Goal: Task Accomplishment & Management: Manage account settings

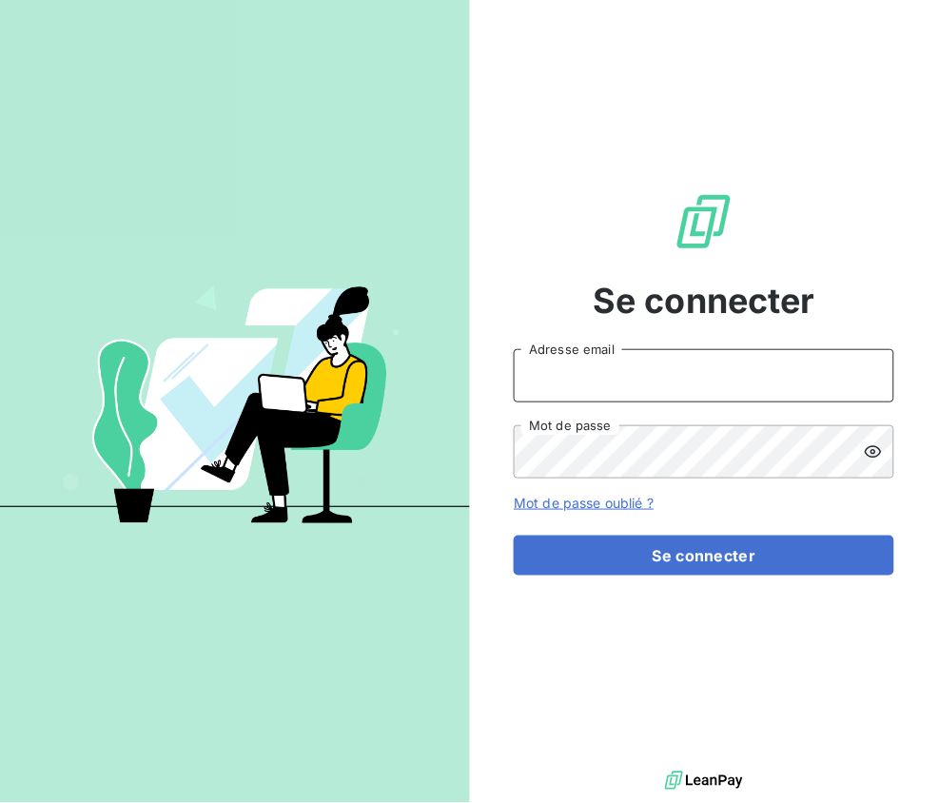
click at [623, 382] on input "Adresse email" at bounding box center [704, 375] width 381 height 53
type input "[PERSON_NAME][EMAIL_ADDRESS][DOMAIN_NAME]"
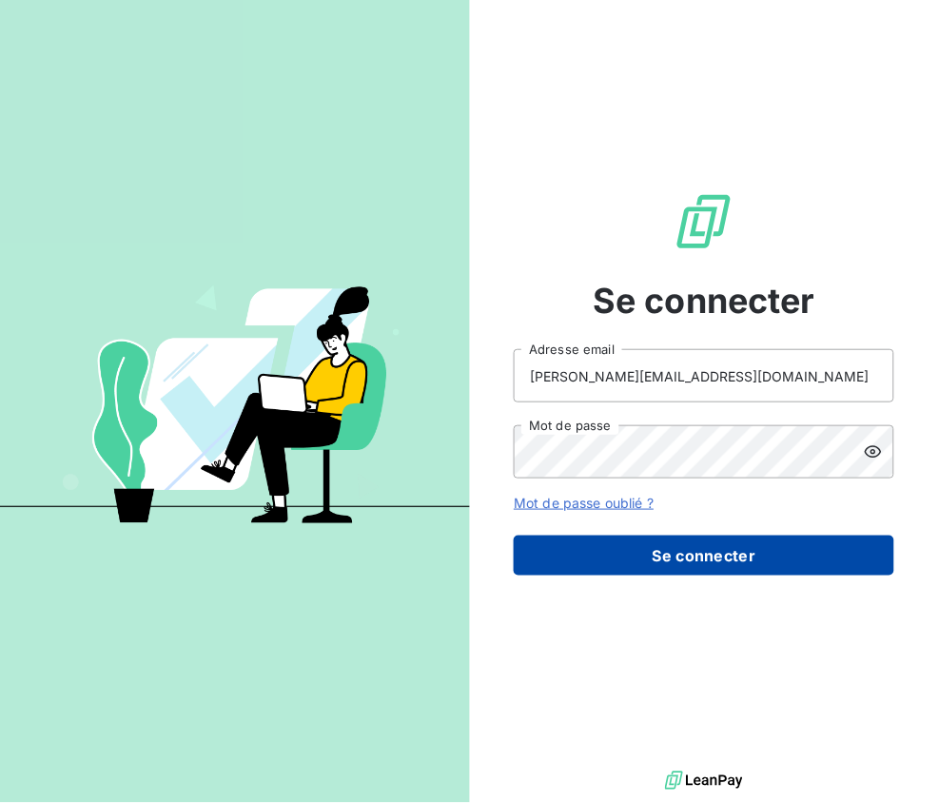
click at [661, 559] on button "Se connecter" at bounding box center [704, 556] width 381 height 40
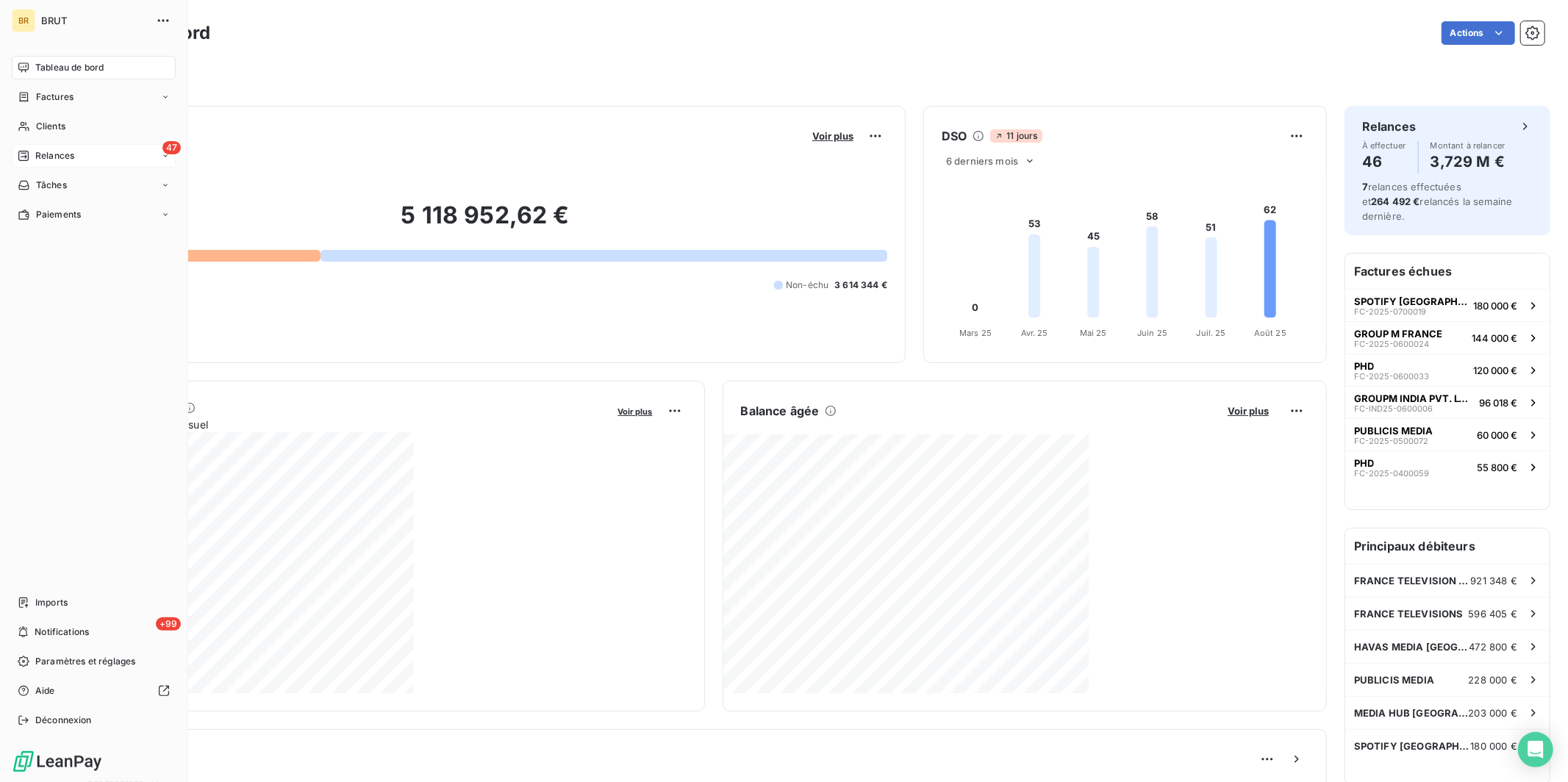
click at [28, 157] on icon at bounding box center [23, 155] width 10 height 10
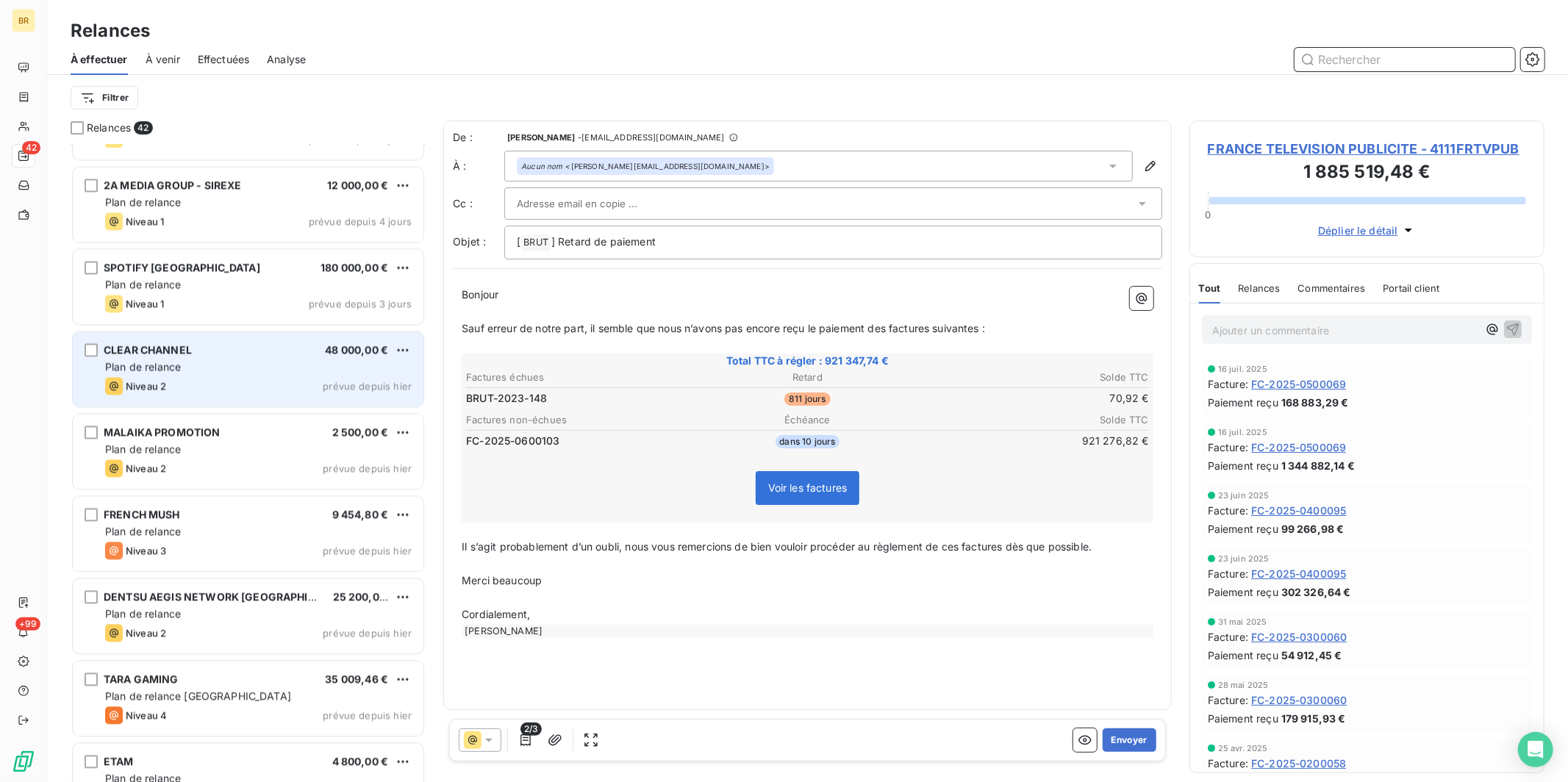
scroll to position [2514, 0]
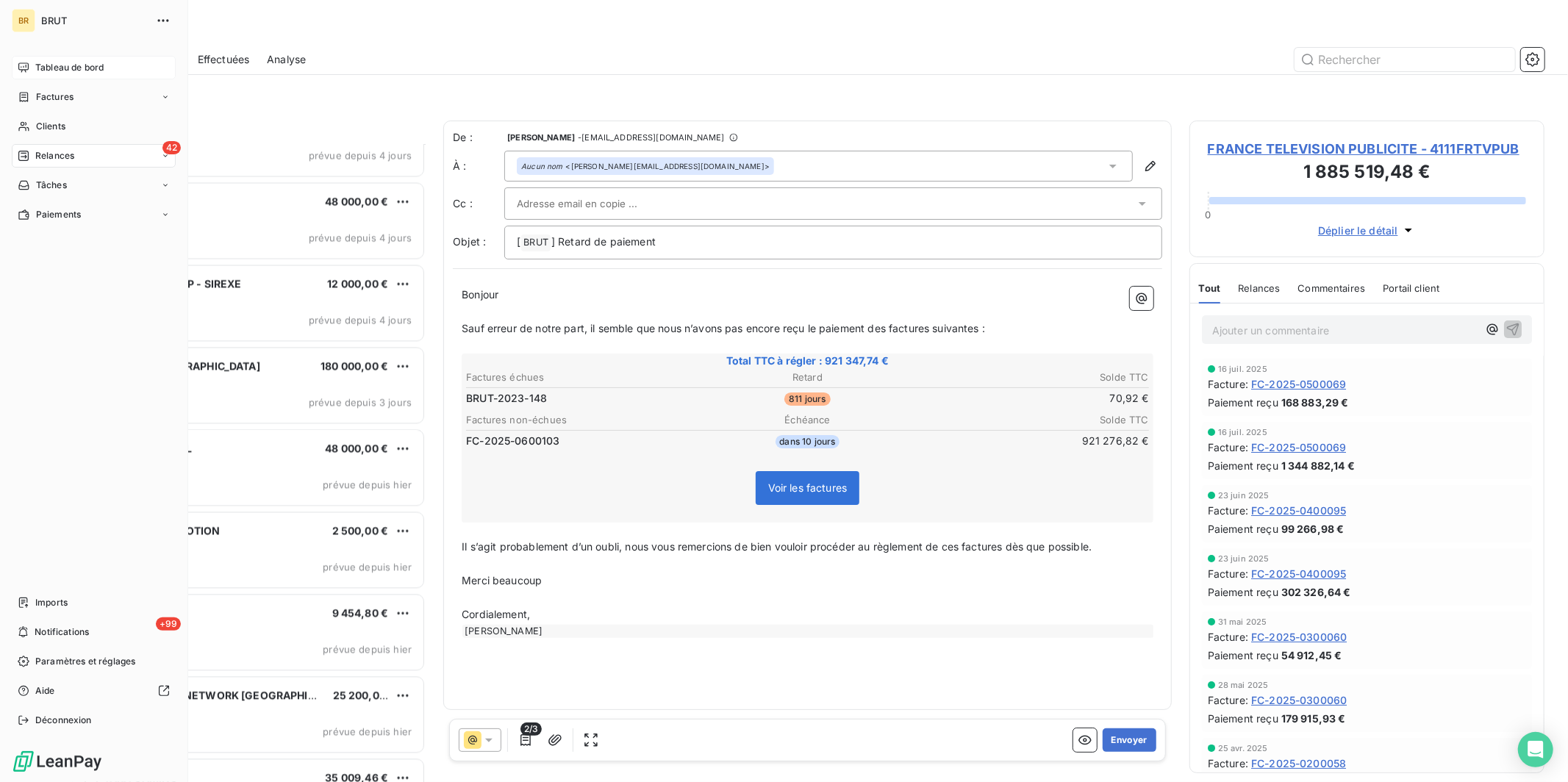
click at [87, 68] on span "Tableau de bord" at bounding box center [70, 67] width 68 height 13
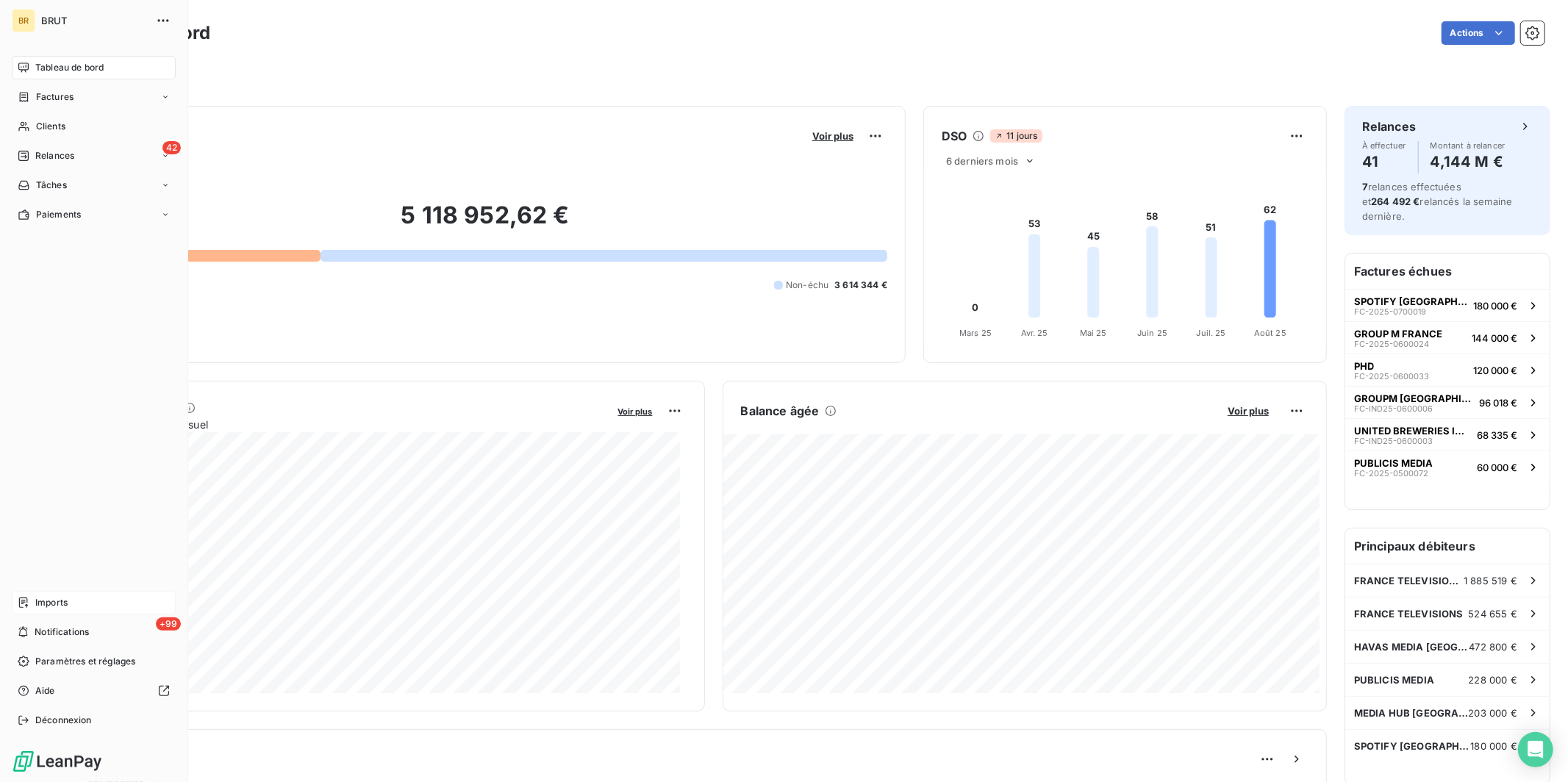
click at [68, 598] on div "Imports" at bounding box center [93, 602] width 164 height 23
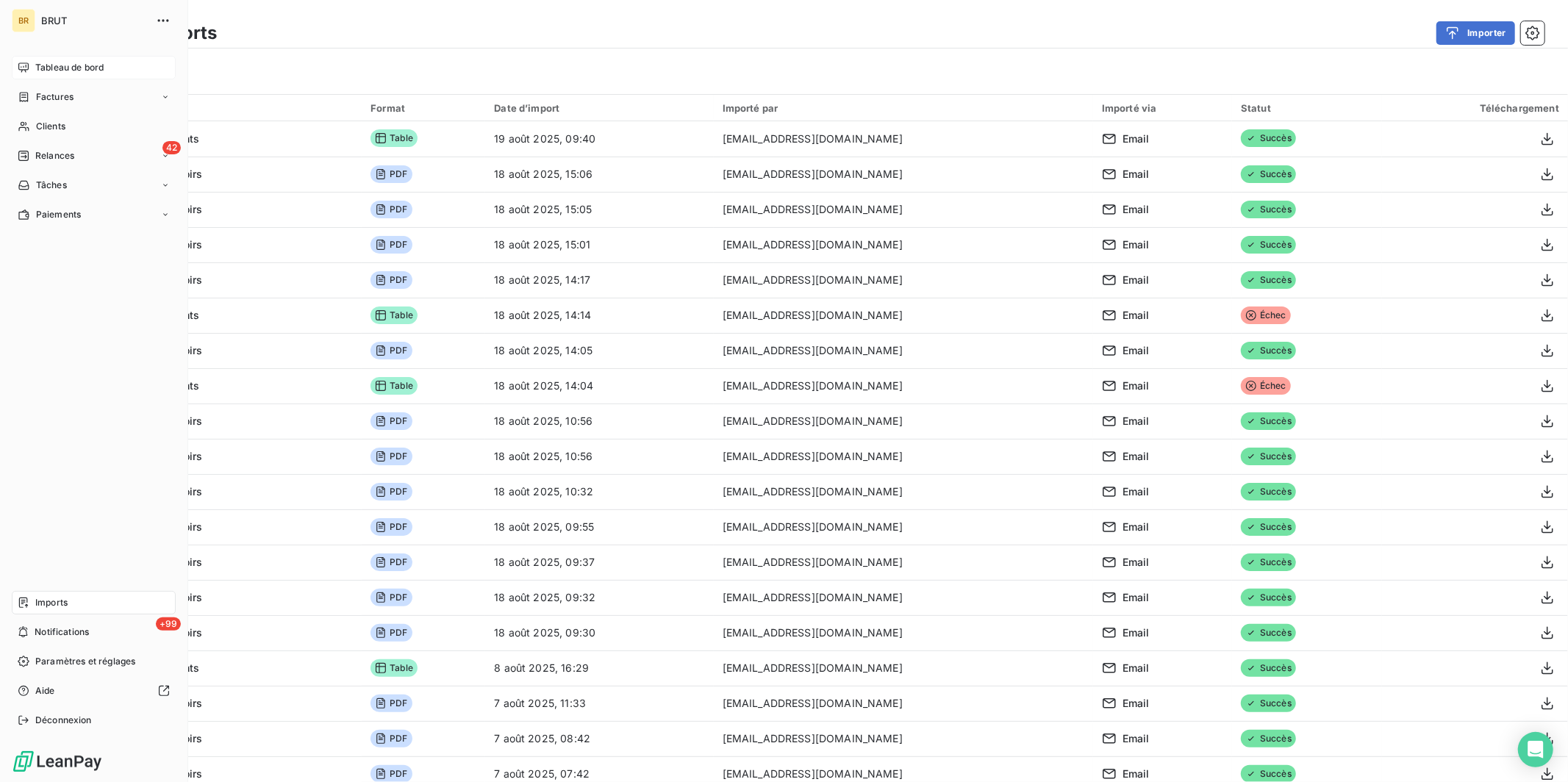
click at [83, 63] on span "Tableau de bord" at bounding box center [70, 67] width 68 height 13
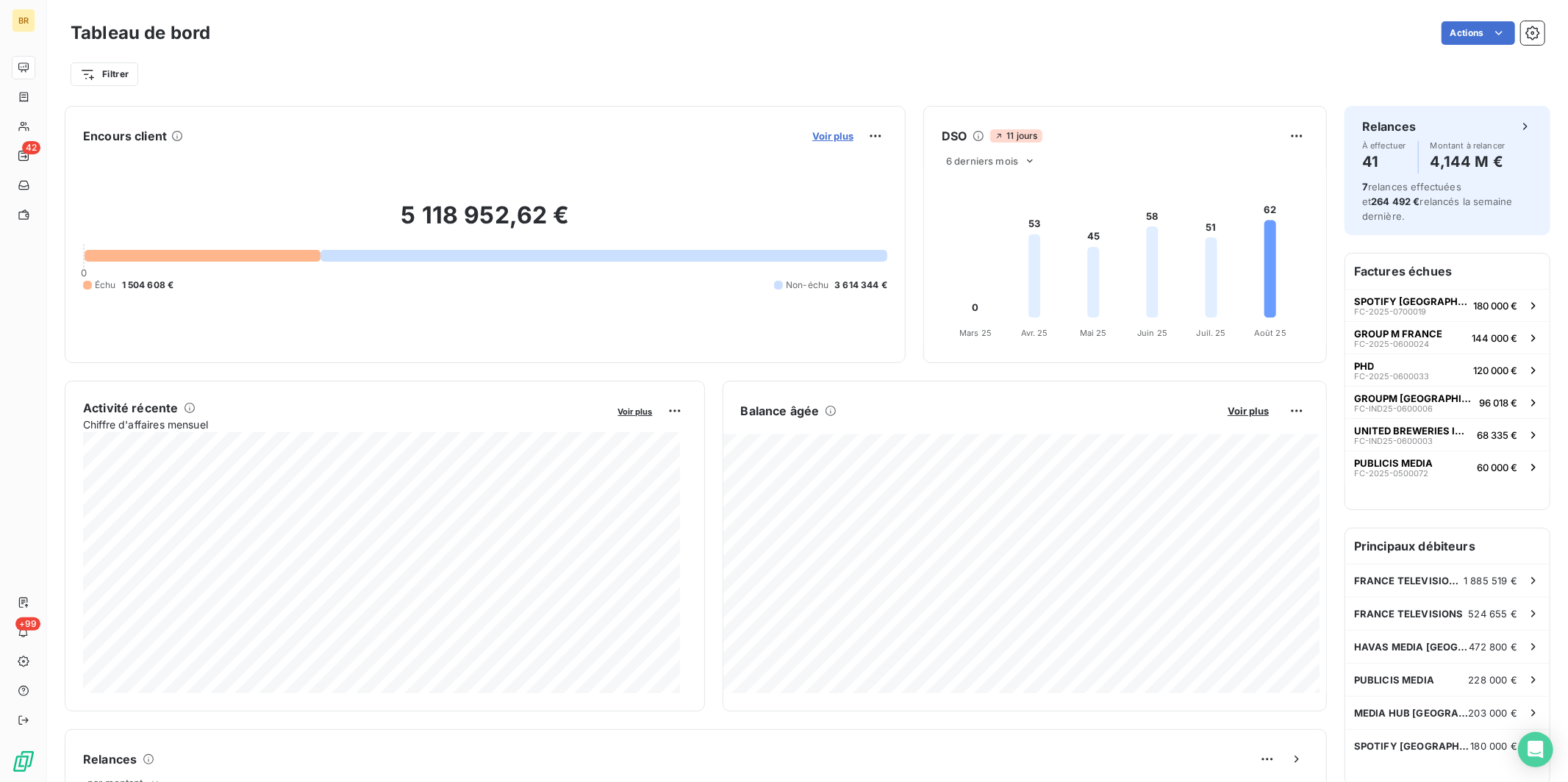
click at [725, 136] on span "Voir plus" at bounding box center [833, 135] width 41 height 12
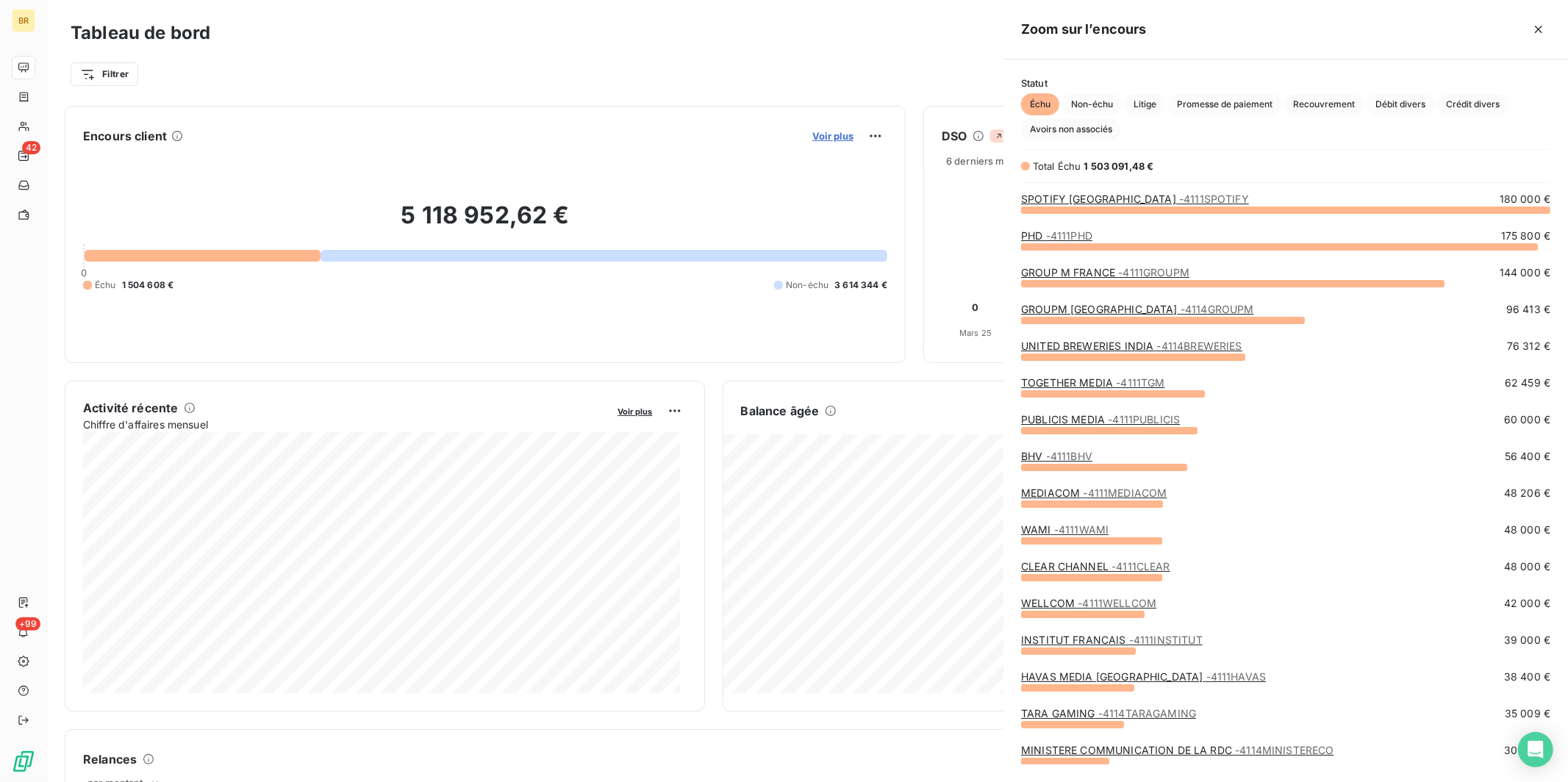
scroll to position [560, 552]
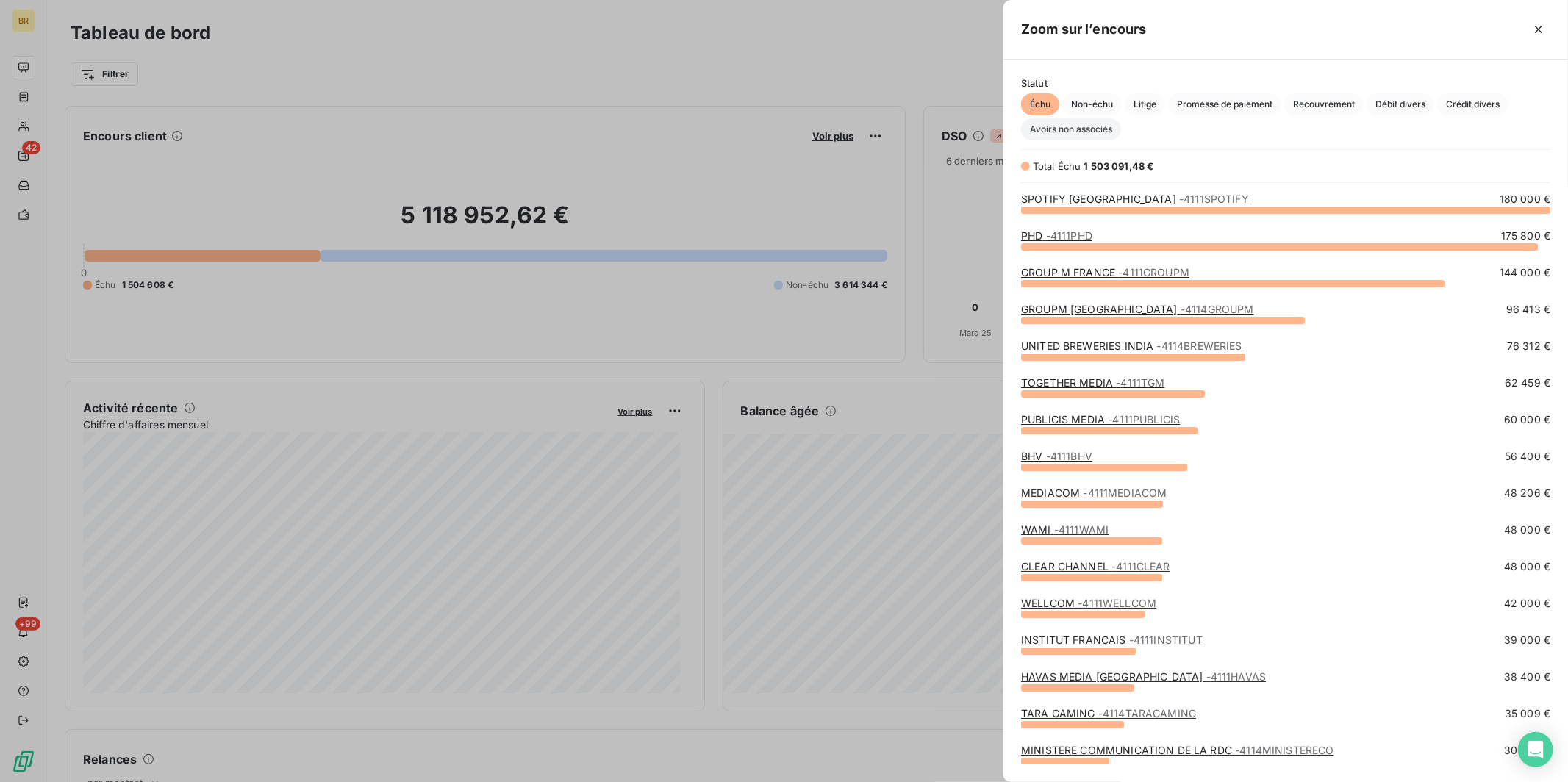
click at [725, 134] on span "Avoirs non associés" at bounding box center [1071, 129] width 100 height 22
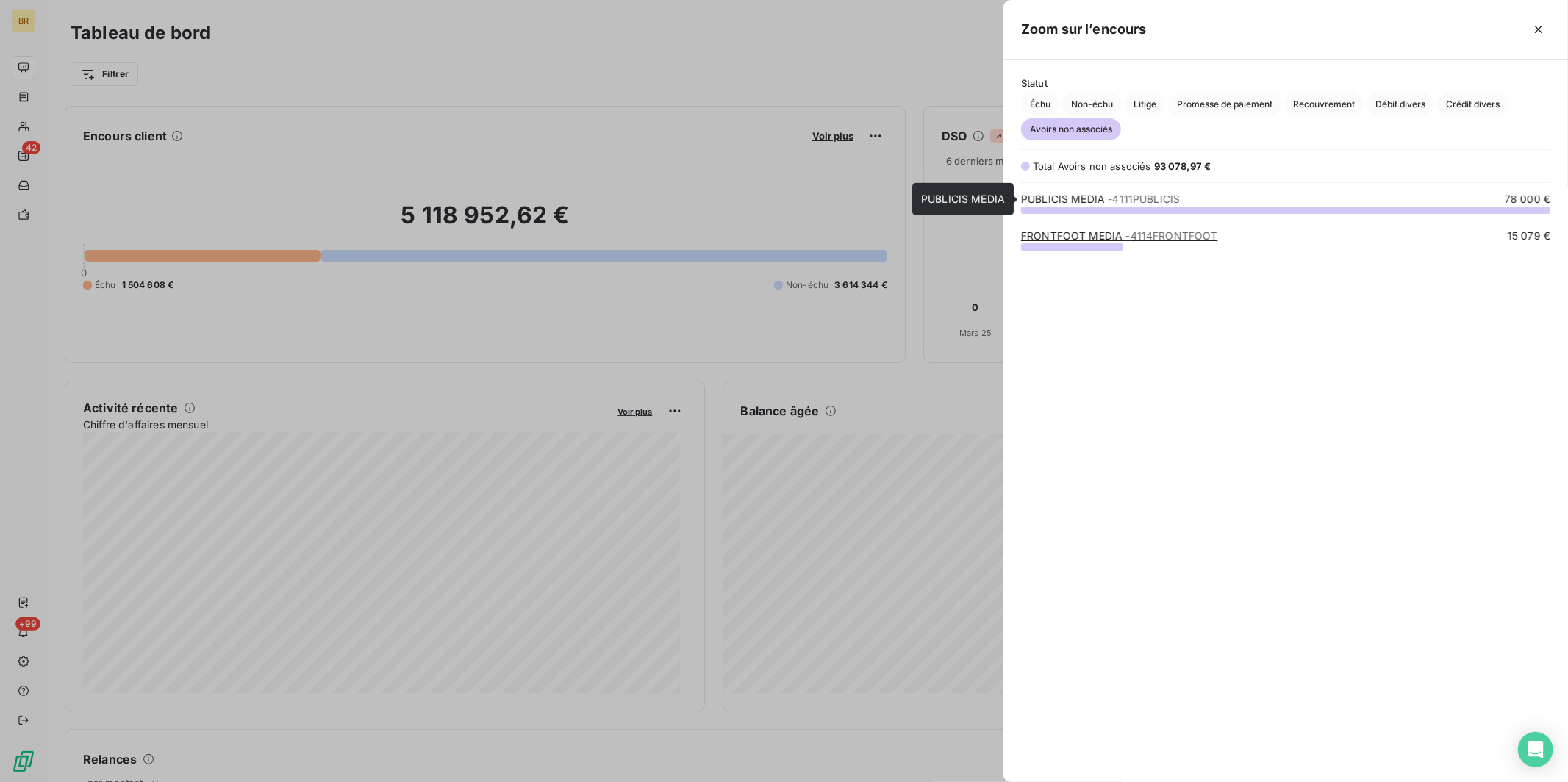
click at [725, 198] on span "- 4111PUBLICIS" at bounding box center [1143, 198] width 72 height 12
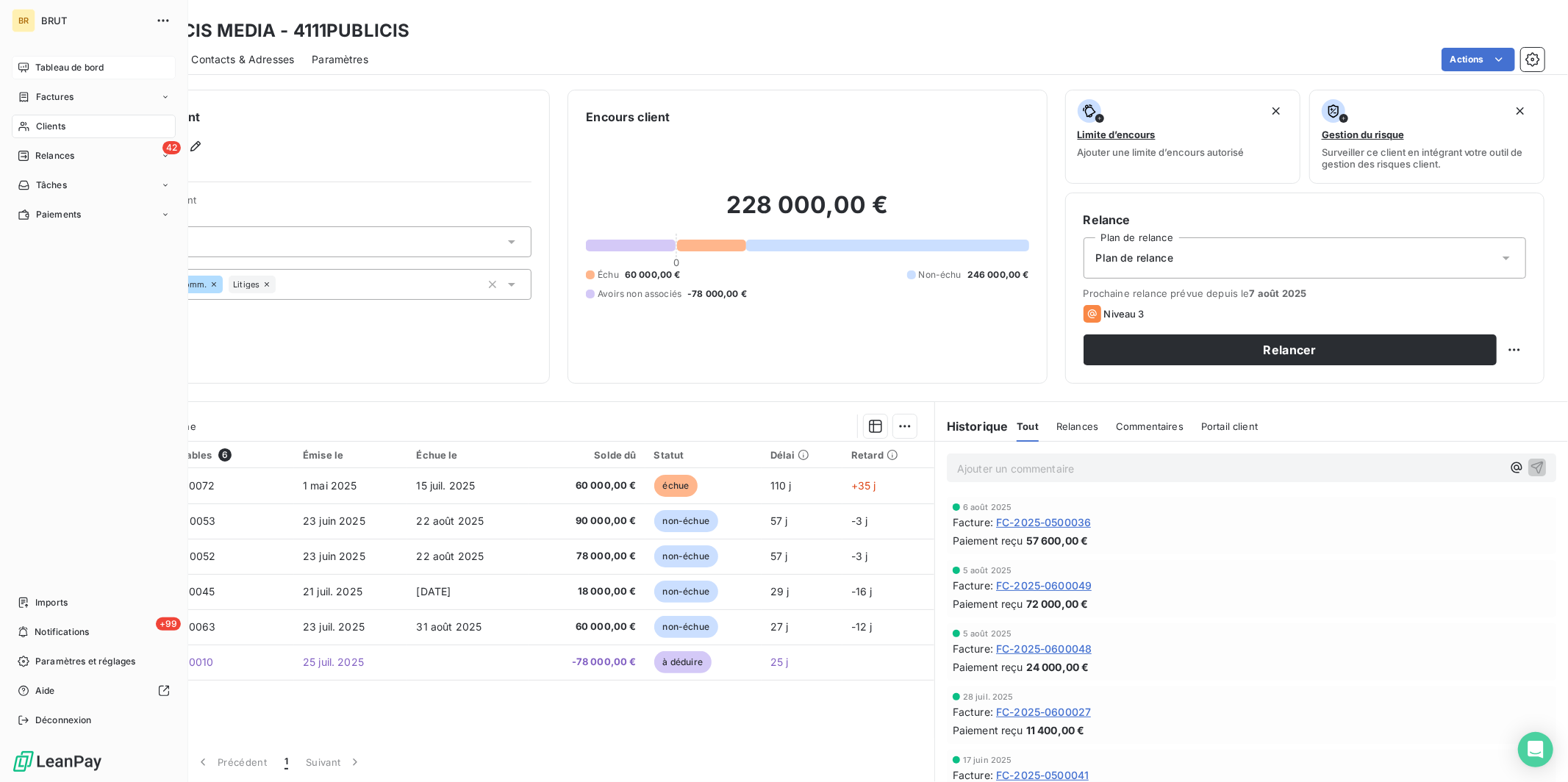
click at [65, 65] on span "Tableau de bord" at bounding box center [70, 67] width 68 height 13
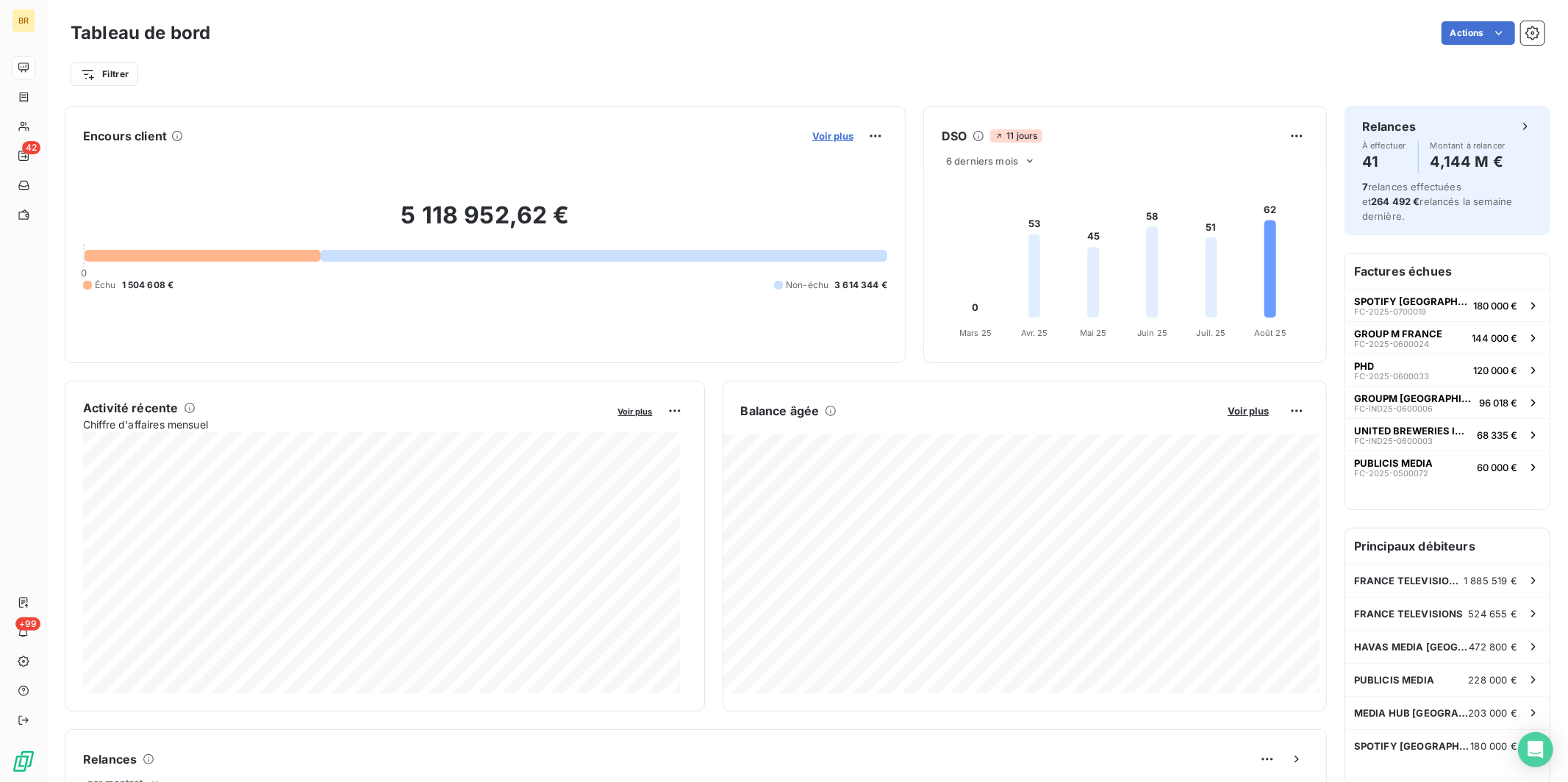
click at [725, 137] on span "Voir plus" at bounding box center [833, 135] width 41 height 12
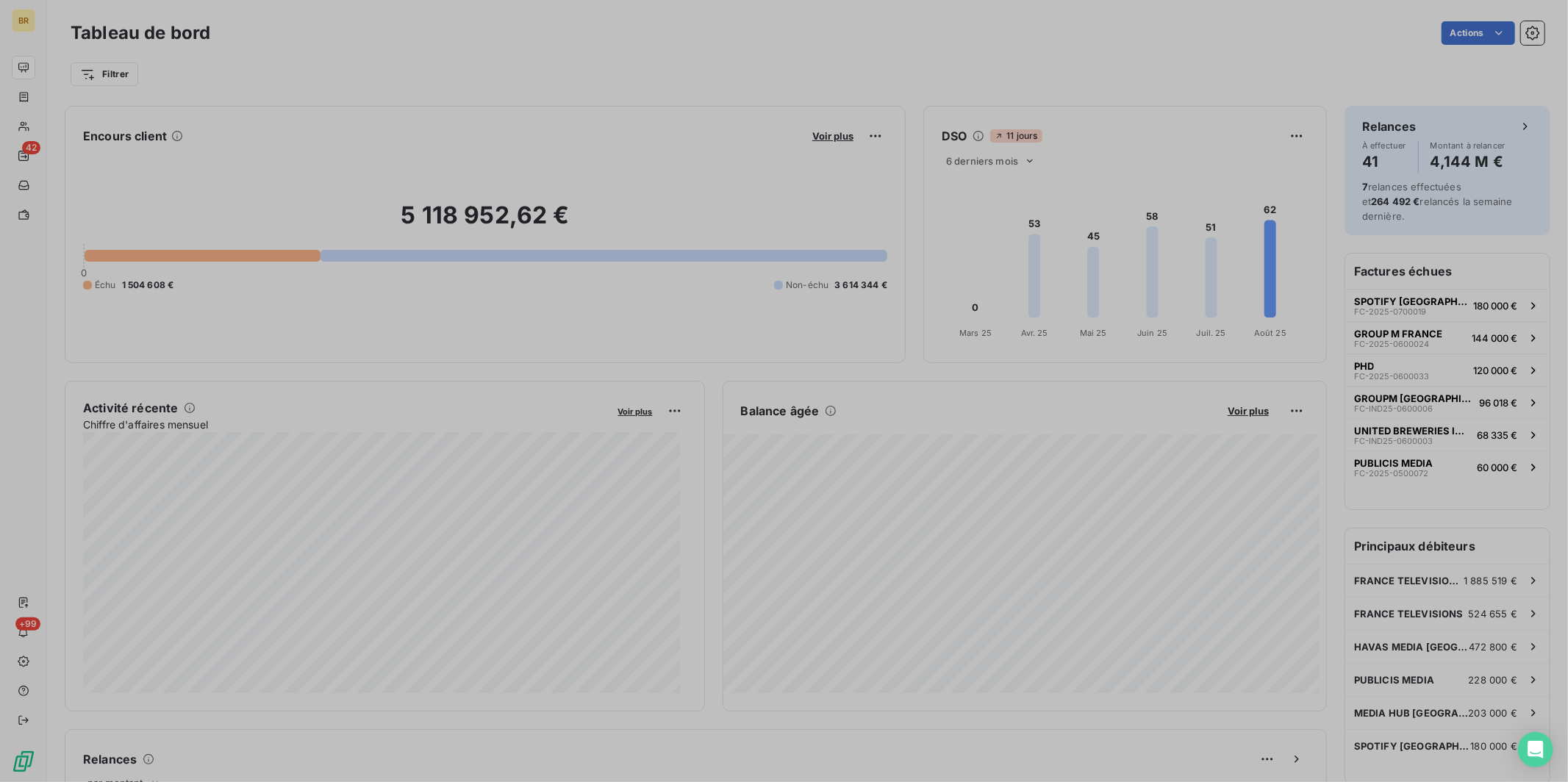
scroll to position [12, 12]
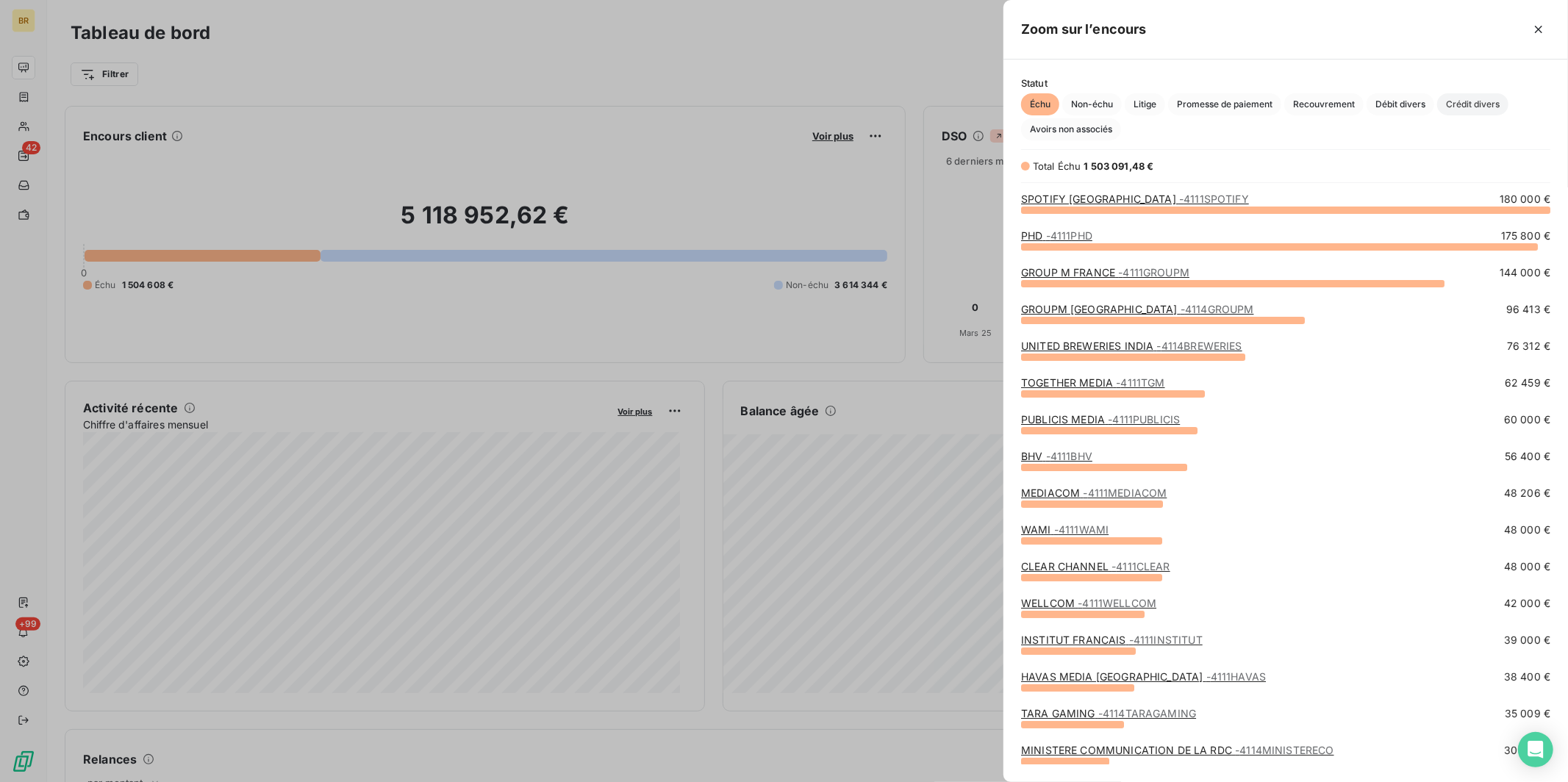
click at [725, 102] on span "Crédit divers" at bounding box center [1472, 104] width 71 height 22
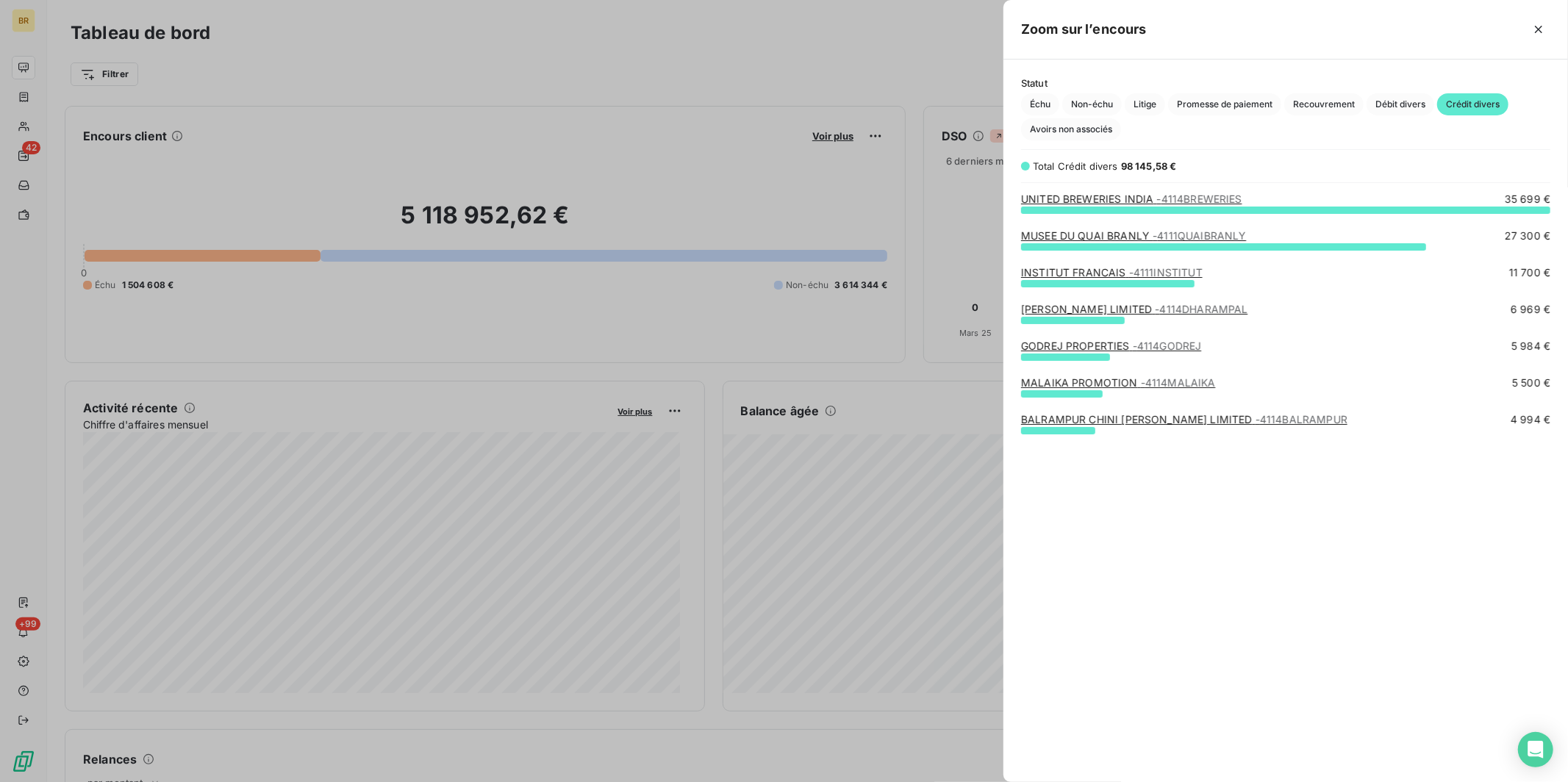
scroll to position [560, 552]
click at [26, 187] on div at bounding box center [784, 391] width 1568 height 782
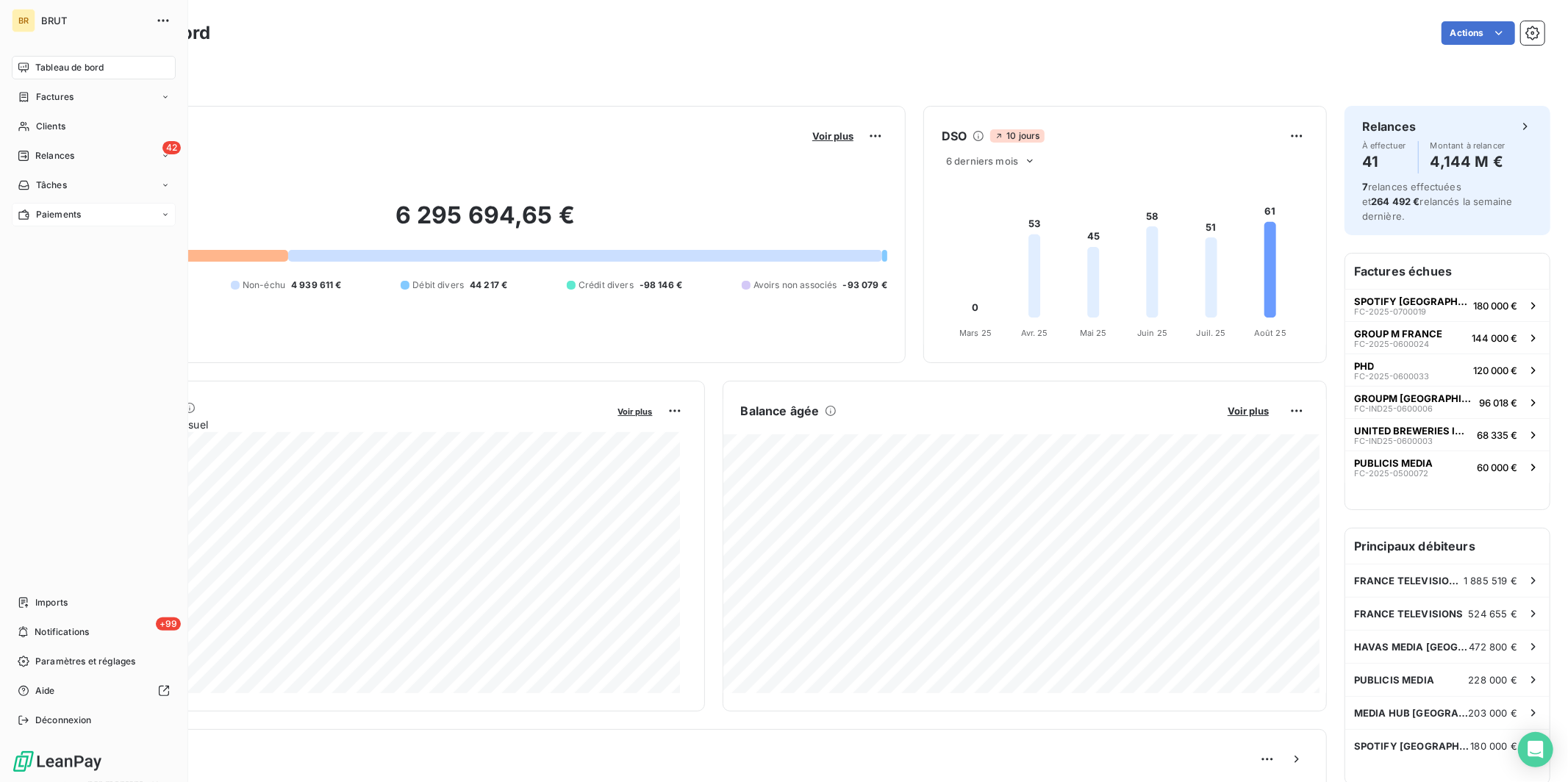
click at [25, 213] on icon at bounding box center [24, 214] width 12 height 12
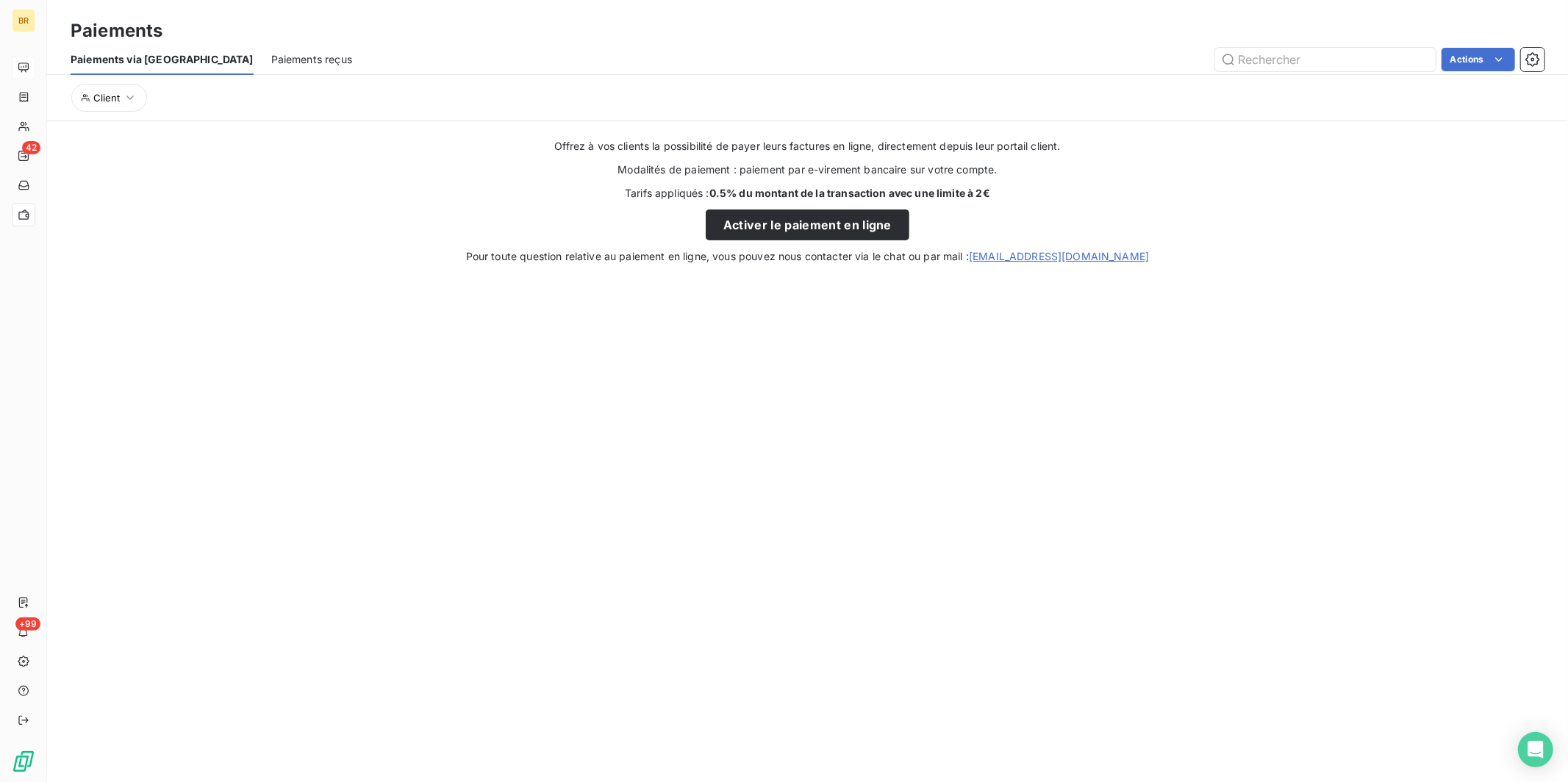
click at [271, 46] on div "Paiements reçus" at bounding box center [311, 59] width 81 height 31
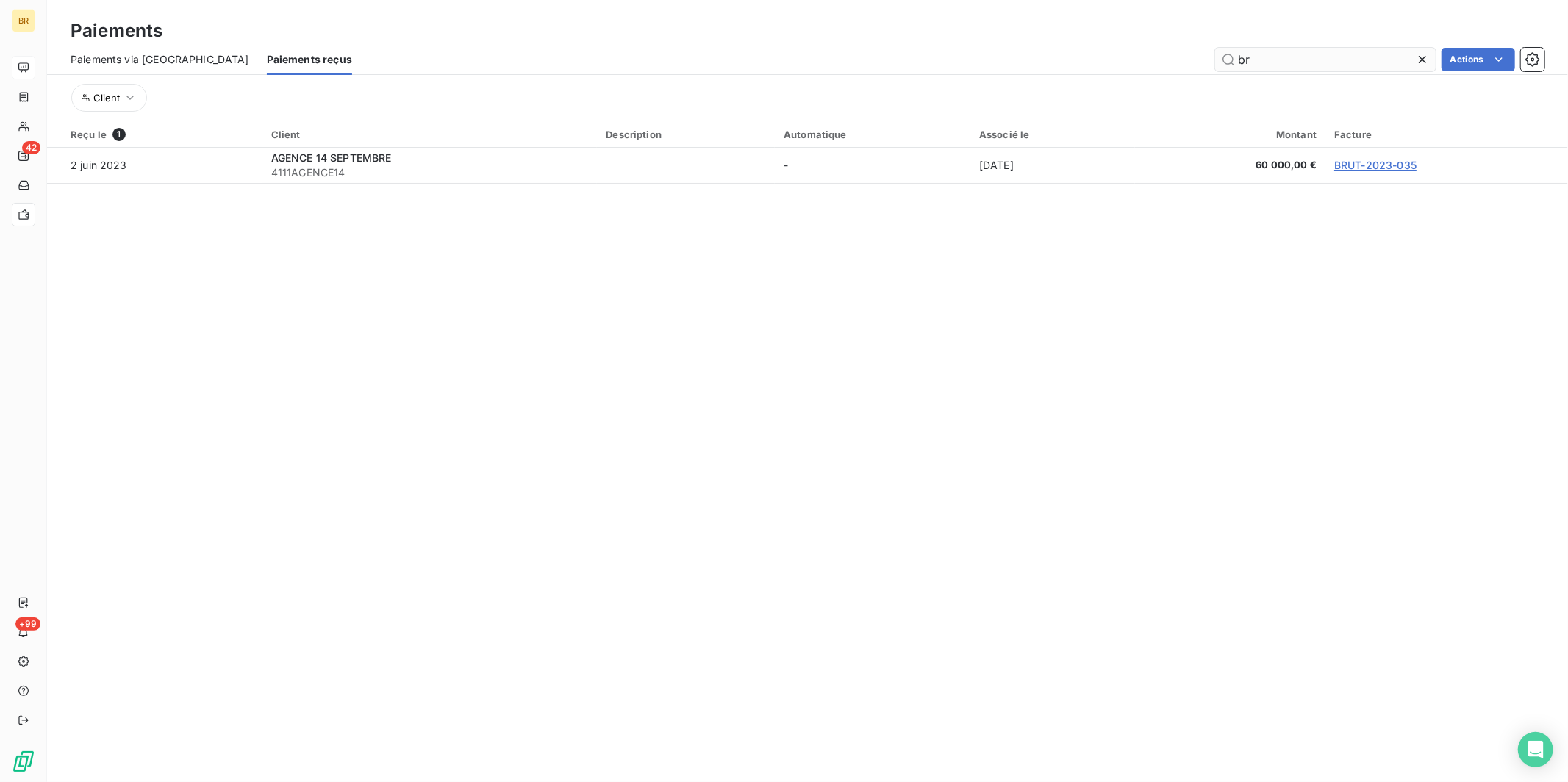
type input "b"
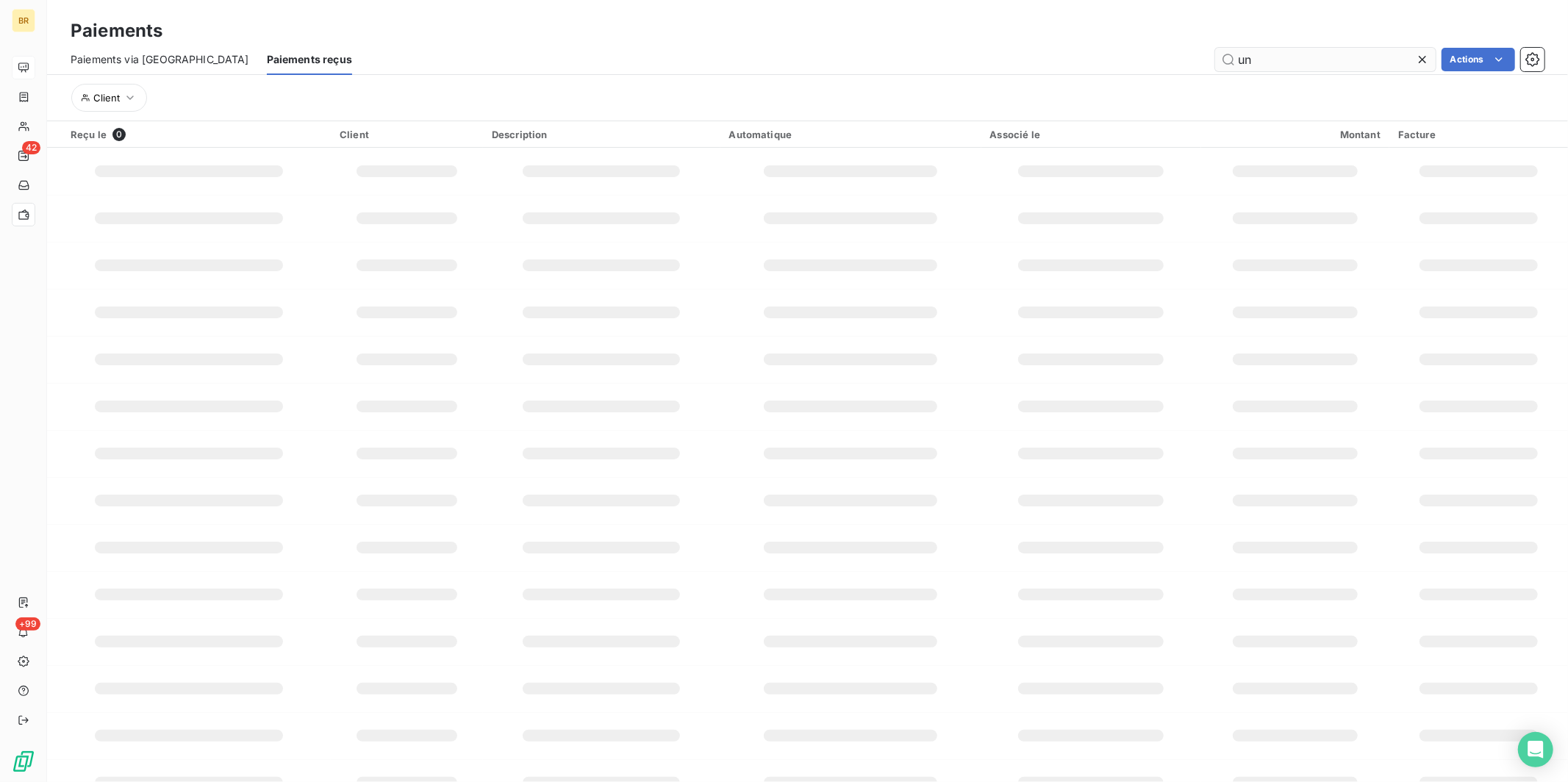
type input "u"
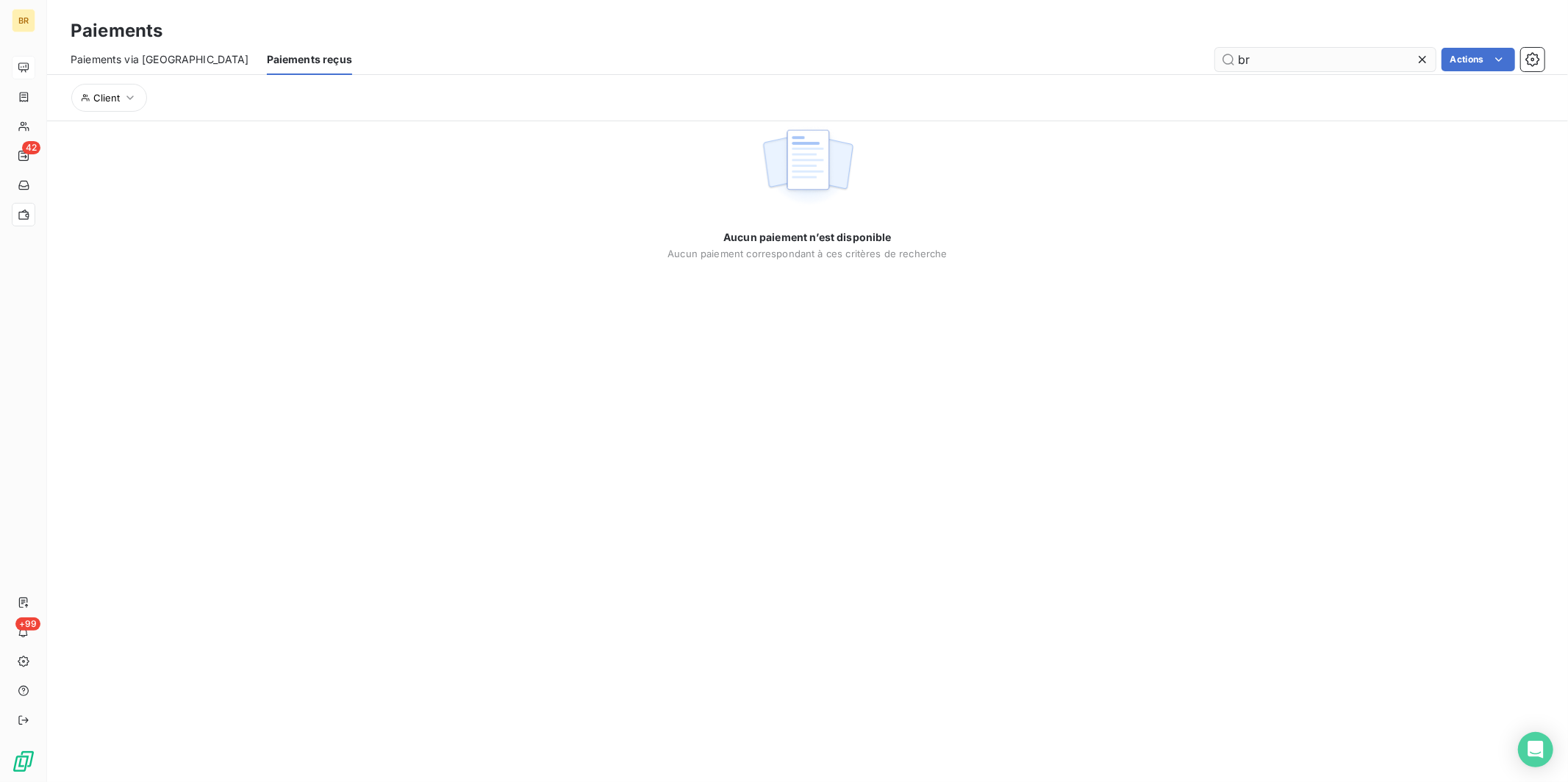
type input "b"
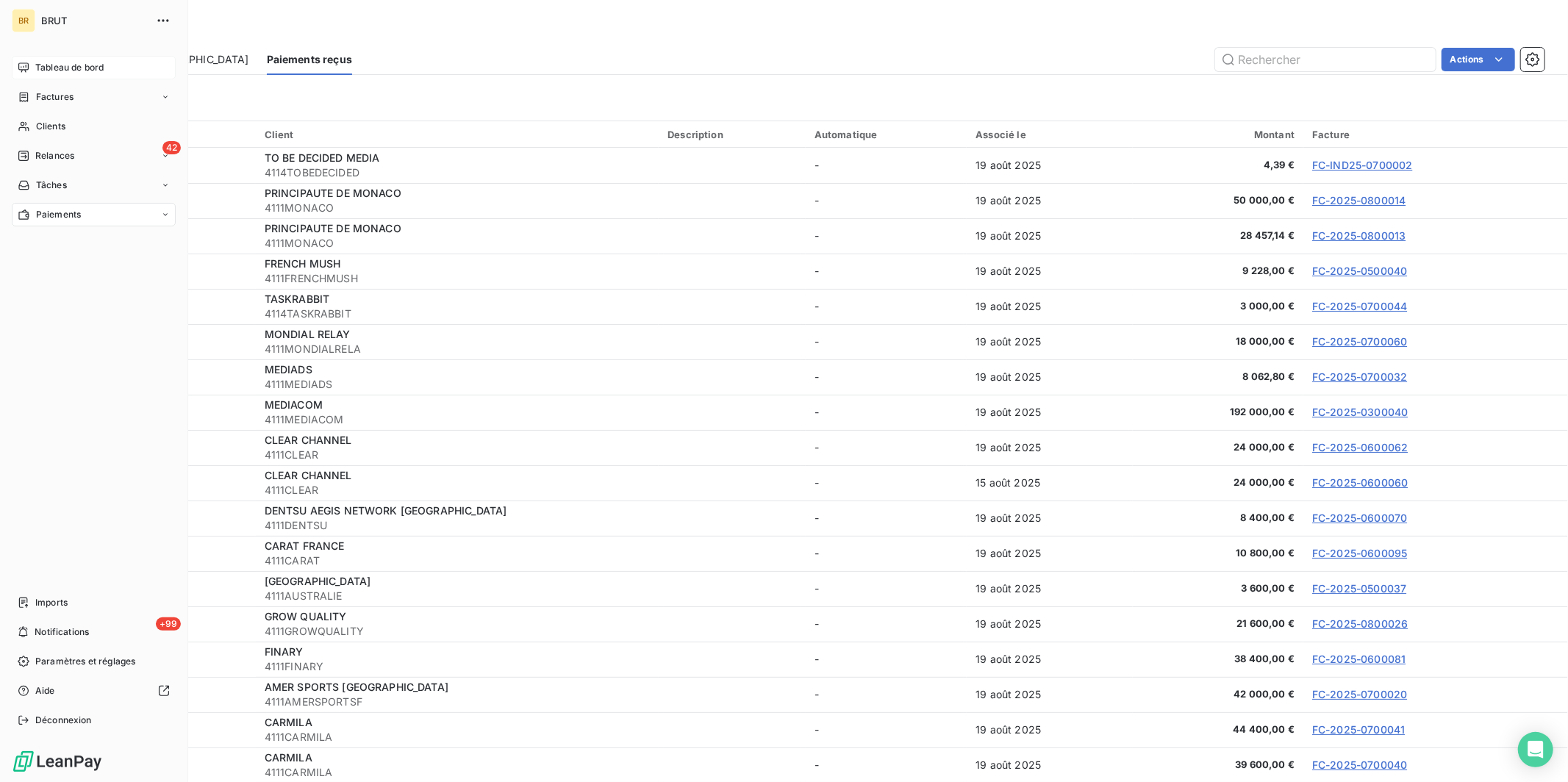
click at [23, 66] on icon at bounding box center [23, 67] width 12 height 12
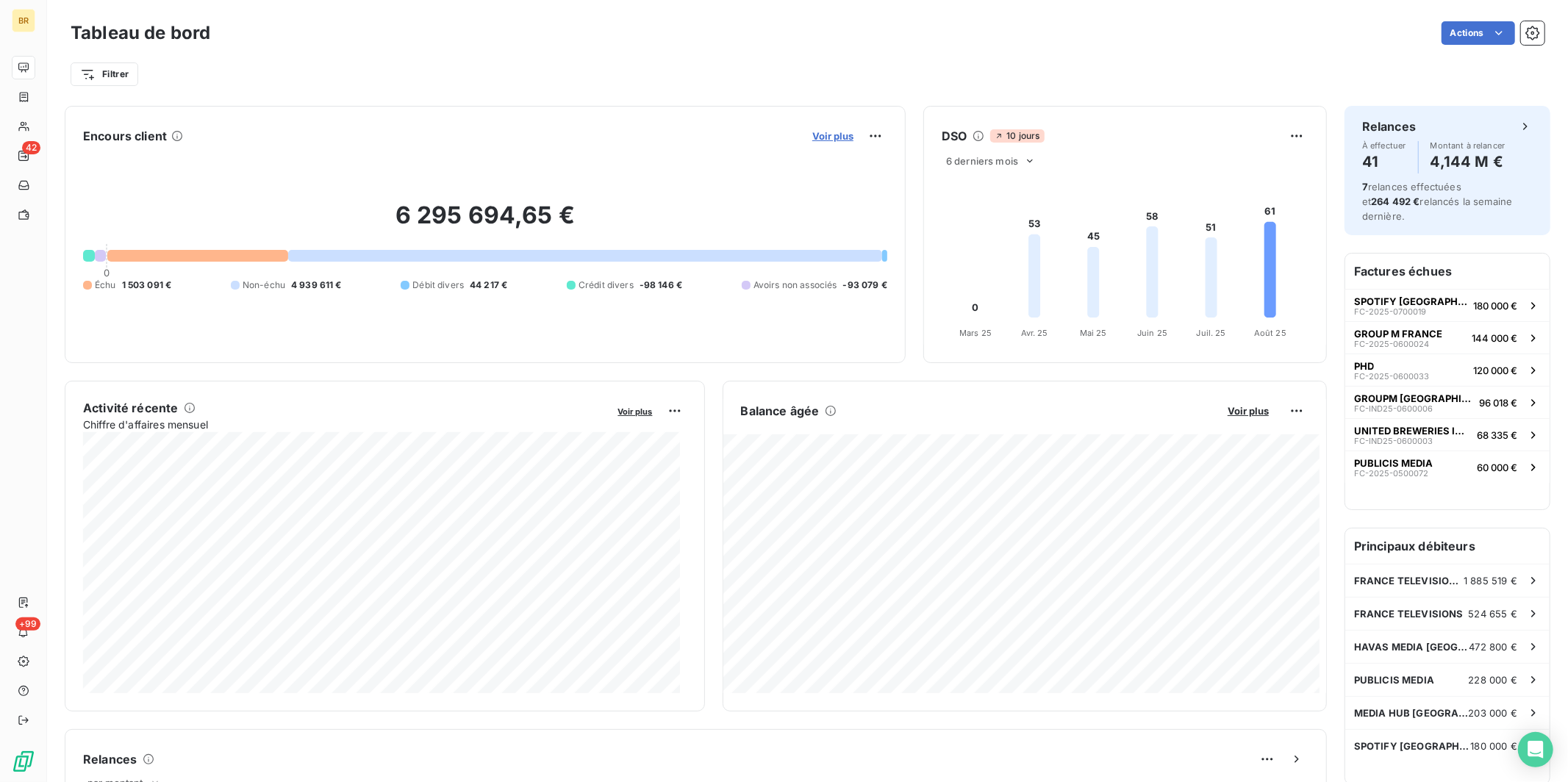
click at [725, 137] on span "Voir plus" at bounding box center [833, 135] width 41 height 12
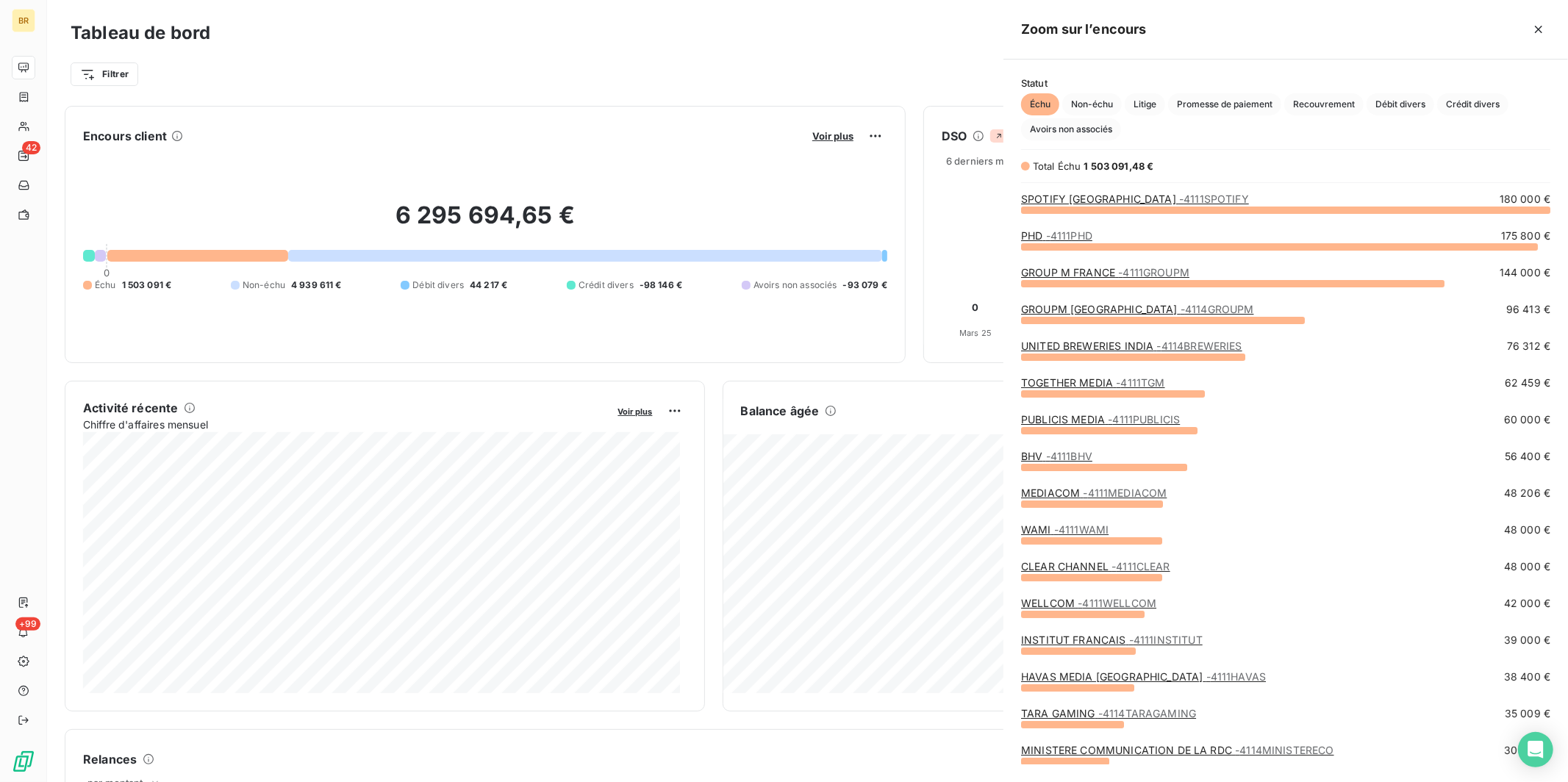
scroll to position [560, 552]
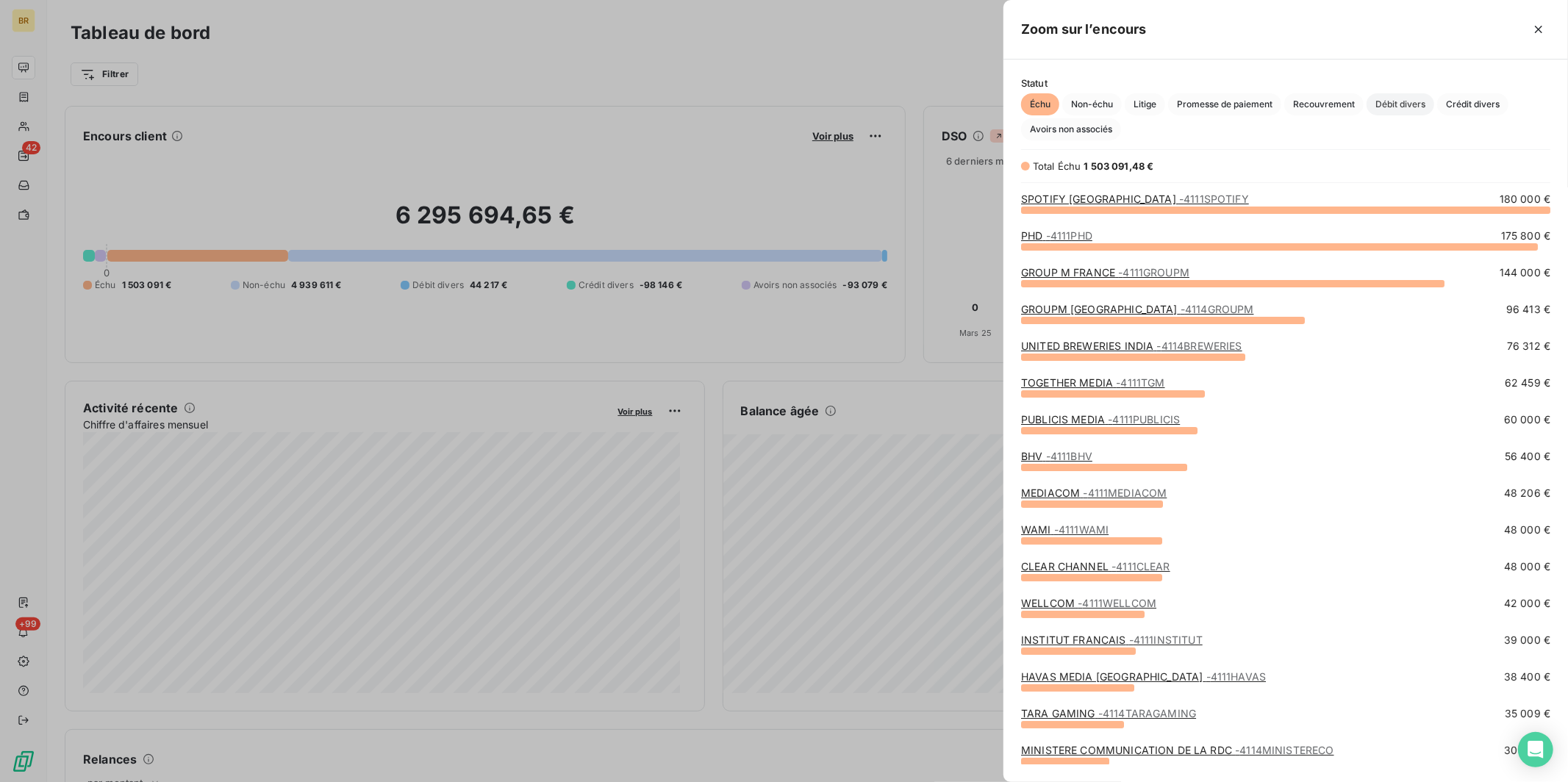
click at [725, 103] on span "Débit divers" at bounding box center [1400, 104] width 68 height 22
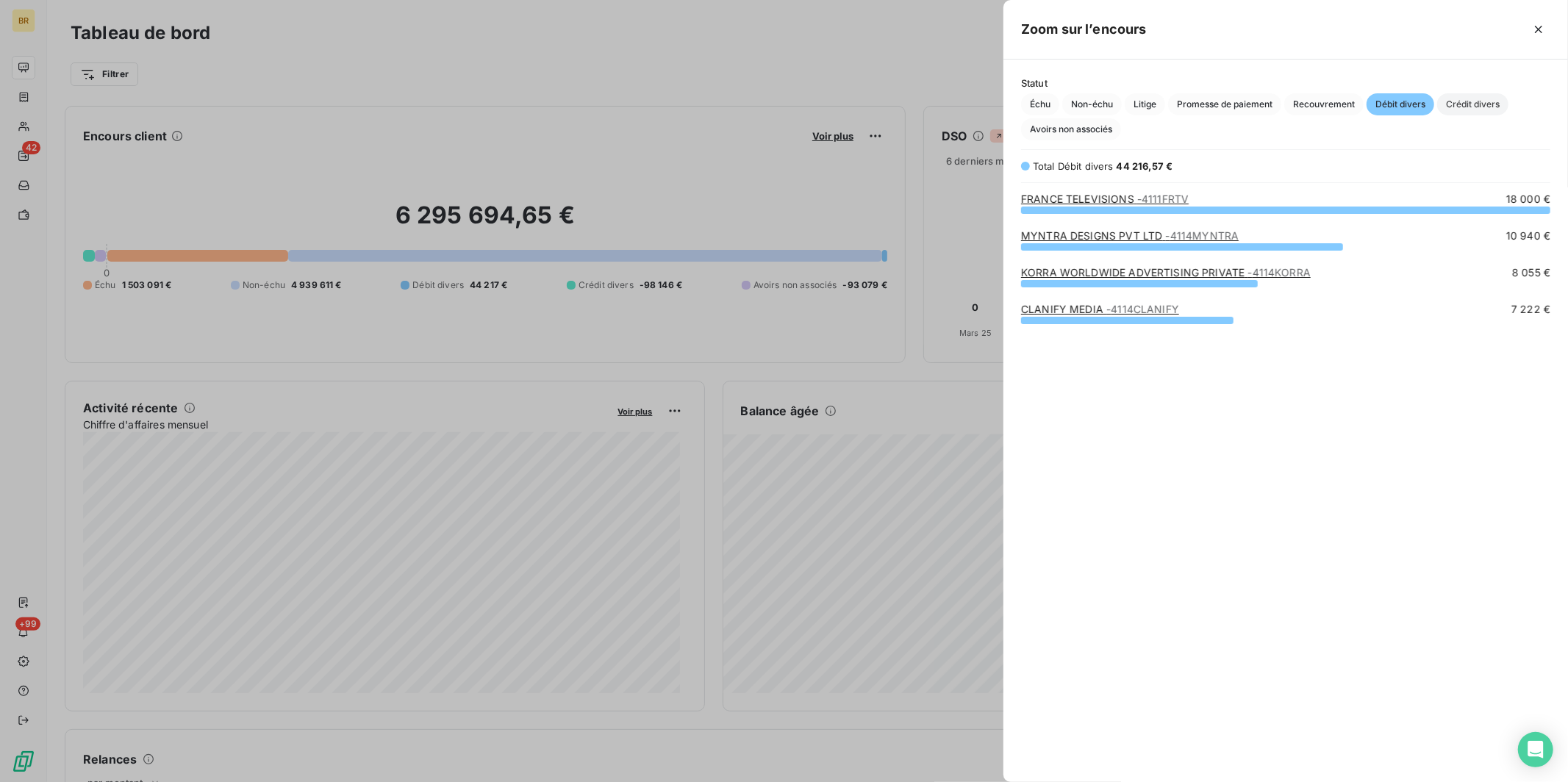
click at [725, 100] on span "Crédit divers" at bounding box center [1472, 104] width 71 height 22
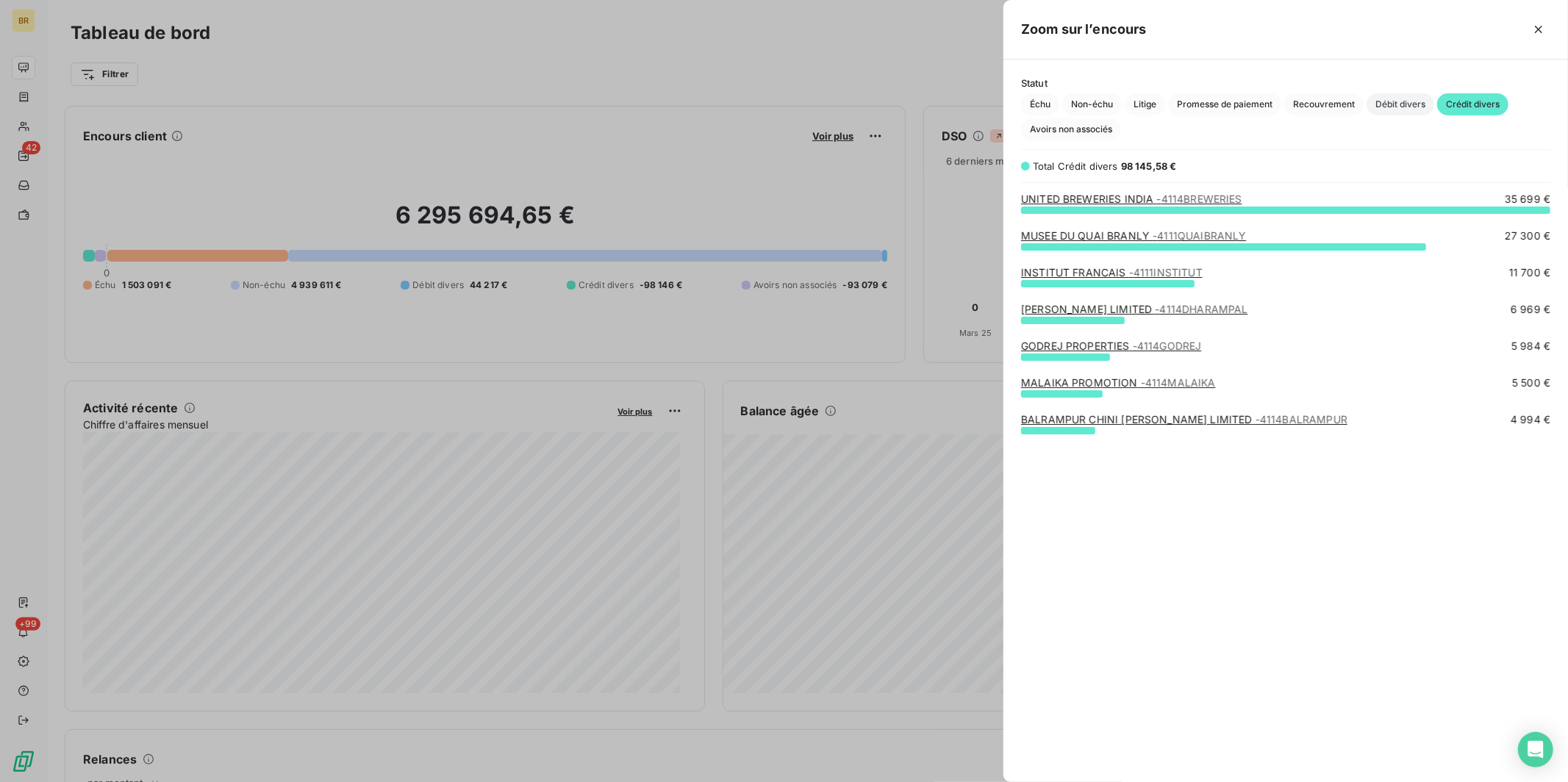
click at [725, 101] on span "Débit divers" at bounding box center [1400, 104] width 68 height 22
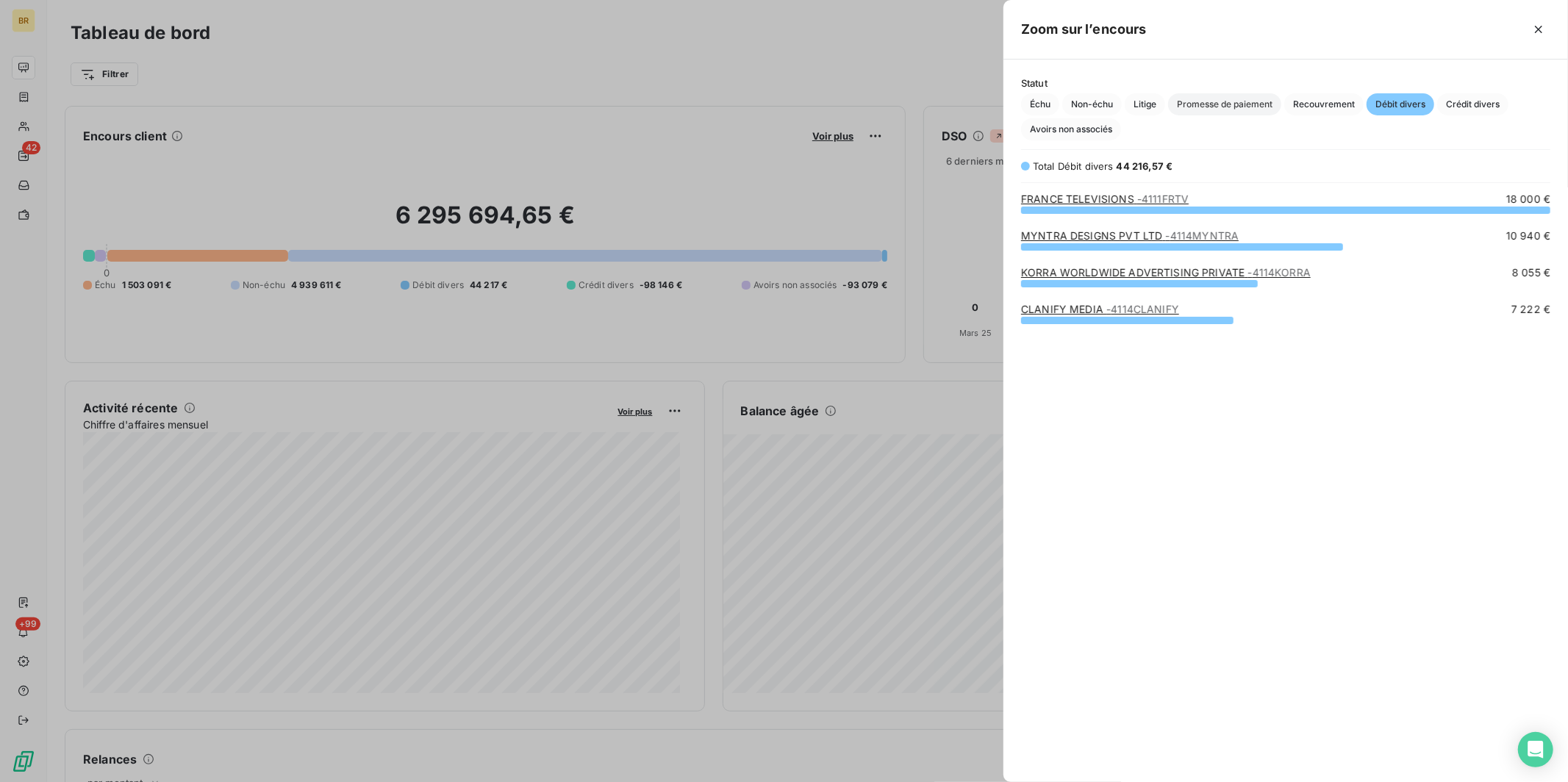
click at [725, 103] on span "Promesse de paiement" at bounding box center [1224, 104] width 114 height 22
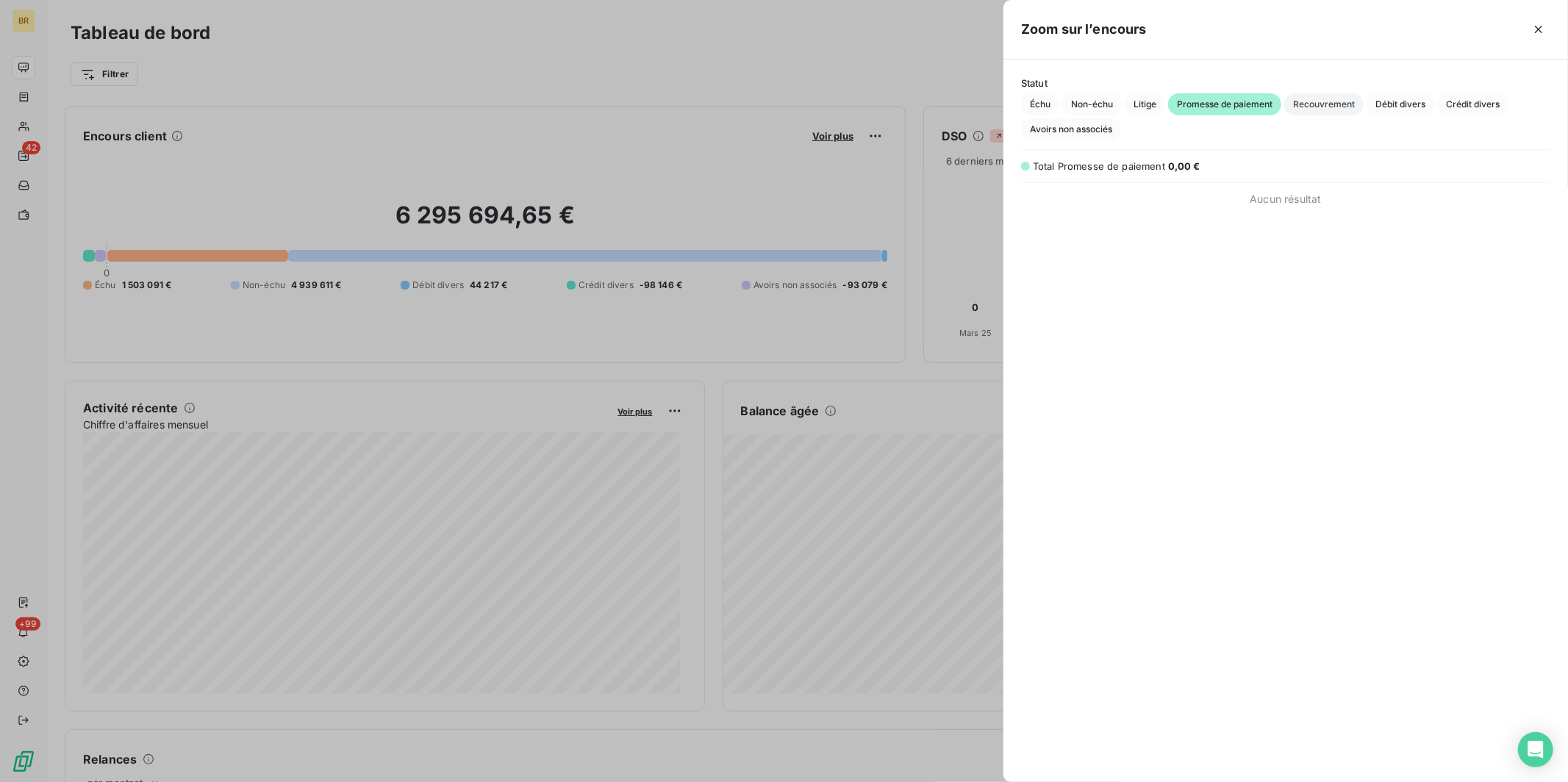
click at [725, 101] on span "Recouvrement" at bounding box center [1323, 104] width 80 height 22
click at [725, 107] on span "Débit divers" at bounding box center [1400, 104] width 68 height 22
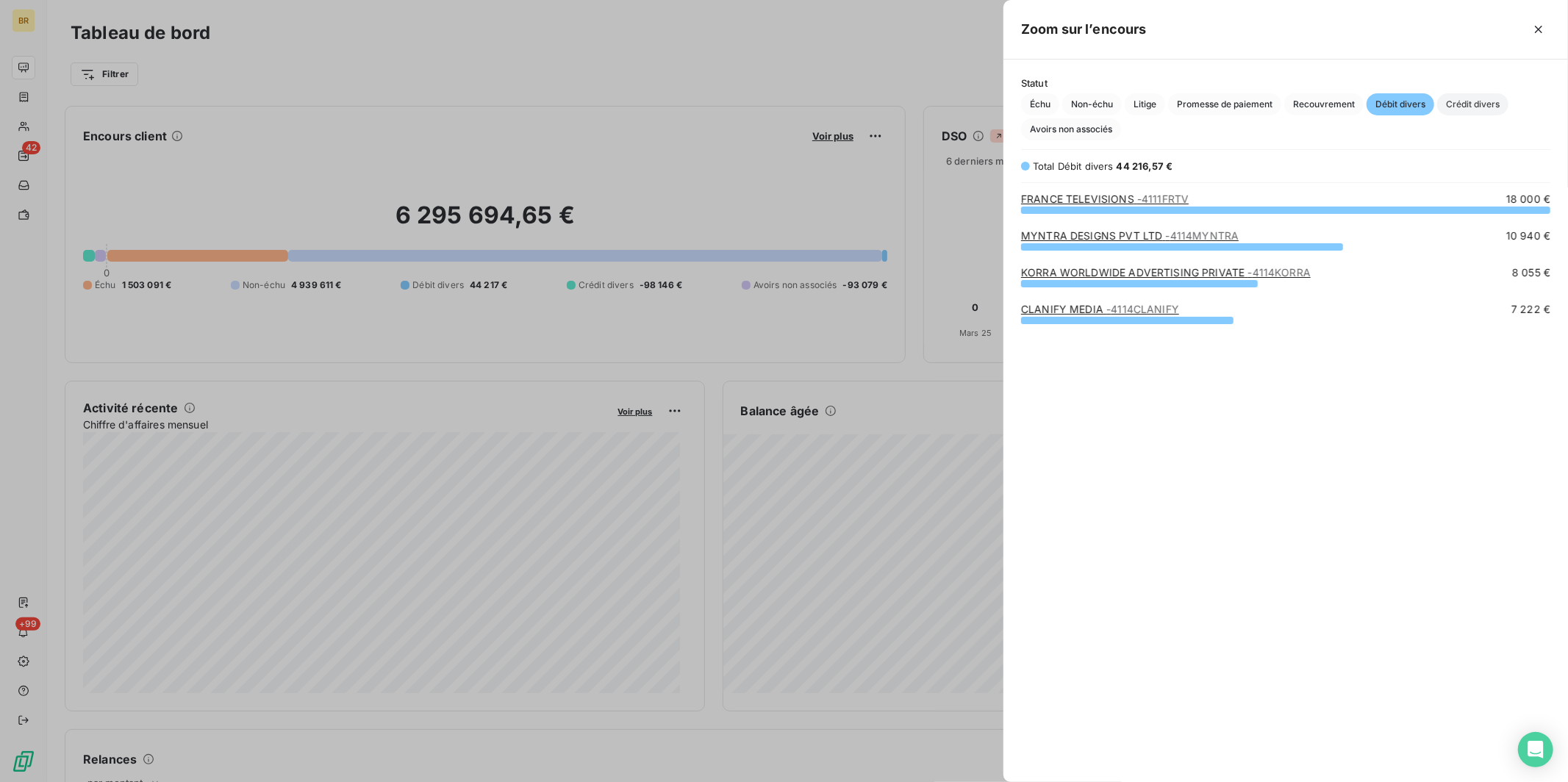
click at [725, 103] on span "Crédit divers" at bounding box center [1472, 104] width 71 height 22
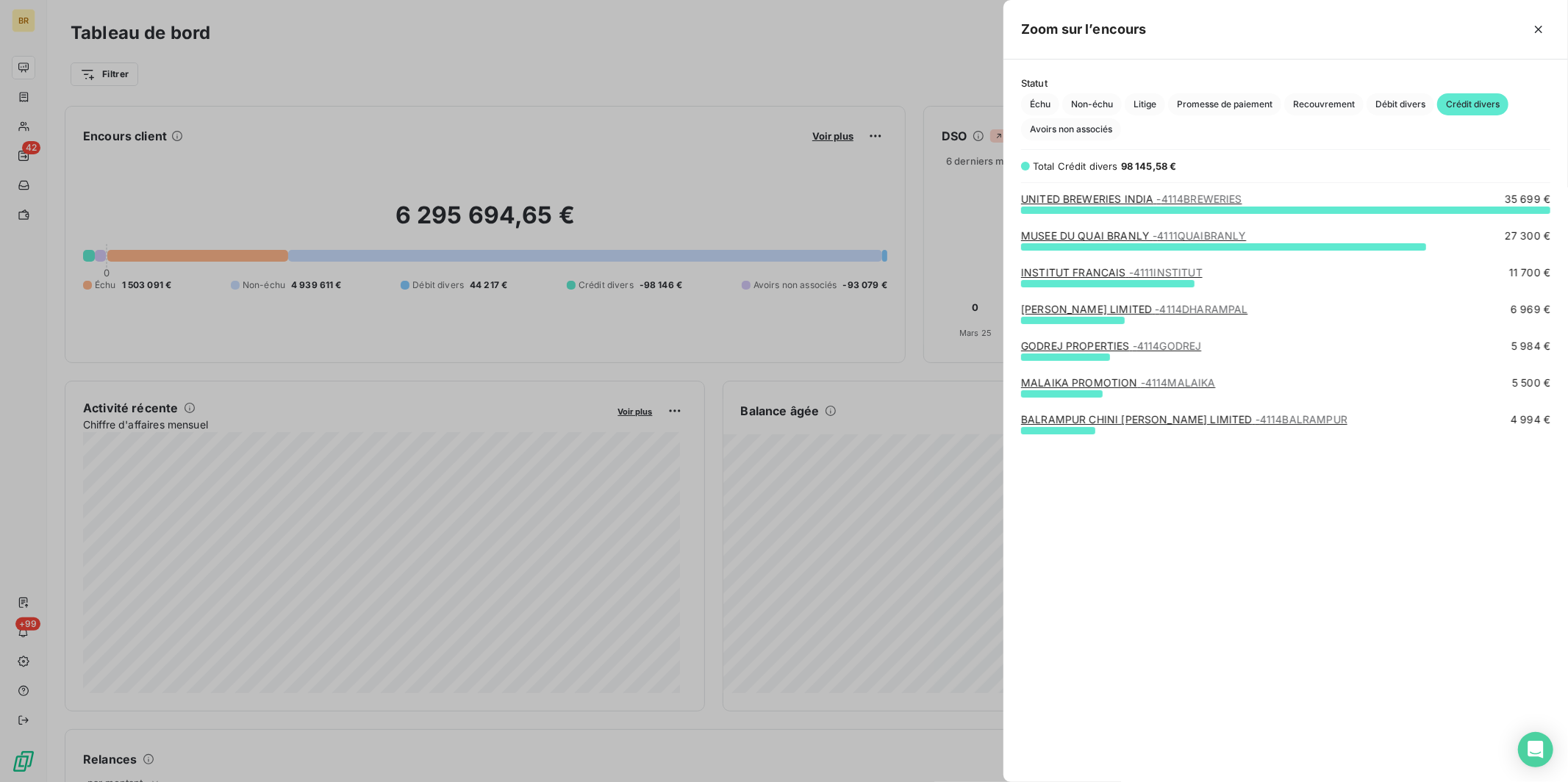
click at [275, 73] on div at bounding box center [784, 391] width 1568 height 782
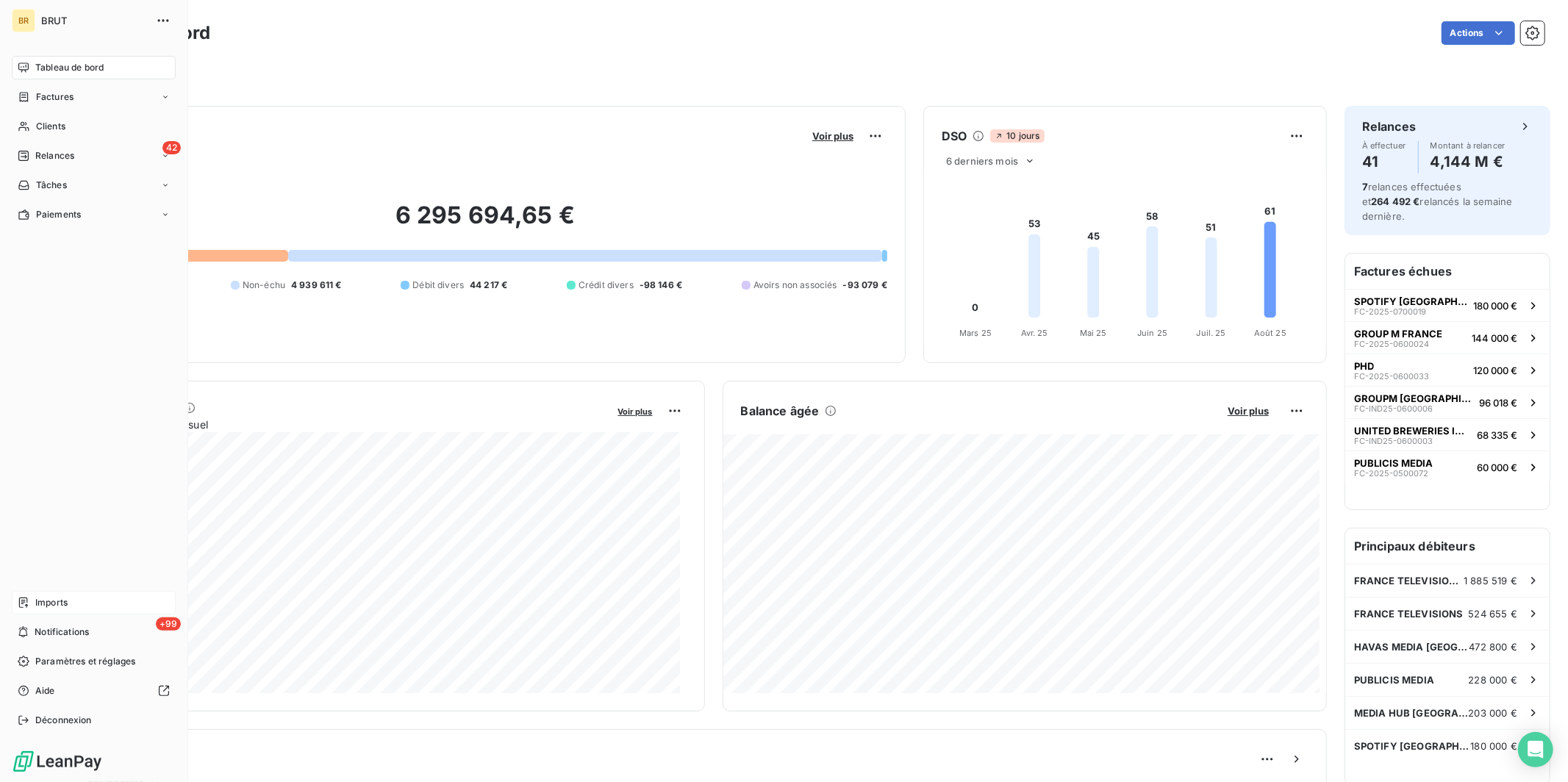
click at [44, 601] on span "Imports" at bounding box center [52, 602] width 32 height 13
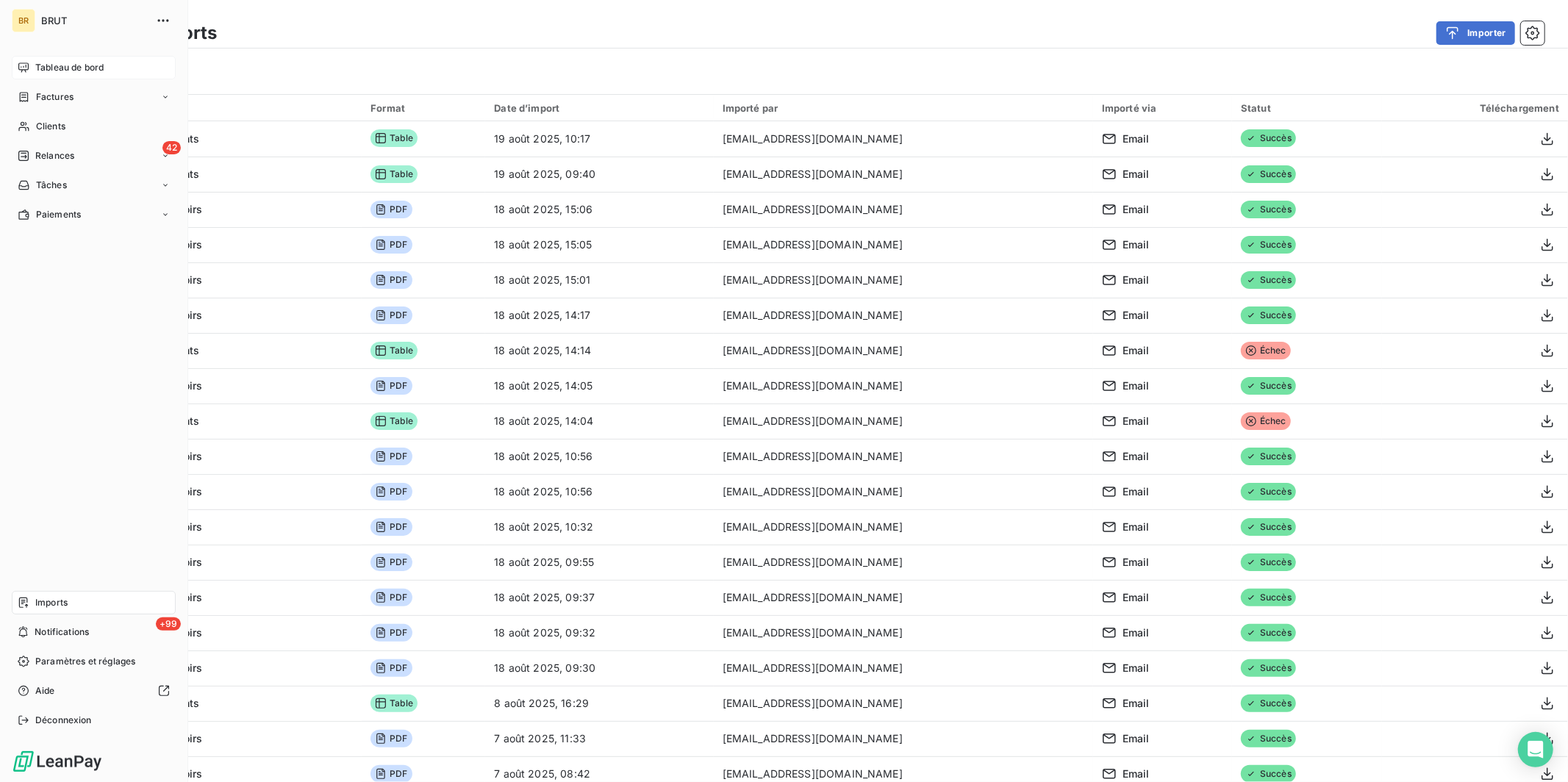
click at [36, 68] on span "Tableau de bord" at bounding box center [70, 67] width 68 height 13
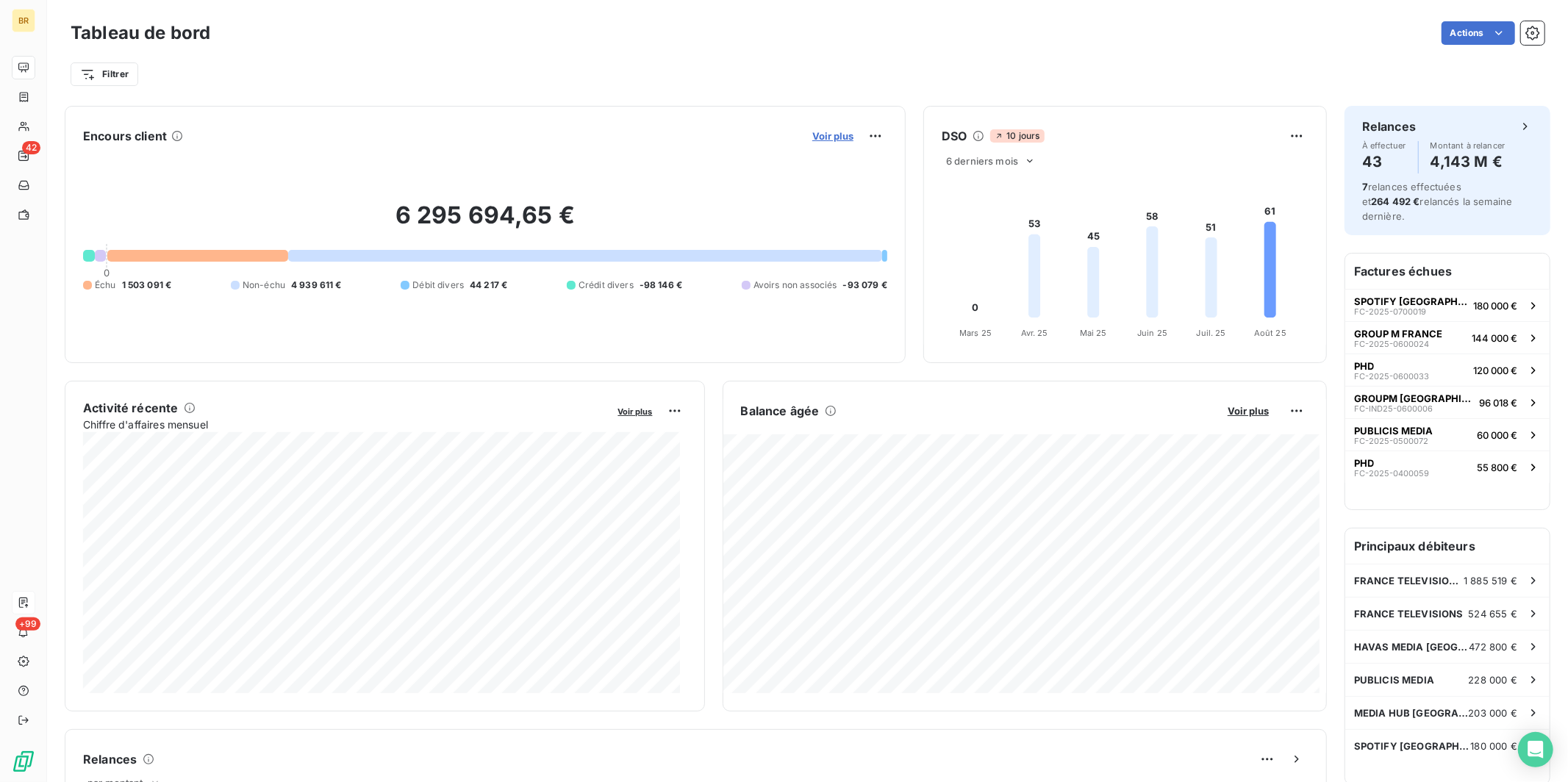
click at [725, 133] on span "Voir plus" at bounding box center [833, 135] width 41 height 12
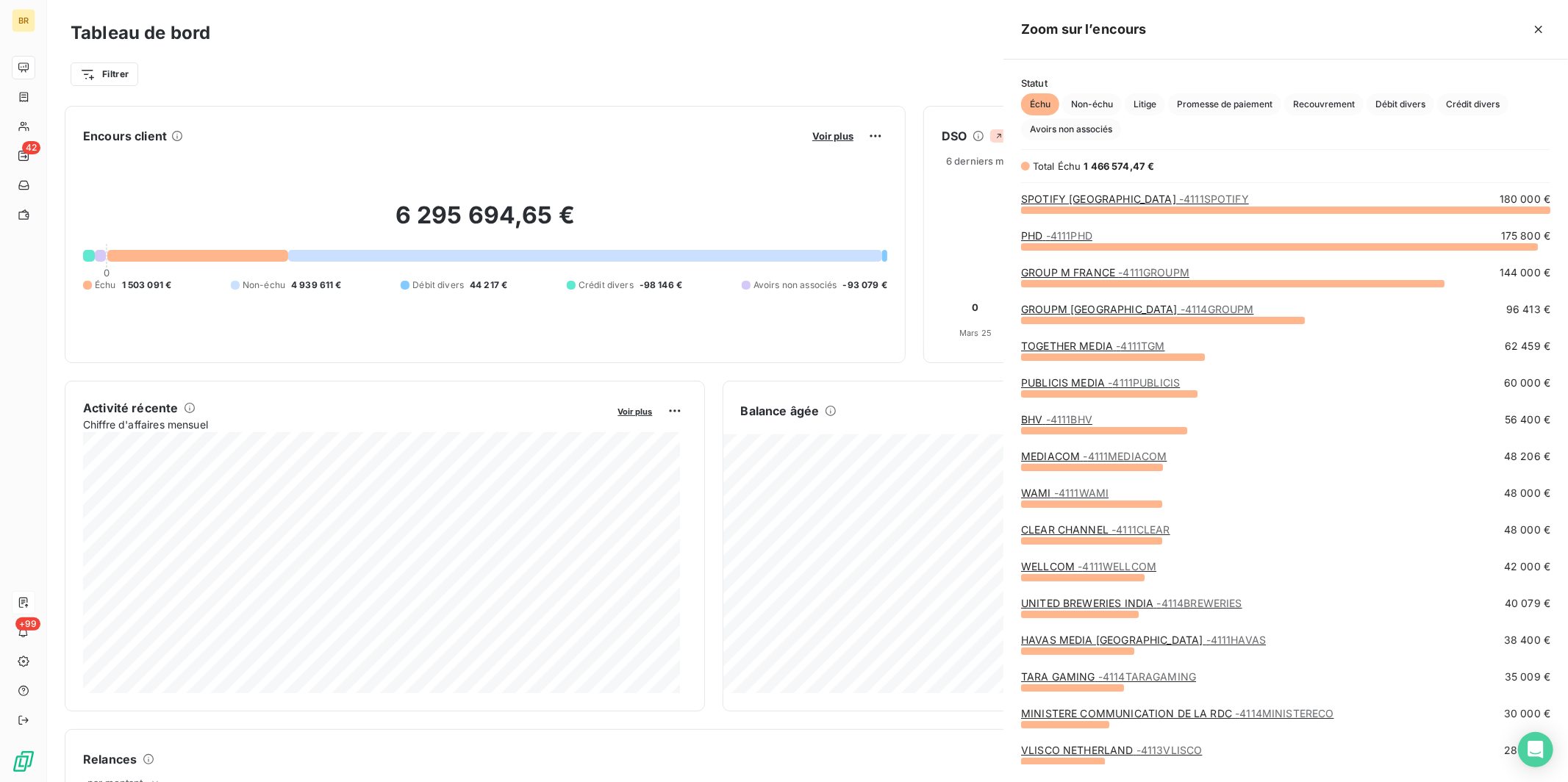
scroll to position [560, 552]
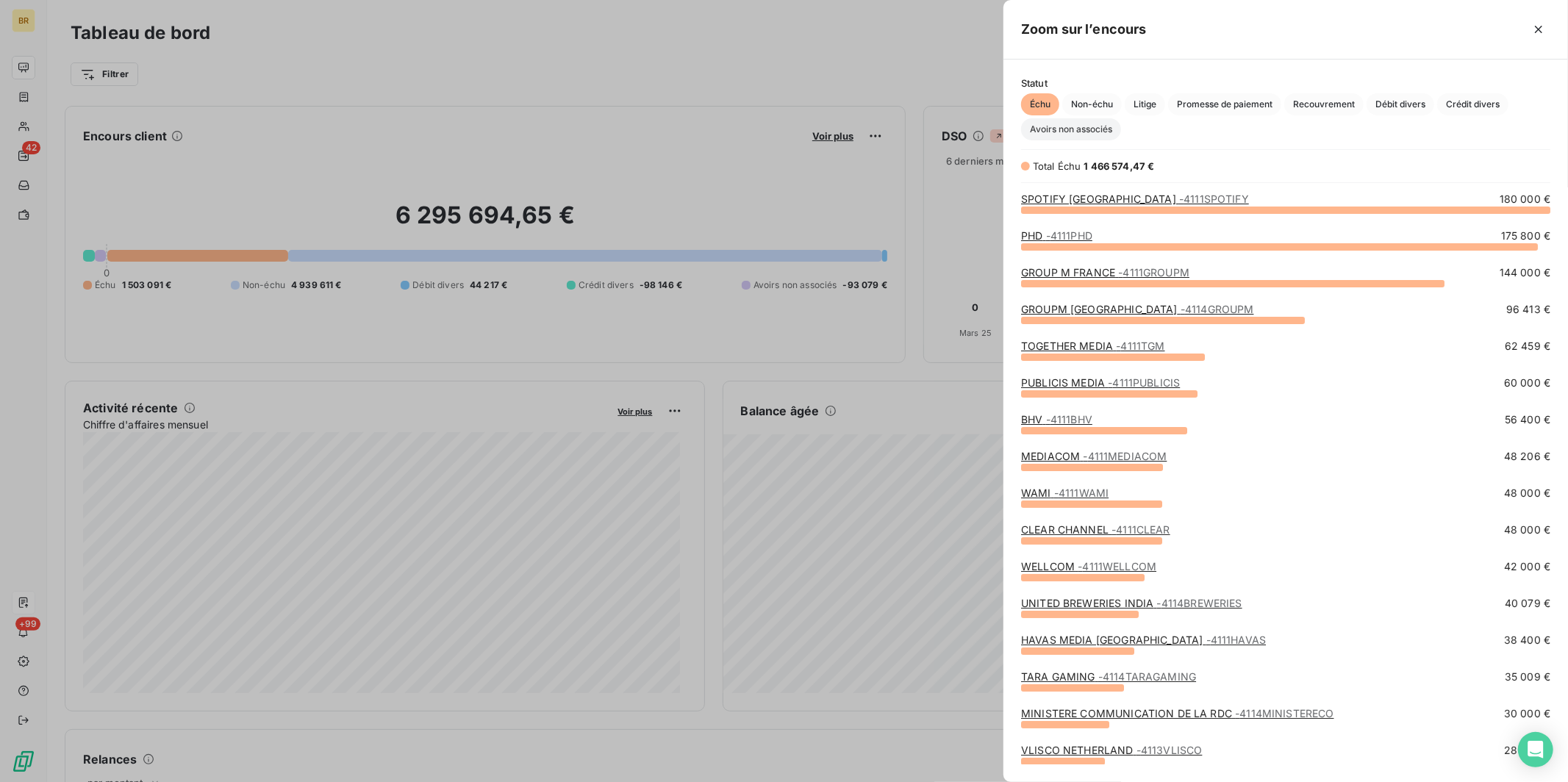
click at [725, 134] on span "Avoirs non associés" at bounding box center [1071, 129] width 100 height 22
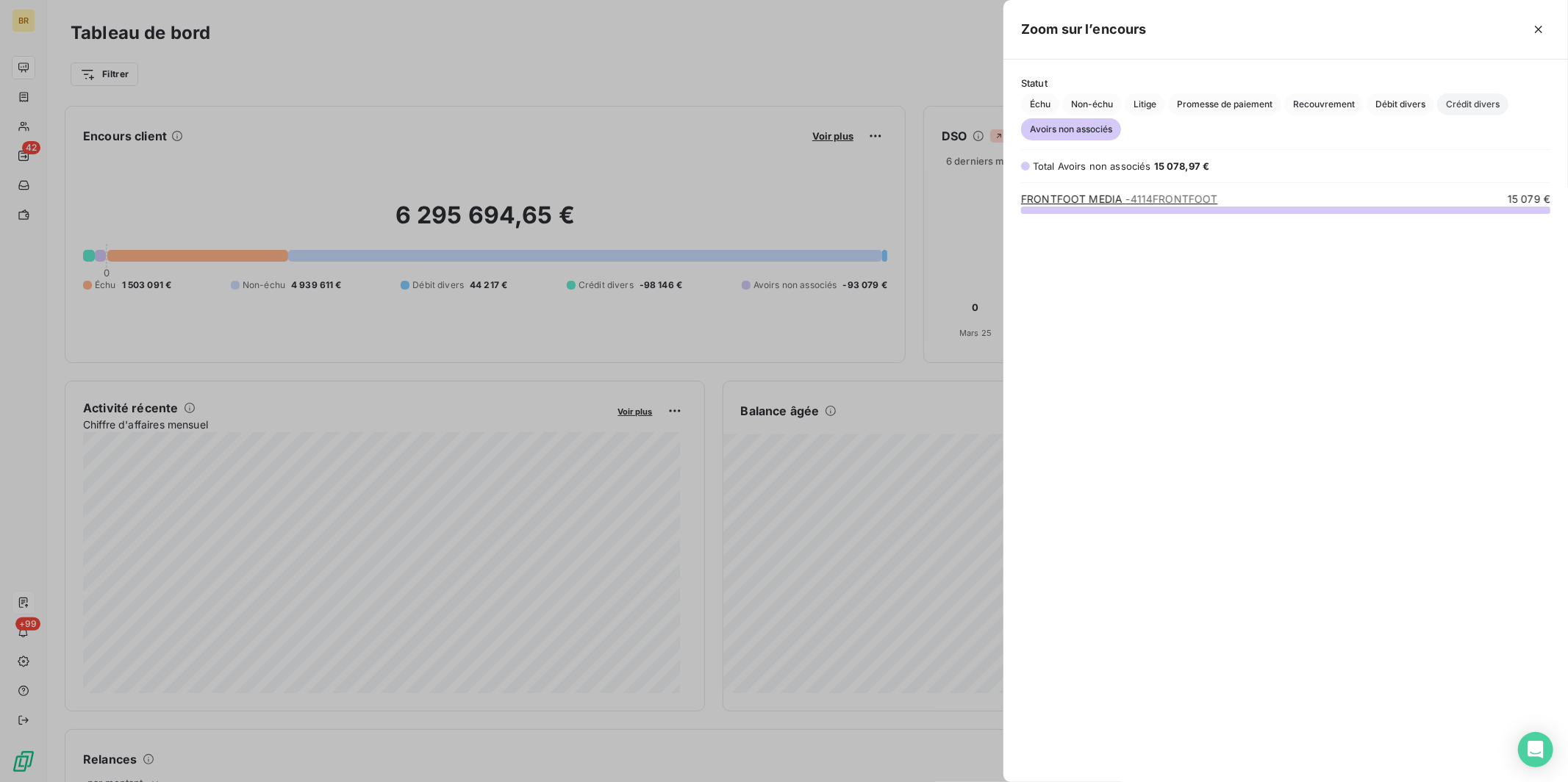
click at [725, 100] on span "Crédit divers" at bounding box center [1472, 104] width 71 height 22
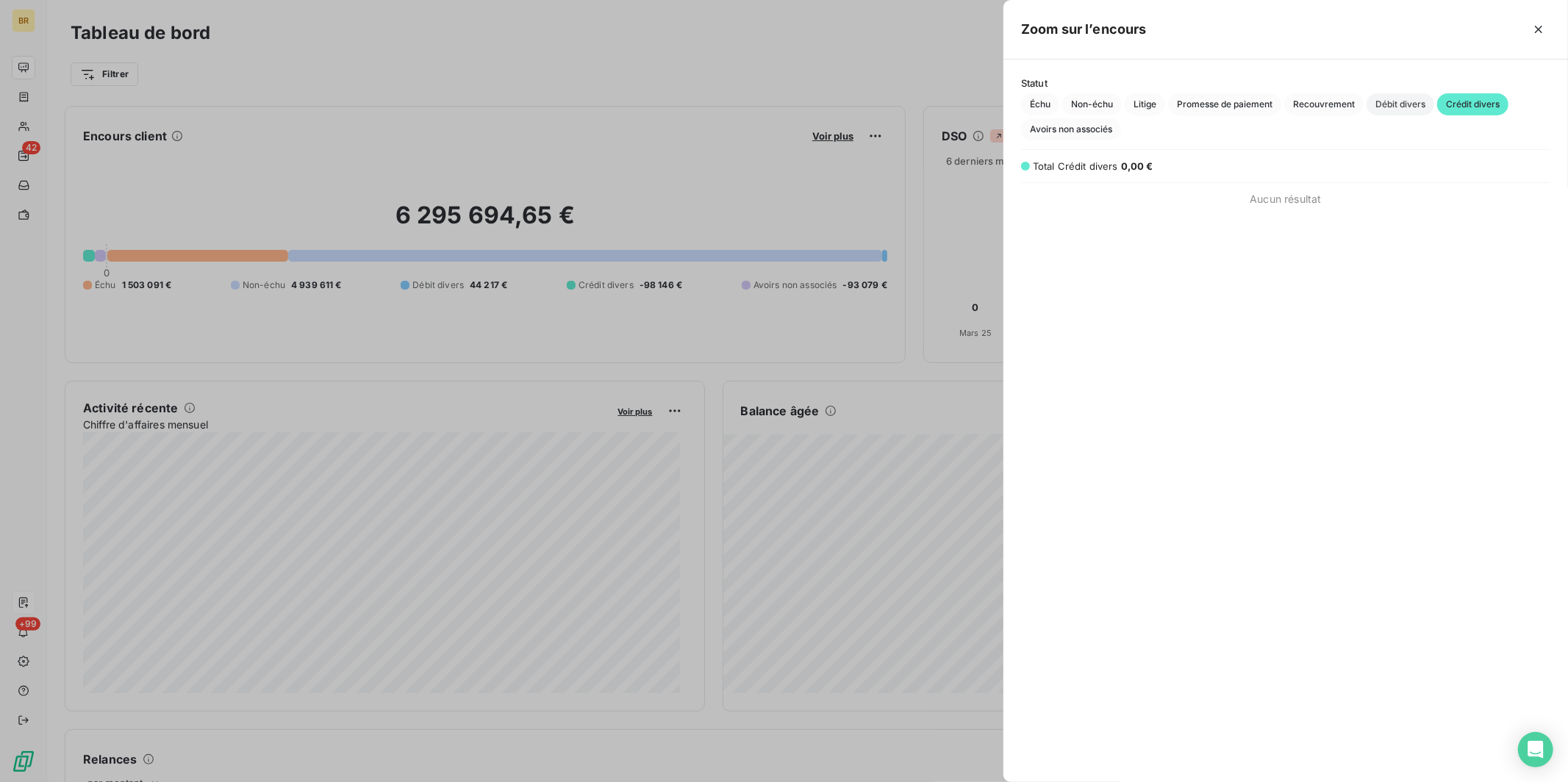
click at [725, 104] on span "Débit divers" at bounding box center [1400, 104] width 68 height 22
click at [725, 103] on span "Recouvrement" at bounding box center [1323, 104] width 80 height 22
click at [725, 103] on span "Promesse de paiement" at bounding box center [1224, 104] width 114 height 22
click at [725, 108] on span "Litige" at bounding box center [1145, 104] width 40 height 22
click at [725, 102] on span "Non-échu" at bounding box center [1091, 104] width 59 height 22
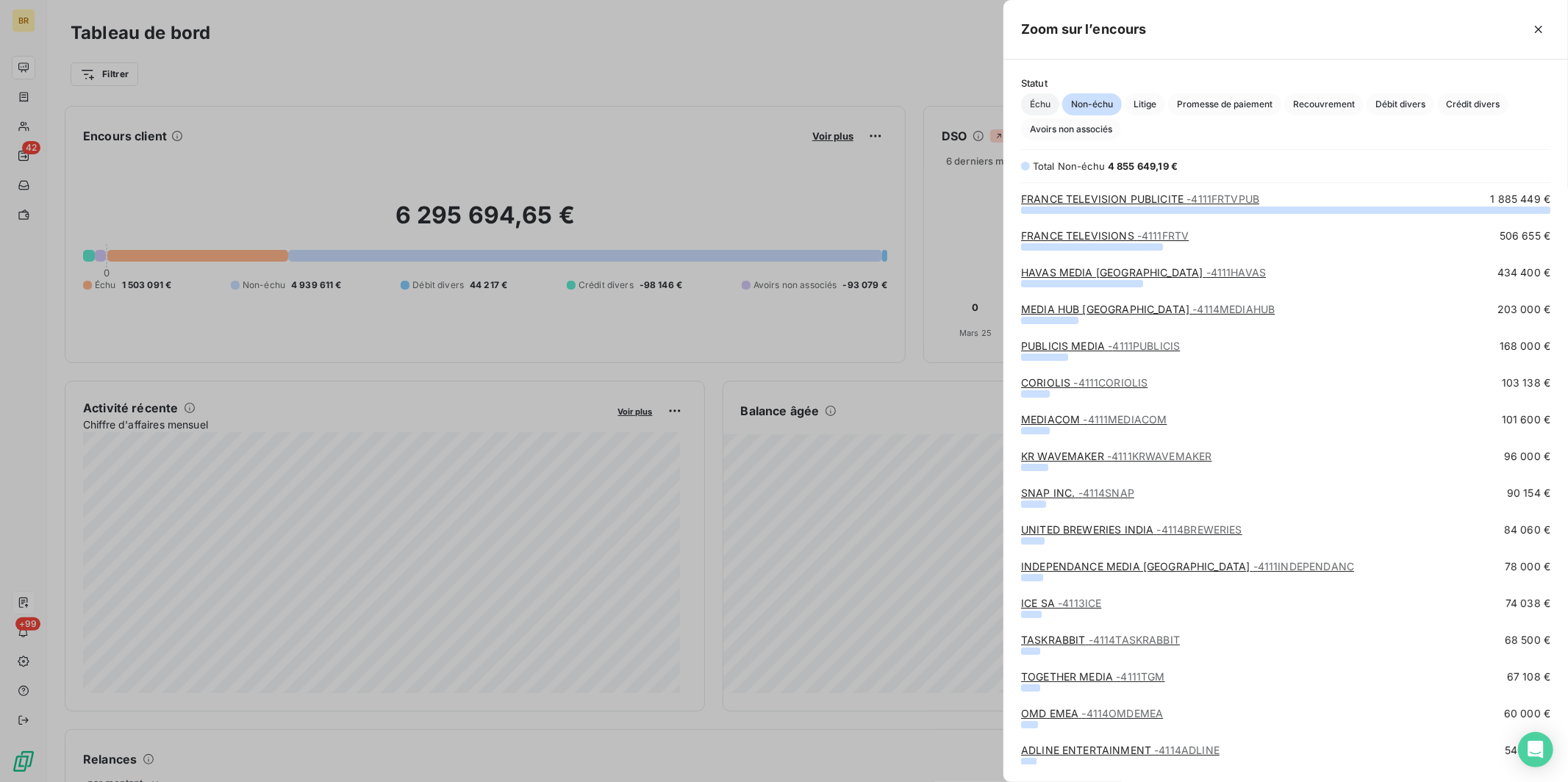
click at [725, 102] on span "Échu" at bounding box center [1040, 104] width 38 height 22
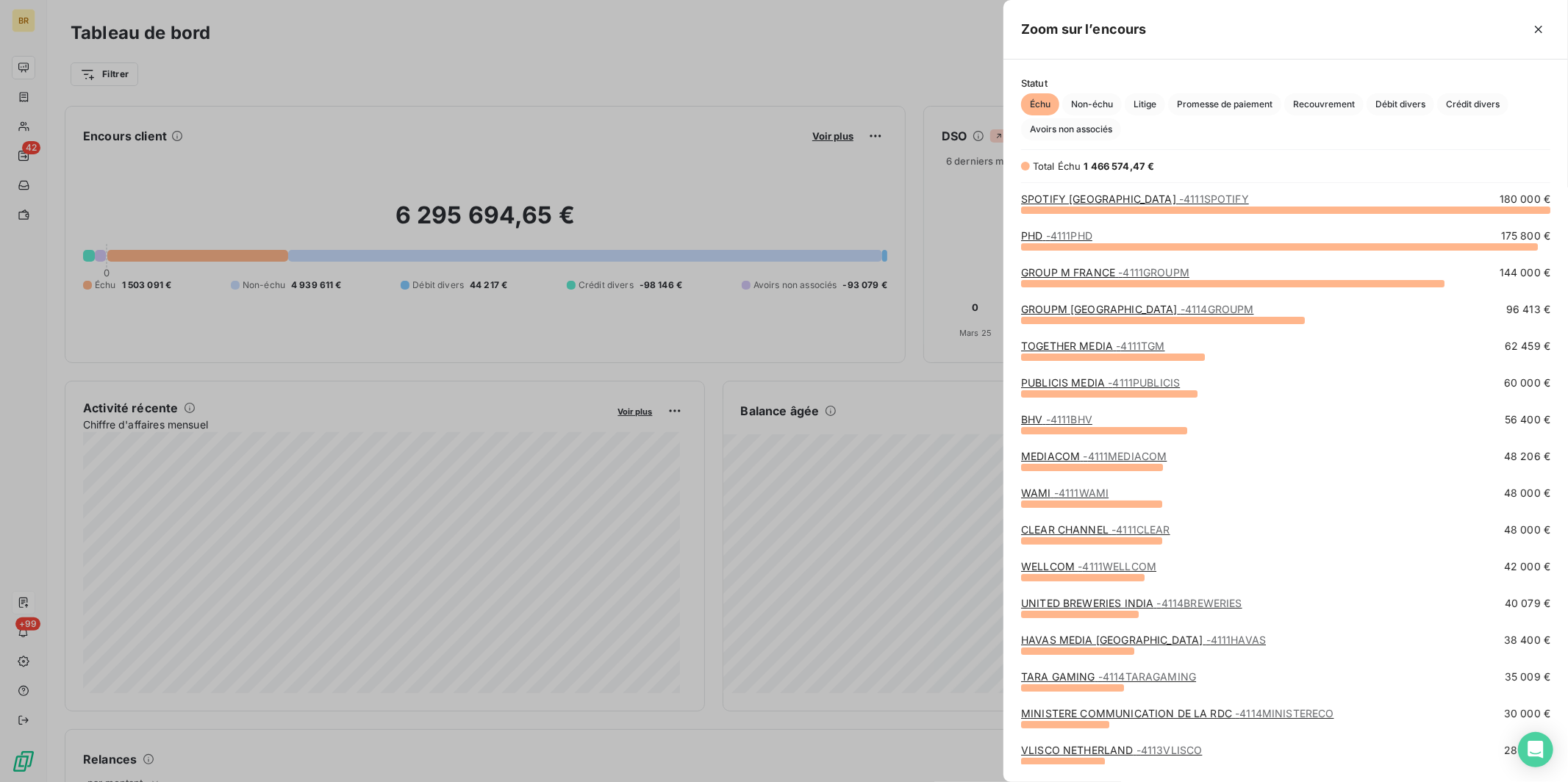
click at [725, 50] on div at bounding box center [784, 391] width 1568 height 782
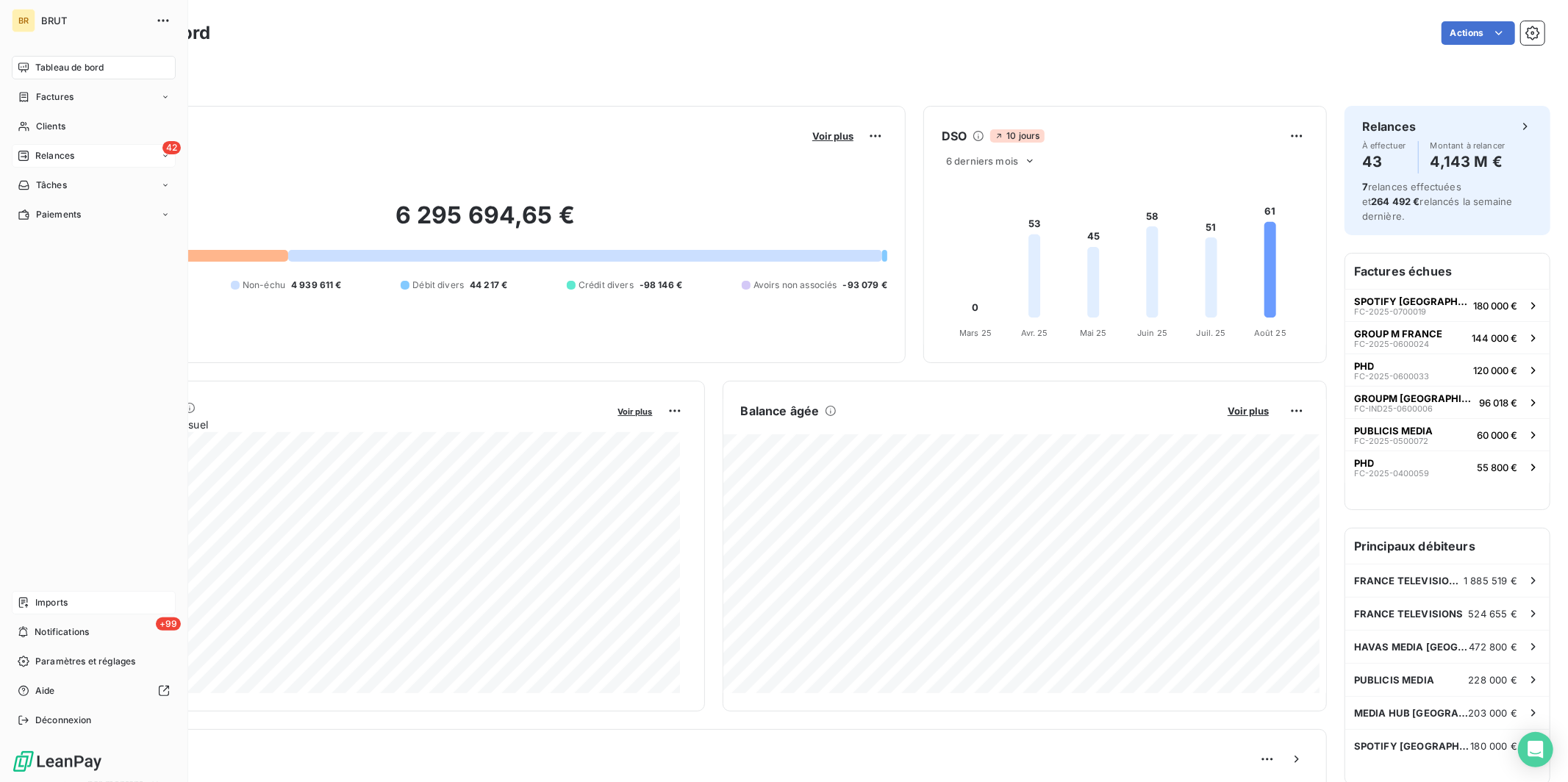
click at [29, 152] on icon at bounding box center [23, 155] width 12 height 12
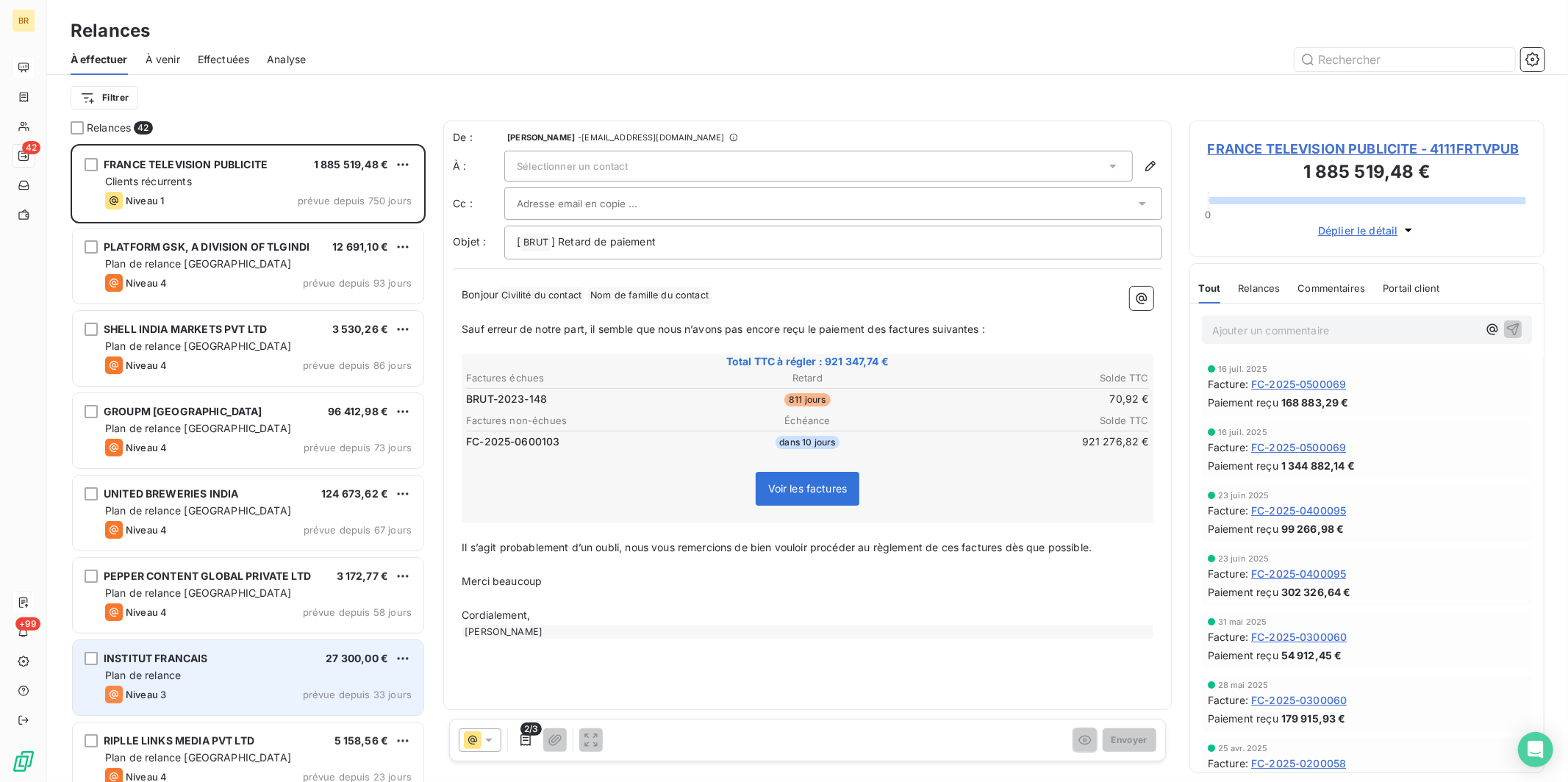
click at [273, 619] on div "INSTITUT FRANCAIS 27 300,00 €" at bounding box center [258, 658] width 307 height 13
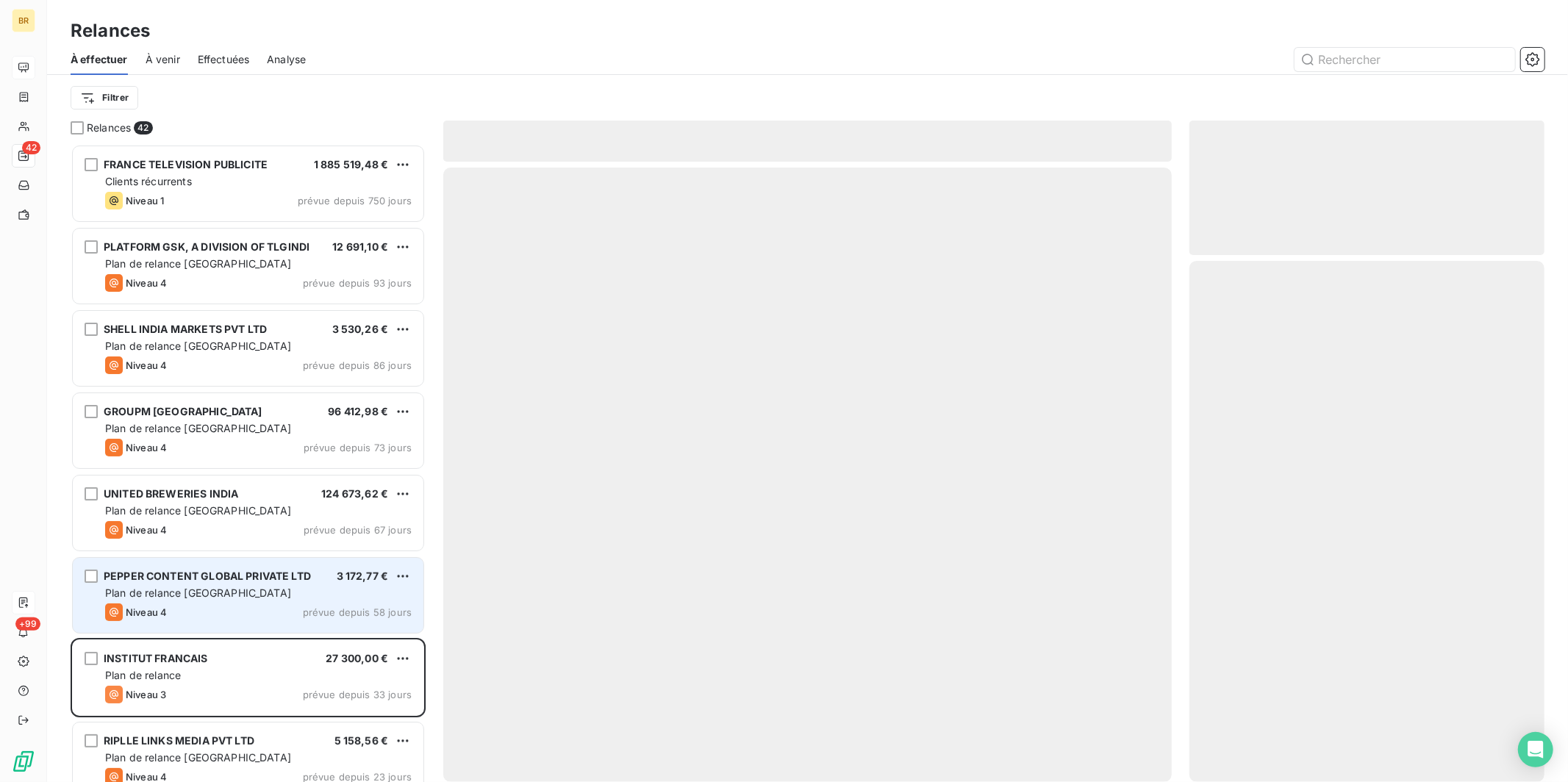
click at [199, 597] on span "Plan de relance [GEOGRAPHIC_DATA]" at bounding box center [198, 592] width 186 height 12
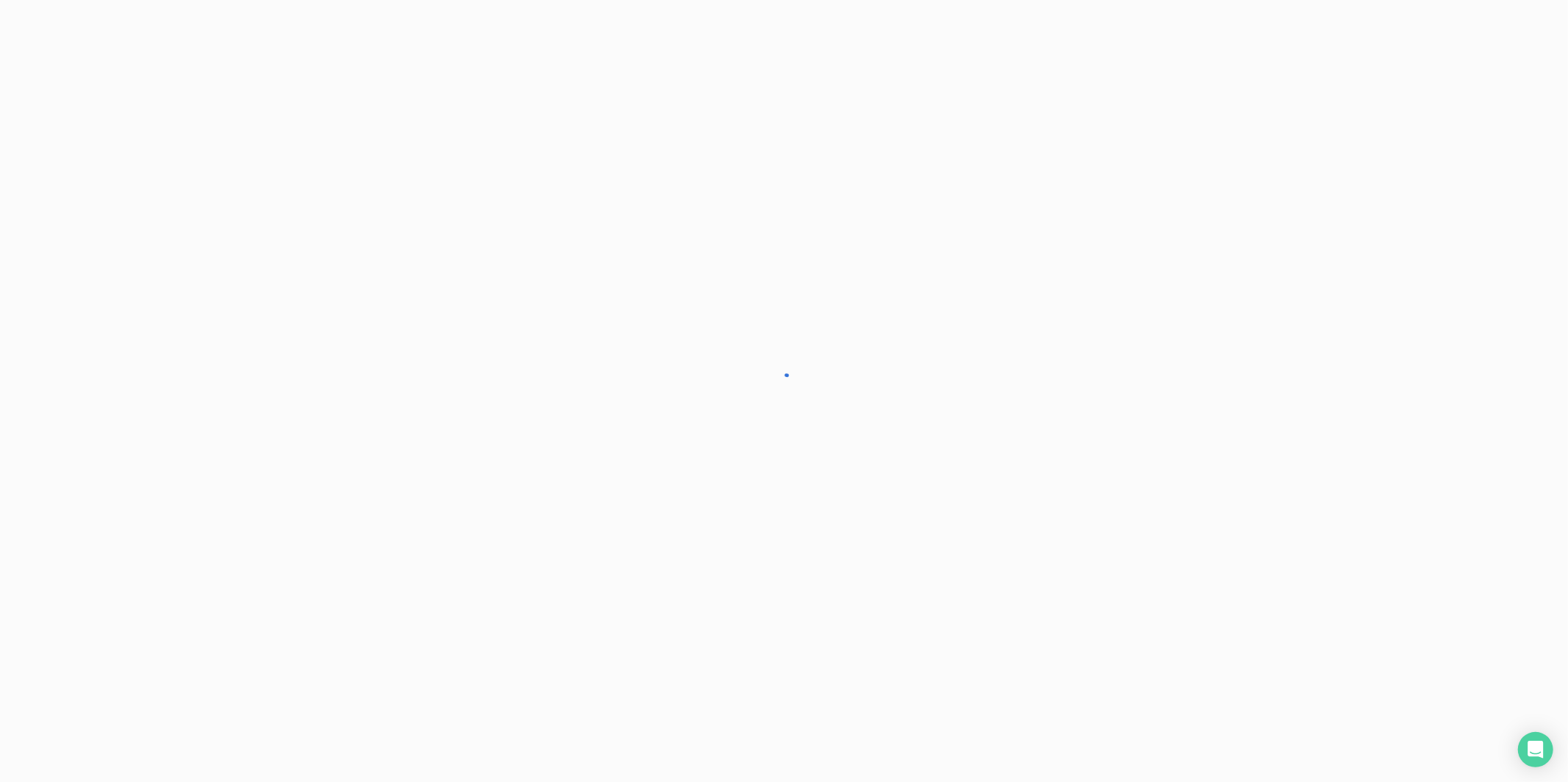
click at [0, 0] on span "INSTITUT FRANCAIS" at bounding box center [0, 0] width 0 height 0
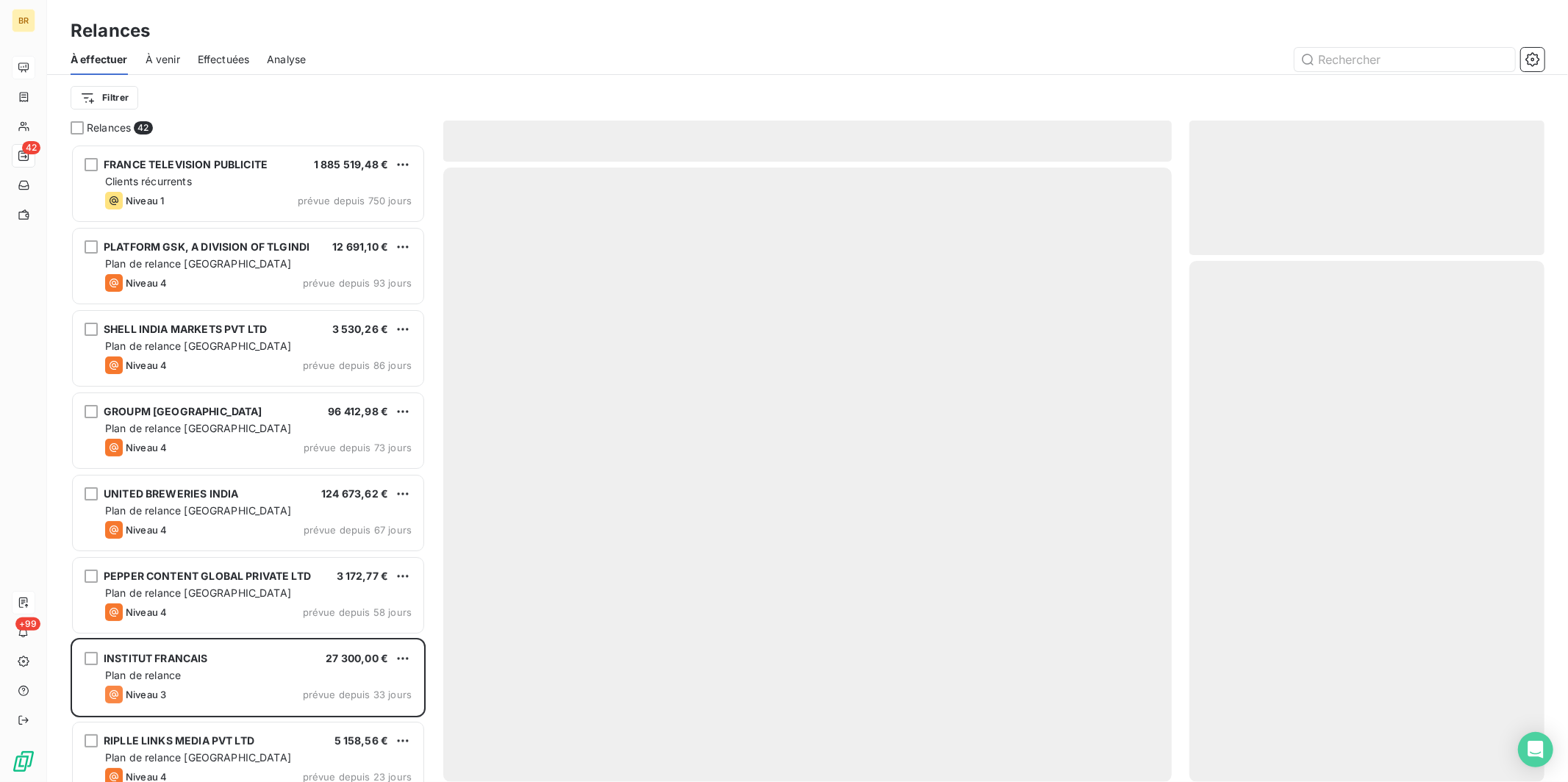
scroll to position [625, 342]
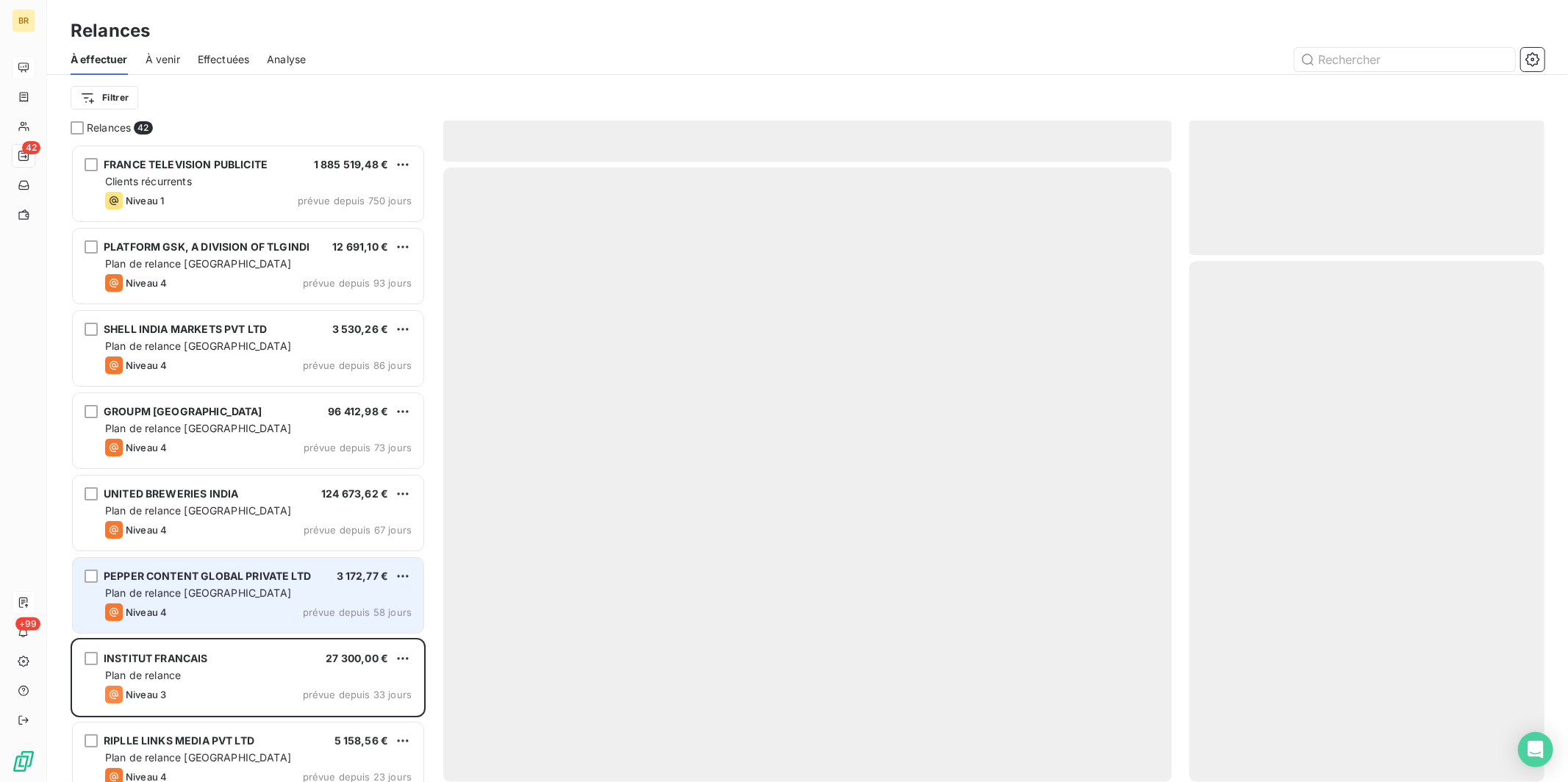
click at [212, 581] on div "PEPPER CONTENT GLOBAL PRIVATE LTD" at bounding box center [207, 576] width 207 height 15
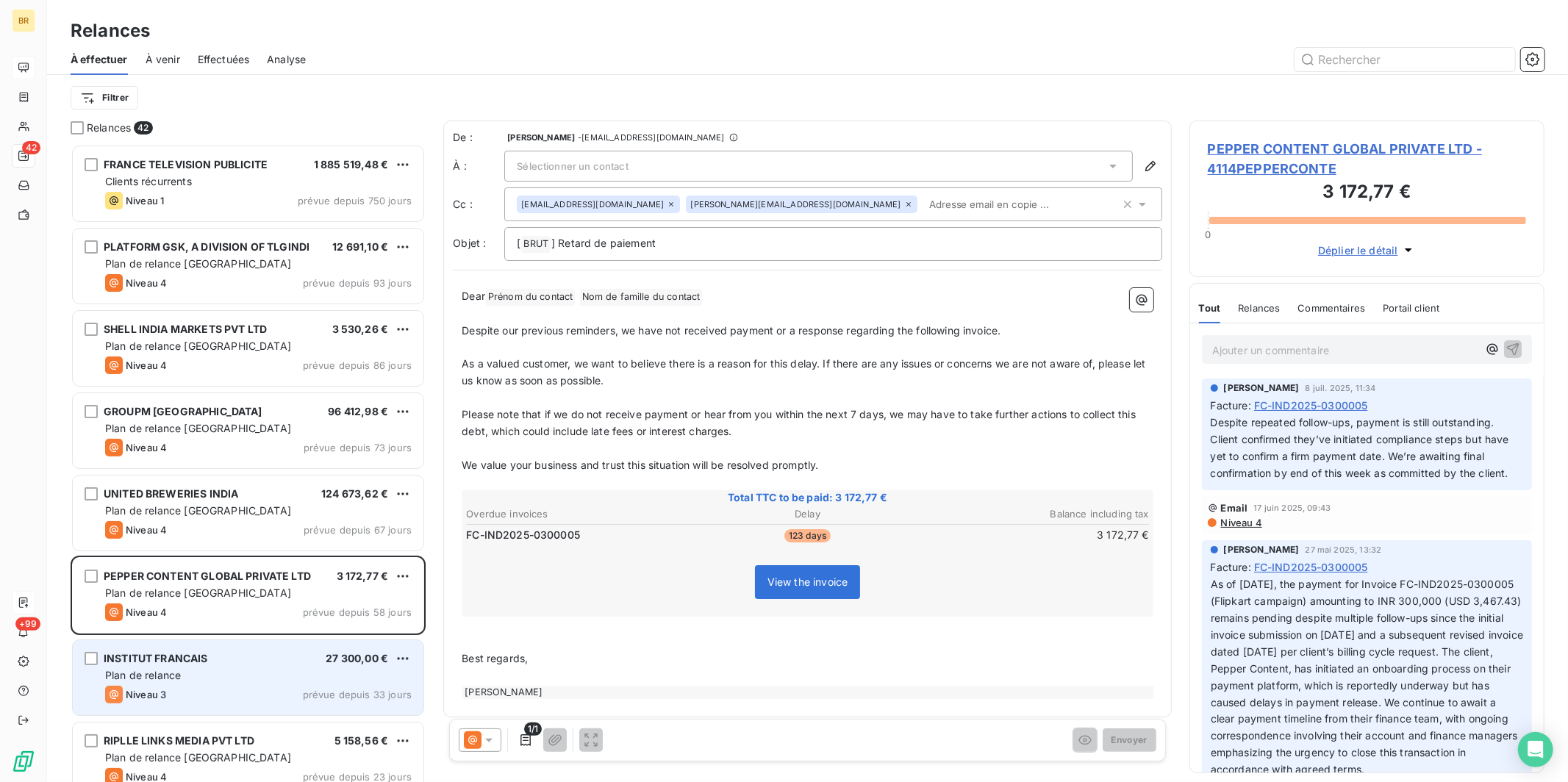
click at [188, 619] on span "INSTITUT FRANCAIS" at bounding box center [155, 658] width 104 height 12
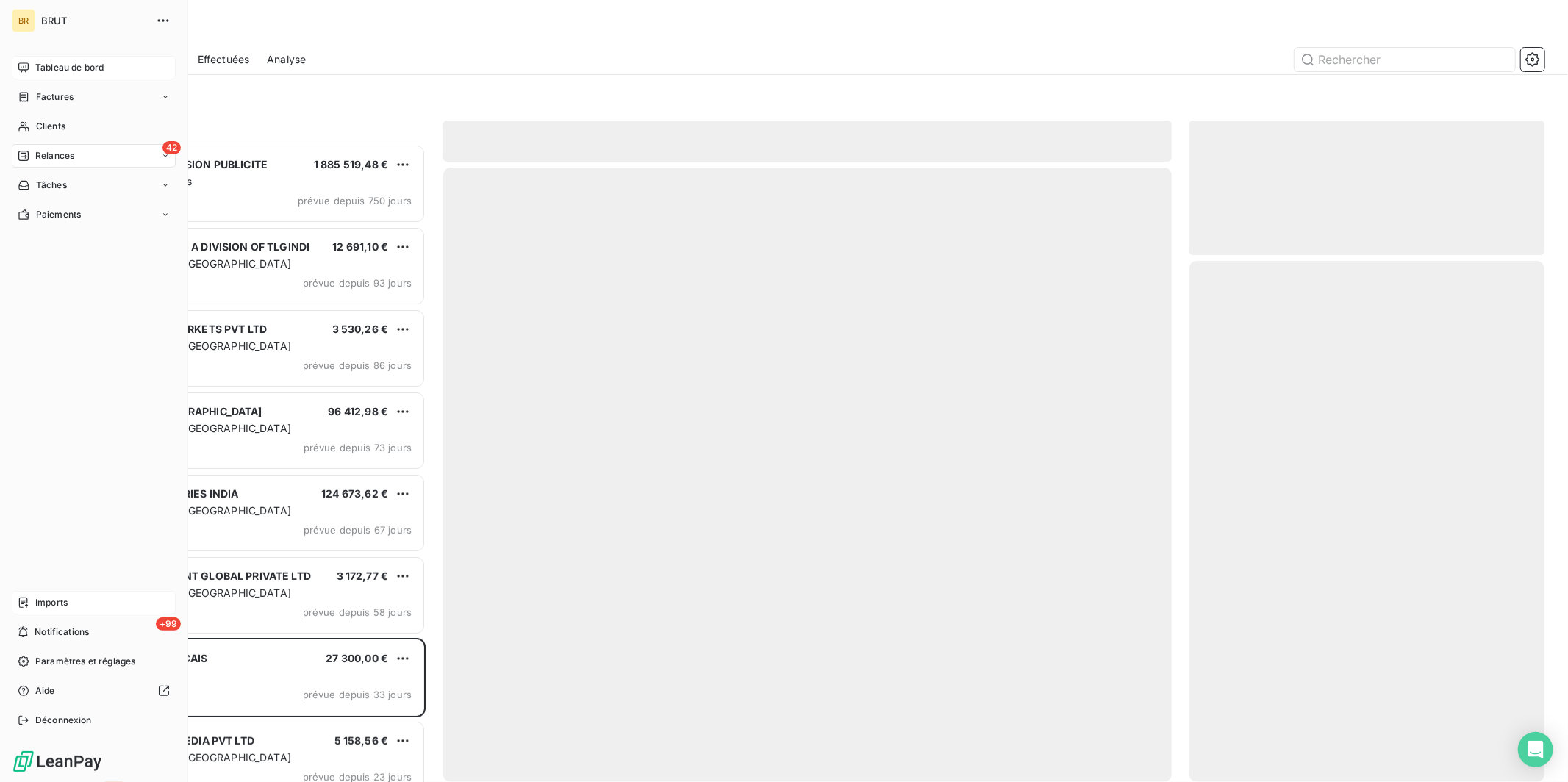
click at [50, 64] on span "Tableau de bord" at bounding box center [70, 67] width 68 height 13
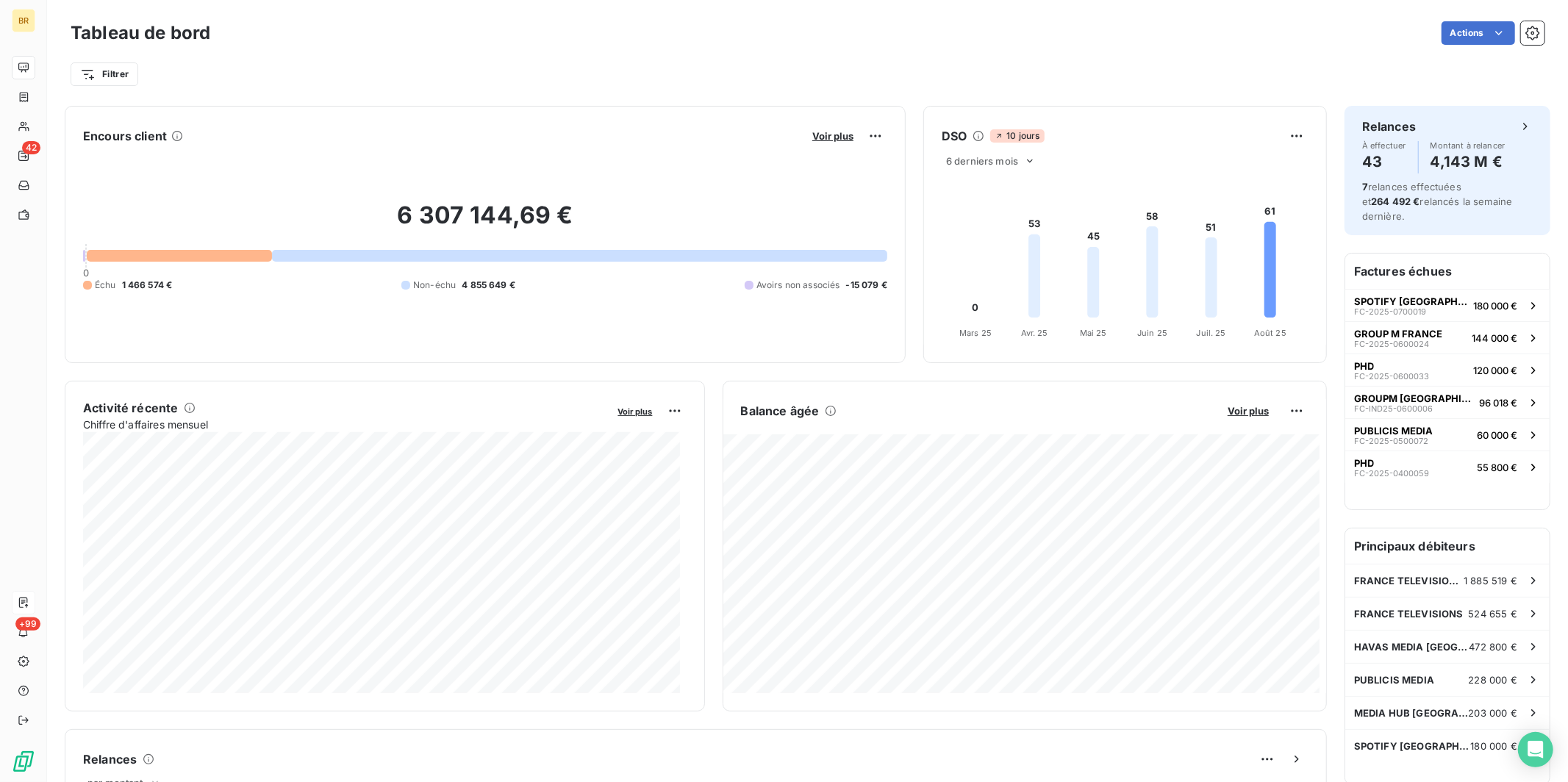
click at [725, 22] on div "Actions" at bounding box center [886, 33] width 1316 height 23
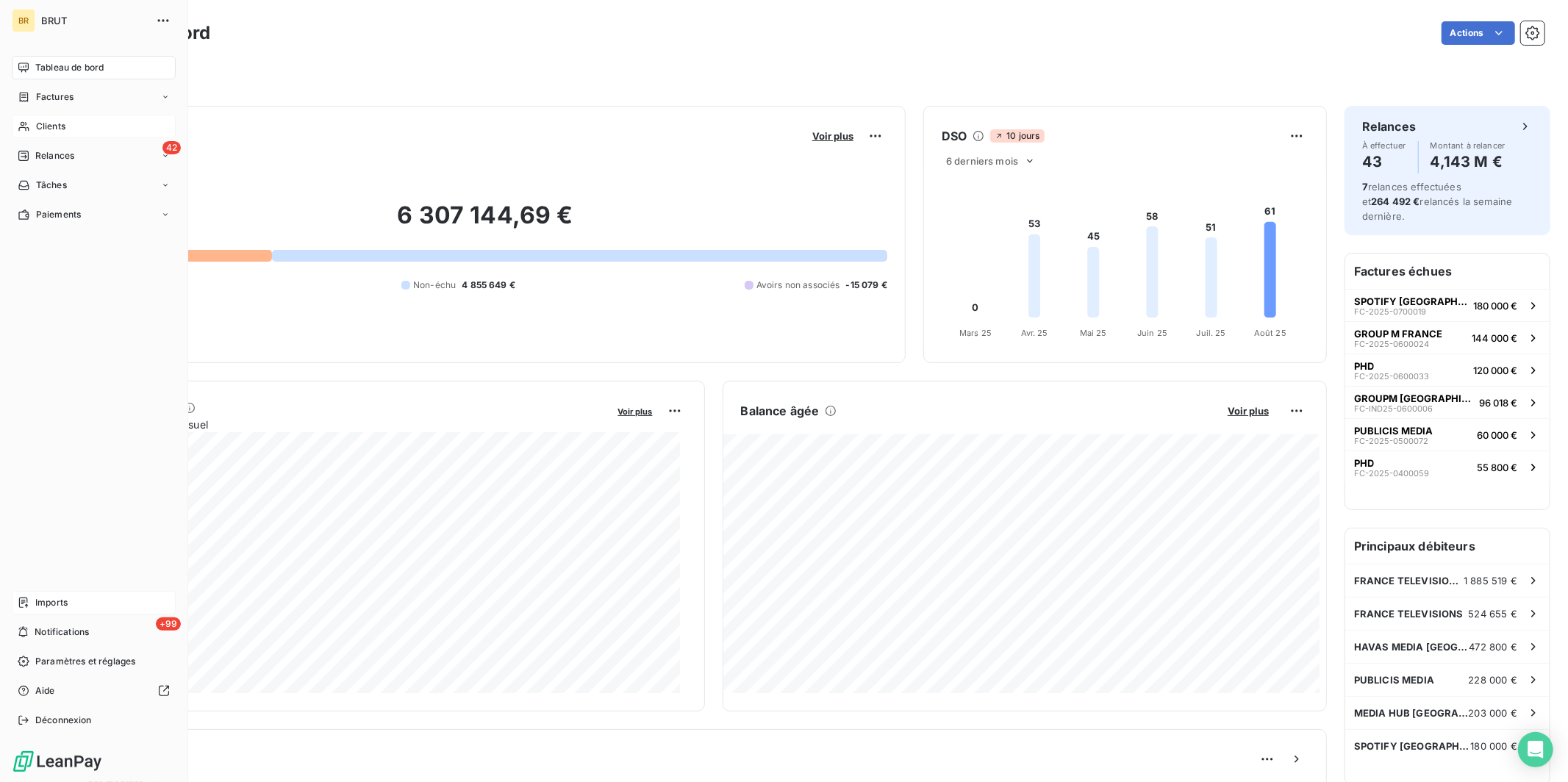
click at [59, 124] on span "Clients" at bounding box center [51, 126] width 29 height 13
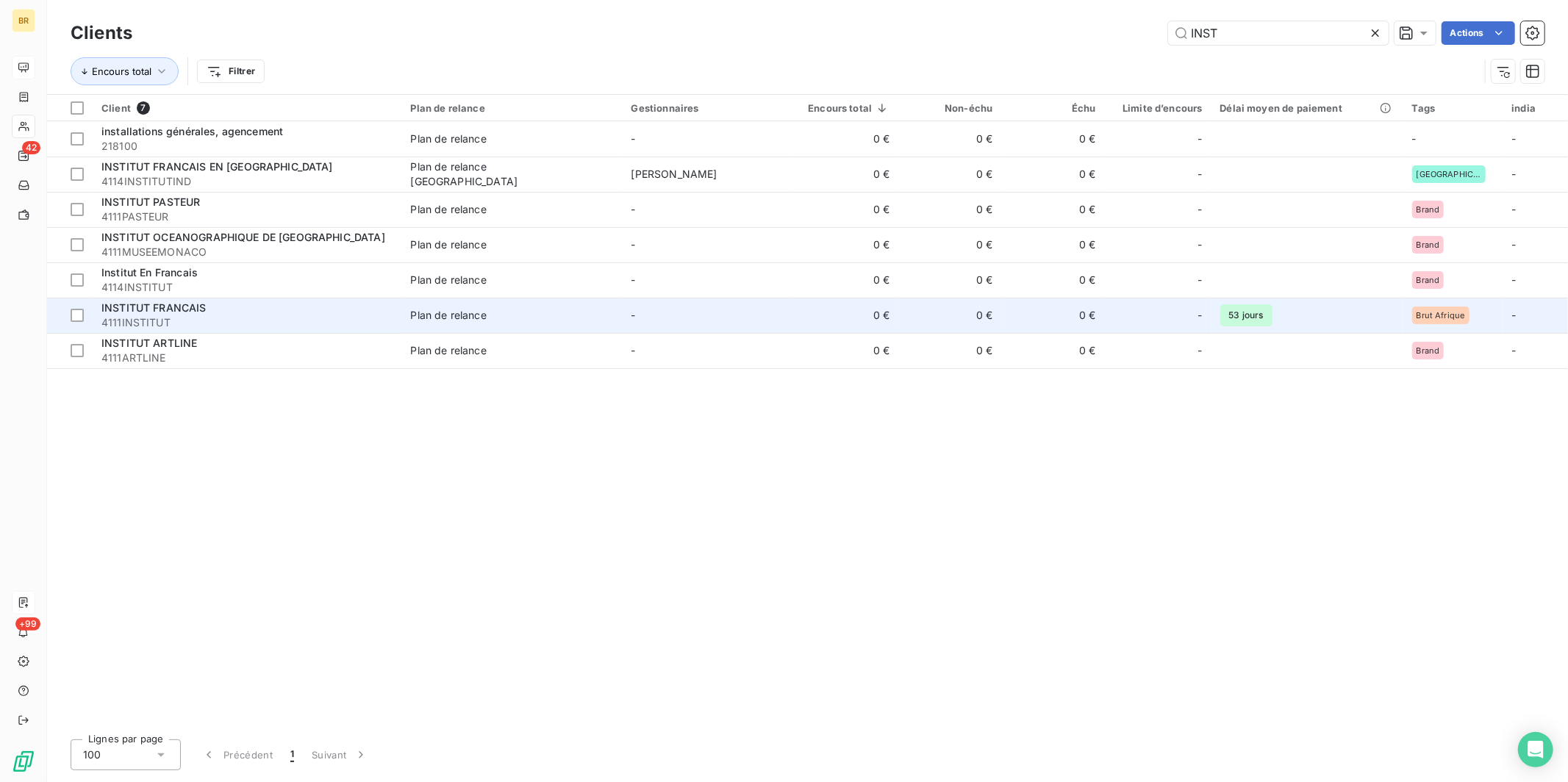
type input "INST"
click at [211, 313] on div "INSTITUT FRANCAIS" at bounding box center [247, 307] width 292 height 15
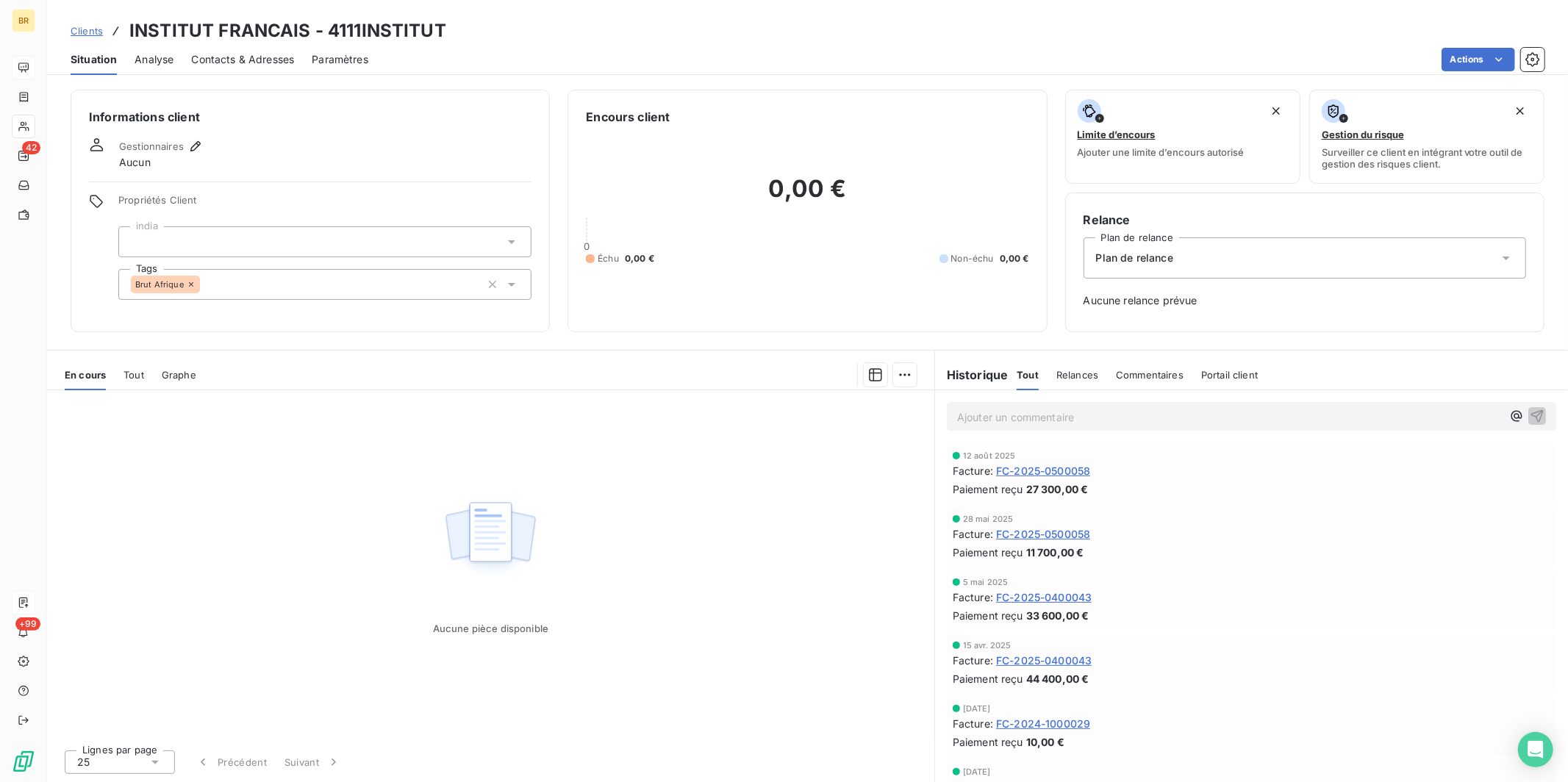
click at [128, 374] on span "Tout" at bounding box center [134, 374] width 21 height 12
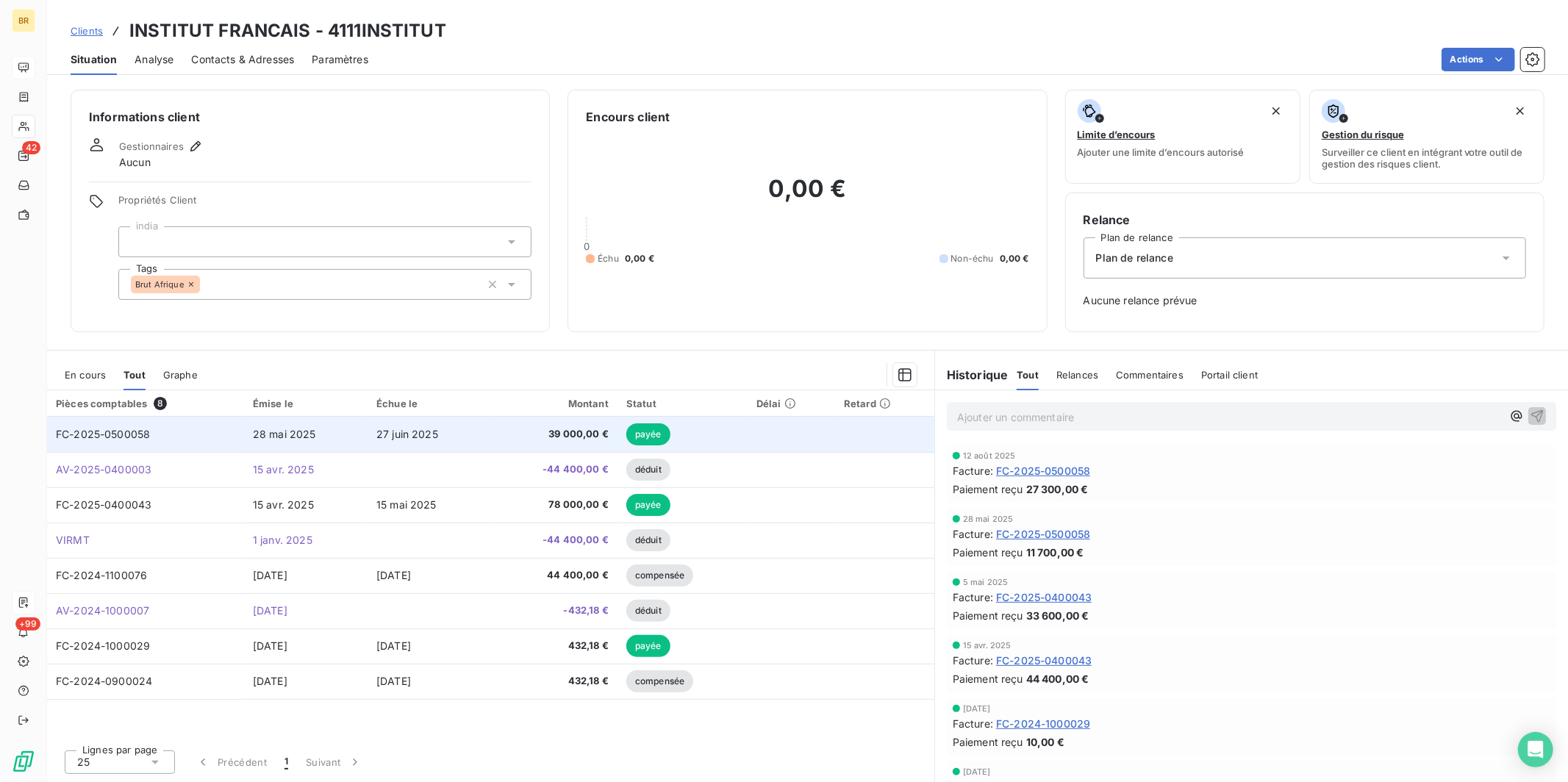
click at [650, 440] on span "payée" at bounding box center [648, 434] width 44 height 22
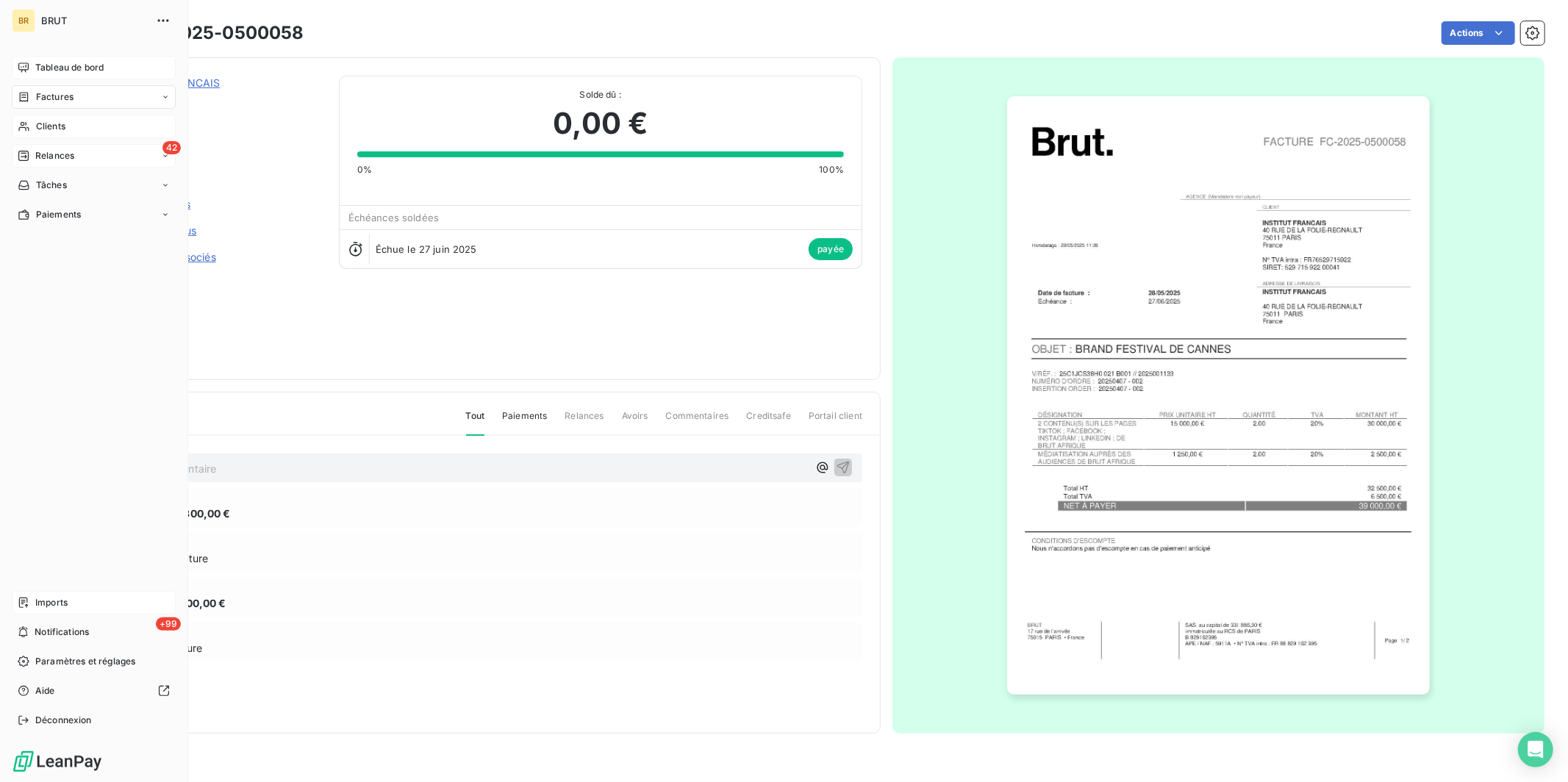
click at [63, 149] on span "Relances" at bounding box center [55, 155] width 39 height 13
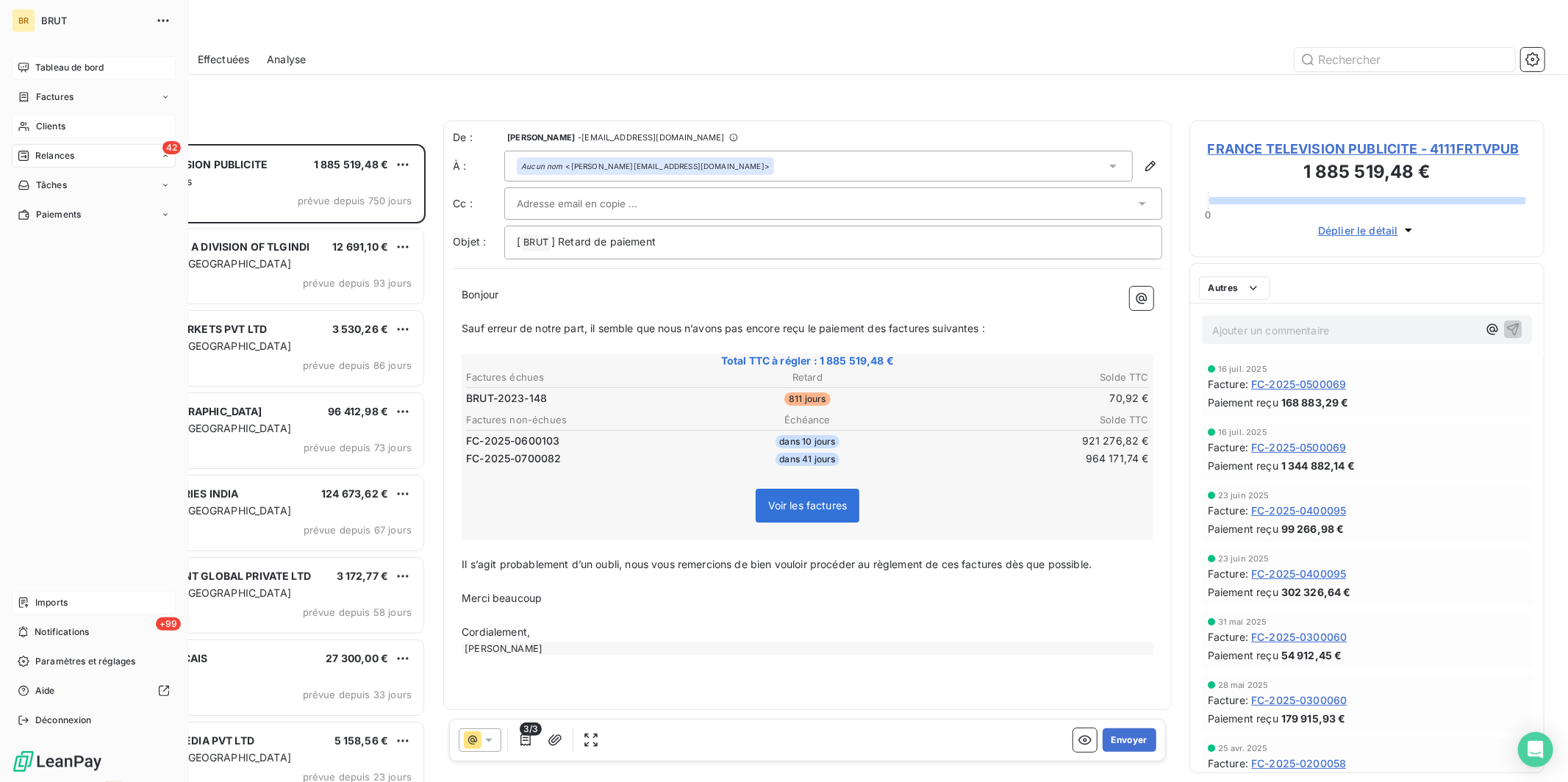
scroll to position [625, 342]
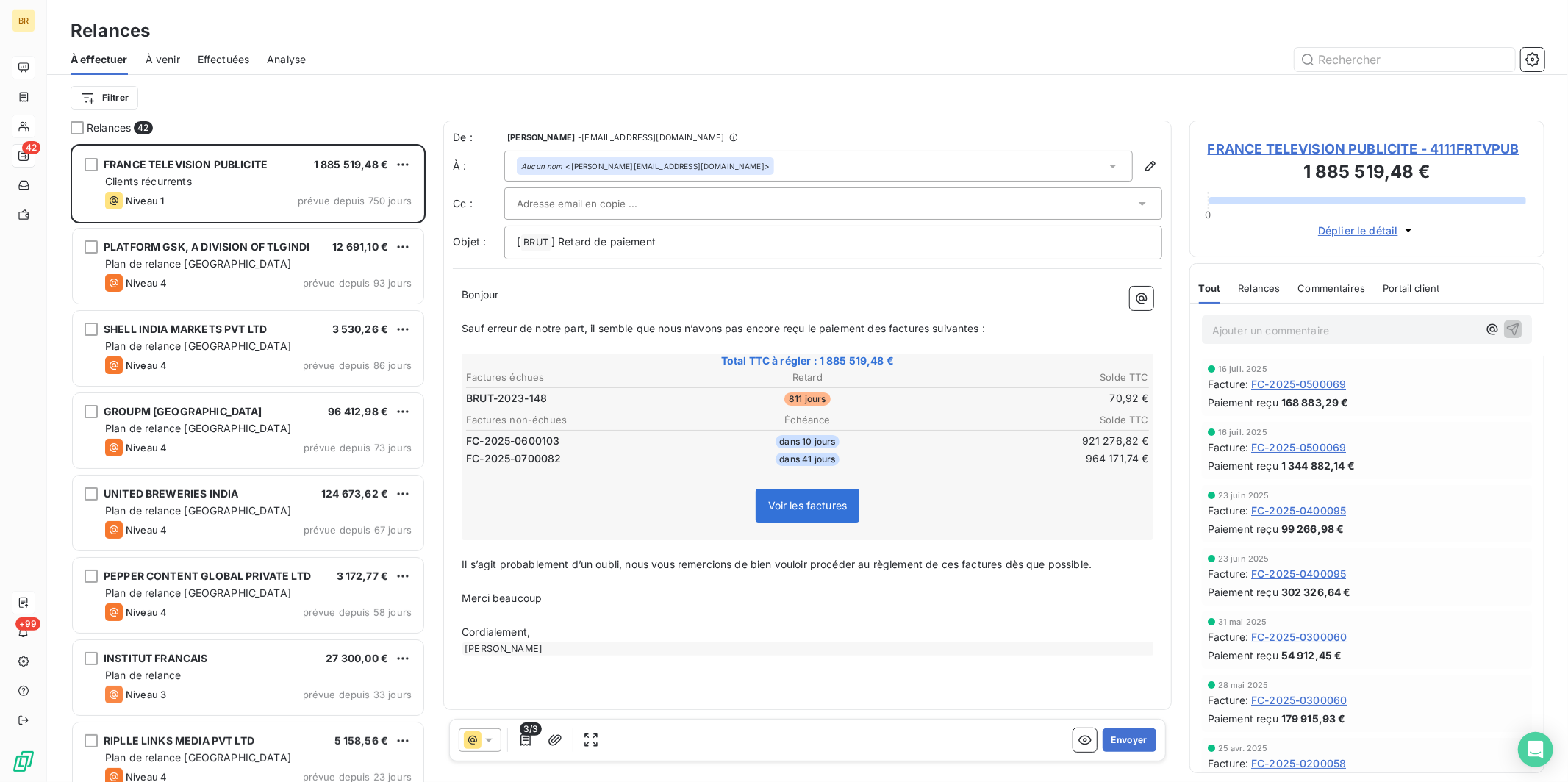
click at [311, 117] on div "Filtrer" at bounding box center [807, 97] width 1474 height 46
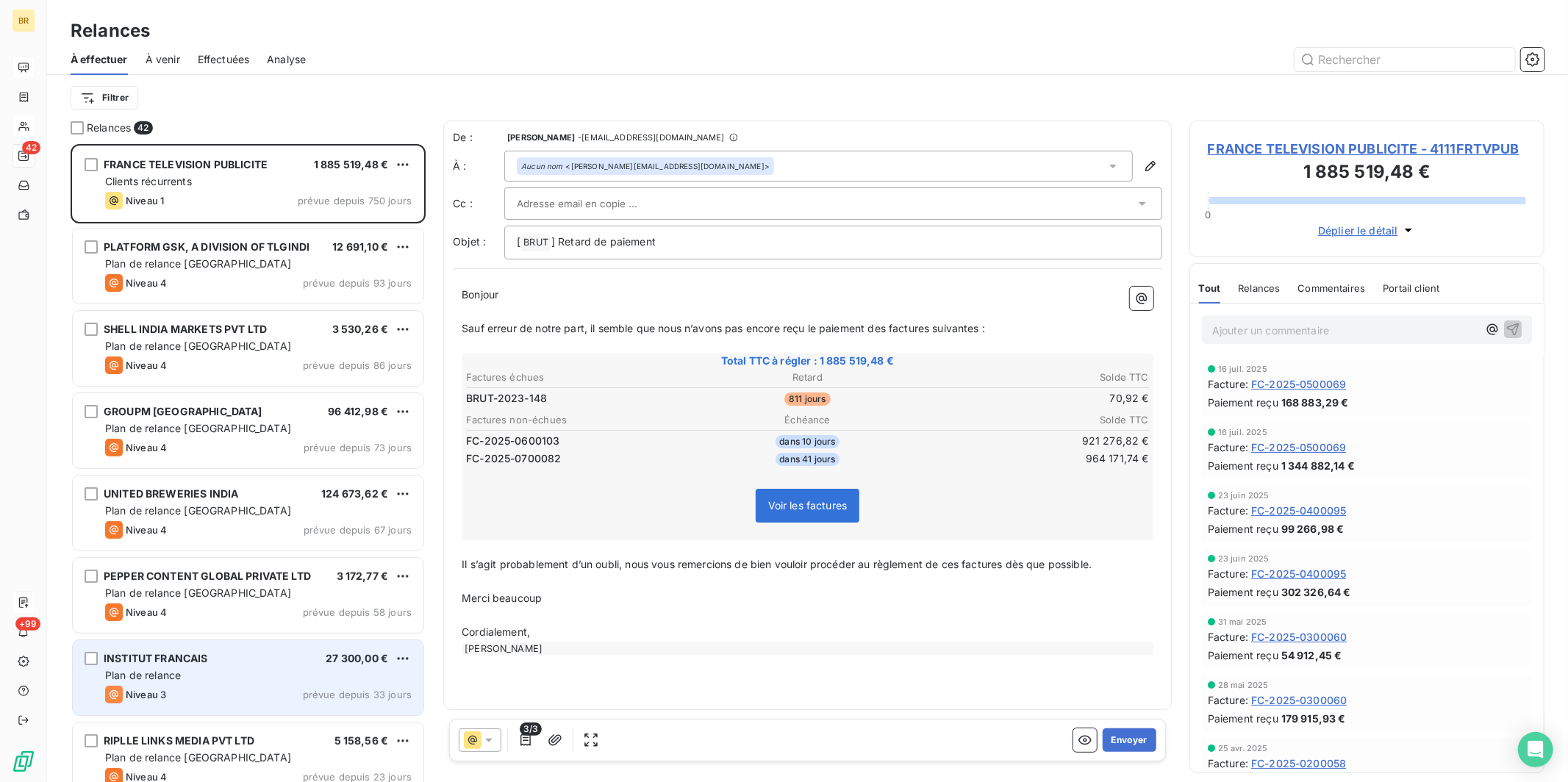
click at [236, 619] on div "INSTITUT FRANCAIS 27 300,00 €" at bounding box center [258, 658] width 307 height 13
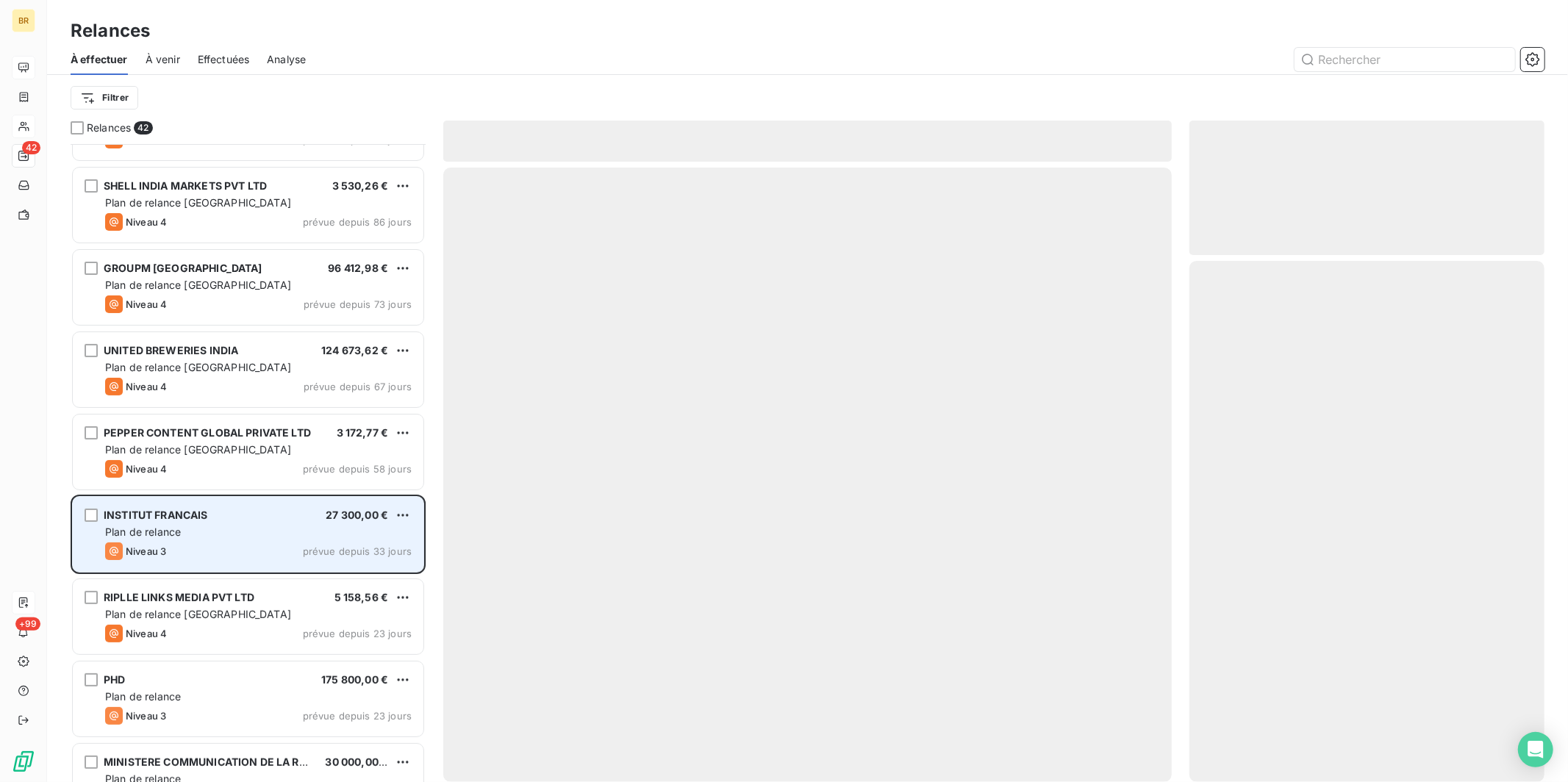
scroll to position [164, 0]
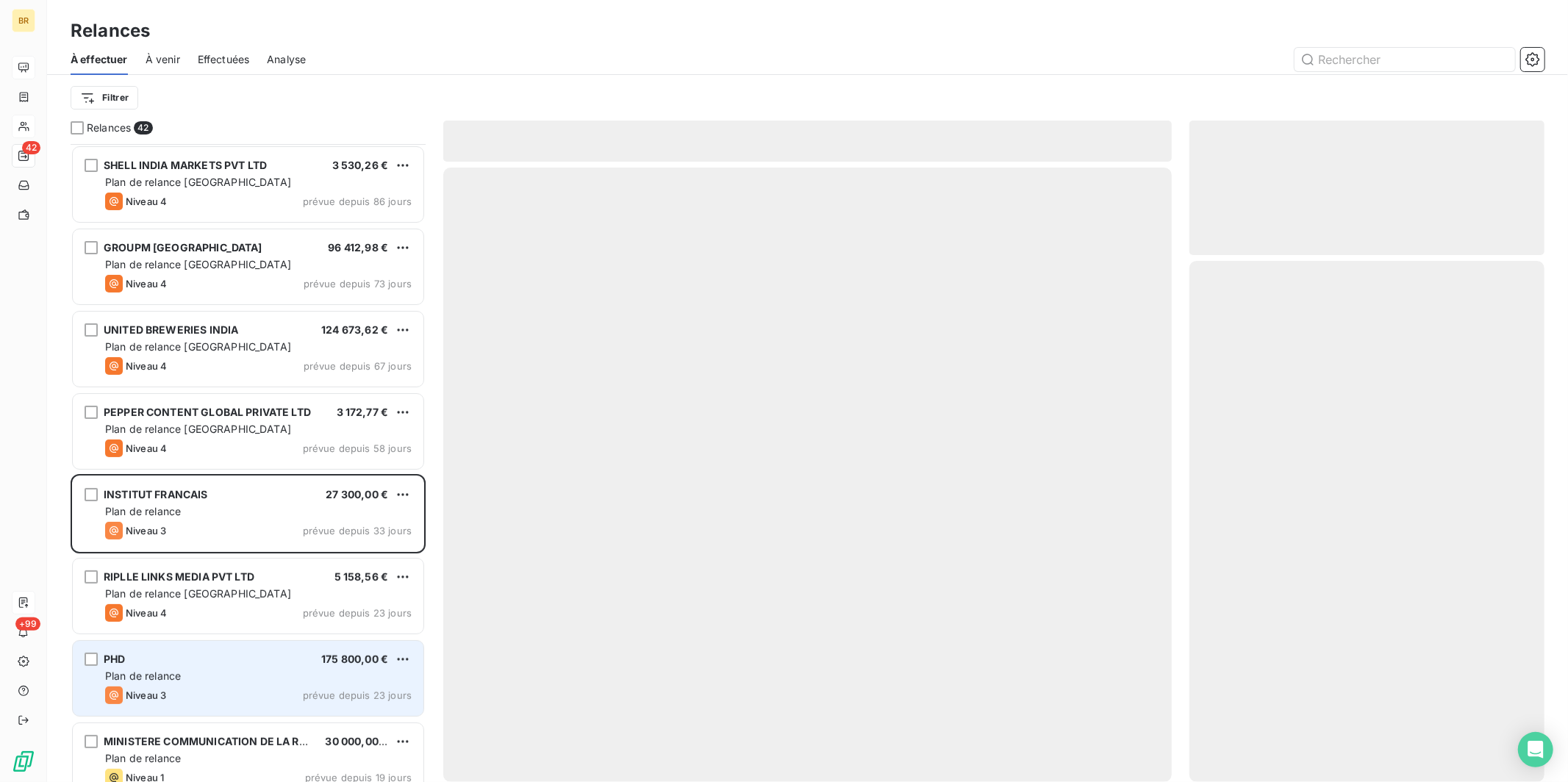
click at [171, 619] on div "PHD 175 800,00 €" at bounding box center [258, 658] width 307 height 13
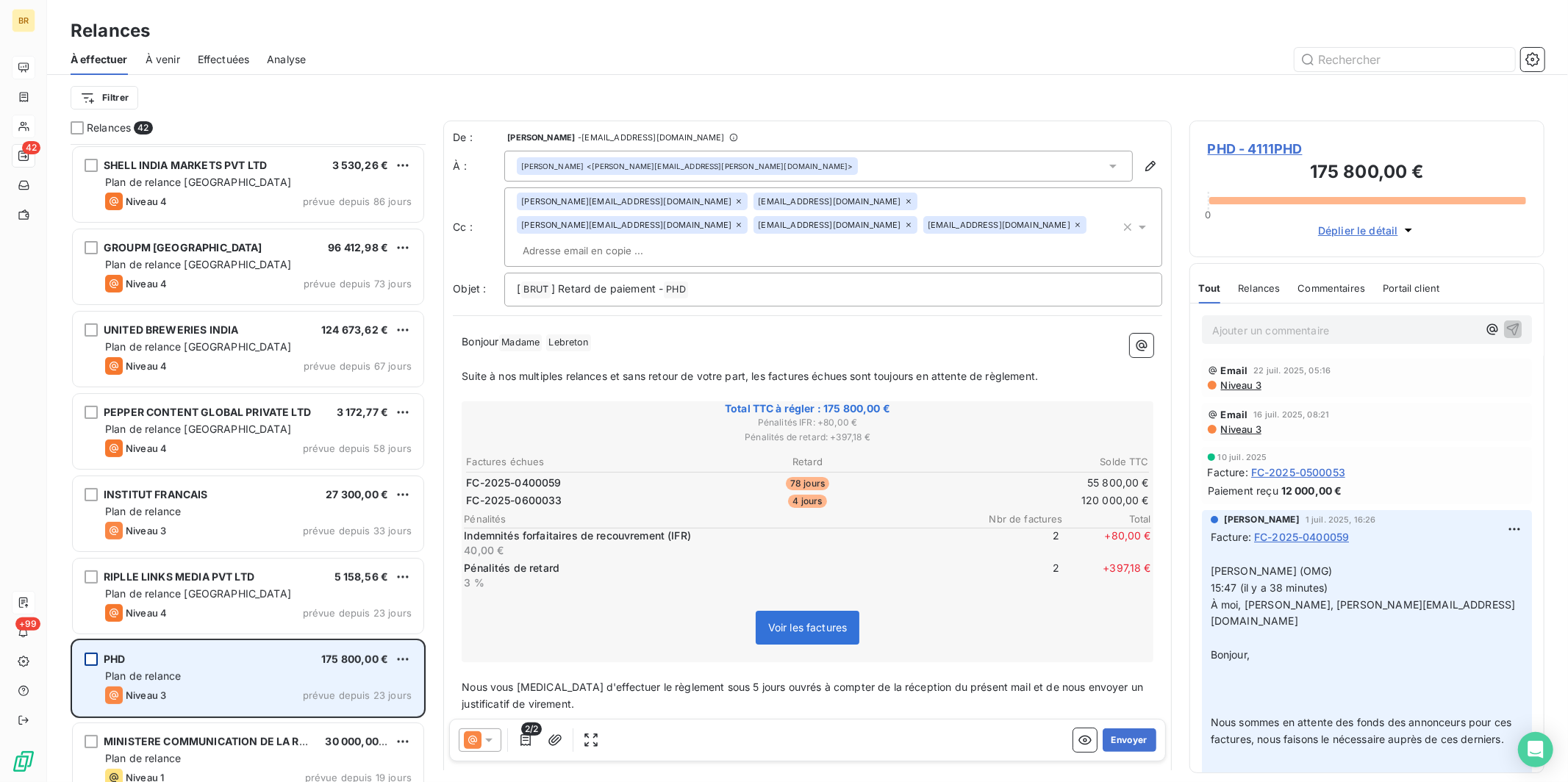
click at [88, 619] on div "grid" at bounding box center [90, 658] width 13 height 13
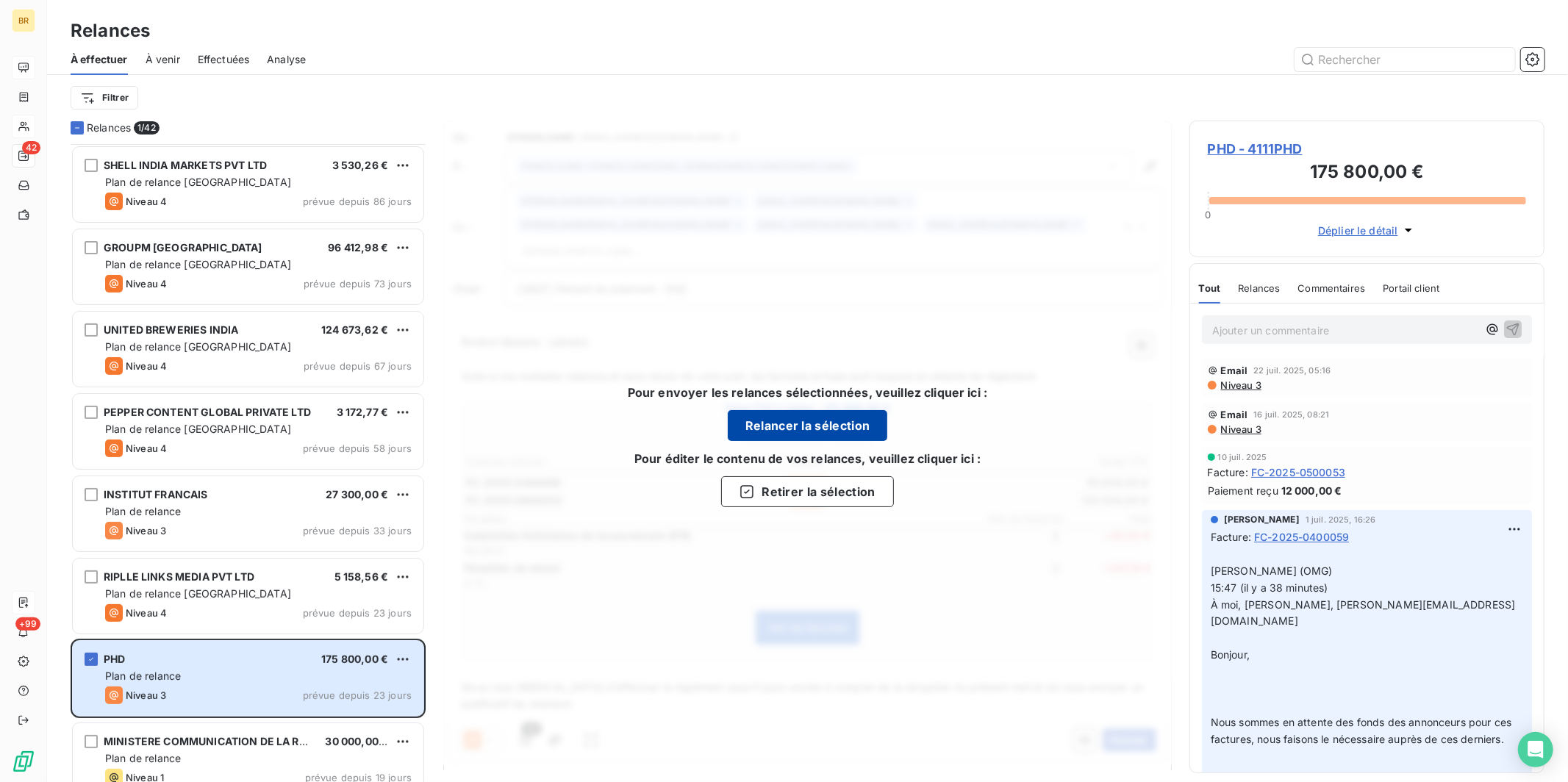
click at [725, 428] on button "Relancer la sélection" at bounding box center [807, 425] width 160 height 31
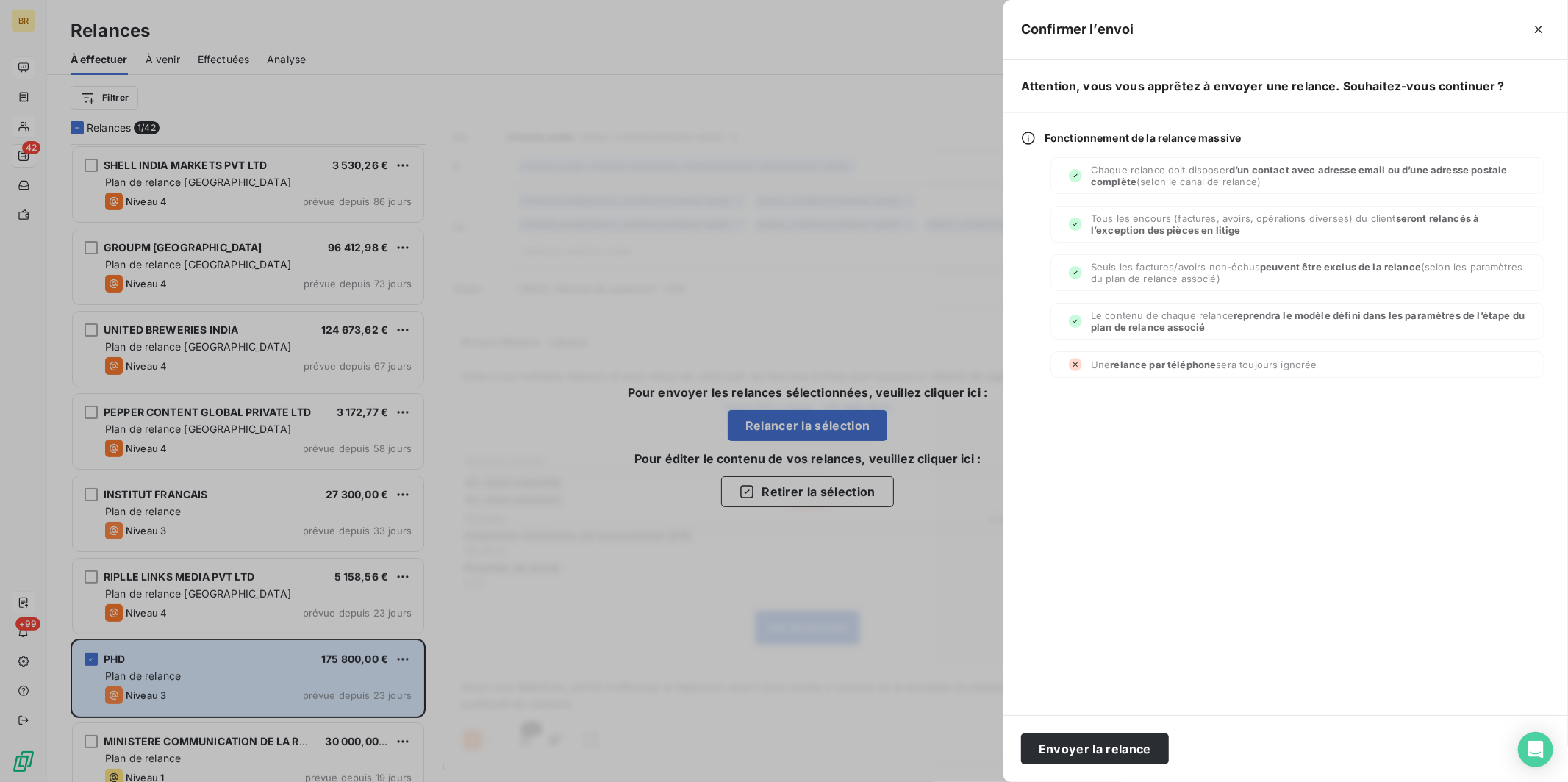
drag, startPoint x: 1139, startPoint y: 746, endPoint x: 1016, endPoint y: 740, distance: 123.1
click at [725, 619] on button "Envoyer la relance" at bounding box center [1095, 749] width 148 height 31
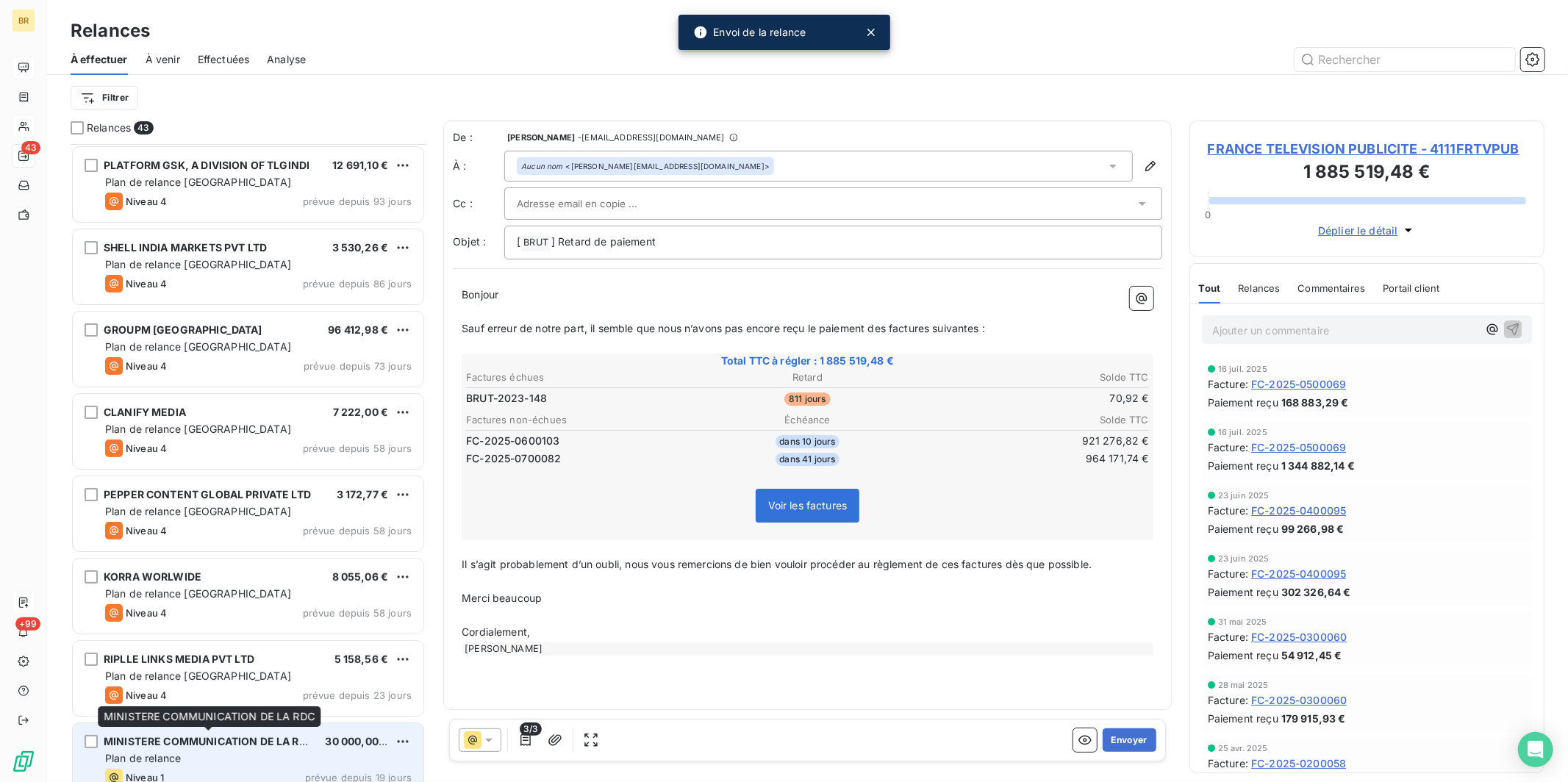
click at [219, 619] on span "MINISTERE COMMUNICATION DE LA RDC" at bounding box center [209, 741] width 210 height 12
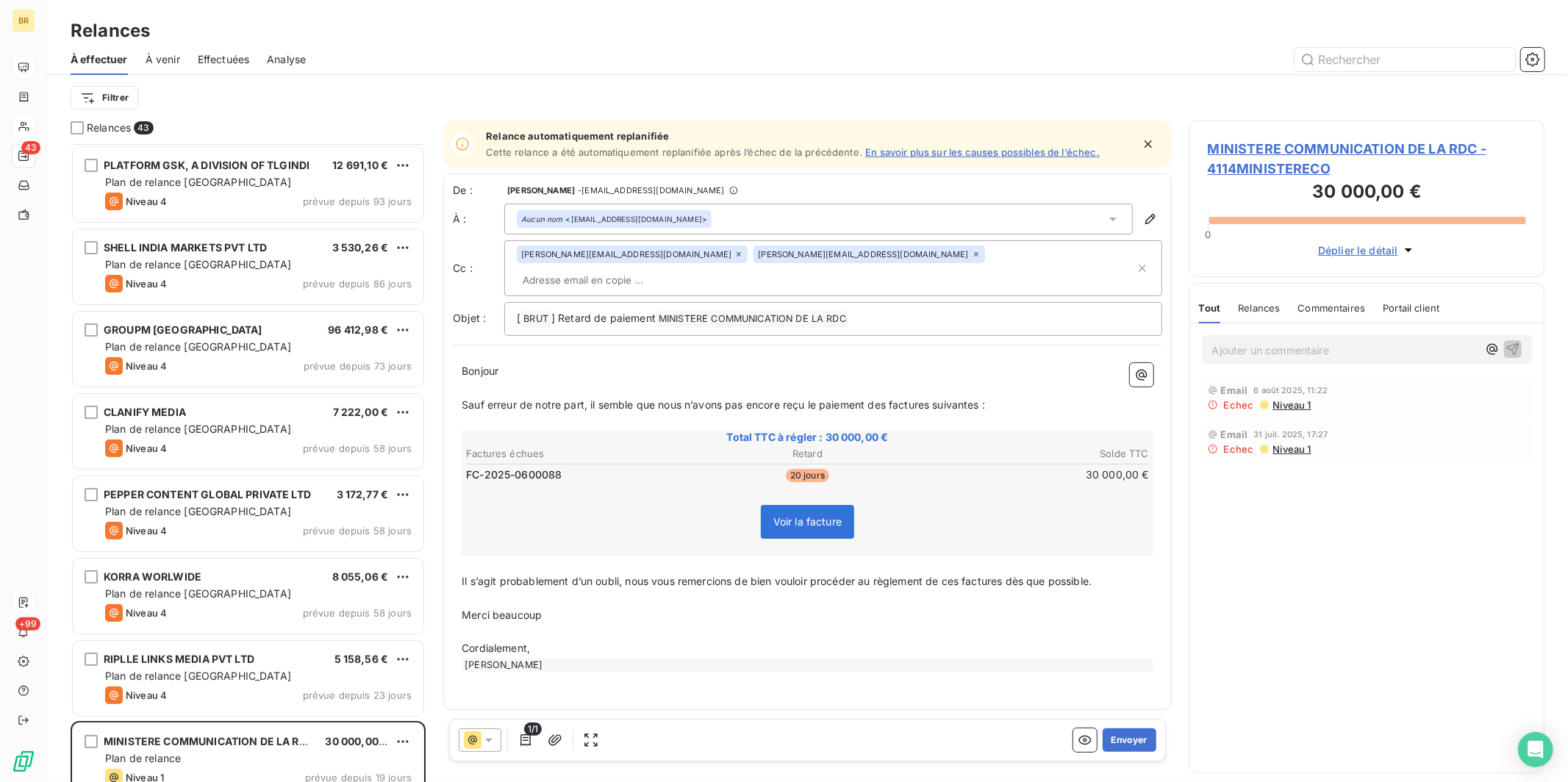
click at [687, 269] on input "text" at bounding box center [602, 279] width 170 height 22
click at [687, 269] on input "[PERSON_NAME]" at bounding box center [602, 279] width 170 height 22
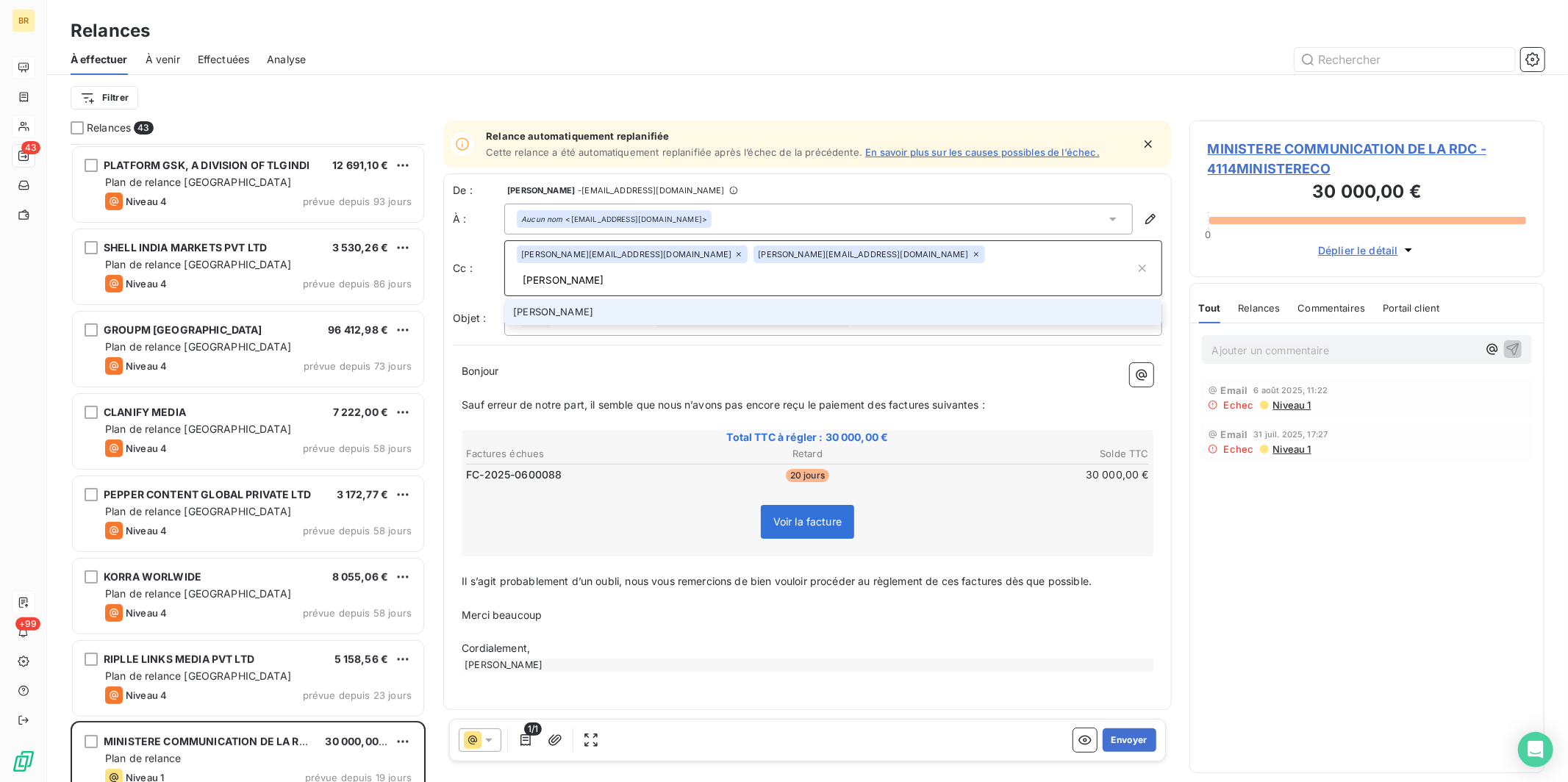
click at [725, 269] on input "[PERSON_NAME]" at bounding box center [826, 279] width 618 height 22
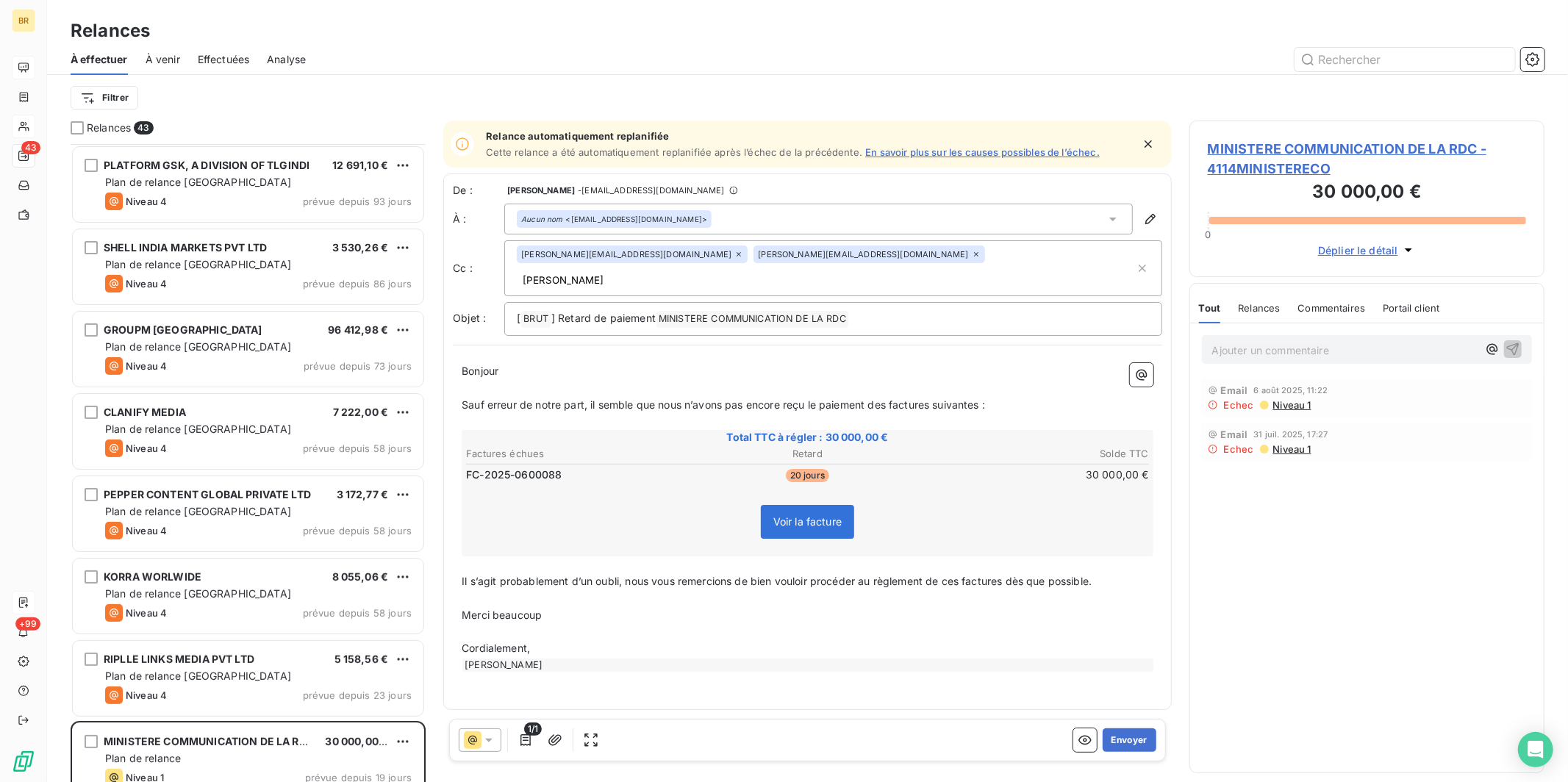
drag, startPoint x: 786, startPoint y: 259, endPoint x: 830, endPoint y: 262, distance: 44.1
click at [687, 269] on input "[PERSON_NAME]" at bounding box center [602, 279] width 170 height 22
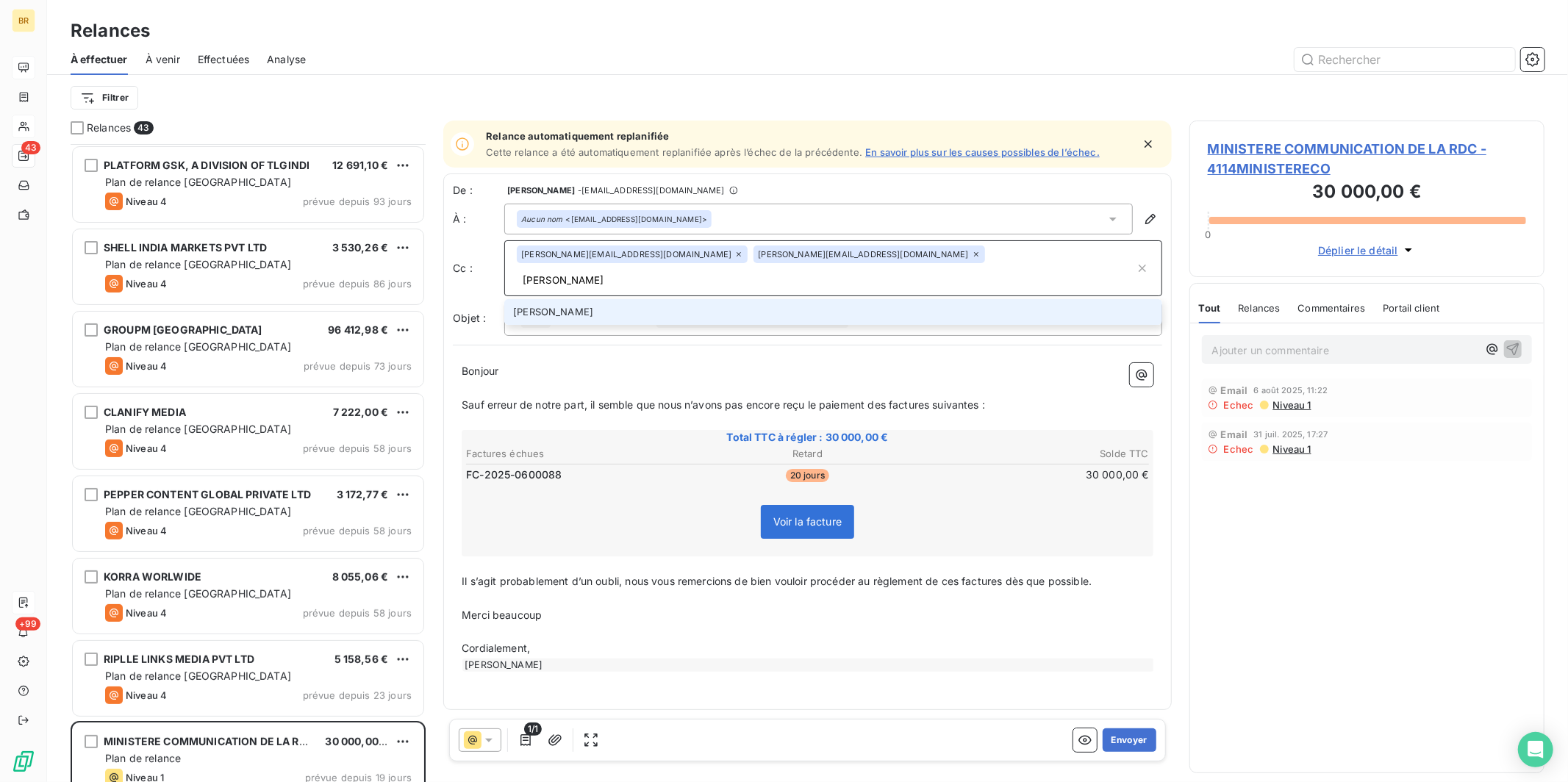
paste input "[EMAIL_ADDRESS][DOMAIN_NAME]"
type input "[PERSON_NAME][EMAIL_ADDRESS][PERSON_NAME][DOMAIN_NAME]"
click at [640, 299] on li "[PERSON_NAME][EMAIL_ADDRESS][PERSON_NAME][DOMAIN_NAME]" at bounding box center [833, 311] width 658 height 25
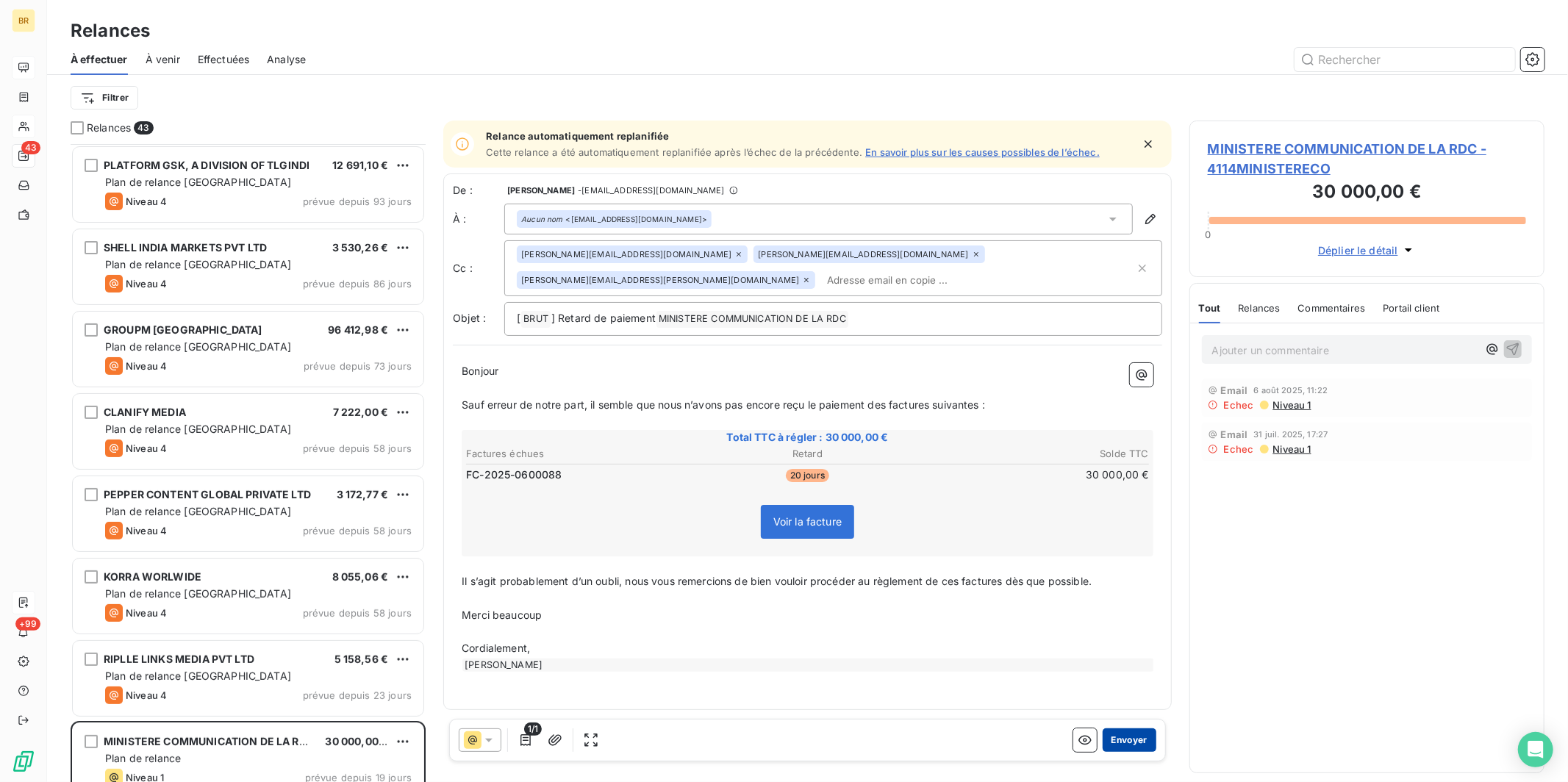
click at [725, 619] on button "Envoyer" at bounding box center [1128, 740] width 53 height 23
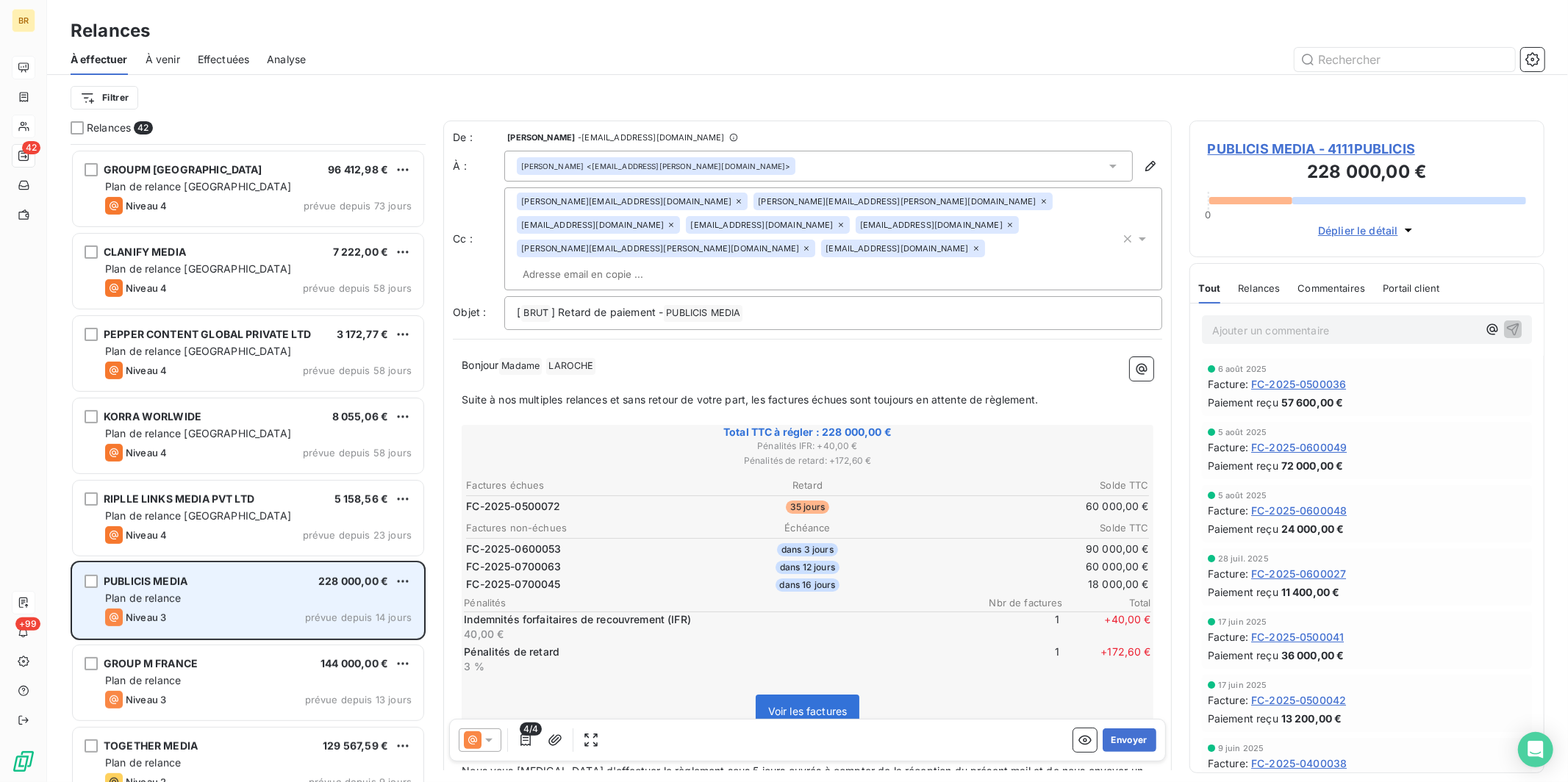
scroll to position [350, 0]
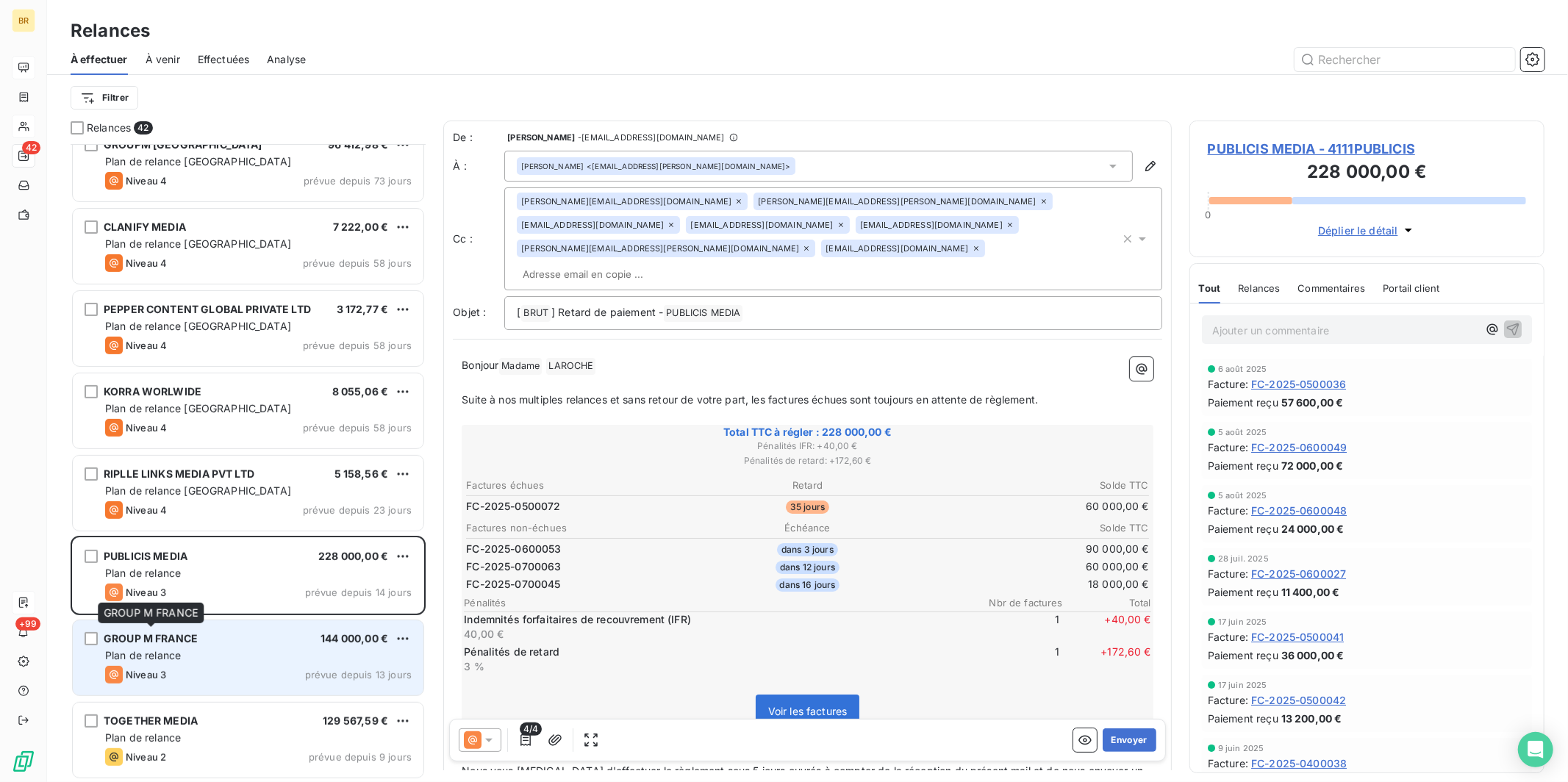
click at [182, 619] on span "GROUP M FRANCE" at bounding box center [151, 638] width 94 height 12
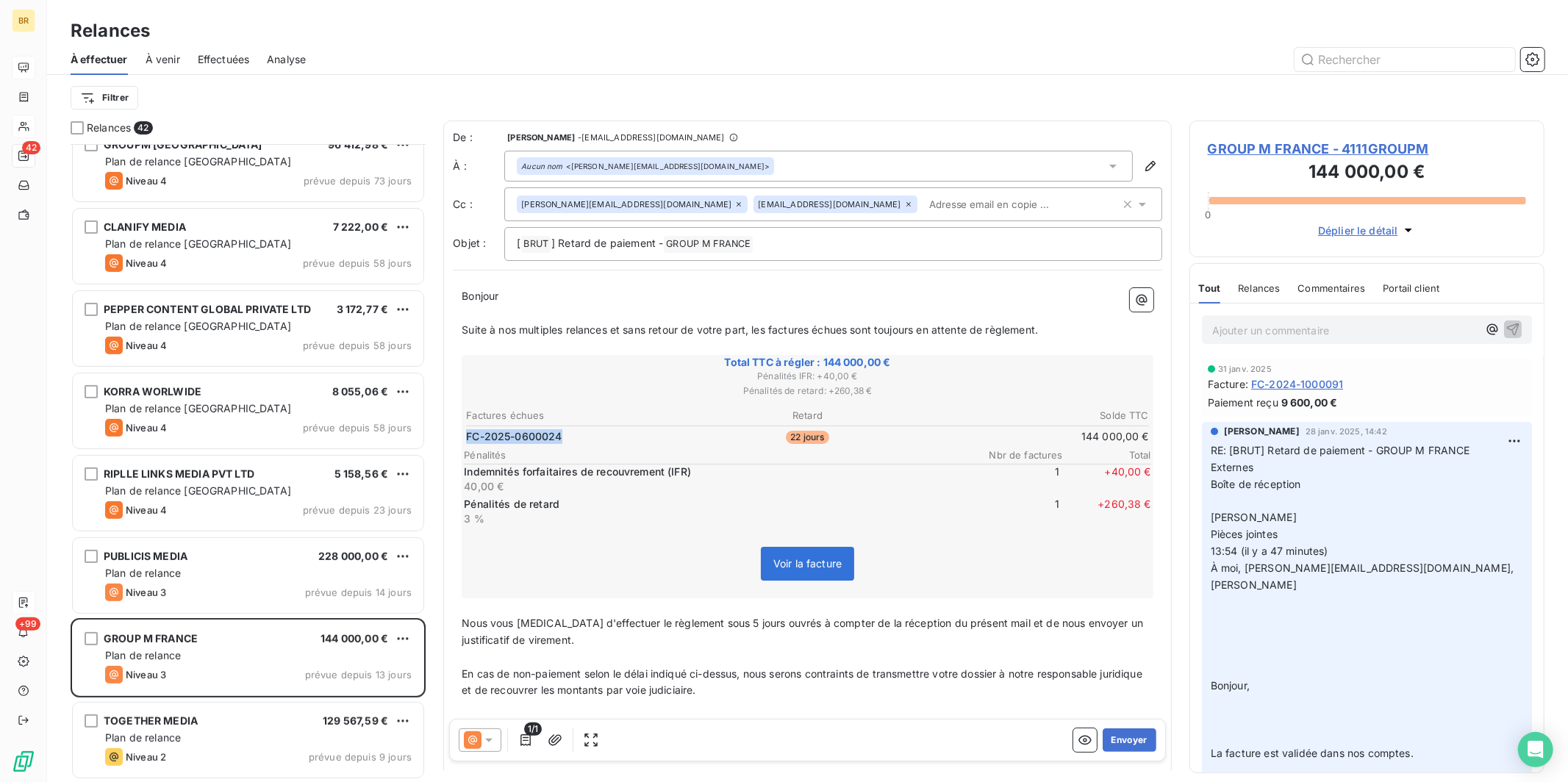
drag, startPoint x: 562, startPoint y: 438, endPoint x: 467, endPoint y: 436, distance: 95.0
click at [467, 436] on td "FC-2025-0600024" at bounding box center [579, 436] width 227 height 16
drag, startPoint x: 466, startPoint y: 437, endPoint x: 606, endPoint y: 432, distance: 140.1
click at [606, 432] on td "FC-2025-0600024" at bounding box center [579, 436] width 227 height 16
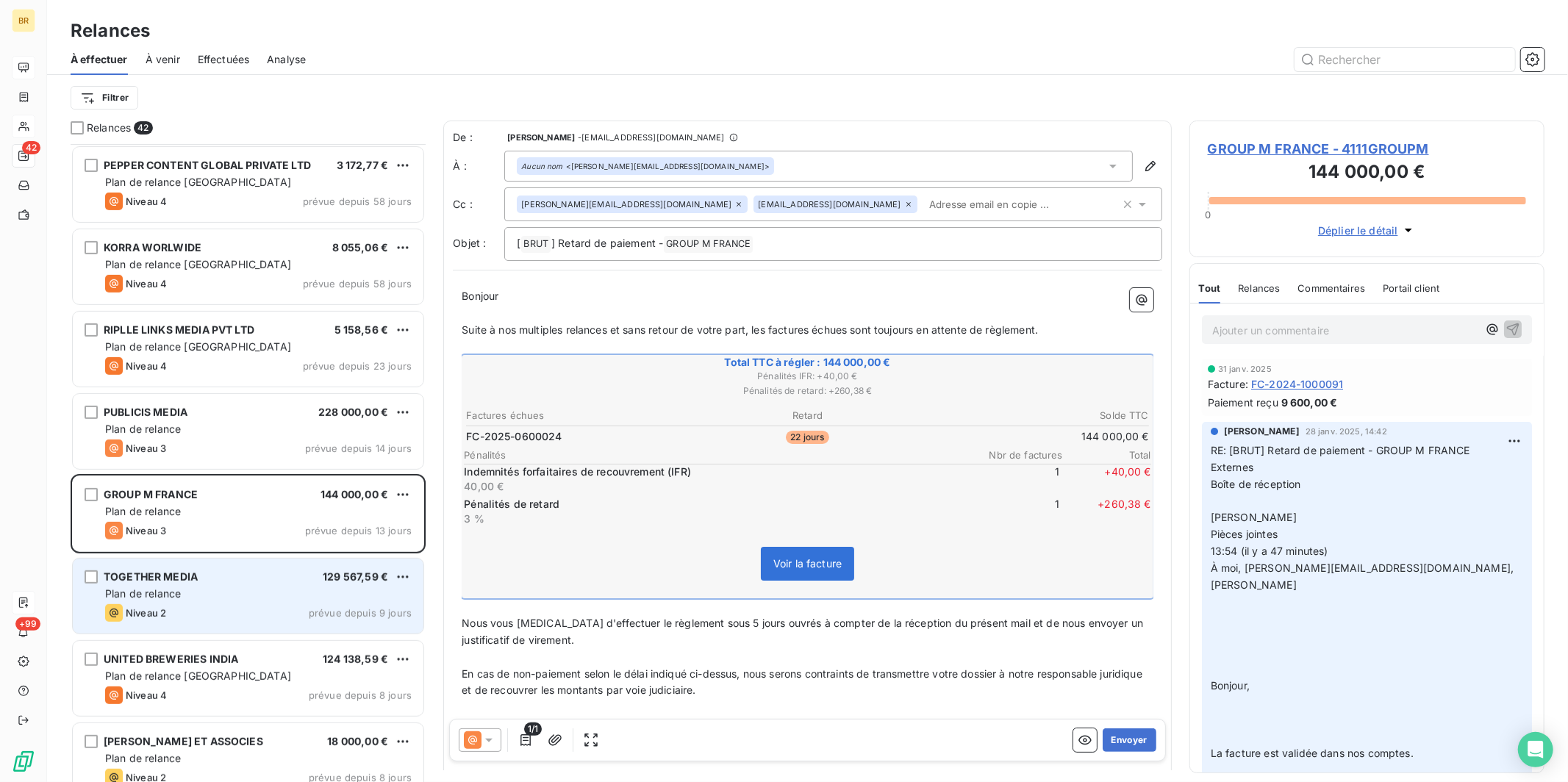
scroll to position [509, 0]
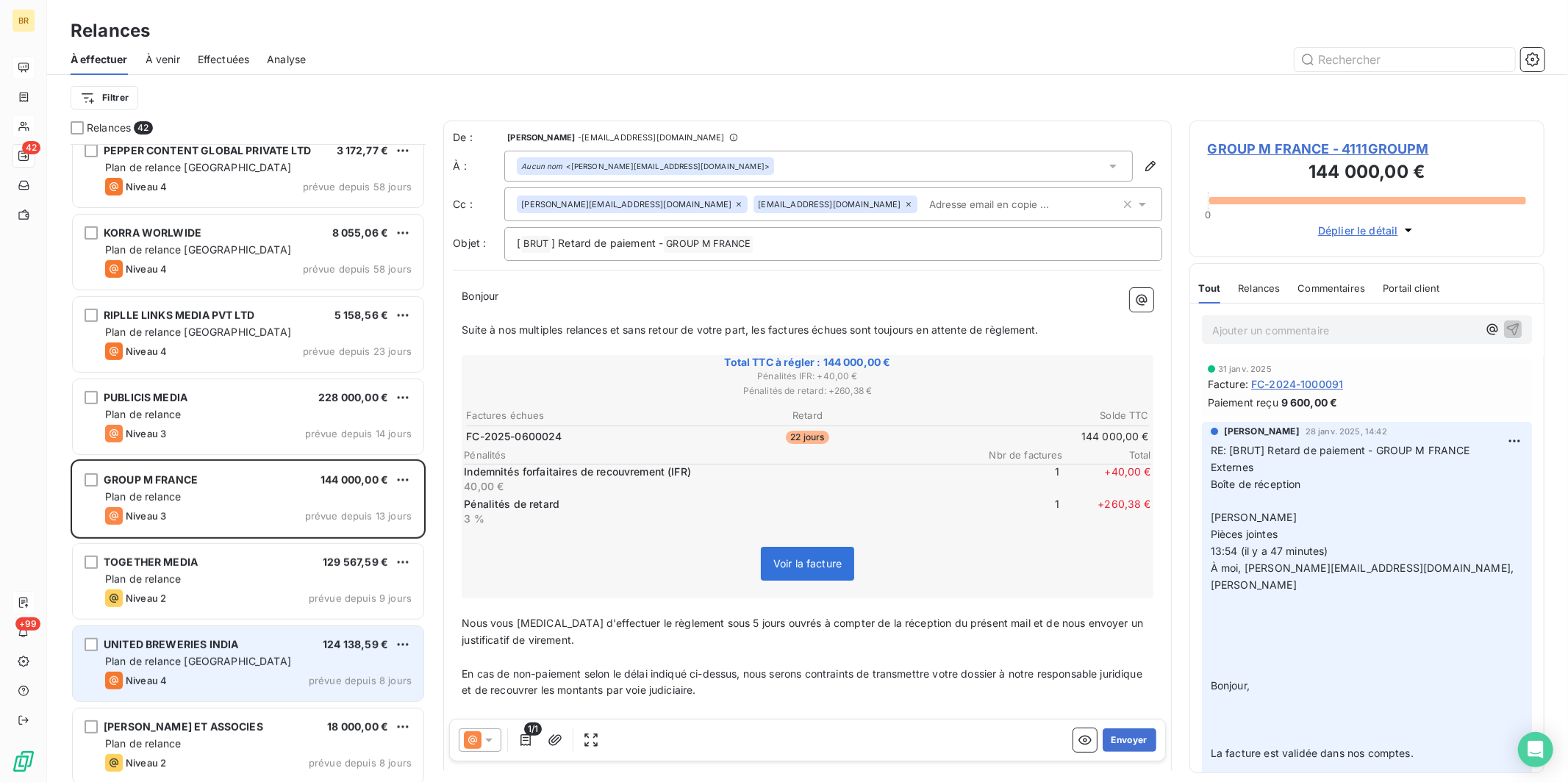
click at [198, 619] on span "UNITED BREWERIES INDIA" at bounding box center [171, 644] width 134 height 12
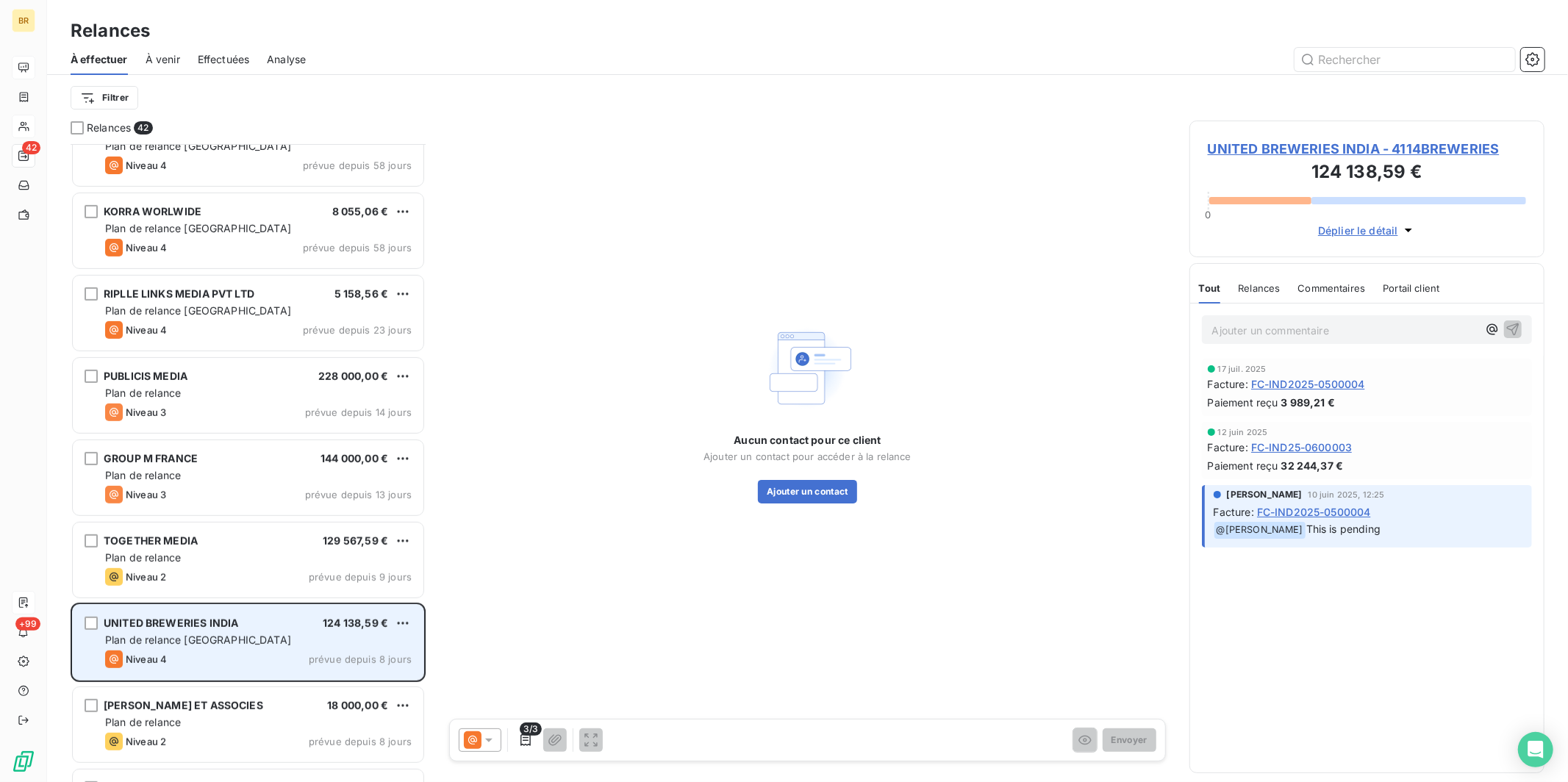
scroll to position [560, 0]
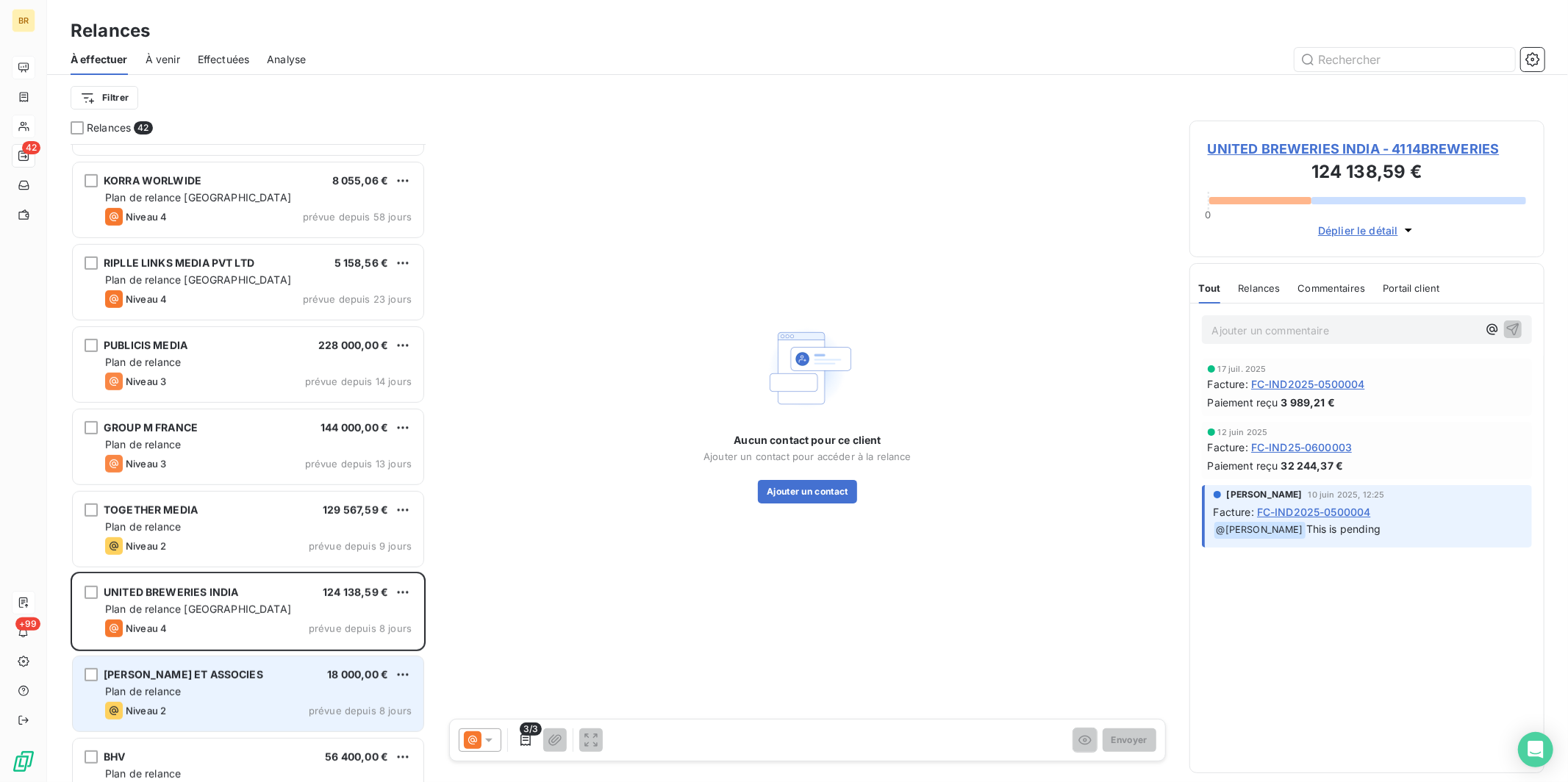
click at [186, 619] on span "[PERSON_NAME] ET ASSOCIES" at bounding box center [183, 674] width 159 height 12
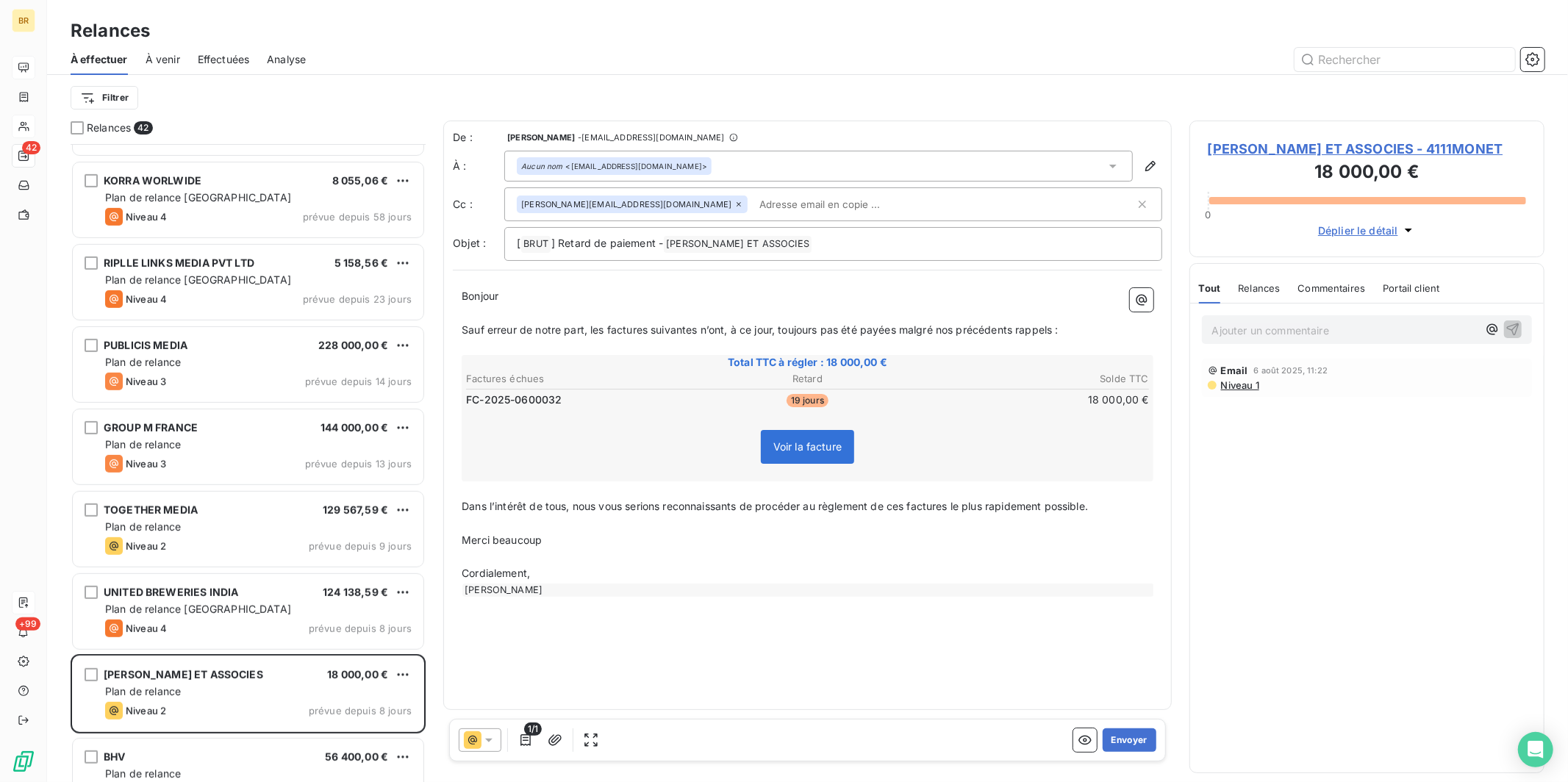
click at [725, 205] on input "text" at bounding box center [838, 204] width 170 height 22
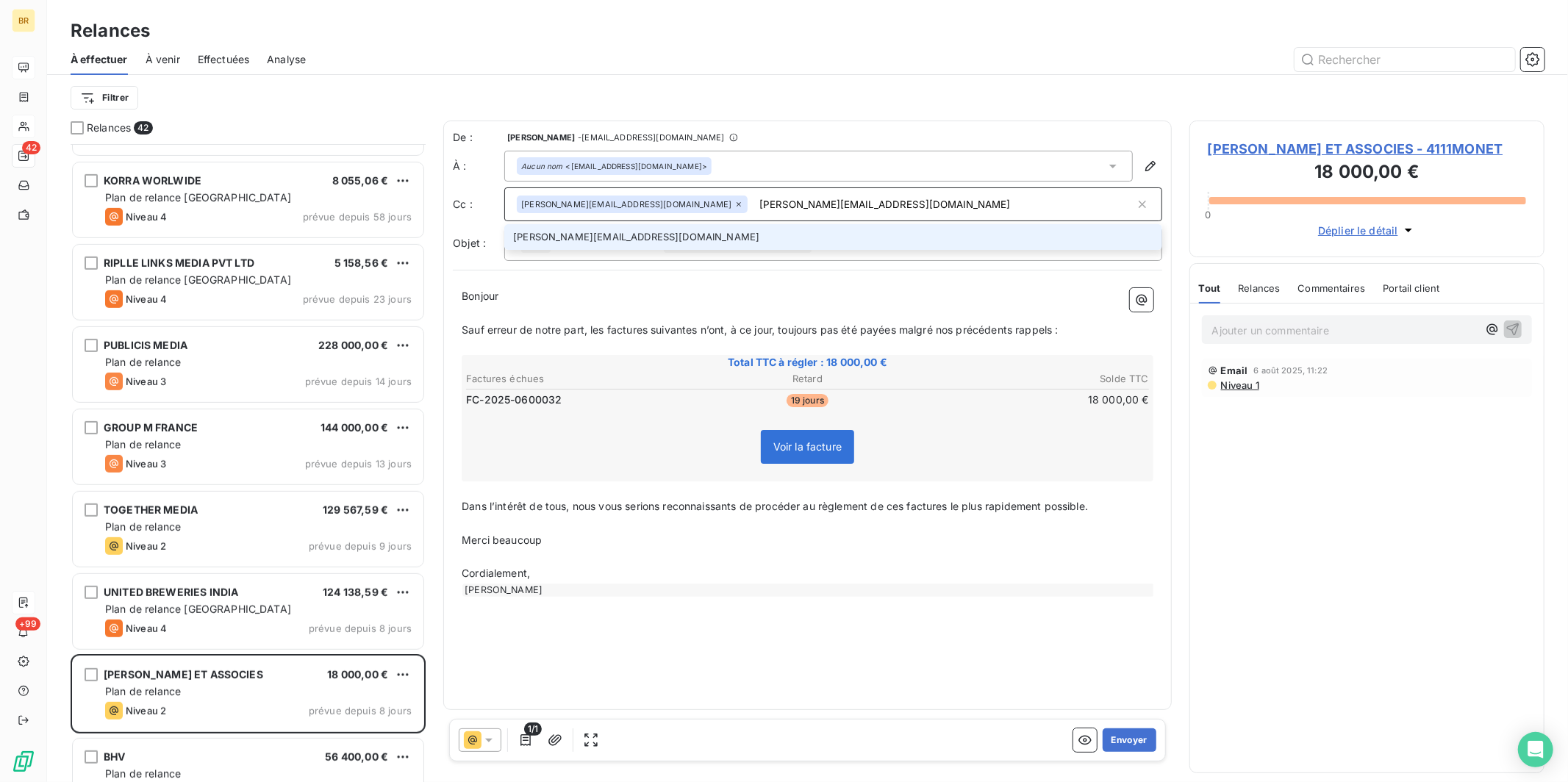
type input "[PERSON_NAME][EMAIL_ADDRESS][DOMAIN_NAME]"
click at [602, 234] on li "[PERSON_NAME][EMAIL_ADDRESS][DOMAIN_NAME]" at bounding box center [833, 236] width 658 height 25
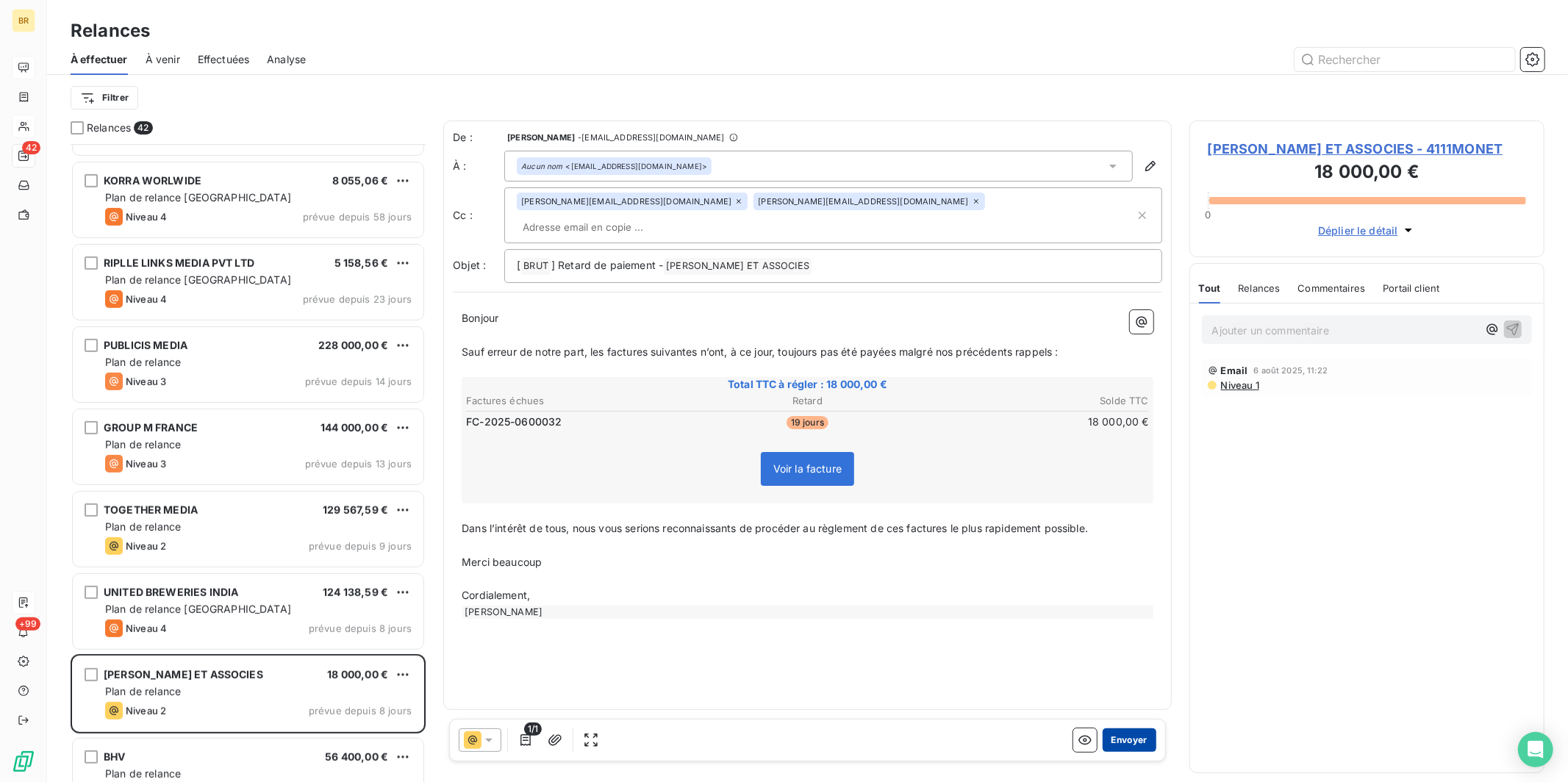
click at [725, 619] on button "Envoyer" at bounding box center [1128, 740] width 53 height 23
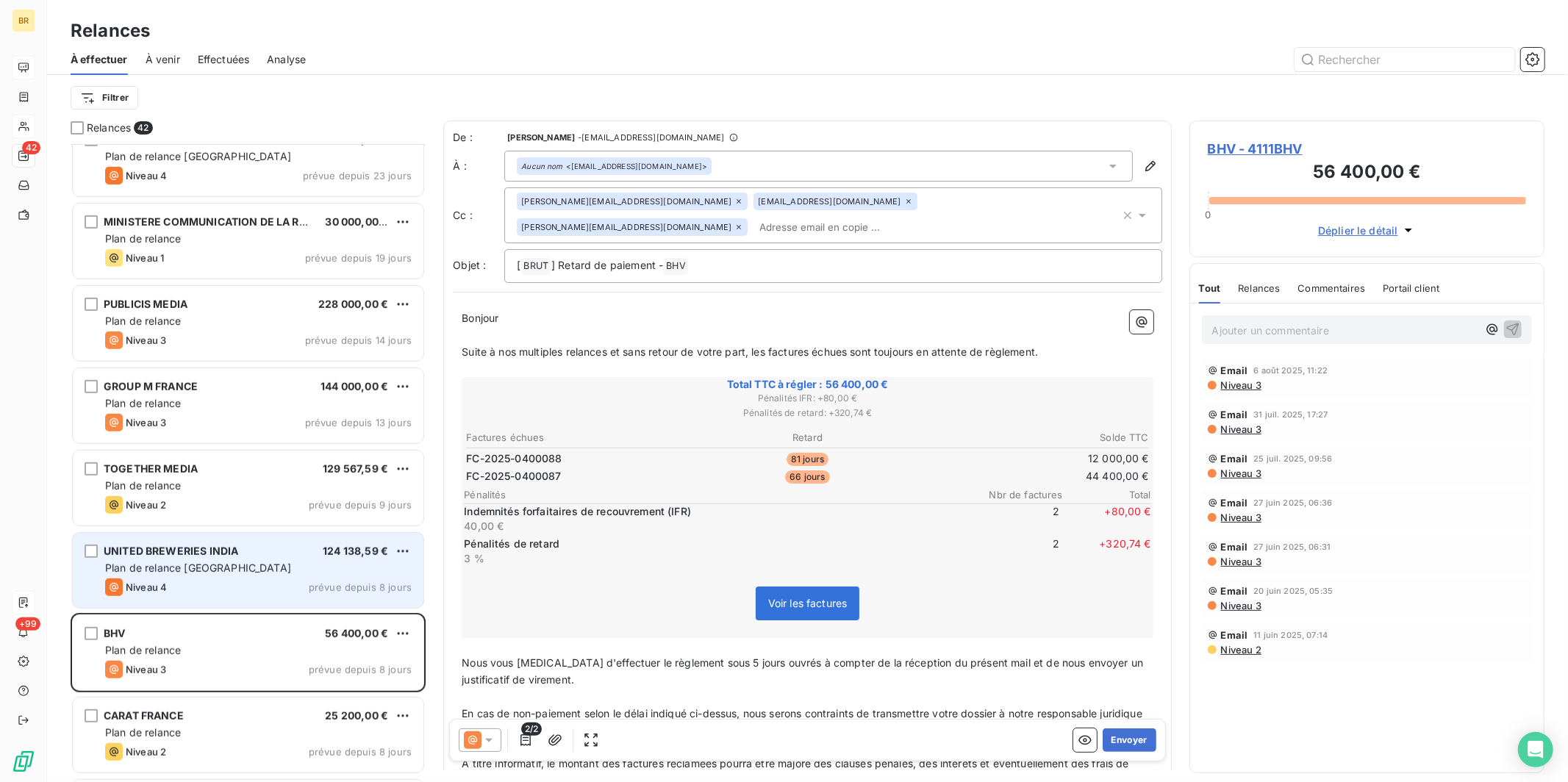
scroll to position [699, 0]
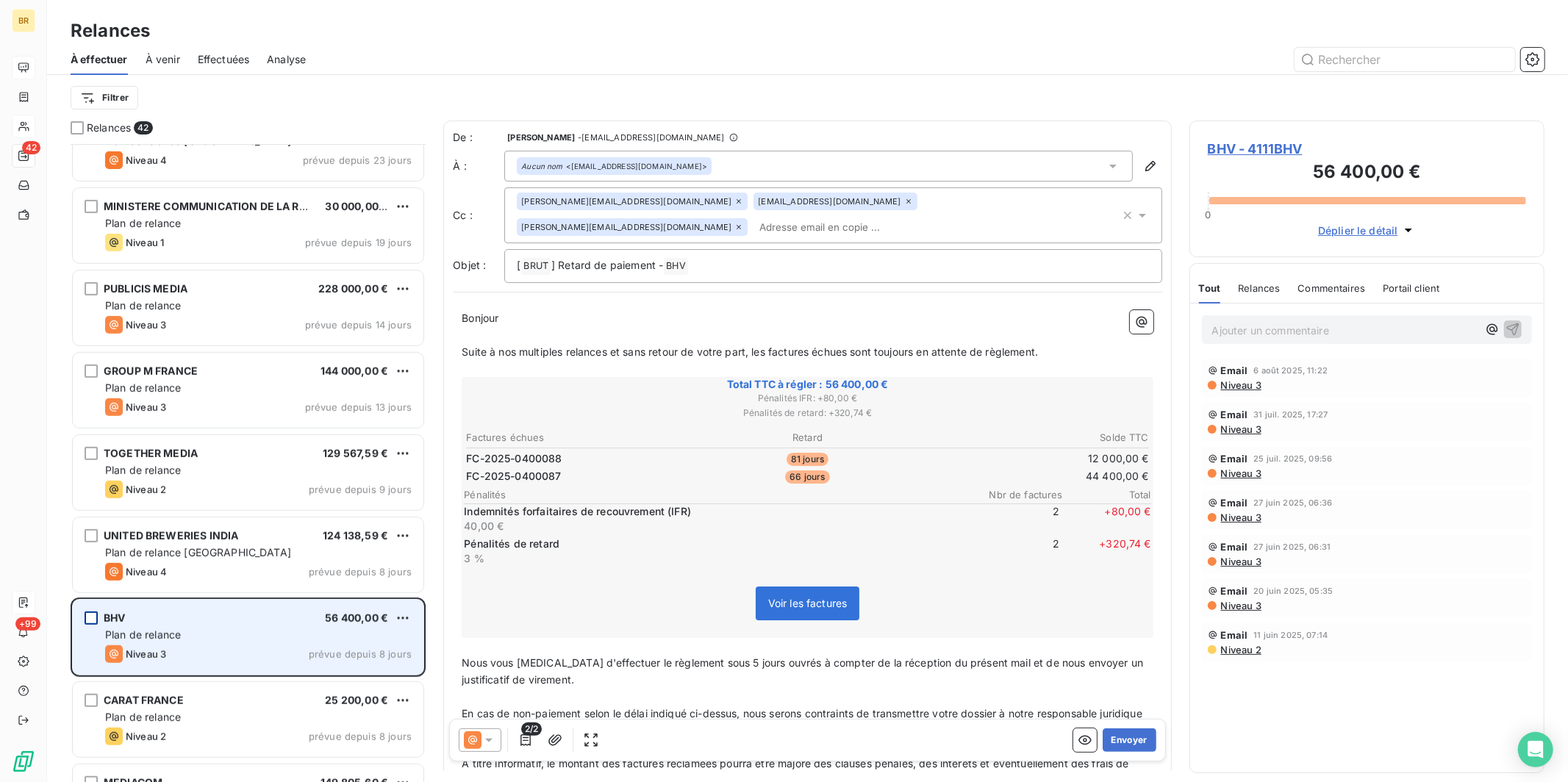
click at [92, 618] on div "grid" at bounding box center [90, 618] width 13 height 13
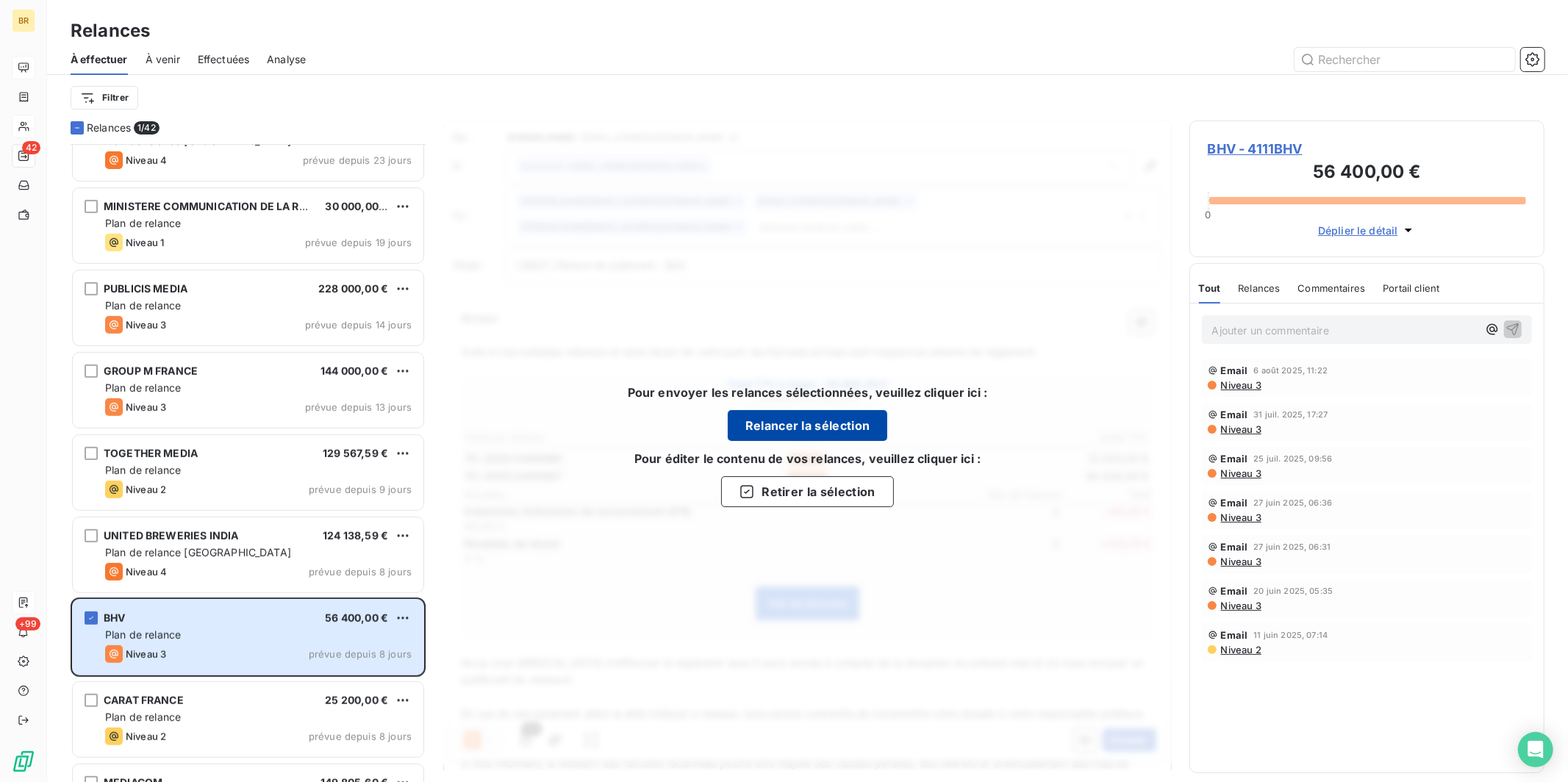
click at [725, 425] on button "Relancer la sélection" at bounding box center [807, 425] width 160 height 31
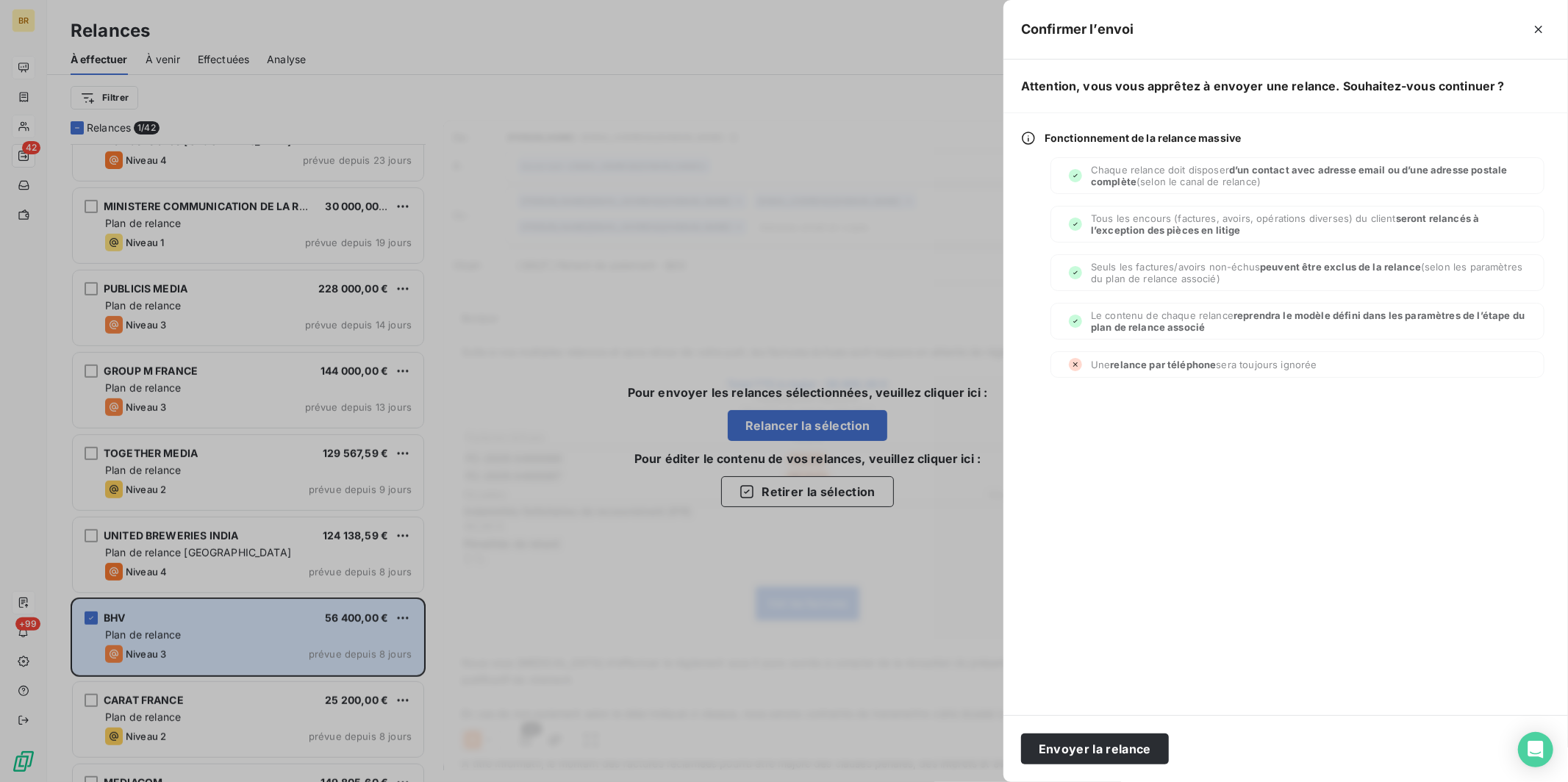
click at [341, 619] on div at bounding box center [784, 391] width 1568 height 782
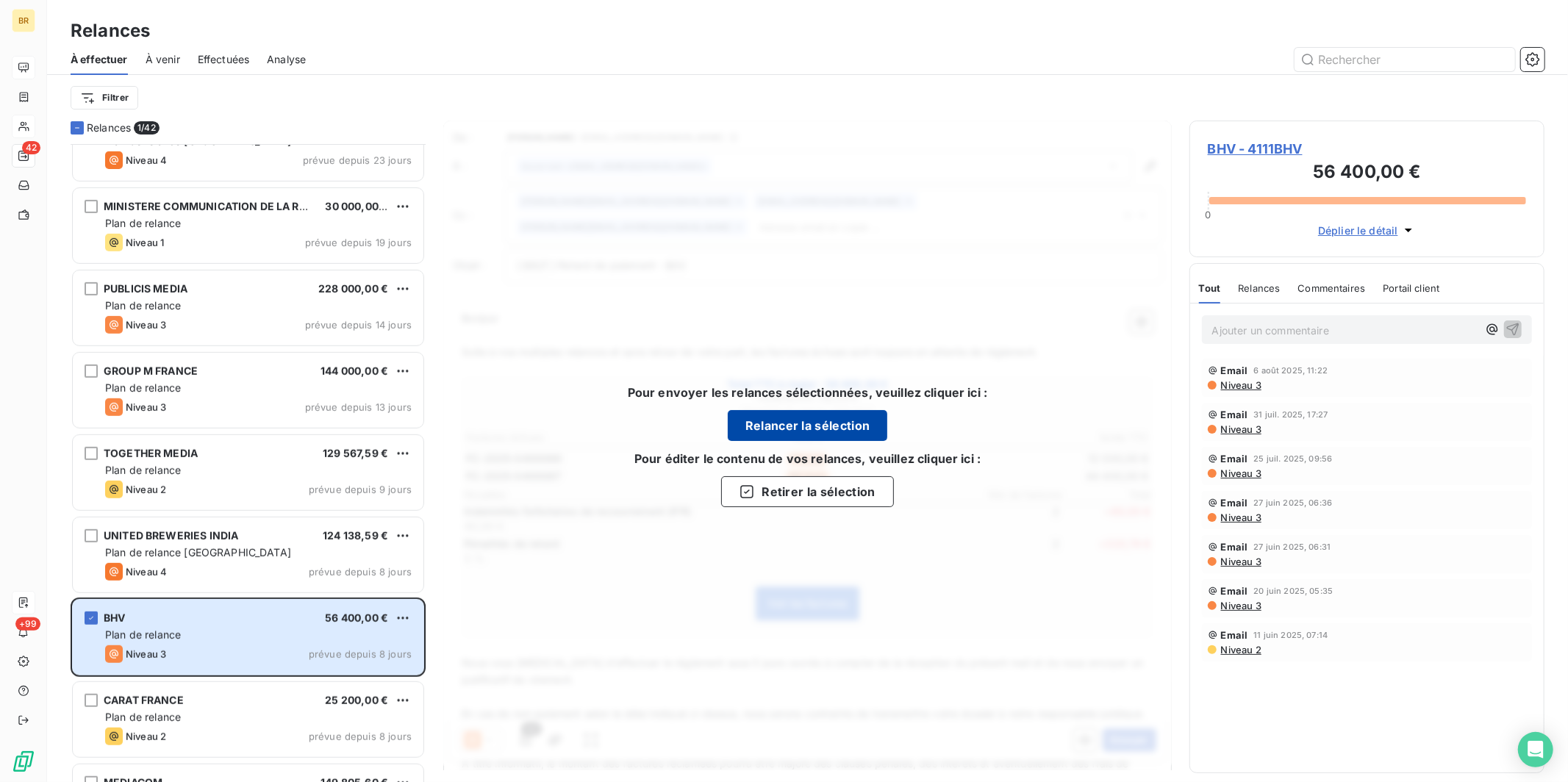
click at [725, 422] on button "Relancer la sélection" at bounding box center [807, 425] width 160 height 31
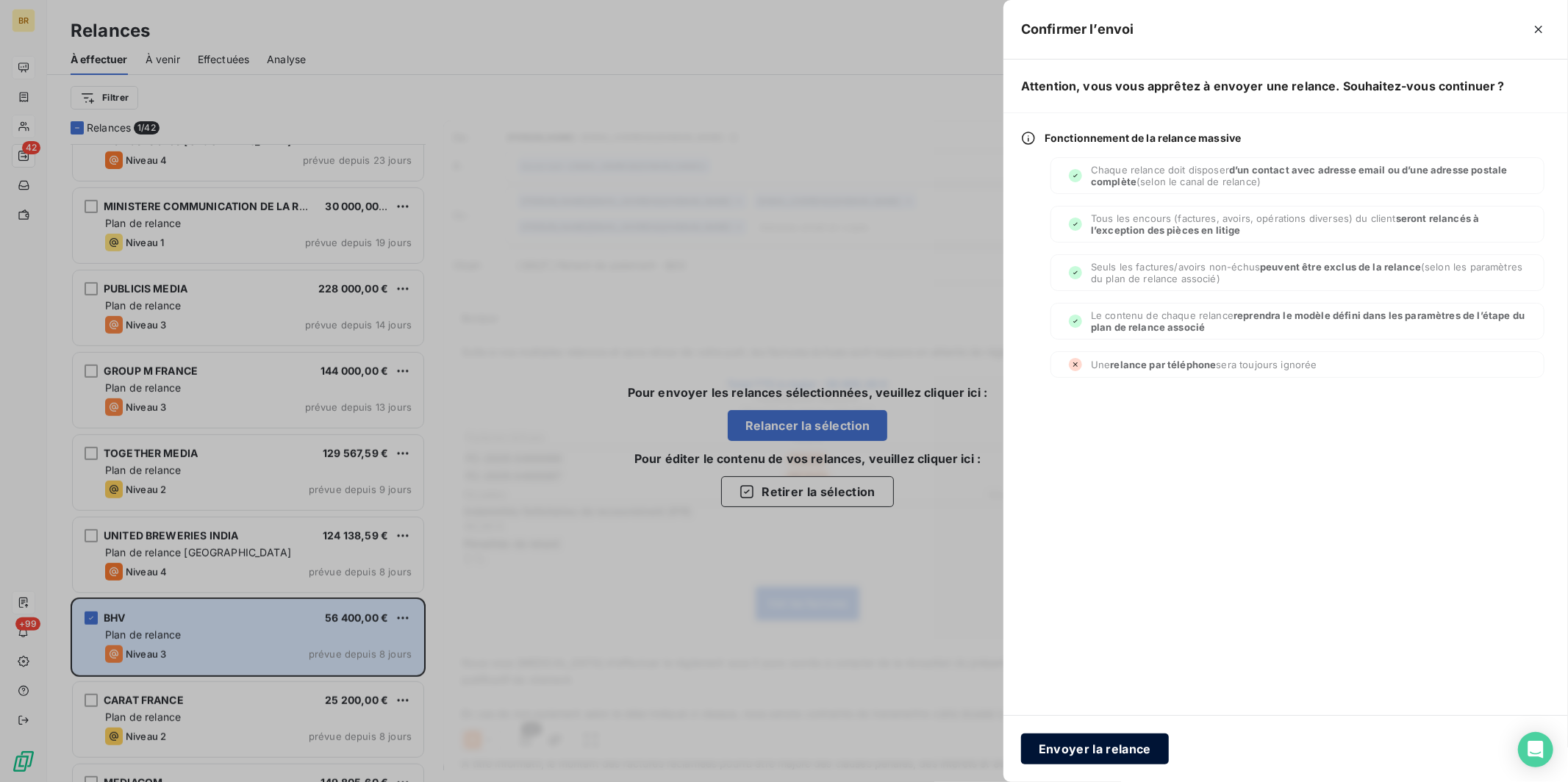
click at [725, 619] on button "Envoyer la relance" at bounding box center [1095, 749] width 148 height 31
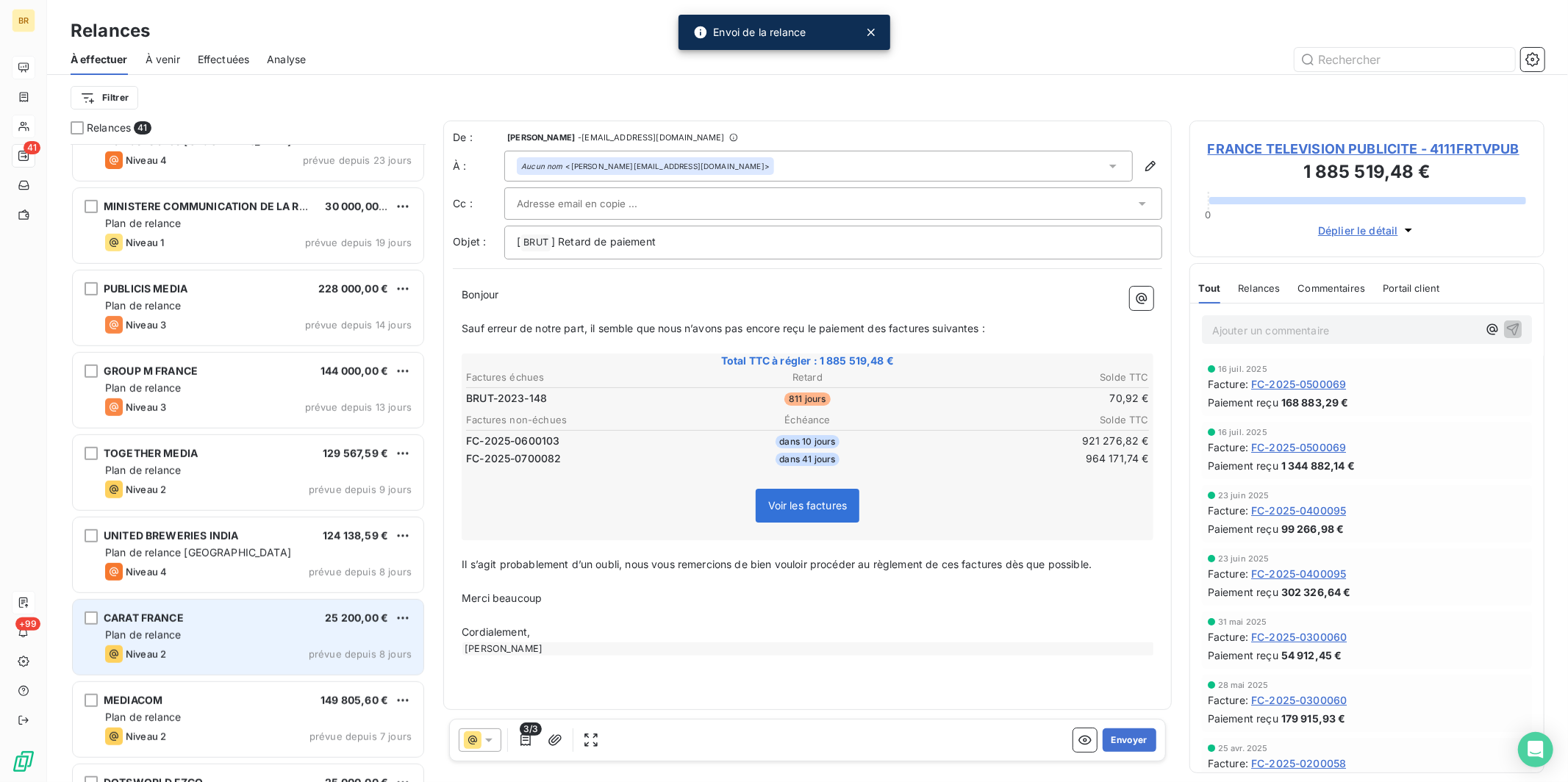
click at [152, 619] on span "Plan de relance" at bounding box center [143, 635] width 76 height 12
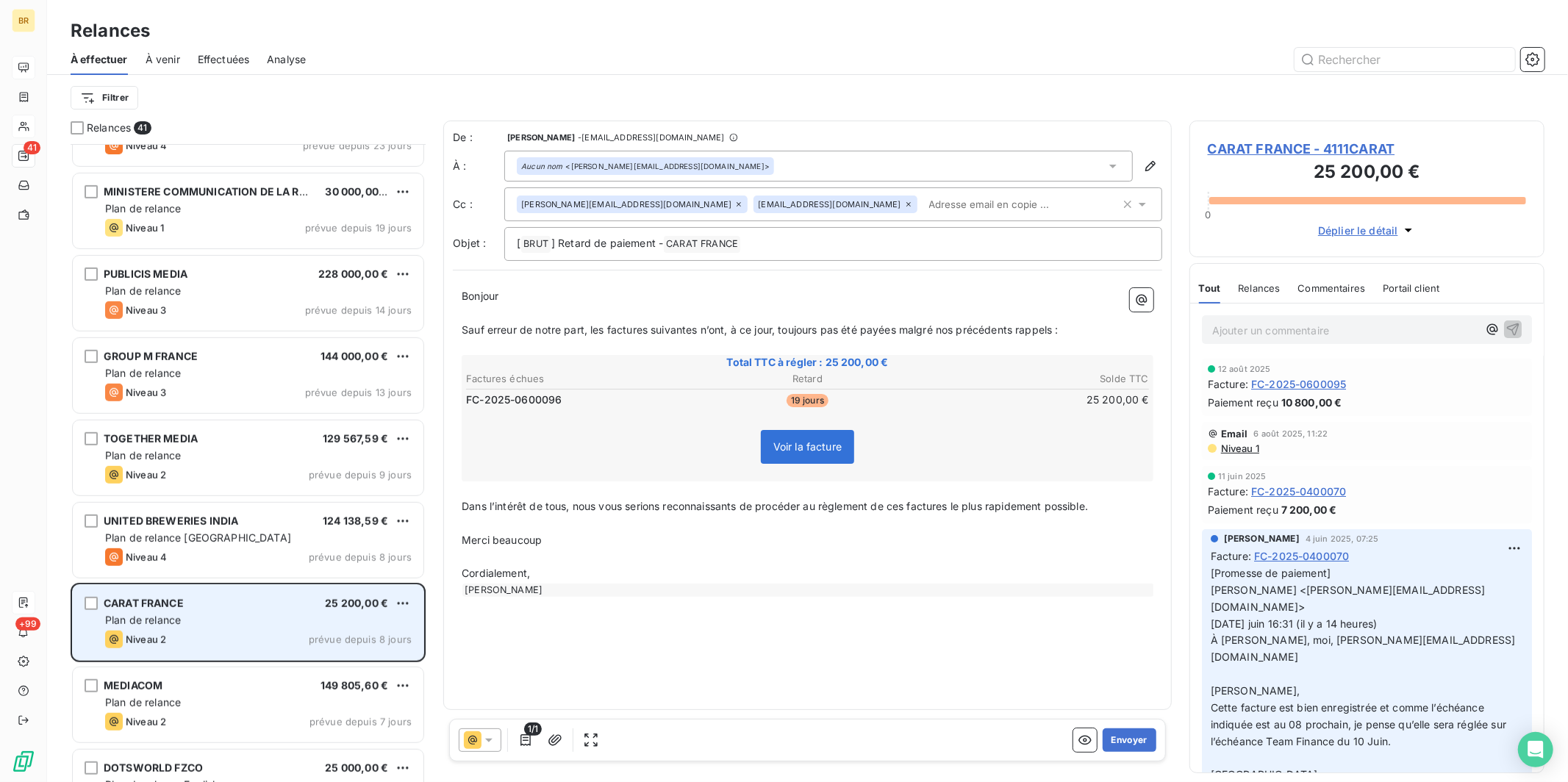
scroll to position [772, 0]
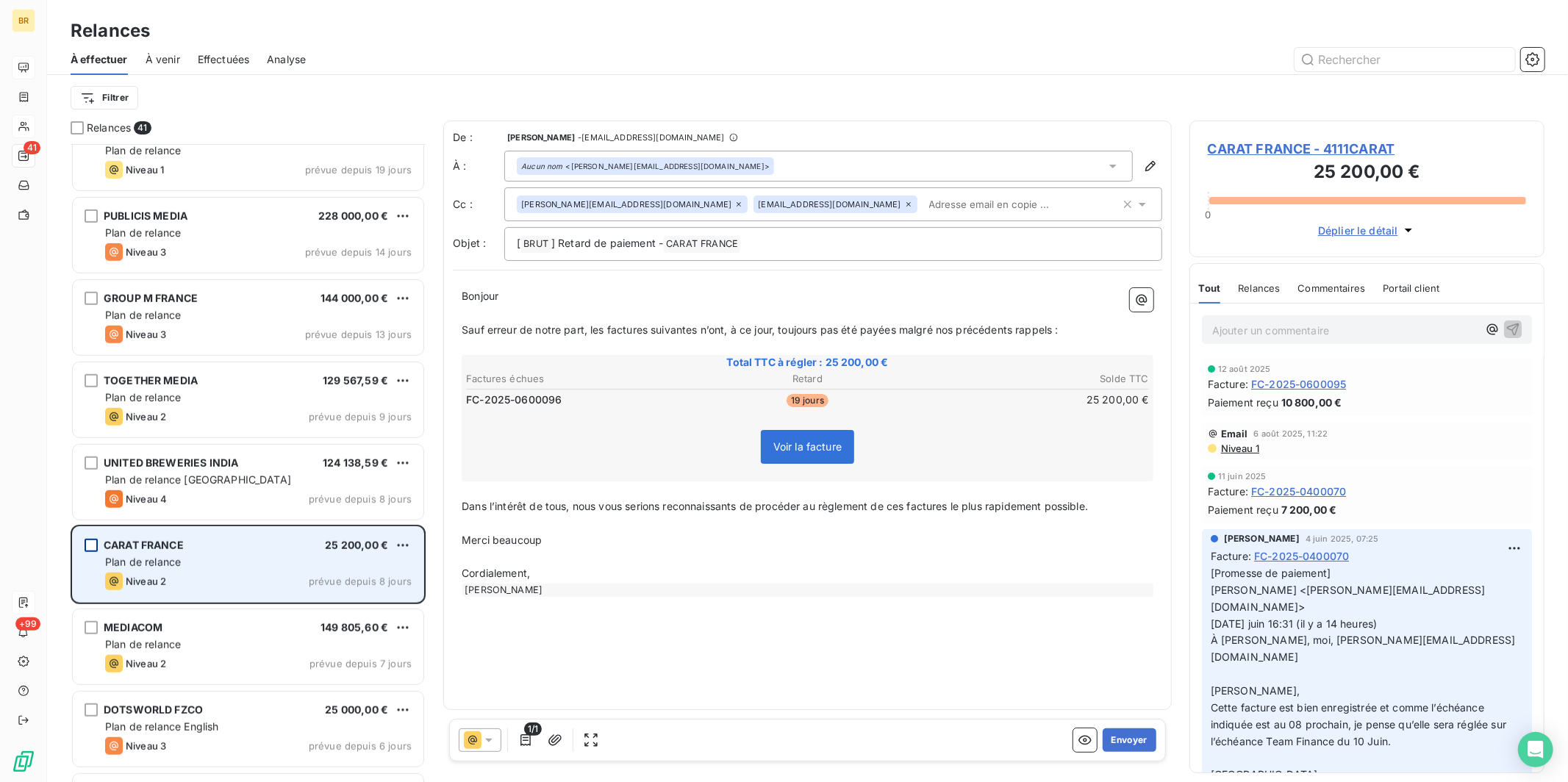
click at [90, 544] on div "grid" at bounding box center [90, 545] width 13 height 13
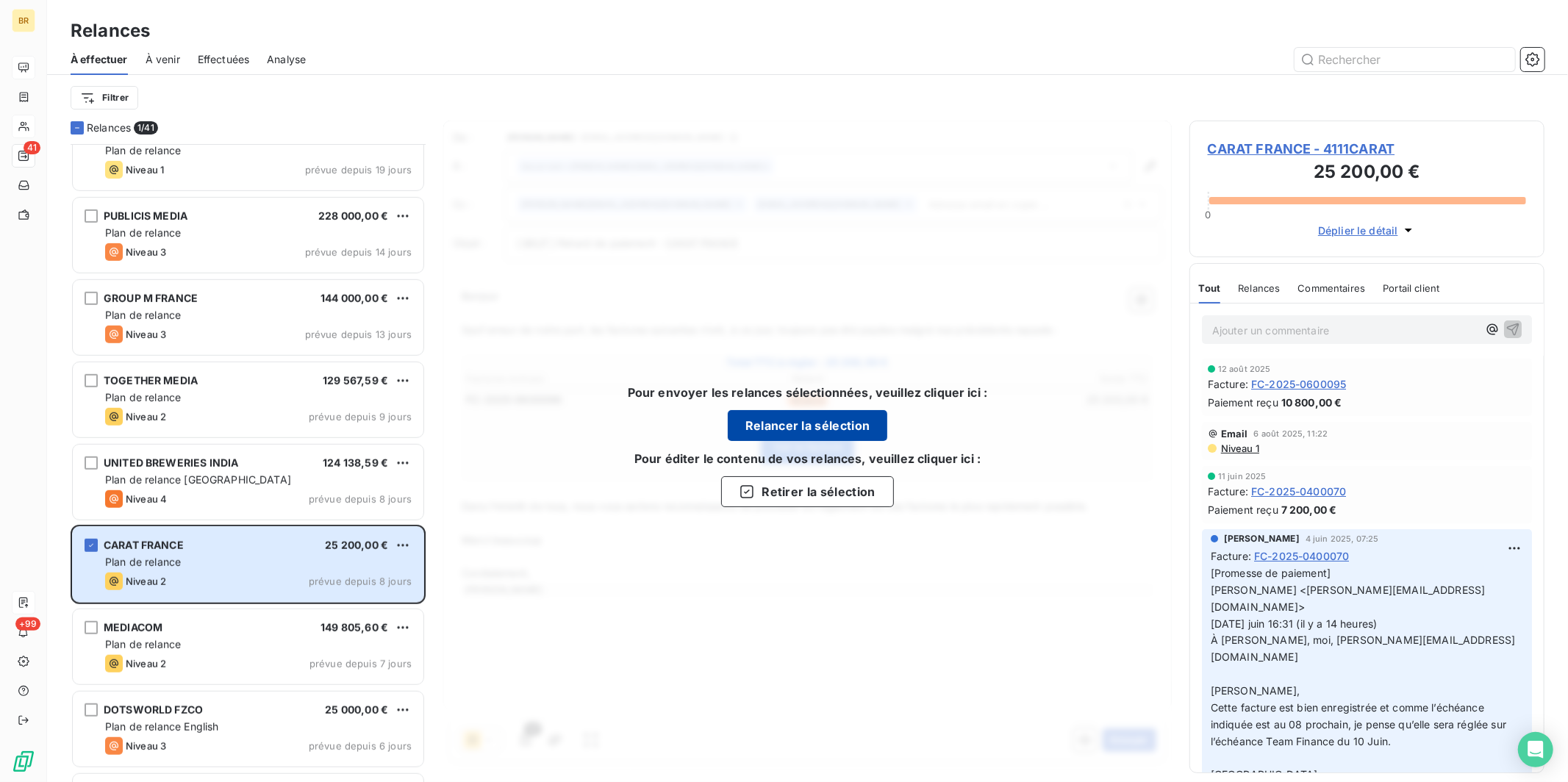
click at [725, 422] on button "Relancer la sélection" at bounding box center [807, 425] width 160 height 31
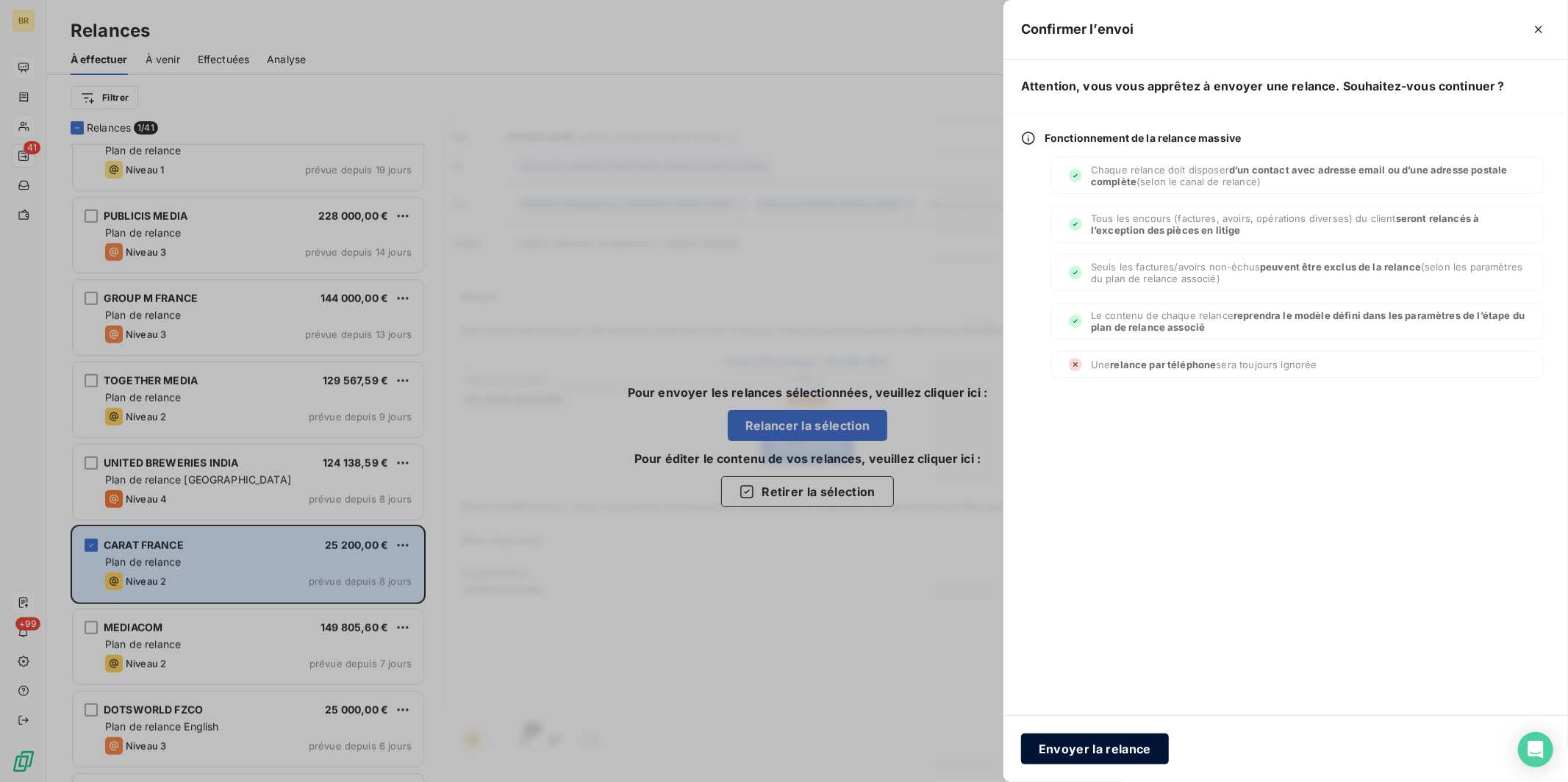
click at [725, 619] on button "Envoyer la relance" at bounding box center [1095, 749] width 148 height 31
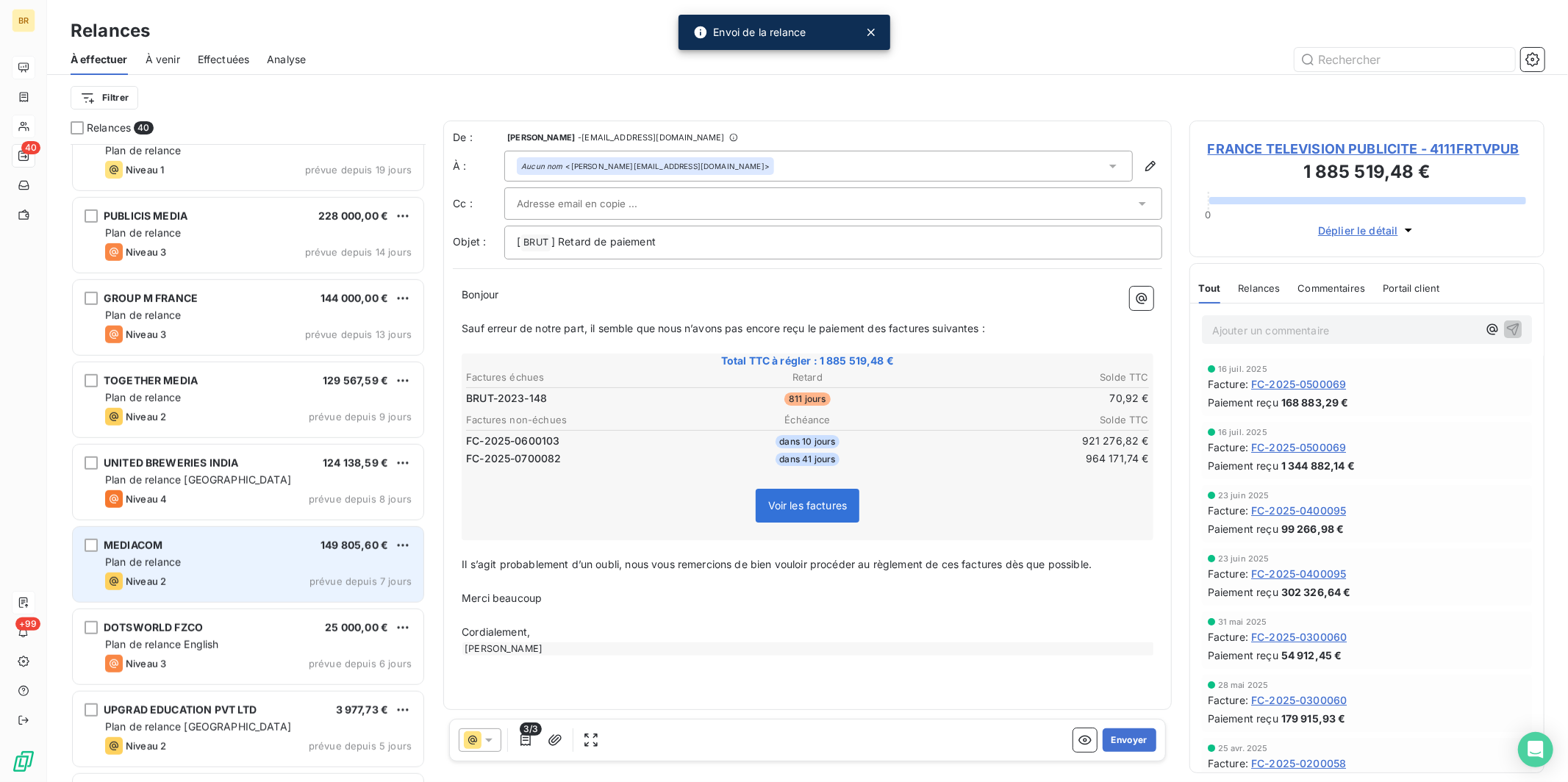
click at [181, 552] on div "MEDIACOM 149 805,60 € Plan de relance Niveau 2 prévue depuis 7 jours" at bounding box center [248, 564] width 351 height 75
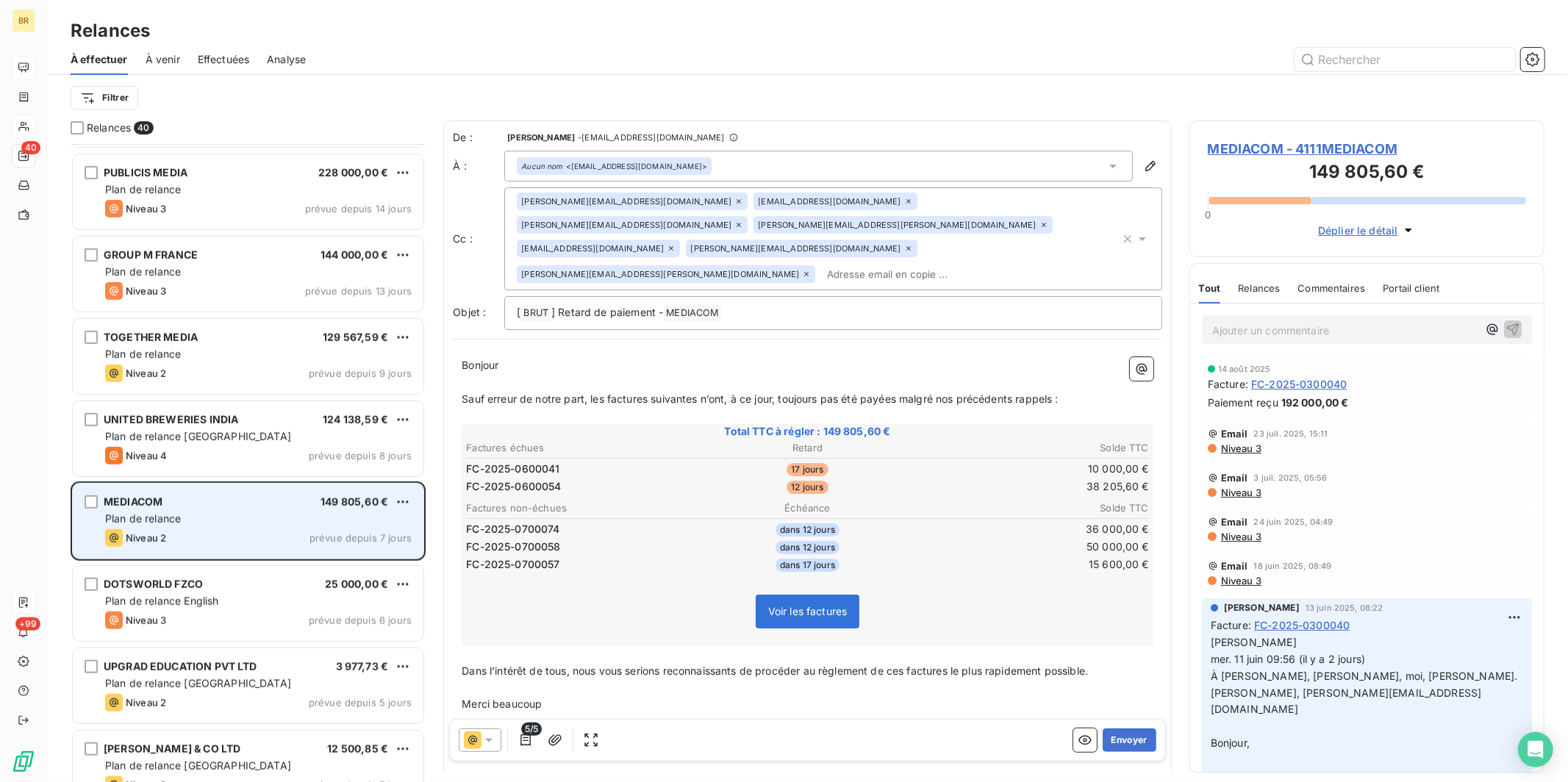
scroll to position [832, 0]
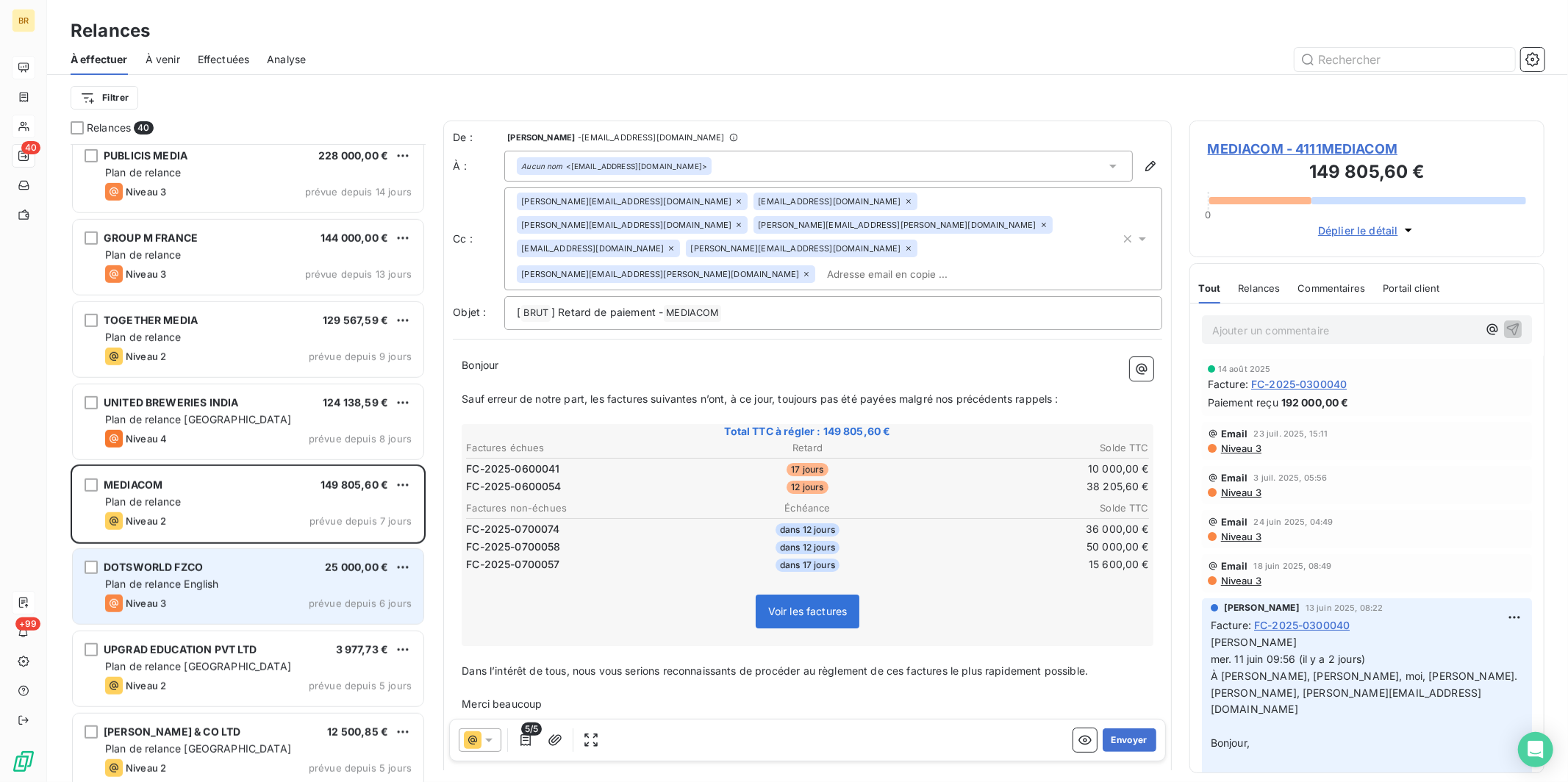
click at [165, 570] on span "DOTSWORLD FZCO" at bounding box center [153, 567] width 99 height 12
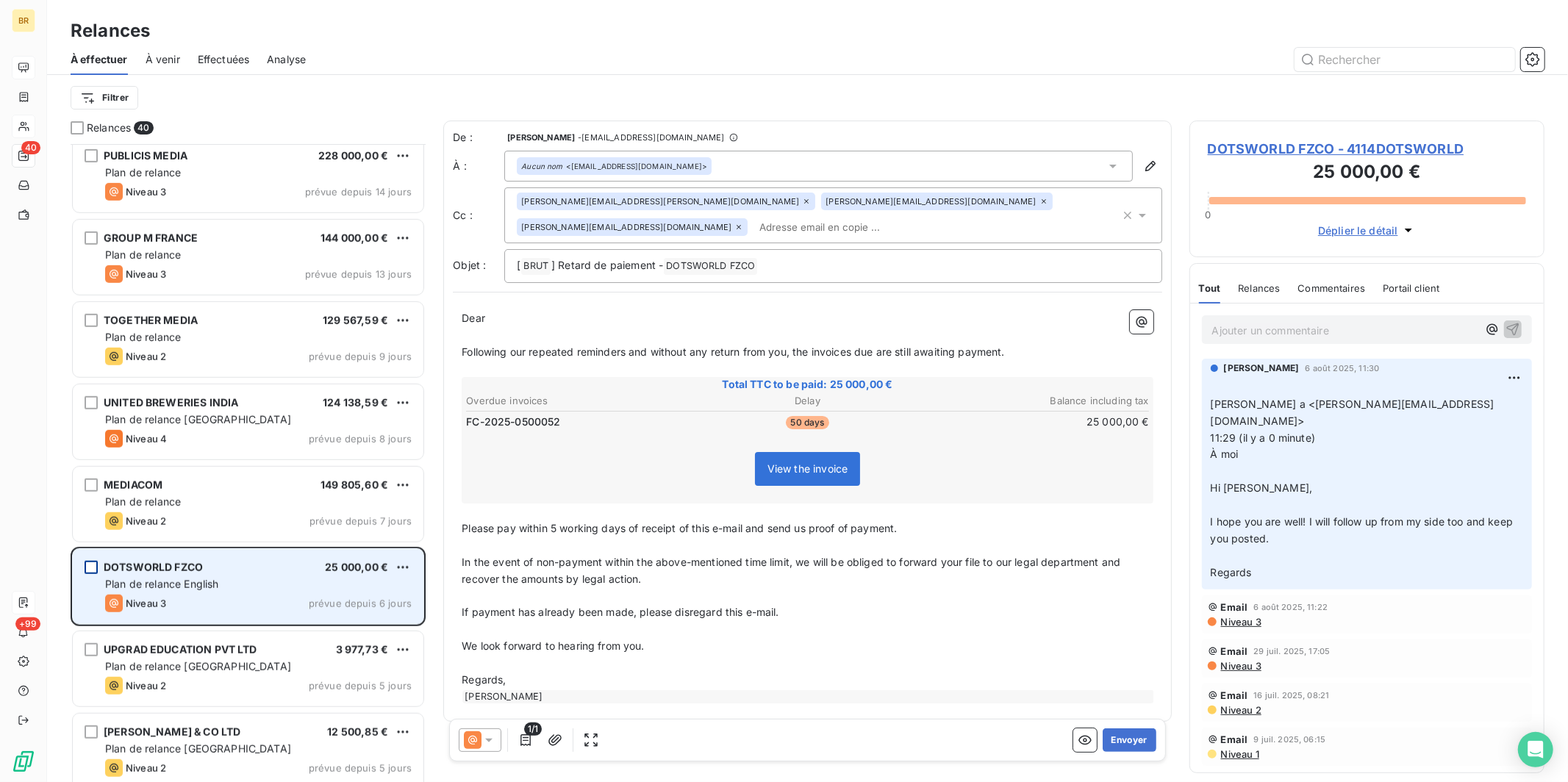
click at [84, 566] on div "grid" at bounding box center [90, 567] width 13 height 13
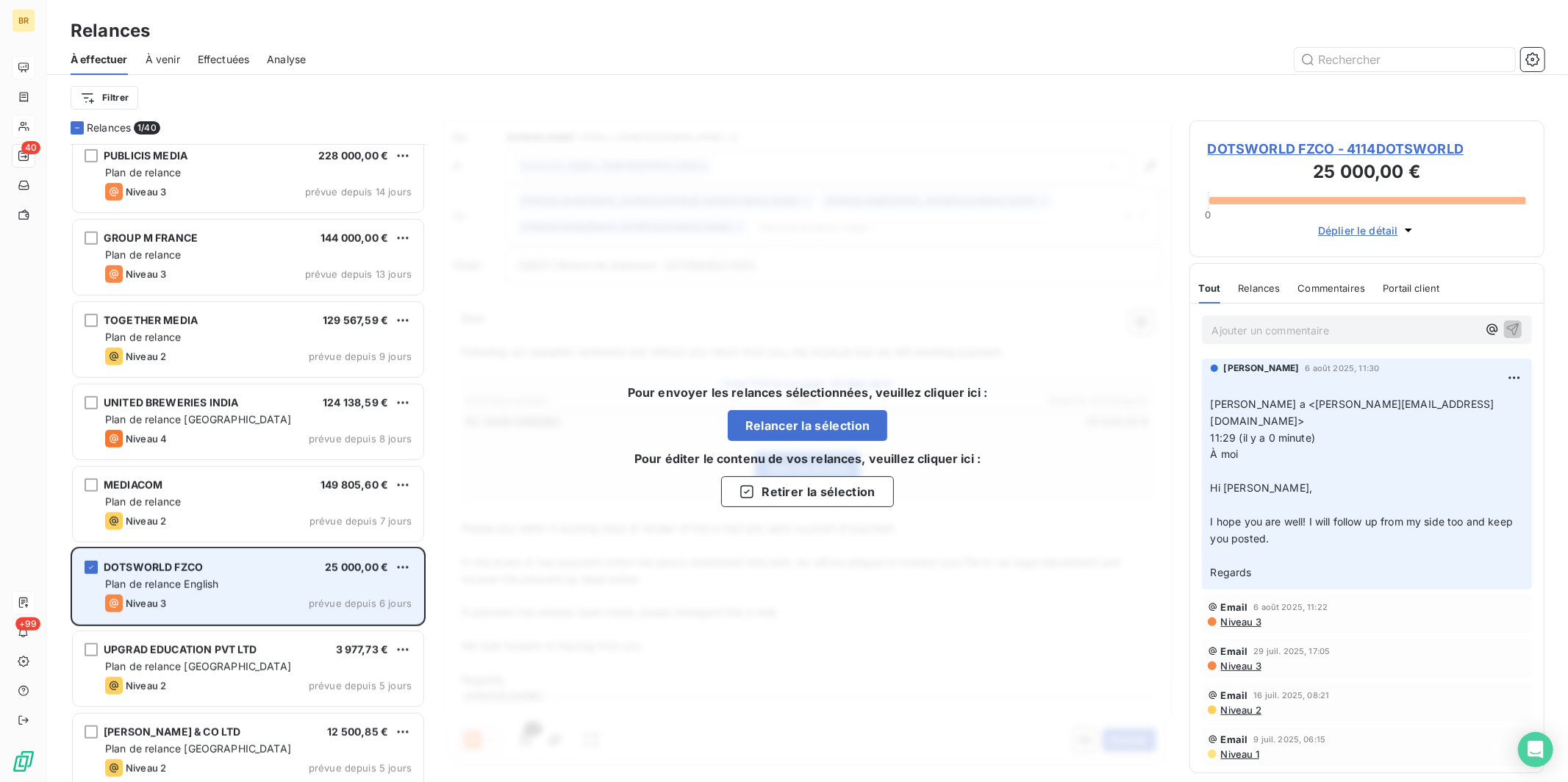
drag, startPoint x: 778, startPoint y: 432, endPoint x: 216, endPoint y: 584, distance: 582.2
click at [242, 599] on div "Relances 1/ 40 MINISTERE COMMUNICATION DE LA RDC 30 000,00 € Plan de relance Ni…" at bounding box center [807, 451] width 1521 height 661
click at [198, 581] on span "Plan de relance English" at bounding box center [161, 584] width 114 height 12
click at [313, 572] on div "DOTSWORLD FZCO 25 000,00 €" at bounding box center [258, 567] width 307 height 13
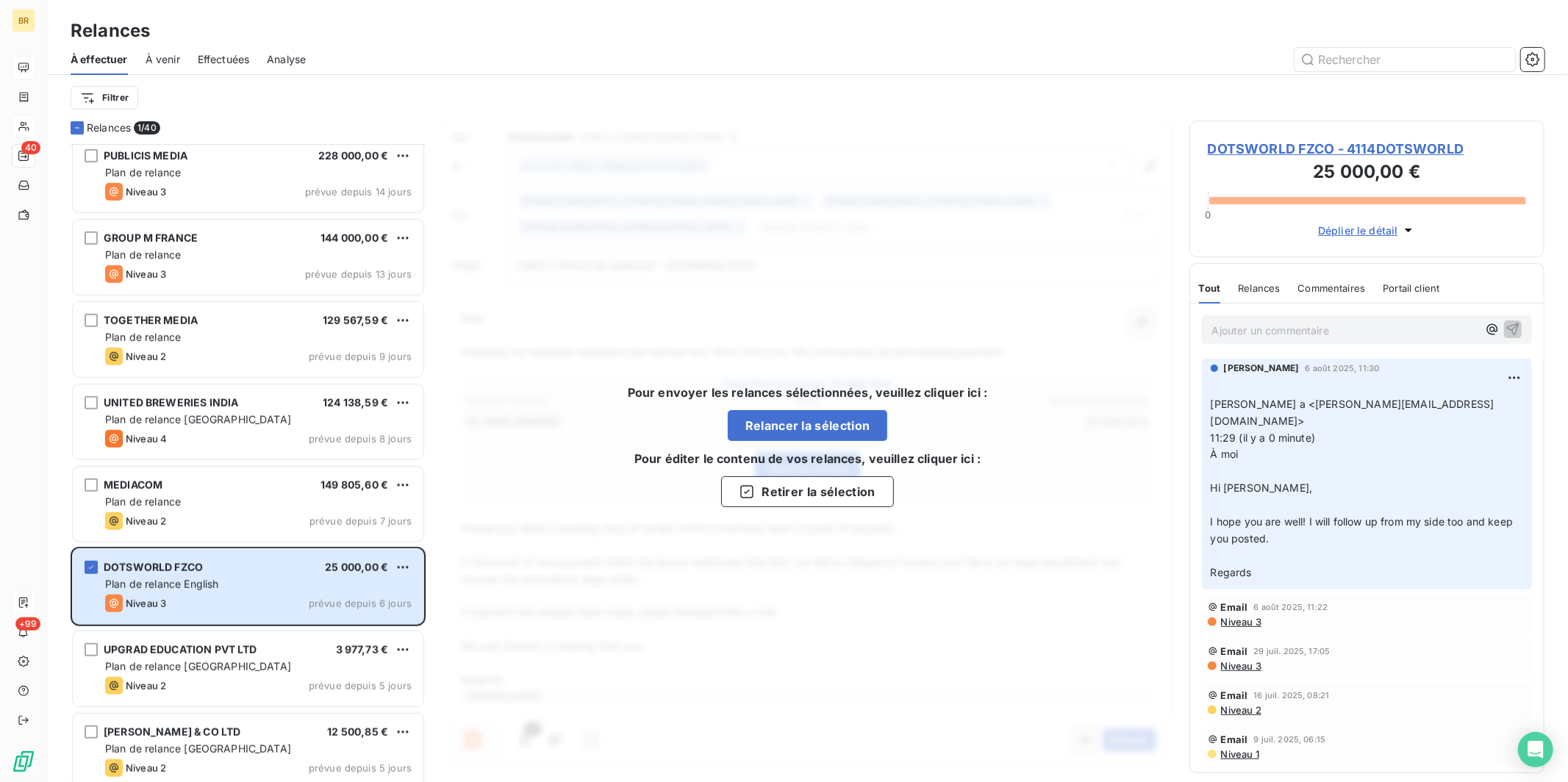
click at [725, 517] on div "Pour envoyer les relances sélectionnées, veuillez cliquer ici : Relancer la sél…" at bounding box center [807, 445] width 728 height 649
click at [725, 487] on button "Retirer la sélection" at bounding box center [807, 492] width 172 height 31
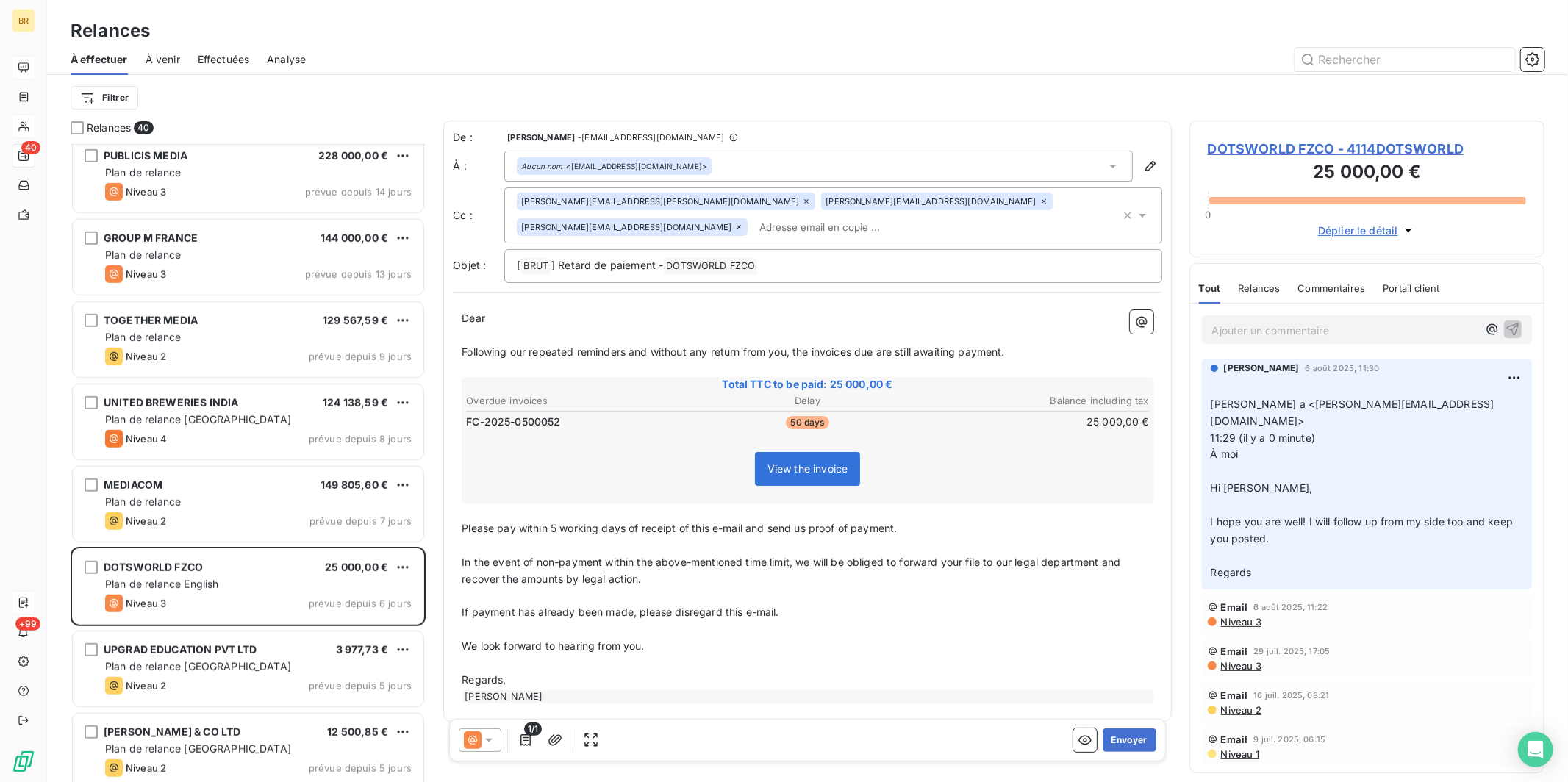
click at [725, 216] on input "text" at bounding box center [838, 227] width 170 height 22
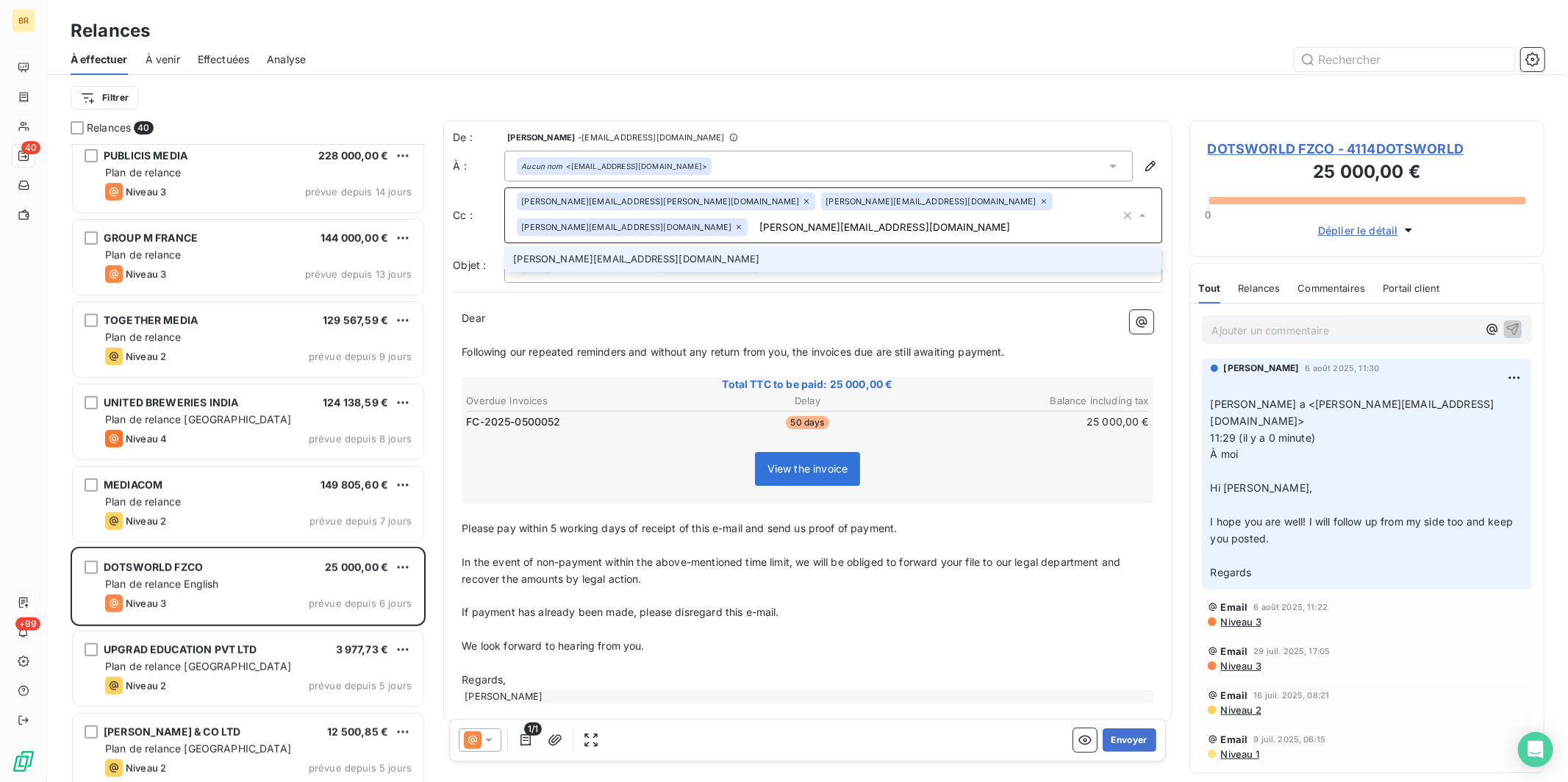
type input "[PERSON_NAME][EMAIL_ADDRESS][DOMAIN_NAME]"
click at [603, 246] on li "[PERSON_NAME][EMAIL_ADDRESS][DOMAIN_NAME]" at bounding box center [833, 259] width 658 height 25
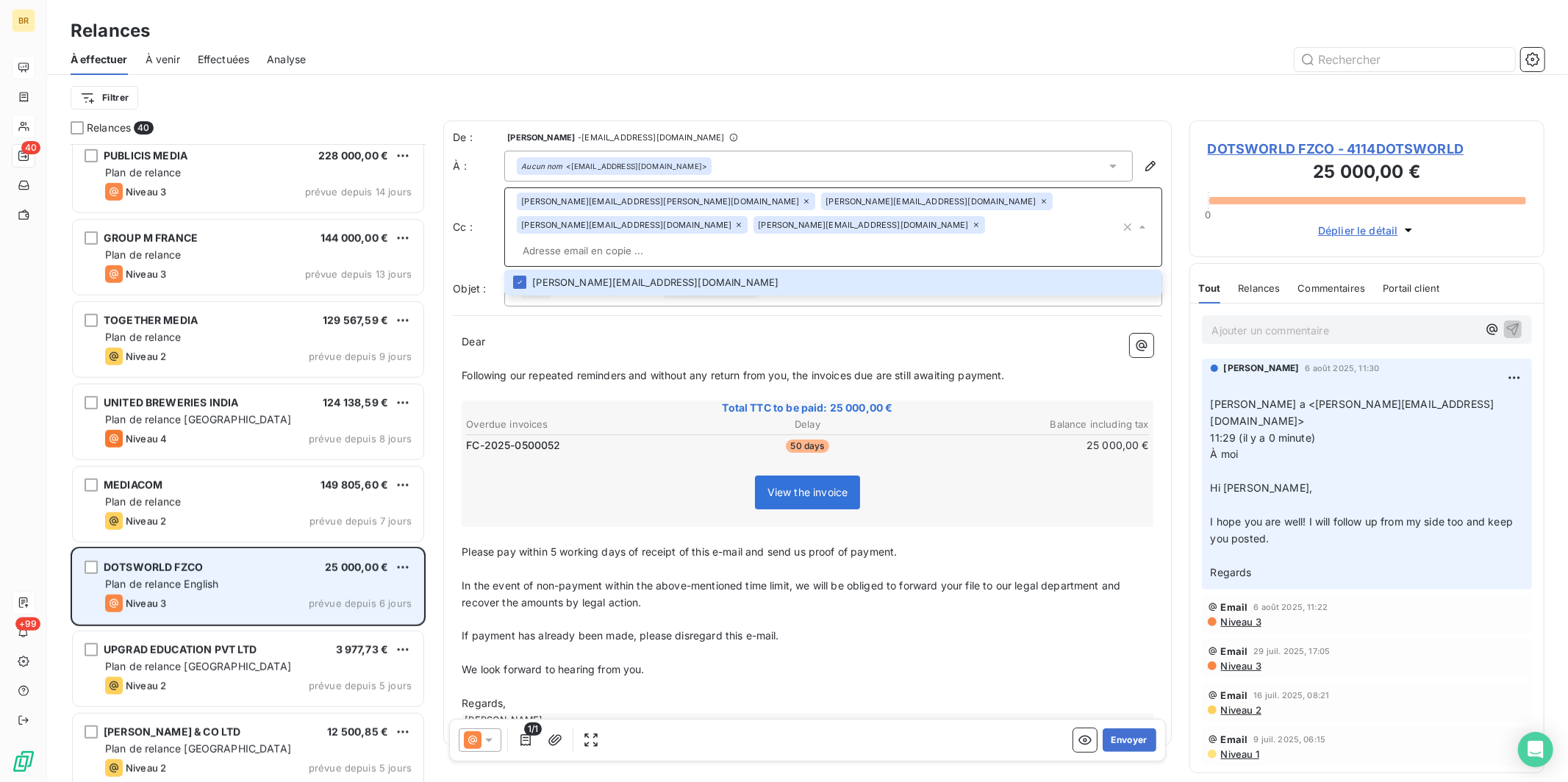
click at [97, 567] on div "grid" at bounding box center [90, 567] width 13 height 13
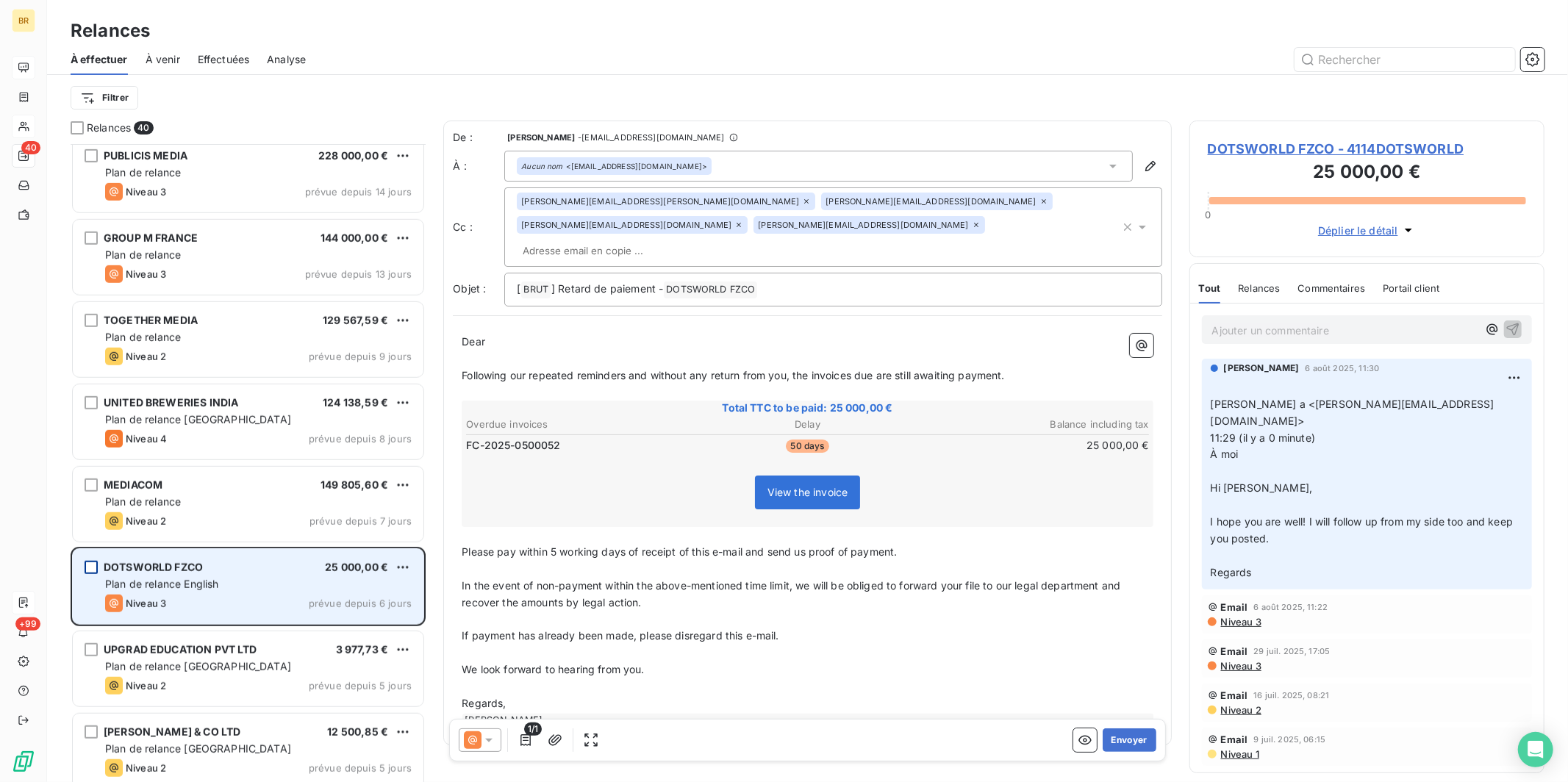
click at [86, 568] on div "grid" at bounding box center [90, 567] width 13 height 13
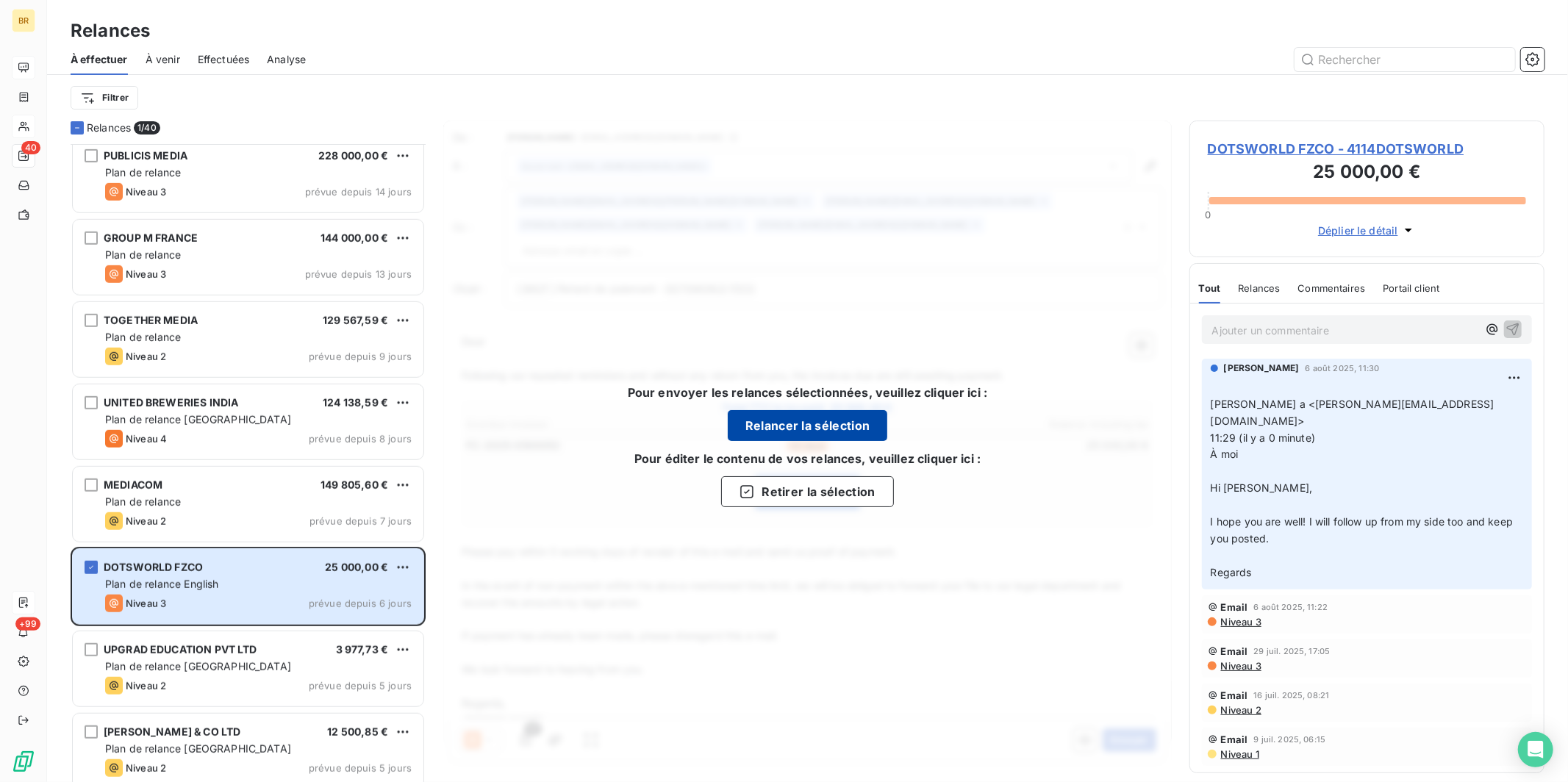
click at [725, 418] on button "Relancer la sélection" at bounding box center [807, 425] width 160 height 31
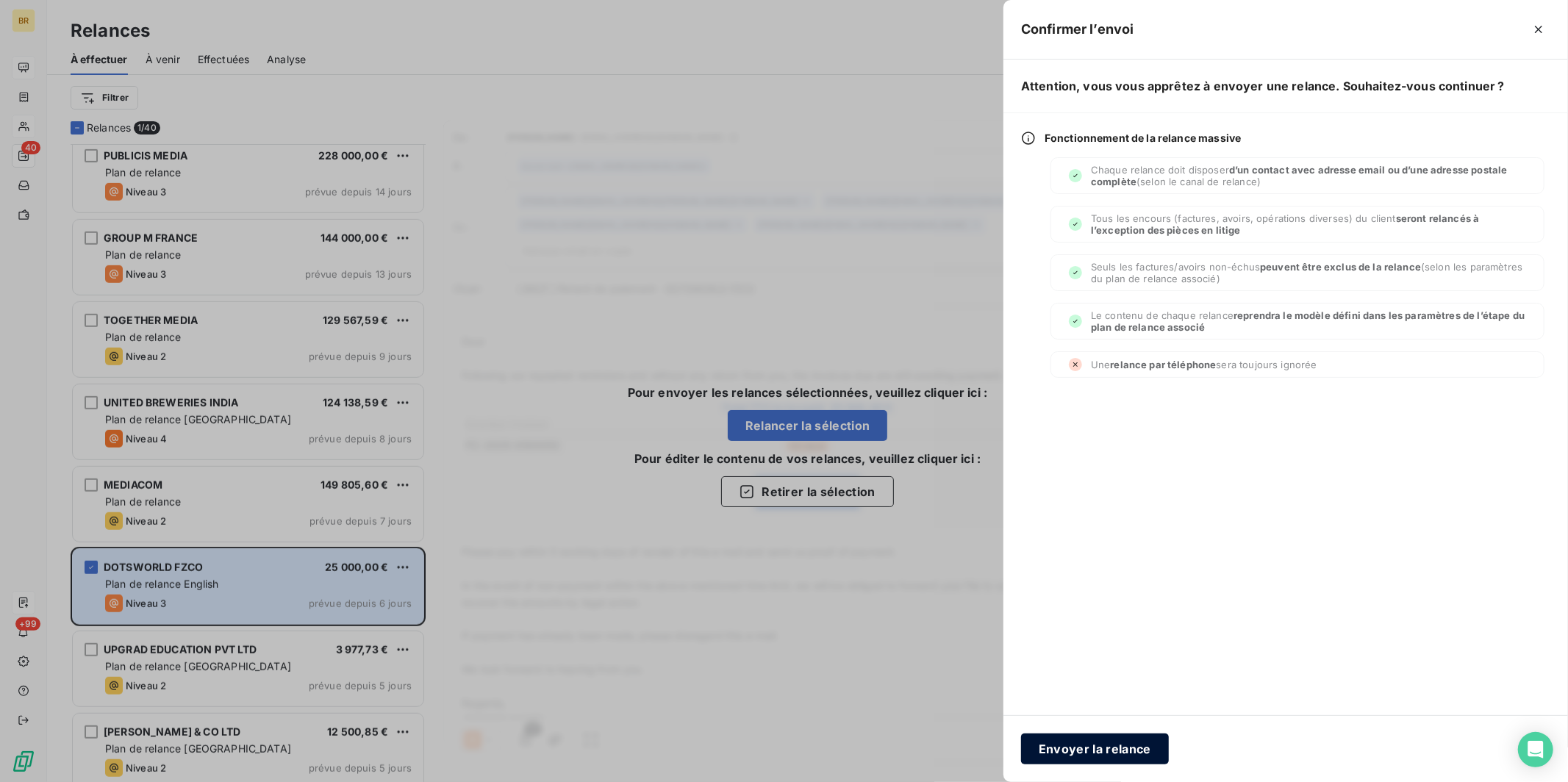
click at [725, 619] on button "Envoyer la relance" at bounding box center [1095, 749] width 148 height 31
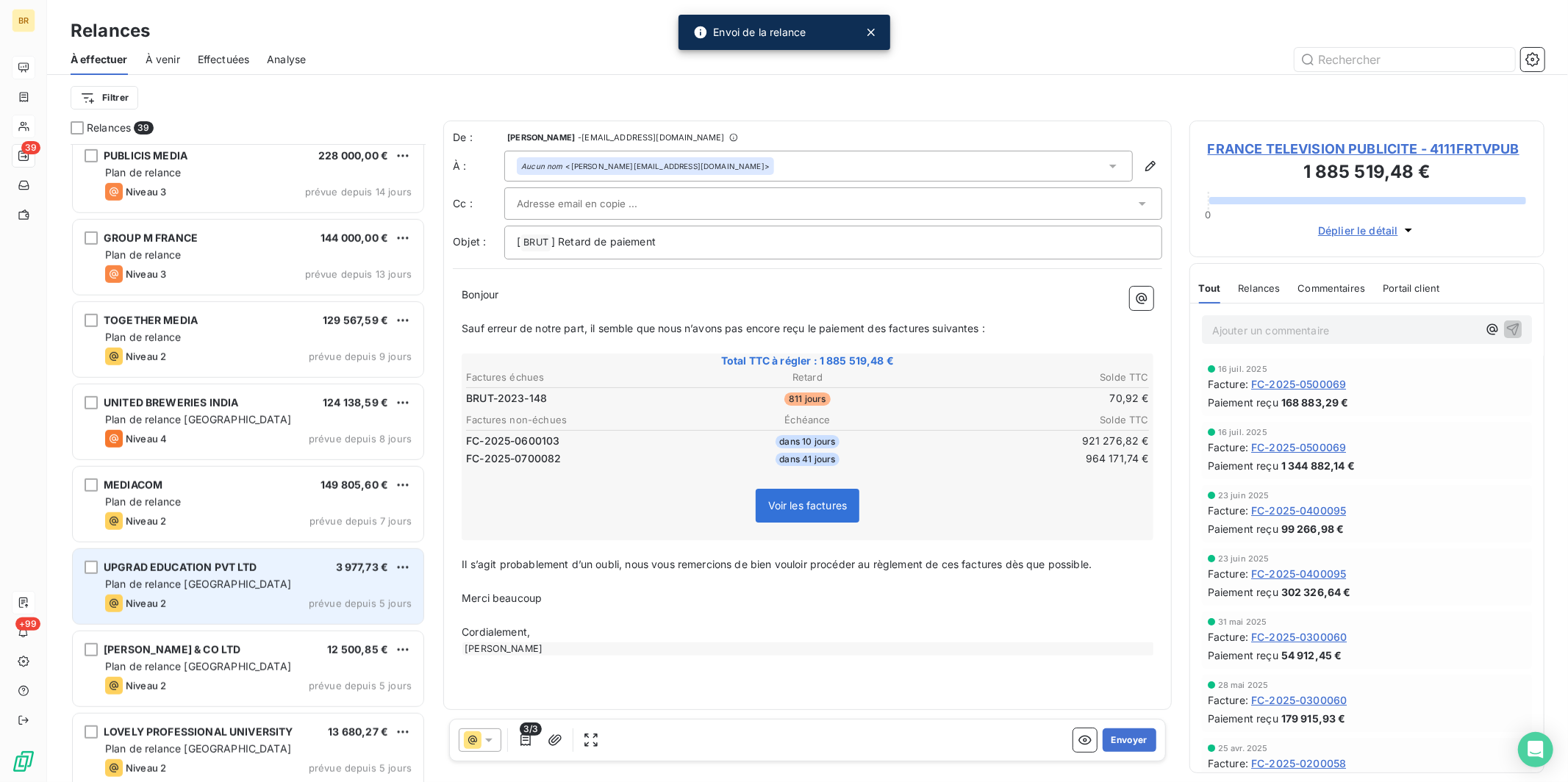
click at [193, 565] on span "UPGRAD EDUCATION PVT LTD" at bounding box center [180, 567] width 154 height 12
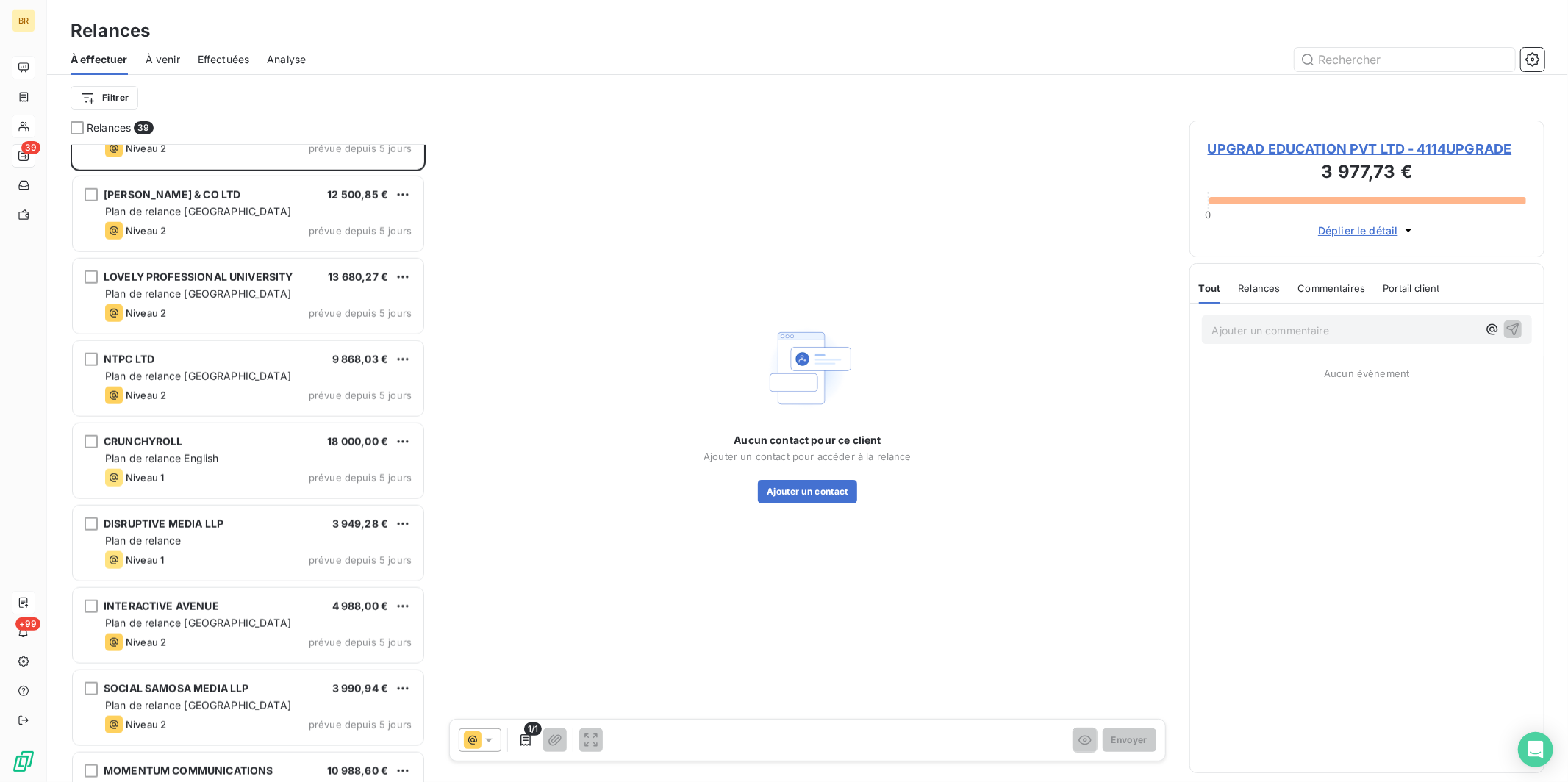
scroll to position [1288, 0]
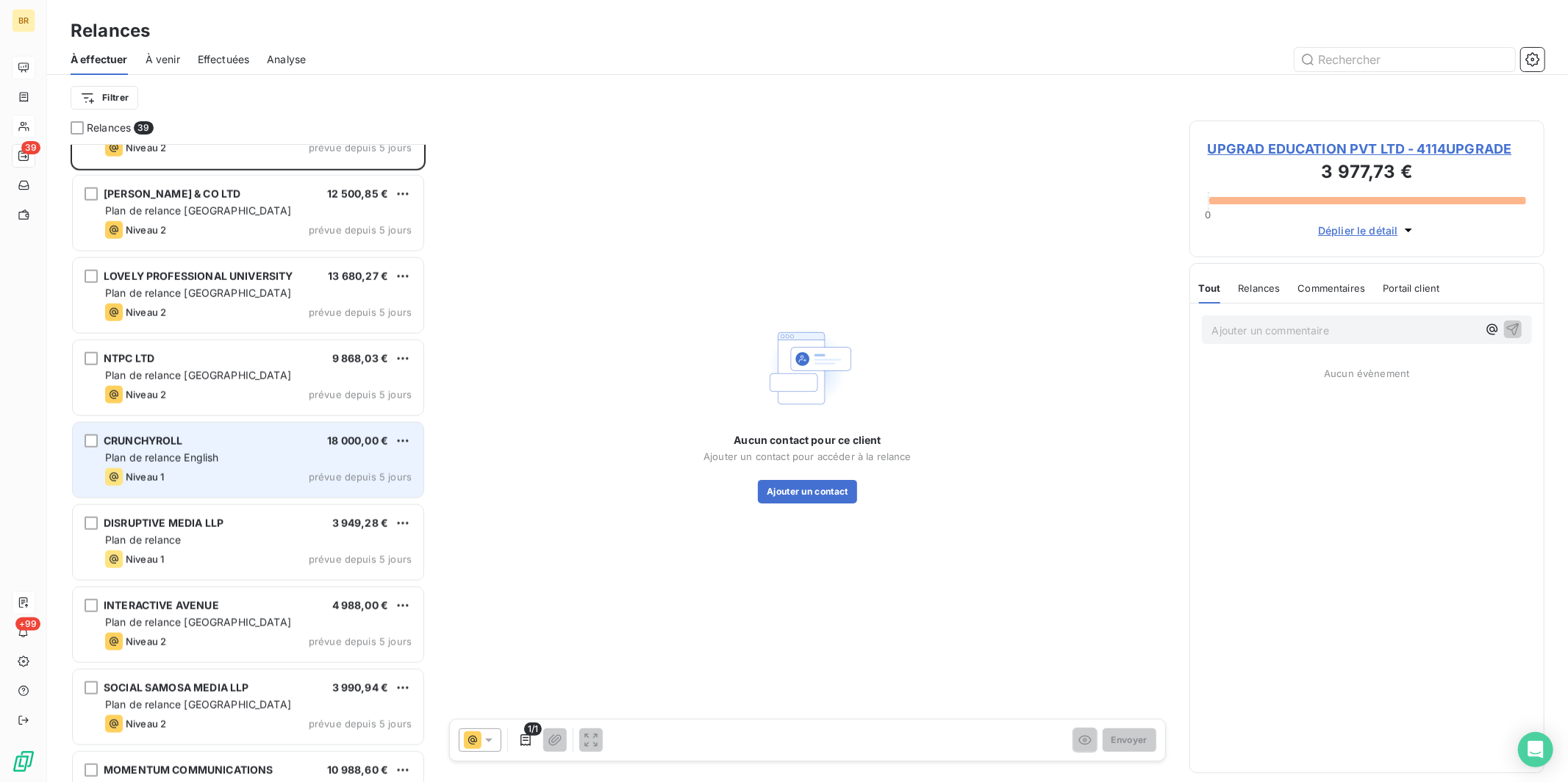
click at [193, 452] on span "Plan de relance English" at bounding box center [161, 457] width 114 height 12
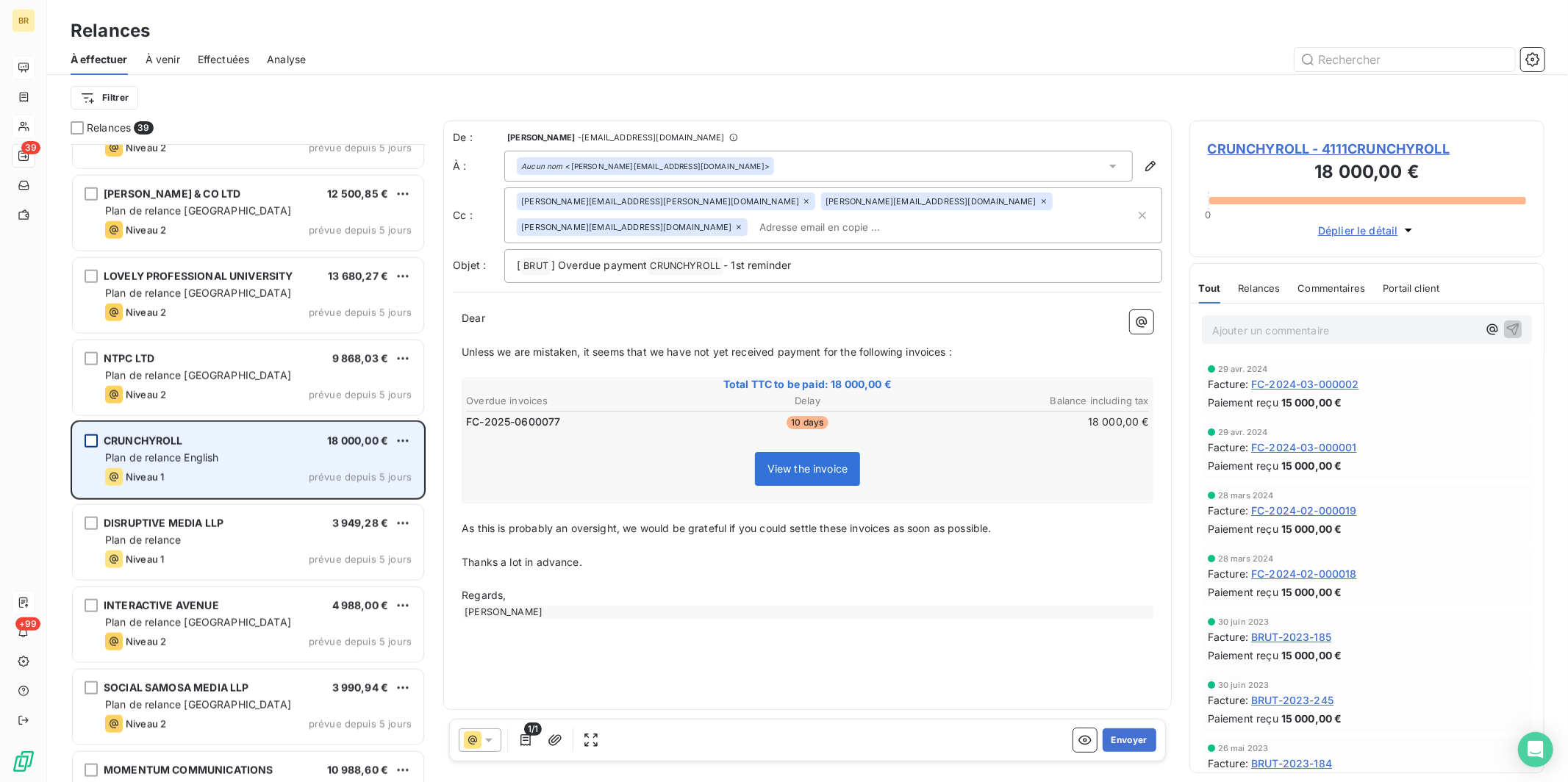
click at [93, 444] on div "grid" at bounding box center [90, 440] width 13 height 13
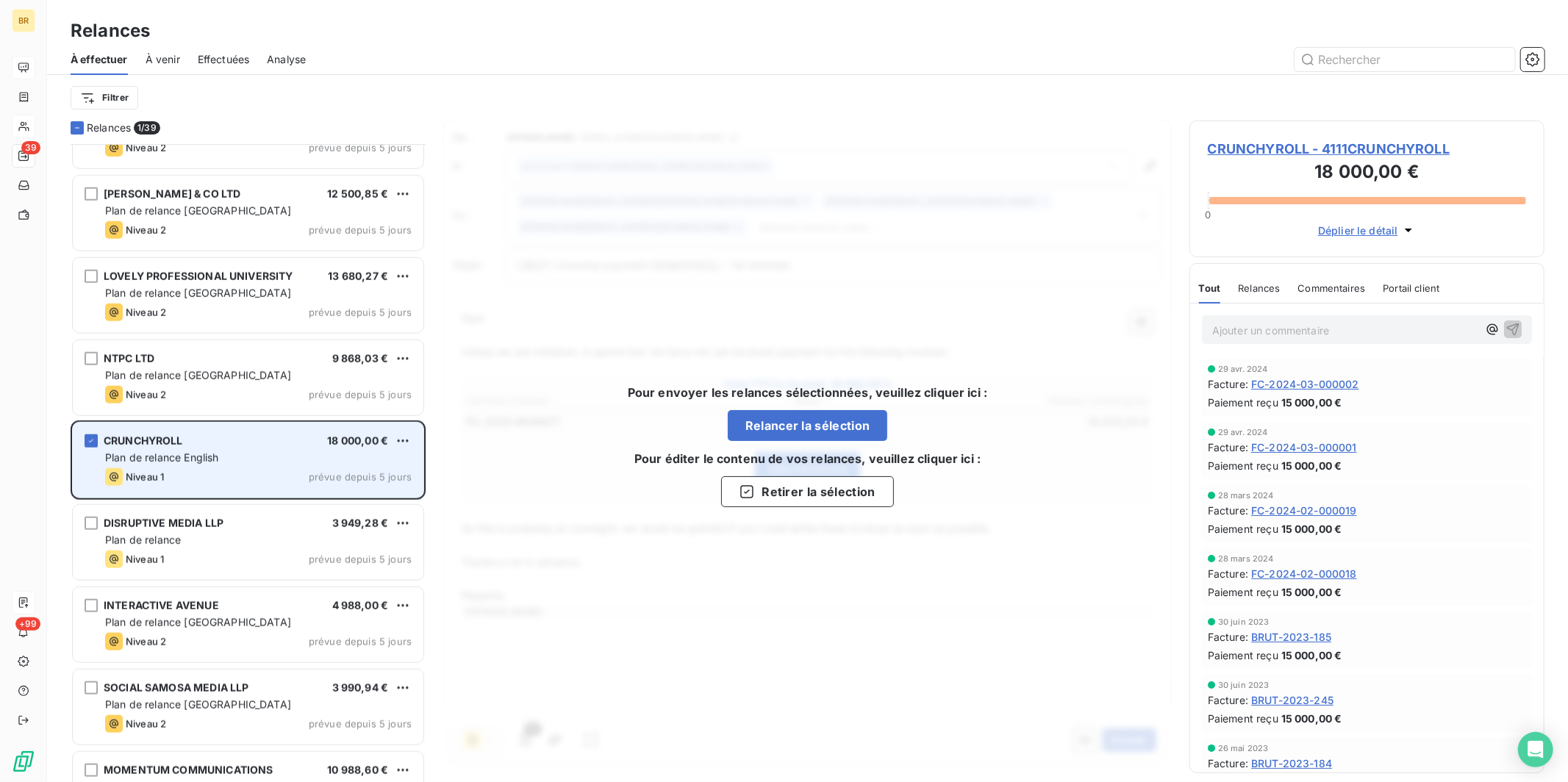
click at [189, 454] on span "Plan de relance English" at bounding box center [161, 457] width 114 height 12
click at [88, 441] on icon "grid" at bounding box center [90, 440] width 8 height 8
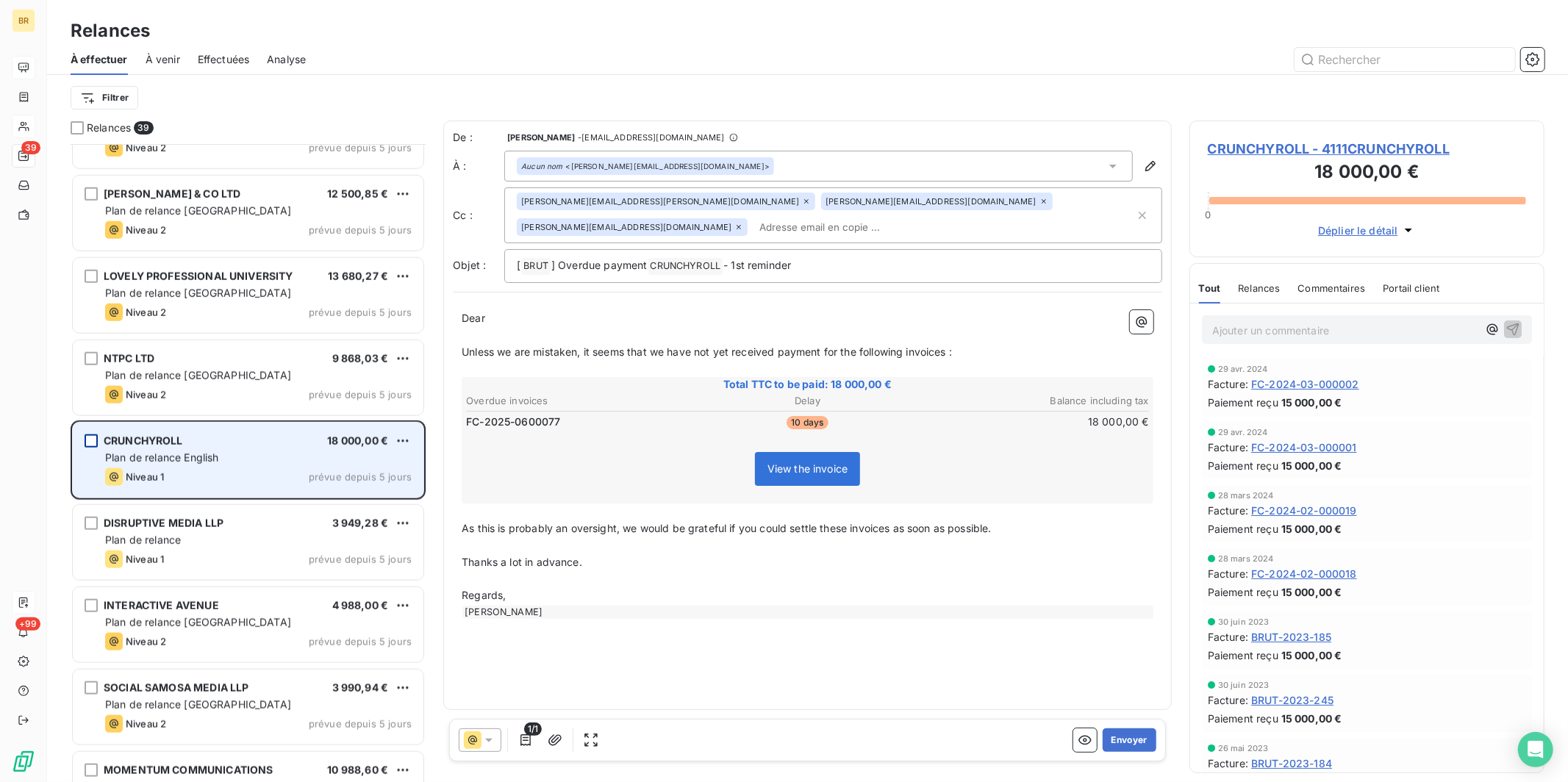
scroll to position [625, 342]
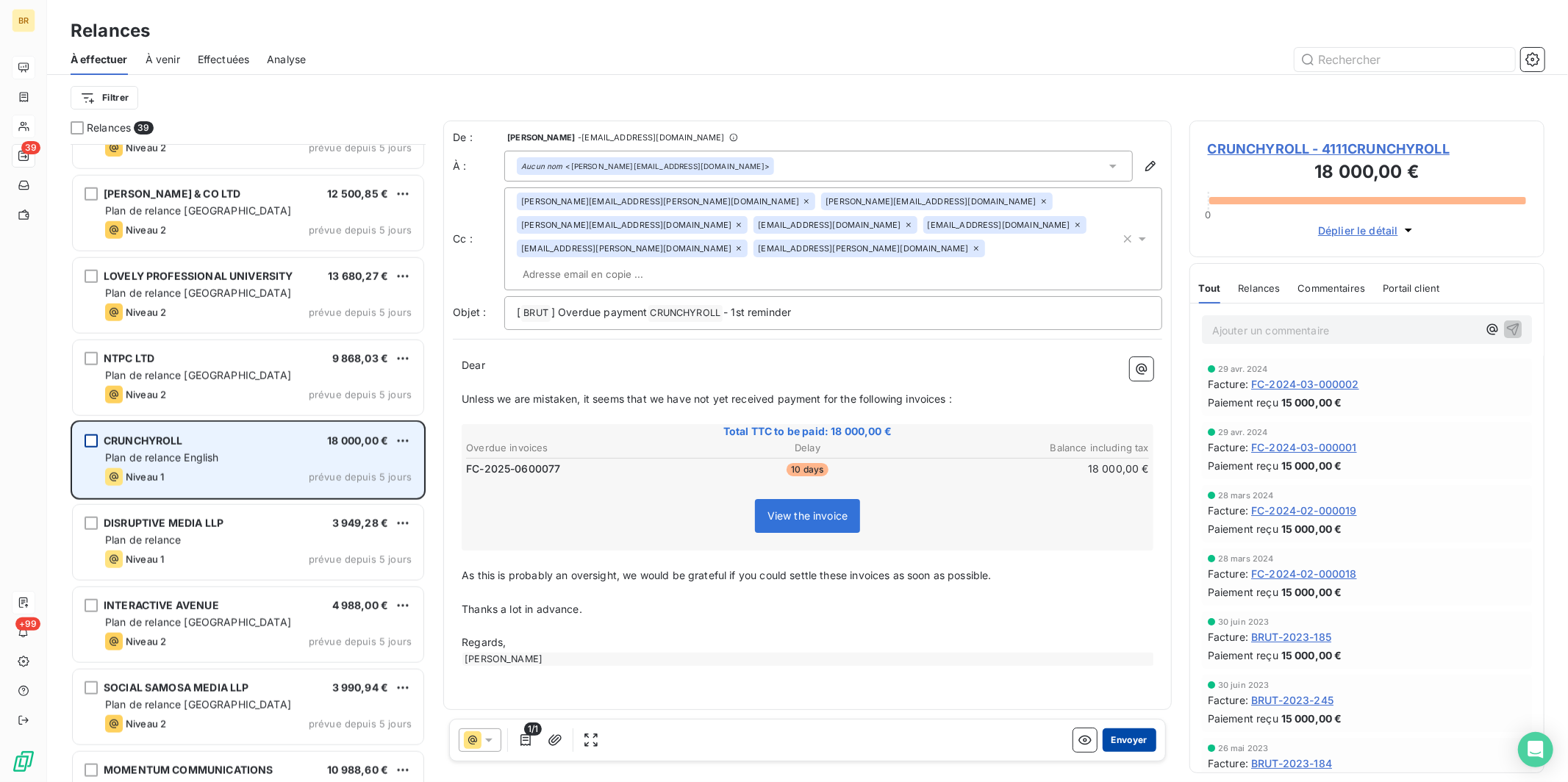
click at [725, 619] on button "Envoyer" at bounding box center [1128, 740] width 53 height 23
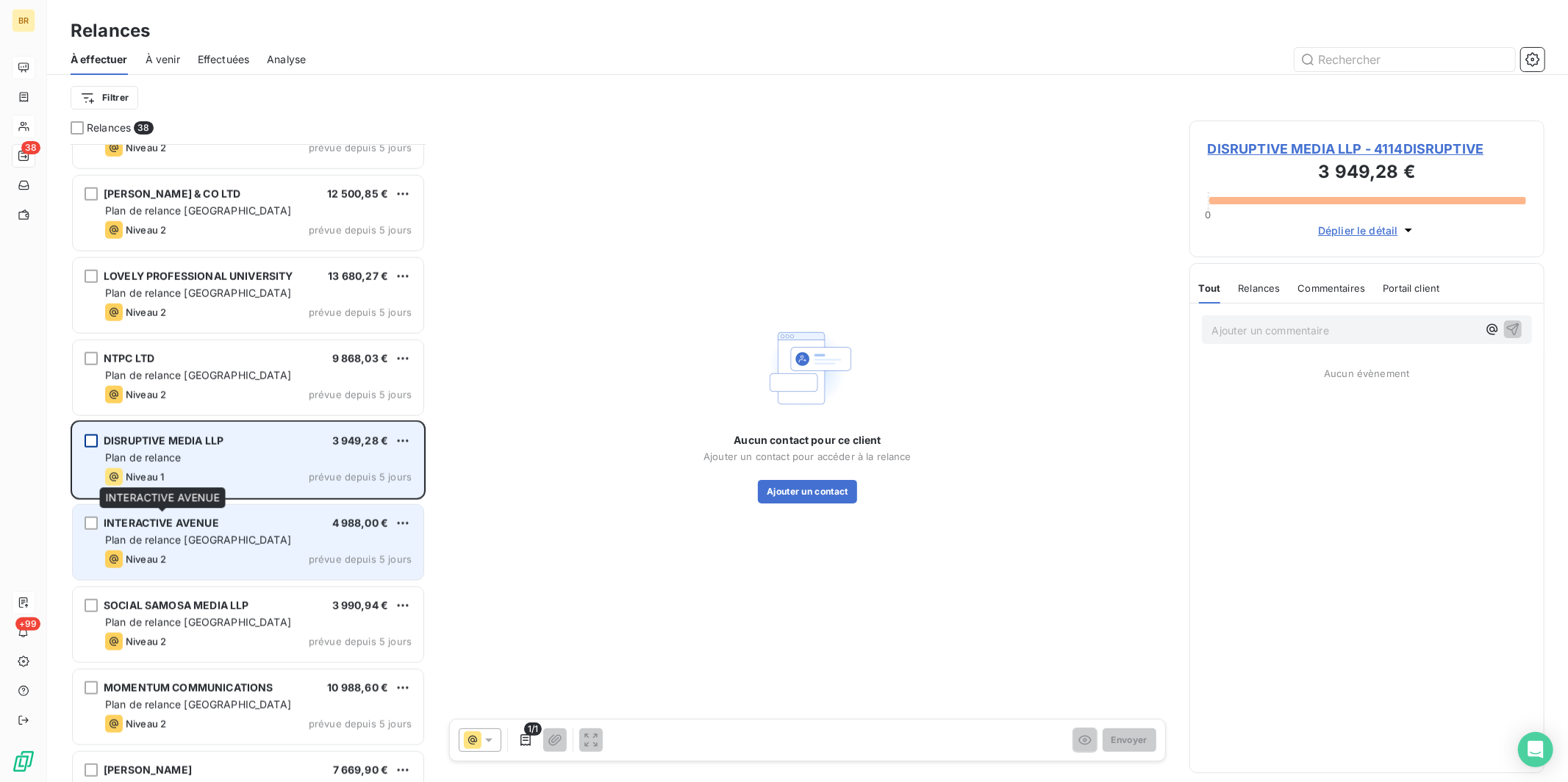
click at [171, 528] on div "INTERACTIVE AVENUE" at bounding box center [161, 523] width 115 height 15
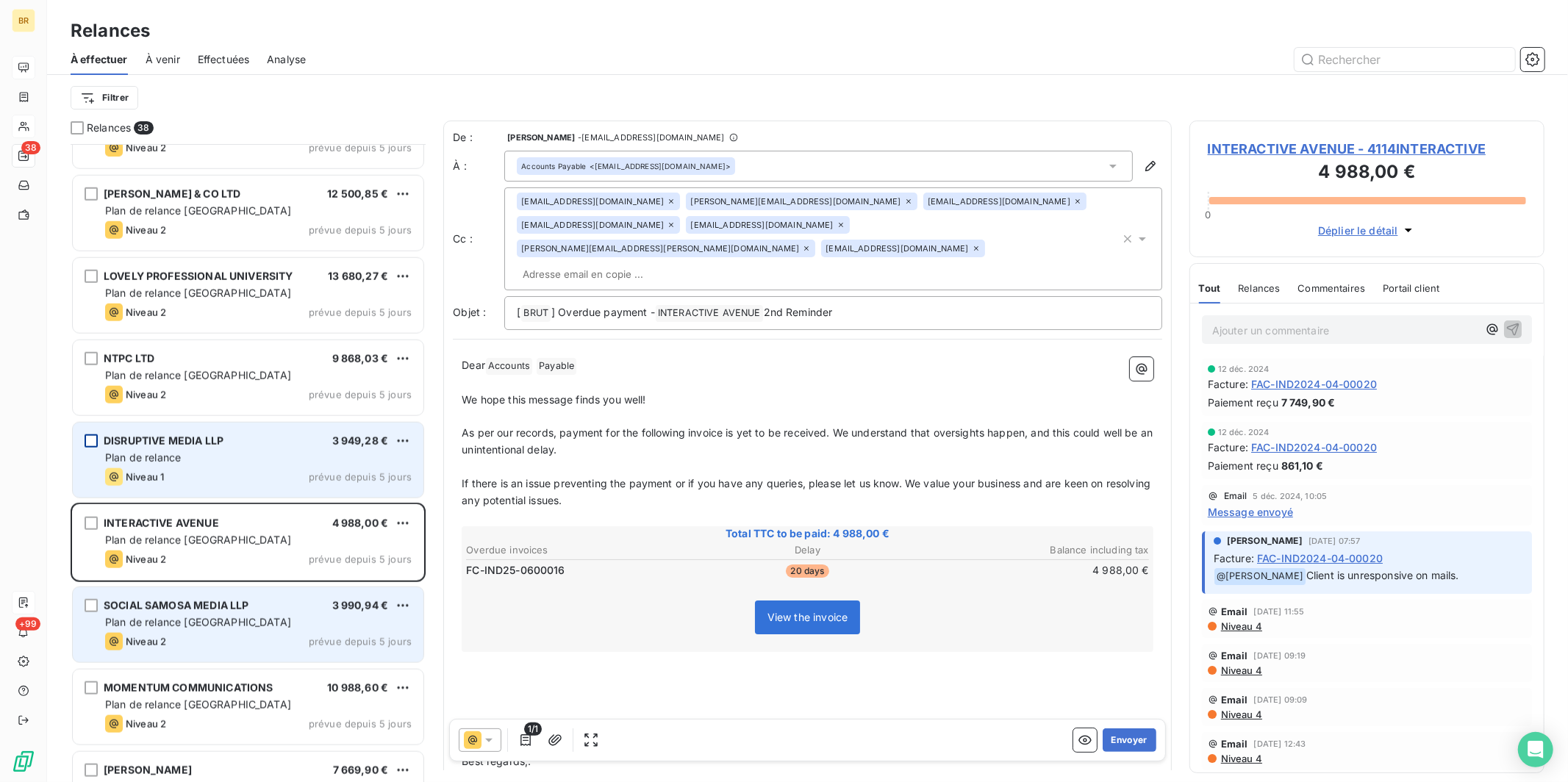
click at [190, 604] on span "SOCIAL SAMOSA MEDIA LLP" at bounding box center [175, 605] width 144 height 12
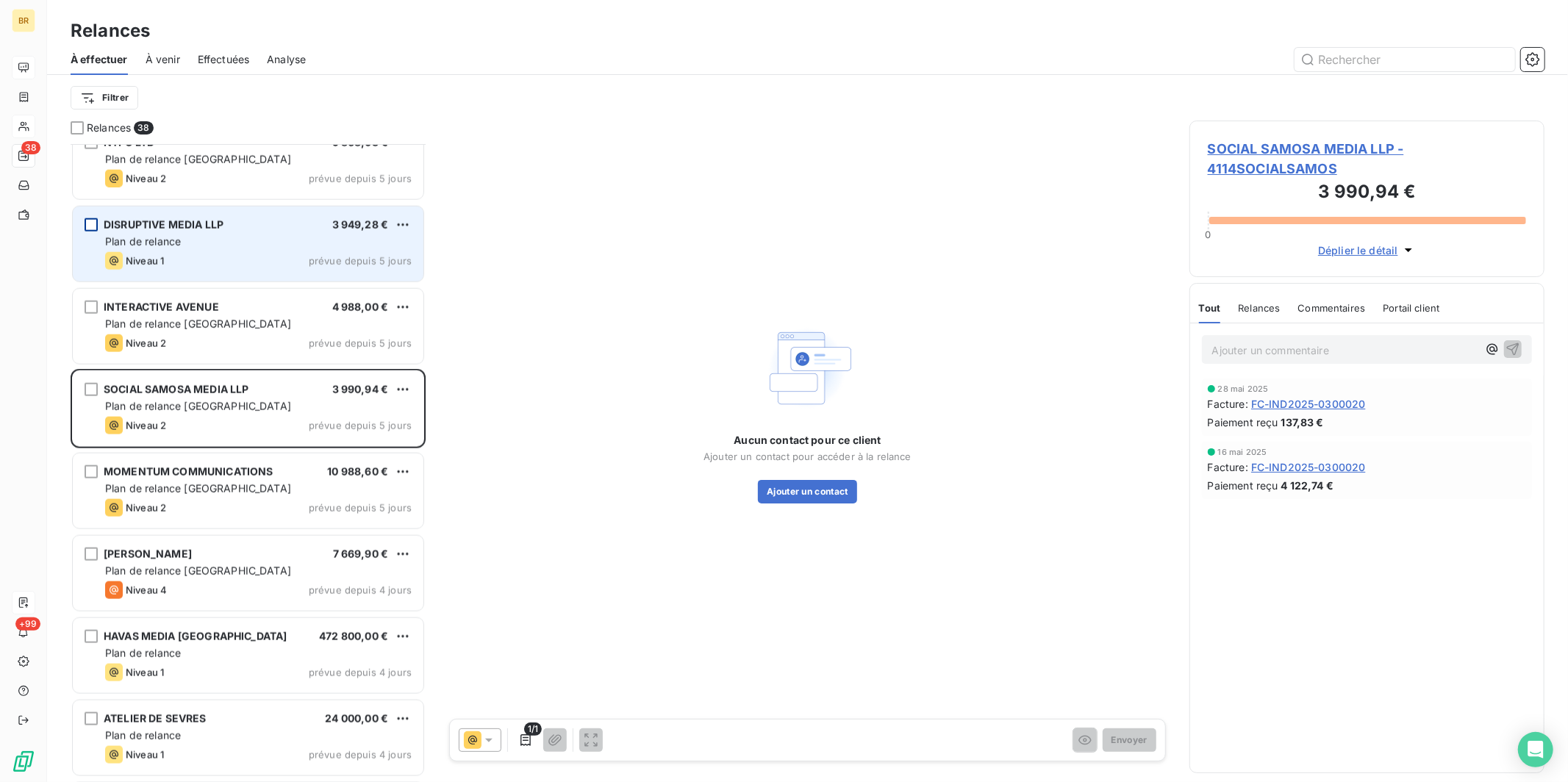
scroll to position [1505, 0]
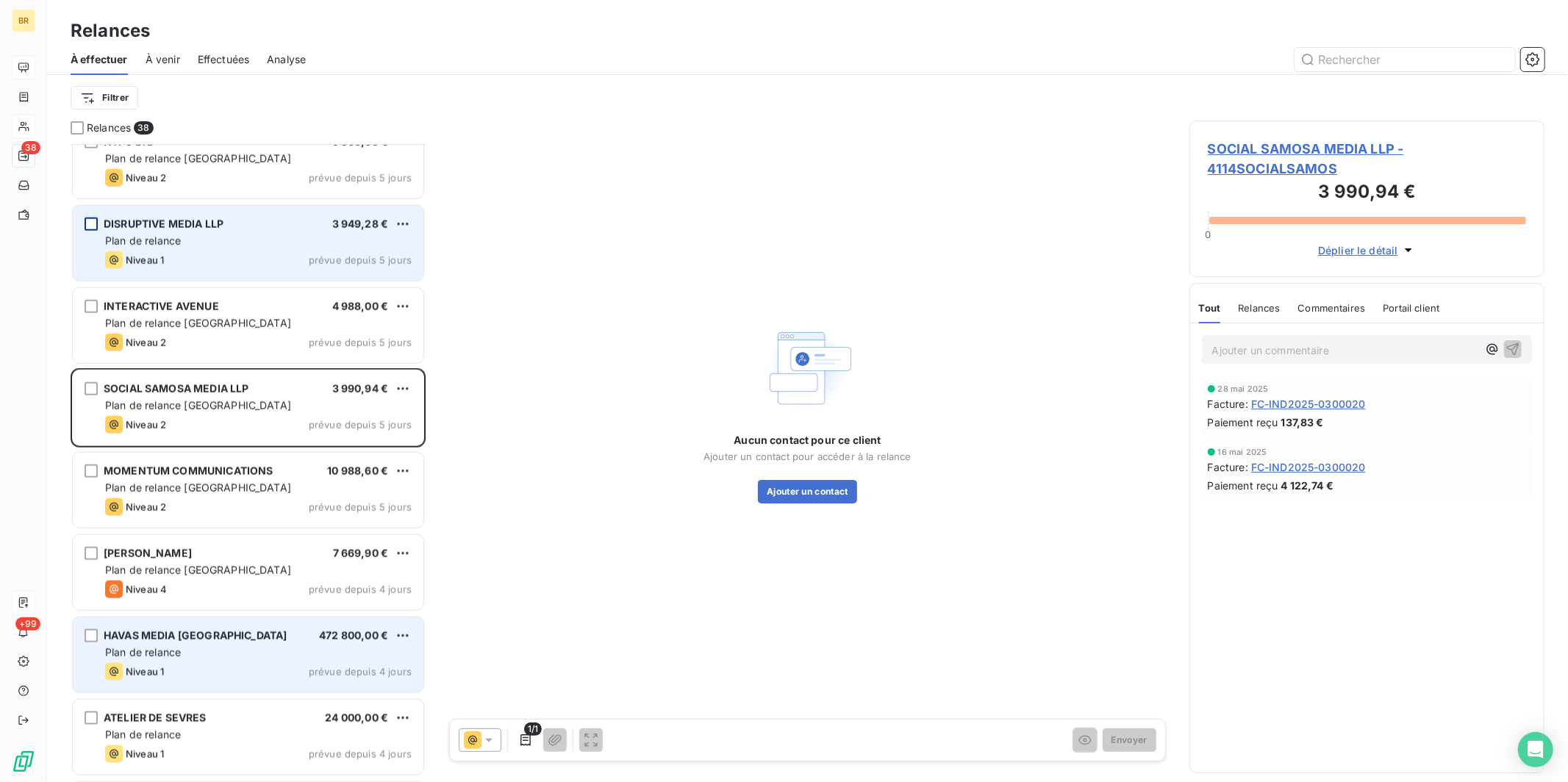
click at [183, 619] on span "HAVAS MEDIA [GEOGRAPHIC_DATA]" at bounding box center [195, 635] width 183 height 12
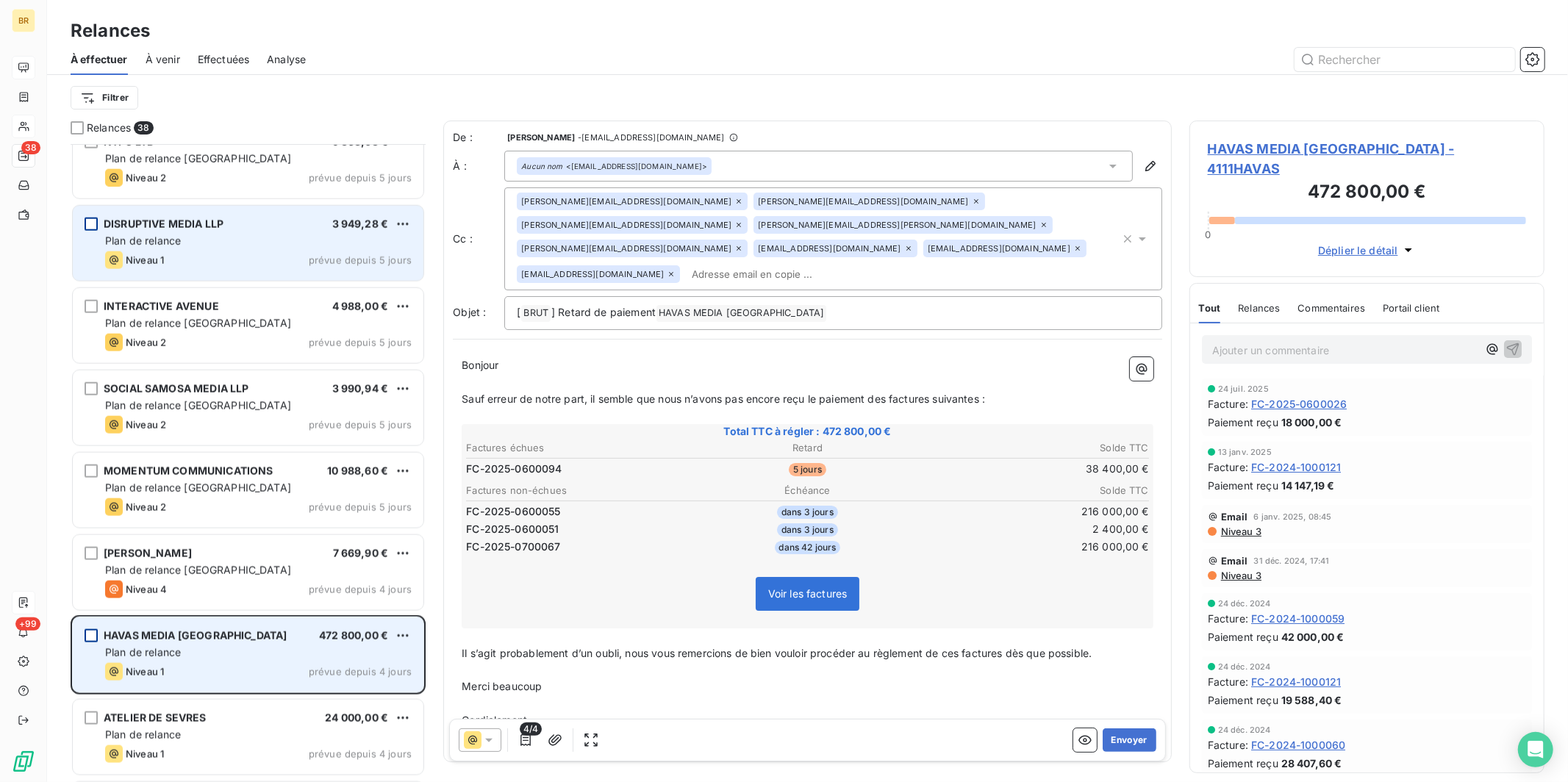
click at [94, 619] on div "grid" at bounding box center [90, 635] width 13 height 13
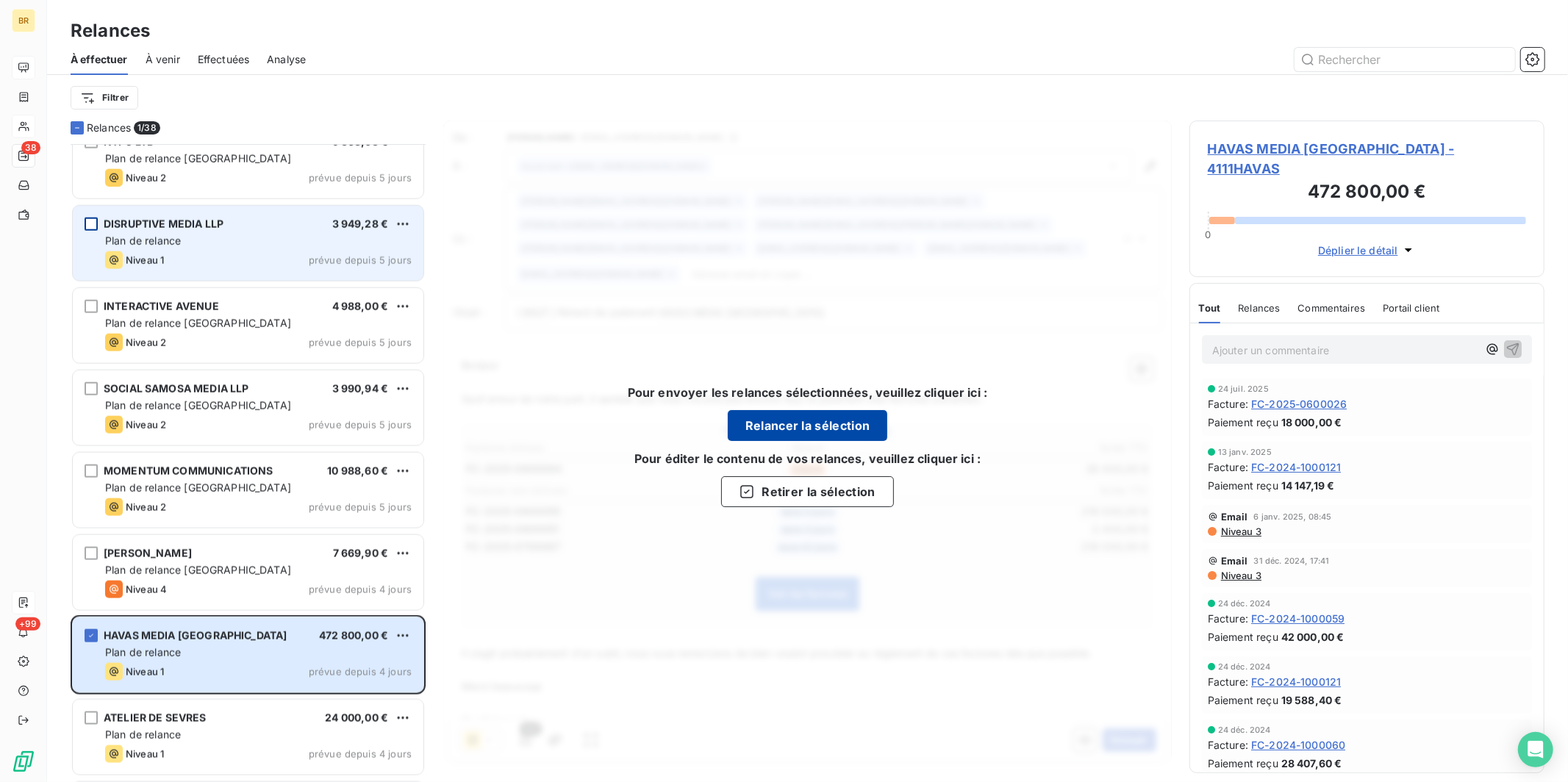
click at [725, 428] on button "Relancer la sélection" at bounding box center [807, 425] width 160 height 31
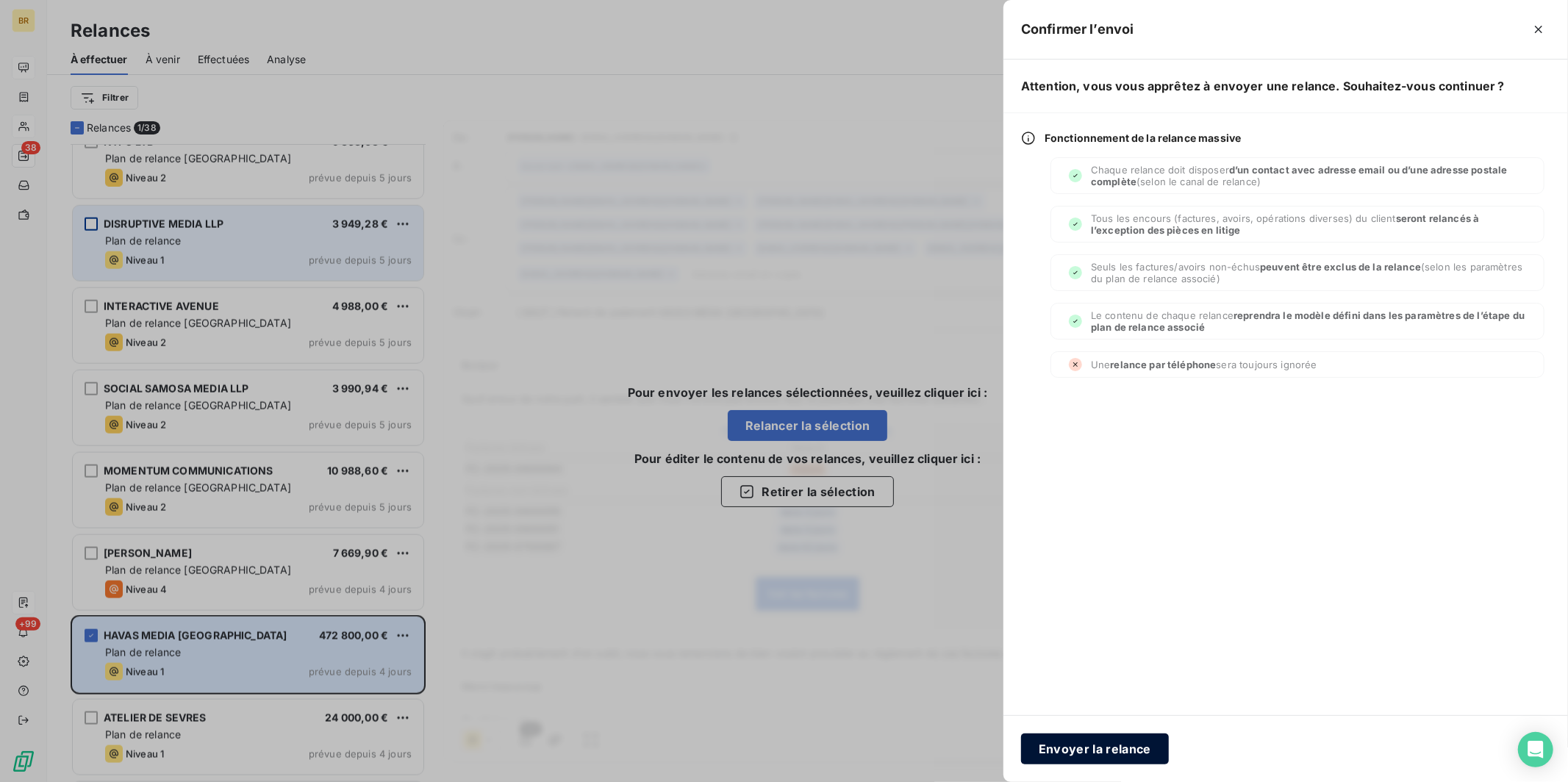
click at [725, 619] on button "Envoyer la relance" at bounding box center [1095, 749] width 148 height 31
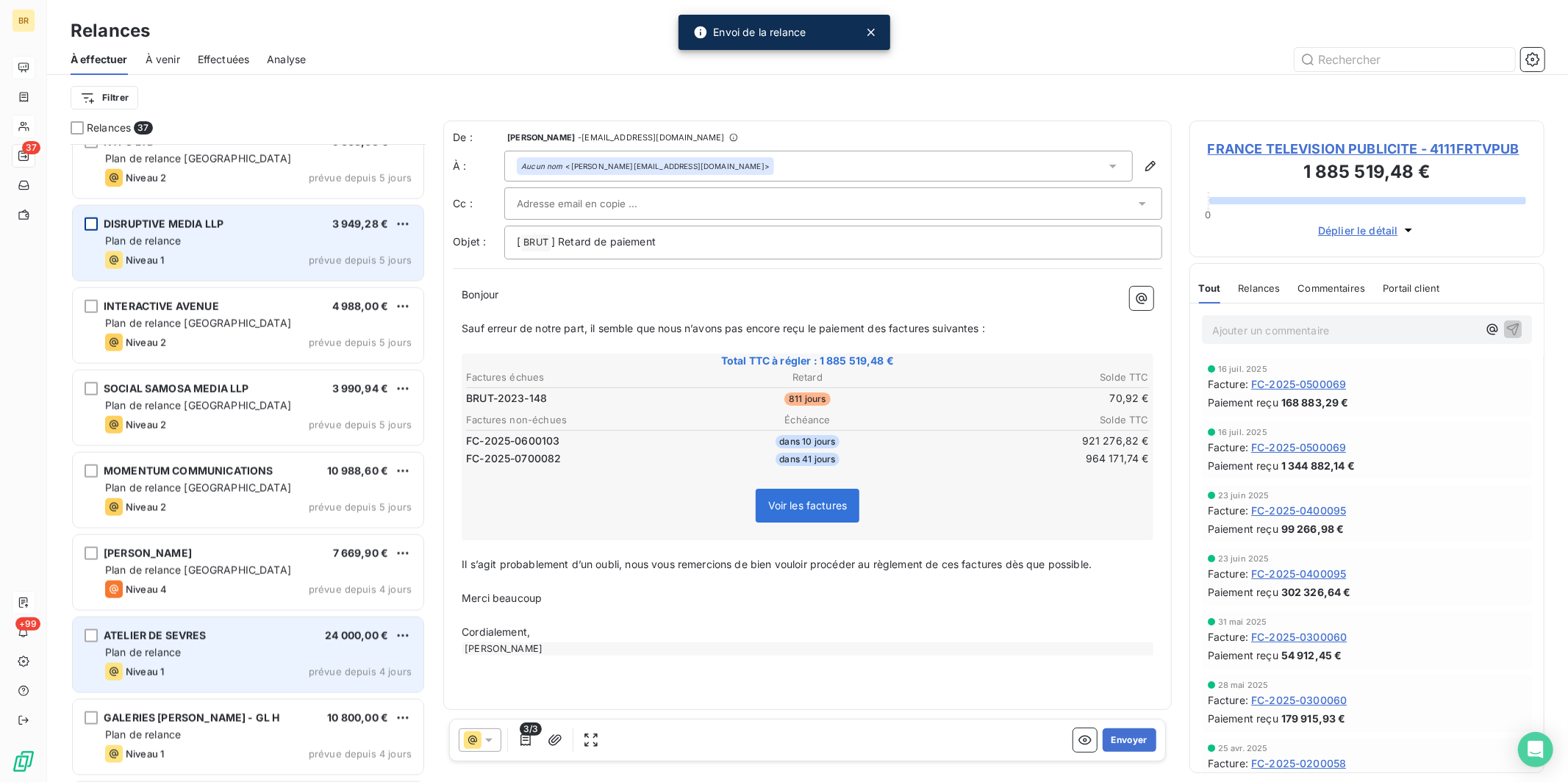
click at [161, 619] on span "Plan de relance" at bounding box center [143, 652] width 76 height 12
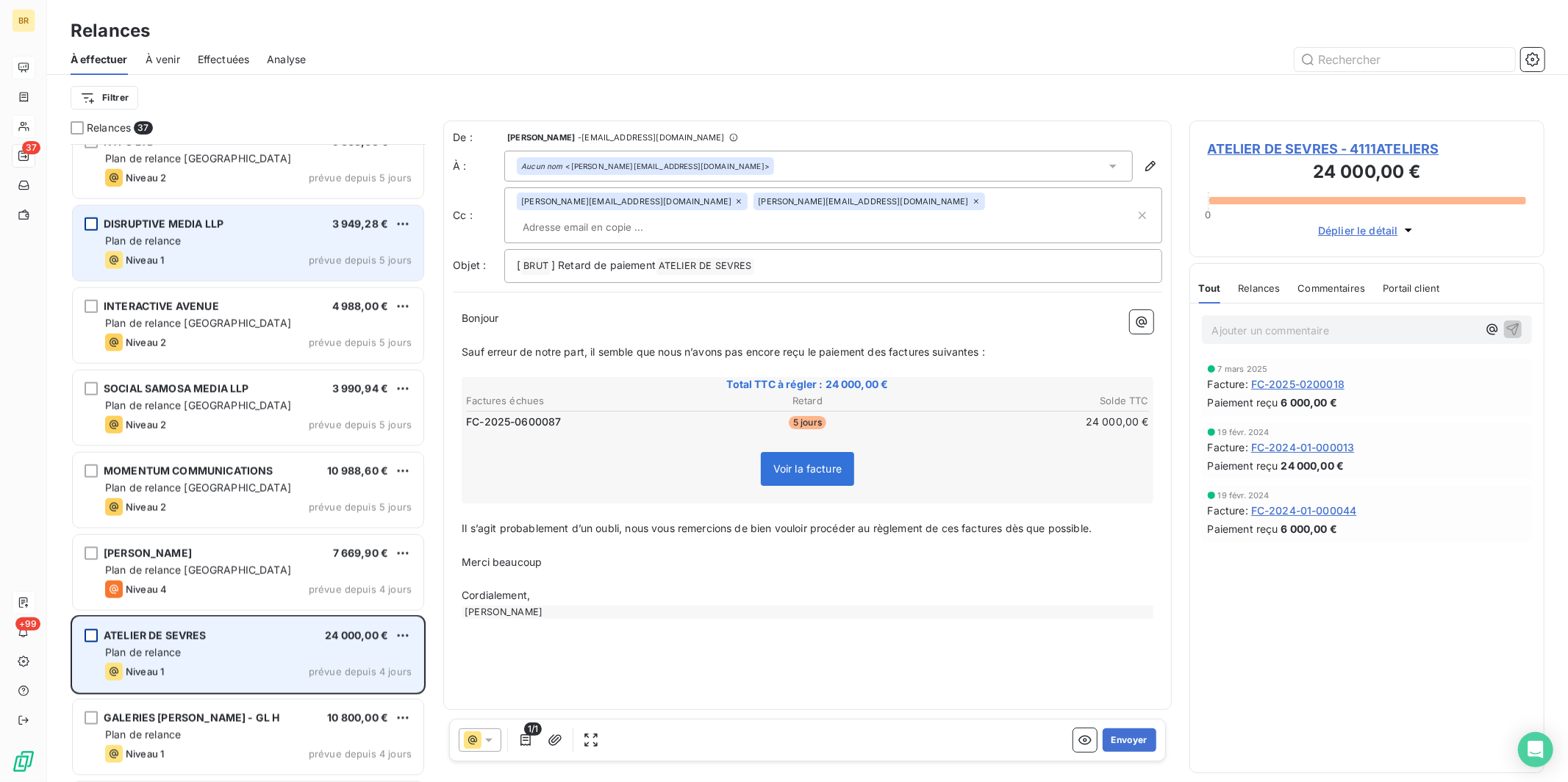
click at [92, 619] on div "grid" at bounding box center [90, 635] width 13 height 13
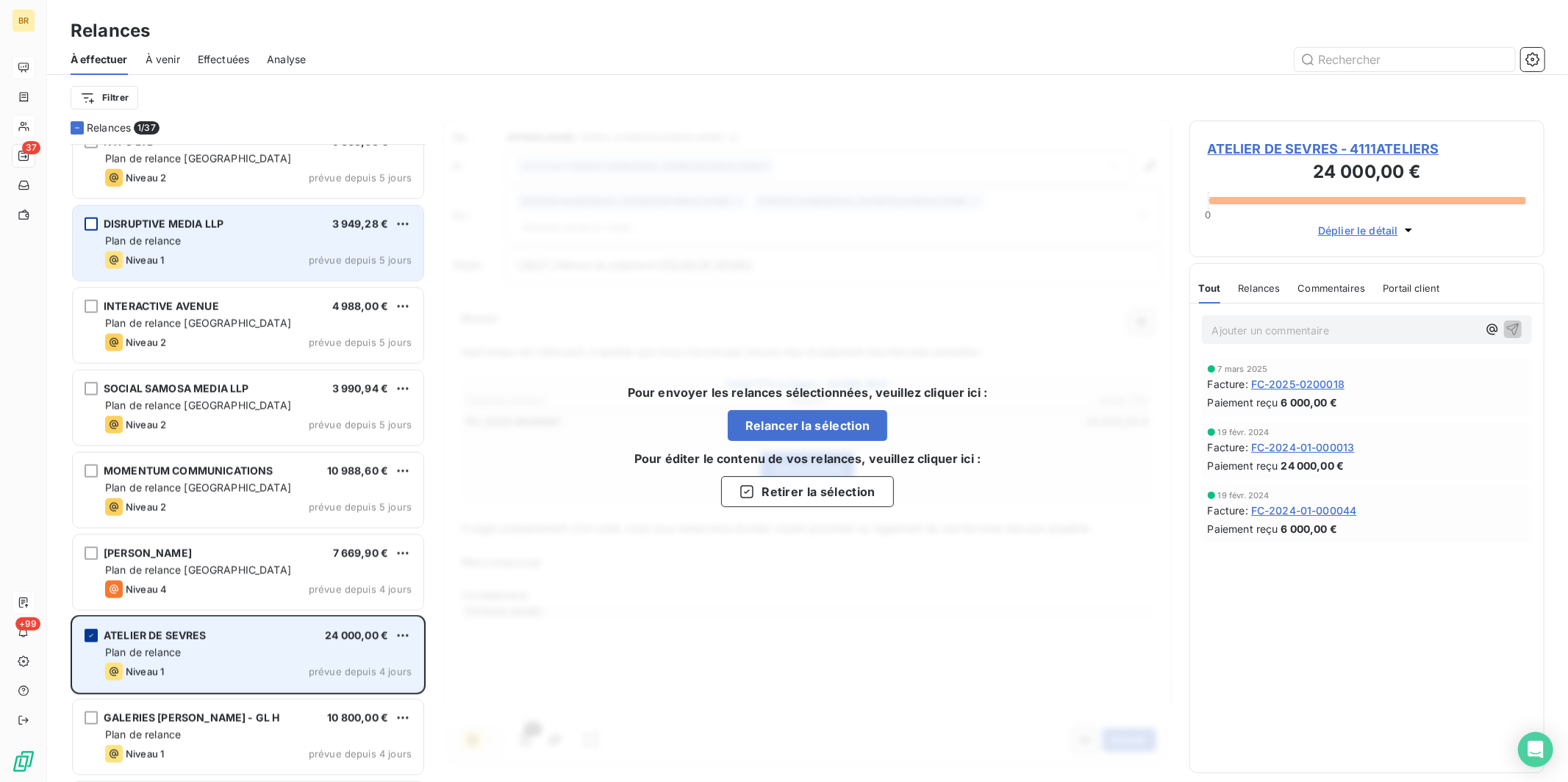
click at [92, 619] on icon "grid" at bounding box center [90, 635] width 8 height 8
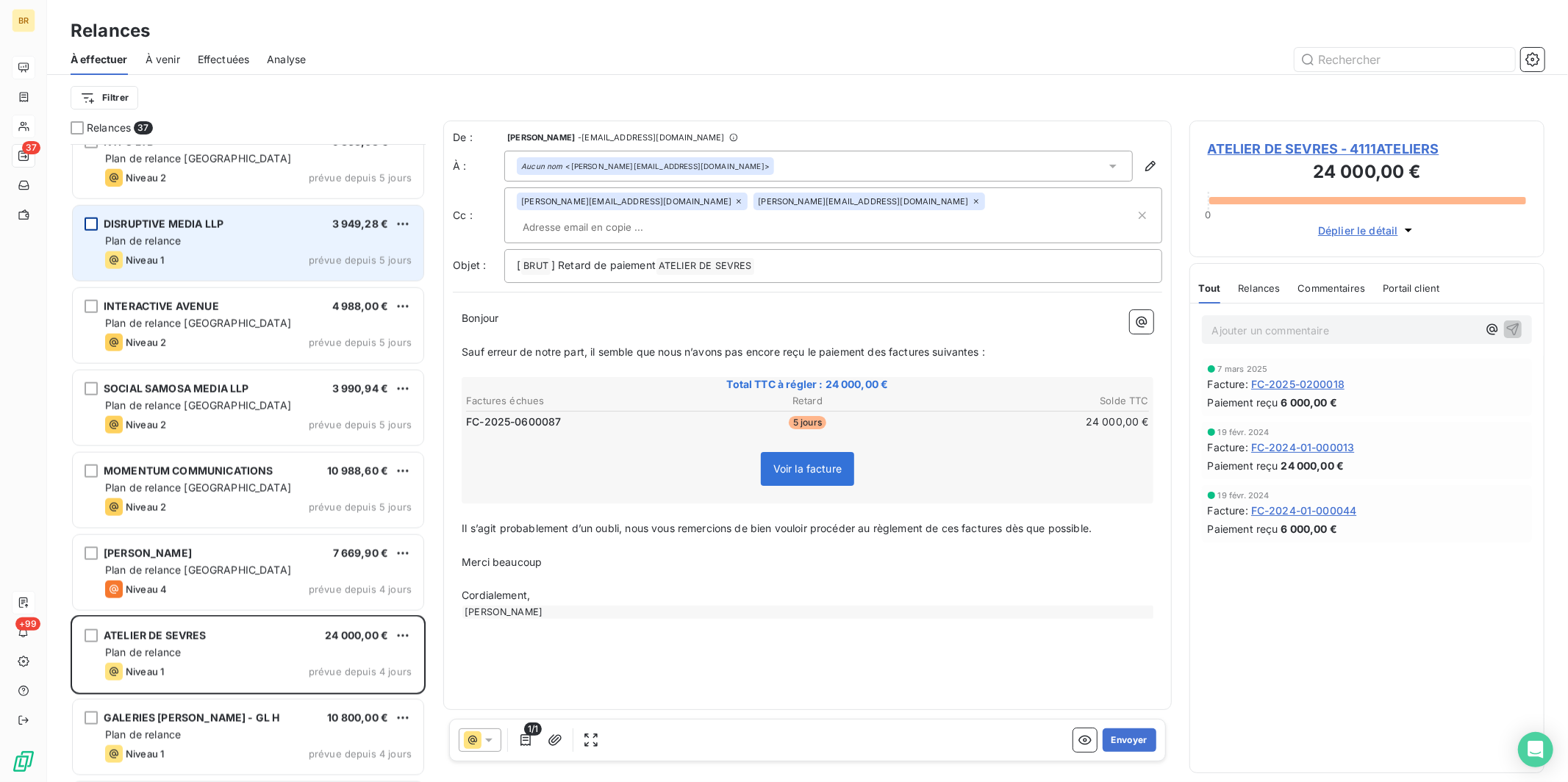
click at [687, 216] on input "text" at bounding box center [602, 227] width 170 height 22
paste input "[EMAIL_ADDRESS][DOMAIN_NAME]"
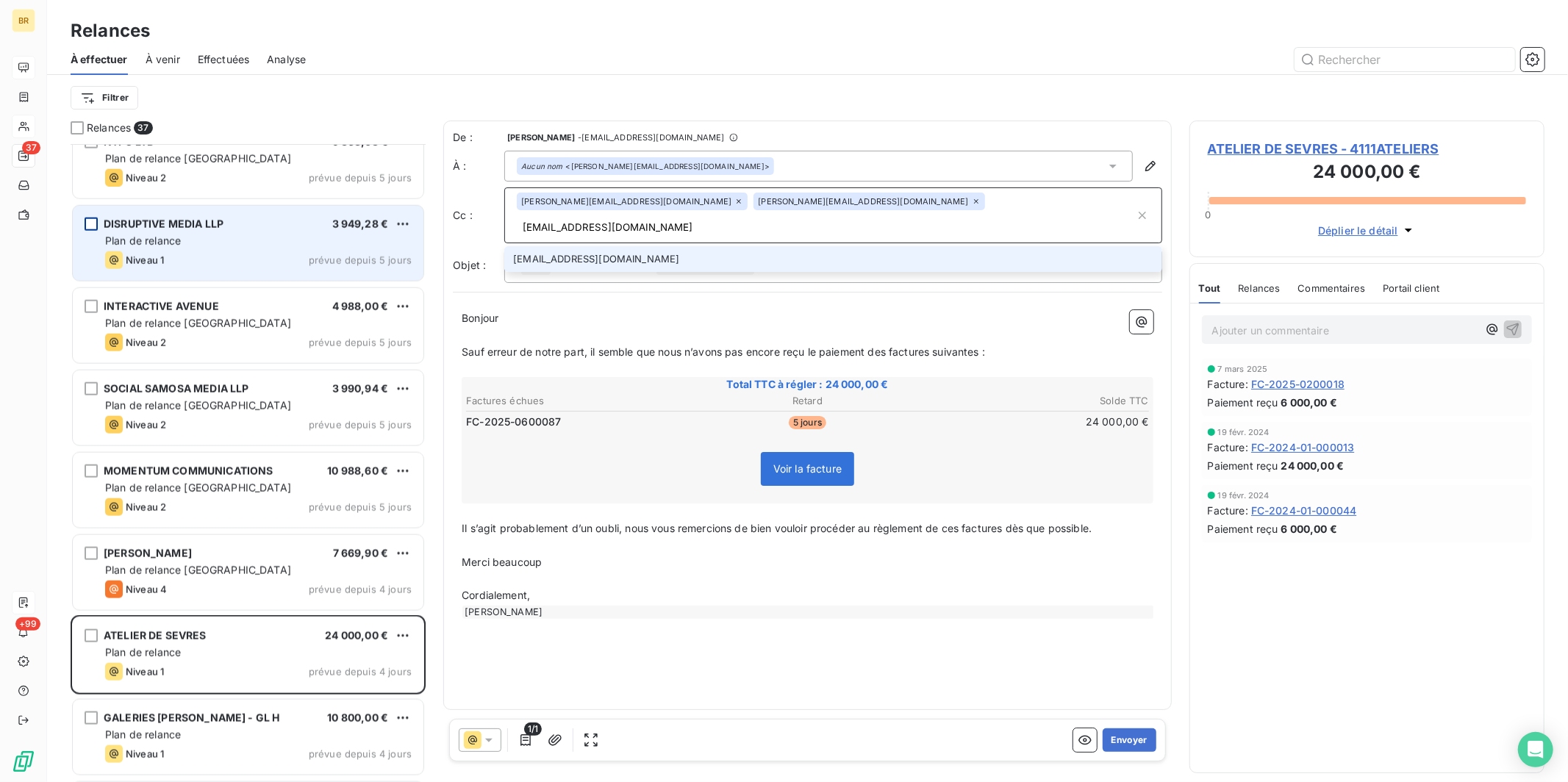
type input "[EMAIL_ADDRESS][DOMAIN_NAME]"
click at [572, 246] on li "[EMAIL_ADDRESS][DOMAIN_NAME]" at bounding box center [833, 259] width 658 height 25
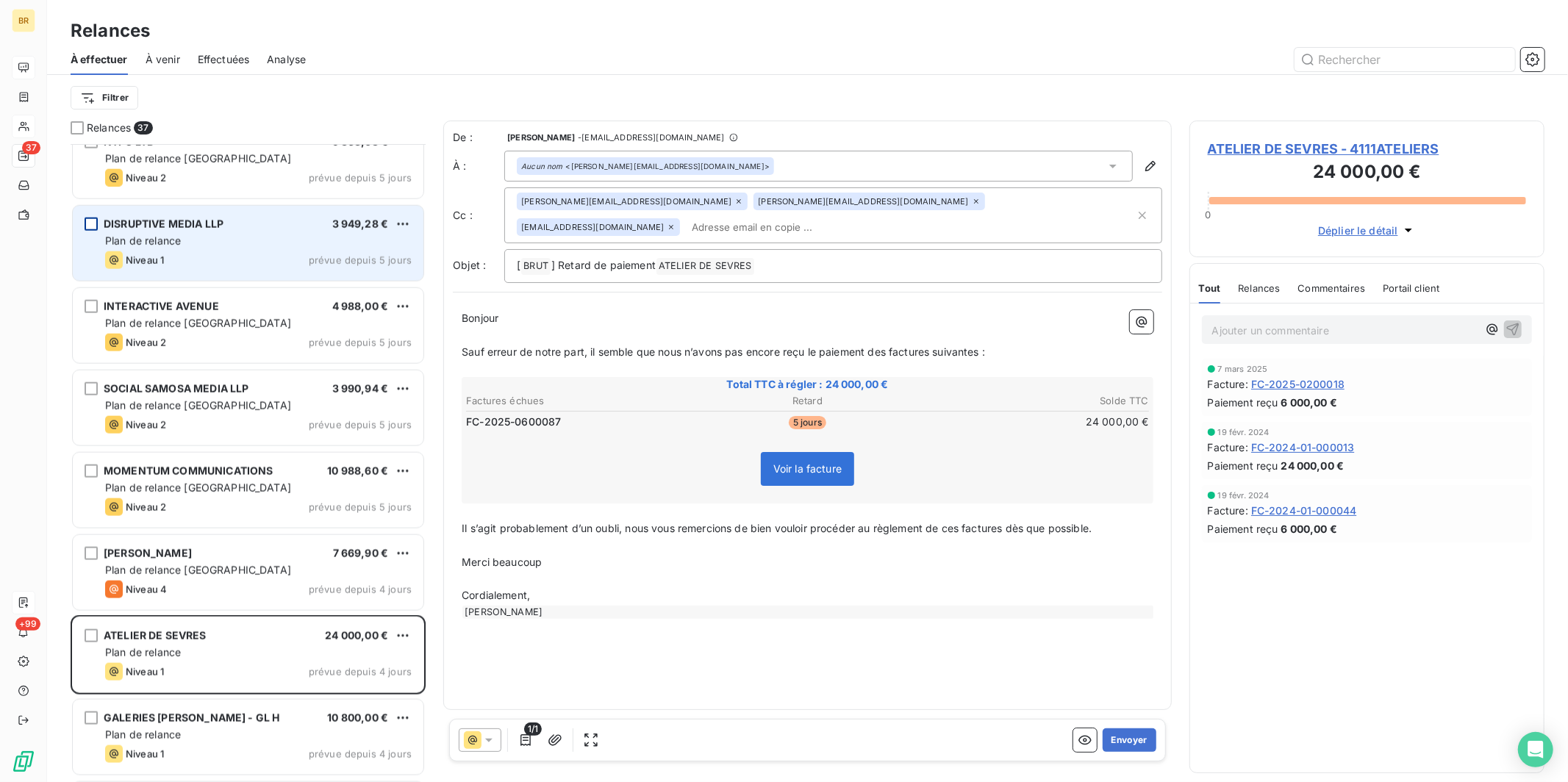
paste input "[EMAIL_ADDRESS][DOMAIN_NAME]"
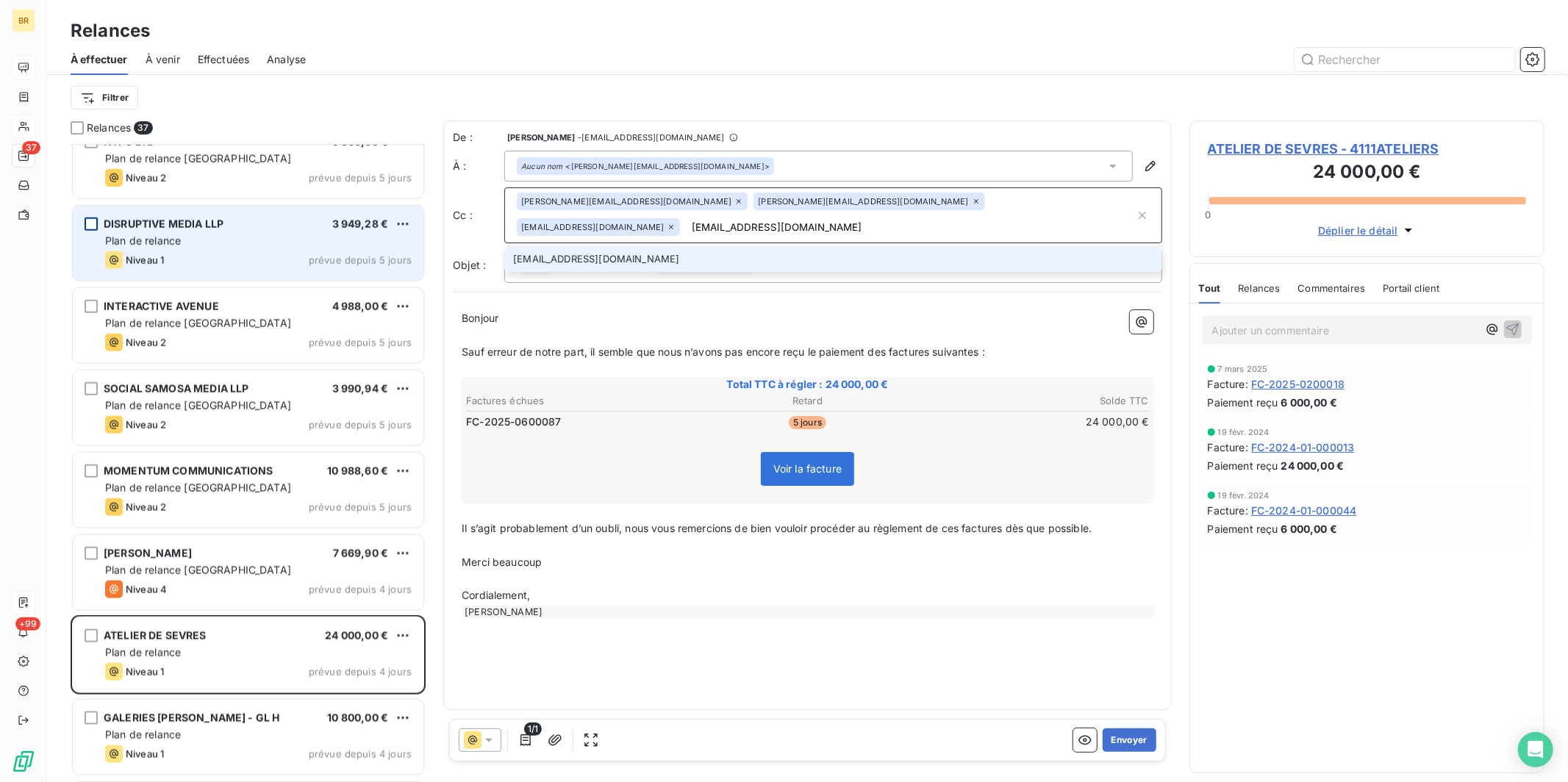
type input "[EMAIL_ADDRESS][DOMAIN_NAME]"
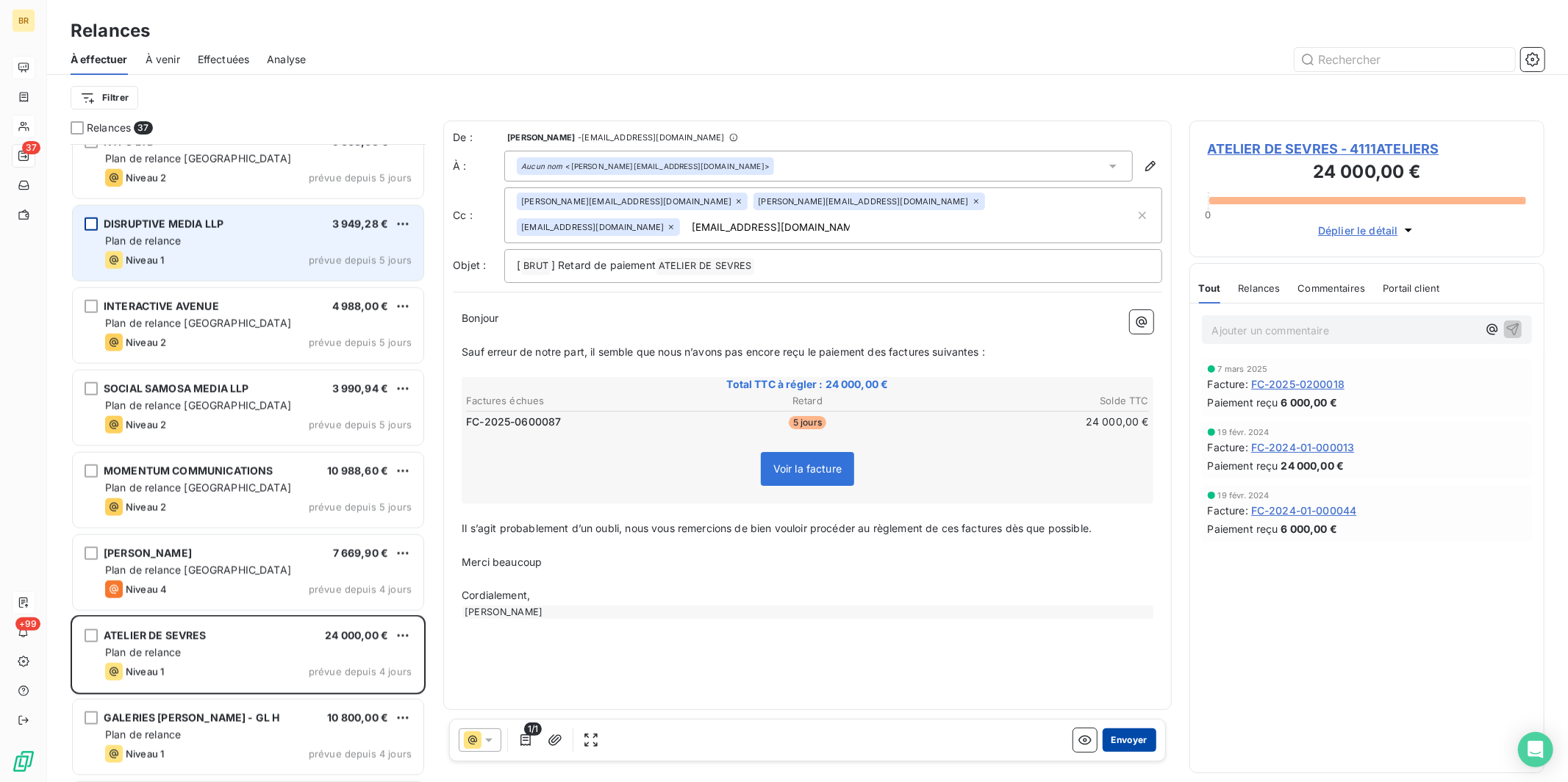
click at [725, 619] on button "Envoyer" at bounding box center [1128, 740] width 53 height 23
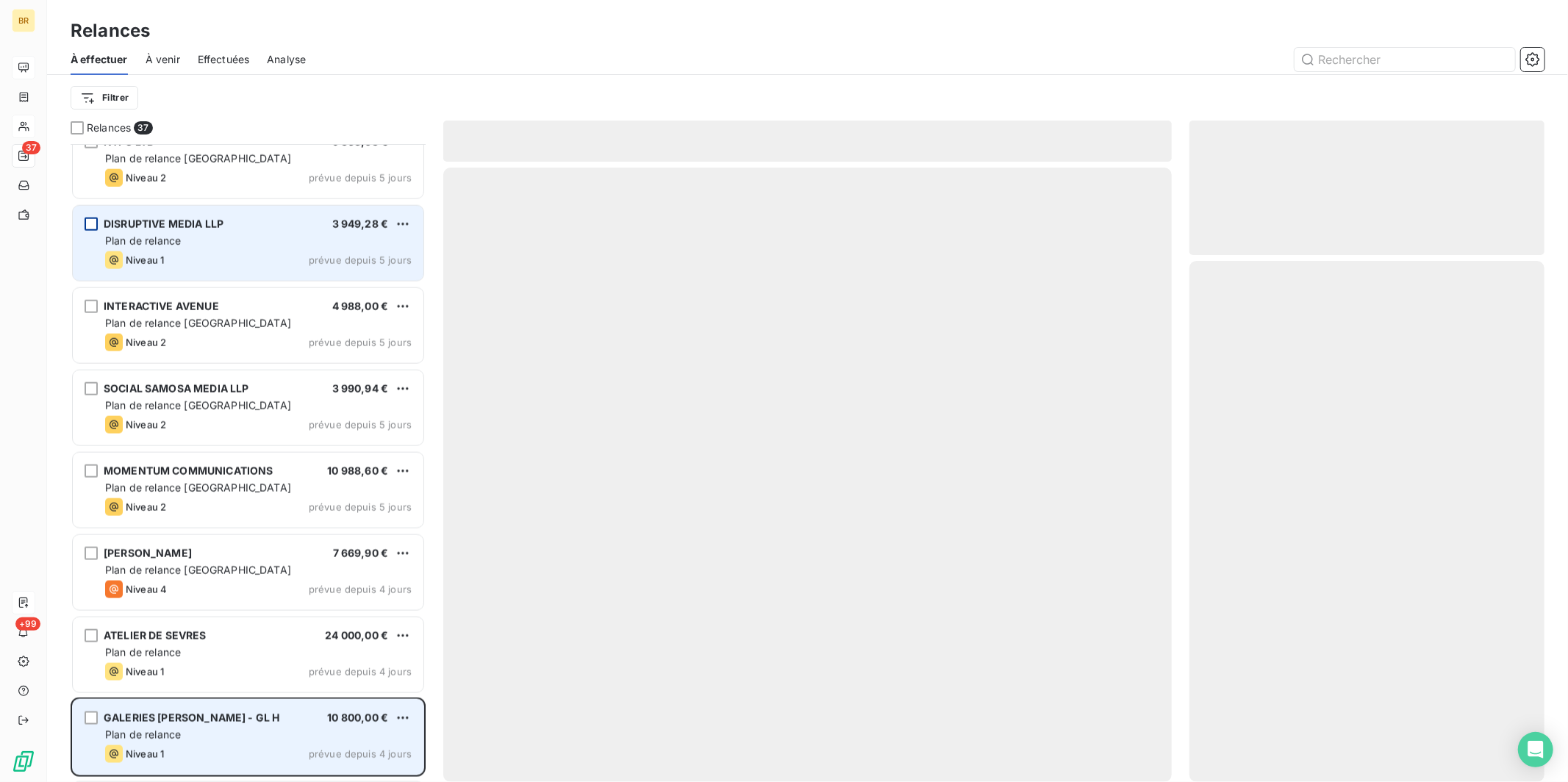
click at [208, 619] on span "GALERIES [PERSON_NAME] - GL H" at bounding box center [191, 717] width 175 height 12
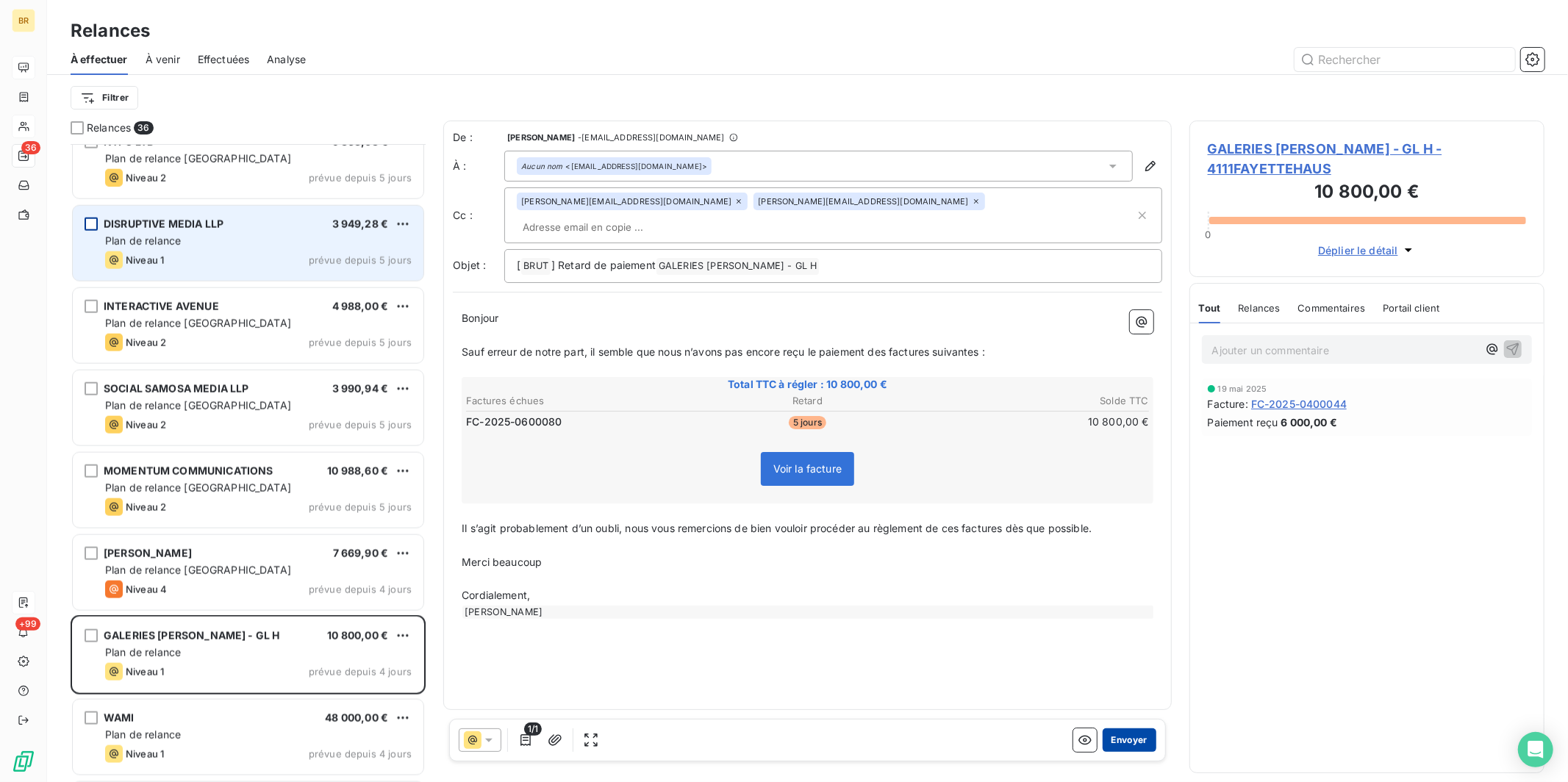
click at [725, 619] on button "Envoyer" at bounding box center [1128, 740] width 53 height 23
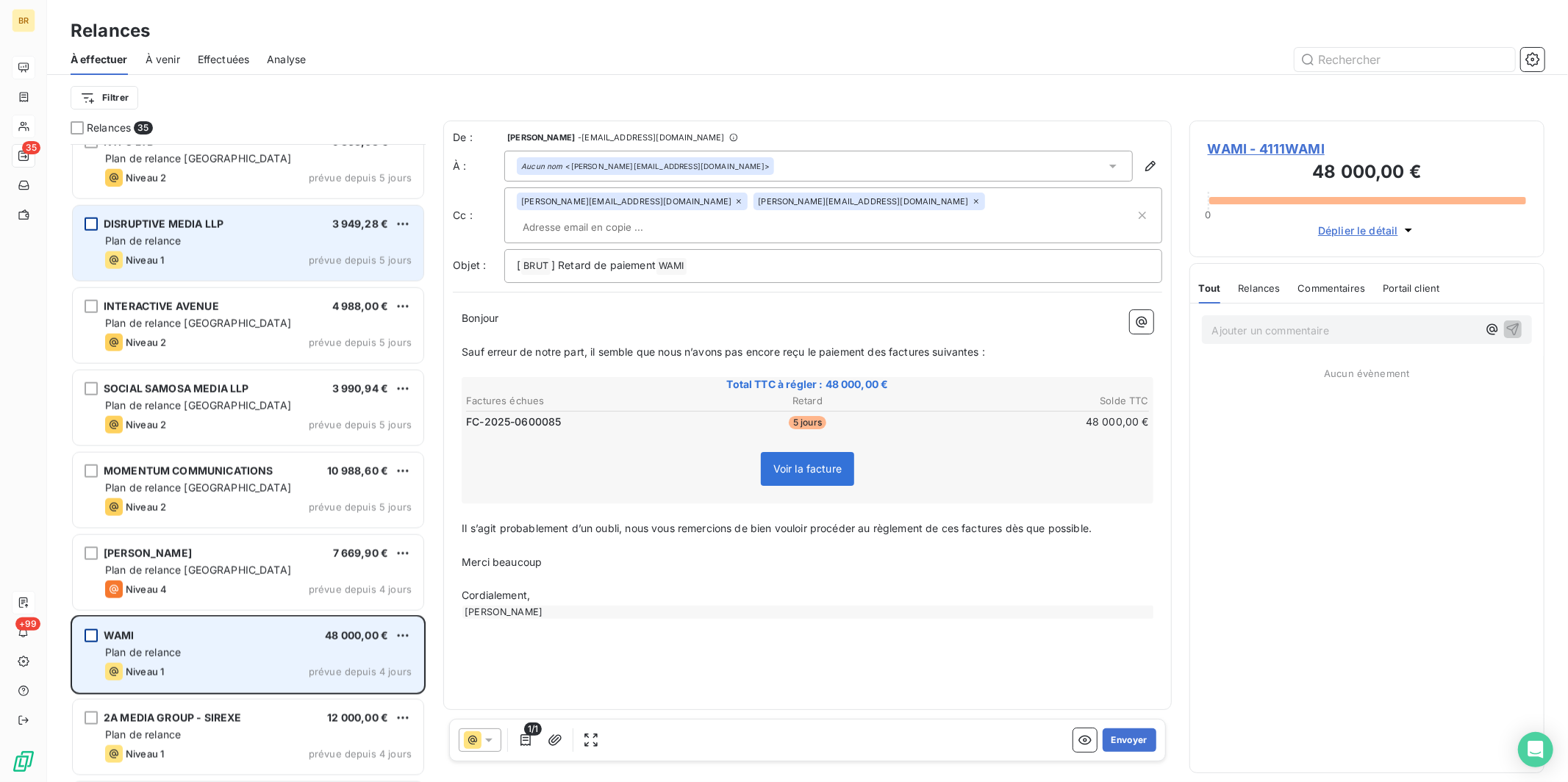
click at [93, 619] on div "grid" at bounding box center [90, 635] width 13 height 13
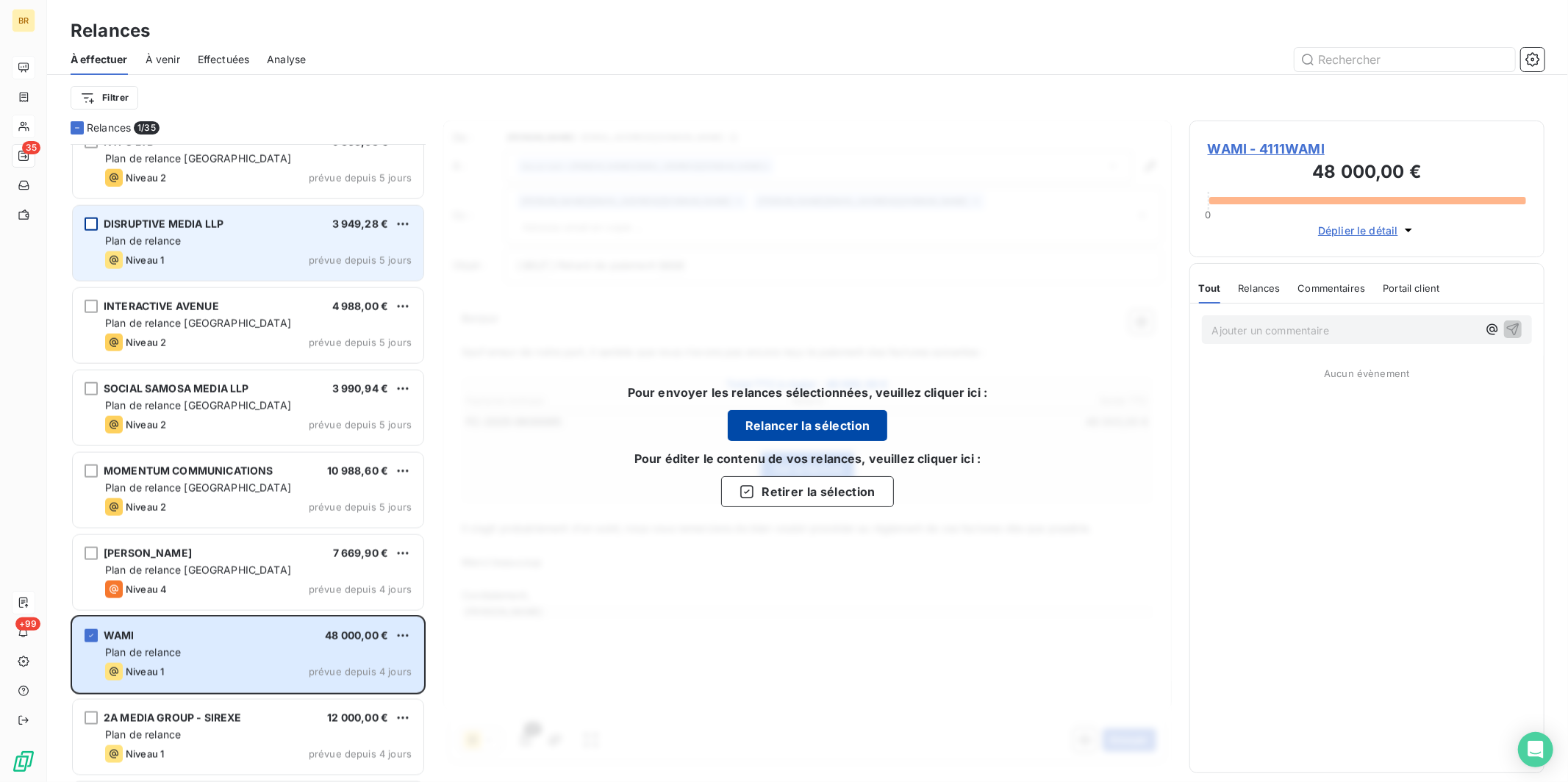
click at [725, 430] on button "Relancer la sélection" at bounding box center [807, 425] width 160 height 31
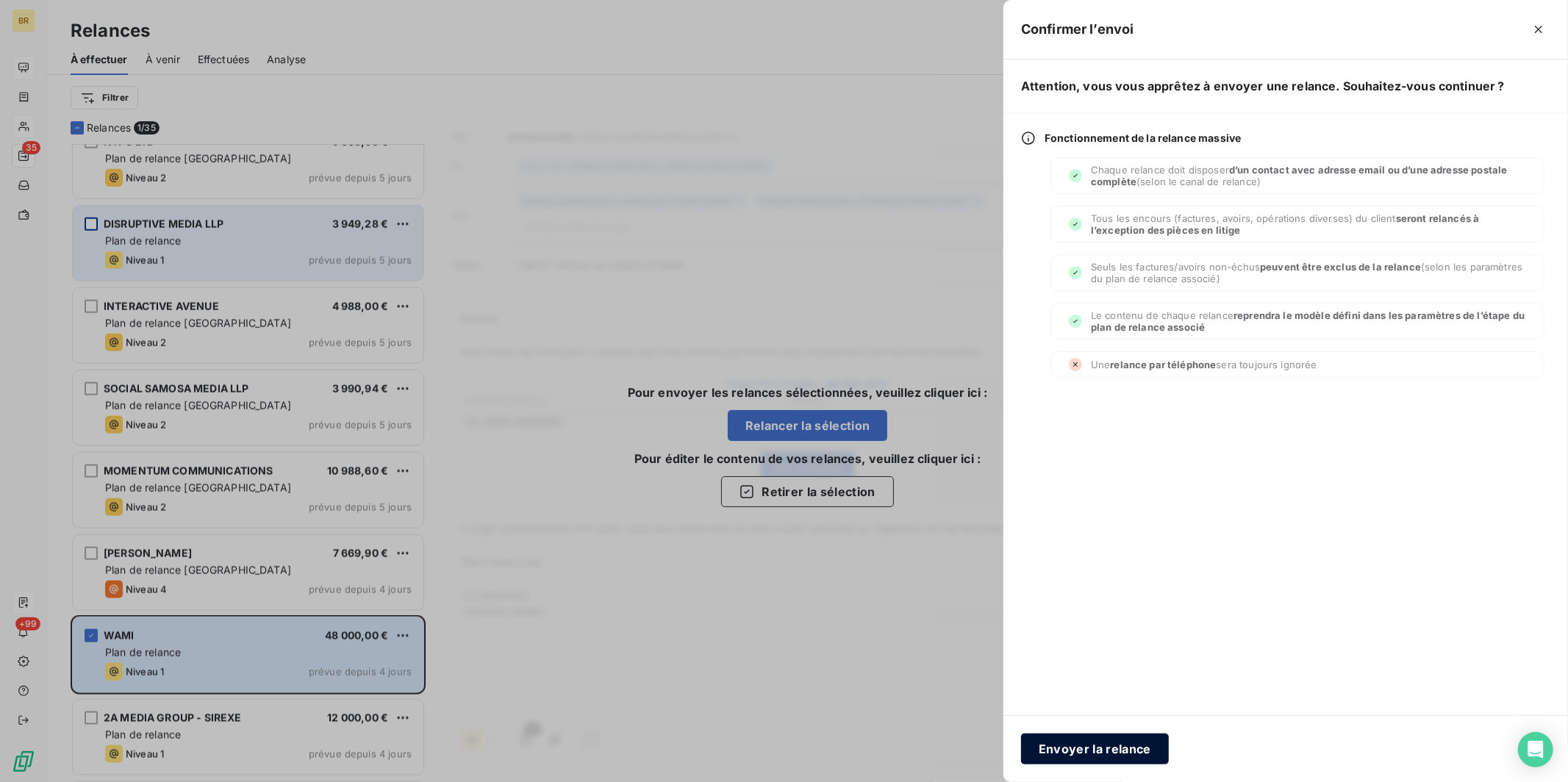
click at [725, 619] on button "Envoyer la relance" at bounding box center [1095, 749] width 148 height 31
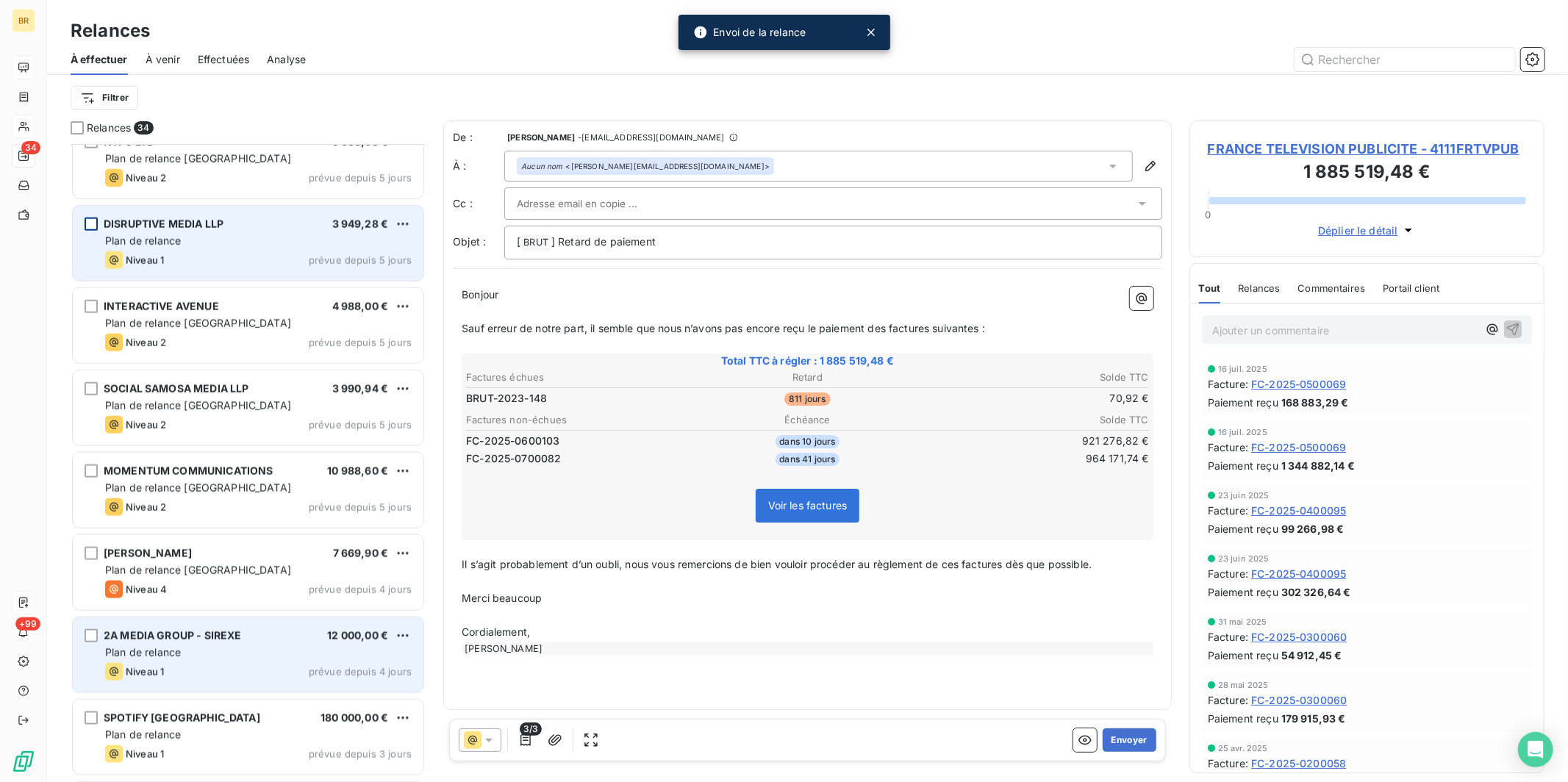
click at [187, 619] on div "Plan de relance" at bounding box center [258, 652] width 307 height 15
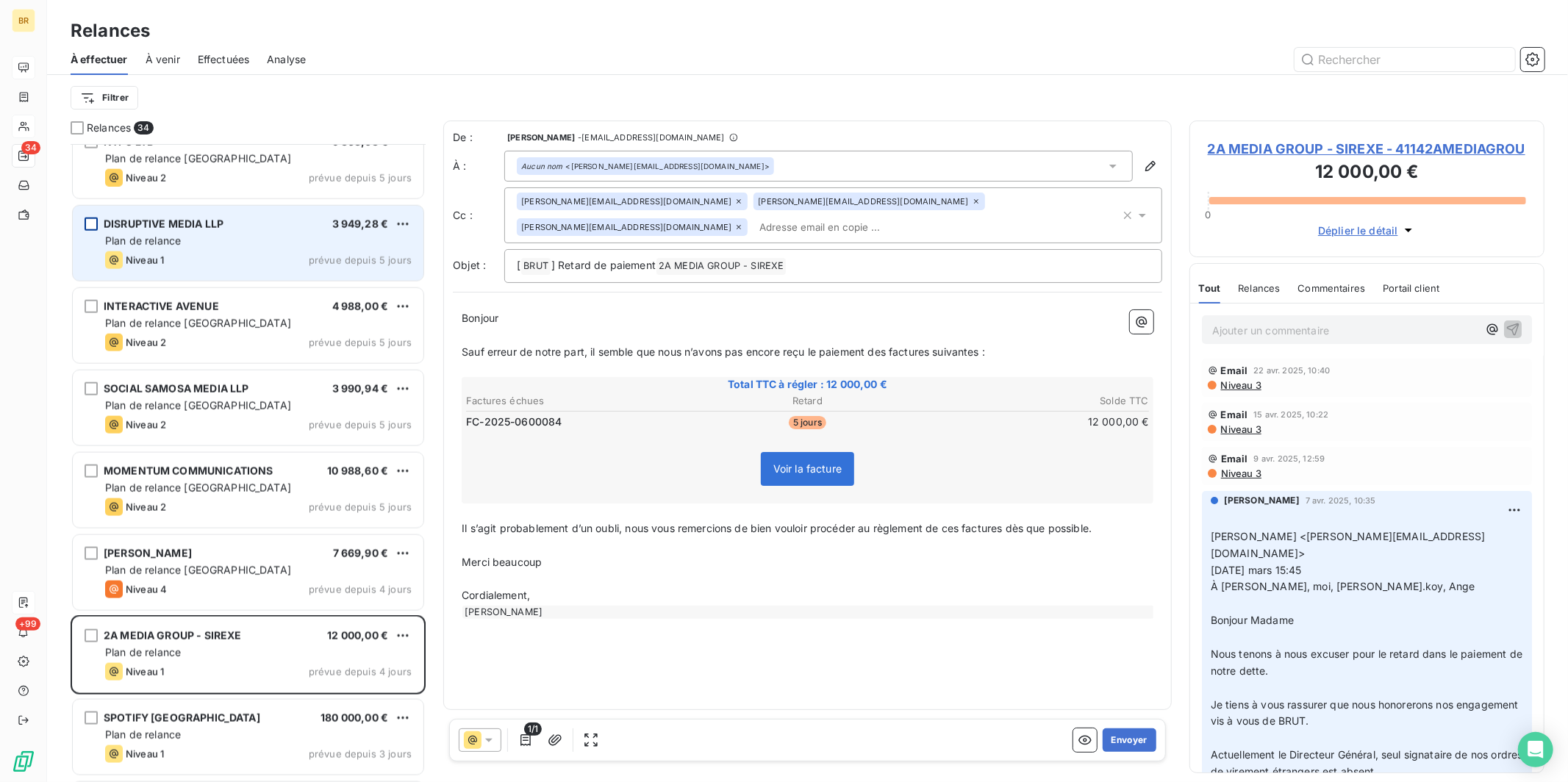
scroll to position [3, 0]
drag, startPoint x: 1504, startPoint y: 554, endPoint x: 1315, endPoint y: 553, distance: 189.0
click at [725, 553] on span "[PERSON_NAME] <[PERSON_NAME][EMAIL_ADDRESS][DOMAIN_NAME]>" at bounding box center [1347, 541] width 274 height 29
copy span "[PERSON_NAME][EMAIL_ADDRESS][DOMAIN_NAME]"
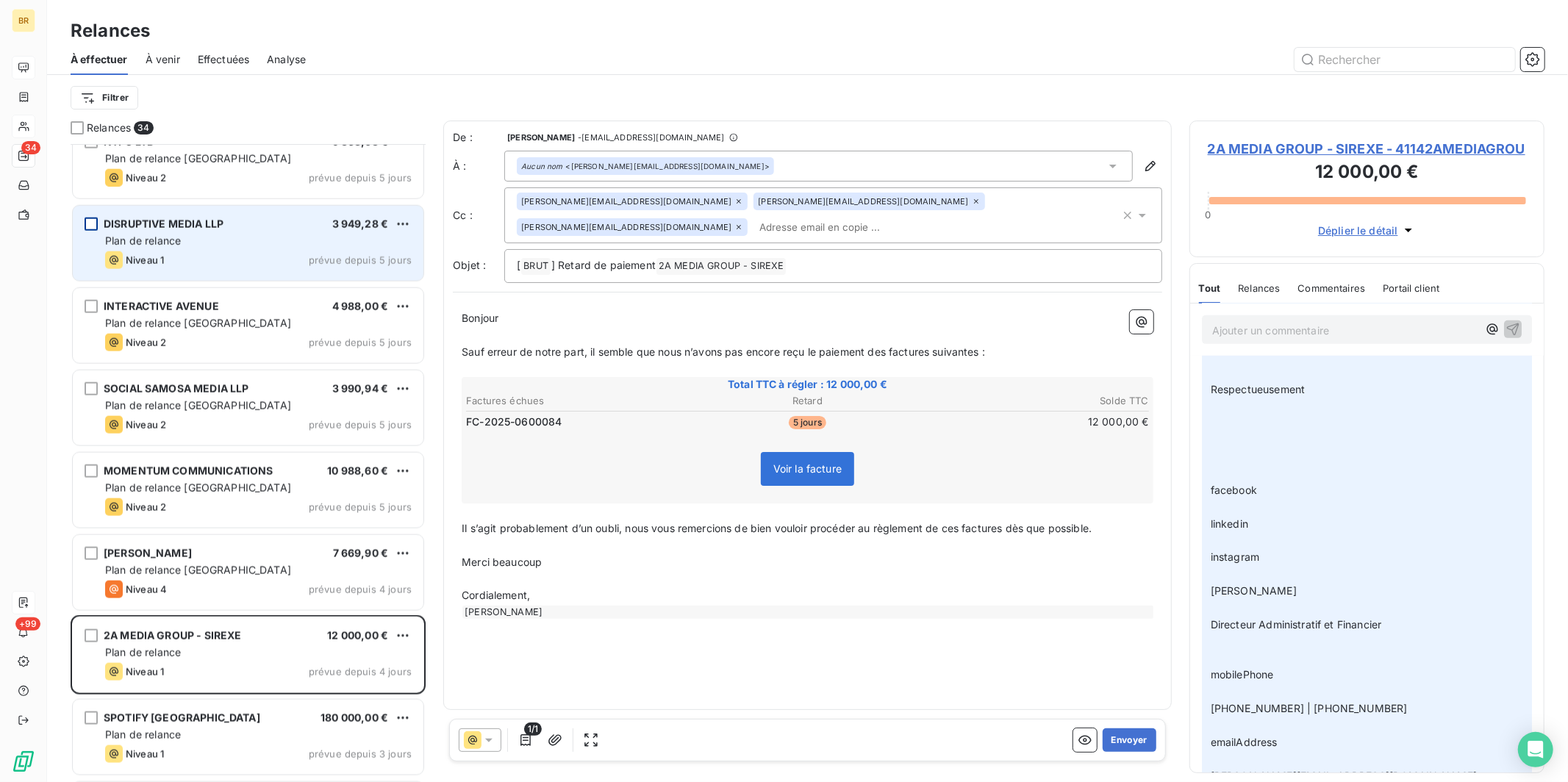
scroll to position [585, 0]
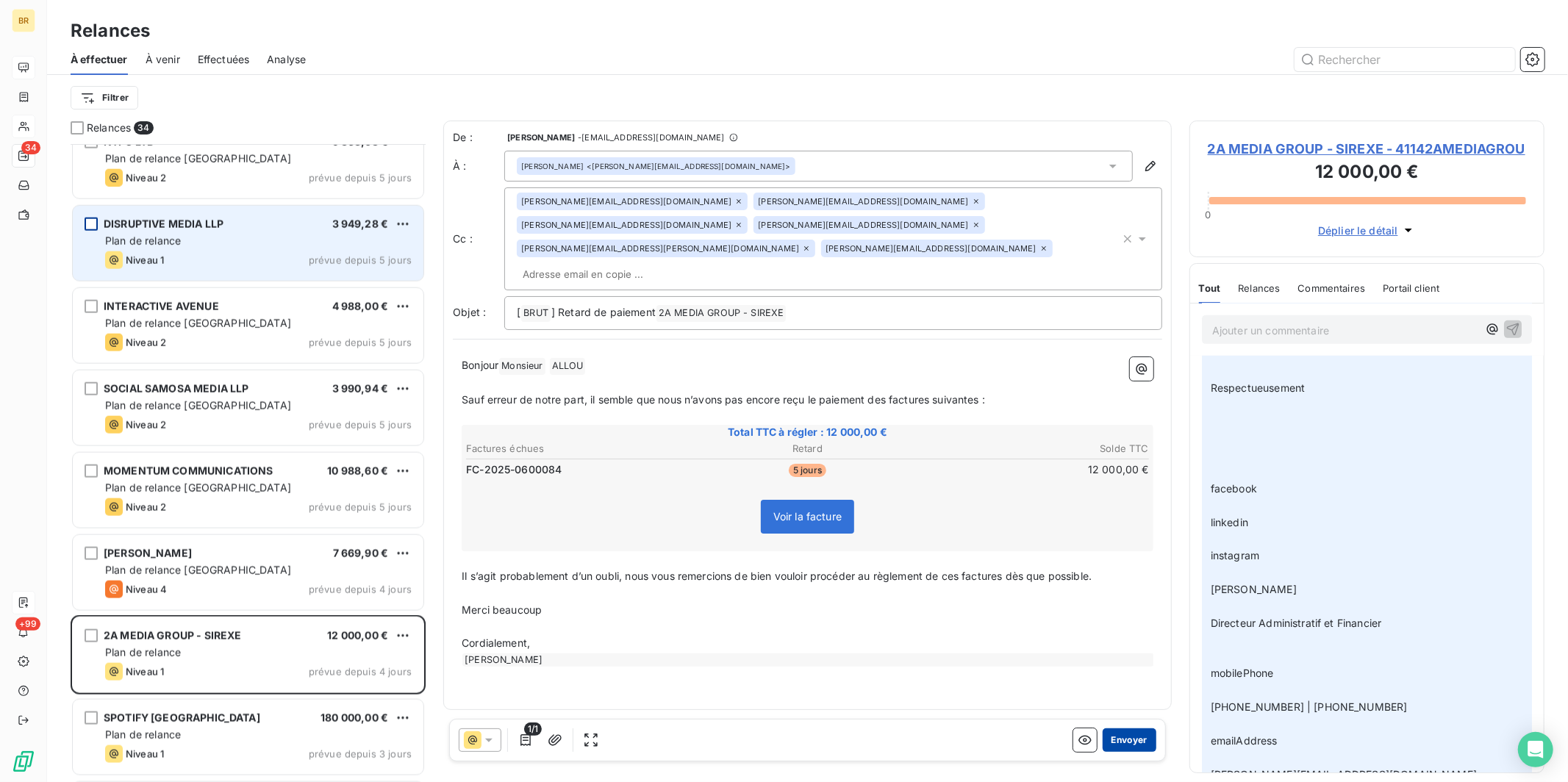
click at [725, 619] on button "Envoyer" at bounding box center [1128, 740] width 53 height 23
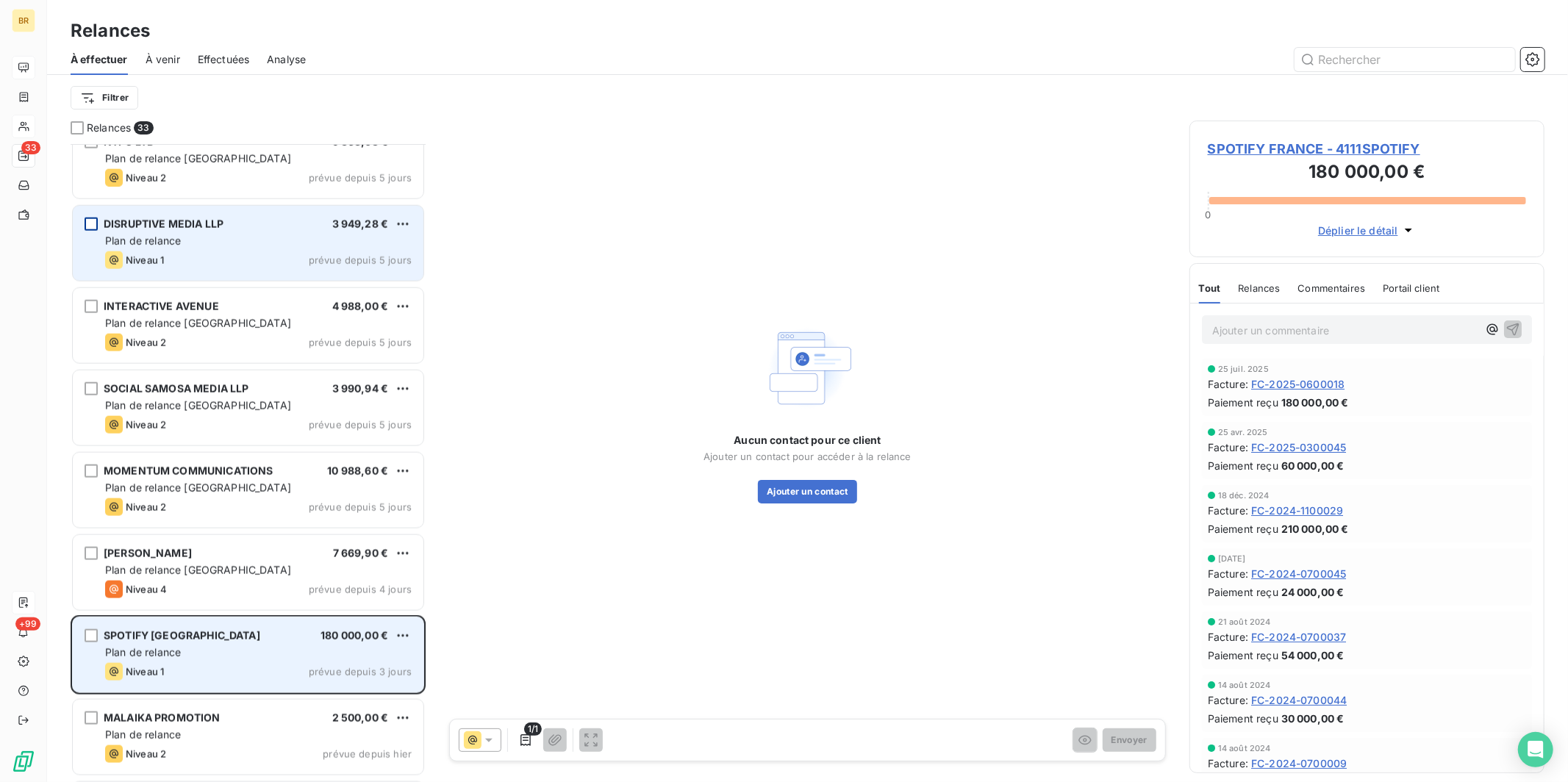
click at [175, 619] on span "SPOTIFY [GEOGRAPHIC_DATA]" at bounding box center [182, 635] width 157 height 12
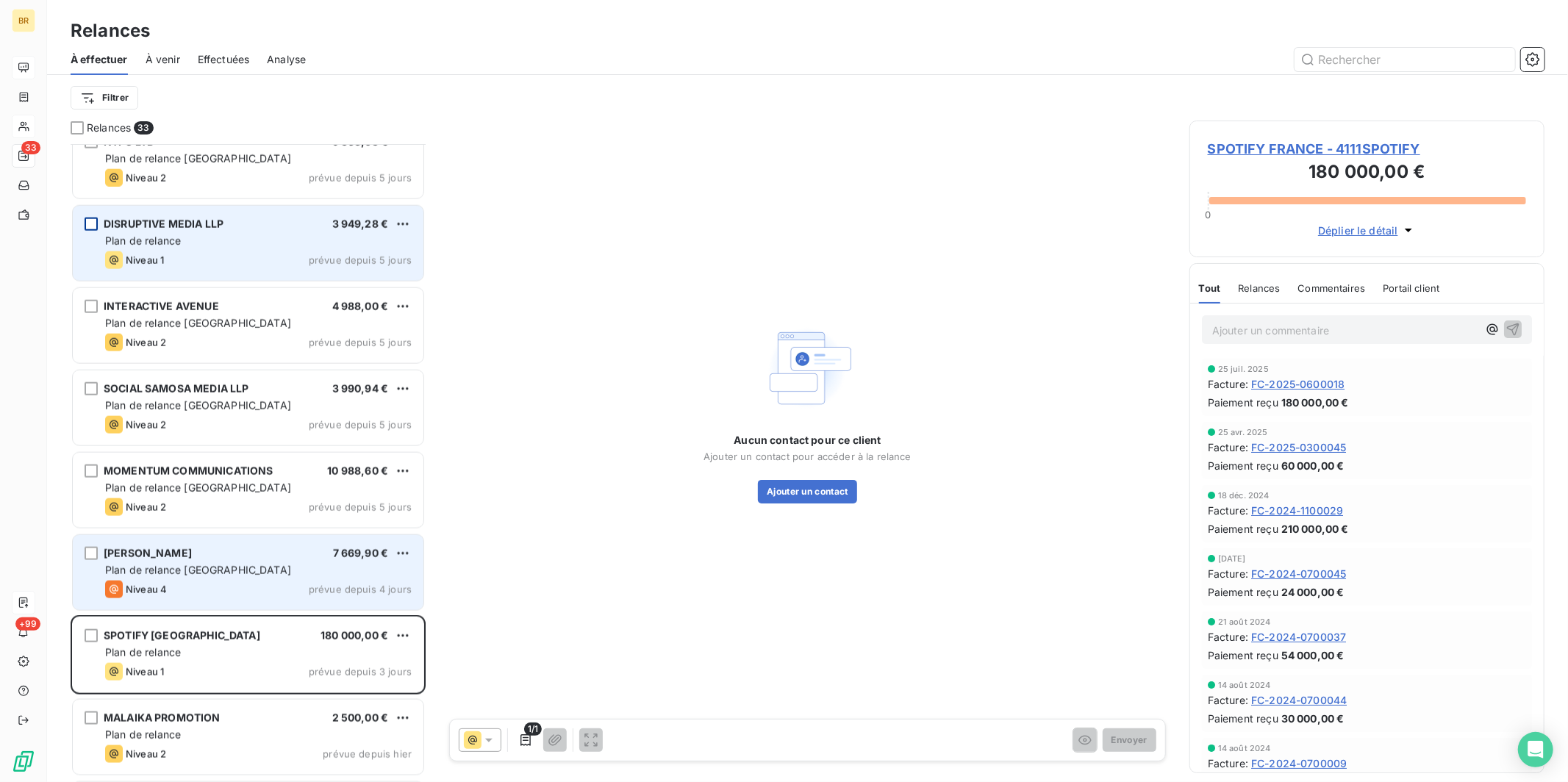
click at [214, 581] on div "Niveau 4 prévue depuis 4 jours" at bounding box center [258, 589] width 307 height 18
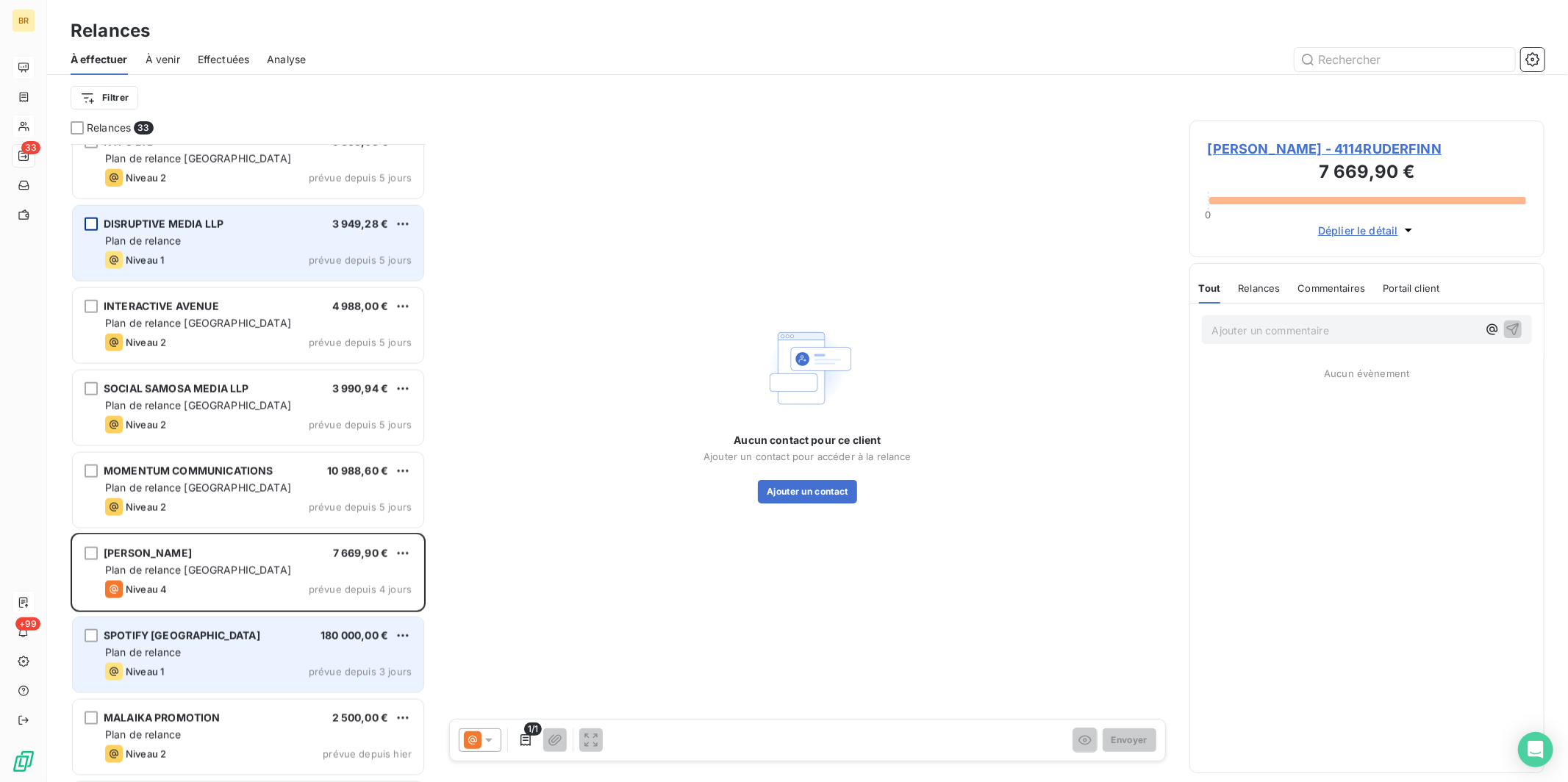
click at [165, 619] on div "SPOTIFY FRANCE 180 000,00 € Plan de relance Niveau 1 prévue depuis 3 jours" at bounding box center [248, 654] width 351 height 75
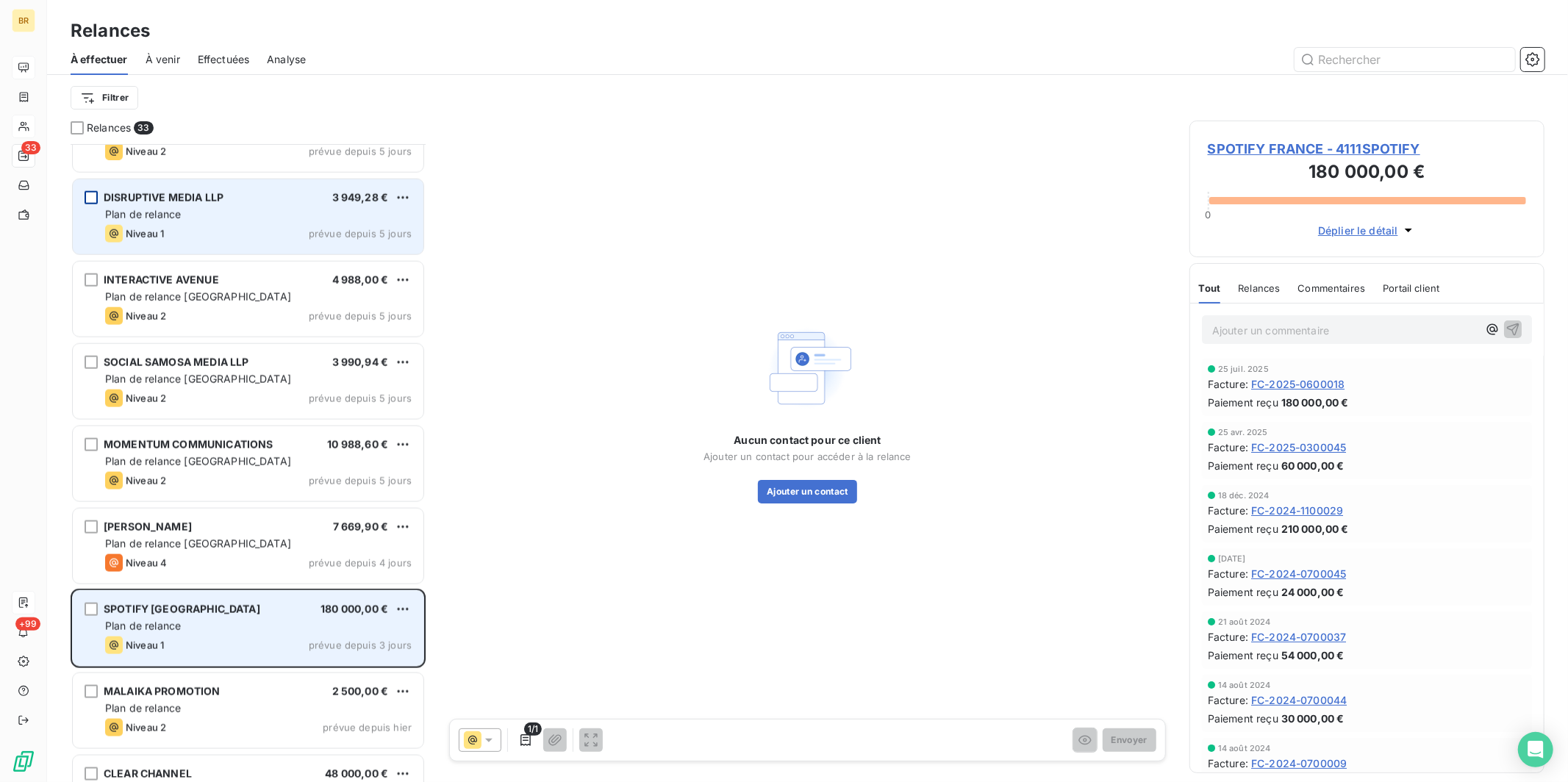
scroll to position [1650, 0]
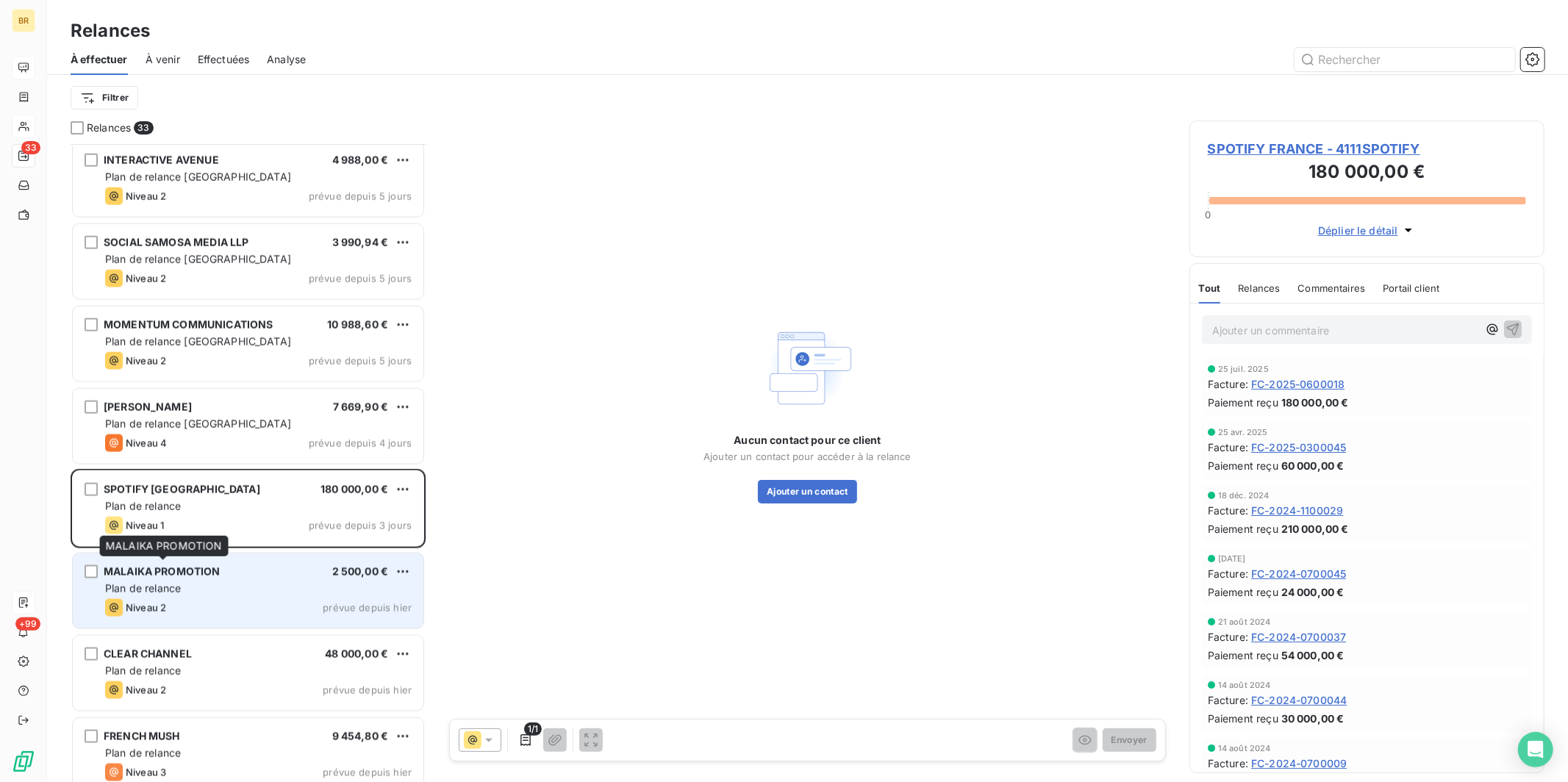
click at [182, 577] on div "MALAIKA PROMOTION" at bounding box center [161, 571] width 117 height 15
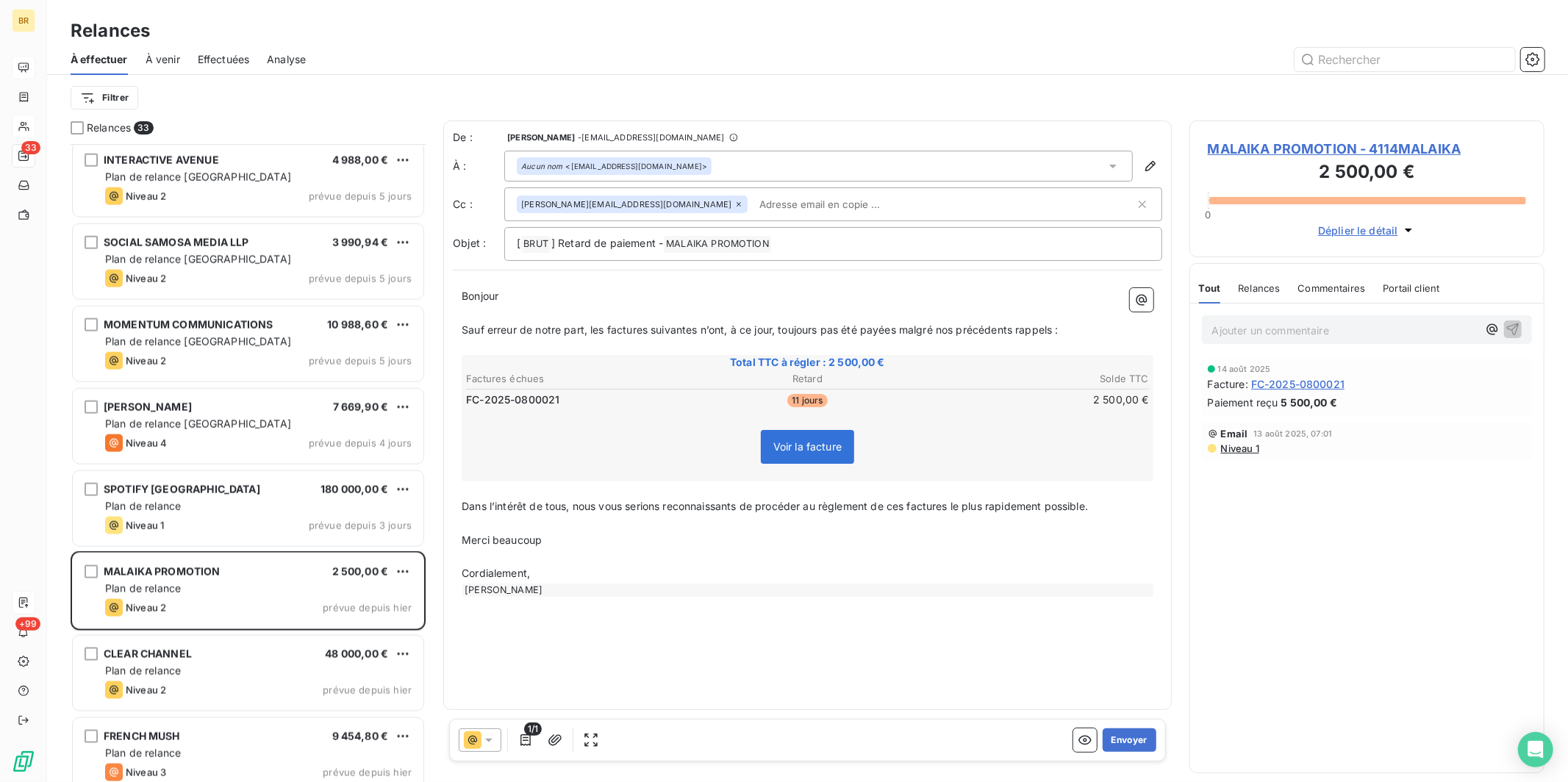
click at [676, 219] on div "[PERSON_NAME][EMAIL_ADDRESS][DOMAIN_NAME]" at bounding box center [833, 205] width 658 height 34
click at [725, 212] on input "text" at bounding box center [943, 204] width 381 height 22
paste input "[PERSON_NAME][EMAIL_ADDRESS][DOMAIN_NAME]"
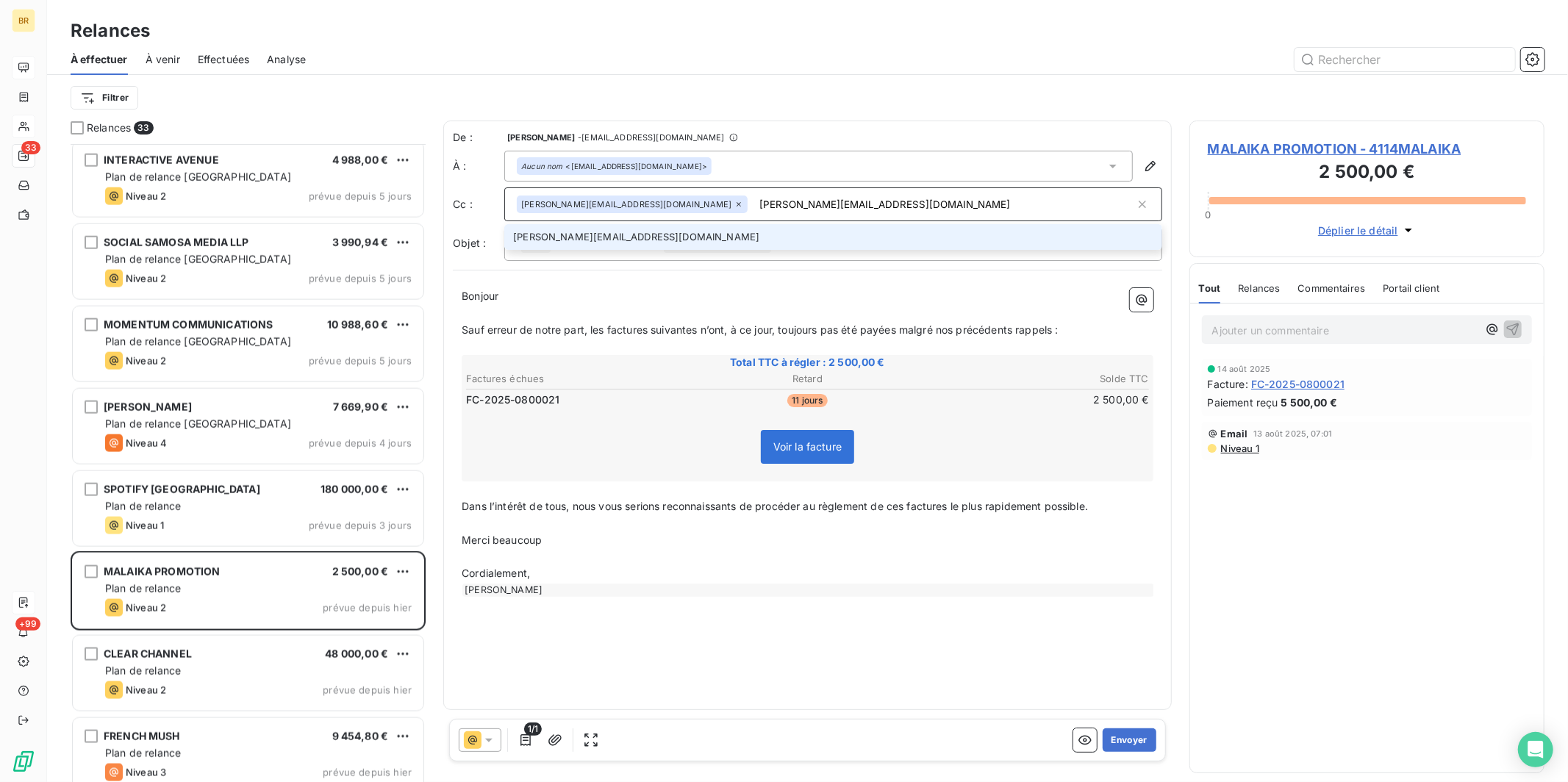
type input "[PERSON_NAME][EMAIL_ADDRESS][DOMAIN_NAME]"
click at [635, 232] on li "[PERSON_NAME][EMAIL_ADDRESS][DOMAIN_NAME]" at bounding box center [833, 236] width 658 height 25
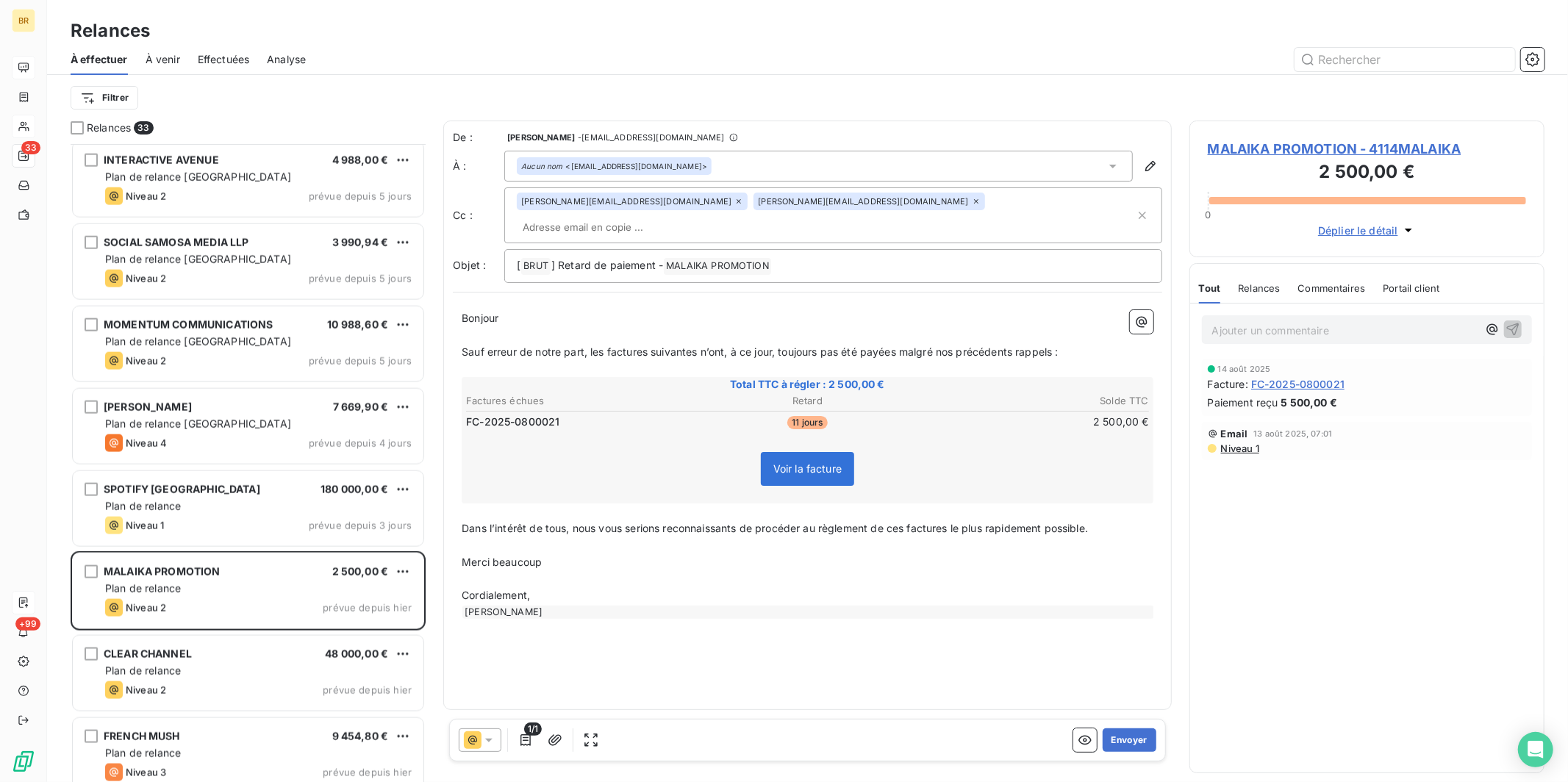
paste input "[PERSON_NAME][EMAIL_ADDRESS][PERSON_NAME][DOMAIN_NAME]"
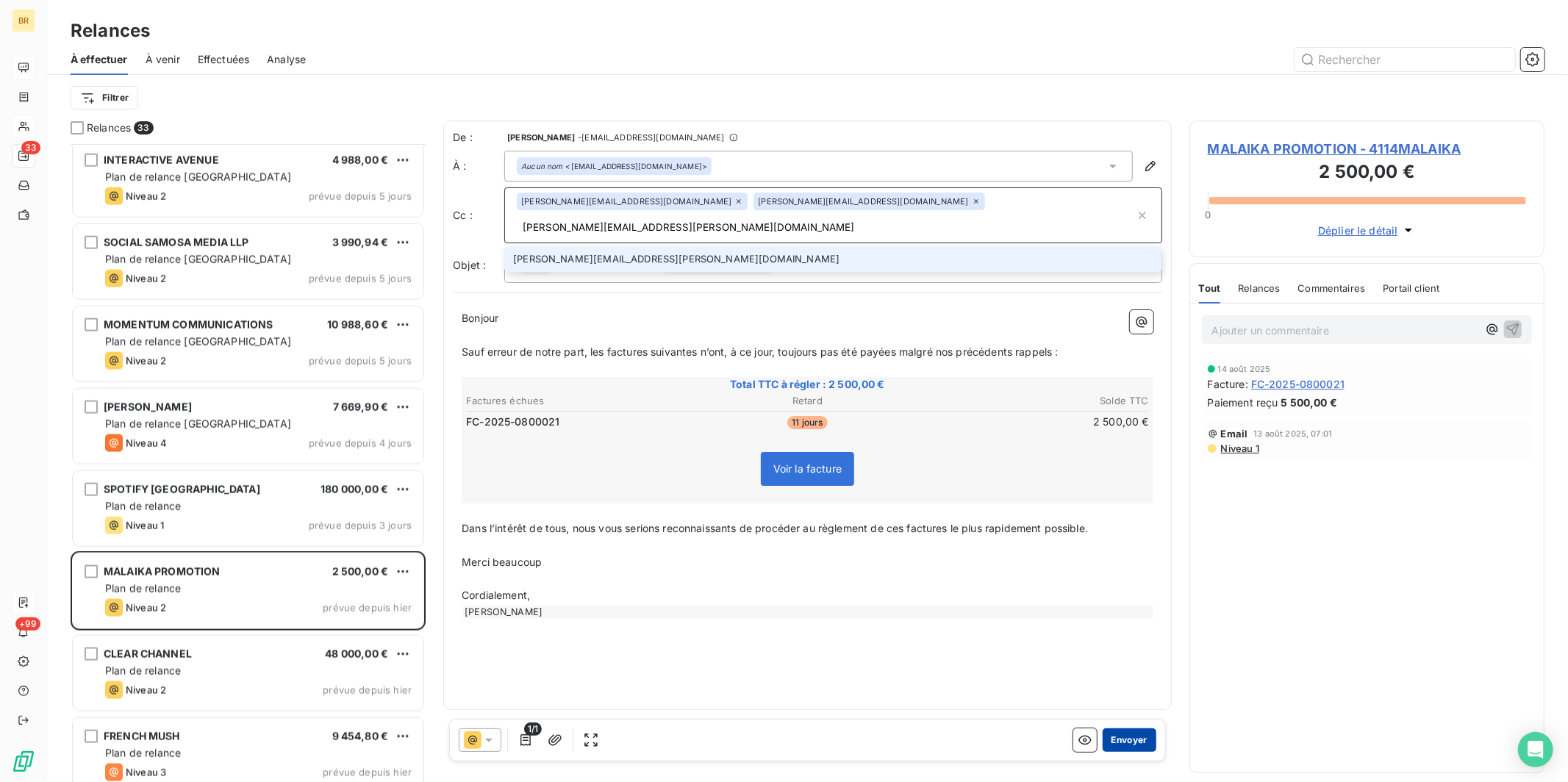
type input "[PERSON_NAME][EMAIL_ADDRESS][PERSON_NAME][DOMAIN_NAME]"
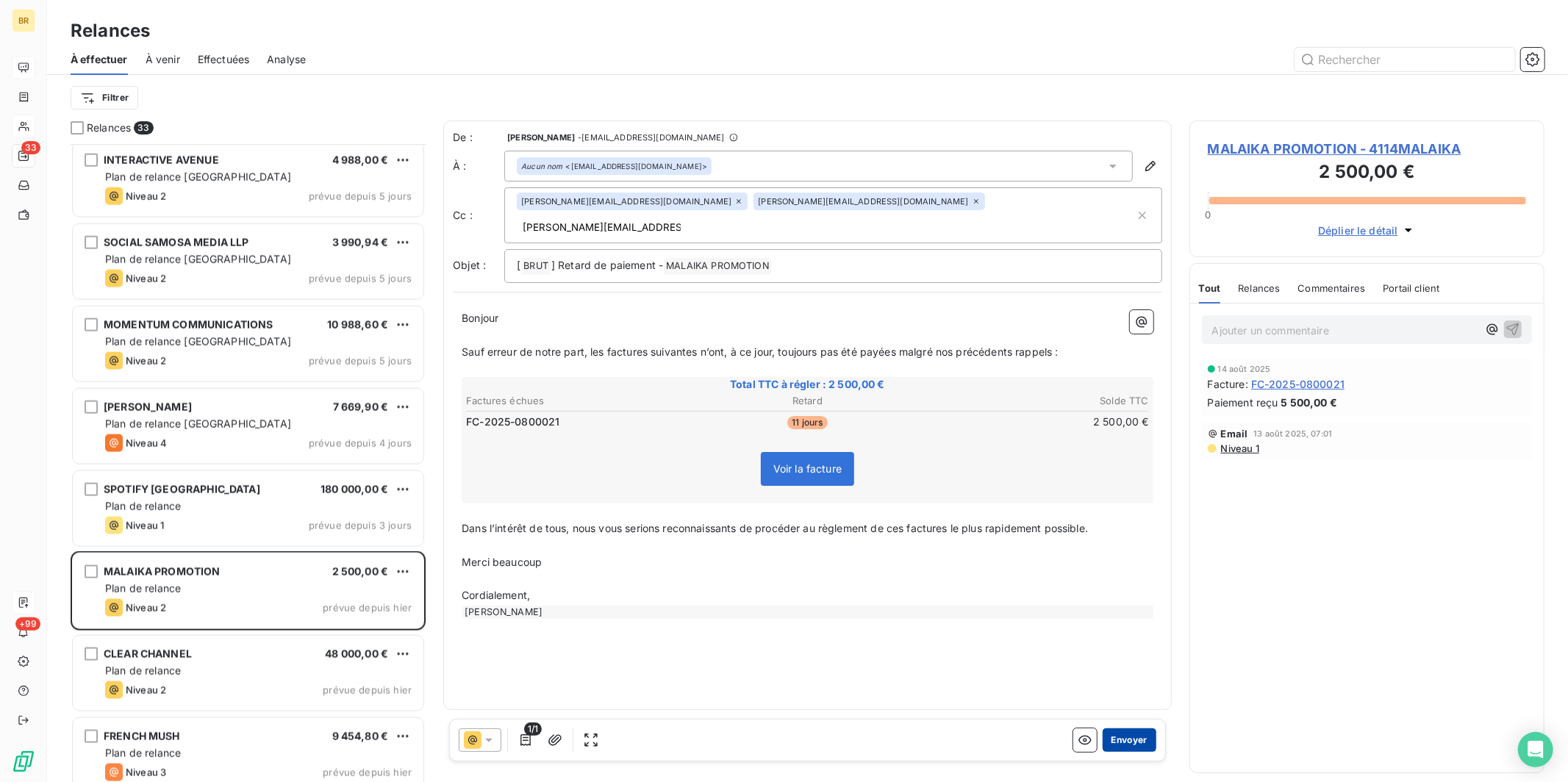
click at [725, 619] on button "Envoyer" at bounding box center [1128, 740] width 53 height 23
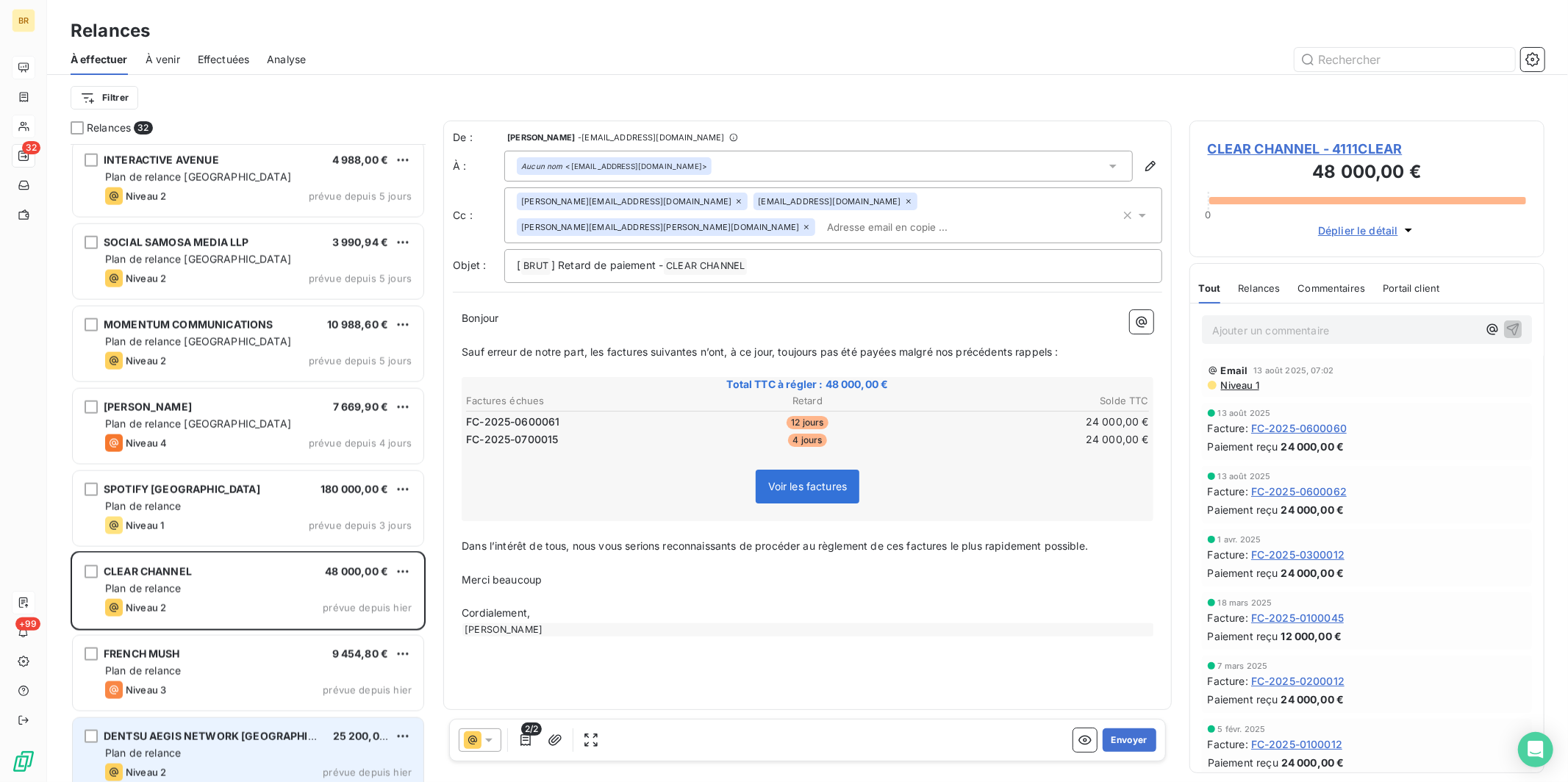
click at [232, 619] on span "DENTSU AEGIS NETWORK [GEOGRAPHIC_DATA]" at bounding box center [227, 736] width 247 height 12
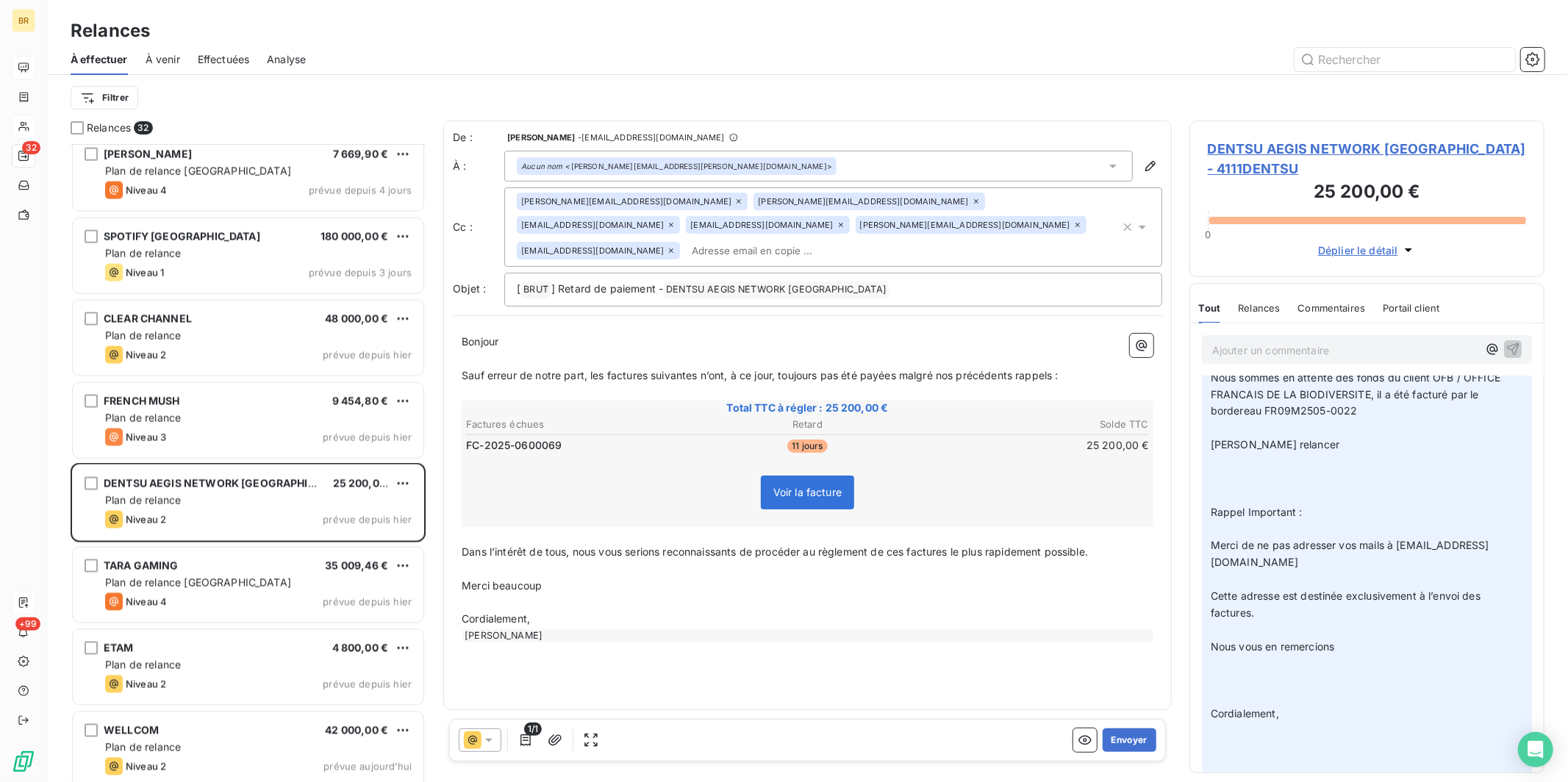
scroll to position [1954, 0]
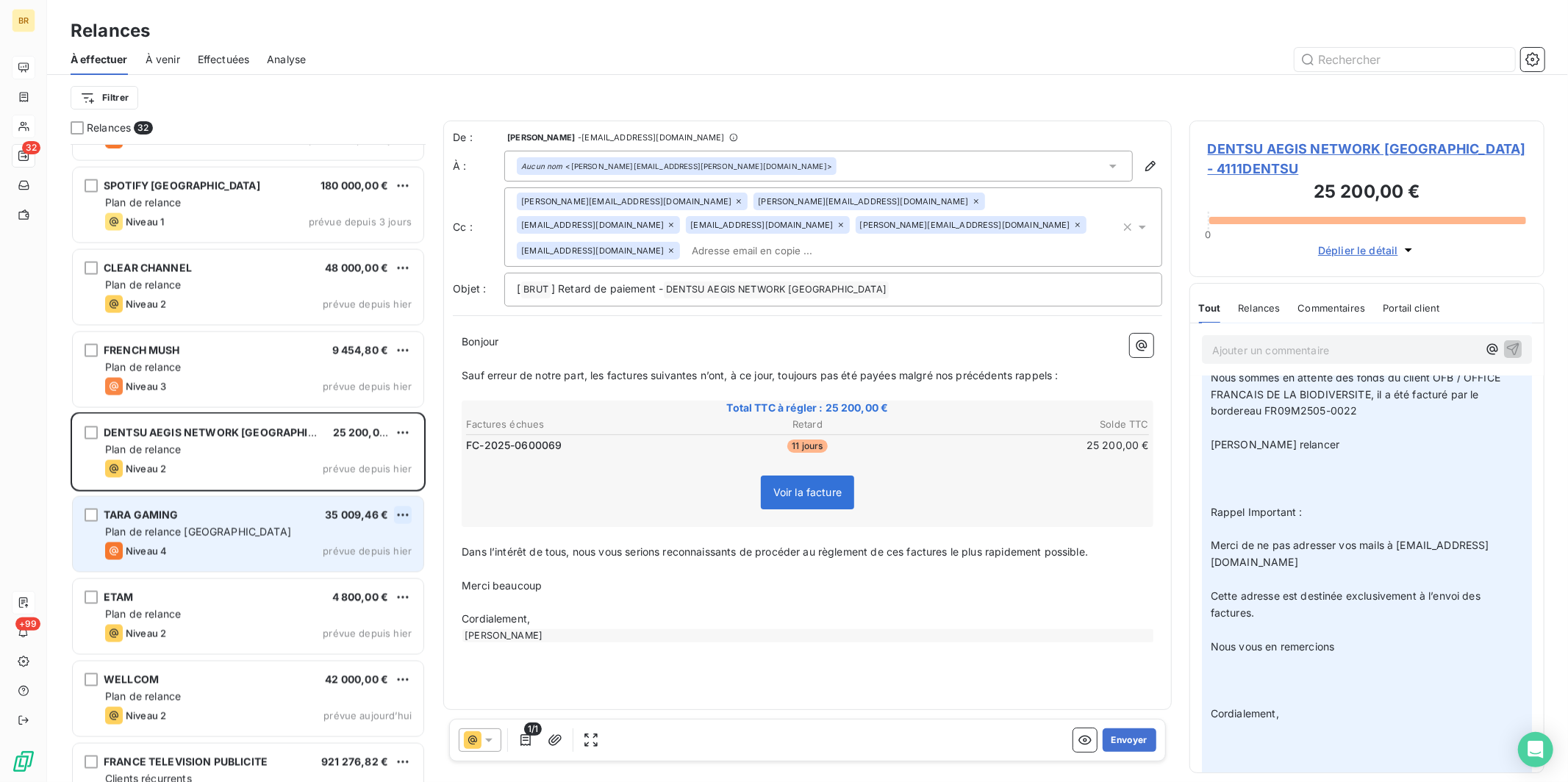
click at [405, 513] on html "BR 32 +99 Relances À effectuer À venir Effectuées Analyse Filtrer Relances 32 M…" at bounding box center [784, 391] width 1568 height 782
click at [350, 540] on div "Replanifier cette action" at bounding box center [339, 544] width 131 height 23
select select "7"
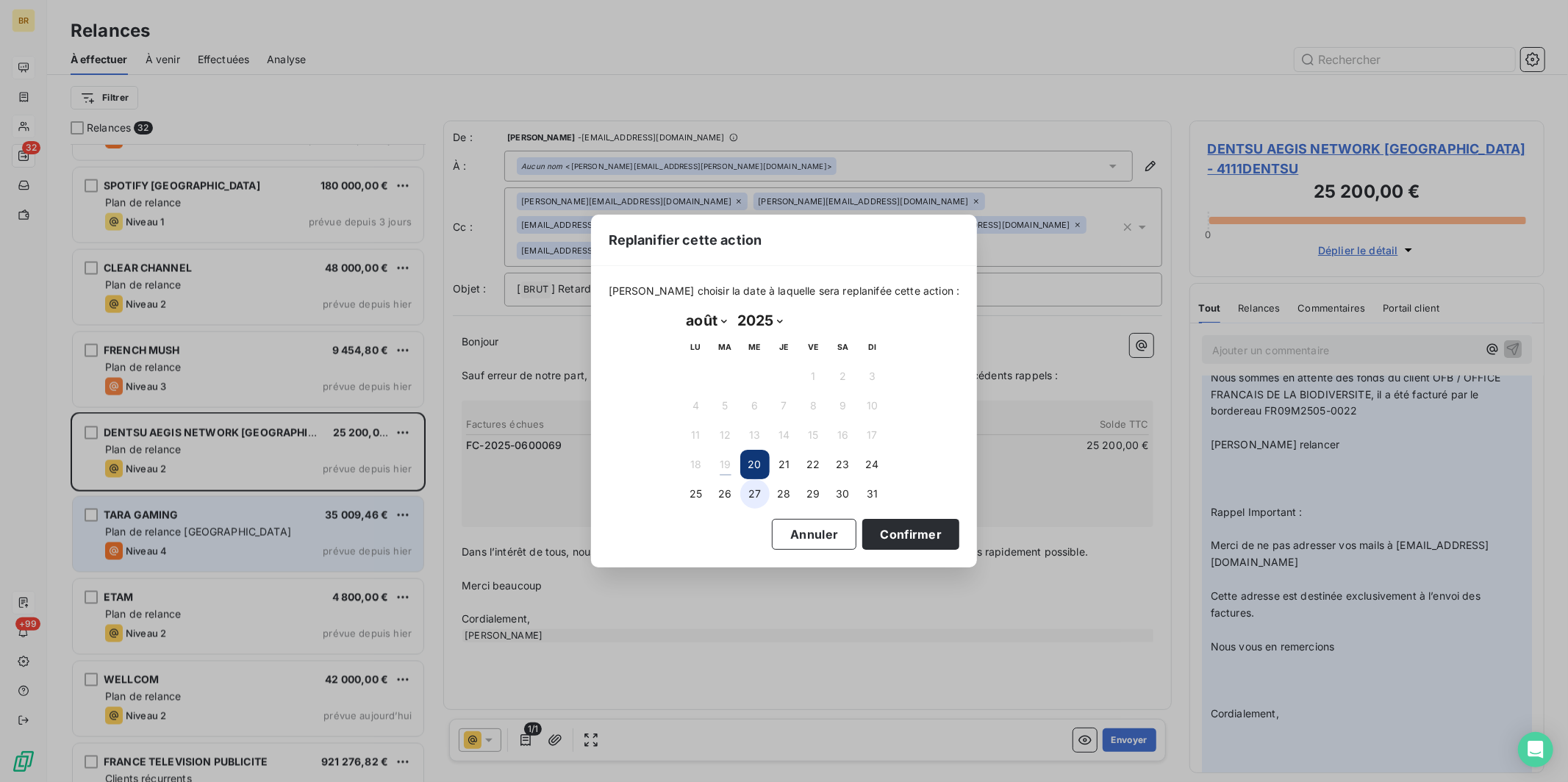
click at [725, 496] on button "27" at bounding box center [755, 493] width 29 height 29
click at [725, 527] on button "Confirmer" at bounding box center [911, 534] width 97 height 31
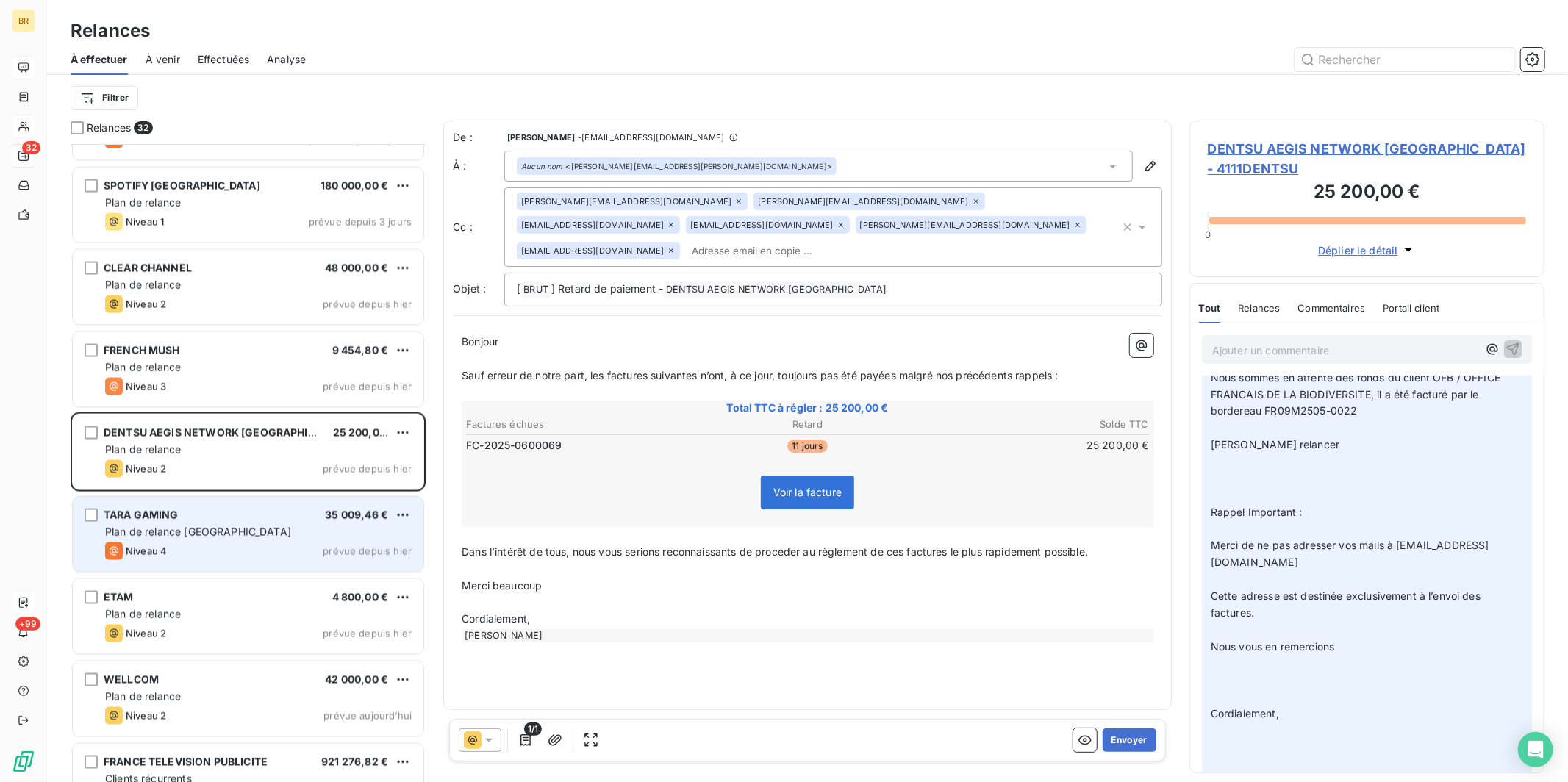
scroll to position [1913, 0]
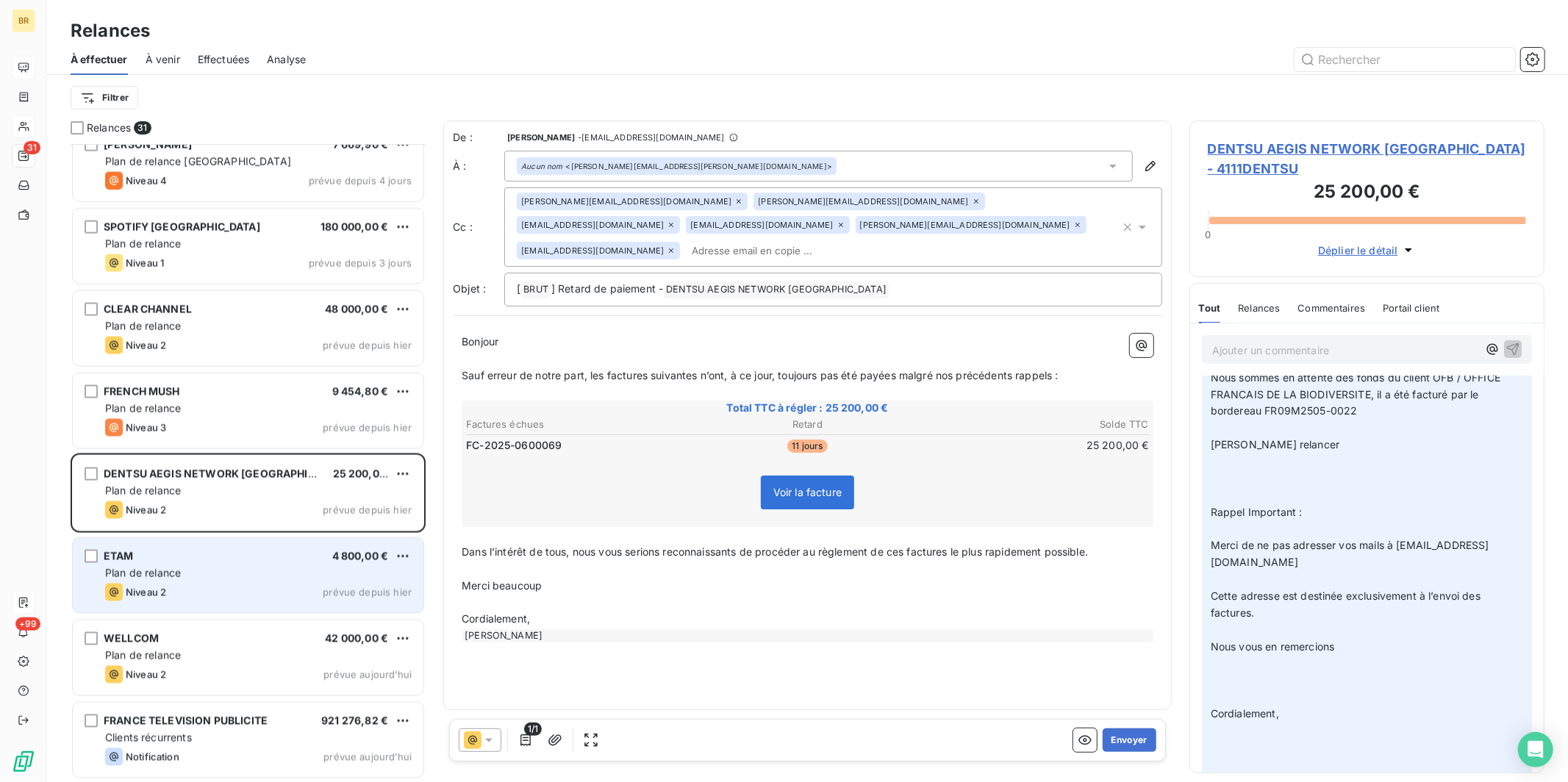
click at [114, 567] on span "Plan de relance" at bounding box center [143, 573] width 76 height 12
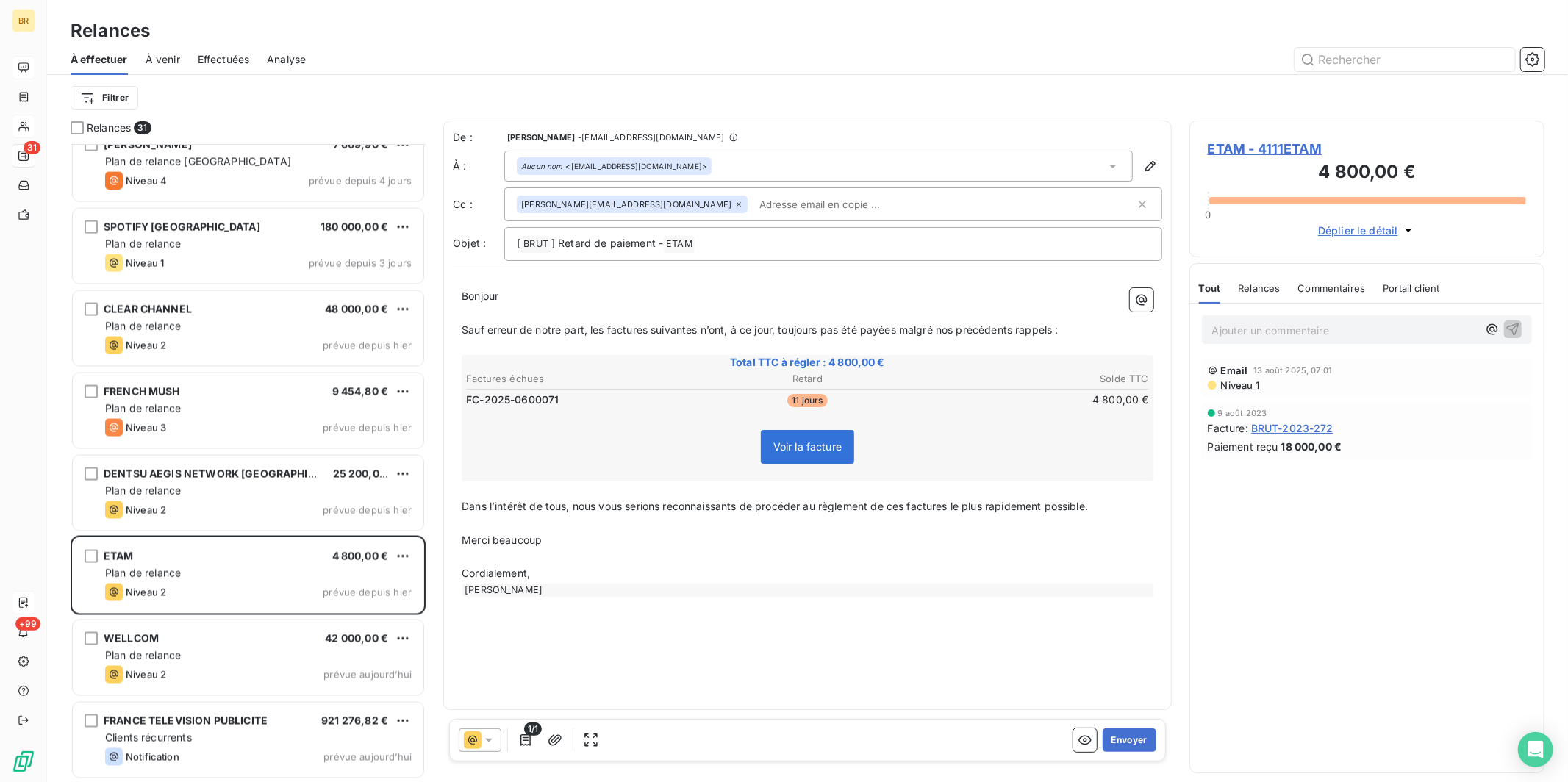
click at [725, 201] on input "text" at bounding box center [838, 204] width 170 height 22
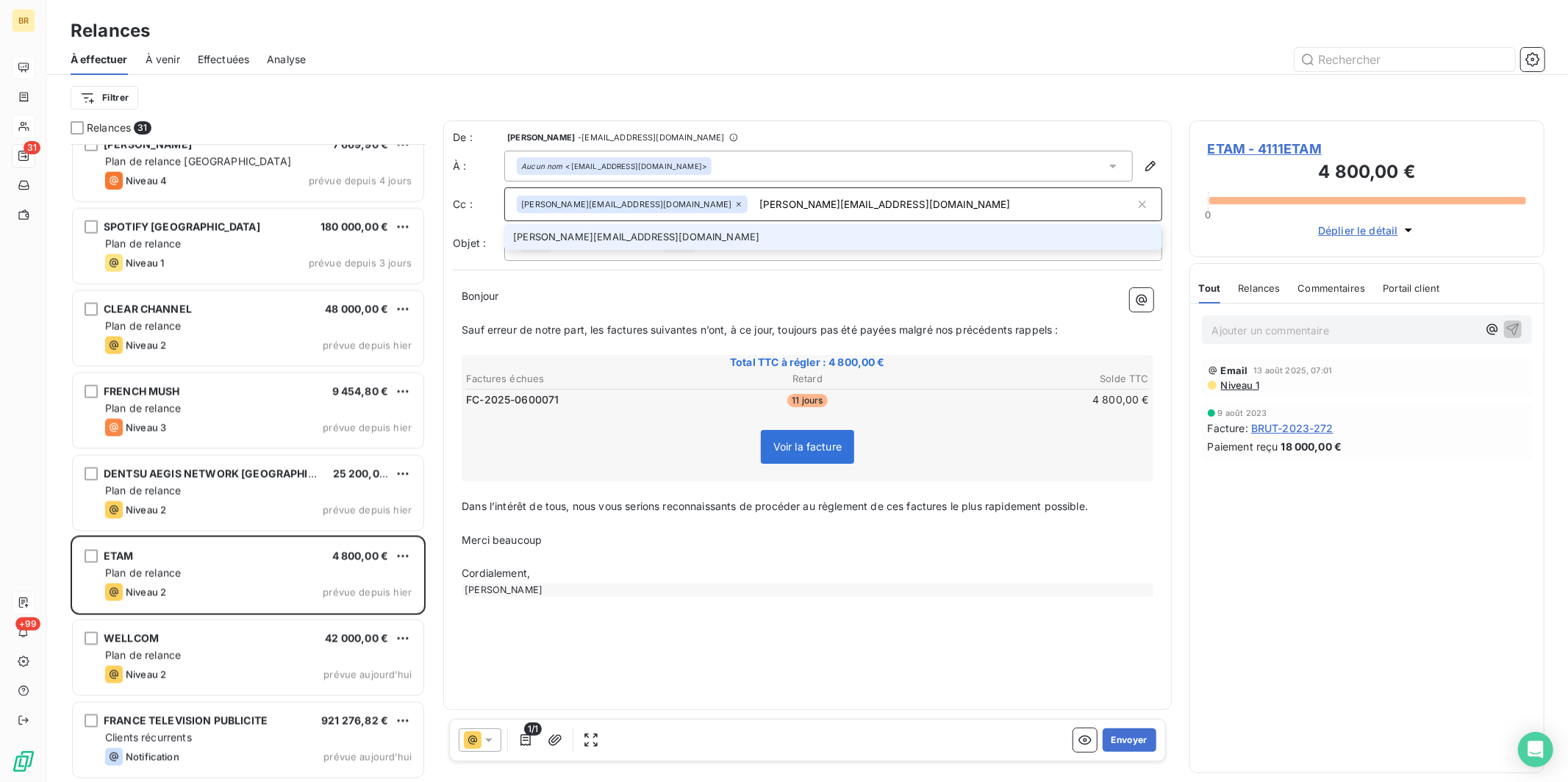
type input "[PERSON_NAME][EMAIL_ADDRESS][DOMAIN_NAME]"
click at [599, 232] on li "[PERSON_NAME][EMAIL_ADDRESS][DOMAIN_NAME]" at bounding box center [833, 236] width 658 height 25
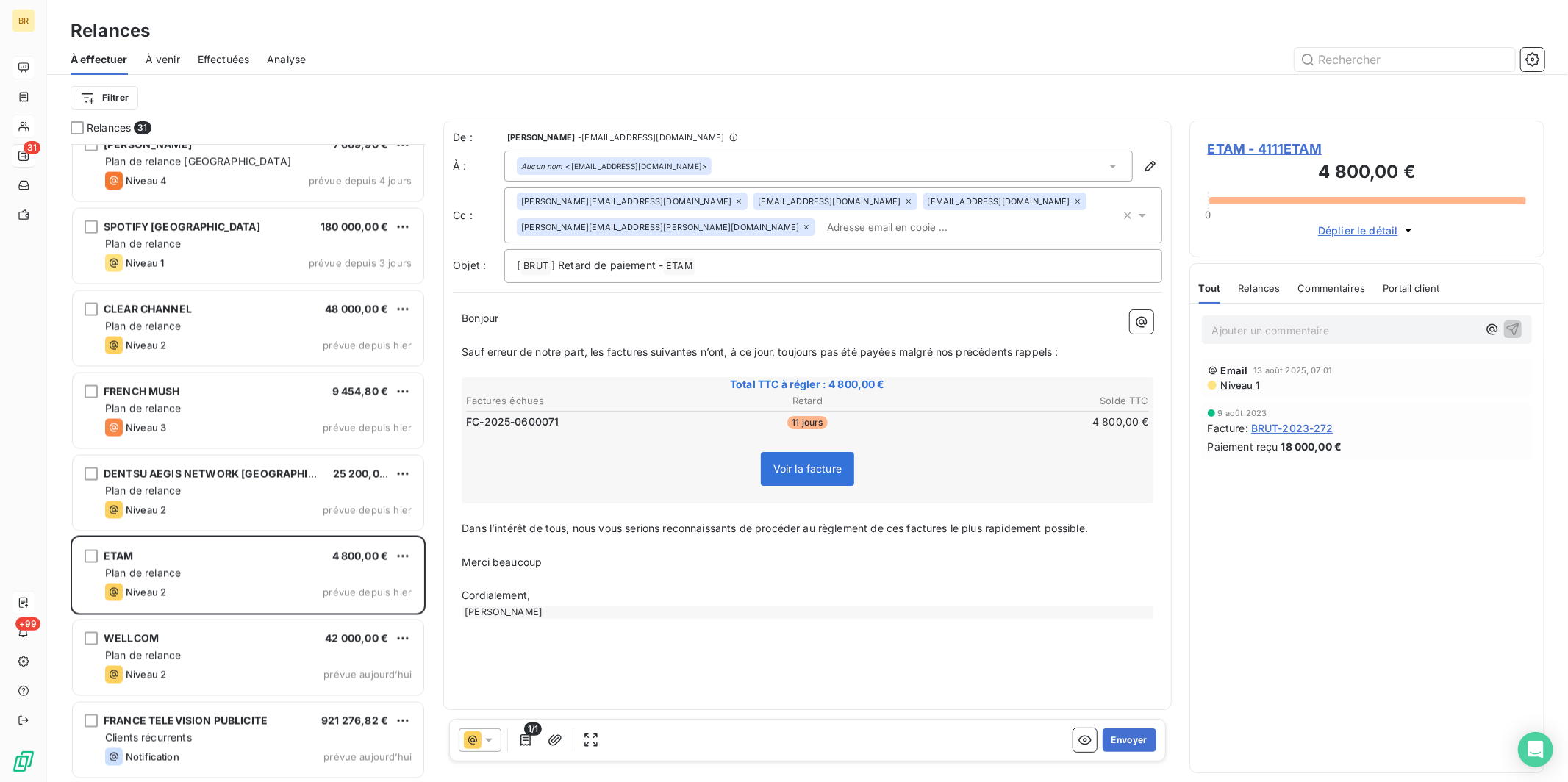
click at [725, 201] on icon at bounding box center [908, 201] width 5 height 5
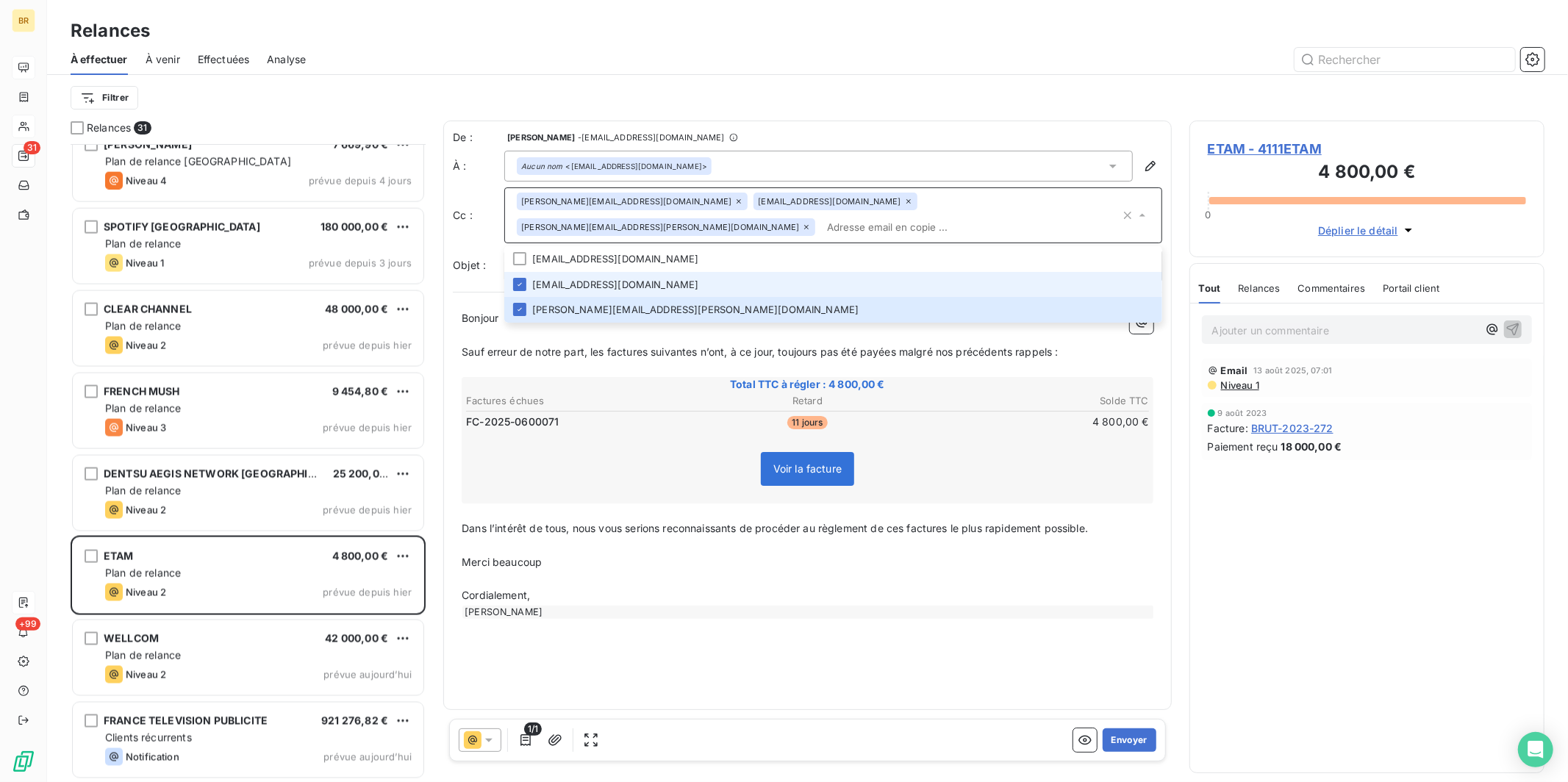
click at [725, 201] on icon at bounding box center [908, 201] width 8 height 8
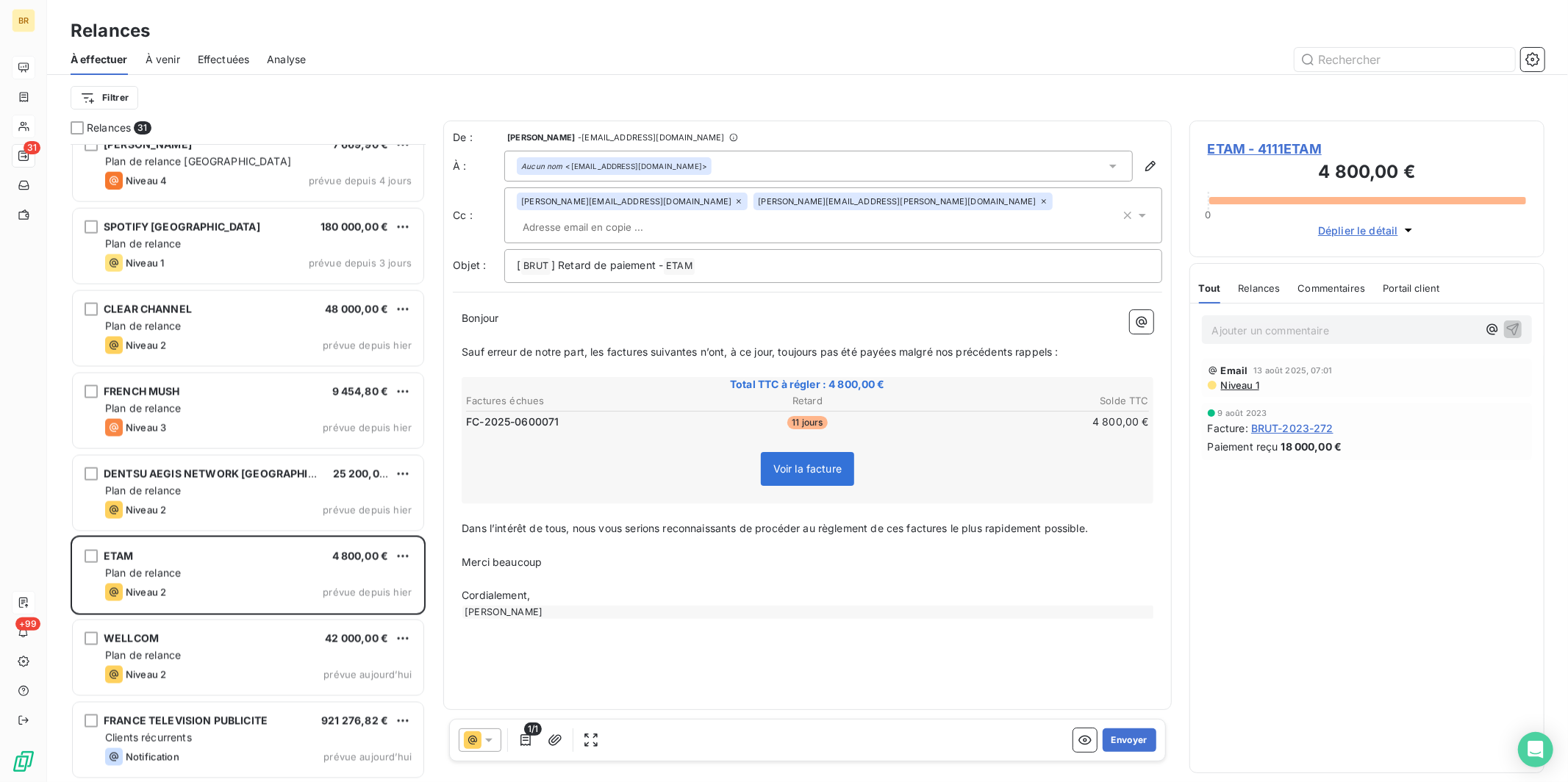
click at [725, 204] on icon at bounding box center [1044, 201] width 5 height 5
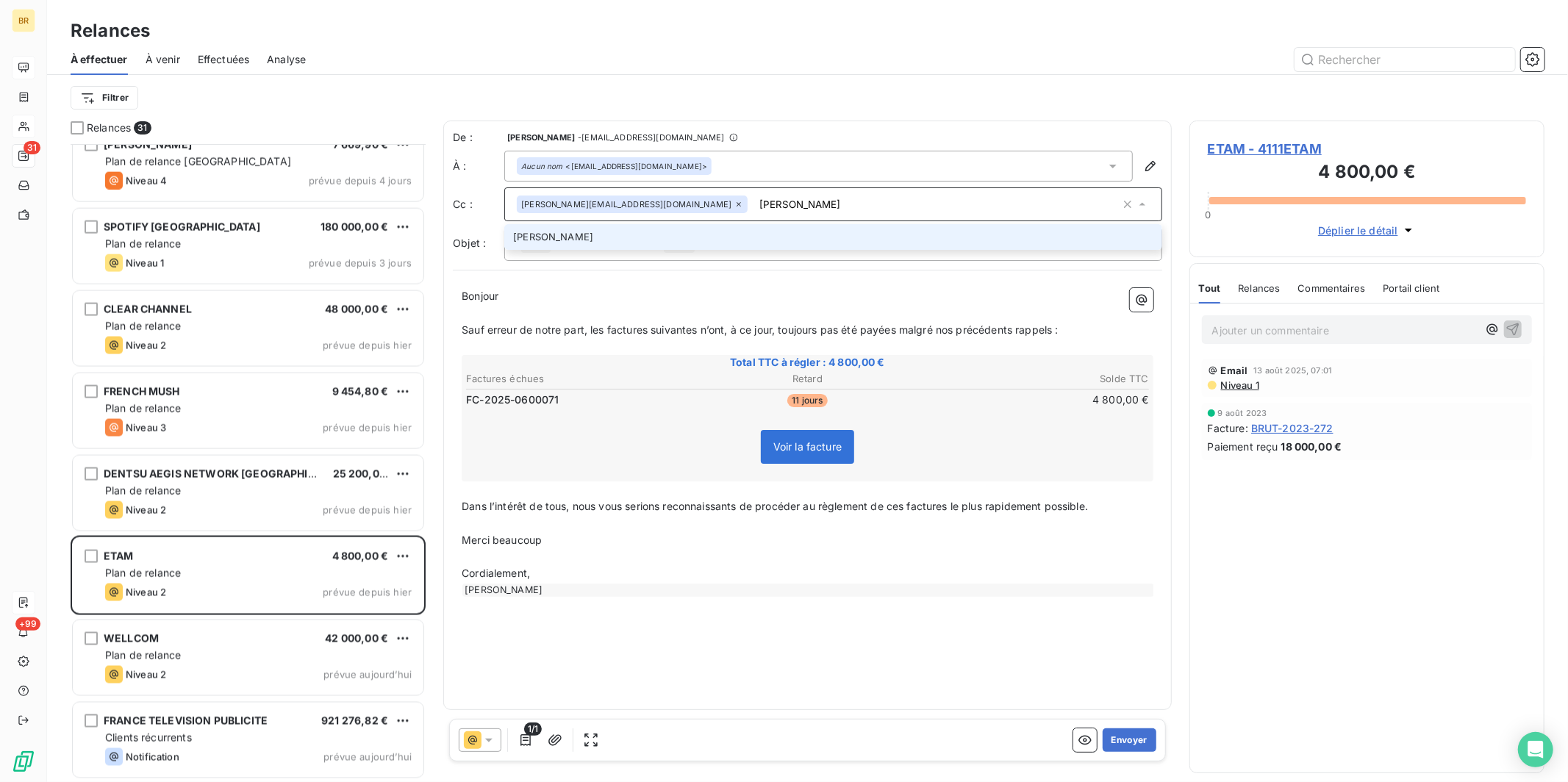
type input "J"
type input "[PERSON_NAME][EMAIL_ADDRESS][DOMAIN_NAME]"
click at [602, 234] on li "[PERSON_NAME][EMAIL_ADDRESS][DOMAIN_NAME]" at bounding box center [833, 236] width 658 height 25
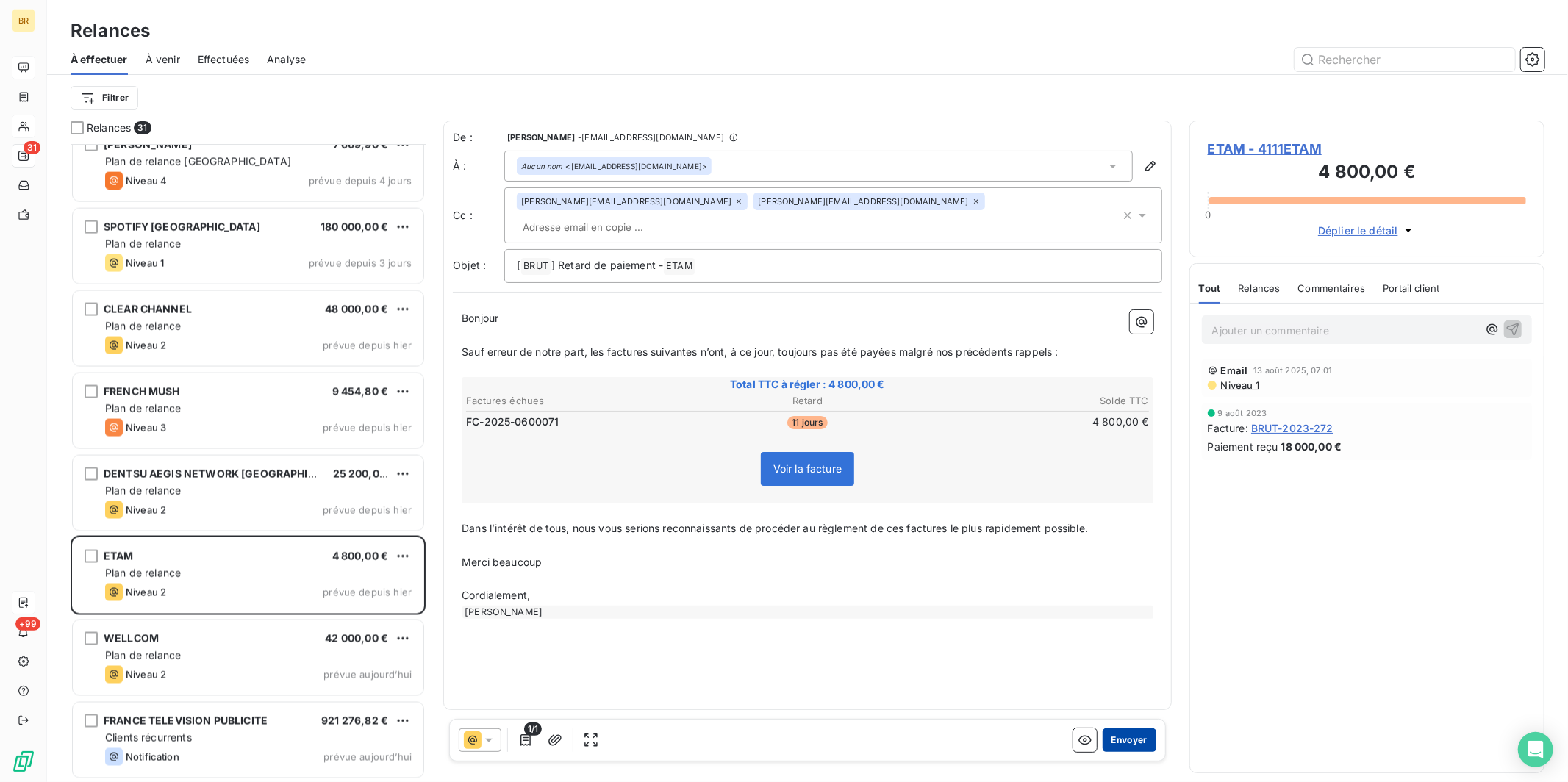
click at [725, 619] on button "Envoyer" at bounding box center [1128, 740] width 53 height 23
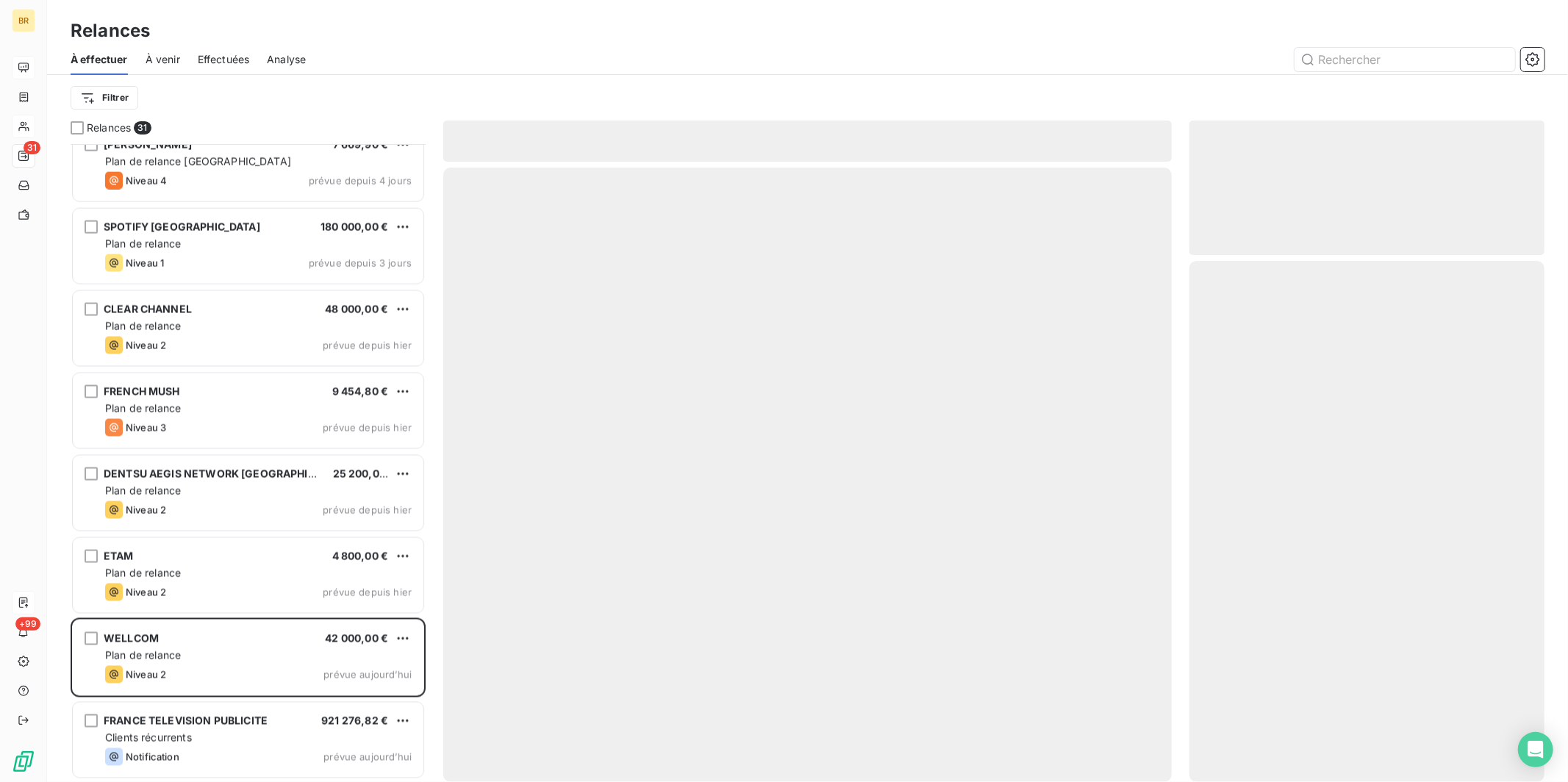
scroll to position [1830, 0]
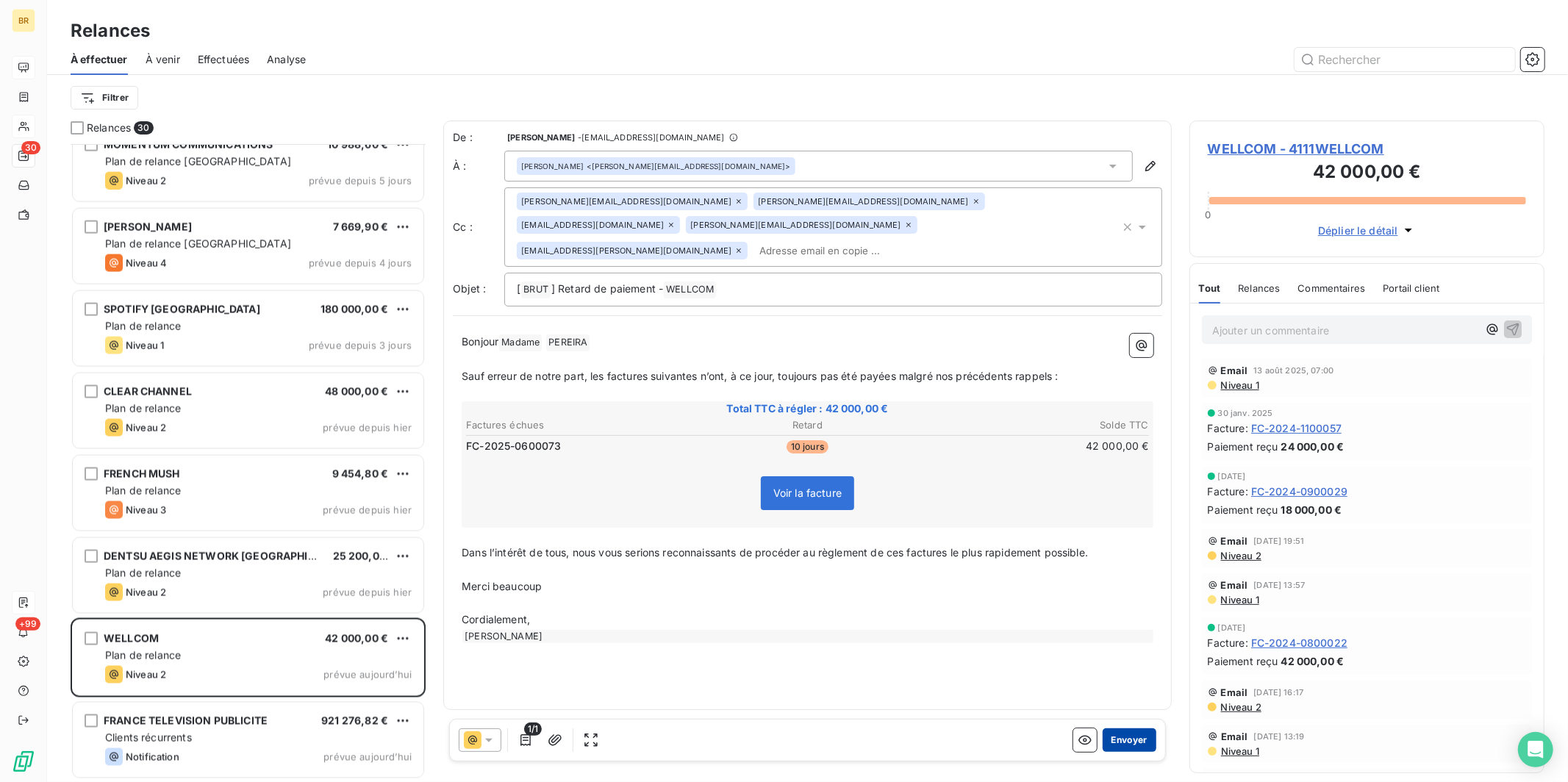
click at [725, 619] on button "Envoyer" at bounding box center [1128, 740] width 53 height 23
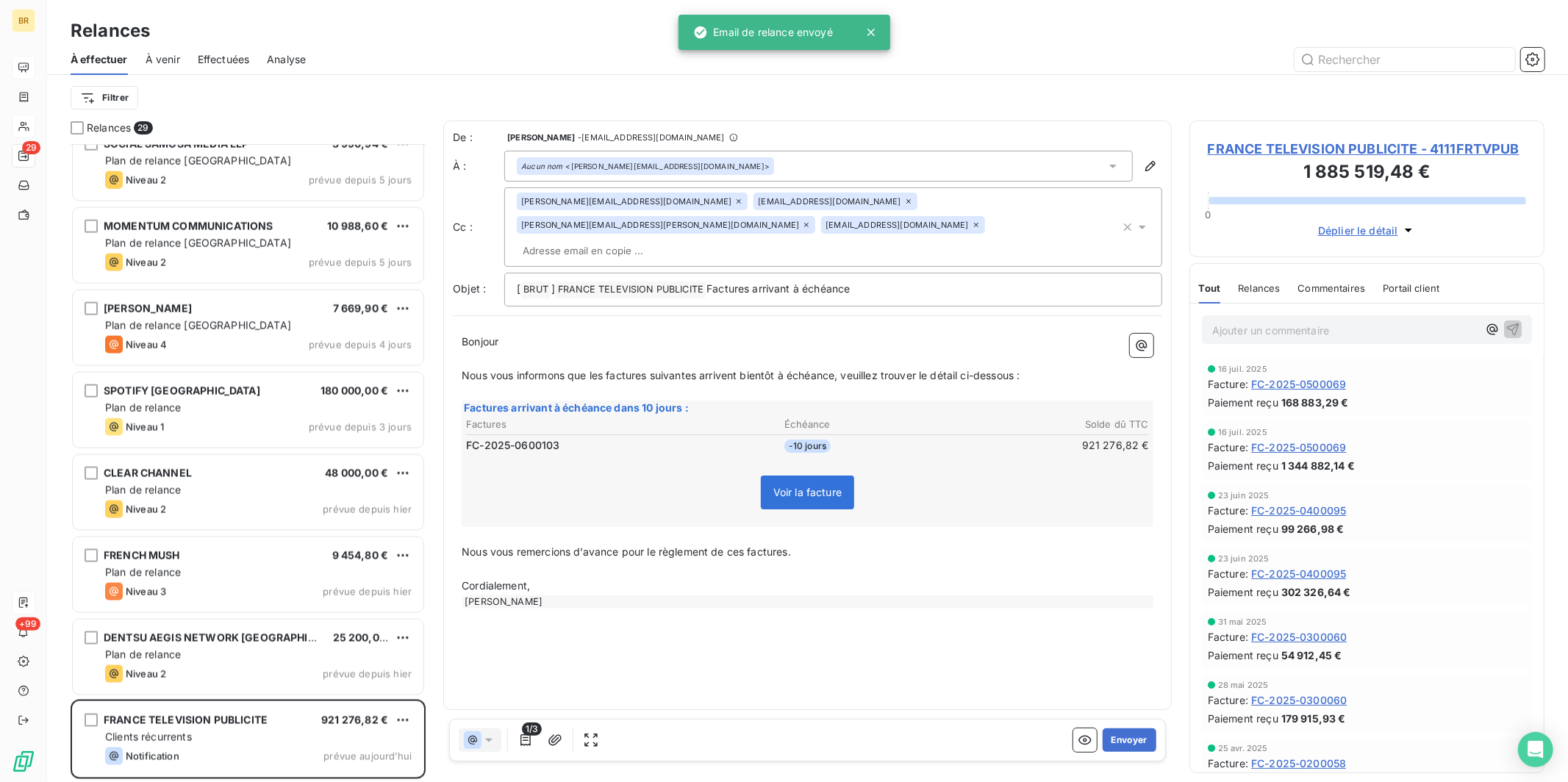
scroll to position [625, 342]
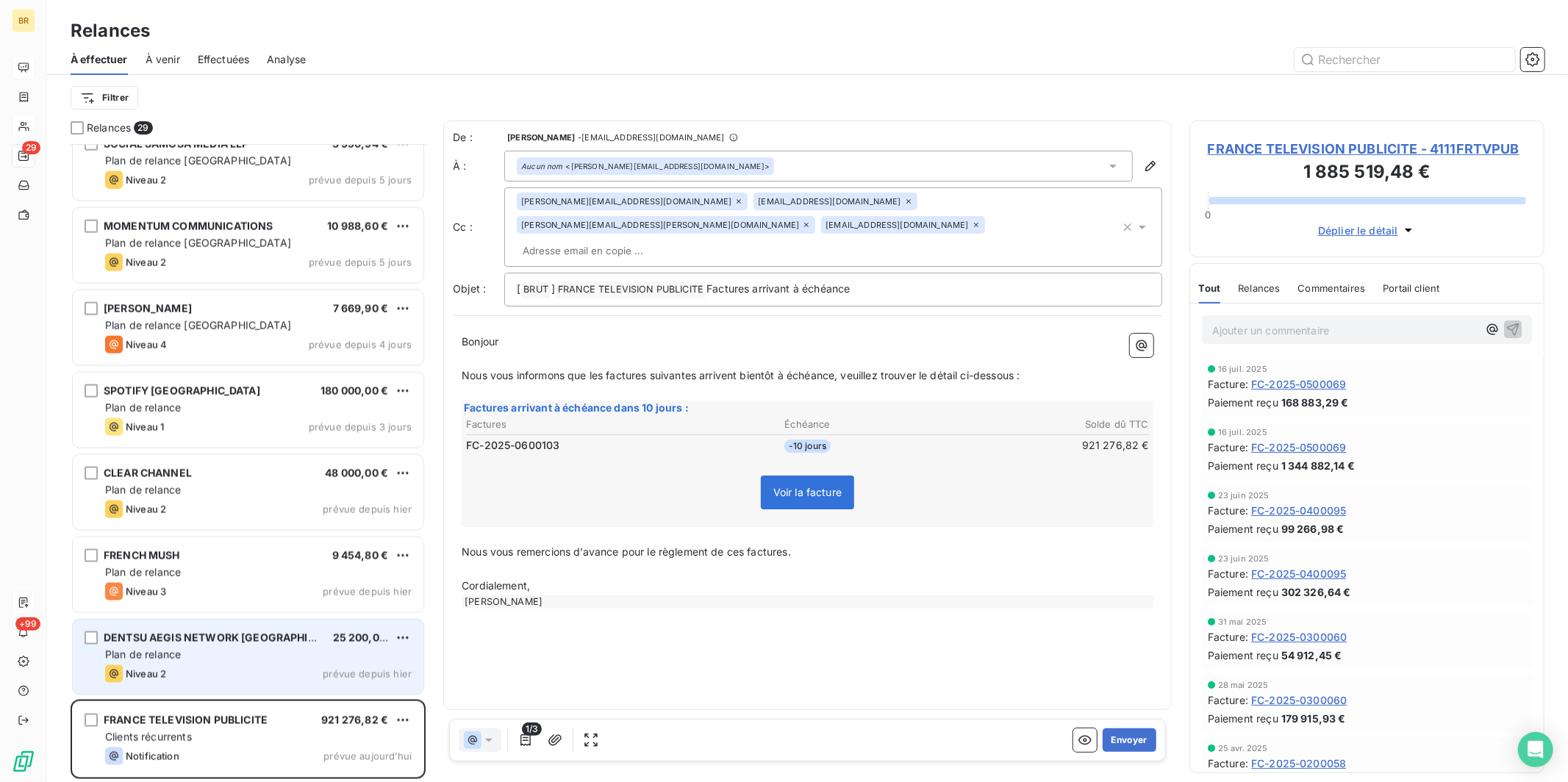
click at [192, 619] on div "Plan de relance" at bounding box center [258, 654] width 307 height 15
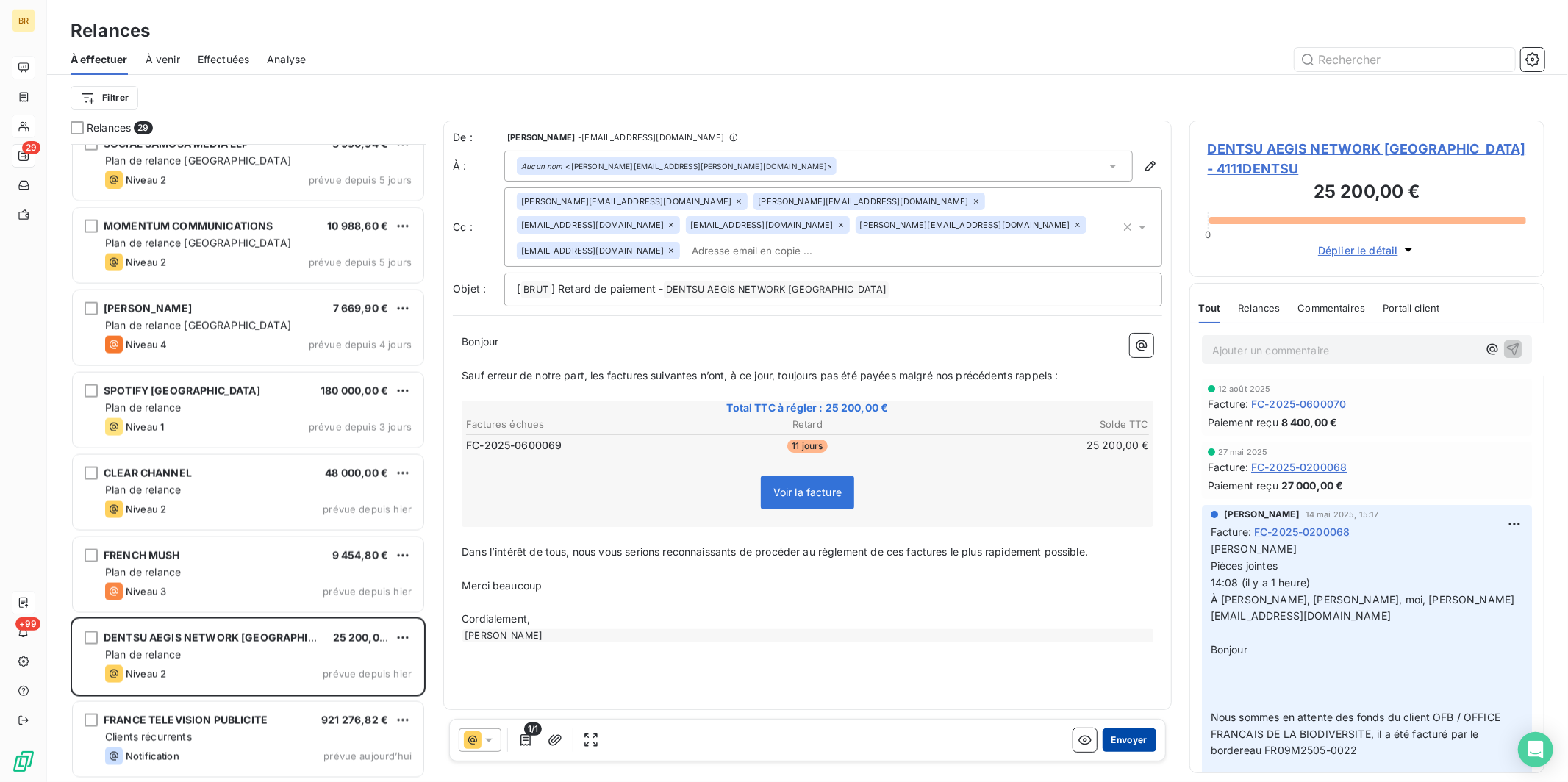
click at [725, 619] on button "Envoyer" at bounding box center [1128, 740] width 53 height 23
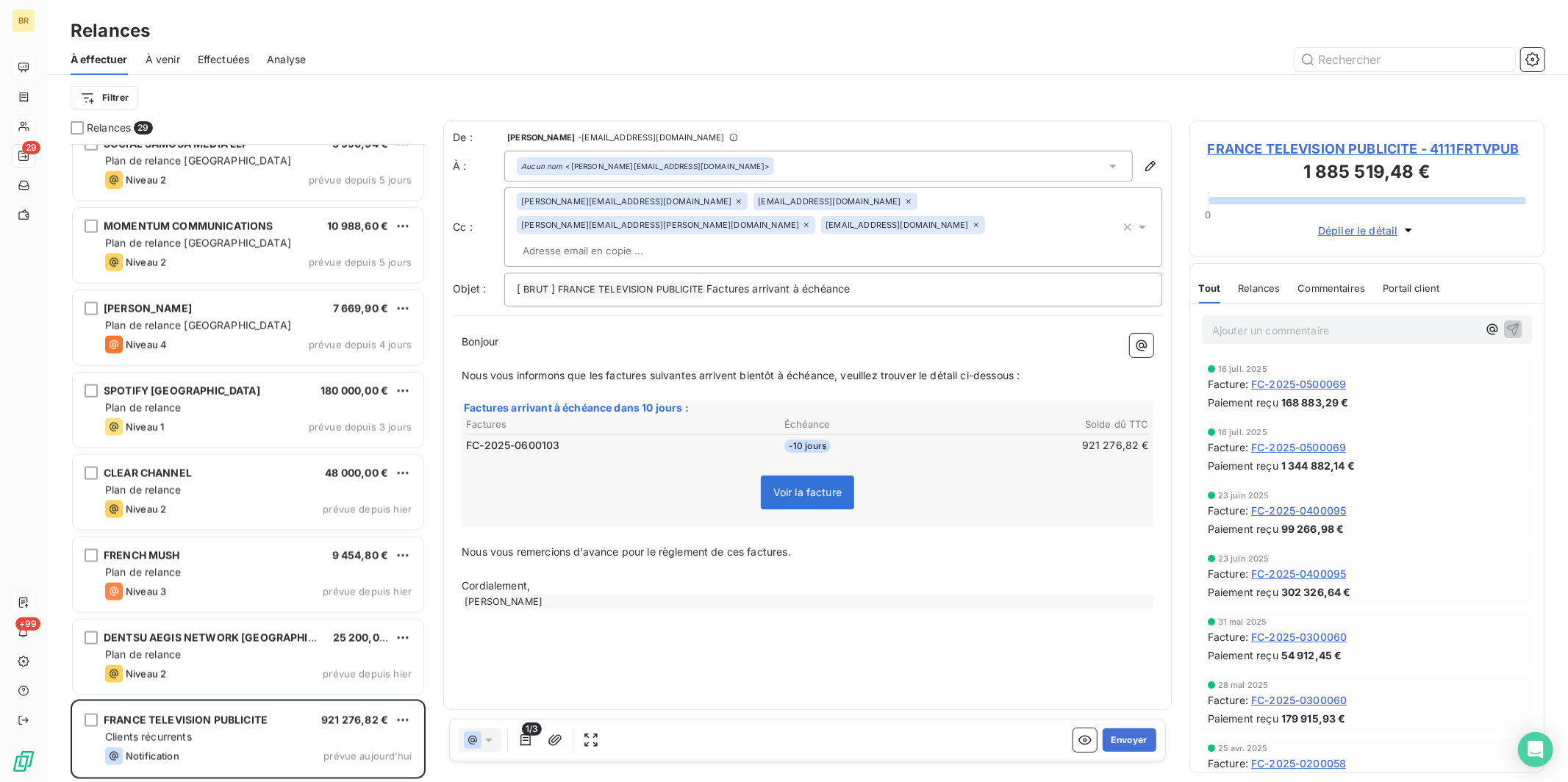
scroll to position [1665, 0]
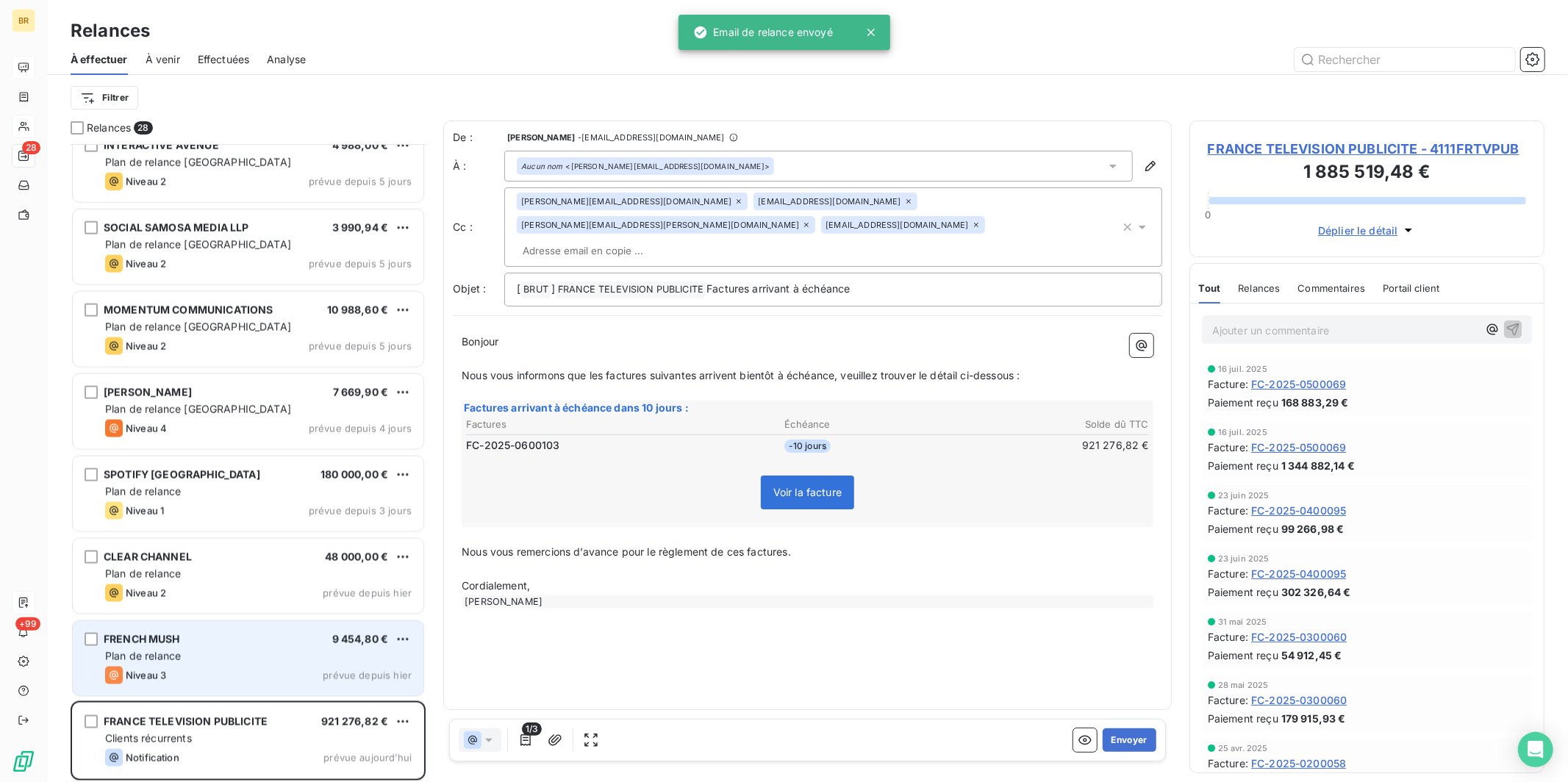
click at [190, 619] on div "Plan de relance" at bounding box center [258, 655] width 307 height 15
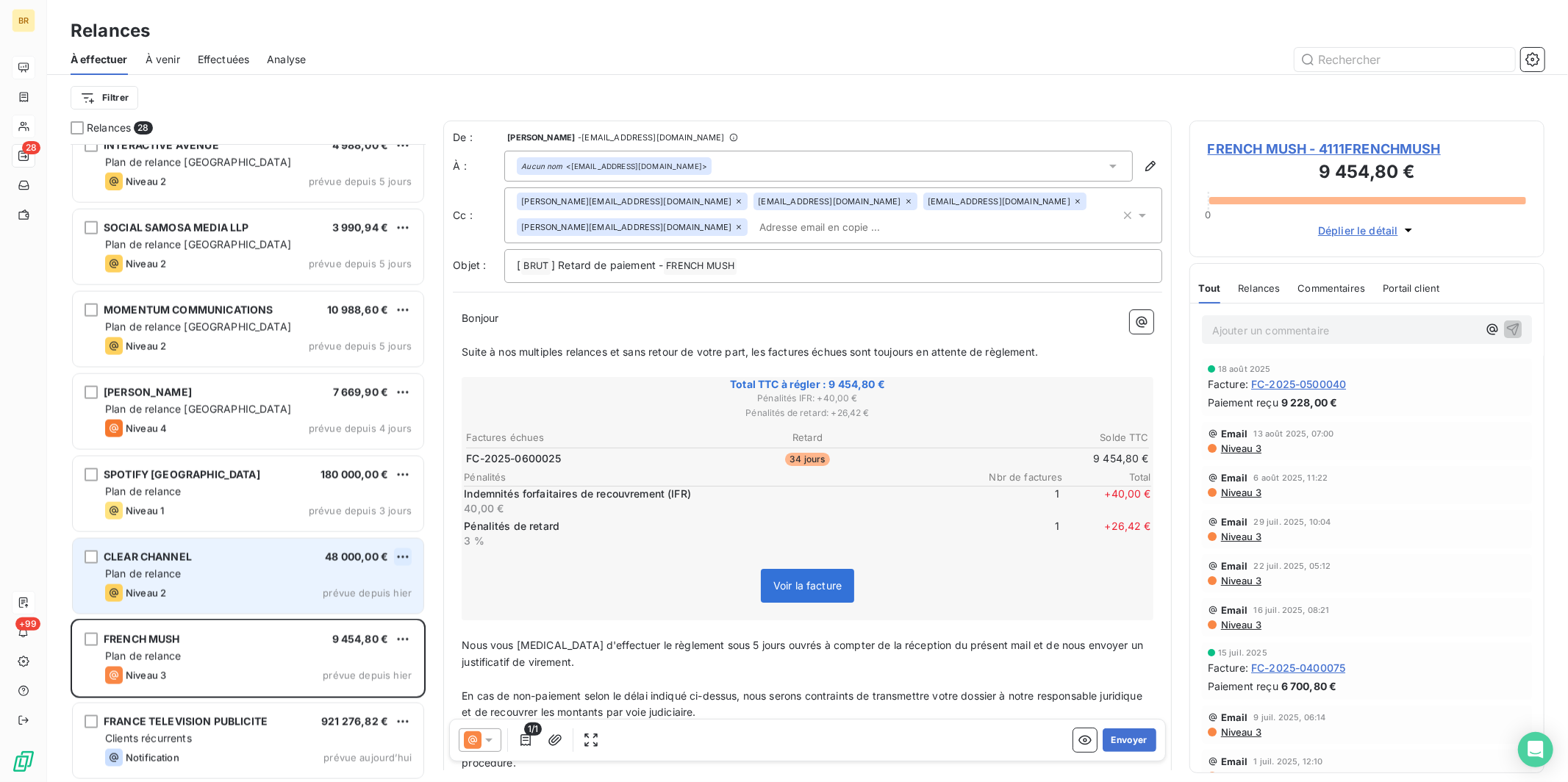
click at [400, 554] on html "BR 28 +99 Relances À effectuer À venir Effectuées Analyse Filtrer Relances 28 P…" at bounding box center [784, 391] width 1568 height 782
click at [361, 583] on div "Replanifier cette action" at bounding box center [339, 586] width 131 height 23
select select "7"
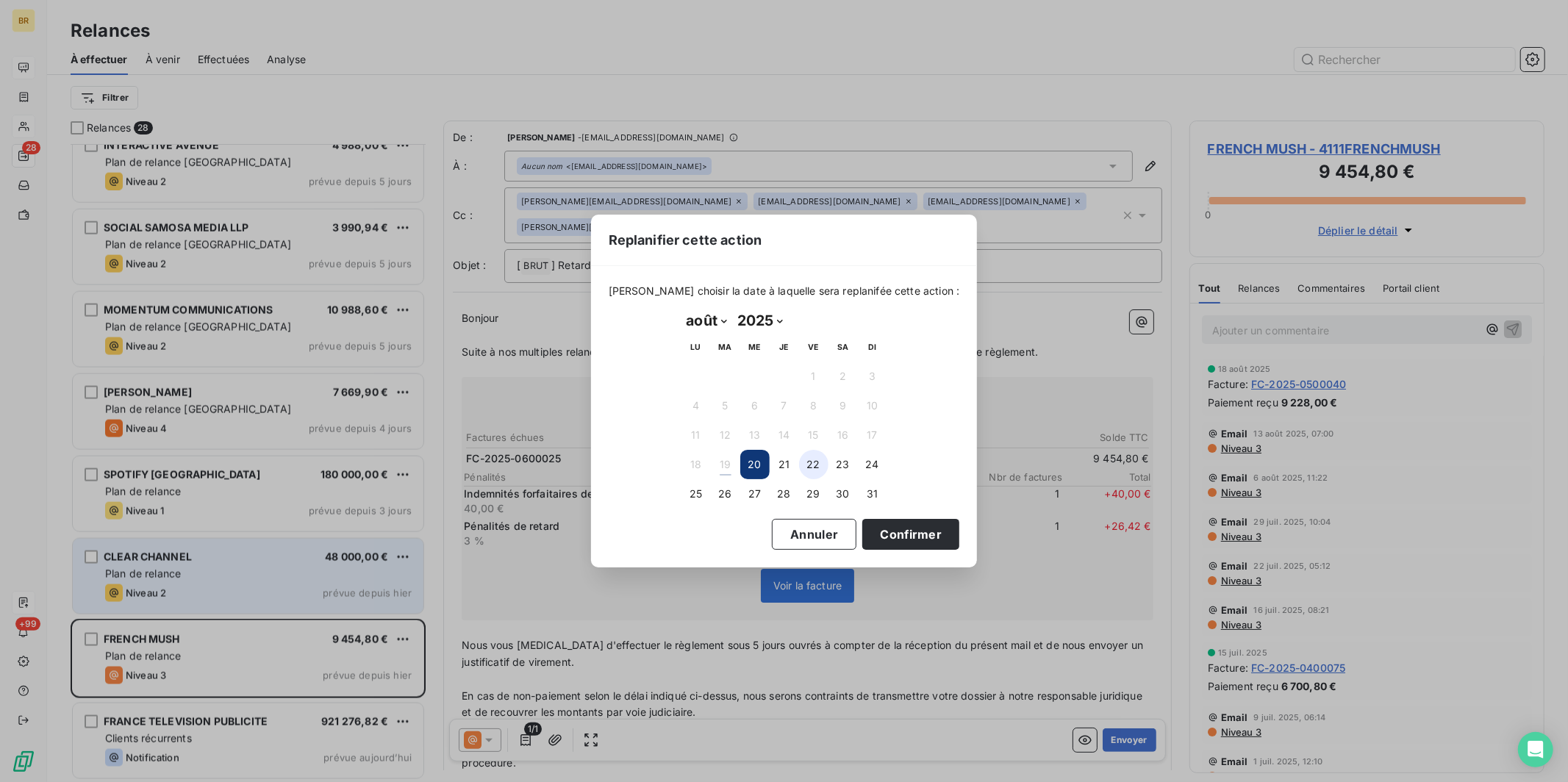
click at [725, 459] on button "22" at bounding box center [813, 464] width 29 height 29
click at [725, 529] on button "Confirmer" at bounding box center [911, 534] width 97 height 31
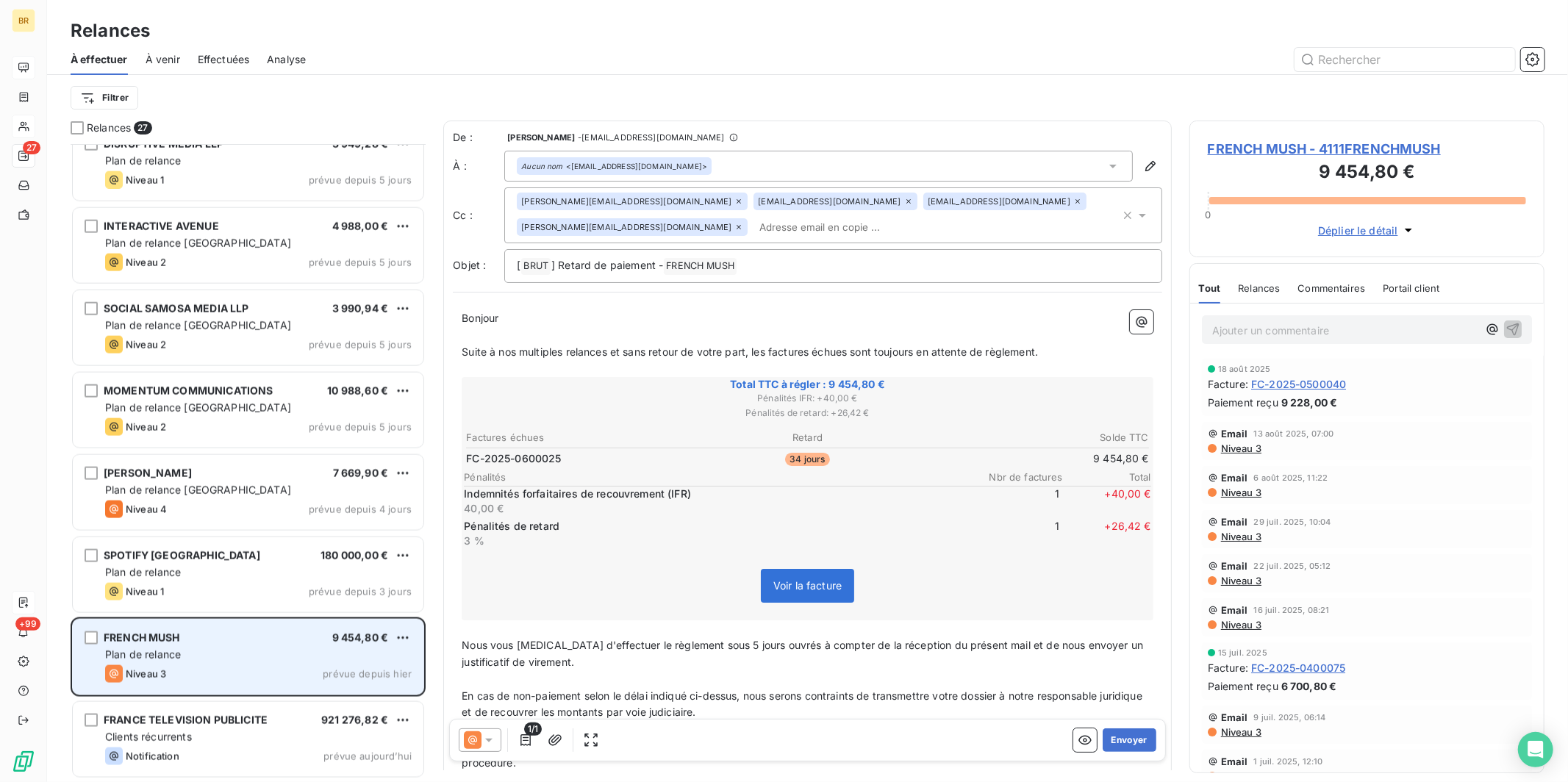
scroll to position [1583, 0]
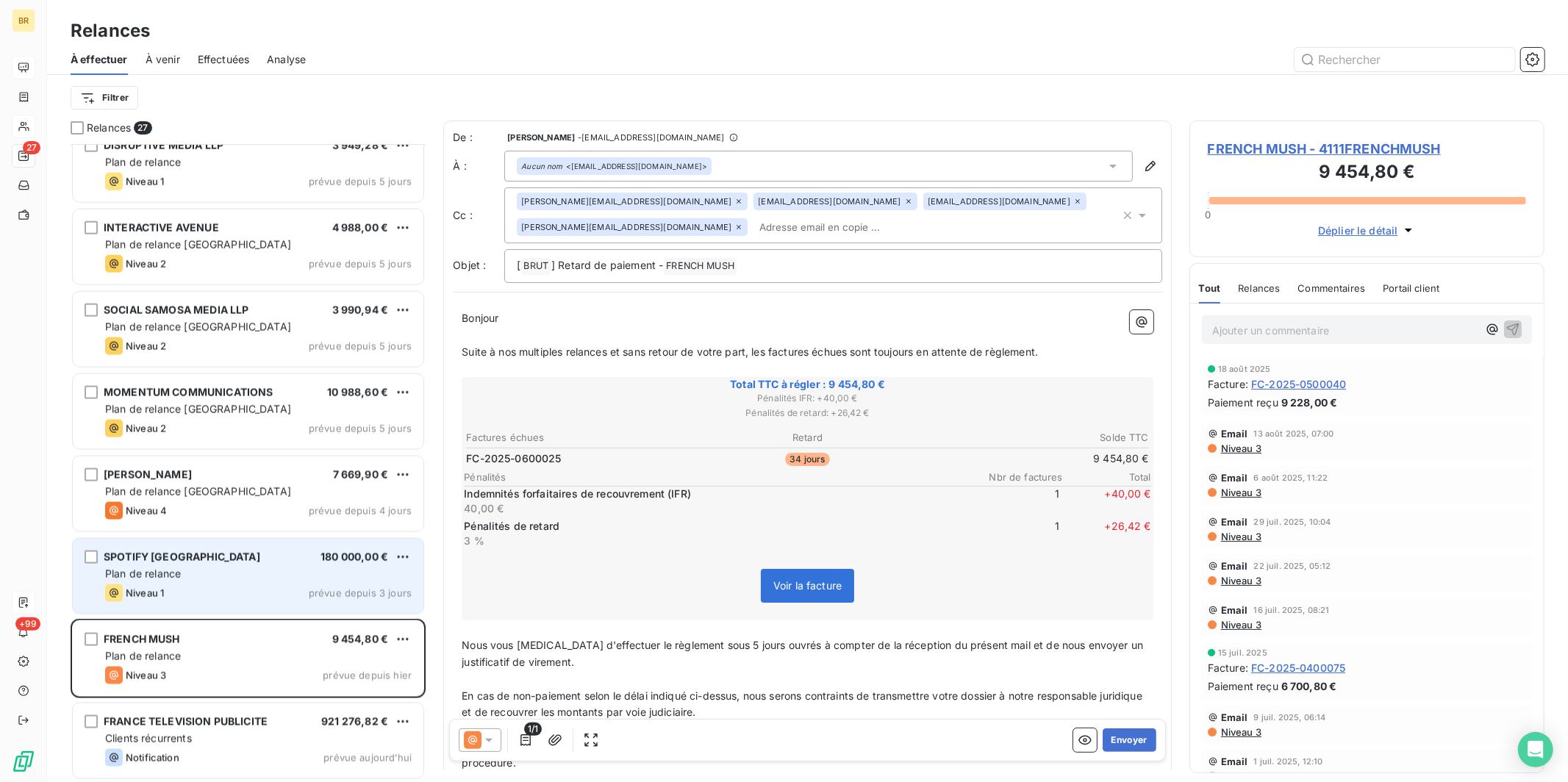
click at [216, 581] on div "SPOTIFY FRANCE 180 000,00 € Plan de relance Niveau 1 prévue depuis 3 jours" at bounding box center [248, 576] width 351 height 75
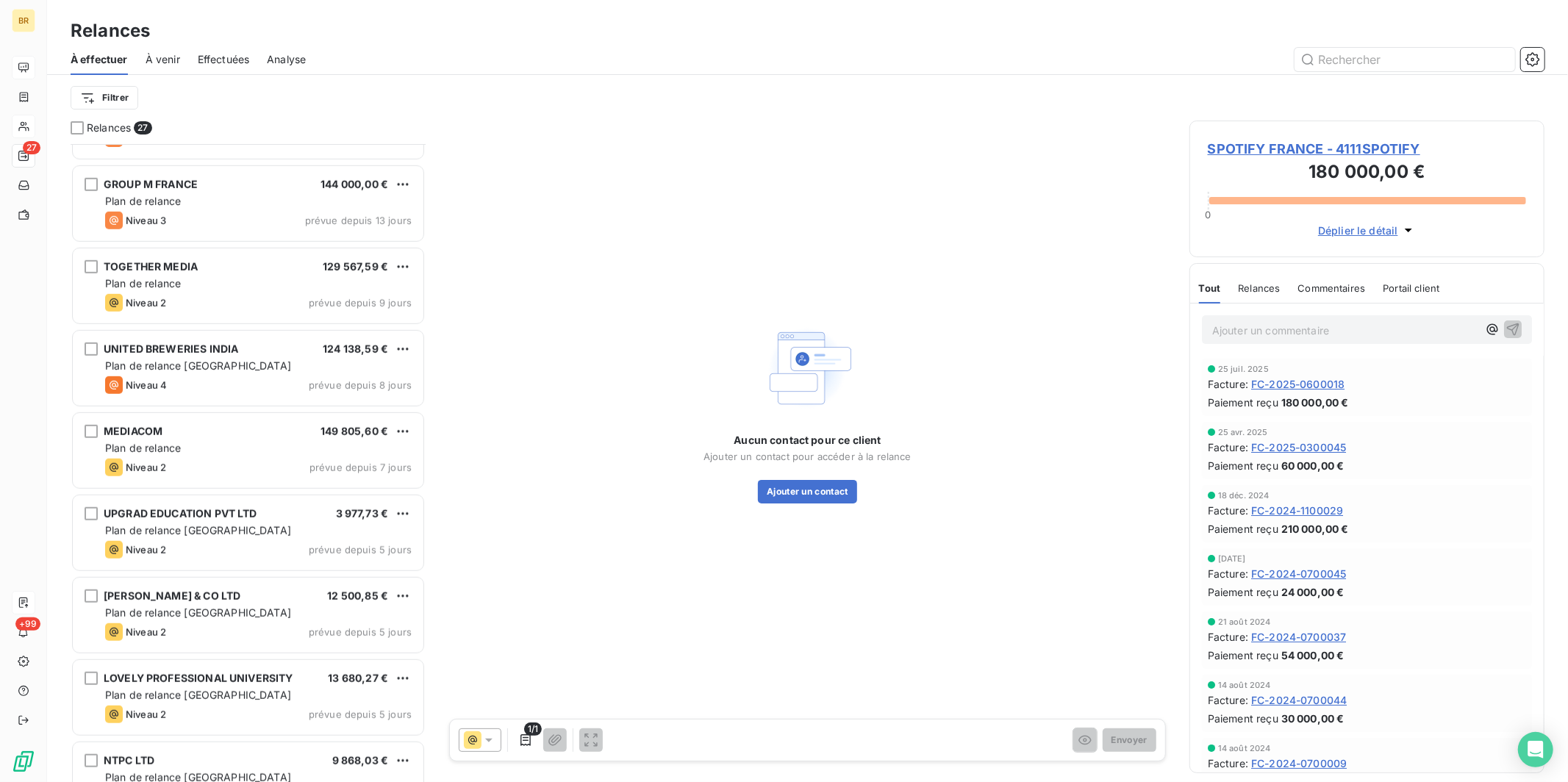
scroll to position [824, 0]
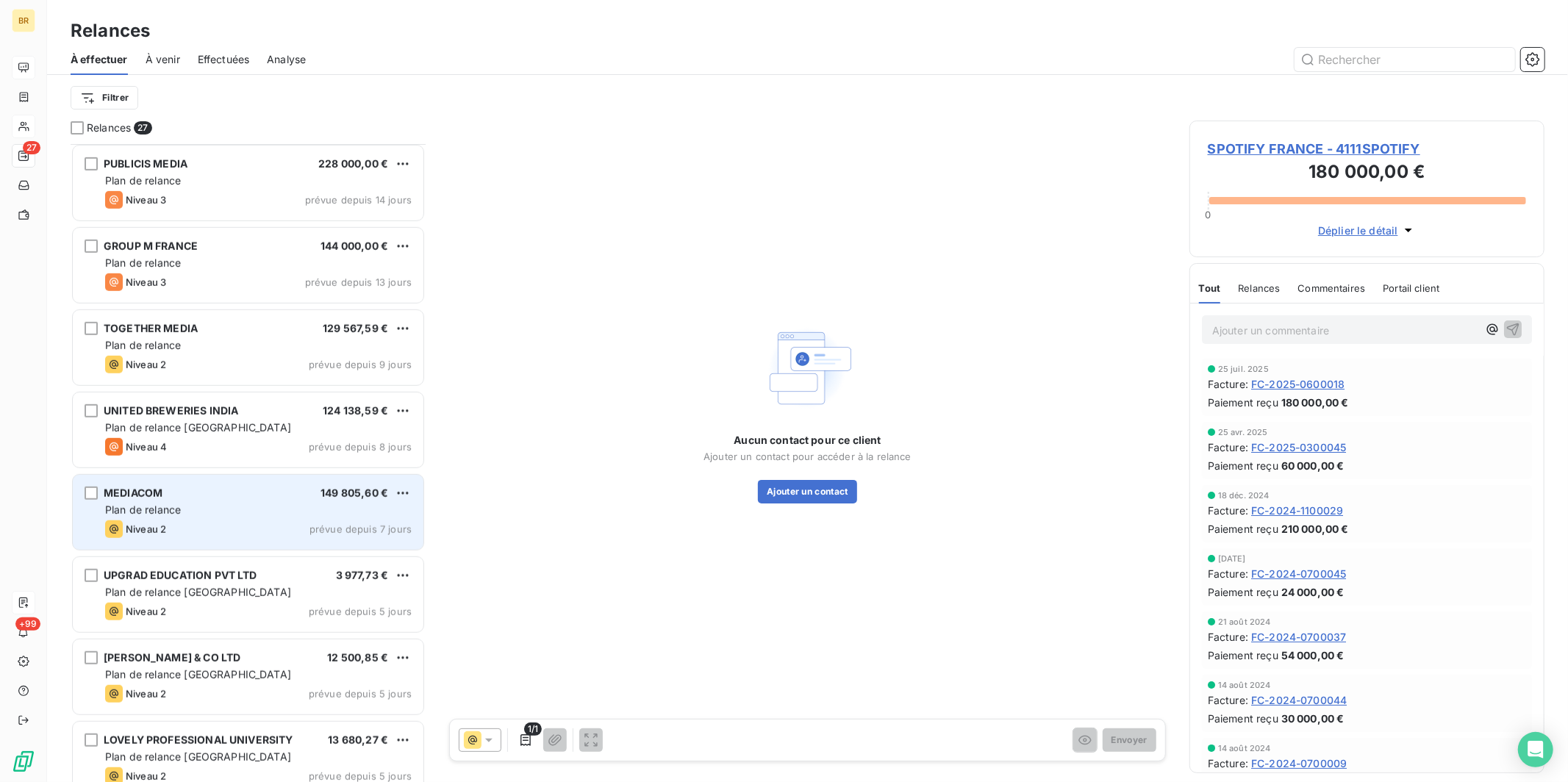
click at [214, 513] on div "Plan de relance" at bounding box center [258, 509] width 307 height 15
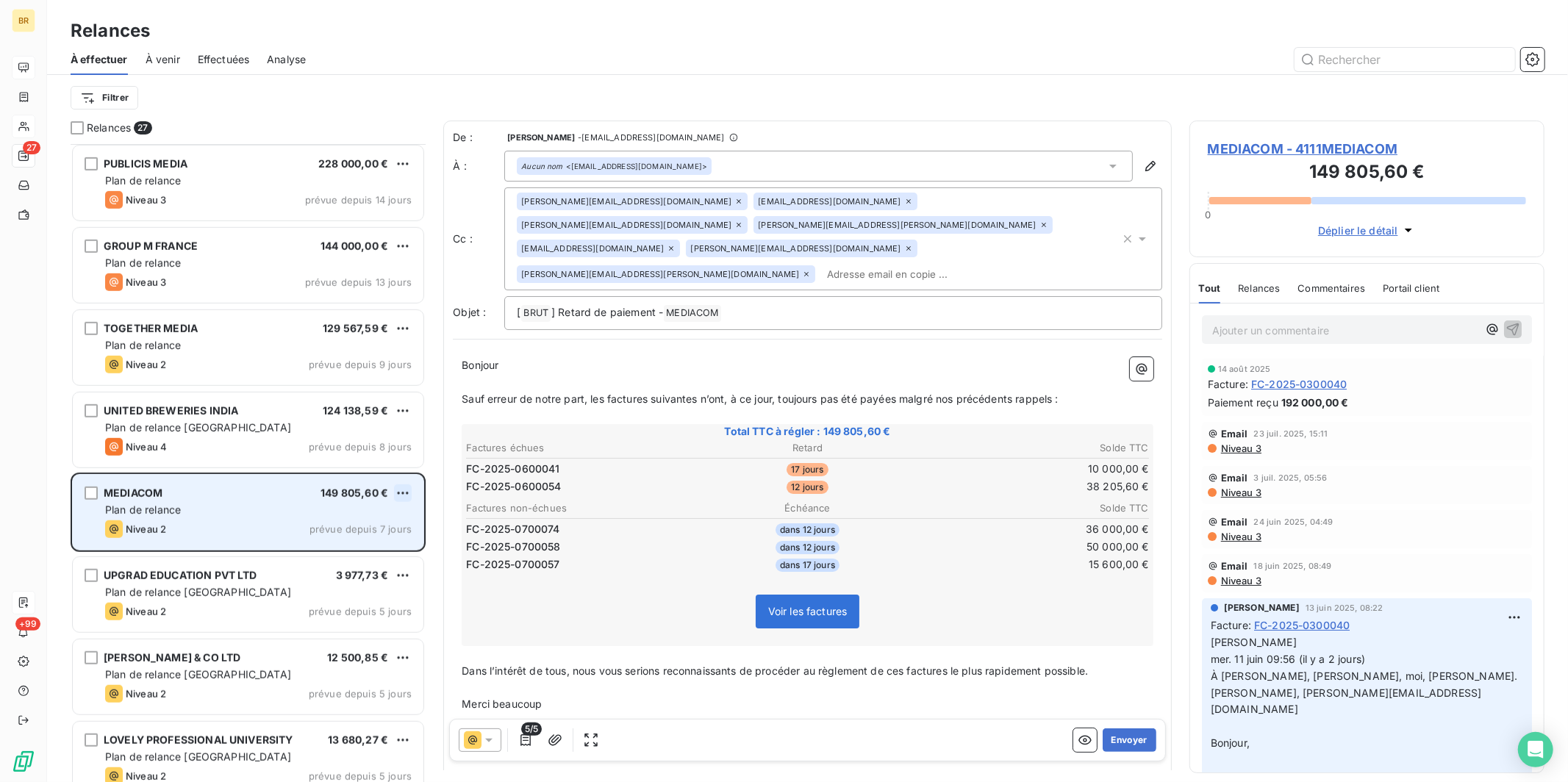
click at [403, 489] on html "BR 27 +99 Relances À effectuer À venir Effectuées Analyse Filtrer Relances 27 F…" at bounding box center [784, 391] width 1568 height 782
click at [360, 520] on div "Replanifier cette action" at bounding box center [339, 522] width 131 height 23
select select "7"
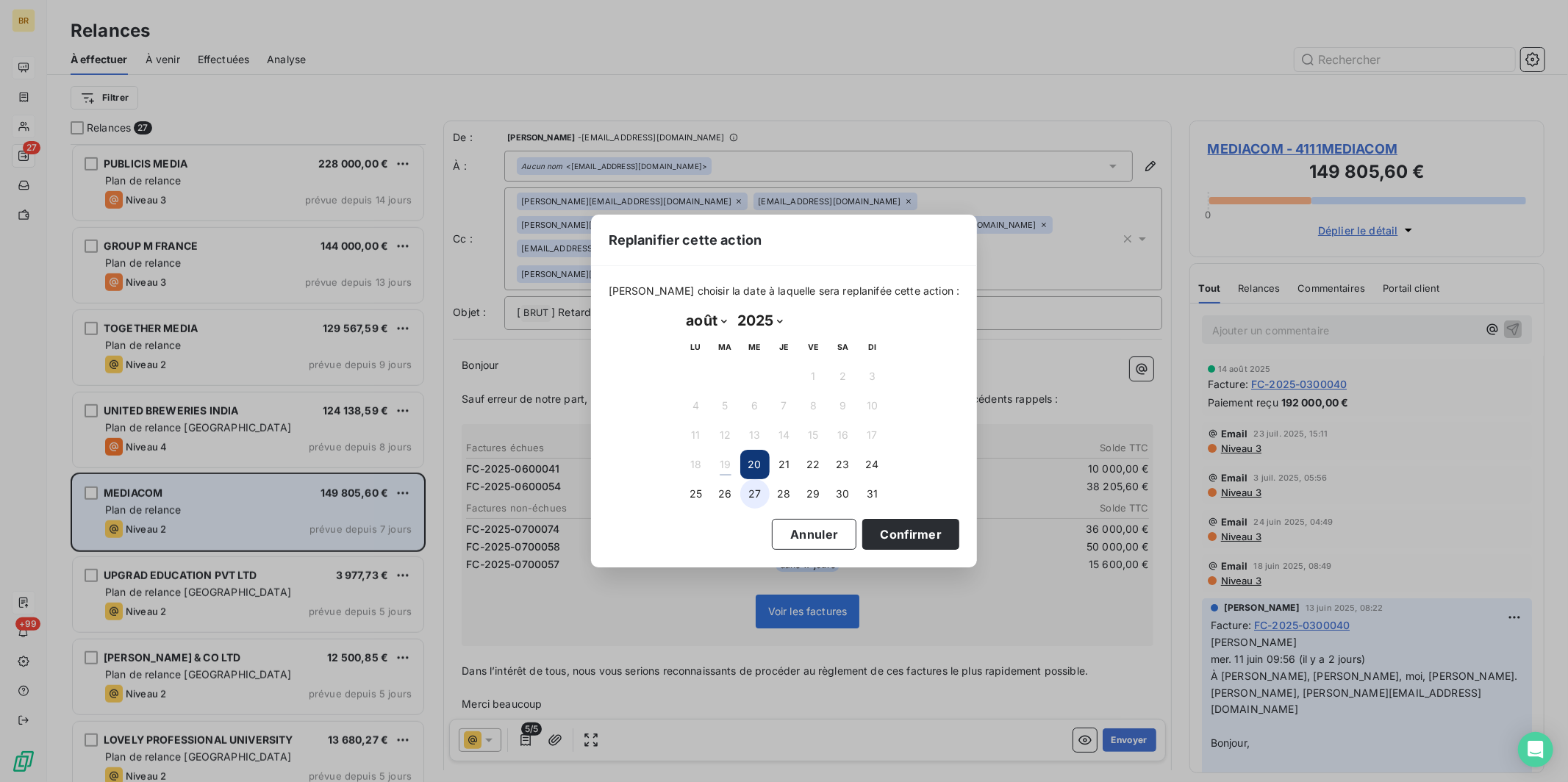
click at [725, 489] on button "27" at bounding box center [755, 493] width 29 height 29
click at [725, 536] on button "Confirmer" at bounding box center [911, 534] width 97 height 31
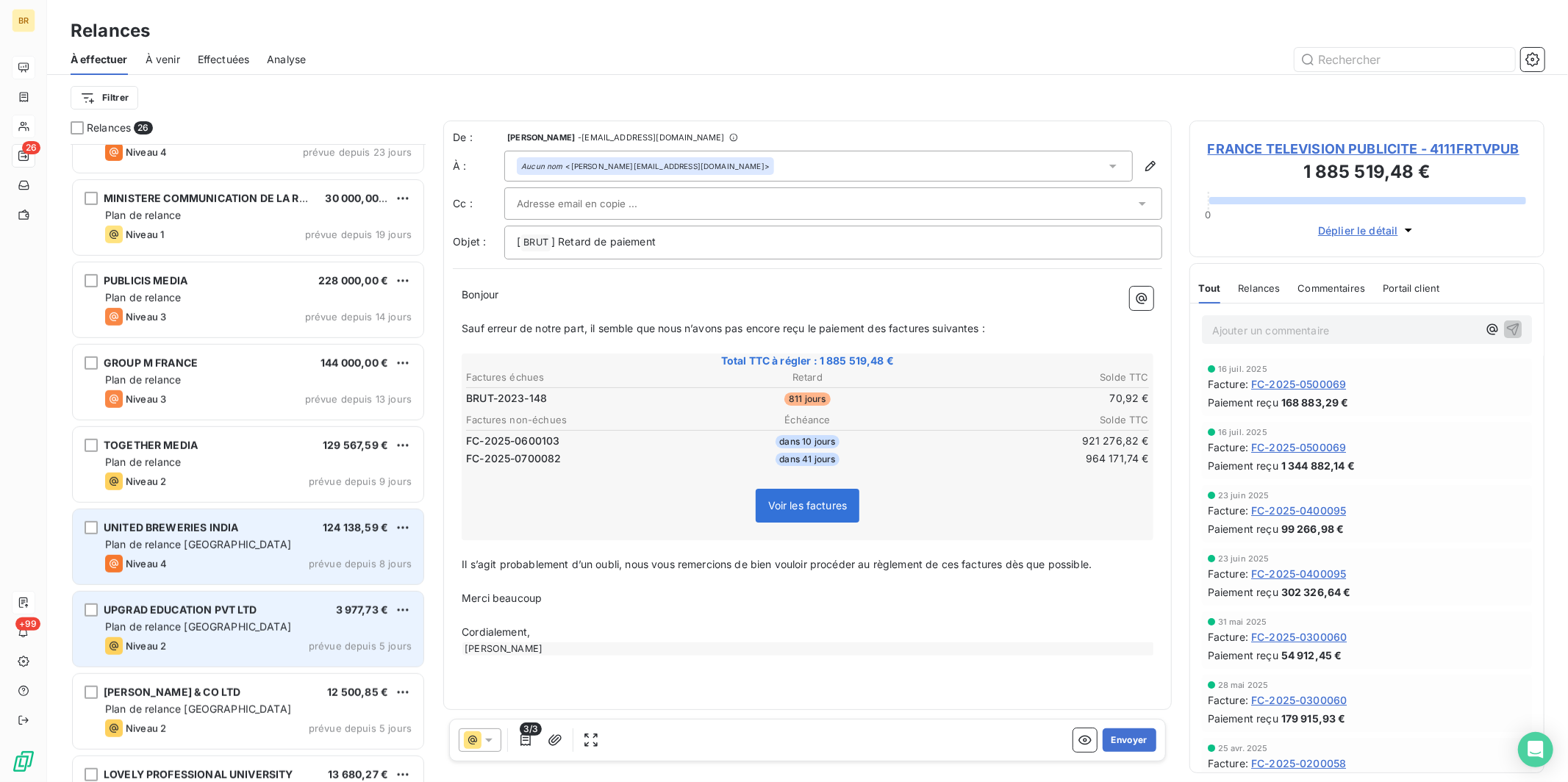
scroll to position [706, 0]
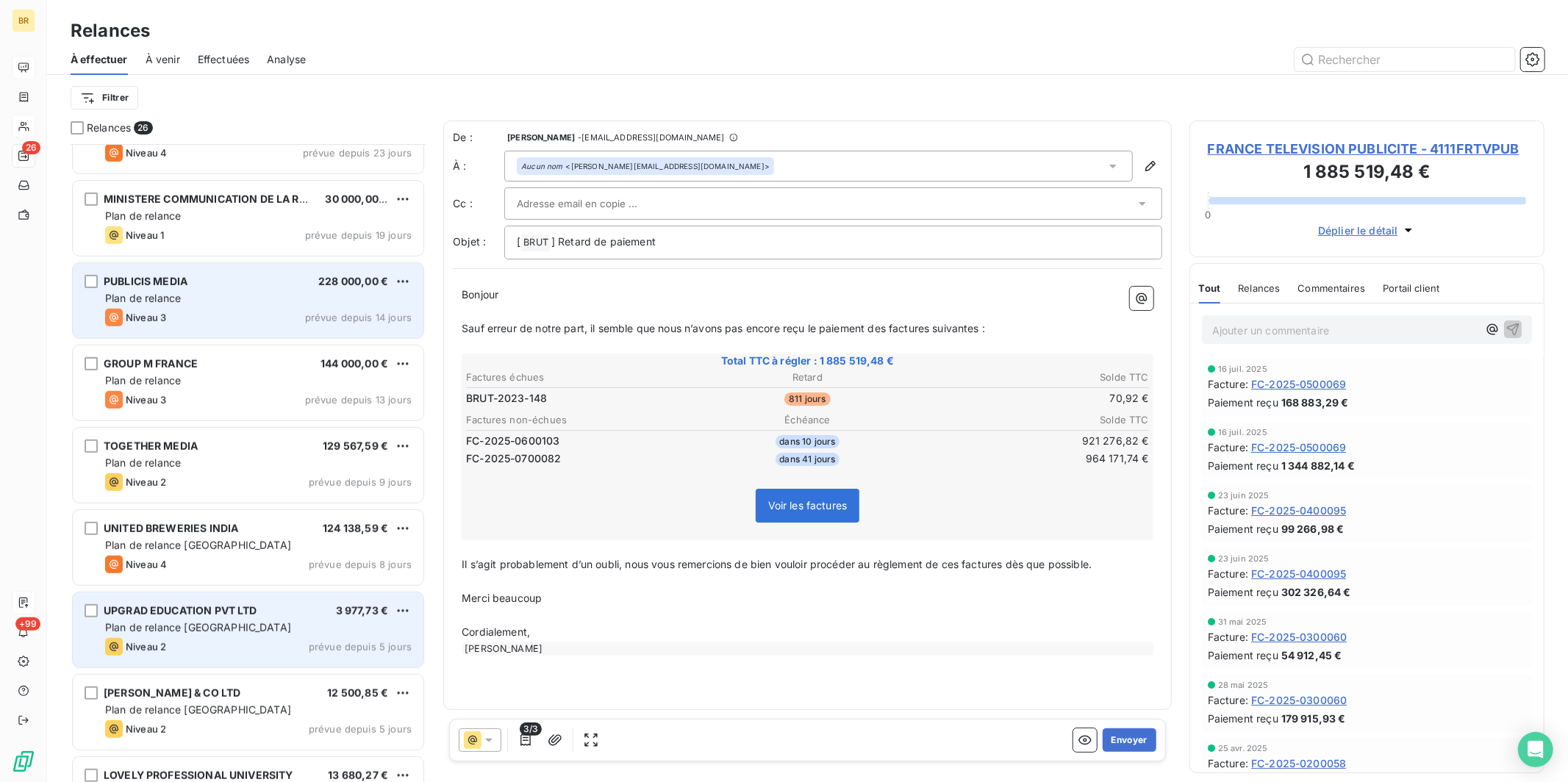
click at [304, 283] on div "PUBLICIS MEDIA 228 000,00 €" at bounding box center [258, 281] width 307 height 13
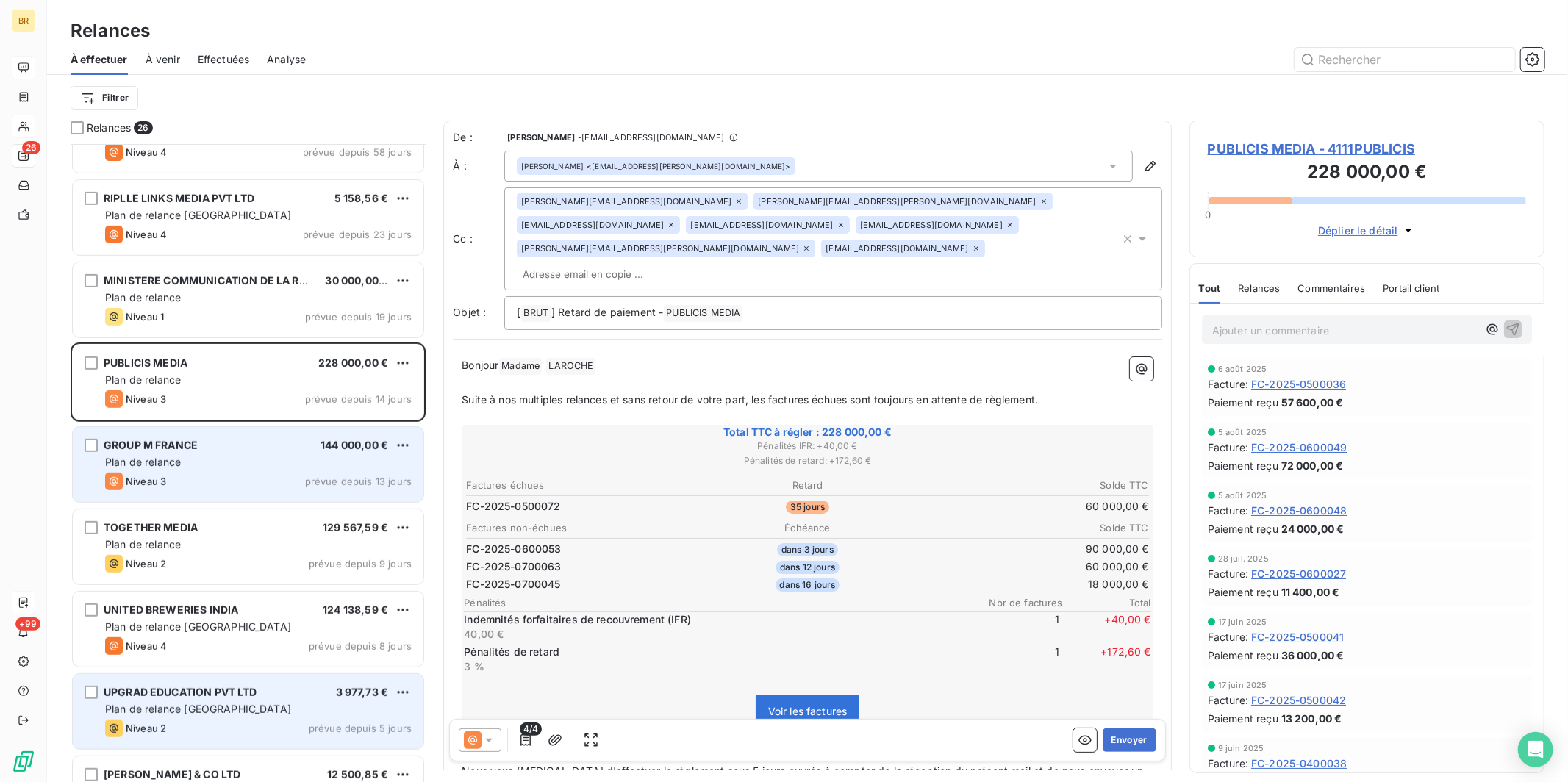
scroll to position [605, 0]
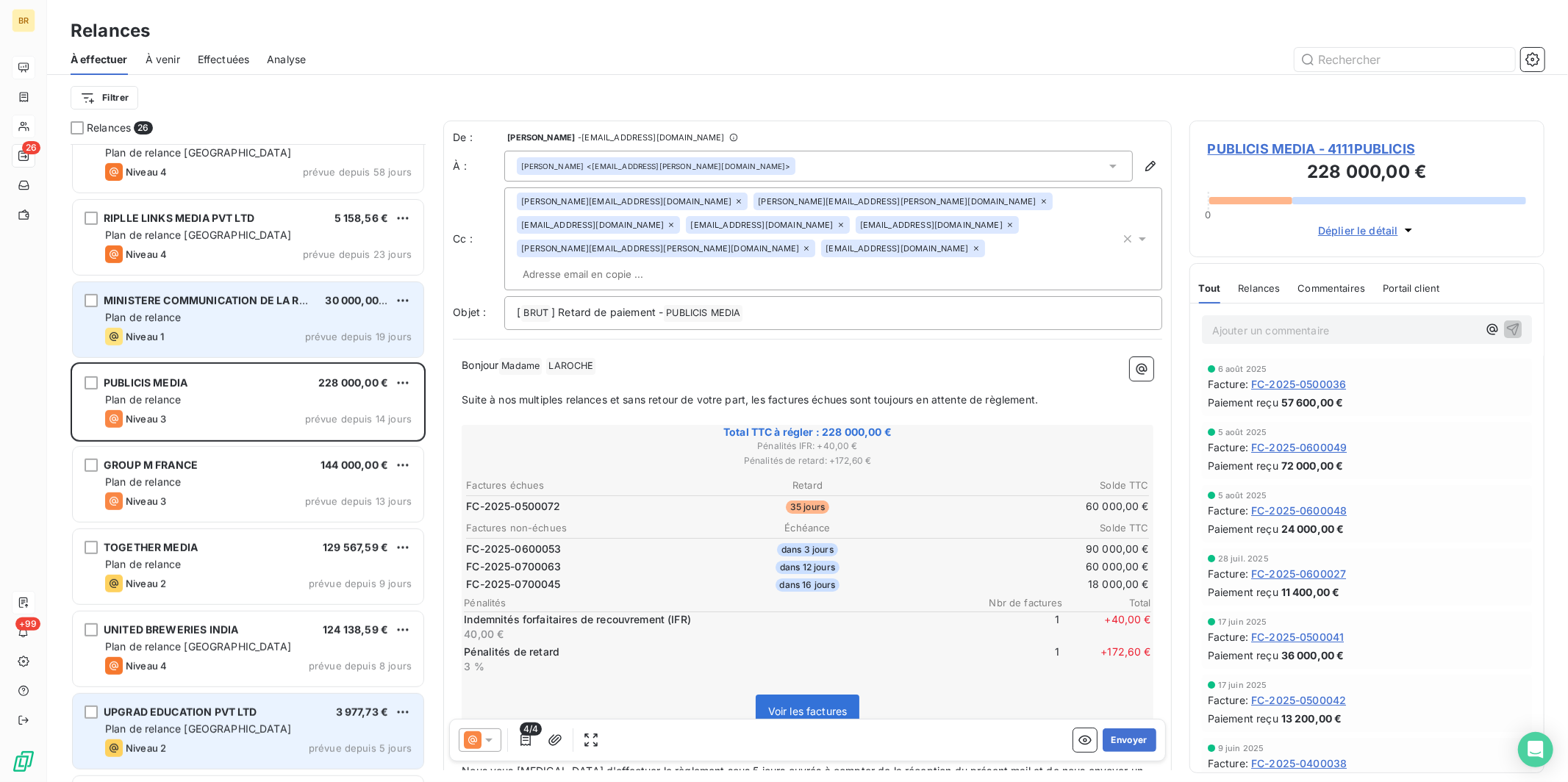
click at [268, 319] on div "Plan de relance" at bounding box center [258, 317] width 307 height 15
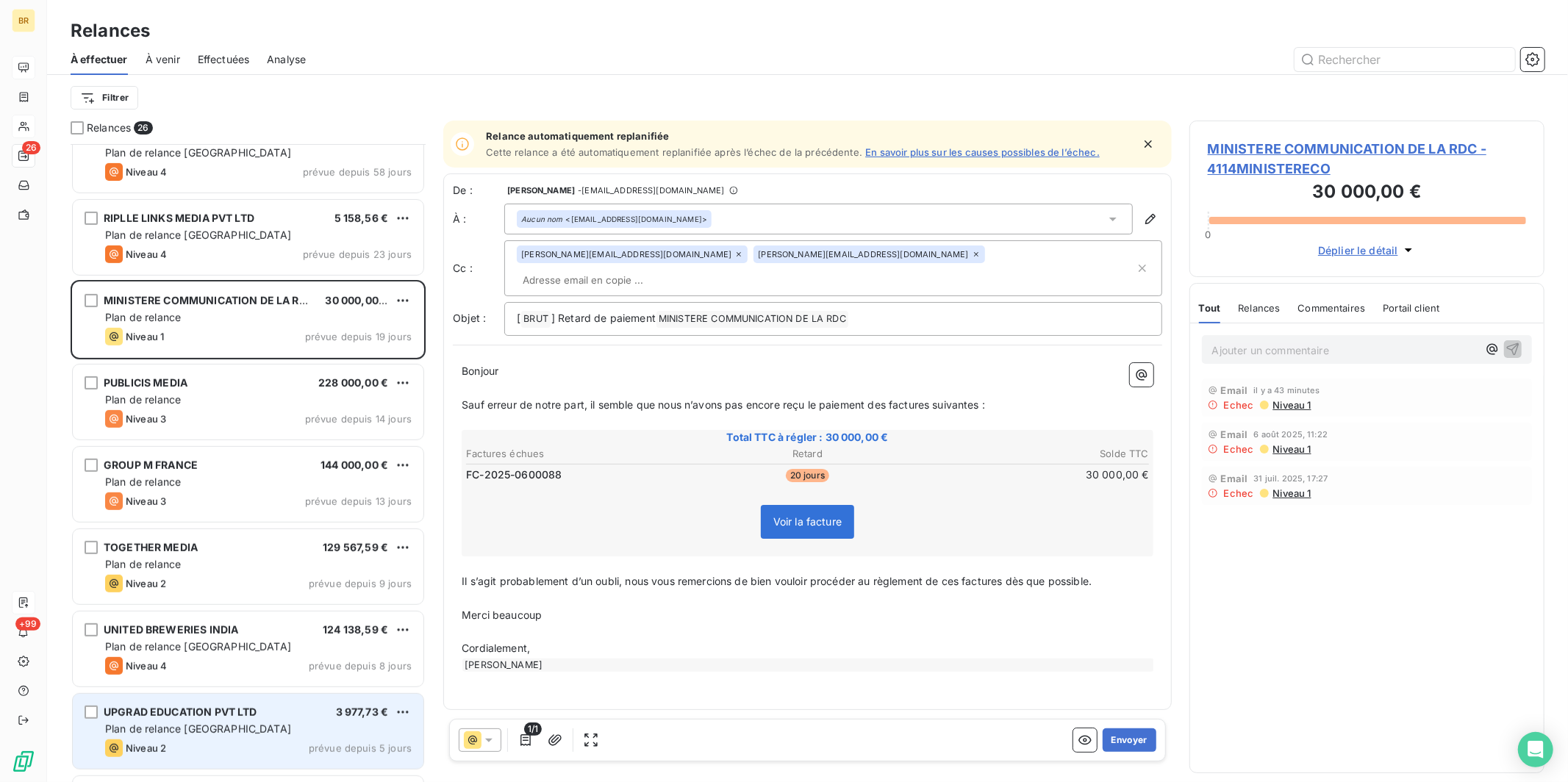
scroll to position [625, 342]
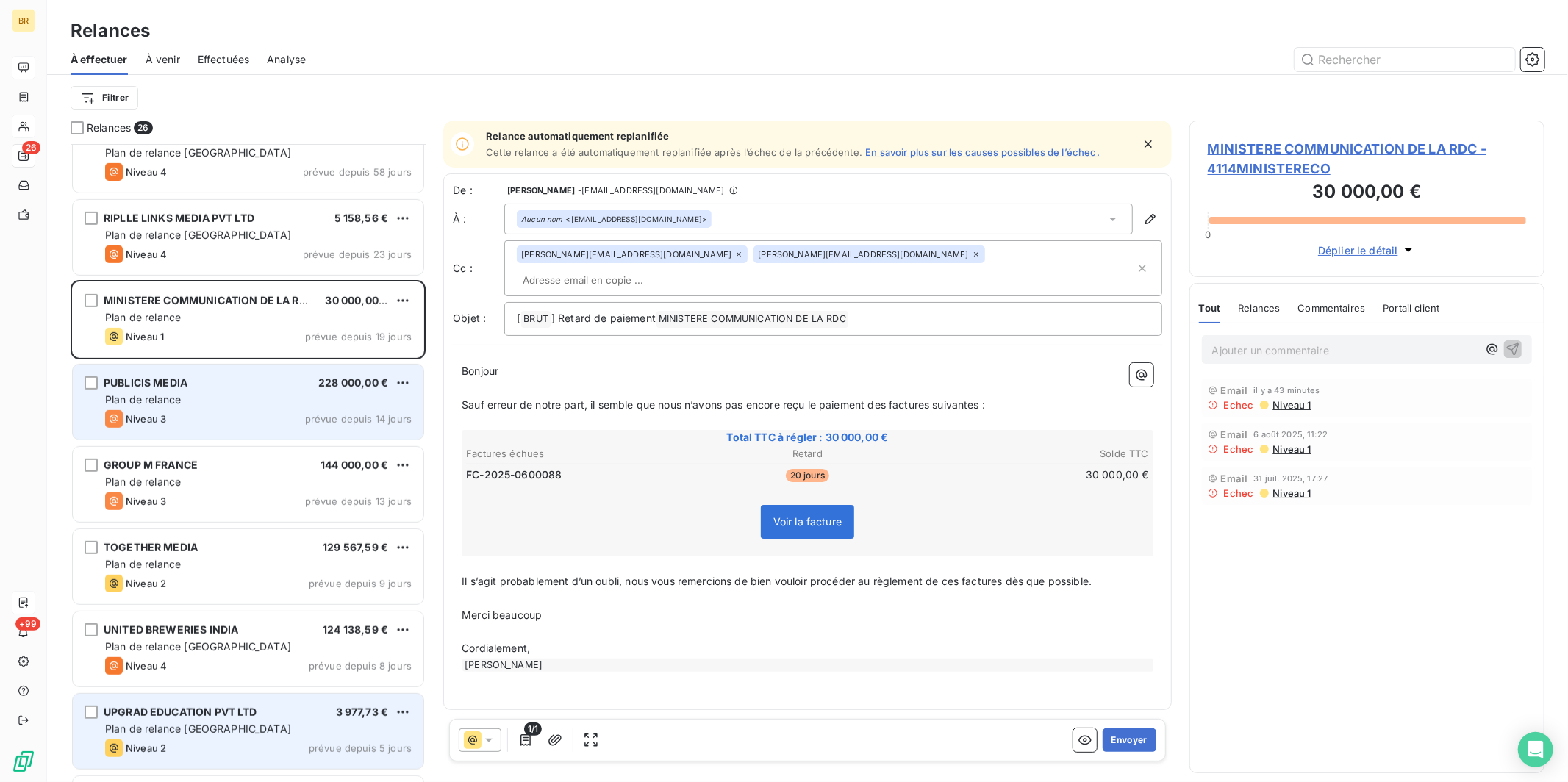
click at [227, 388] on div "PUBLICIS MEDIA 228 000,00 €" at bounding box center [258, 382] width 307 height 13
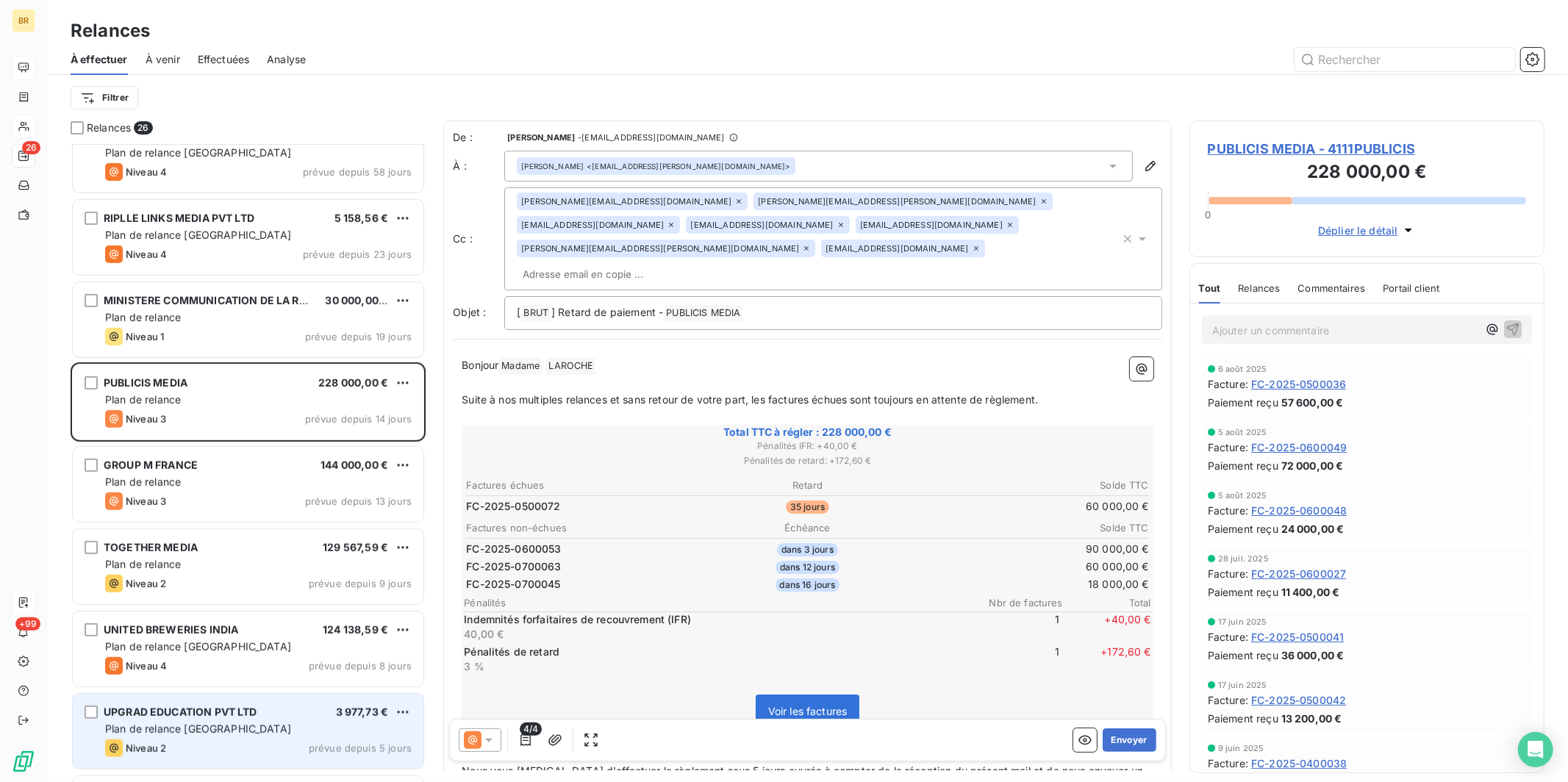
scroll to position [625, 342]
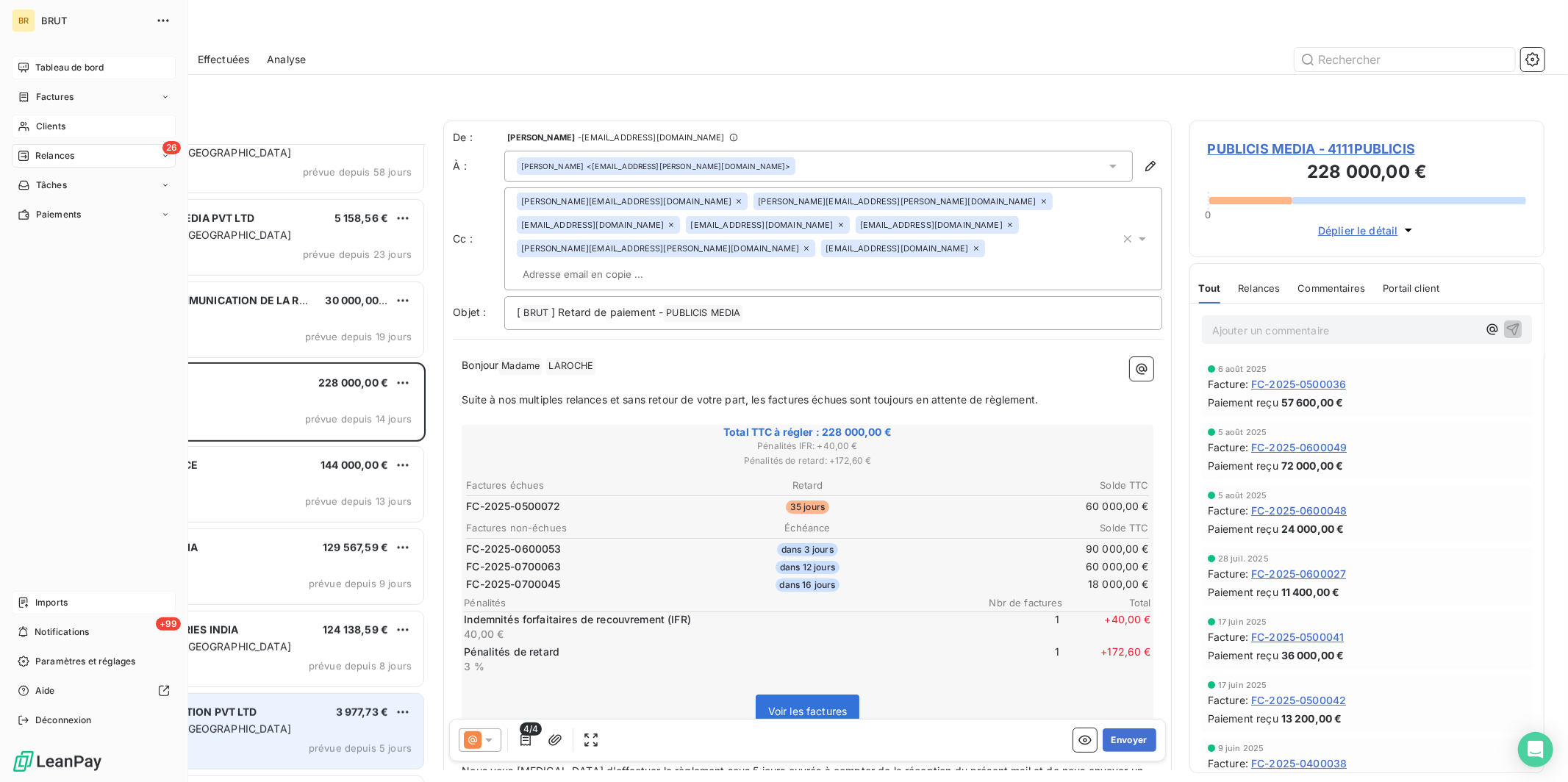
click at [76, 68] on span "Tableau de bord" at bounding box center [70, 67] width 68 height 13
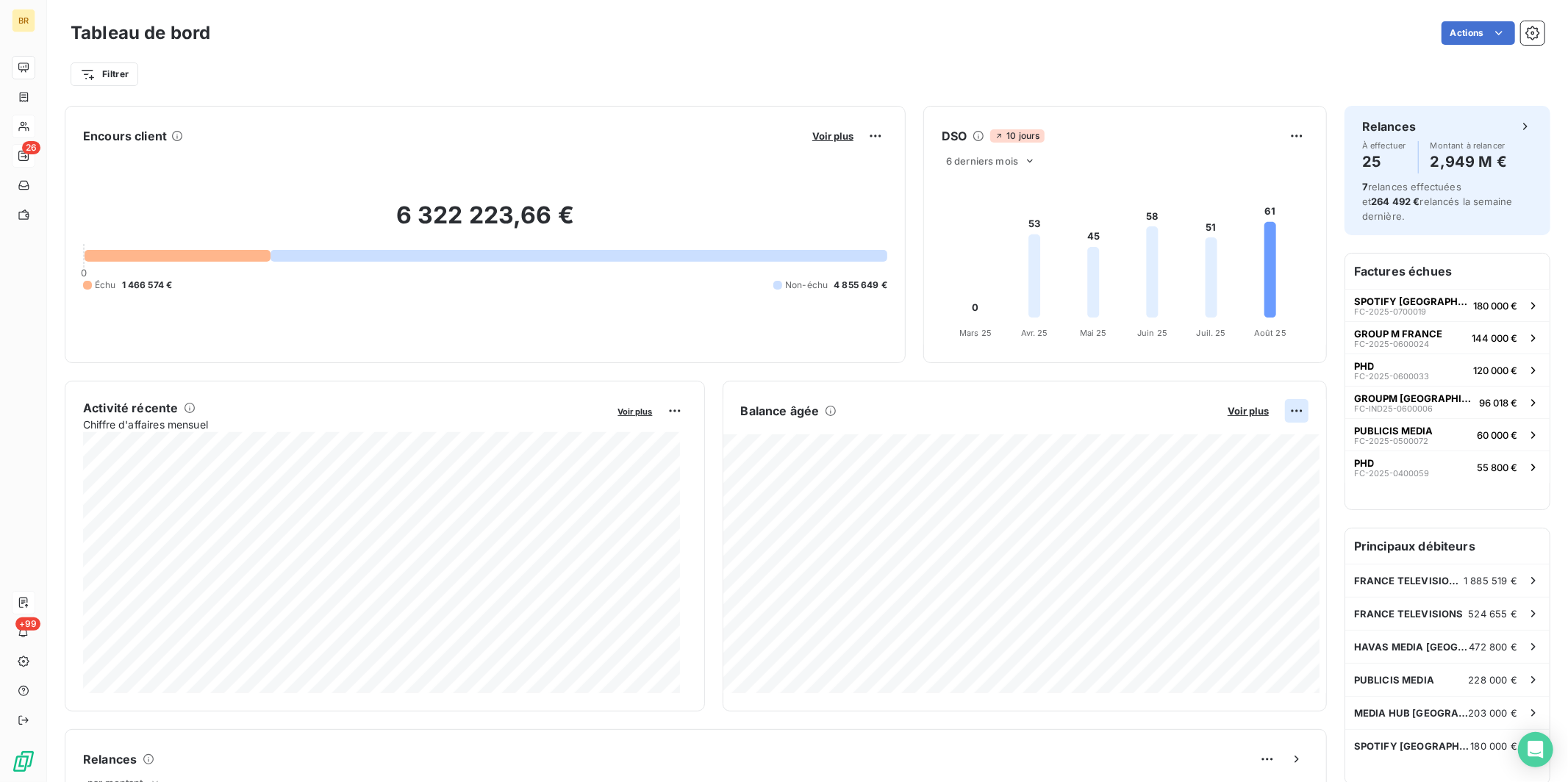
click at [725, 407] on html "BR 26 +99 Tableau de bord Actions Filtrer Encours client Voir plus 6 322 223,66…" at bounding box center [784, 391] width 1568 height 782
click at [725, 442] on div "Exporter" at bounding box center [1249, 443] width 83 height 23
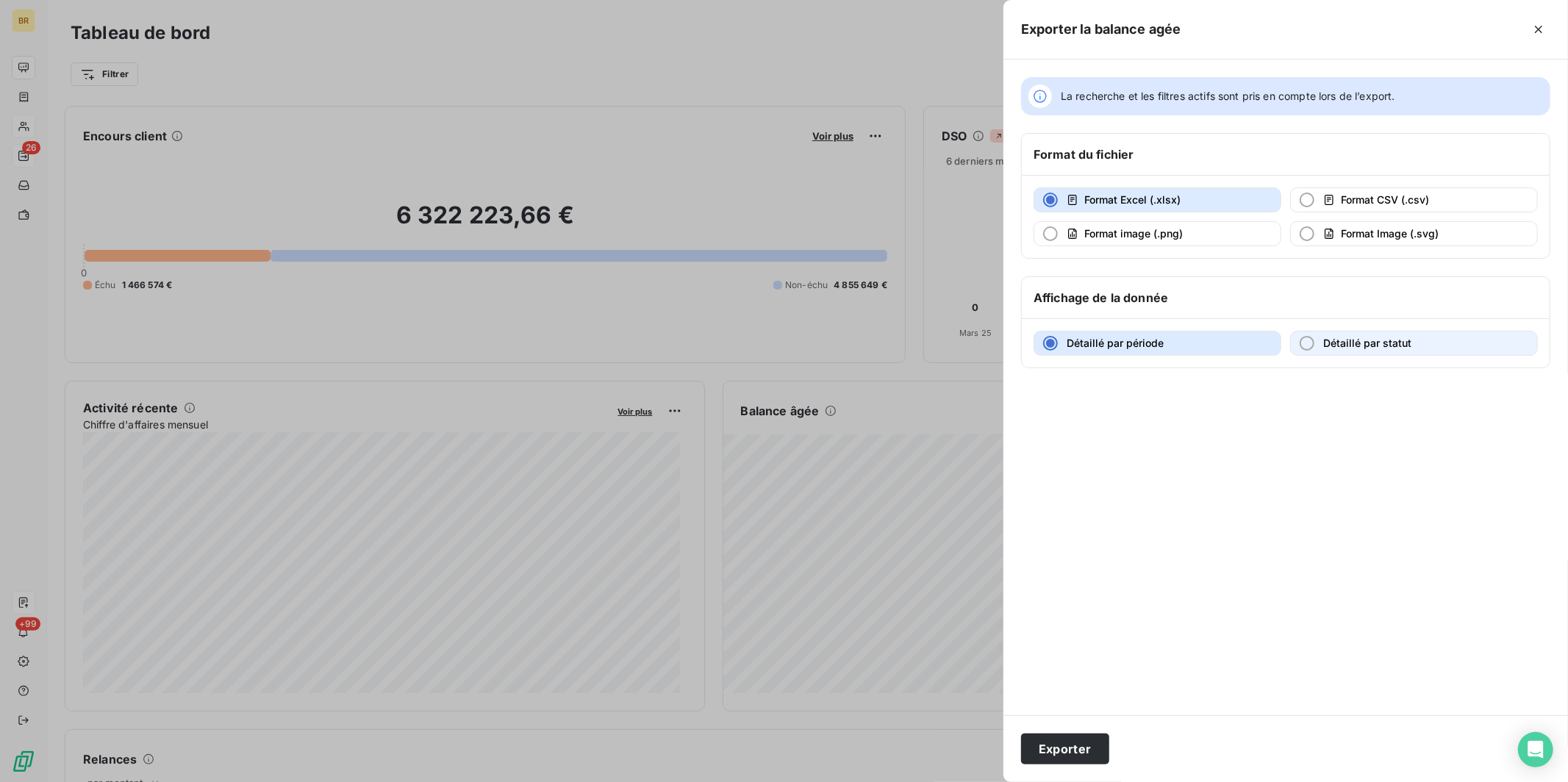
click at [725, 340] on span "Détaillé par statut" at bounding box center [1367, 343] width 88 height 12
click at [725, 619] on button "Exporter" at bounding box center [1065, 749] width 88 height 31
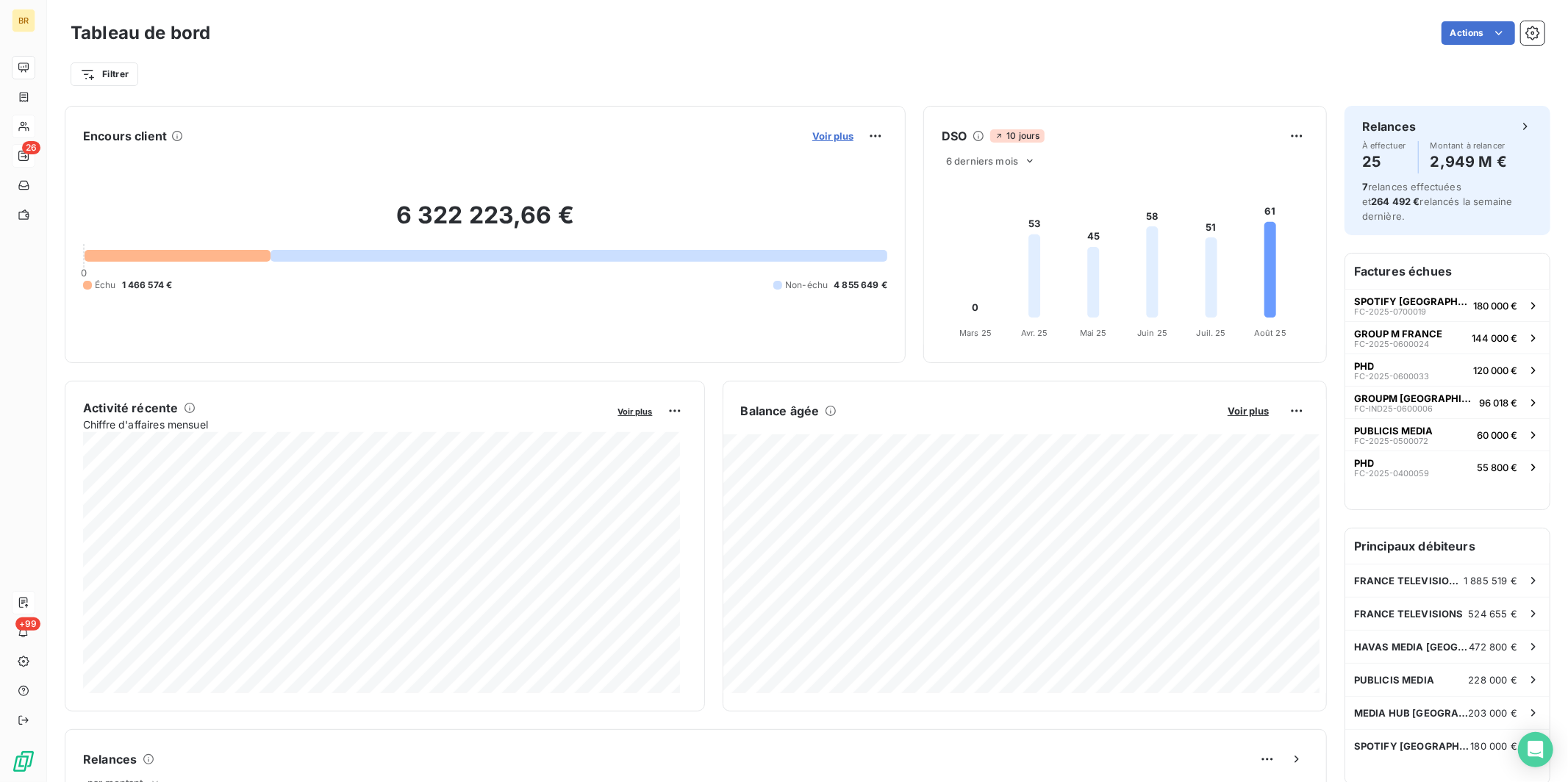
click at [725, 139] on span "Voir plus" at bounding box center [833, 135] width 41 height 12
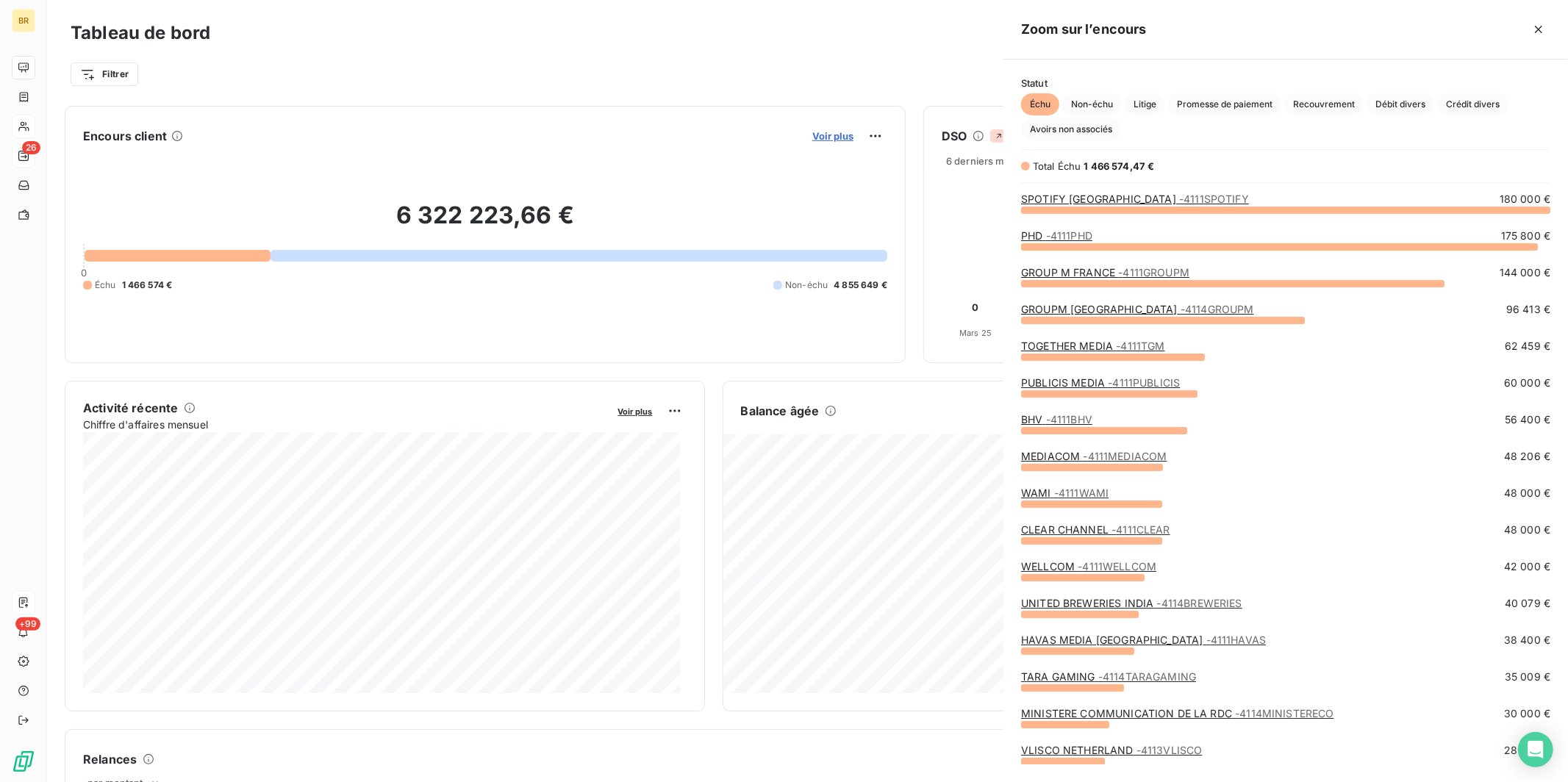
scroll to position [560, 552]
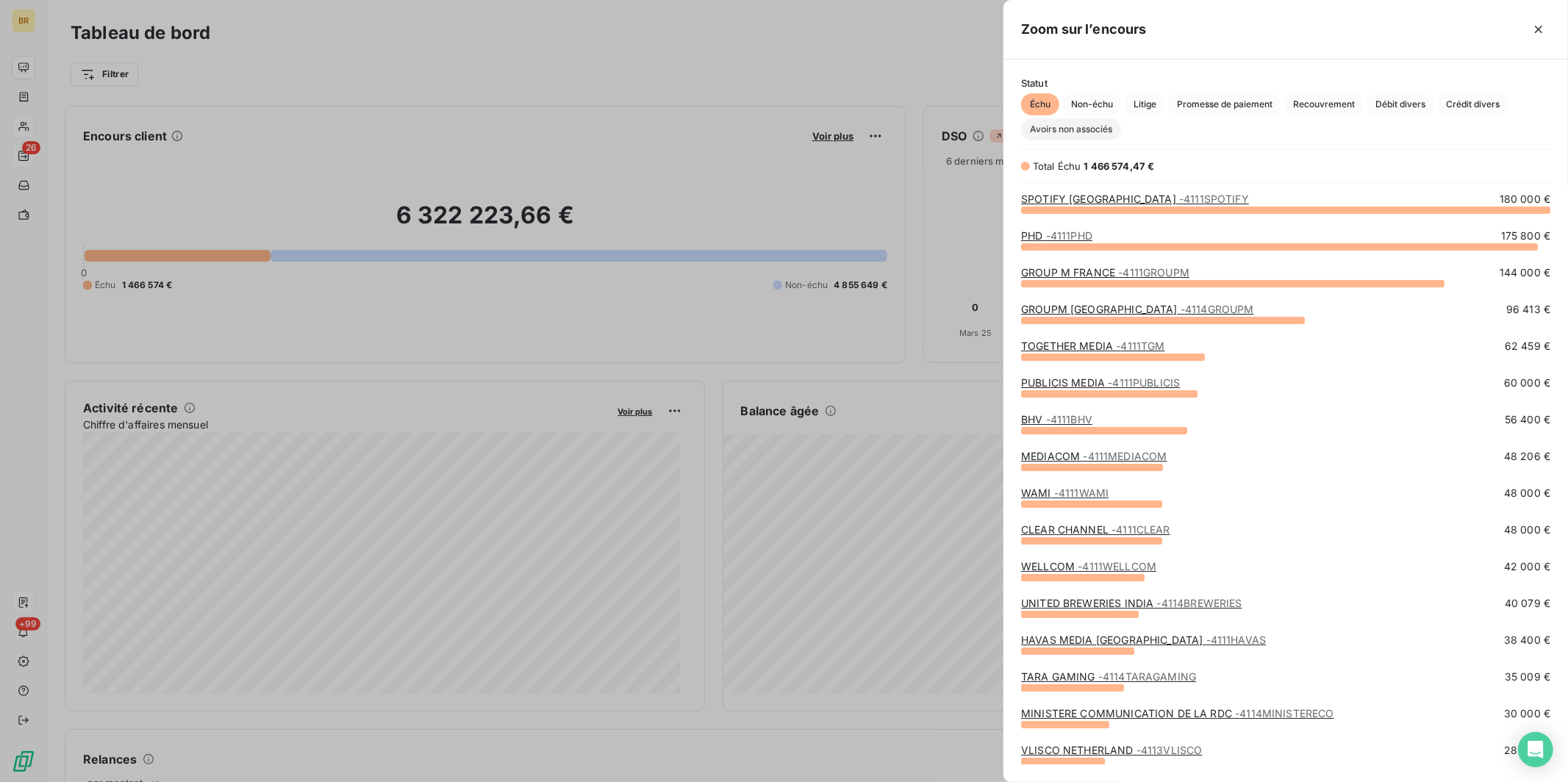
click at [725, 130] on span "Avoirs non associés" at bounding box center [1071, 129] width 100 height 22
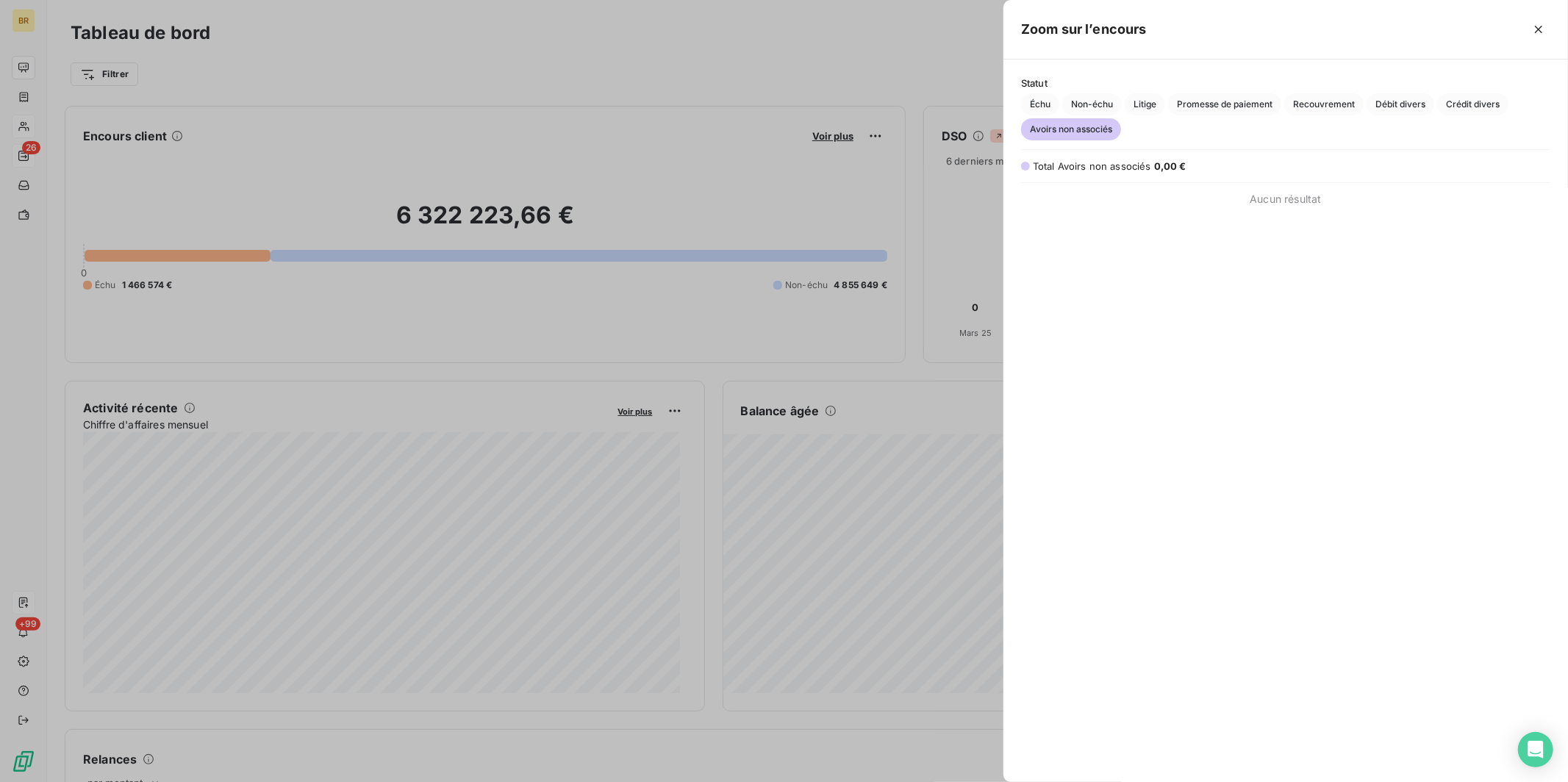
click at [725, 56] on div at bounding box center [784, 391] width 1568 height 782
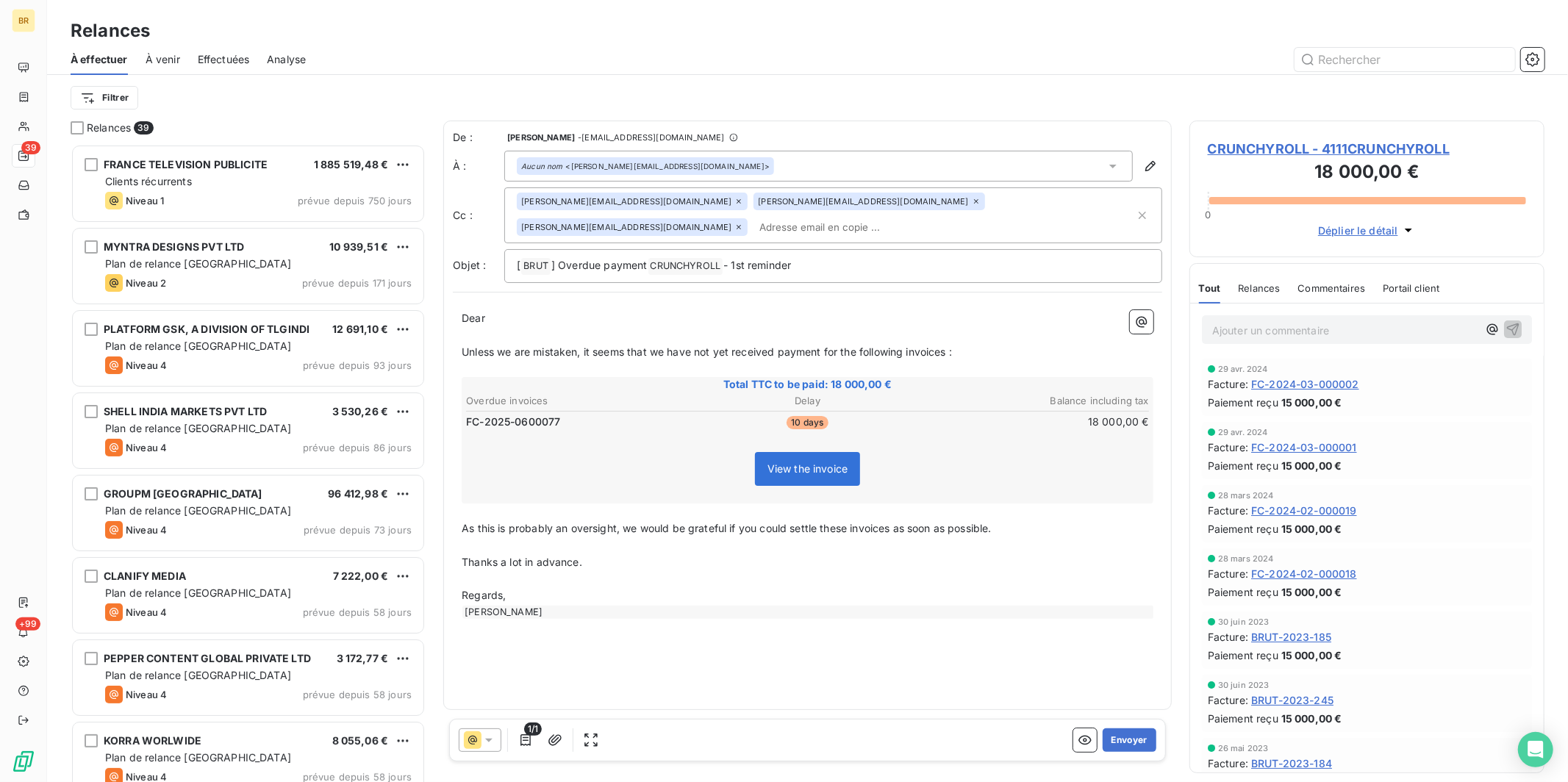
scroll to position [625, 342]
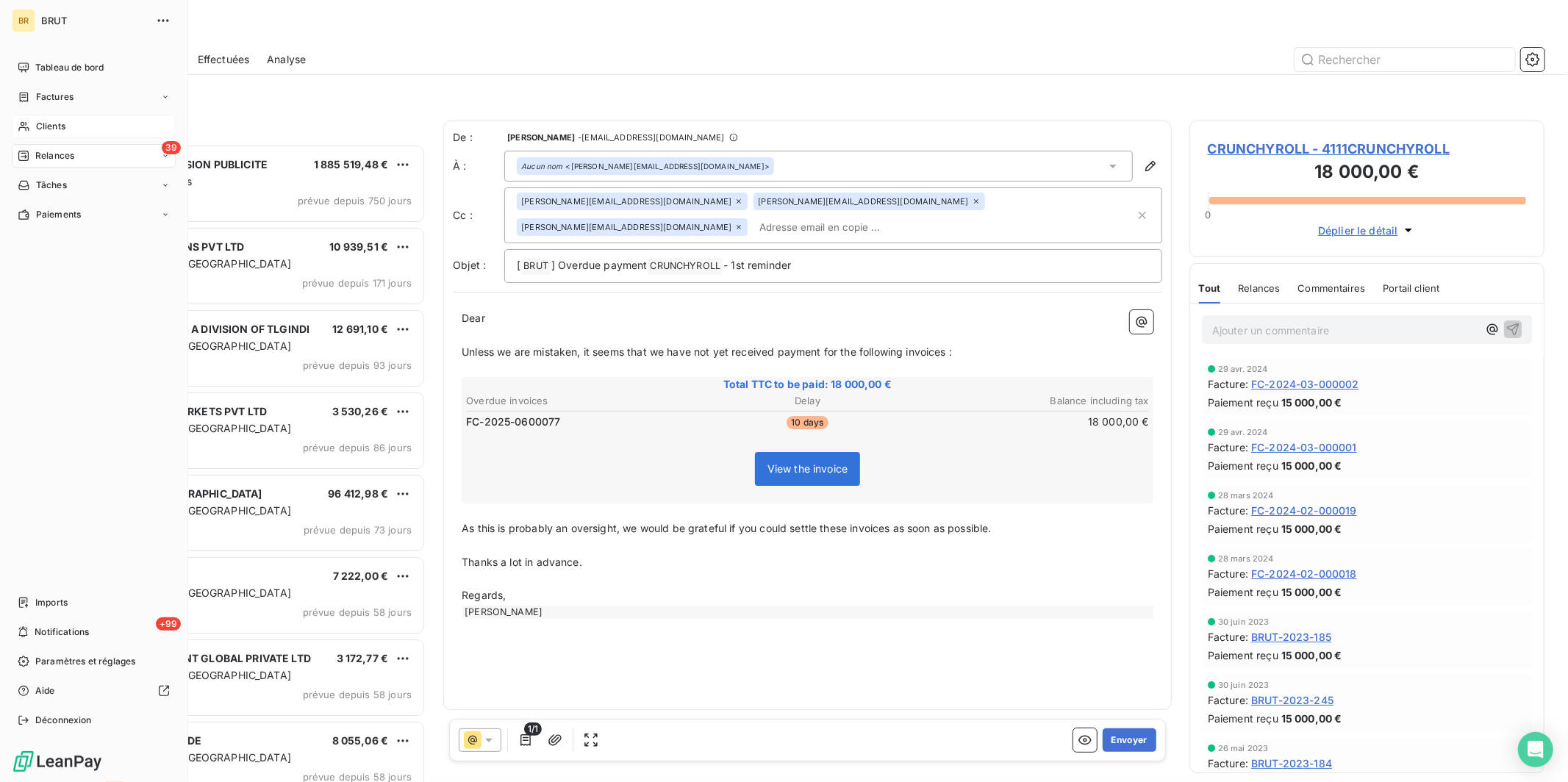
click at [58, 125] on span "Clients" at bounding box center [51, 126] width 29 height 13
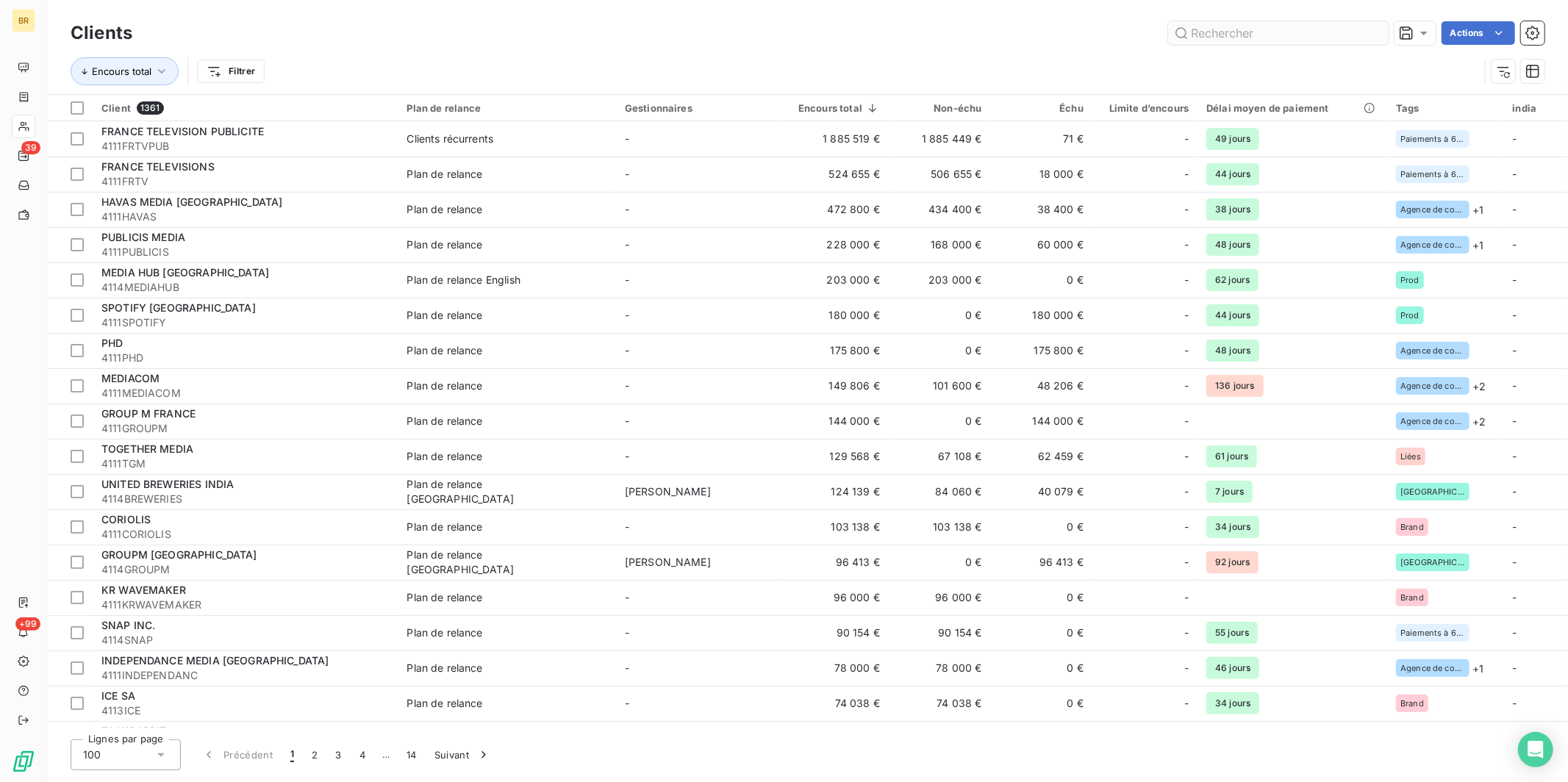
click at [1230, 34] on input "text" at bounding box center [1278, 33] width 220 height 23
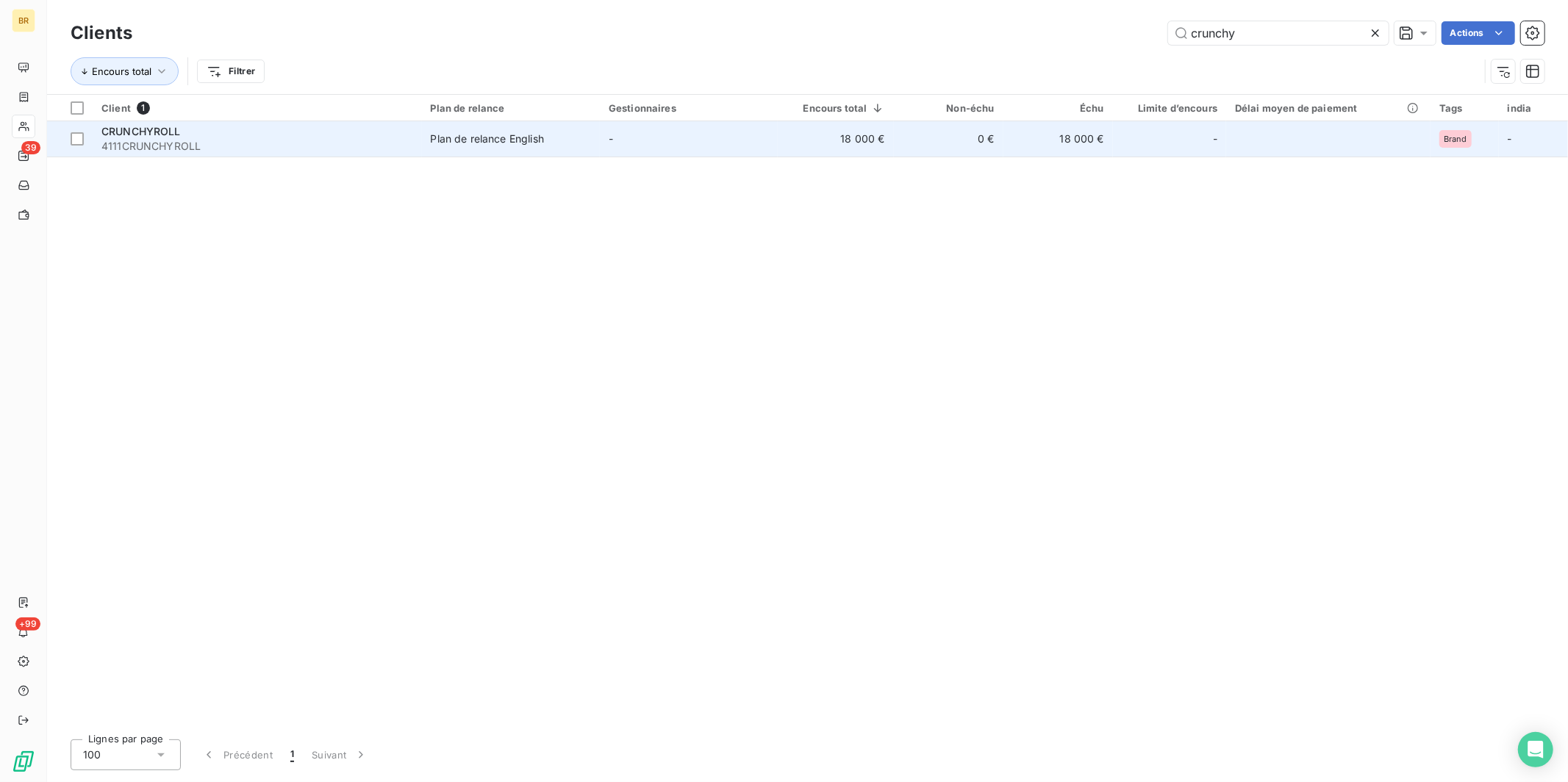
type input "crunchy"
click at [197, 146] on span "4111CRUNCHYROLL" at bounding box center [256, 146] width 311 height 15
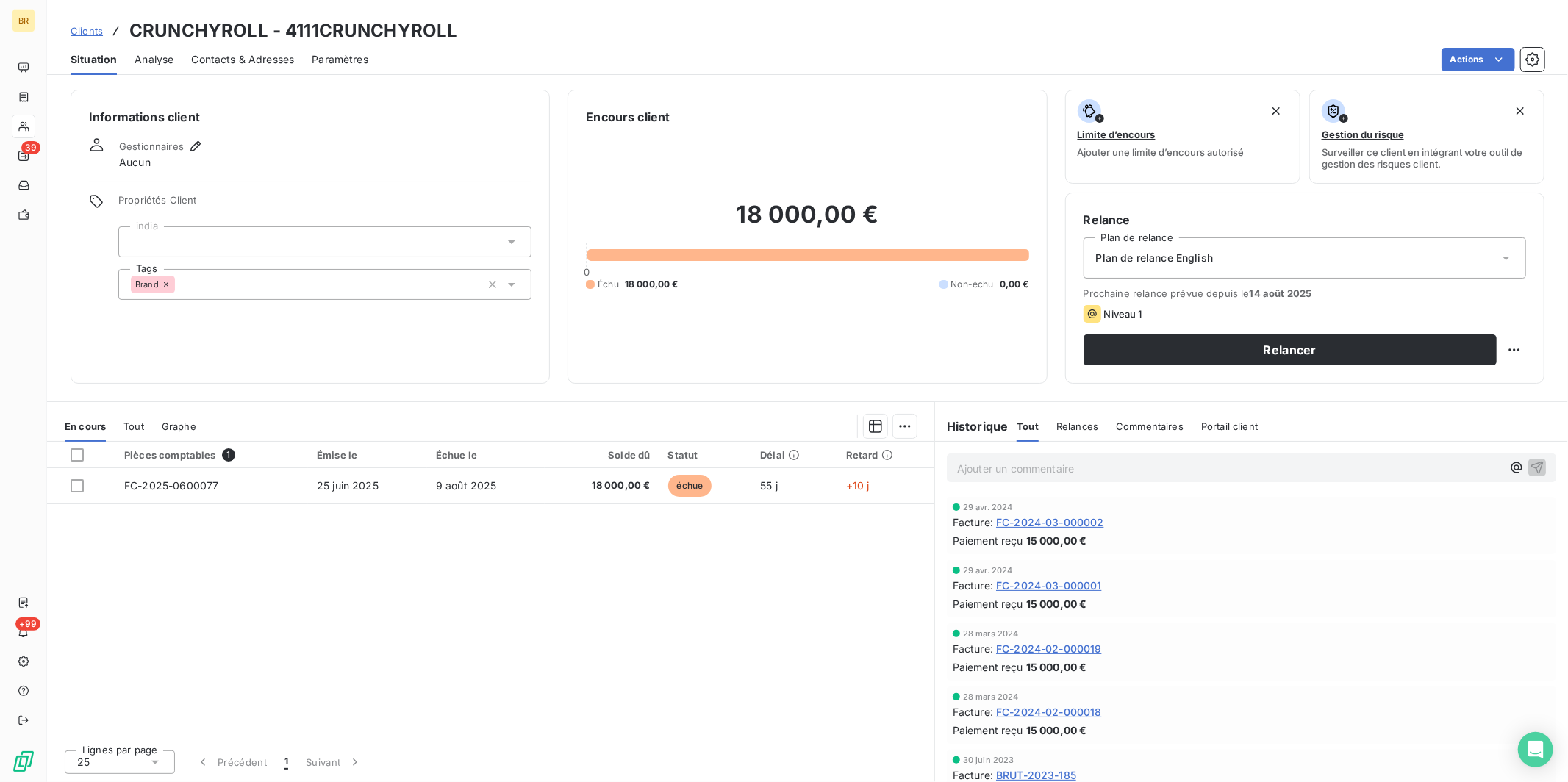
click at [257, 61] on span "Contacts & Adresses" at bounding box center [242, 59] width 103 height 15
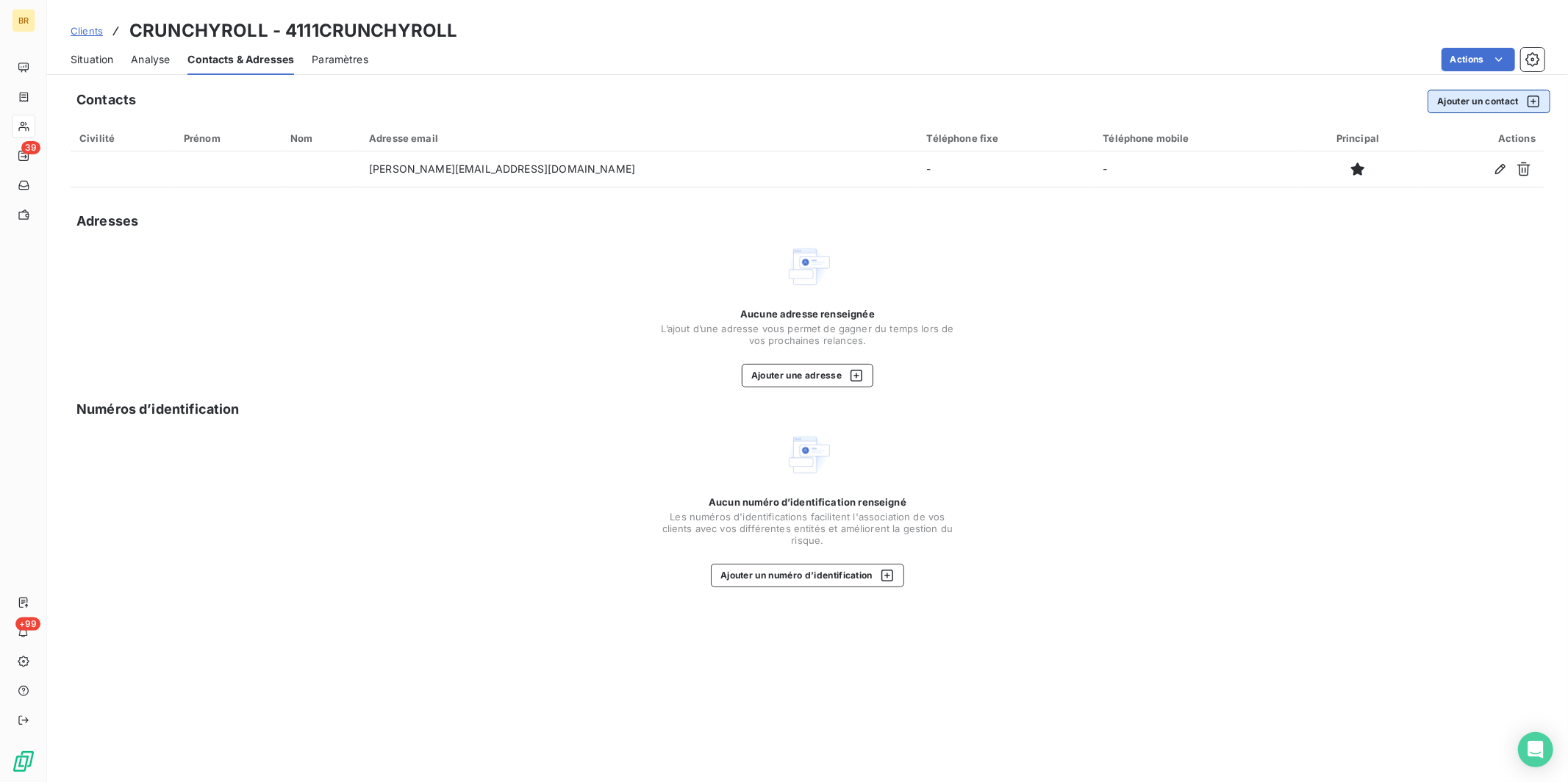
click at [1459, 104] on button "Ajouter un contact" at bounding box center [1488, 101] width 123 height 23
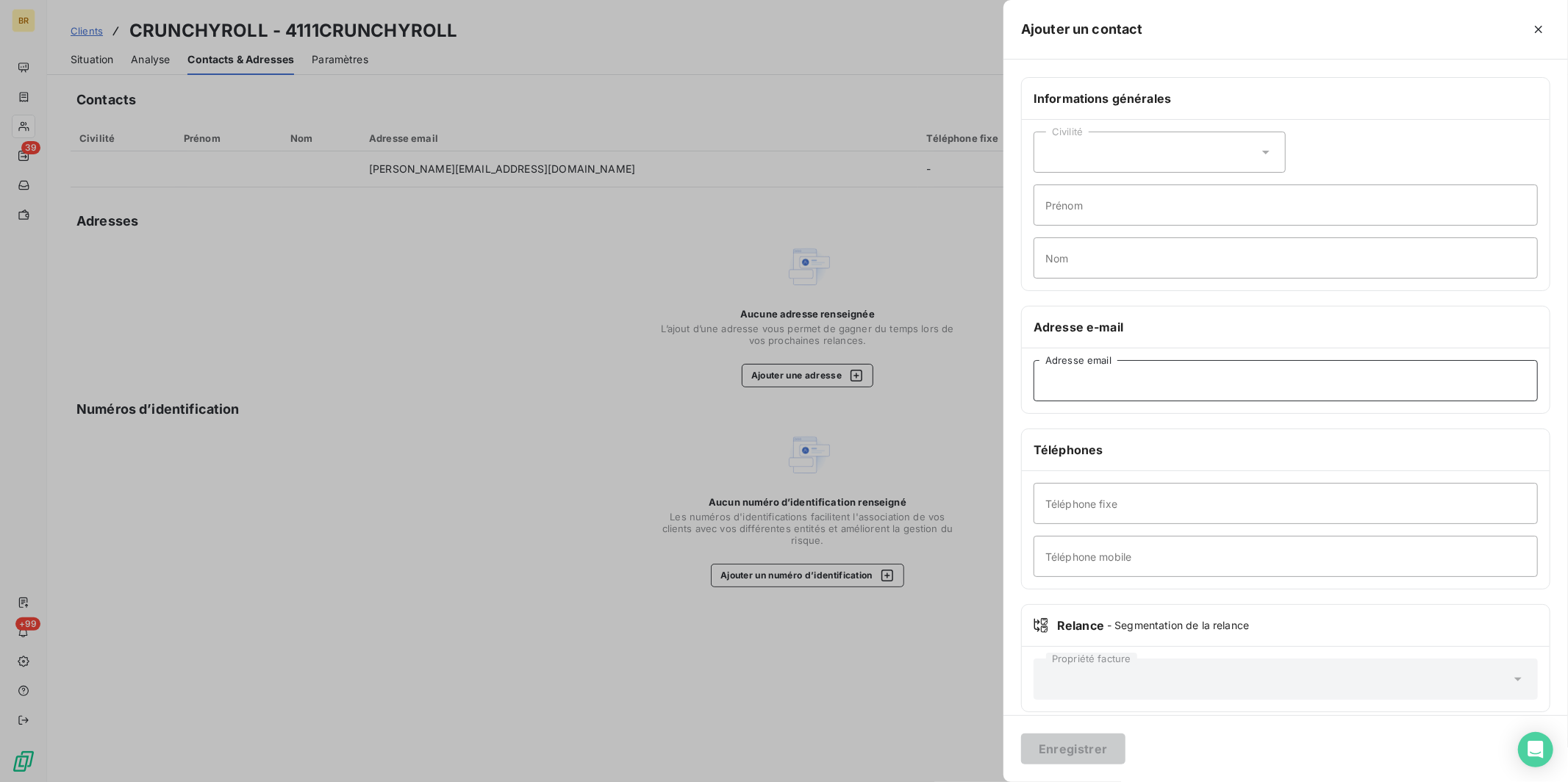
click at [1077, 385] on input "Adresse email" at bounding box center [1285, 380] width 504 height 41
paste input "[EMAIL_ADDRESS][DOMAIN_NAME]"
drag, startPoint x: 1064, startPoint y: 379, endPoint x: 871, endPoint y: 379, distance: 193.0
click at [871, 781] on div "Ajouter un contact Informations générales Civilité Prénom Nom Adresse e-mail fi…" at bounding box center [784, 782] width 1568 height 0
type input "[EMAIL_ADDRESS][DOMAIN_NAME]"
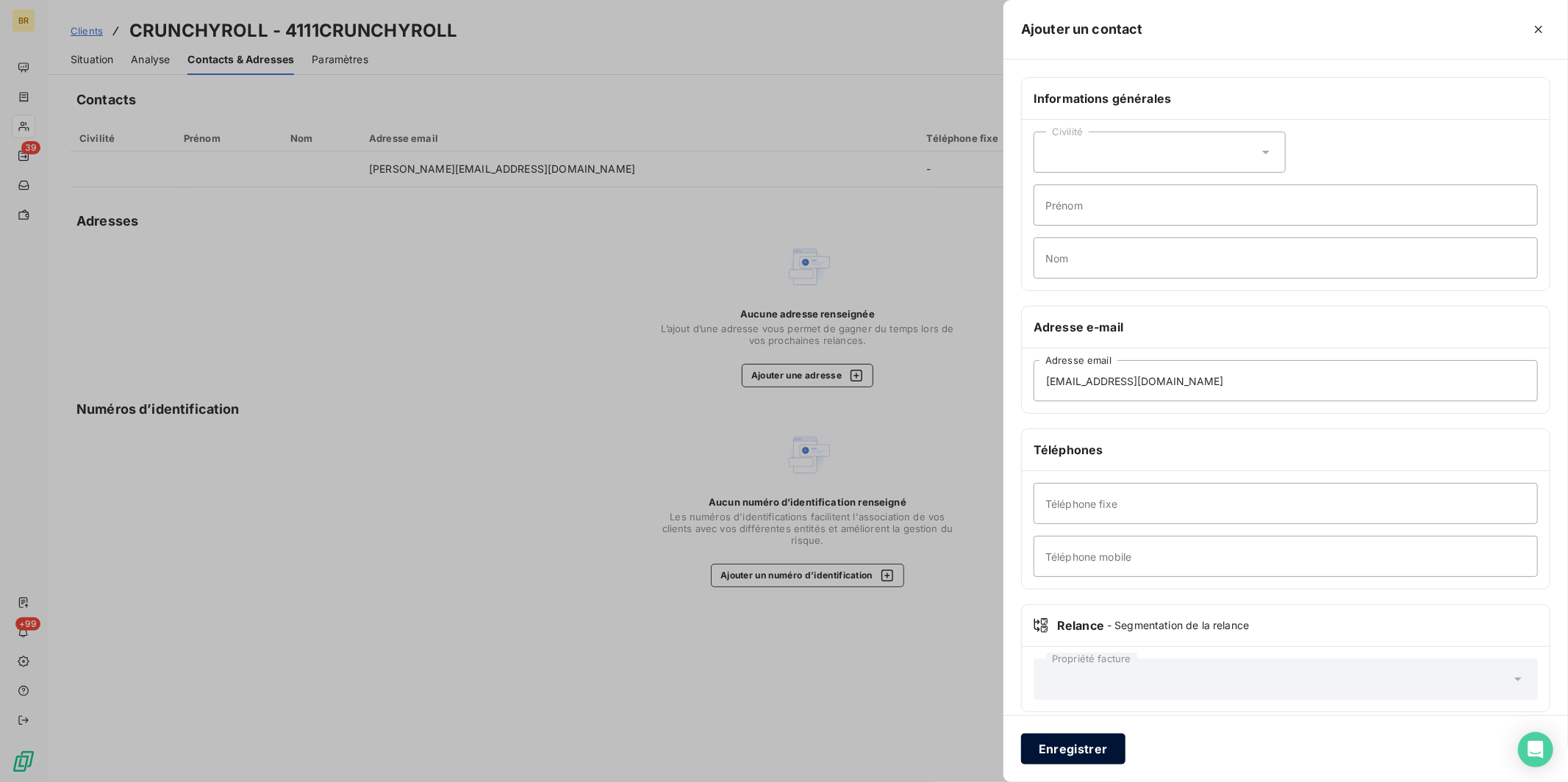
click at [1071, 749] on button "Enregistrer" at bounding box center [1073, 749] width 104 height 31
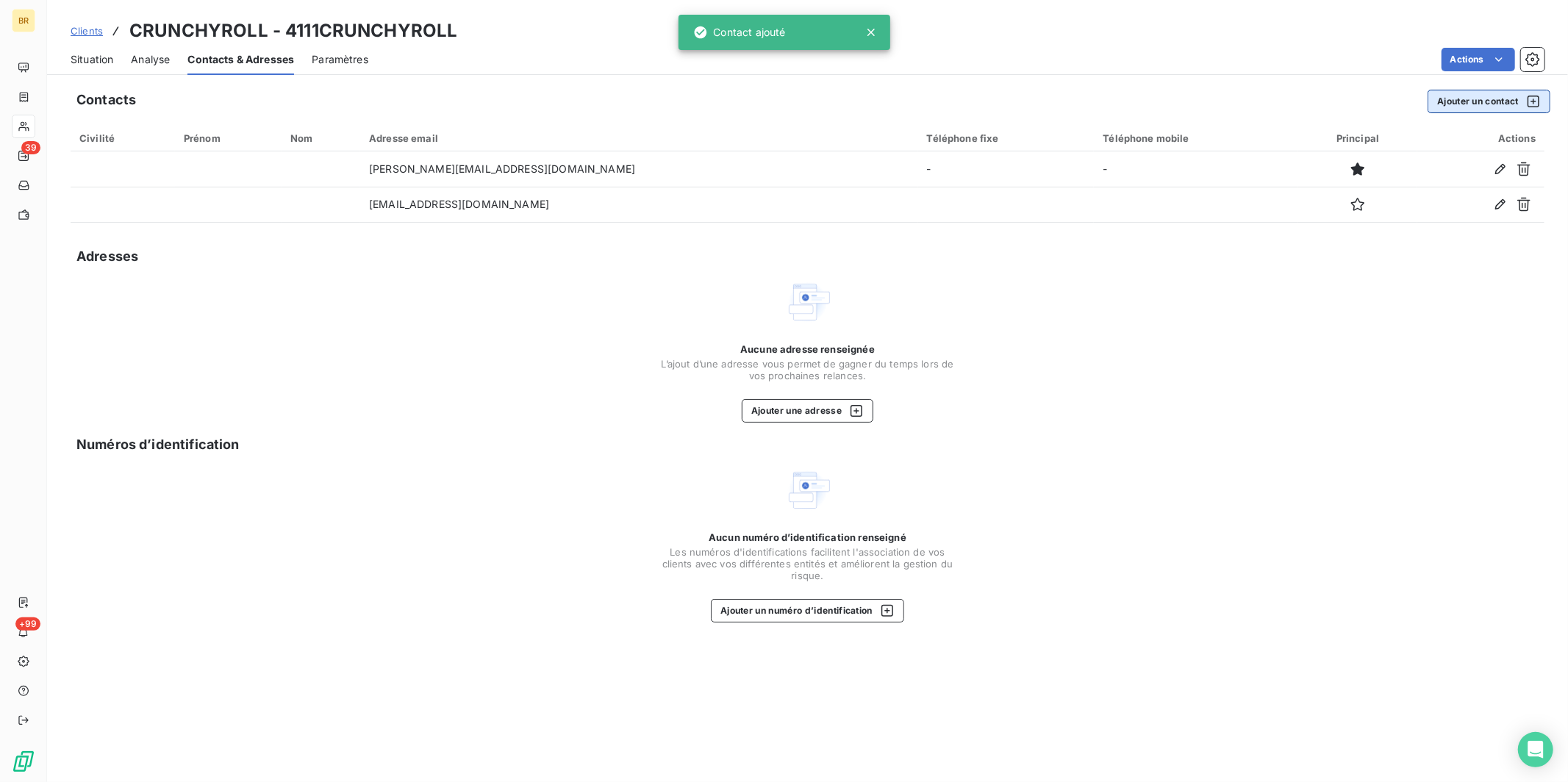
click at [1476, 97] on button "Ajouter un contact" at bounding box center [1488, 101] width 123 height 23
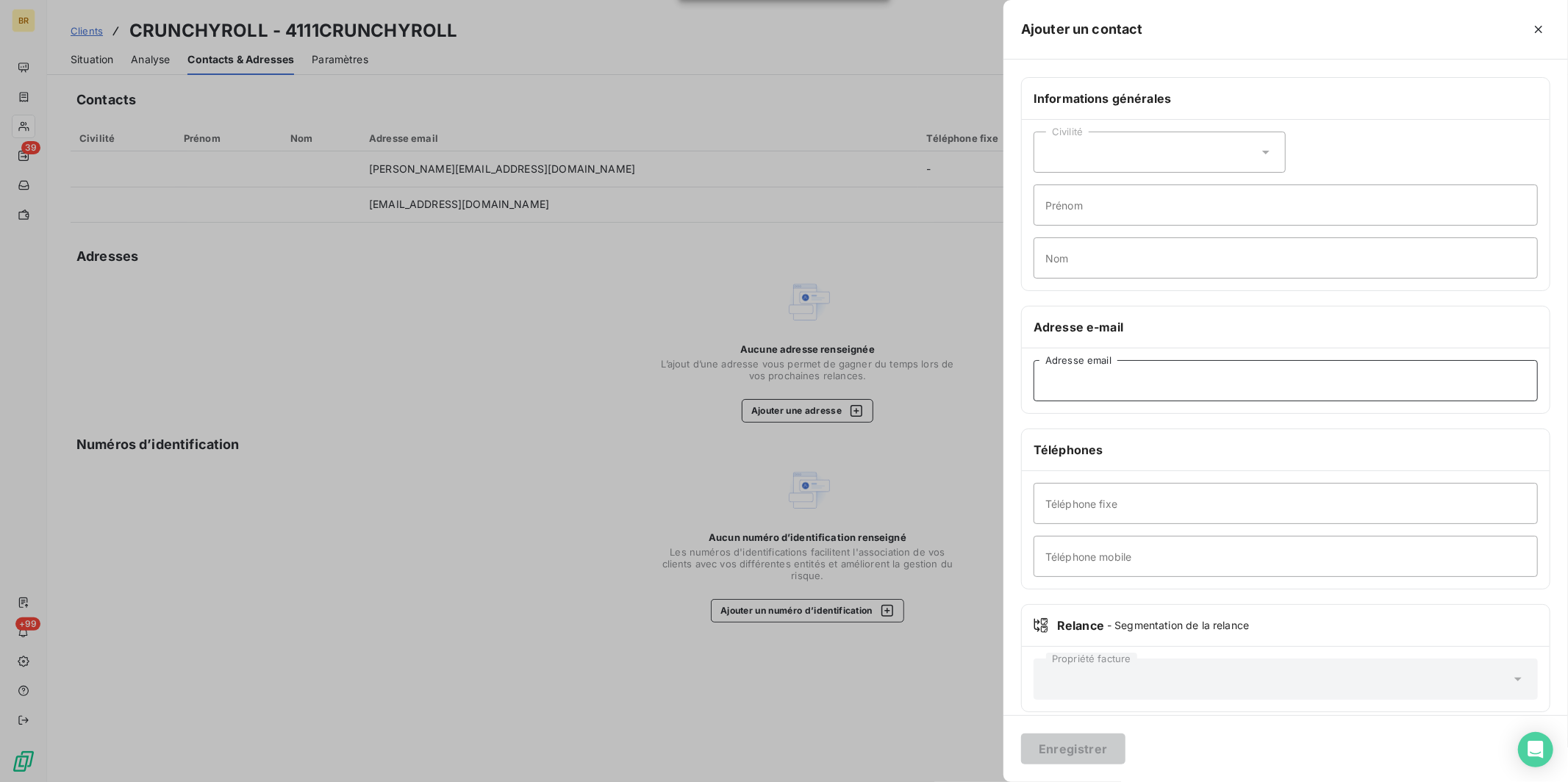
click at [1091, 380] on input "Adresse email" at bounding box center [1285, 380] width 504 height 41
paste input "[EMAIL_ADDRESS][DOMAIN_NAME]"
type input "[EMAIL_ADDRESS][DOMAIN_NAME]"
click at [1063, 744] on button "Enregistrer" at bounding box center [1073, 749] width 104 height 31
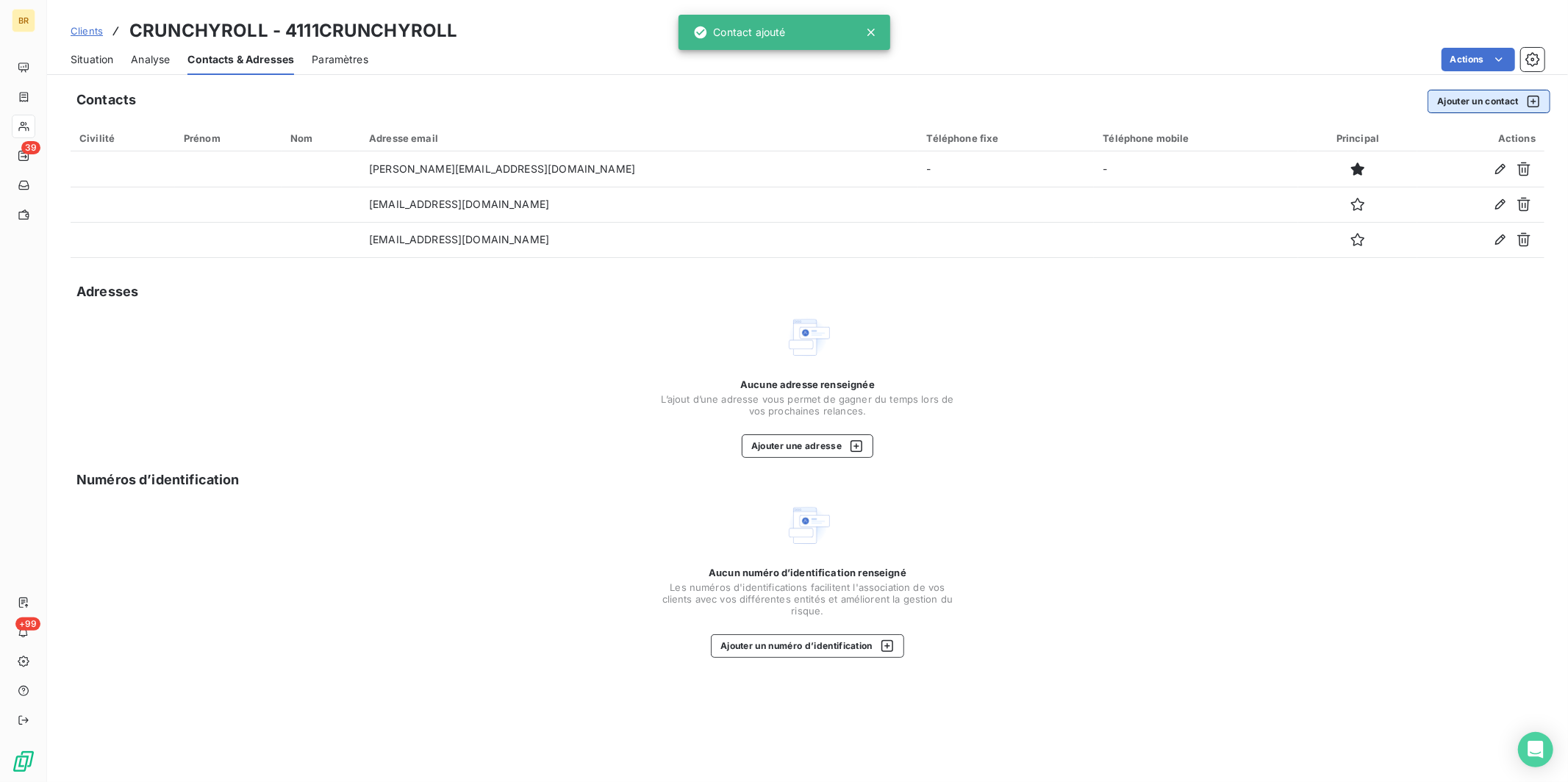
click at [1466, 102] on button "Ajouter un contact" at bounding box center [1488, 101] width 123 height 23
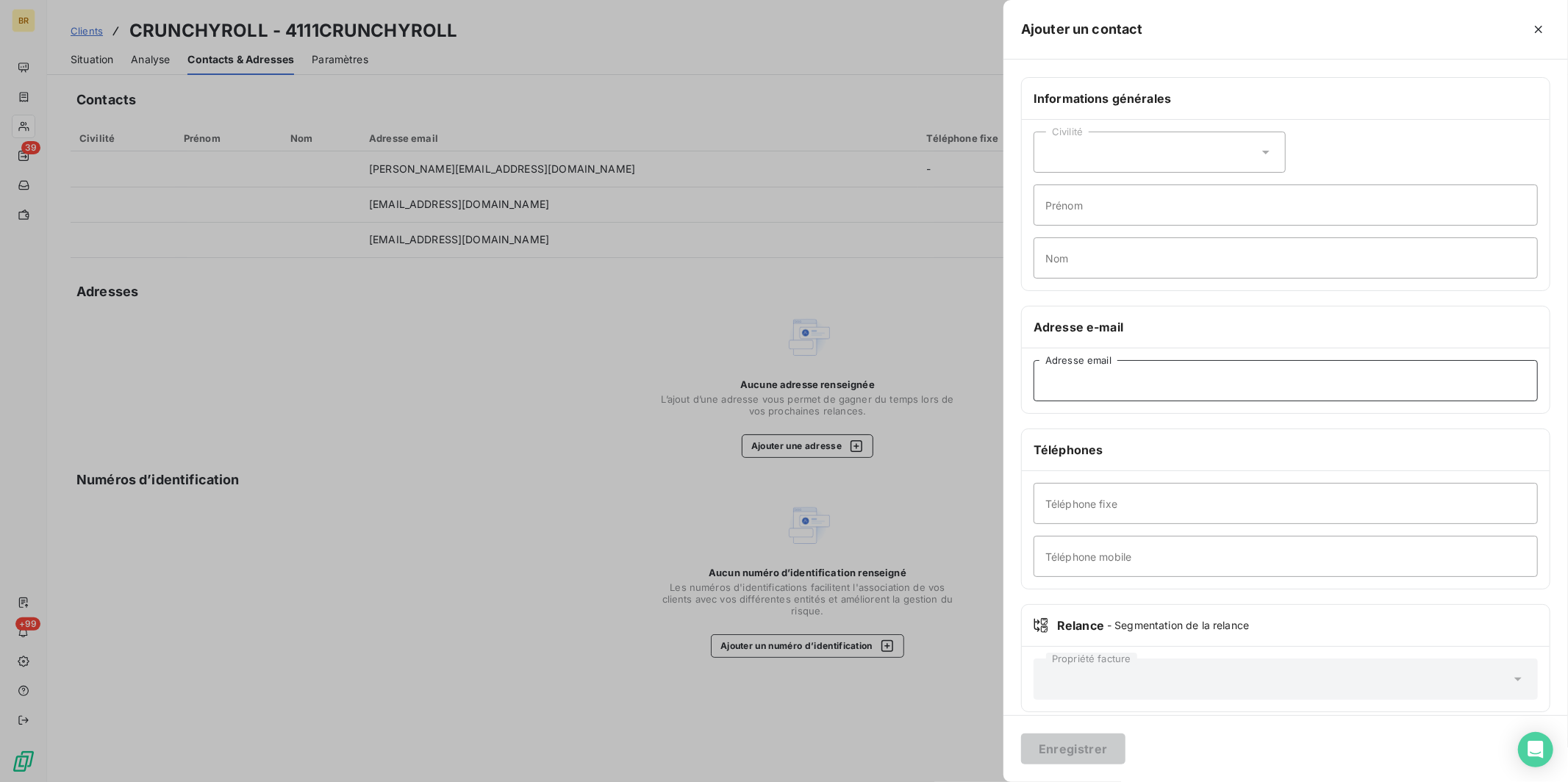
click at [1112, 386] on input "Adresse email" at bounding box center [1285, 380] width 504 height 41
paste input "[EMAIL_ADDRESS][PERSON_NAME][DOMAIN_NAME]"
type input "[EMAIL_ADDRESS][PERSON_NAME][DOMAIN_NAME]"
click at [1064, 751] on button "Enregistrer" at bounding box center [1073, 749] width 104 height 31
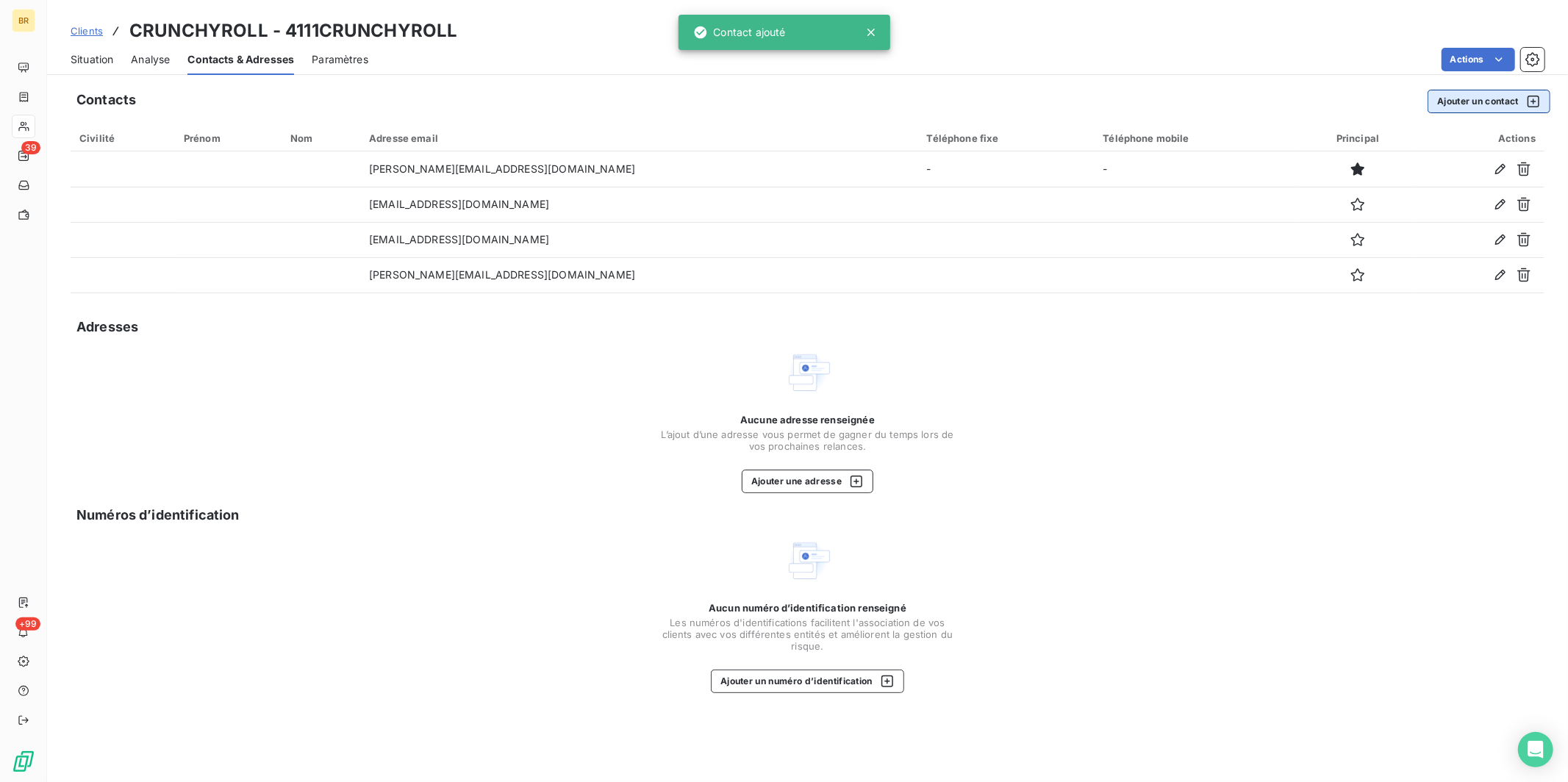
click at [1462, 99] on button "Ajouter un contact" at bounding box center [1488, 101] width 123 height 23
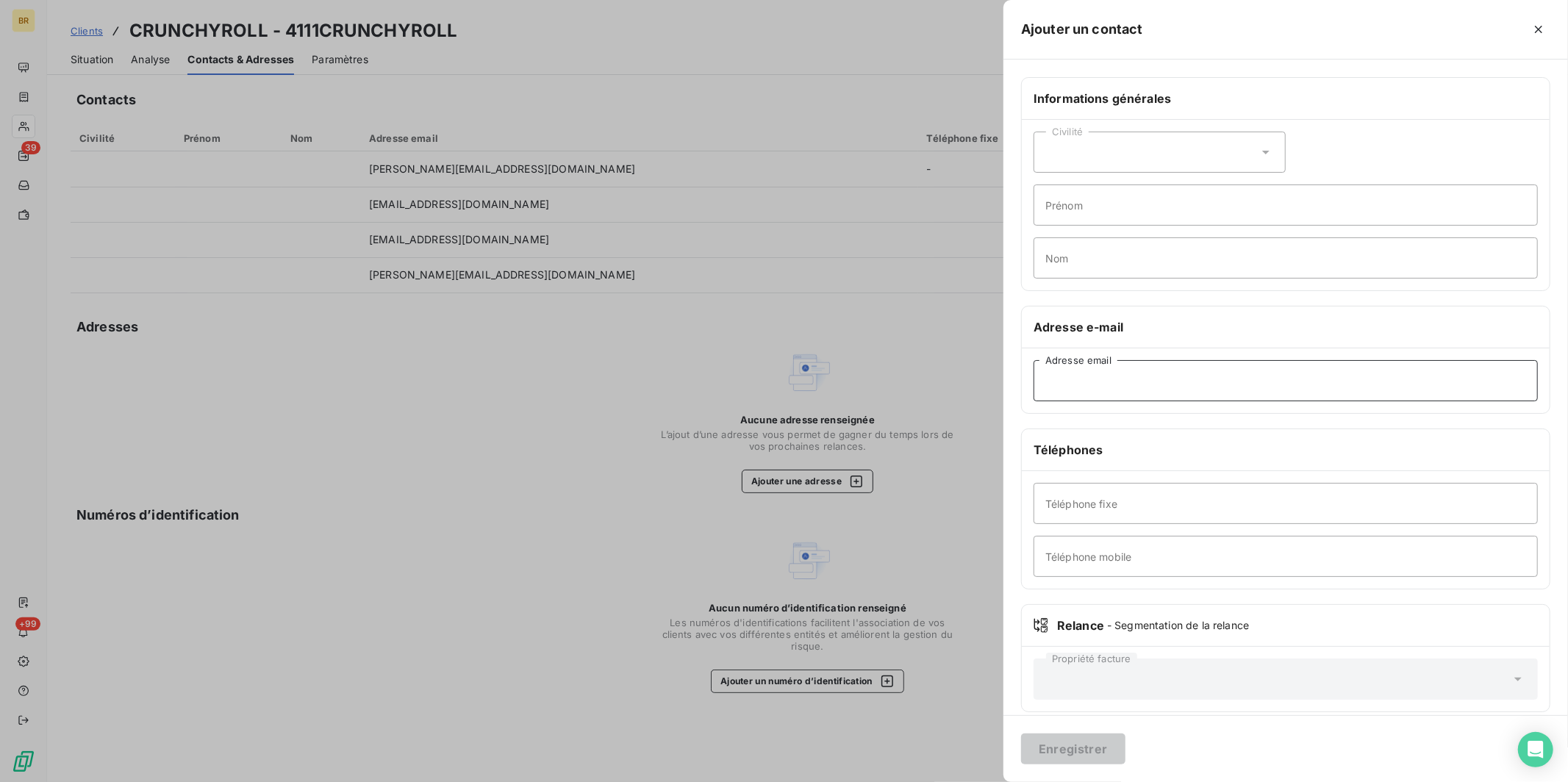
click at [1116, 374] on input "Adresse email" at bounding box center [1285, 380] width 504 height 41
paste input "[EMAIL_ADDRESS][PERSON_NAME][DOMAIN_NAME]"
type input "[EMAIL_ADDRESS][PERSON_NAME][DOMAIN_NAME]"
click at [1071, 742] on button "Enregistrer" at bounding box center [1073, 749] width 104 height 31
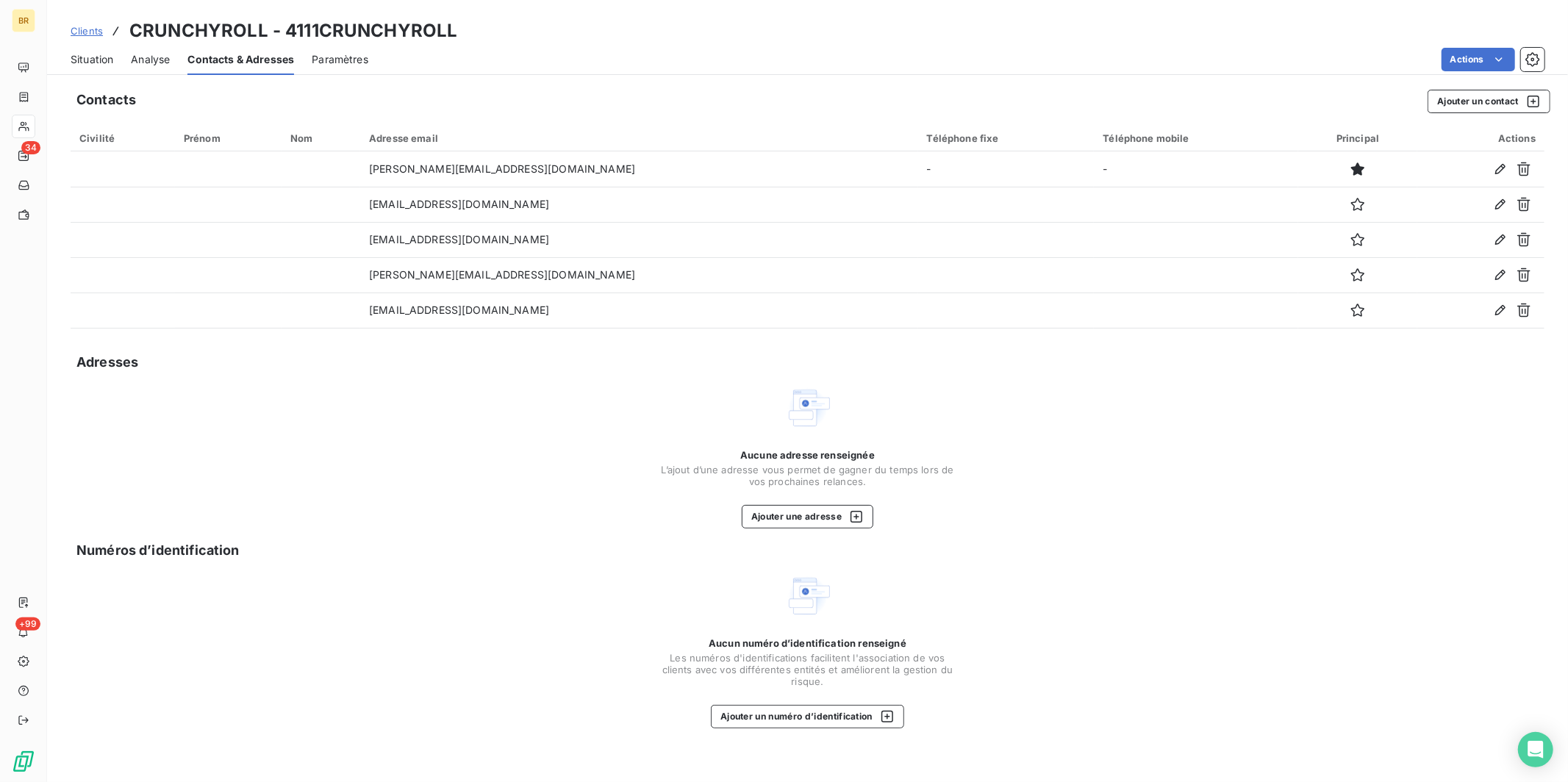
click at [94, 32] on span "Clients" at bounding box center [87, 30] width 32 height 12
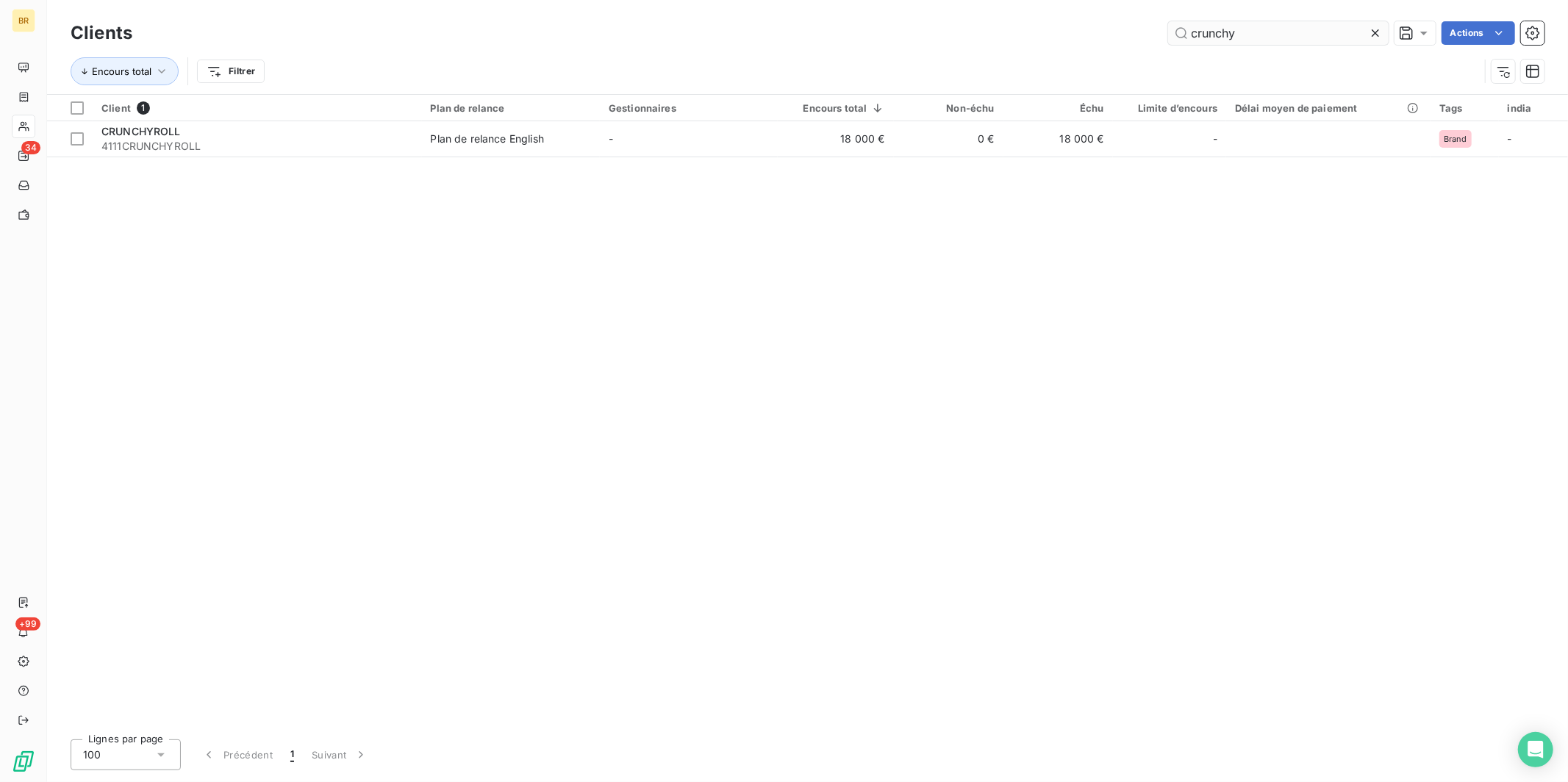
click at [1240, 40] on input "crunchy" at bounding box center [1278, 33] width 220 height 23
drag, startPoint x: 1253, startPoint y: 36, endPoint x: 1111, endPoint y: 25, distance: 142.4
click at [1113, 25] on div "crunchy Actions" at bounding box center [847, 33] width 1394 height 23
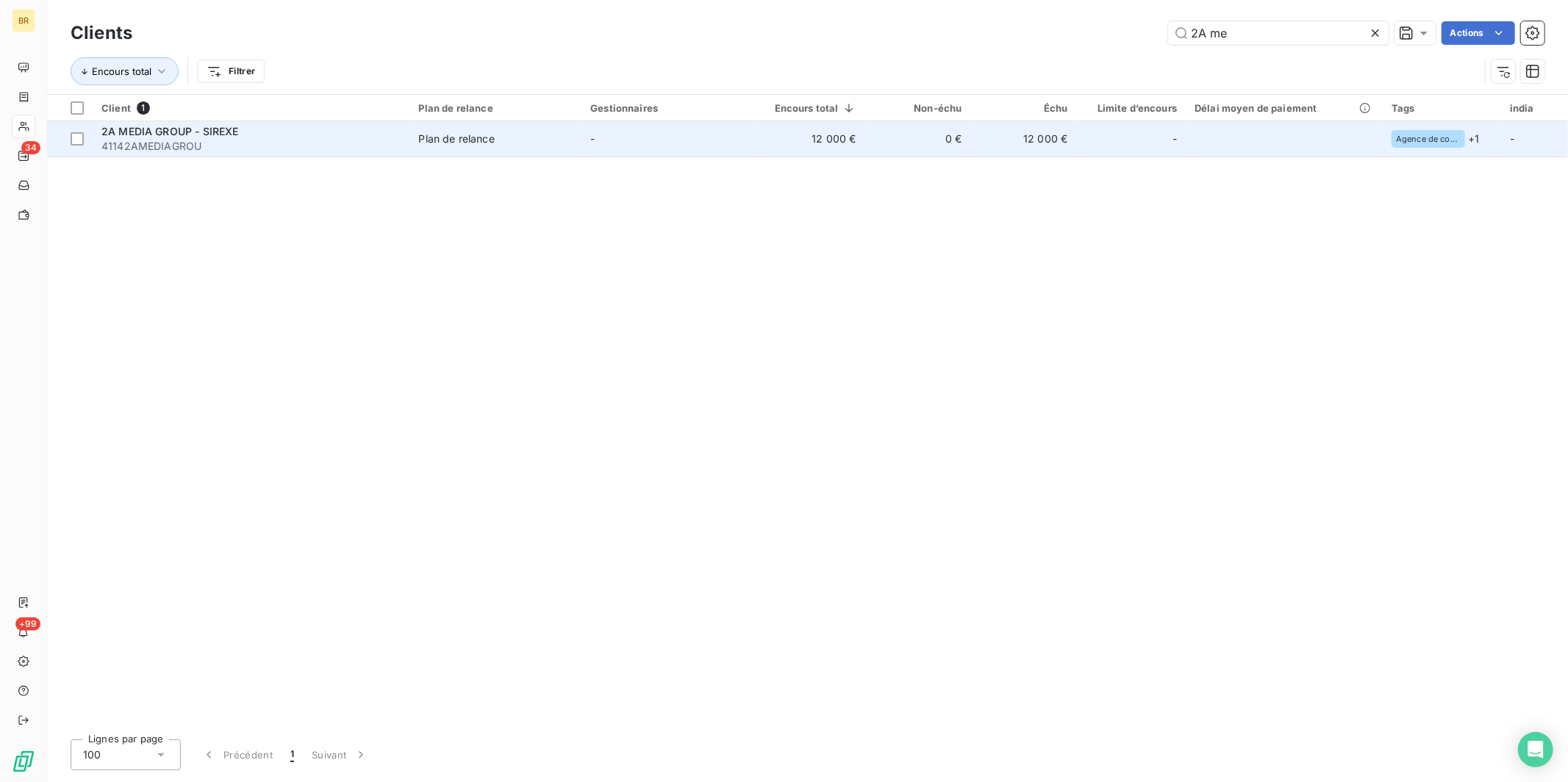
type input "2A me"
click at [448, 140] on div "Plan de relance" at bounding box center [456, 138] width 76 height 15
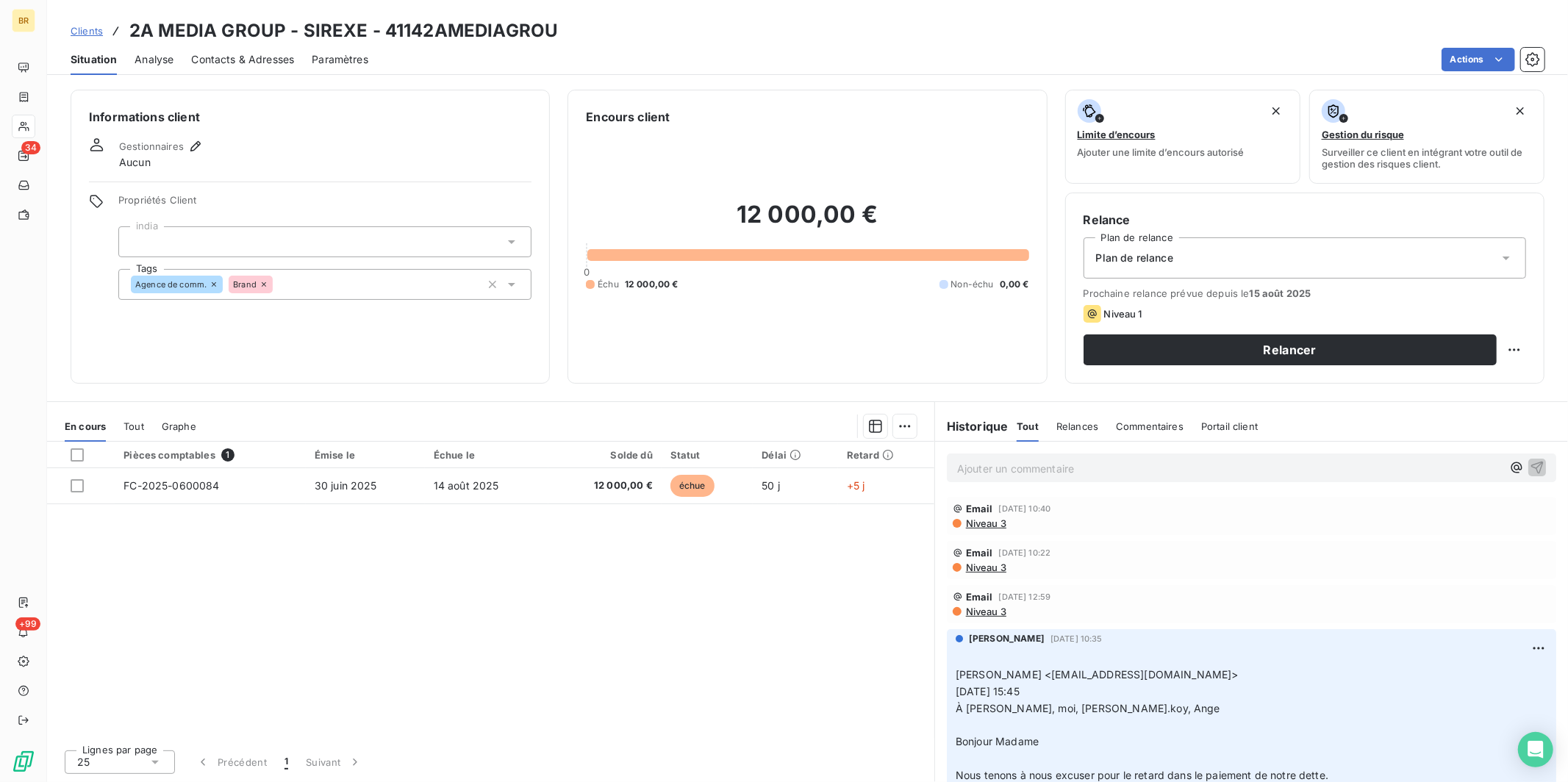
click at [232, 61] on span "Contacts & Adresses" at bounding box center [242, 59] width 103 height 15
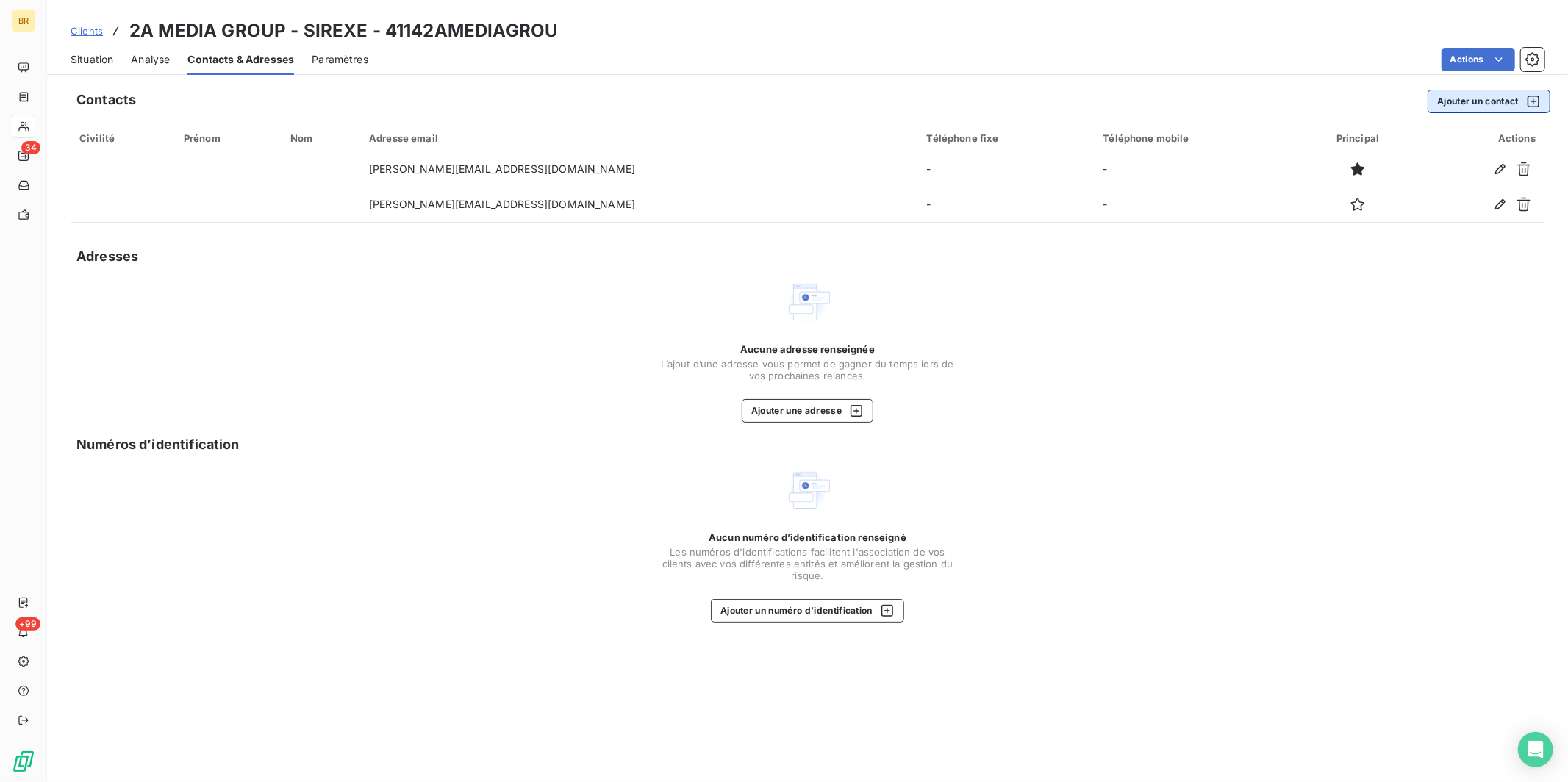
click at [1466, 98] on button "Ajouter un contact" at bounding box center [1488, 101] width 123 height 23
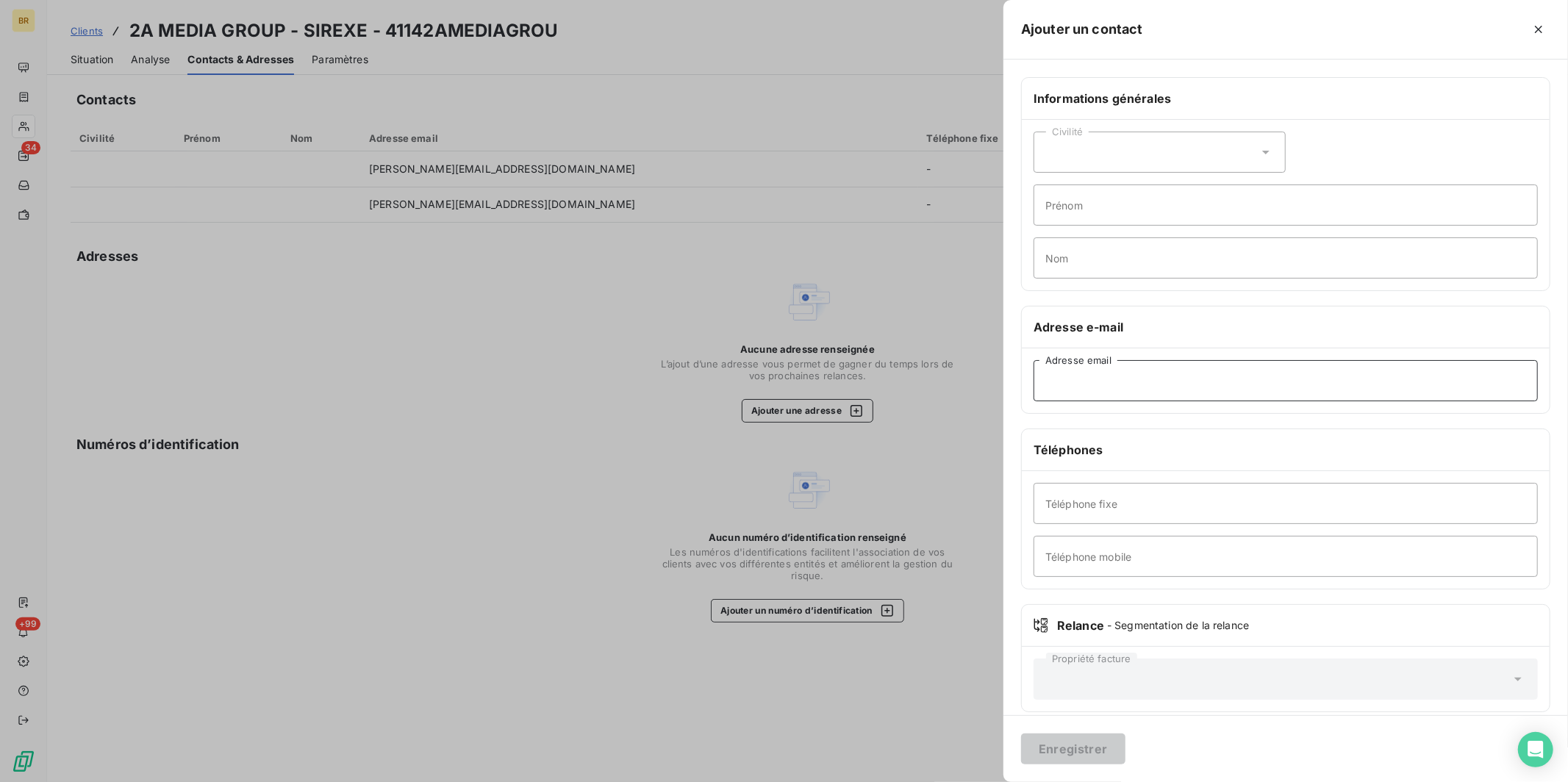
click at [1084, 374] on input "Adresse email" at bounding box center [1285, 380] width 504 height 41
paste input "[PERSON_NAME][EMAIL_ADDRESS][DOMAIN_NAME]"
type input "[PERSON_NAME][EMAIL_ADDRESS][DOMAIN_NAME]"
click at [1070, 210] on input "Prénom" at bounding box center [1285, 205] width 504 height 41
type input "Christophe"
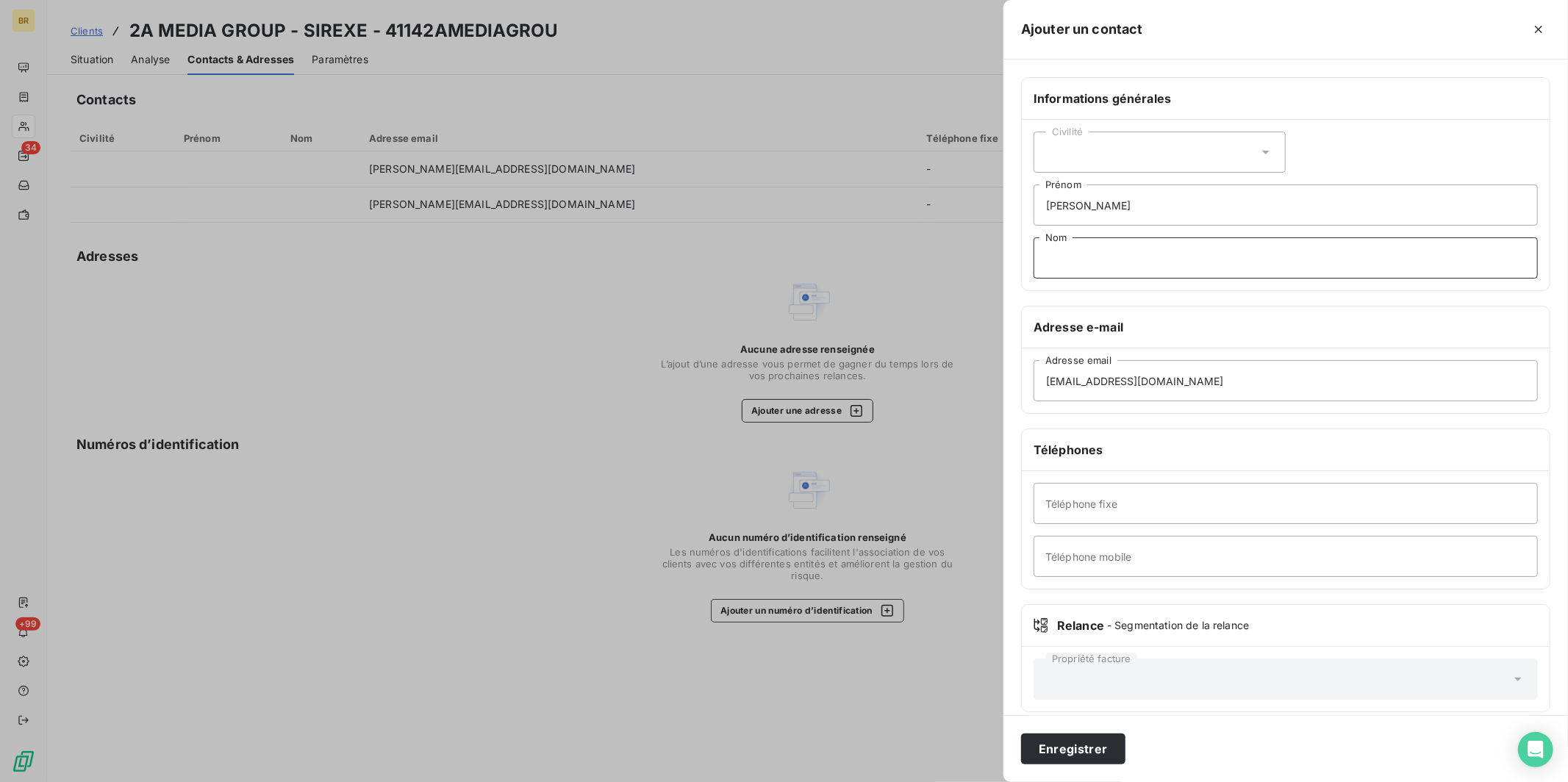
click at [1124, 262] on input "Nom" at bounding box center [1285, 257] width 504 height 41
type input "ALLOU"
click at [1174, 170] on div "Civilité" at bounding box center [1159, 151] width 252 height 41
click at [1089, 218] on span "Monsieur" at bounding box center [1084, 215] width 44 height 14
click at [1067, 749] on button "Enregistrer" at bounding box center [1073, 749] width 104 height 31
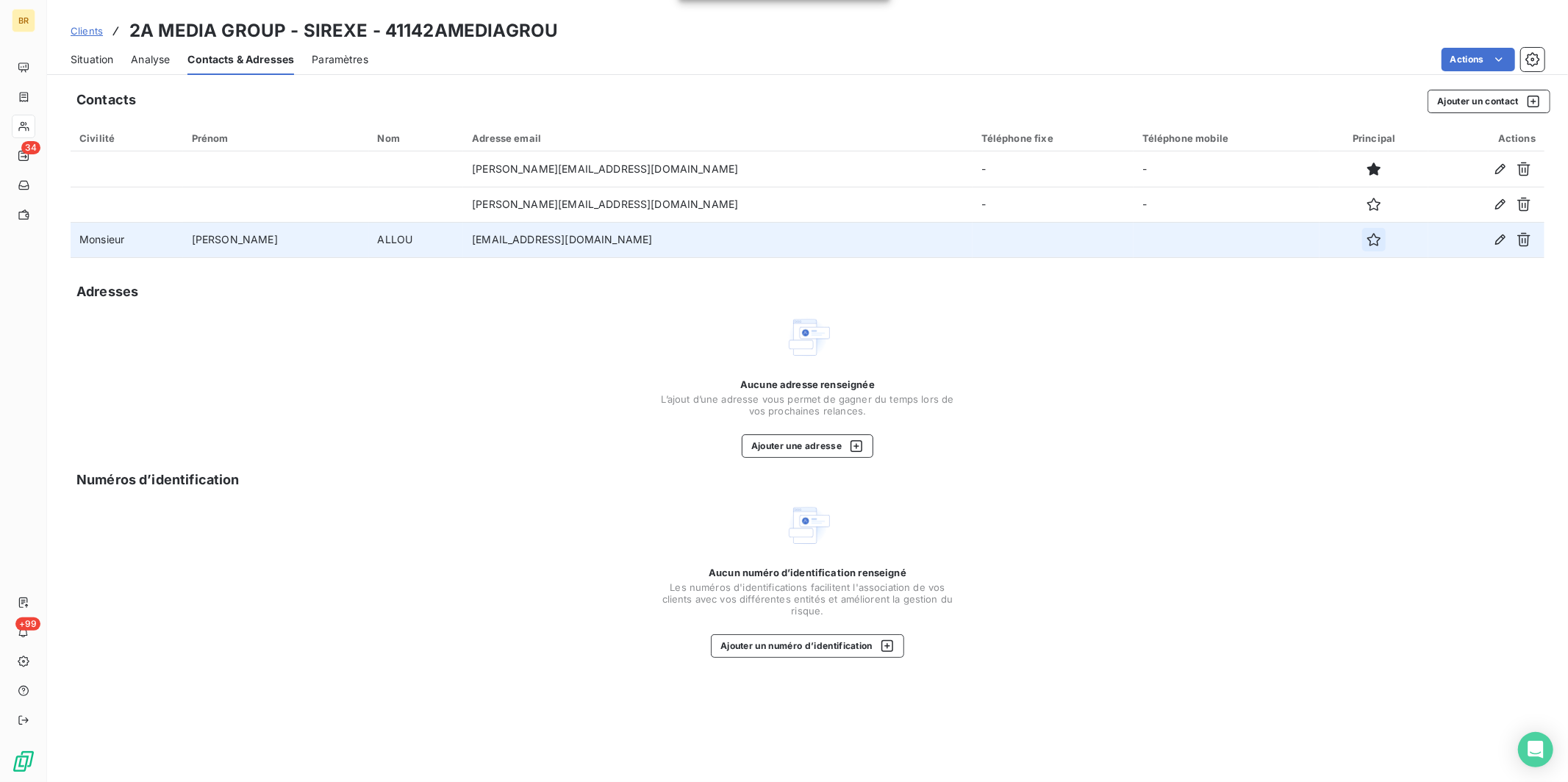
click at [1366, 236] on icon "button" at bounding box center [1373, 239] width 15 height 15
click at [1360, 352] on div "Aucune adresse renseignée L’ajout d’une adresse vous permet de gagner du temps …" at bounding box center [807, 385] width 1474 height 144
click at [1475, 99] on button "Ajouter un contact" at bounding box center [1488, 101] width 123 height 23
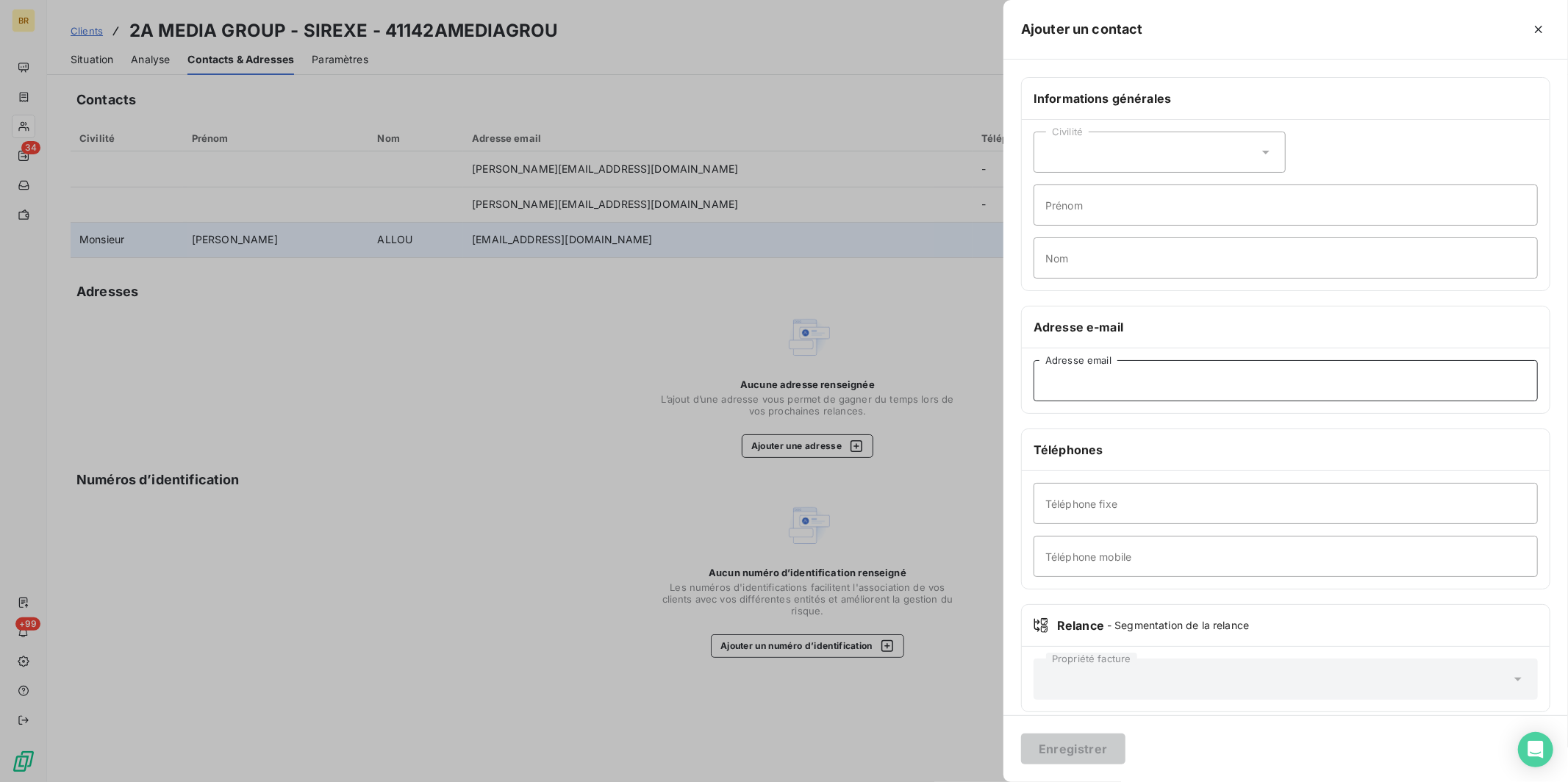
click at [1076, 371] on input "Adresse email" at bounding box center [1285, 380] width 504 height 41
paste input "[PERSON_NAME][EMAIL_ADDRESS][PERSON_NAME][DOMAIN_NAME]"
type input "[PERSON_NAME][EMAIL_ADDRESS][PERSON_NAME][DOMAIN_NAME]"
click at [1081, 743] on button "Enregistrer" at bounding box center [1073, 749] width 104 height 31
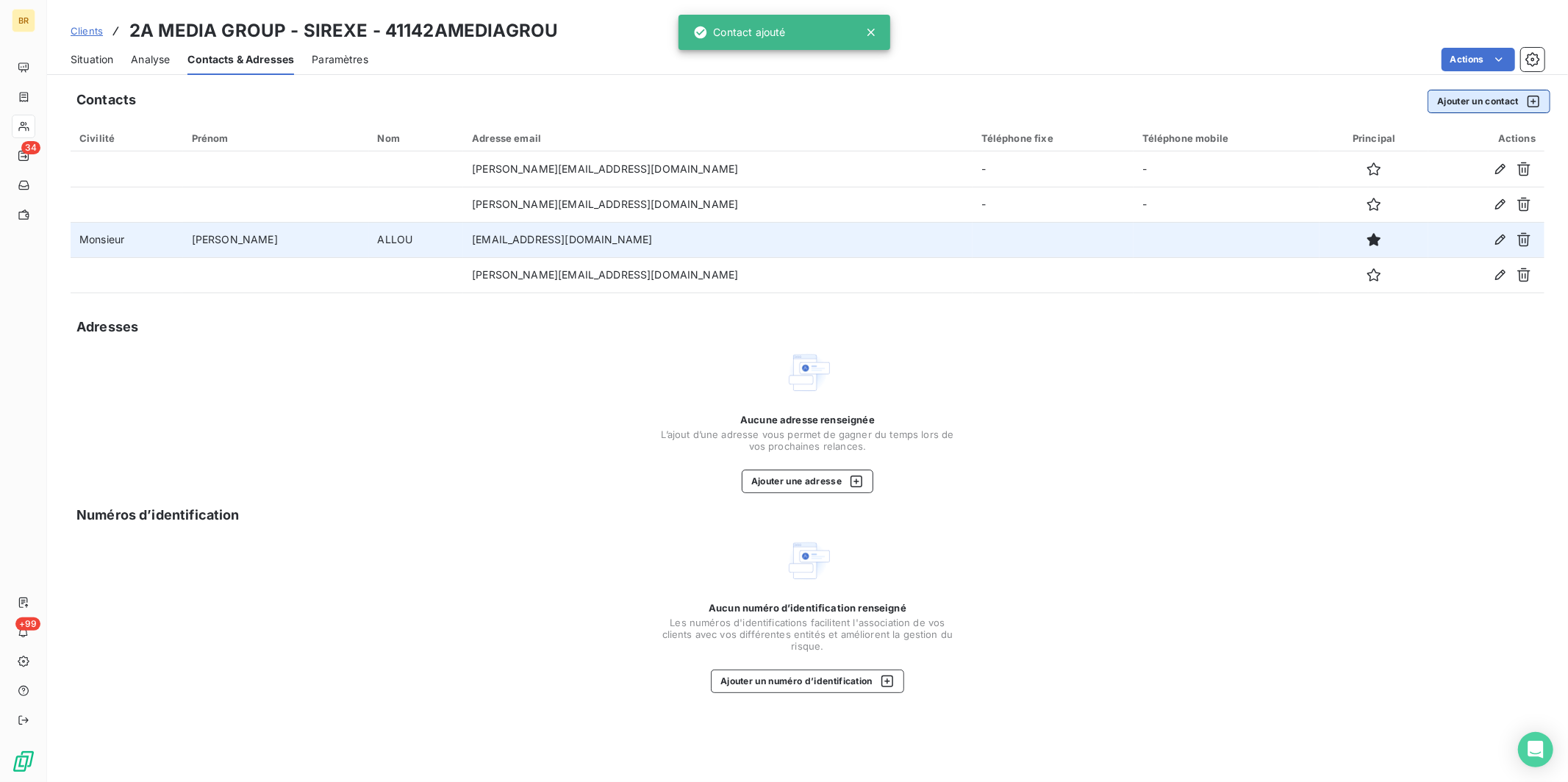
click at [1457, 103] on button "Ajouter un contact" at bounding box center [1488, 101] width 123 height 23
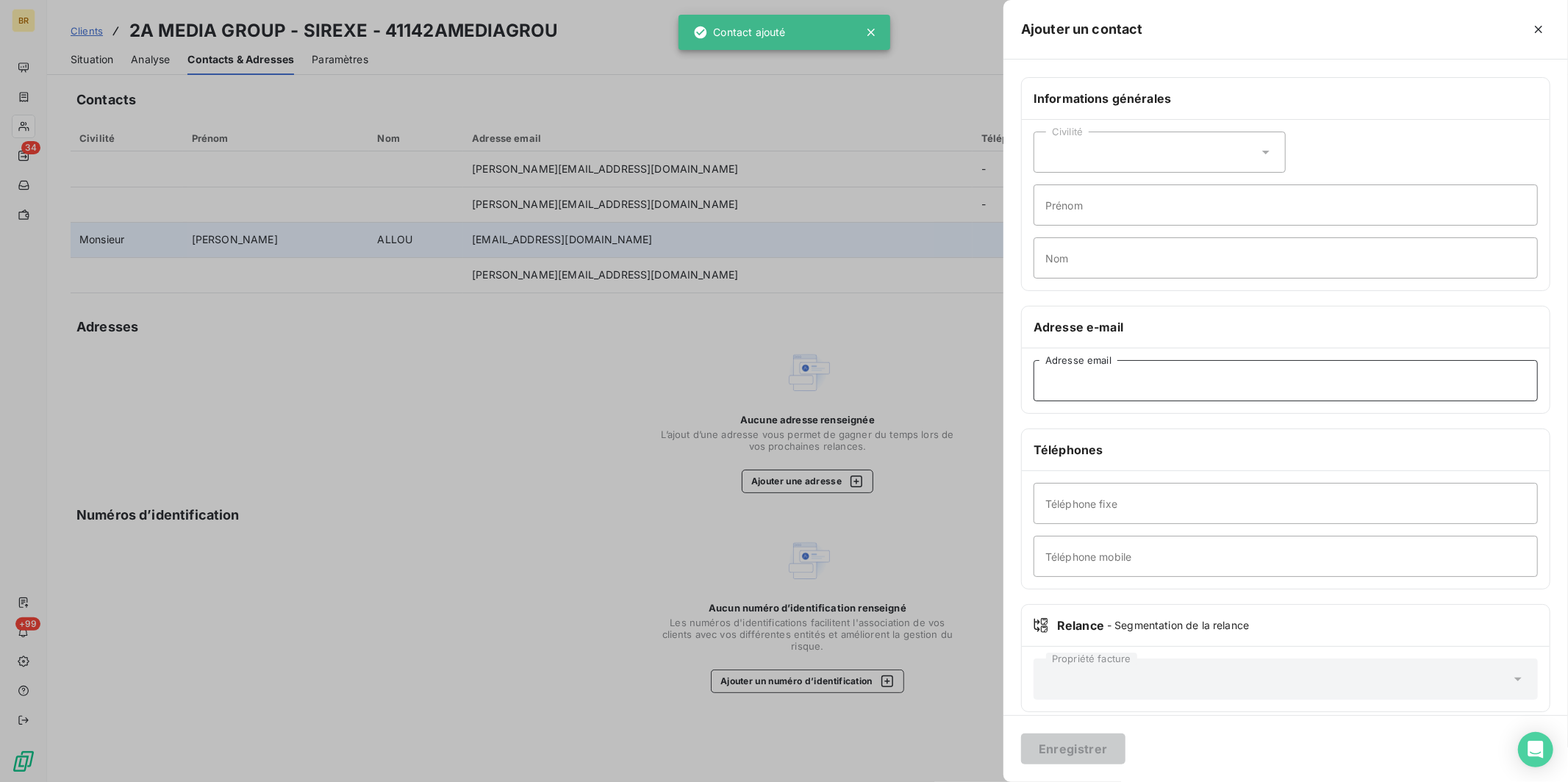
click at [1157, 391] on input "Adresse email" at bounding box center [1285, 380] width 504 height 41
paste input "[PERSON_NAME][EMAIL_ADDRESS][DOMAIN_NAME]"
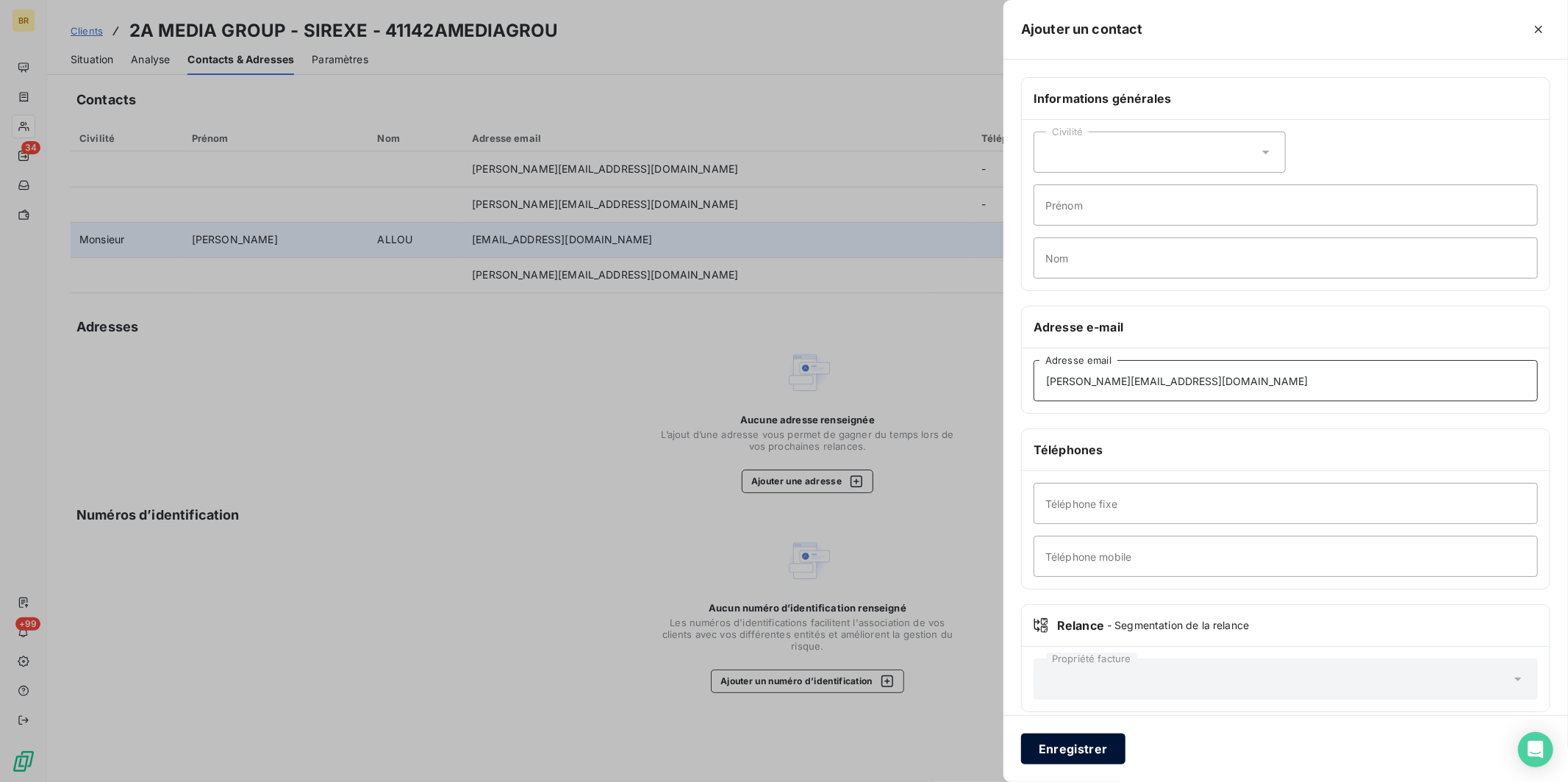
type input "[PERSON_NAME][EMAIL_ADDRESS][DOMAIN_NAME]"
drag, startPoint x: 1071, startPoint y: 746, endPoint x: 991, endPoint y: 723, distance: 83.2
click at [1071, 746] on button "Enregistrer" at bounding box center [1073, 749] width 104 height 31
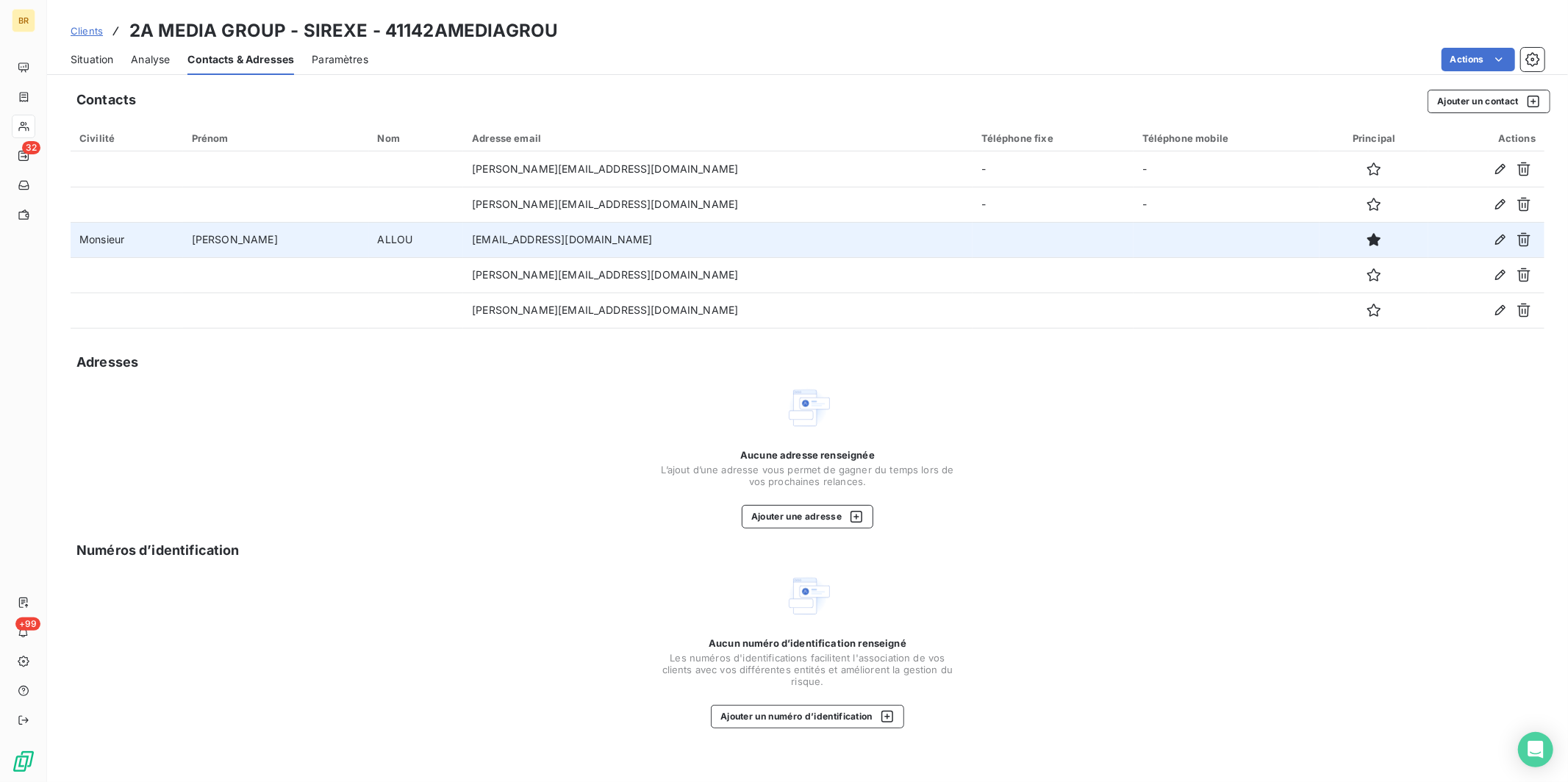
click at [90, 28] on span "Clients" at bounding box center [87, 30] width 32 height 12
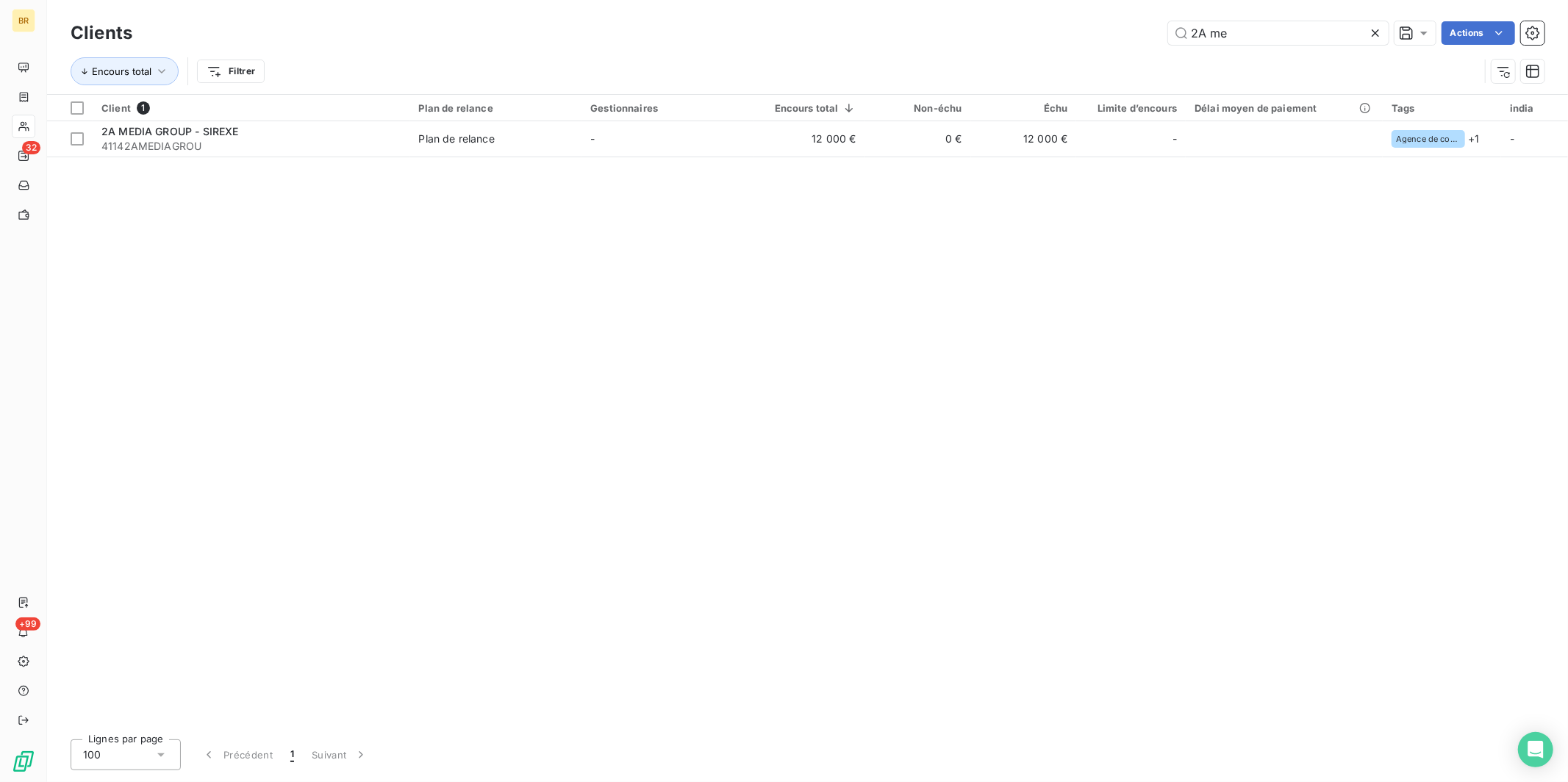
drag, startPoint x: 1156, startPoint y: 34, endPoint x: 1074, endPoint y: 31, distance: 82.1
click at [1091, 32] on div "2A me Actions" at bounding box center [847, 33] width 1394 height 23
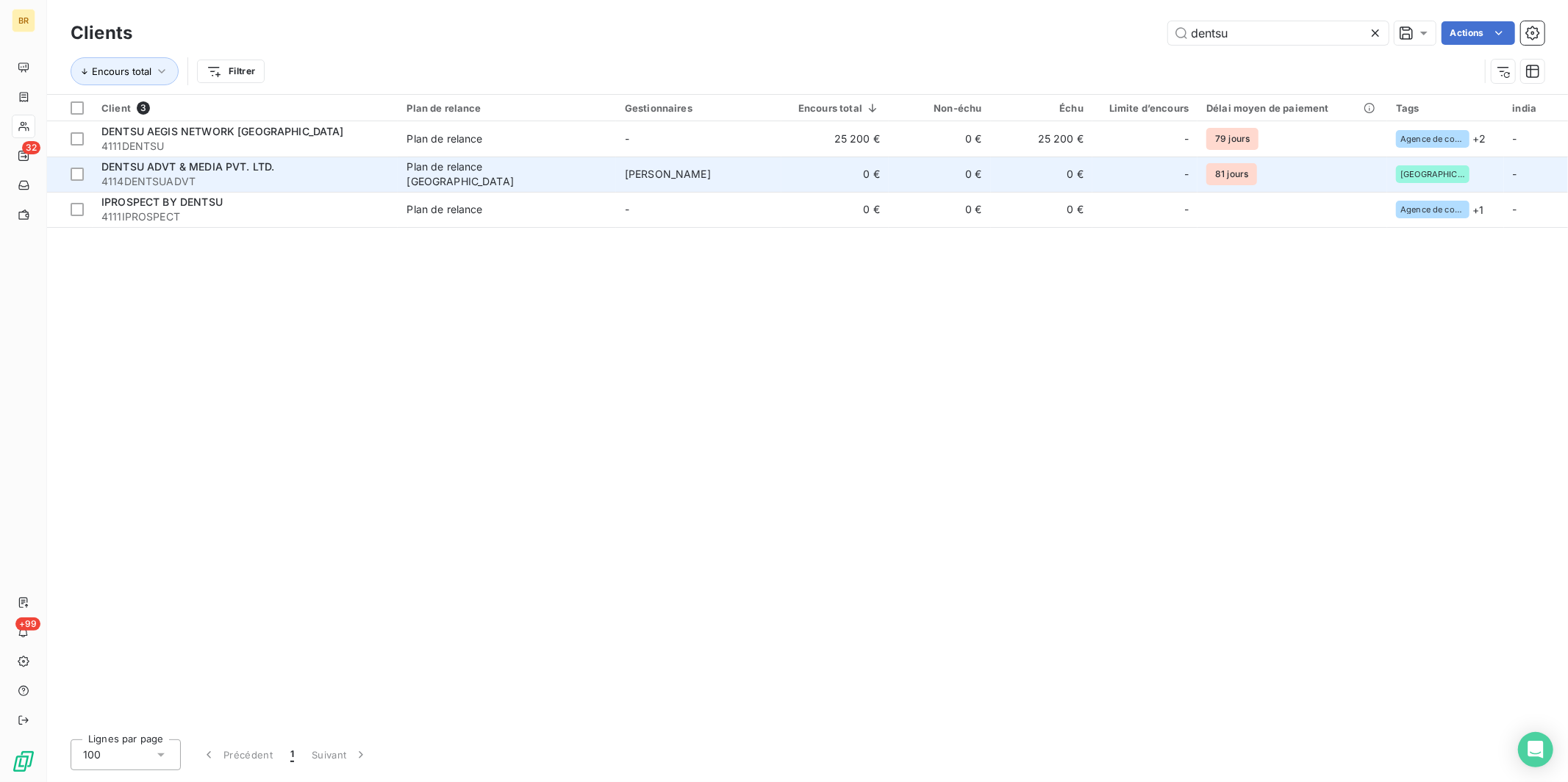
type input "dentsu"
click at [207, 171] on span "DENTSU ADVT & MEDIA PVT. LTD." at bounding box center [188, 166] width 173 height 12
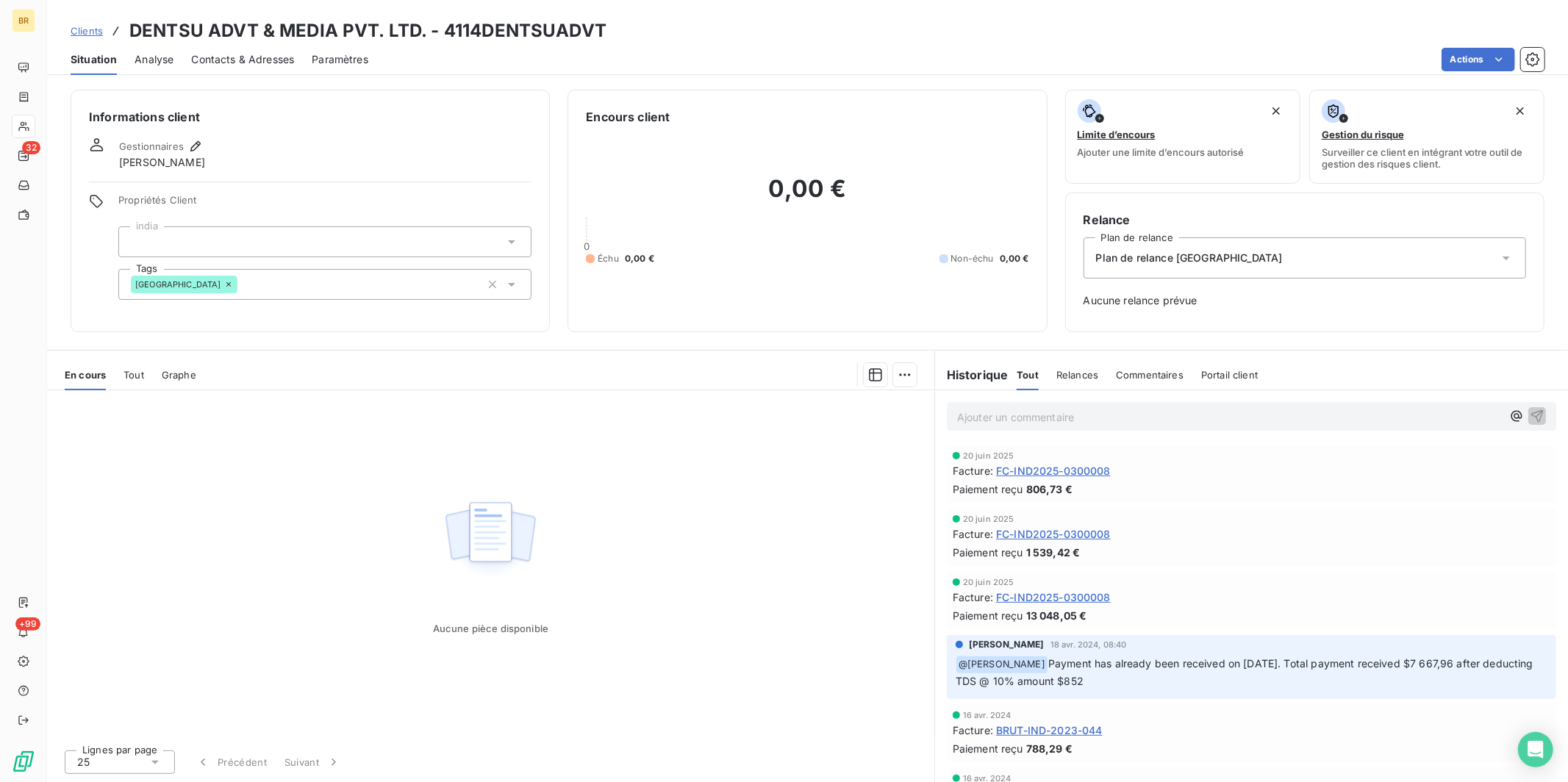
click at [225, 56] on span "Contacts & Adresses" at bounding box center [242, 59] width 103 height 15
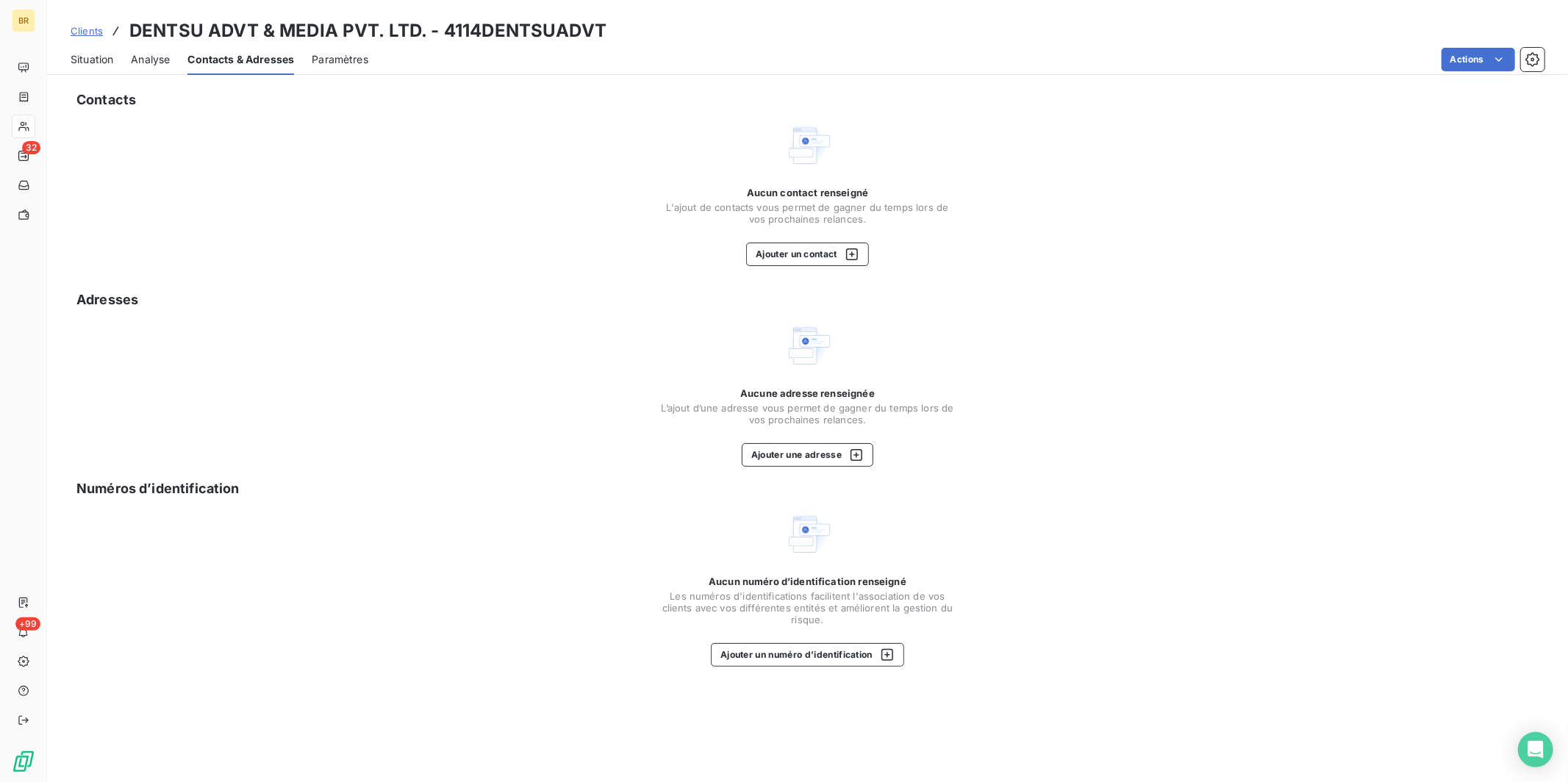
click at [90, 29] on span "Clients" at bounding box center [87, 30] width 32 height 12
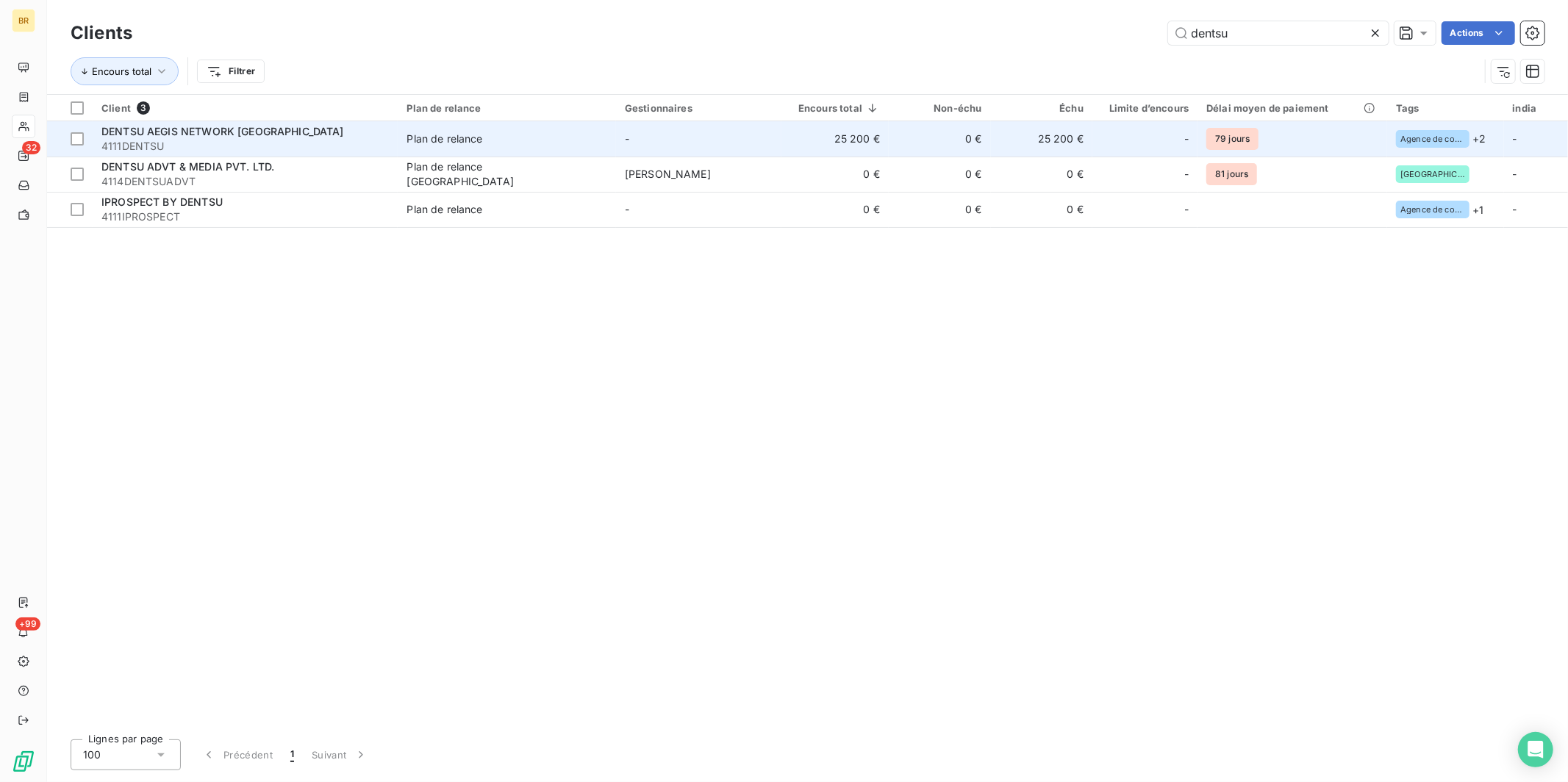
click at [272, 128] on span "DENTSU AEGIS NETWORK [GEOGRAPHIC_DATA]" at bounding box center [222, 131] width 243 height 12
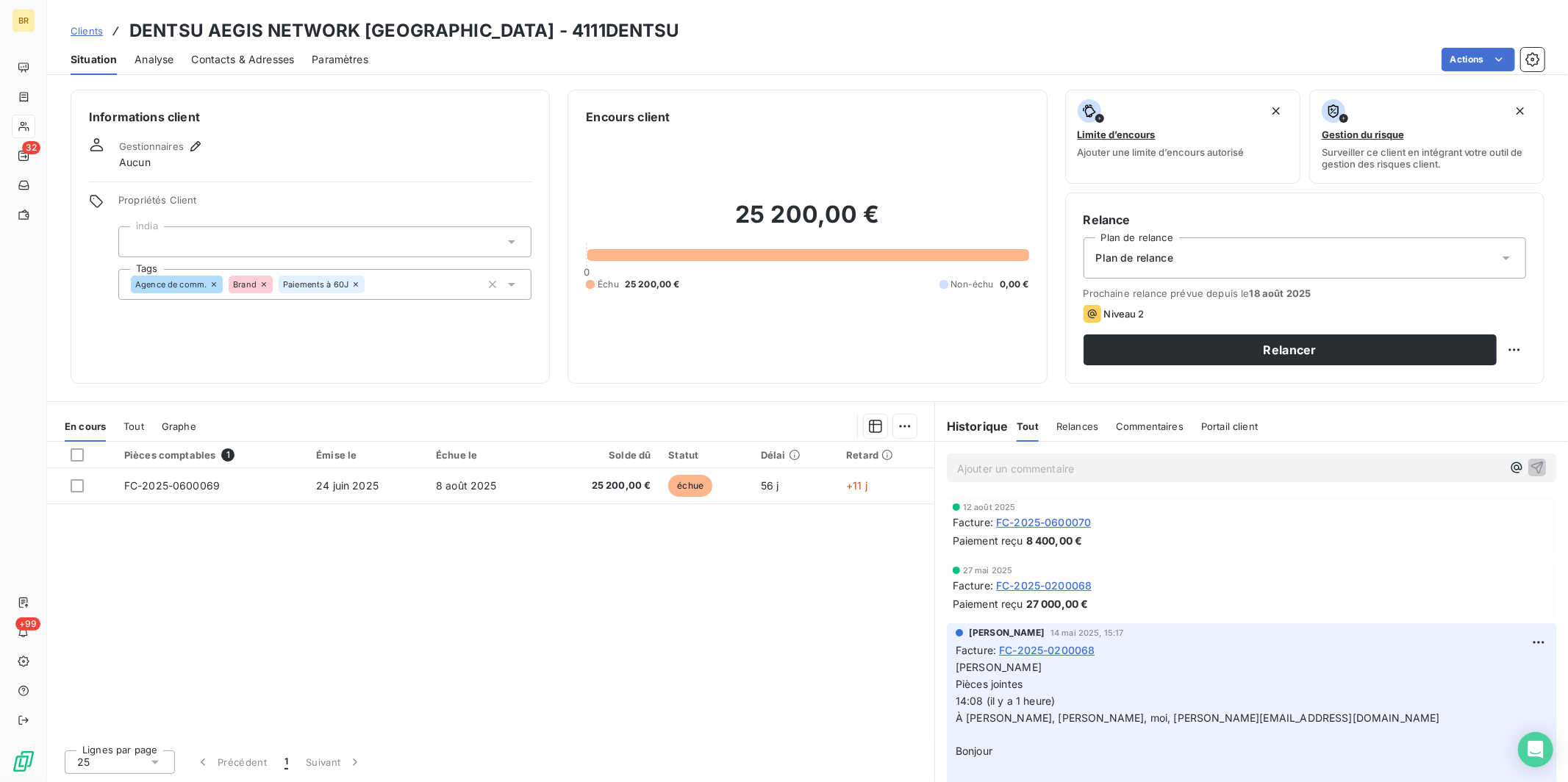
click at [212, 60] on span "Contacts & Adresses" at bounding box center [242, 59] width 103 height 15
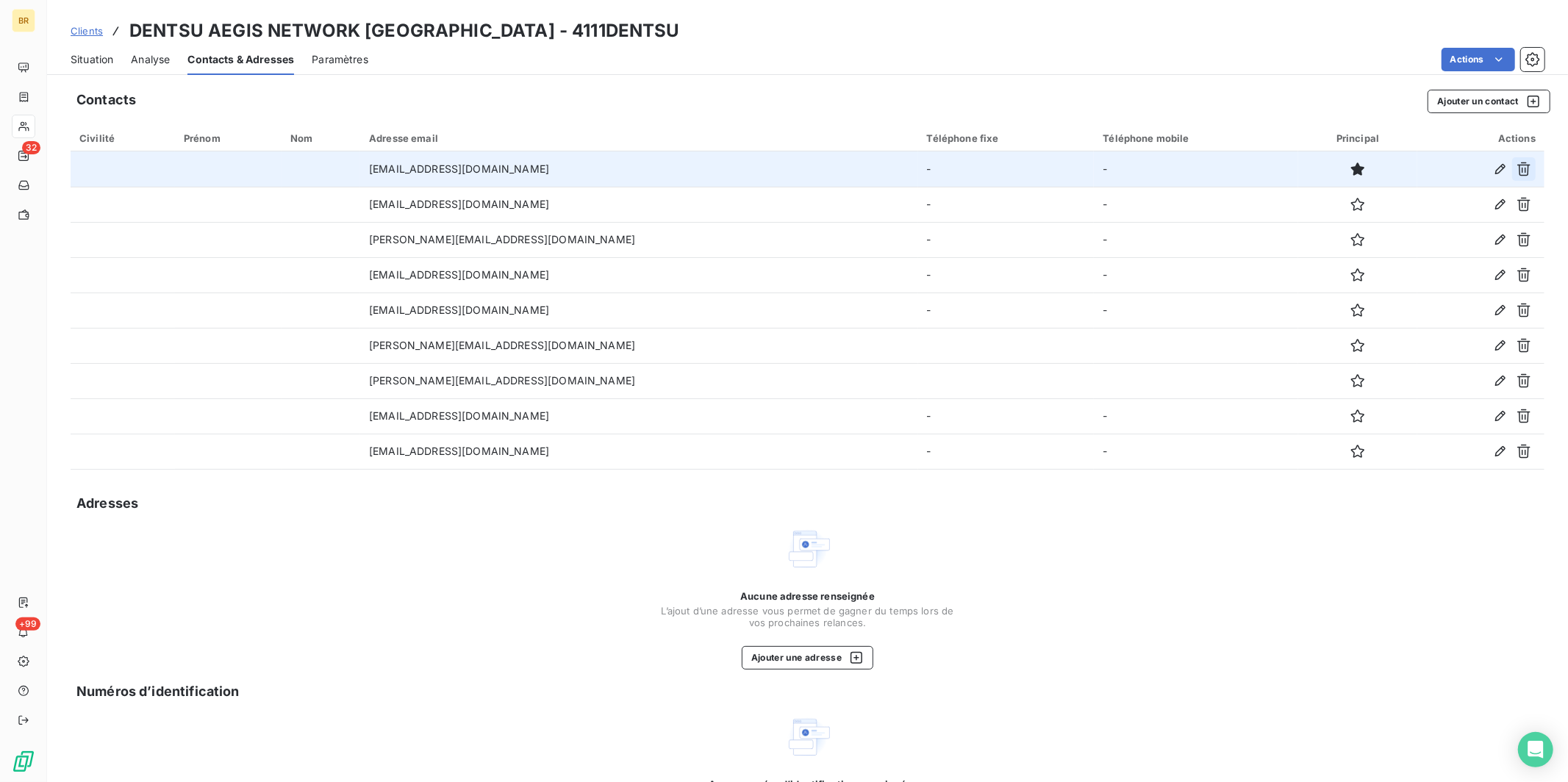
click at [1516, 166] on icon "button" at bounding box center [1523, 168] width 15 height 15
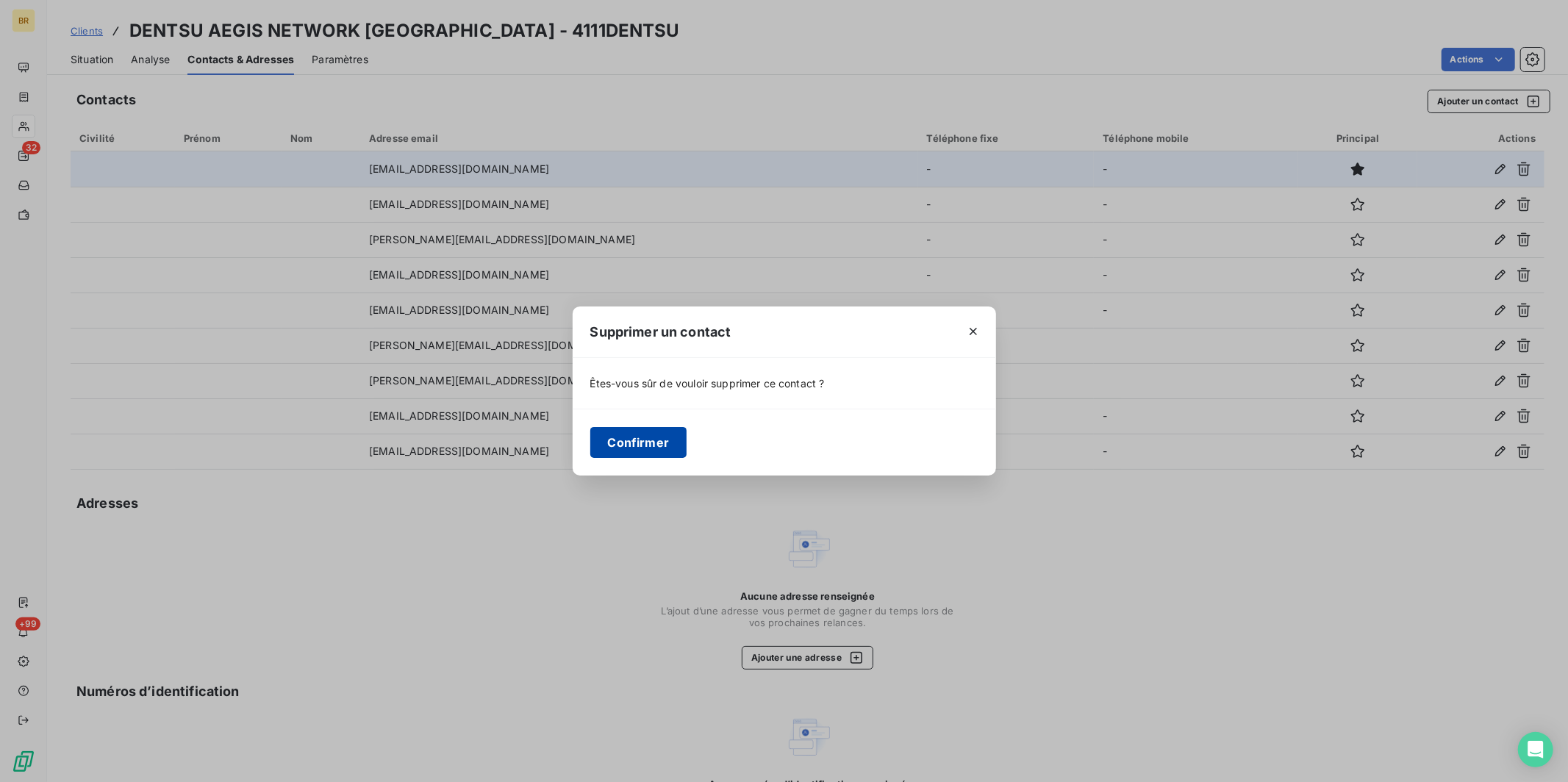
click at [638, 439] on button "Confirmer" at bounding box center [639, 442] width 97 height 31
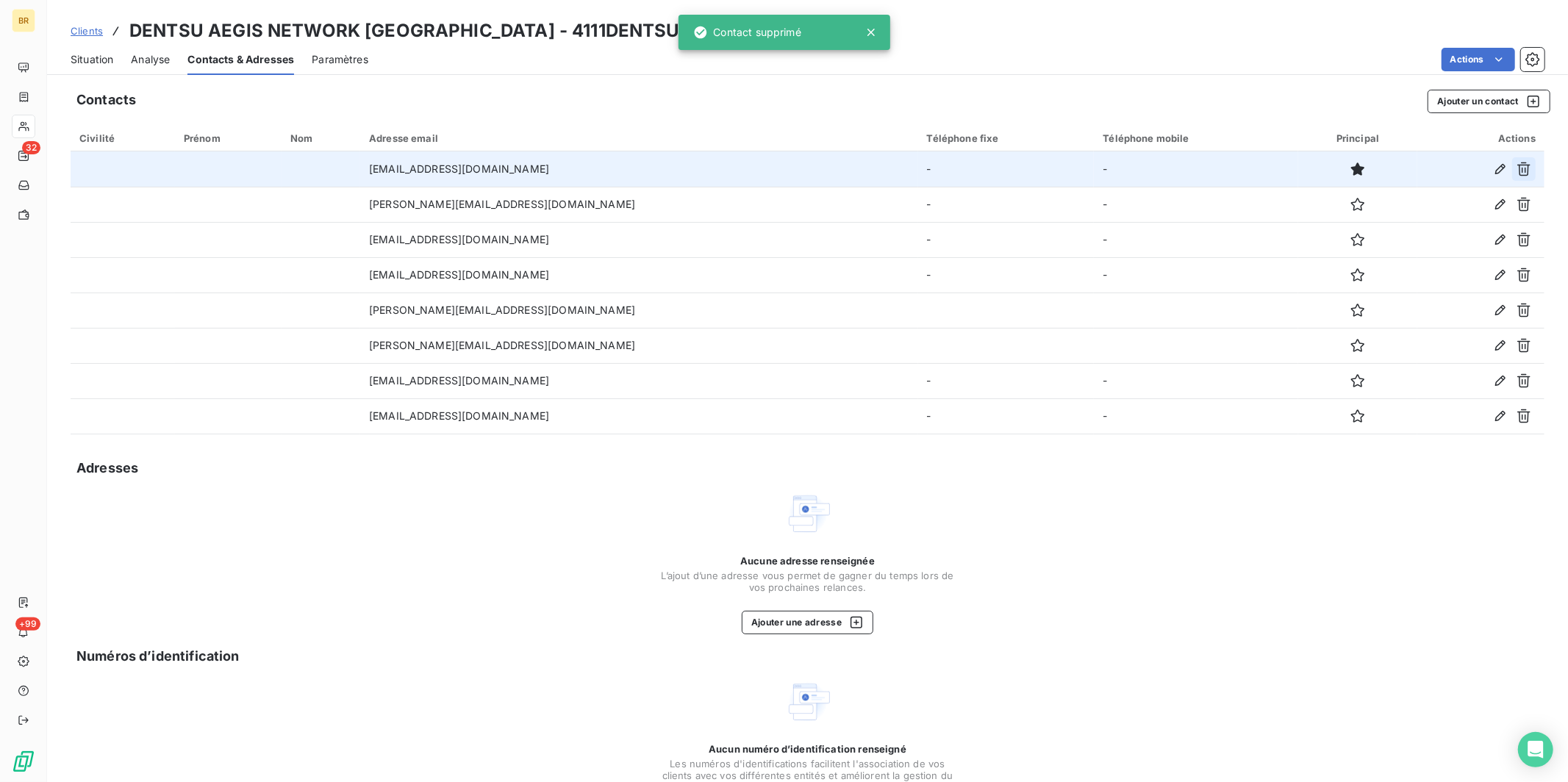
click at [1516, 167] on icon "button" at bounding box center [1523, 168] width 15 height 15
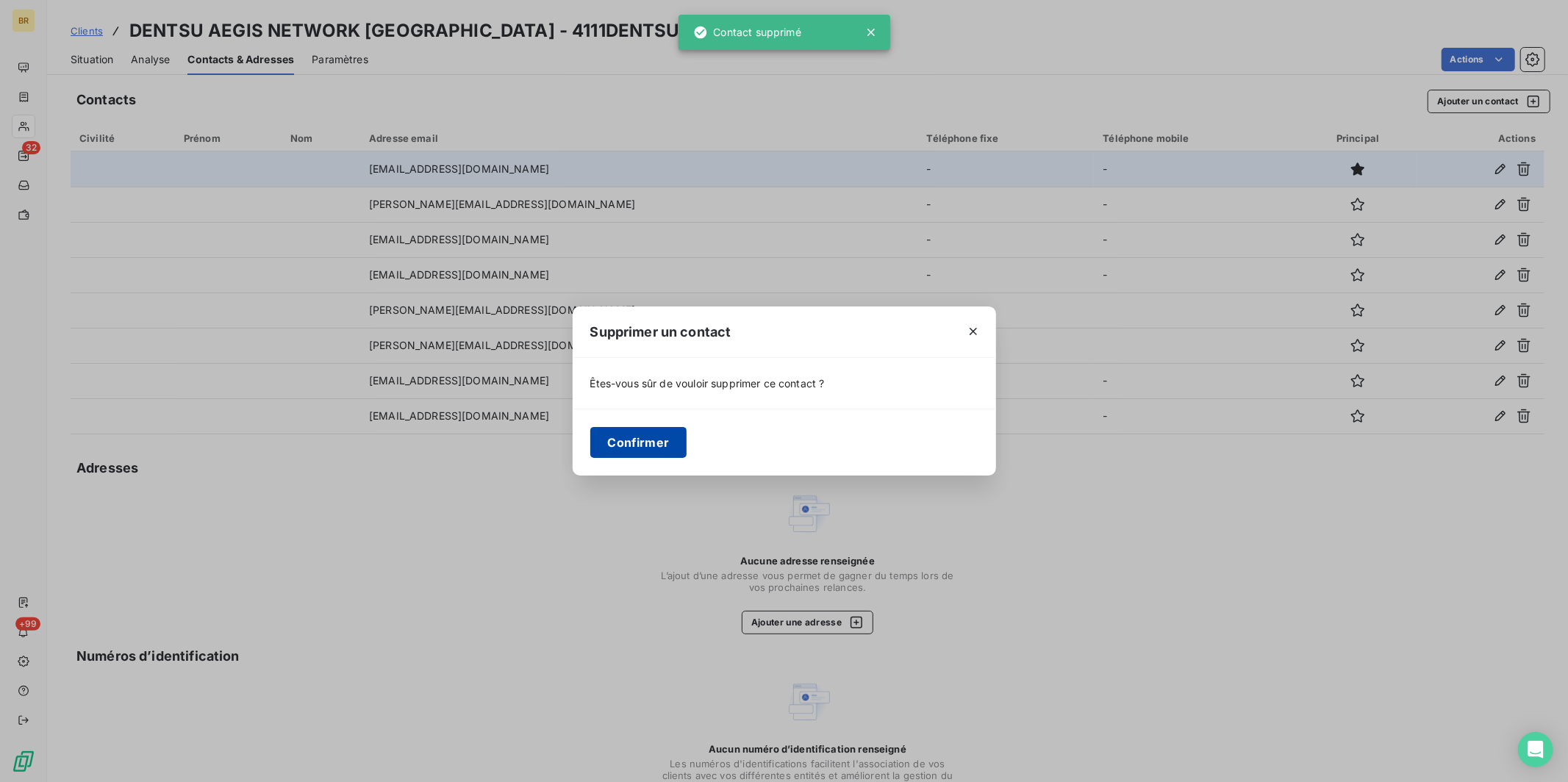
click at [640, 442] on button "Confirmer" at bounding box center [639, 442] width 97 height 31
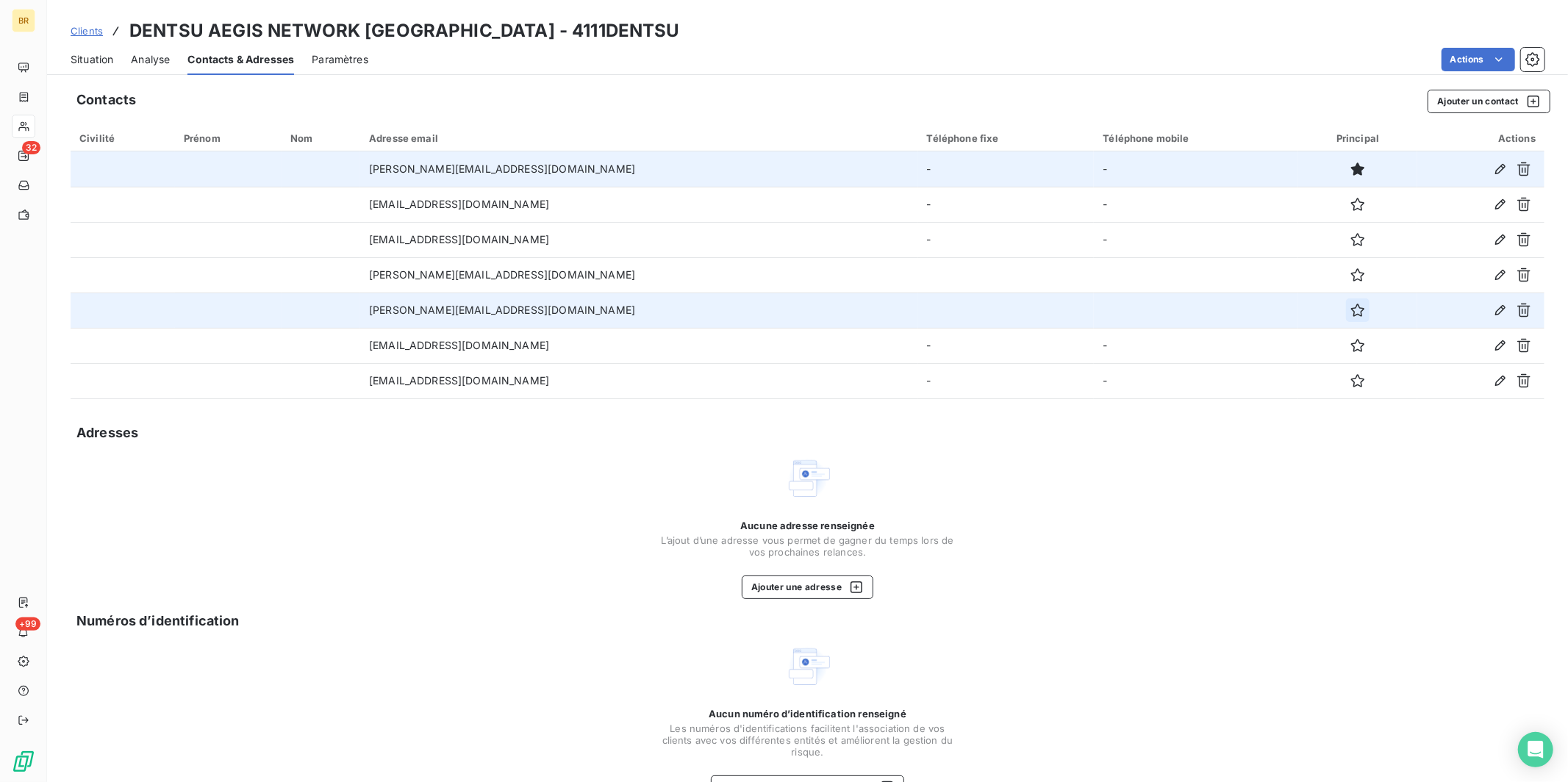
click at [1351, 310] on icon "button" at bounding box center [1357, 310] width 13 height 13
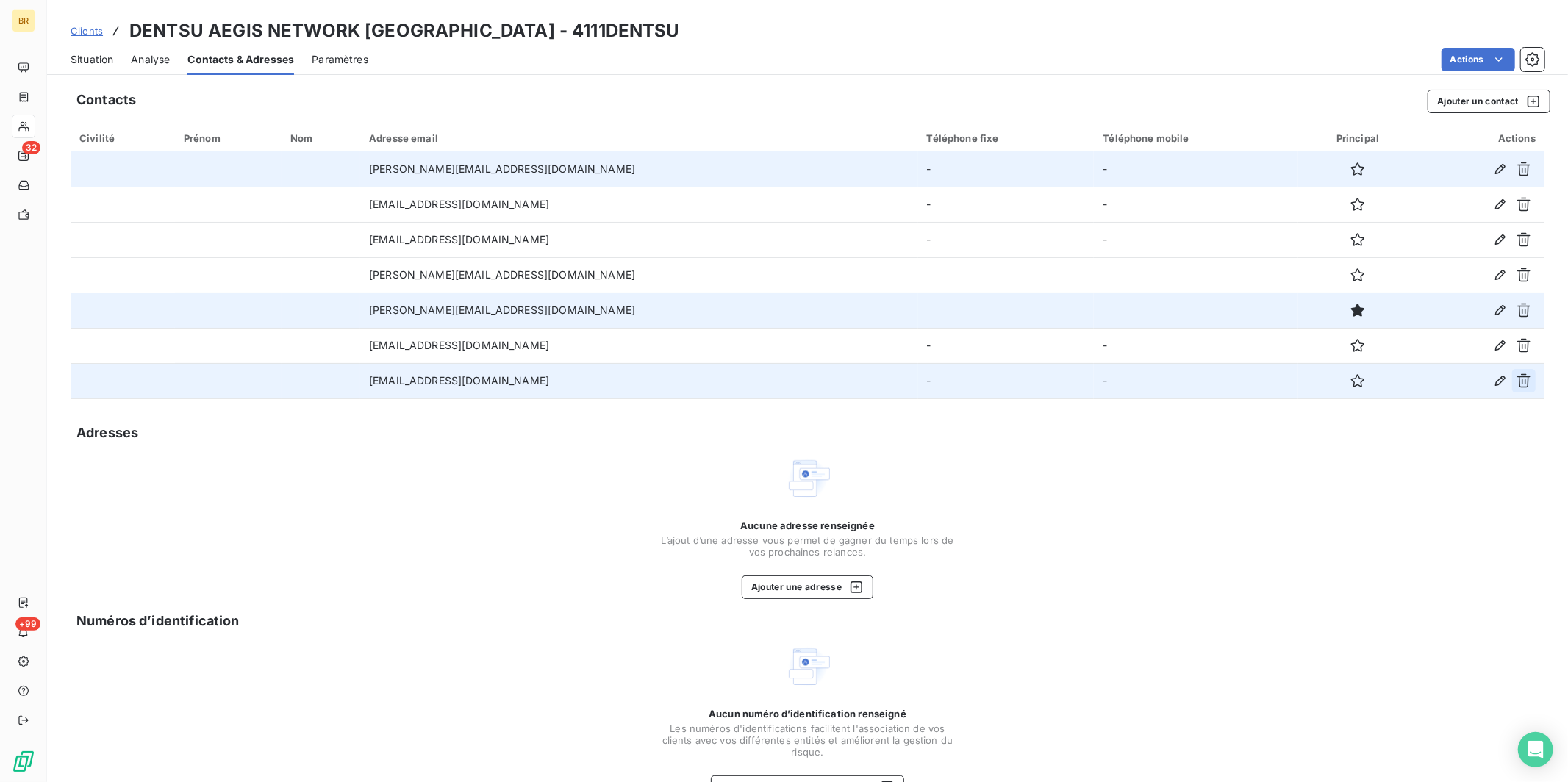
click at [1516, 382] on icon "button" at bounding box center [1523, 380] width 15 height 15
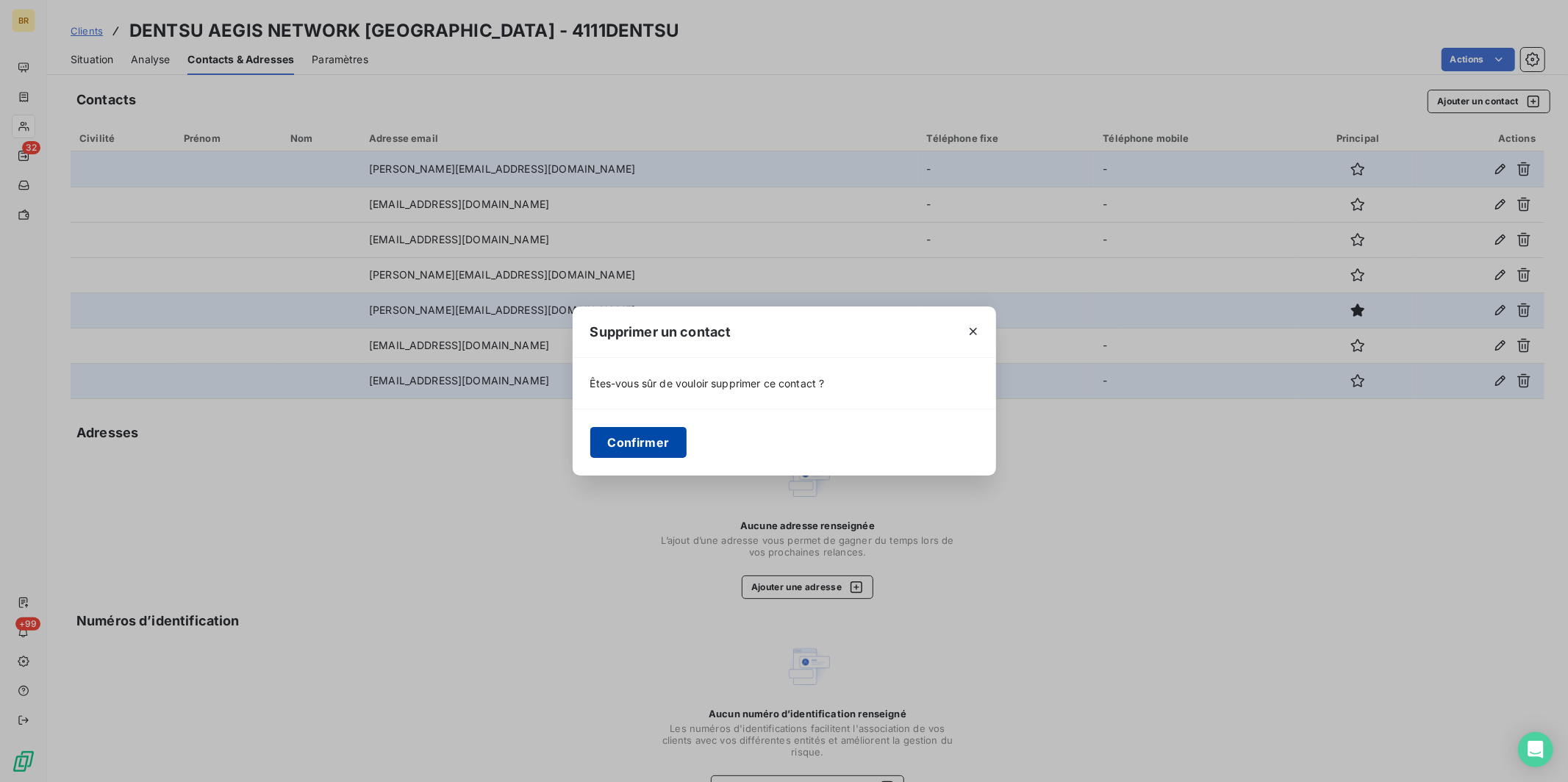
click at [649, 445] on button "Confirmer" at bounding box center [639, 442] width 97 height 31
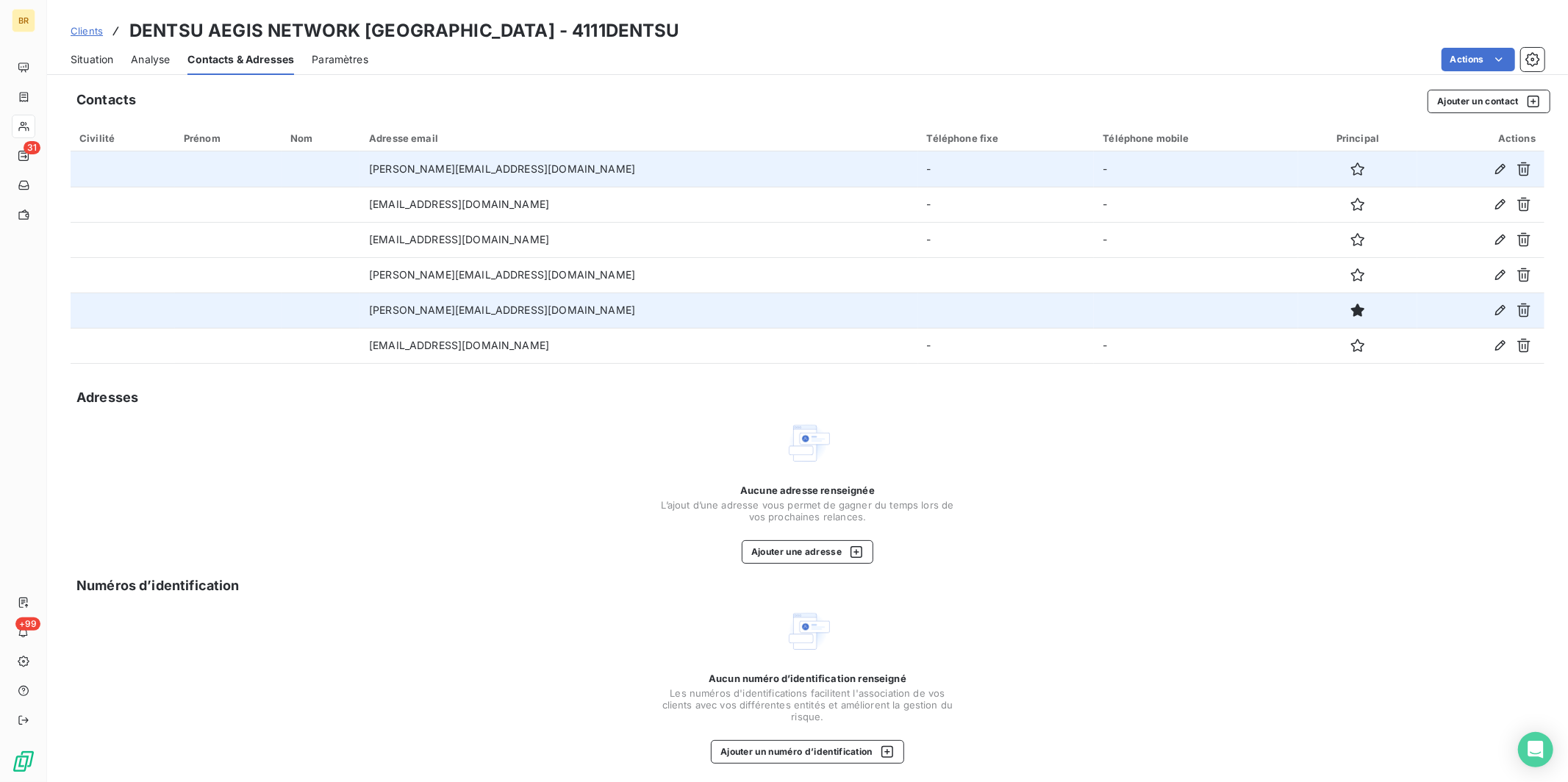
click at [98, 29] on span "Clients" at bounding box center [87, 30] width 32 height 12
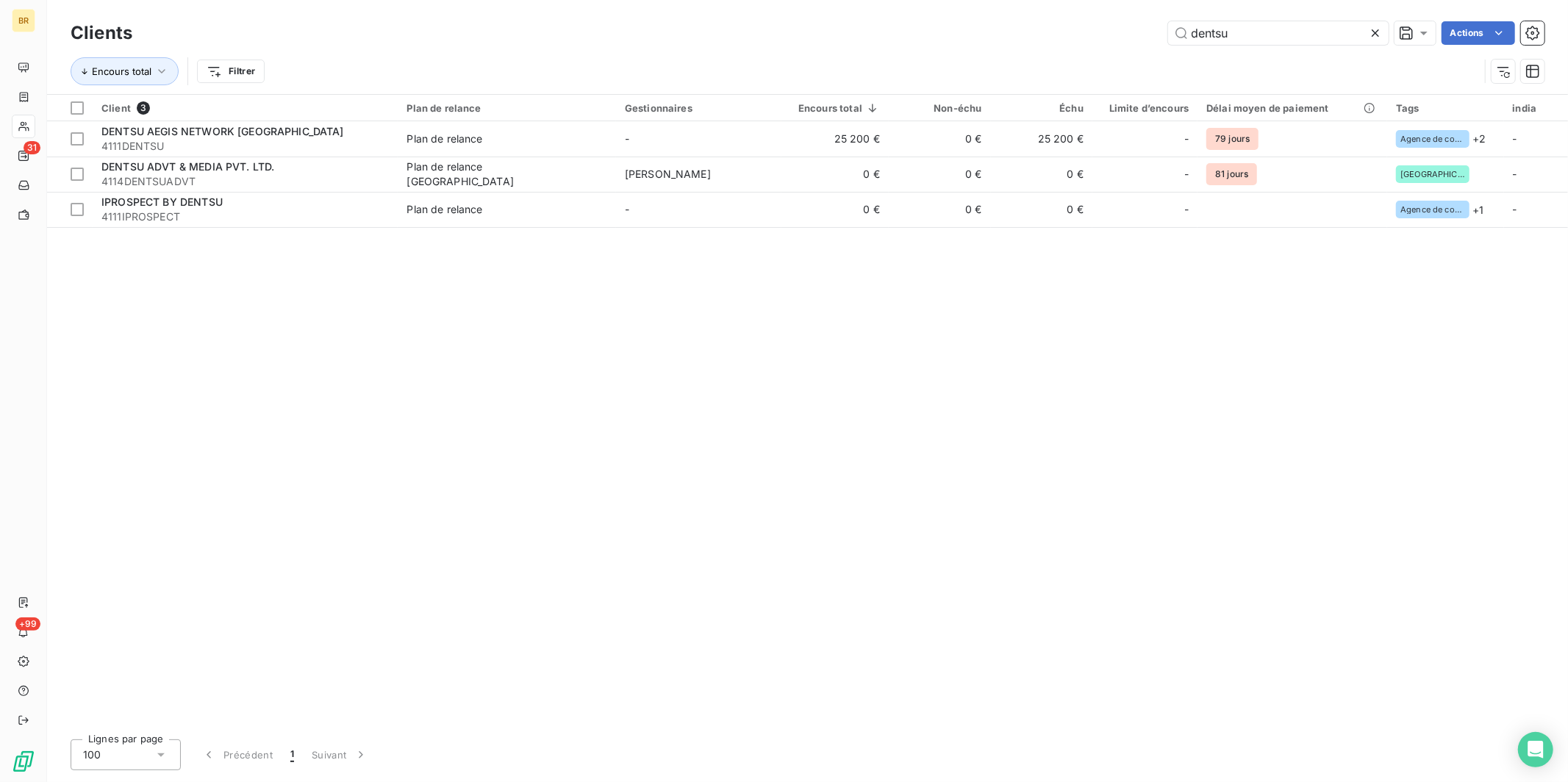
drag, startPoint x: 1242, startPoint y: 39, endPoint x: 1123, endPoint y: 34, distance: 119.1
click at [1132, 34] on div "dentsu Actions" at bounding box center [847, 33] width 1394 height 23
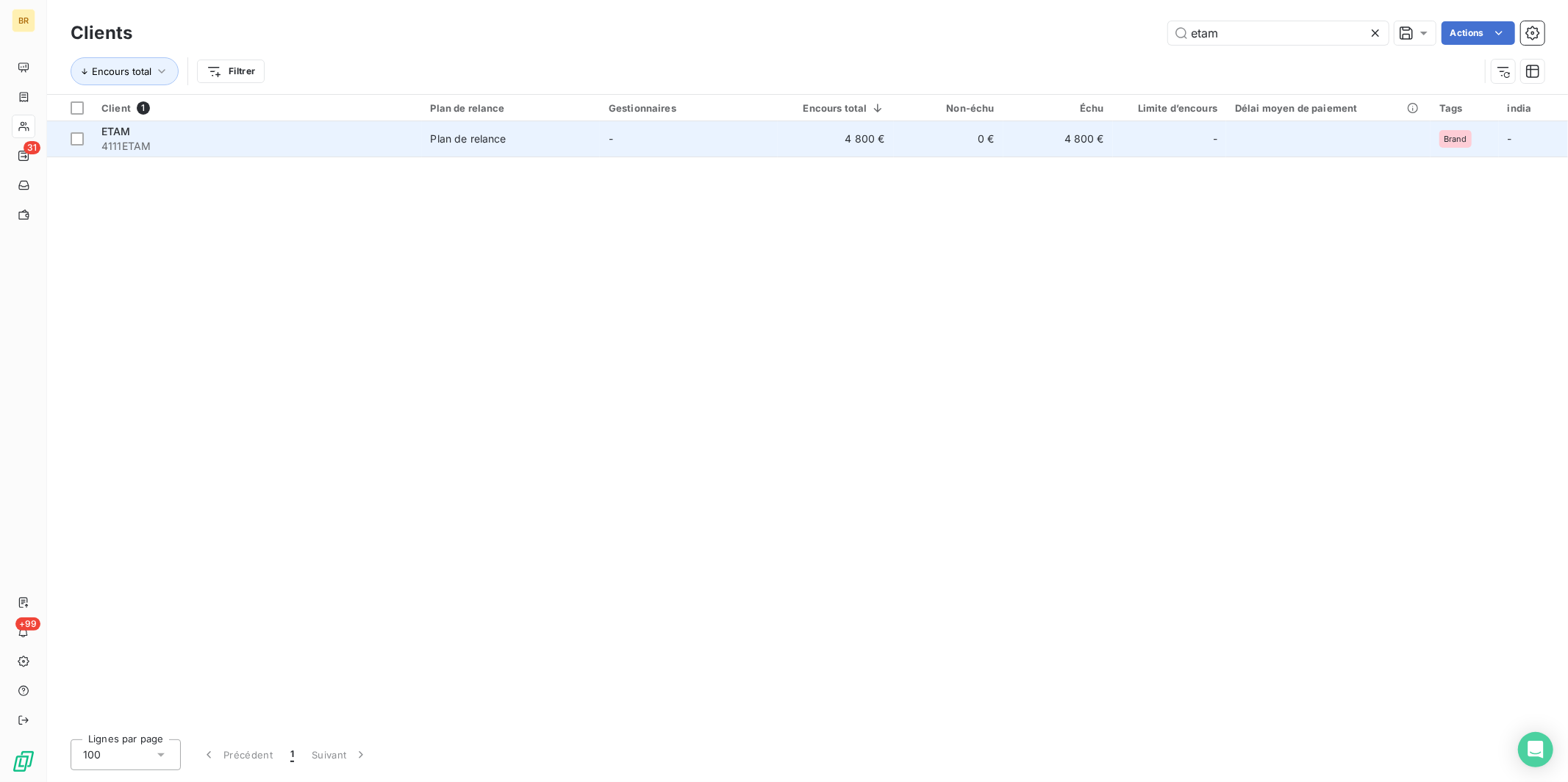
type input "etam"
click at [202, 141] on span "4111ETAM" at bounding box center [256, 146] width 311 height 15
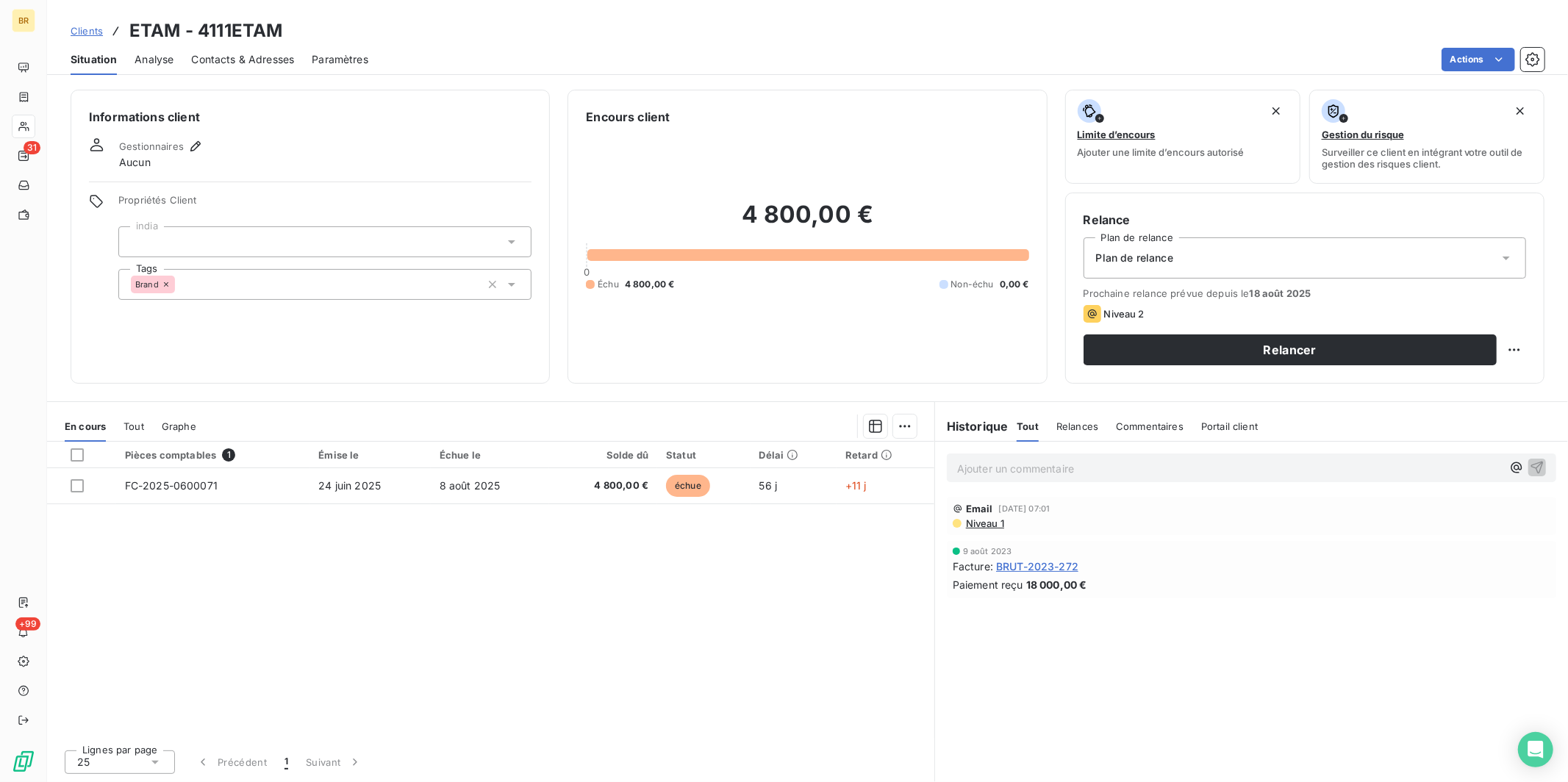
click at [241, 57] on span "Contacts & Adresses" at bounding box center [242, 59] width 103 height 15
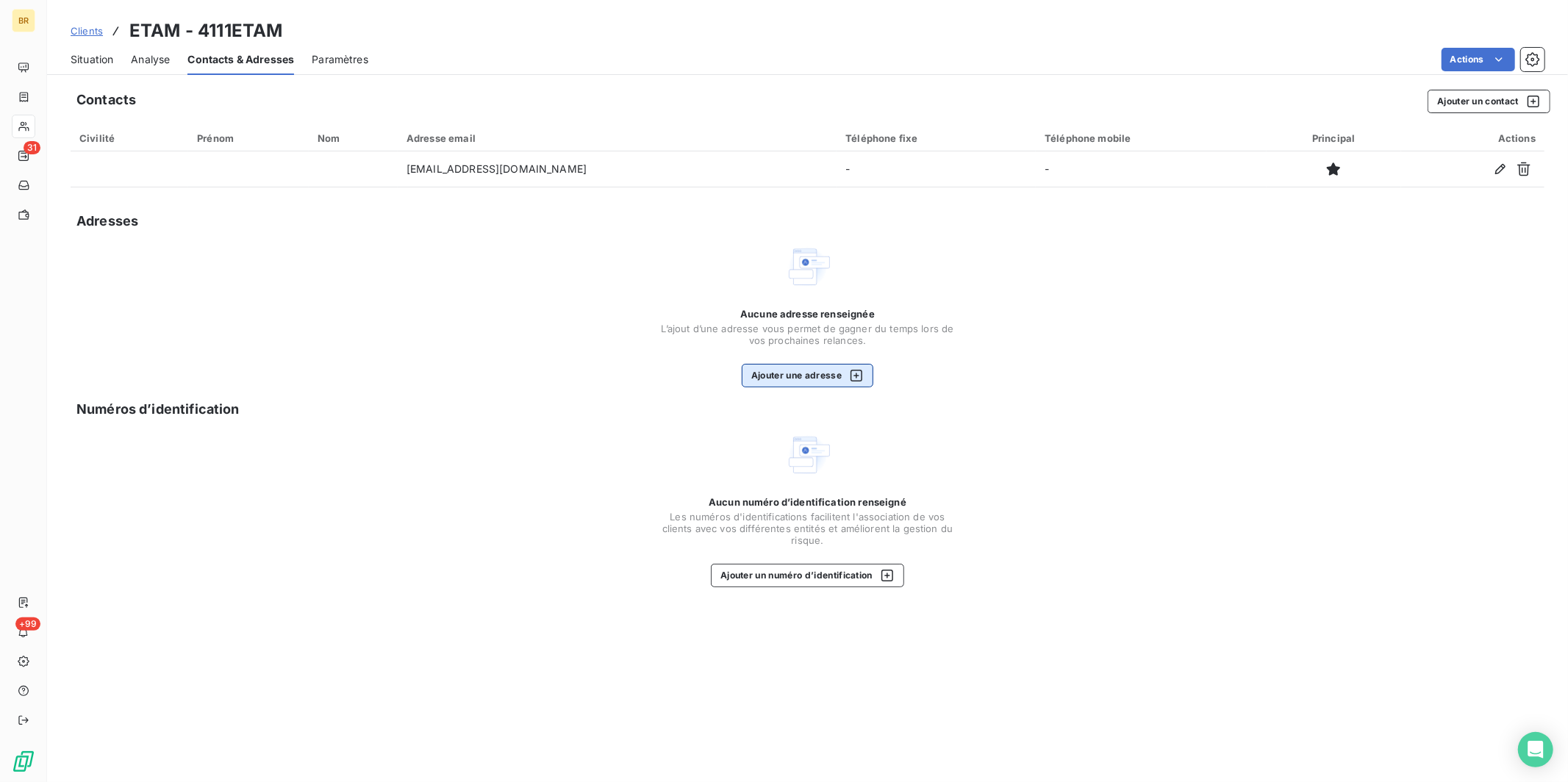
click at [796, 371] on button "Ajouter une adresse" at bounding box center [807, 375] width 131 height 23
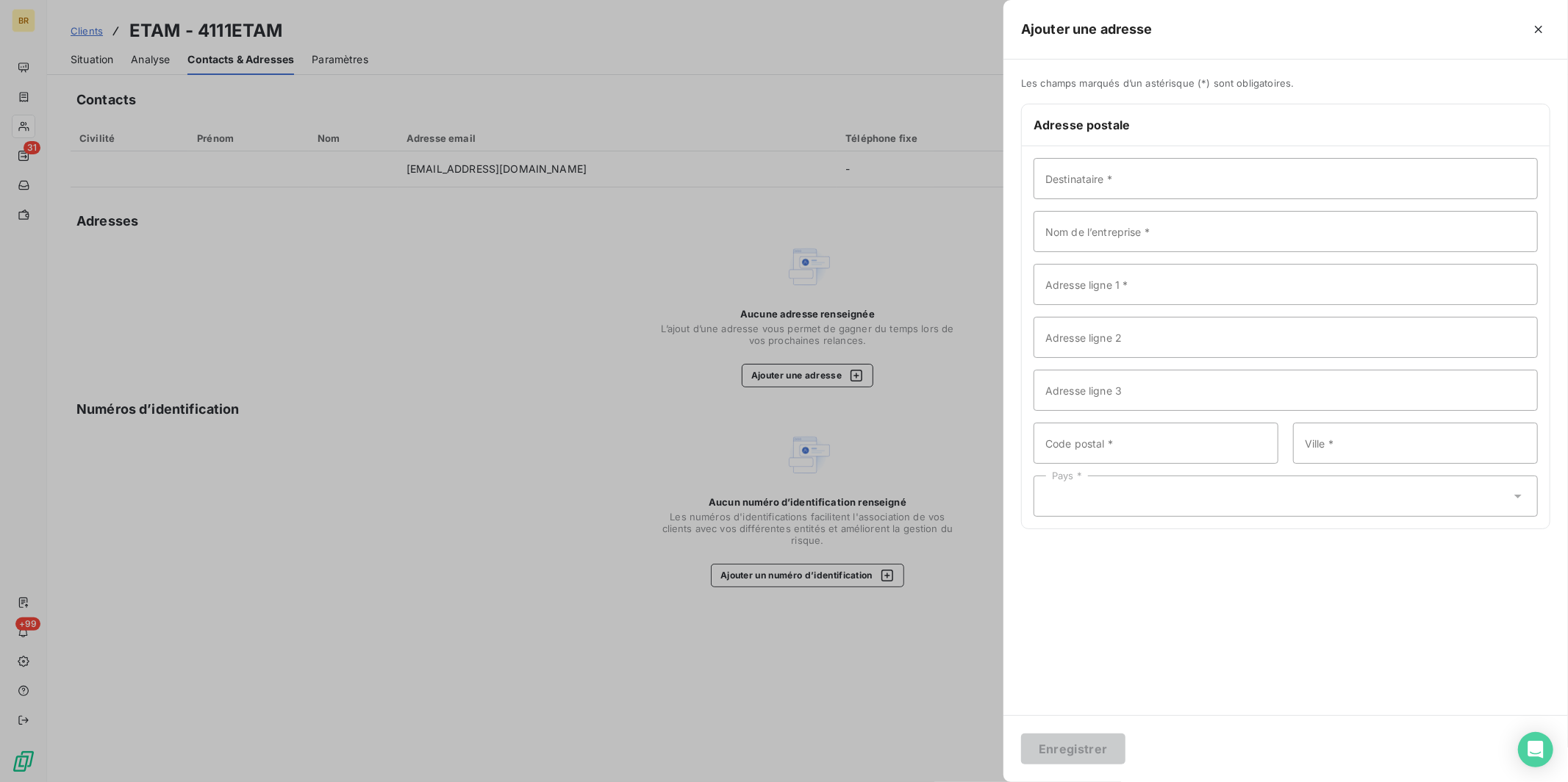
click at [755, 250] on div at bounding box center [784, 391] width 1568 height 782
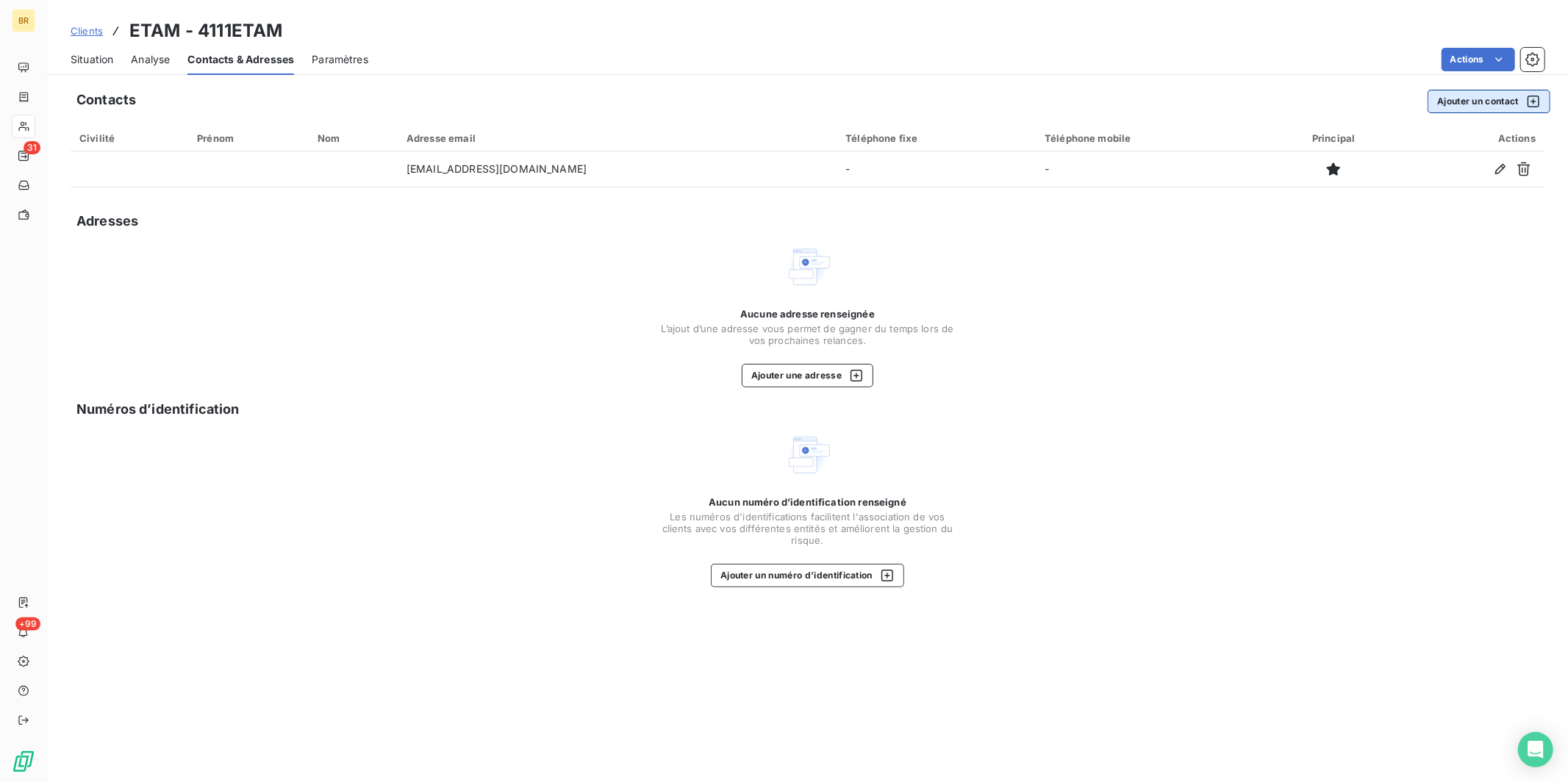
click at [1500, 98] on button "Ajouter un contact" at bounding box center [1488, 101] width 123 height 23
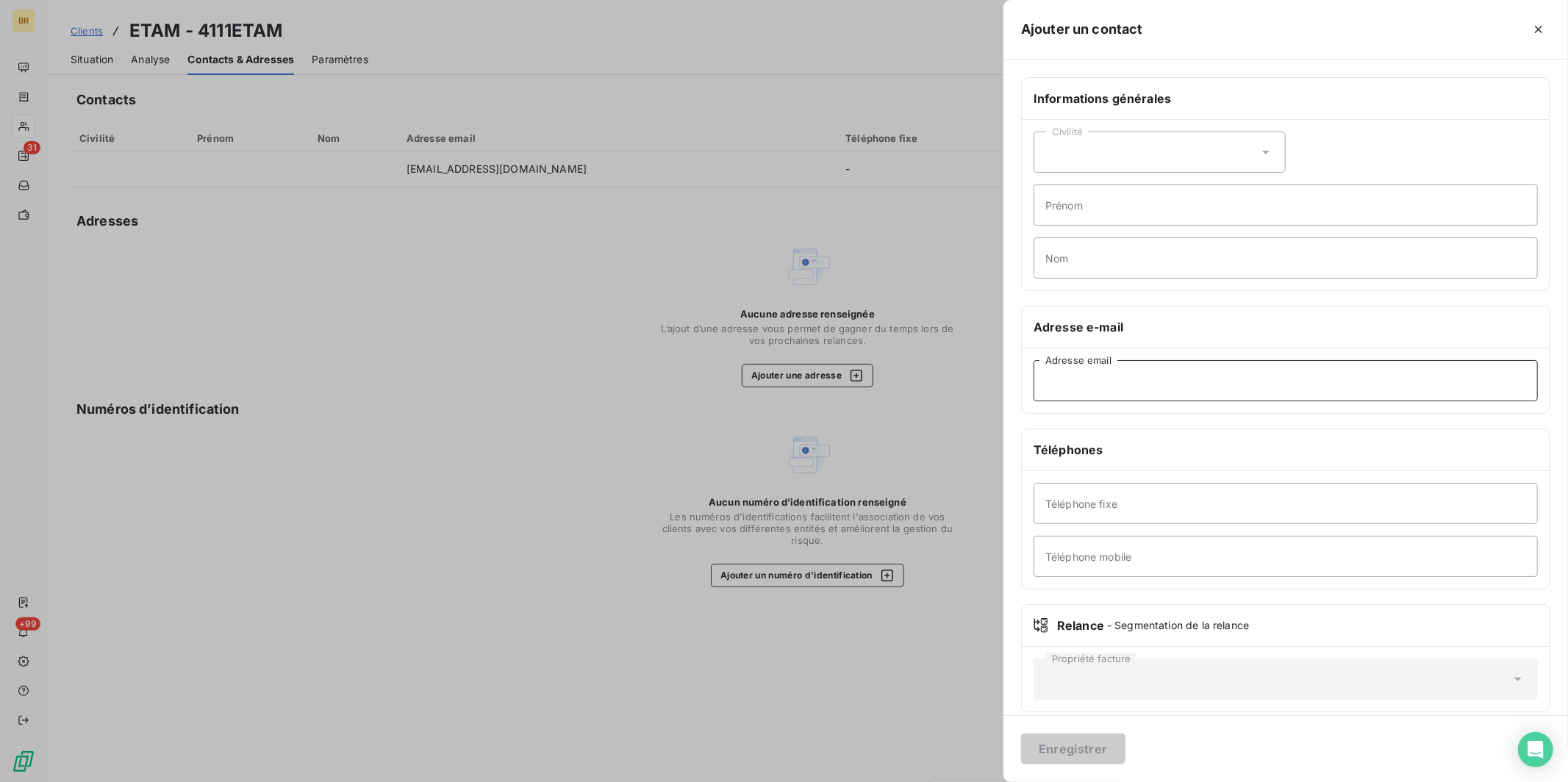
click at [1098, 376] on input "Adresse email" at bounding box center [1285, 380] width 504 height 41
paste input "[EMAIL_ADDRESS][DOMAIN_NAME]"
drag, startPoint x: 1068, startPoint y: 383, endPoint x: 935, endPoint y: 369, distance: 133.7
click at [935, 781] on div "Ajouter un contact Informations générales Civilité Prénom Nom Adresse e-mail se…" at bounding box center [784, 782] width 1568 height 0
type input "[EMAIL_ADDRESS][DOMAIN_NAME]"
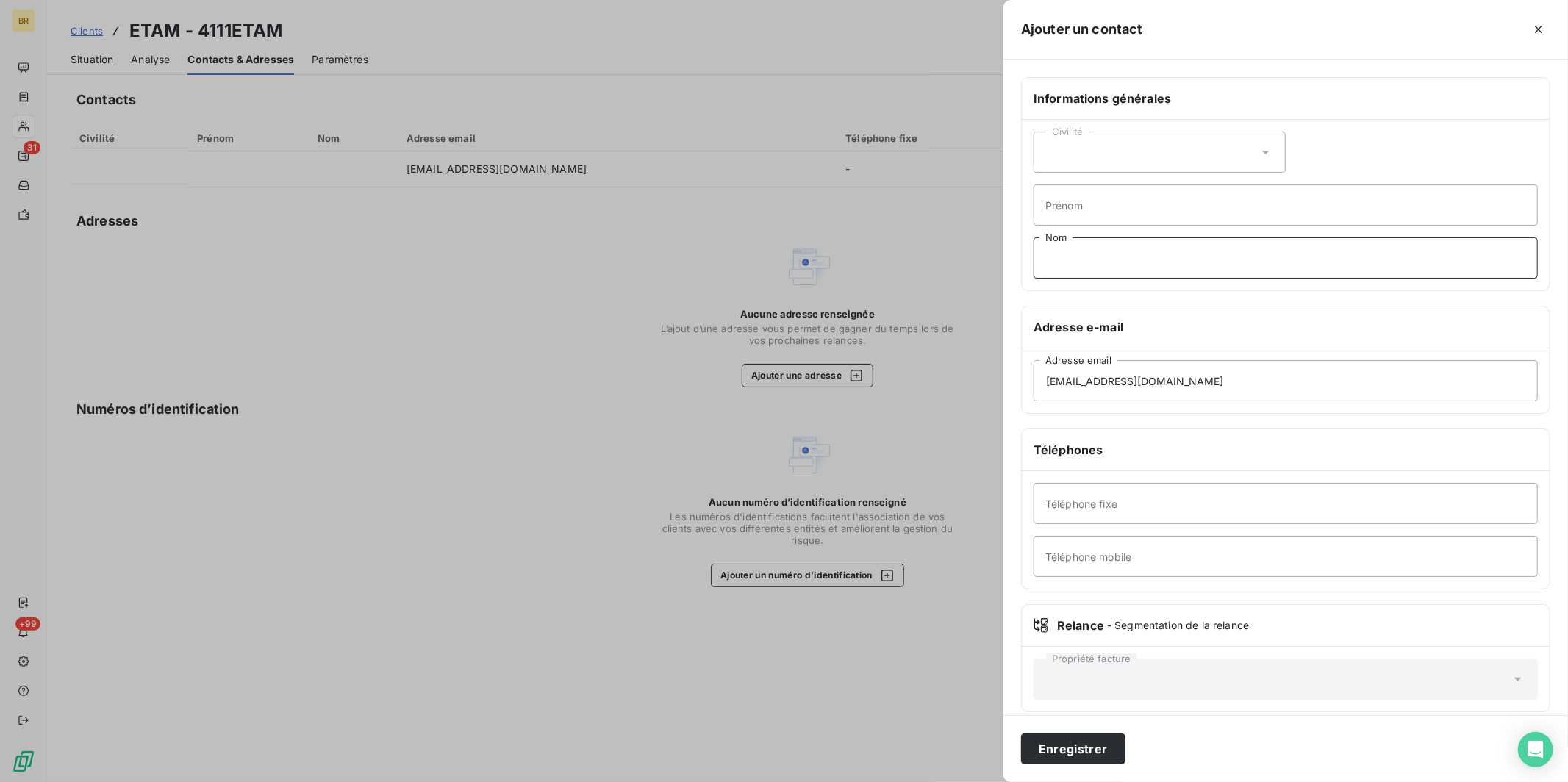
click at [1106, 278] on input "Nom" at bounding box center [1285, 257] width 504 height 41
type input "BAGUET"
click at [1092, 214] on input "Prénom" at bounding box center [1285, 205] width 504 height 41
type input "Sébastien"
click at [1147, 144] on div "Civilité" at bounding box center [1159, 151] width 252 height 41
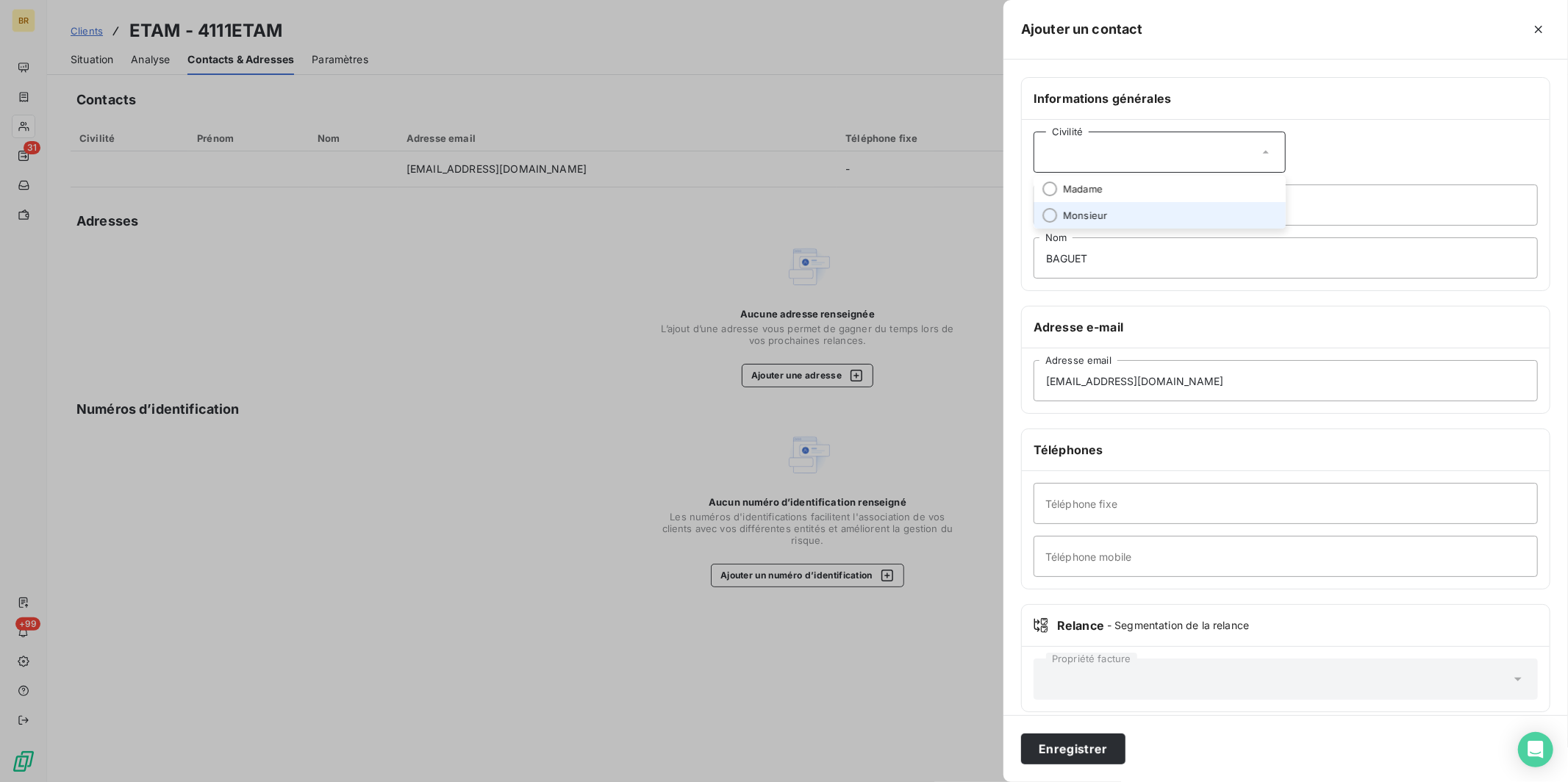
click at [1084, 217] on span "Monsieur" at bounding box center [1084, 215] width 44 height 14
click at [1070, 738] on button "Enregistrer" at bounding box center [1073, 749] width 104 height 31
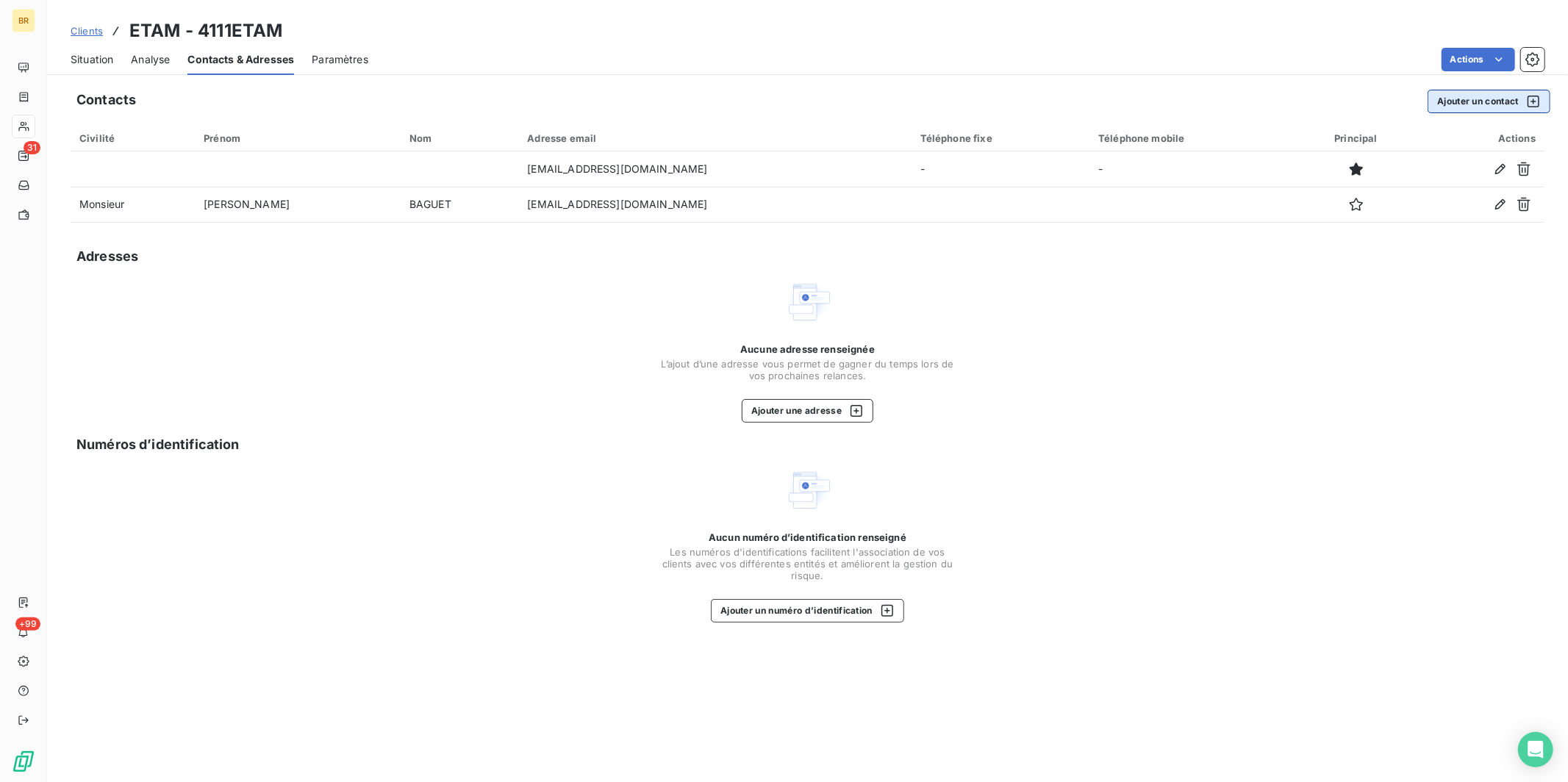
click at [1469, 101] on button "Ajouter un contact" at bounding box center [1488, 101] width 123 height 23
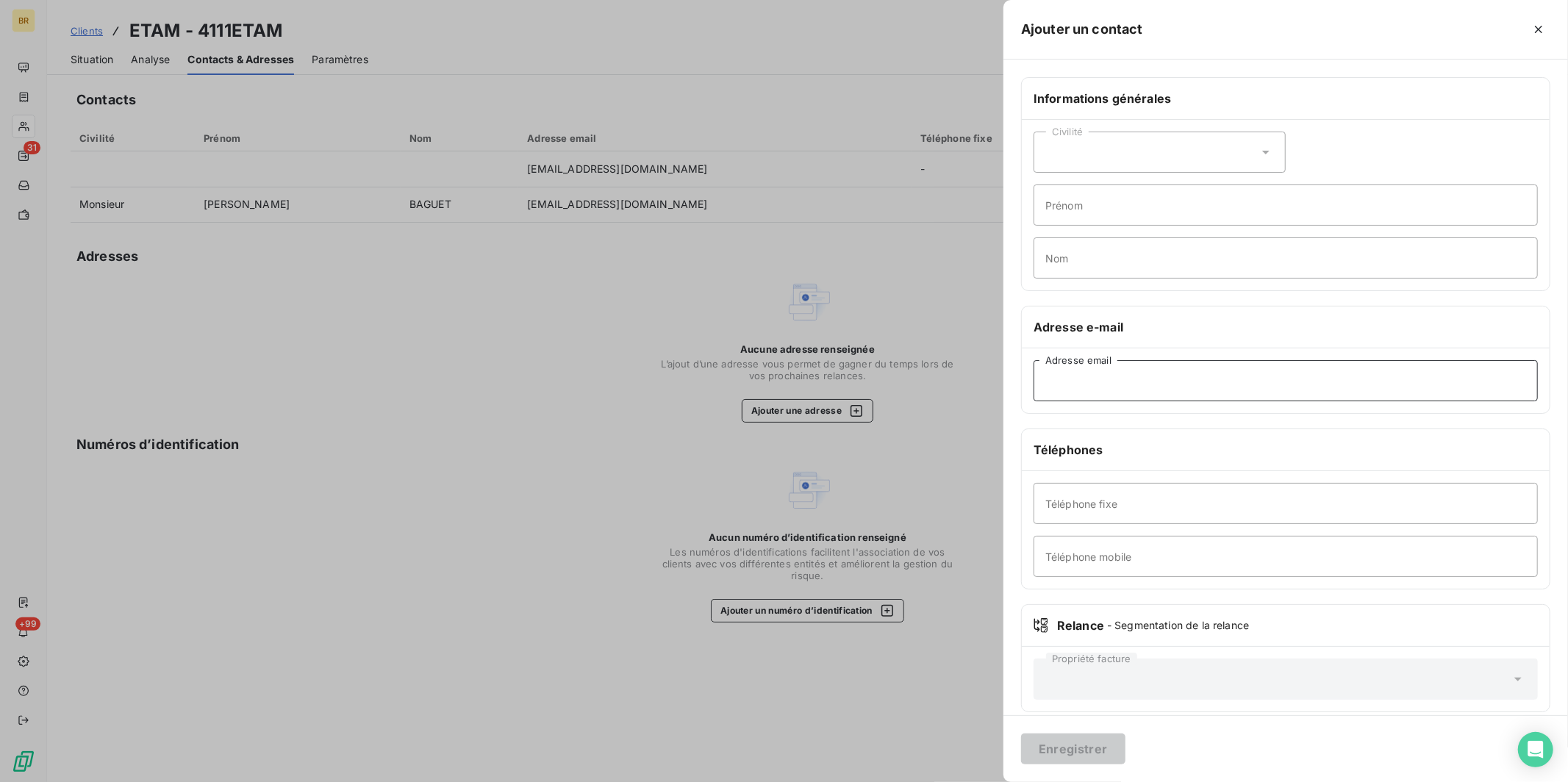
click at [1104, 384] on input "Adresse email" at bounding box center [1285, 380] width 504 height 41
paste input "[PERSON_NAME][EMAIL_ADDRESS][PERSON_NAME][DOMAIN_NAME]"
type input "[PERSON_NAME][EMAIL_ADDRESS][PERSON_NAME][DOMAIN_NAME]"
click at [1095, 212] on input "Prénom" at bounding box center [1285, 205] width 504 height 41
type input "Estelle"
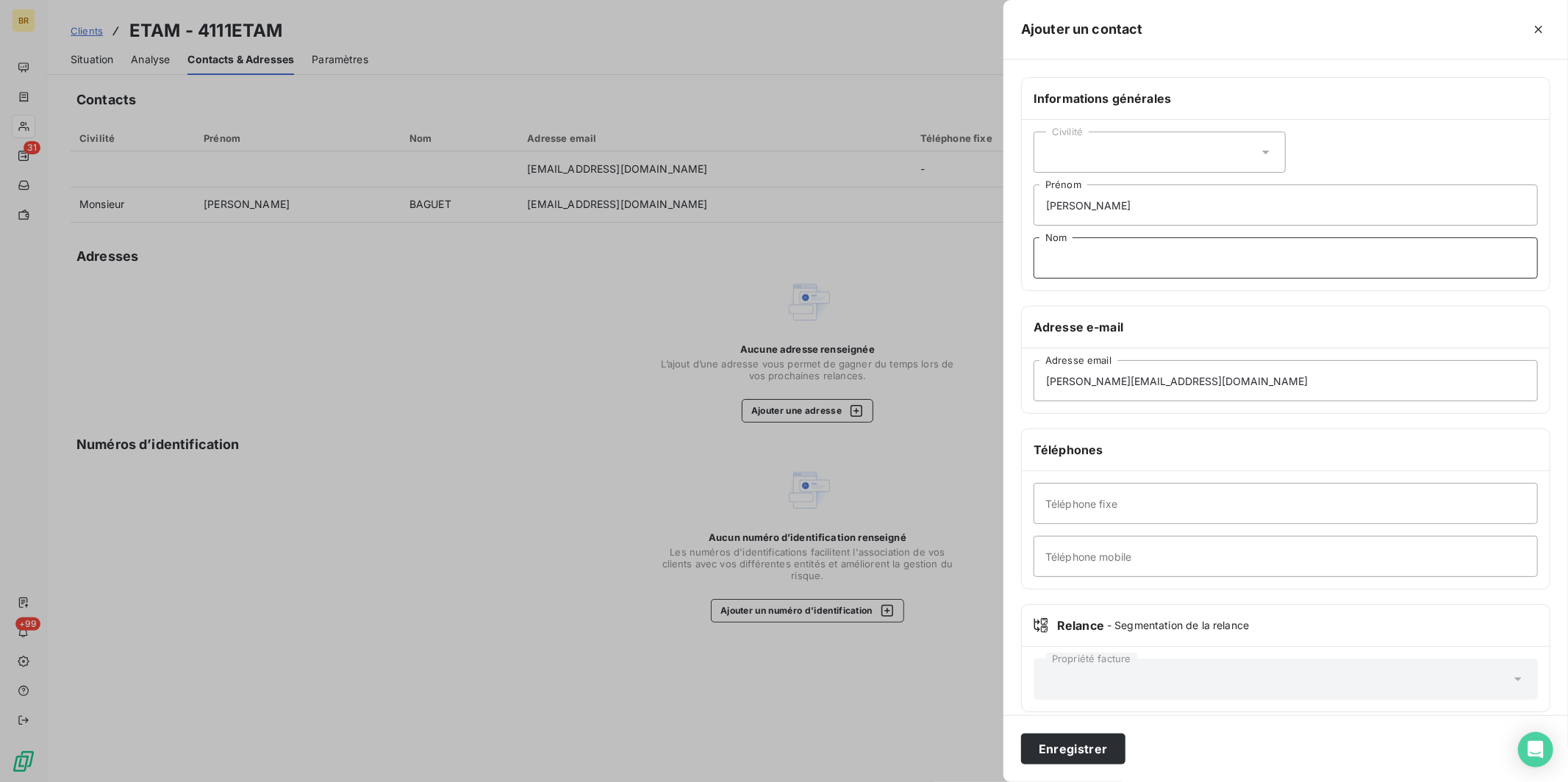
click at [1086, 250] on input "Nom" at bounding box center [1285, 257] width 504 height 41
type input "LAYEC"
click at [1091, 144] on div "Civilité" at bounding box center [1159, 151] width 252 height 41
click at [1091, 144] on div "Civilité" at bounding box center [1159, 151] width 252 height 41
click at [1091, 148] on div "Civilité" at bounding box center [1159, 151] width 252 height 41
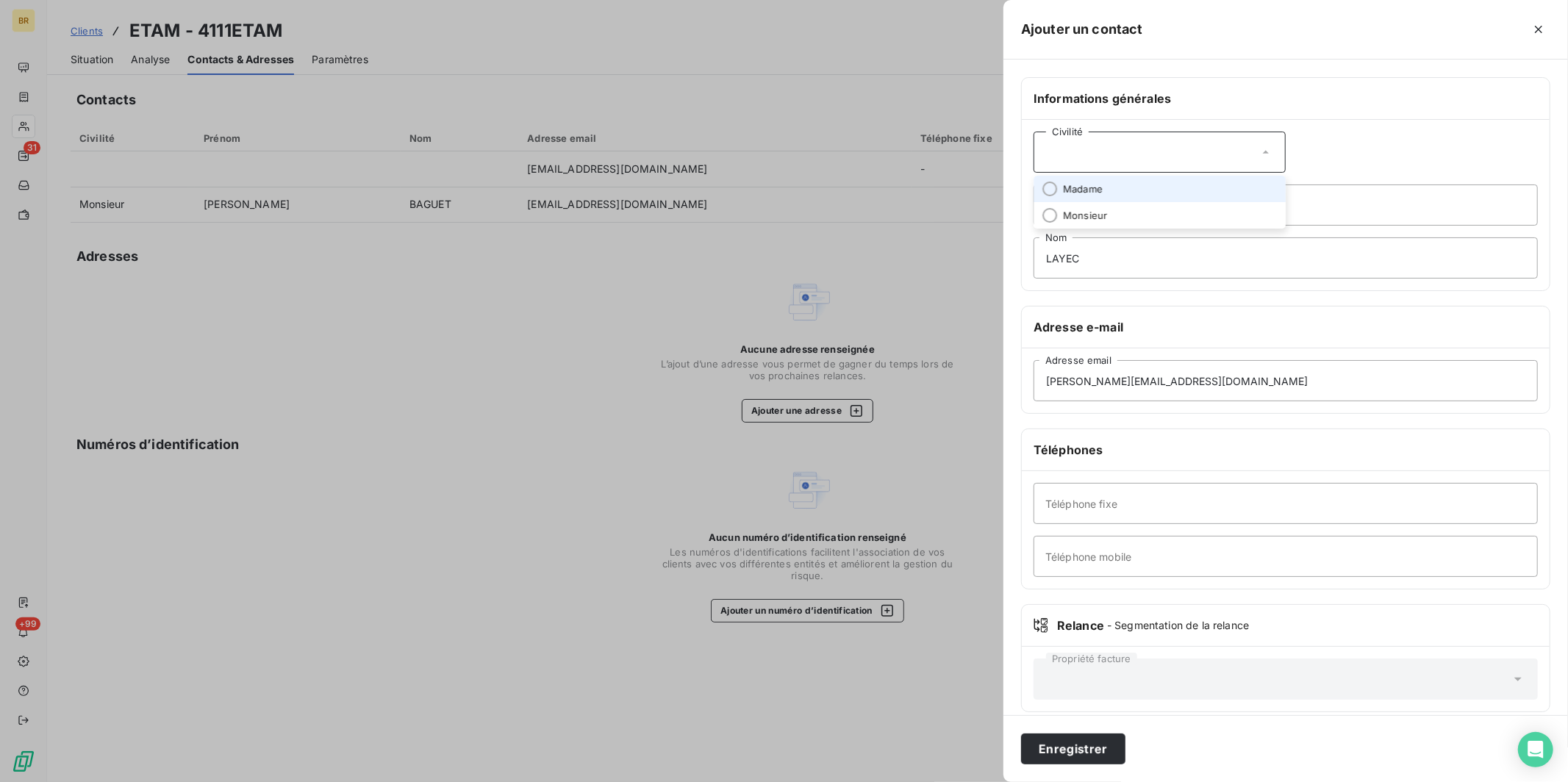
click at [1081, 191] on span "Madame" at bounding box center [1082, 189] width 39 height 14
click at [1067, 749] on button "Enregistrer" at bounding box center [1073, 749] width 104 height 31
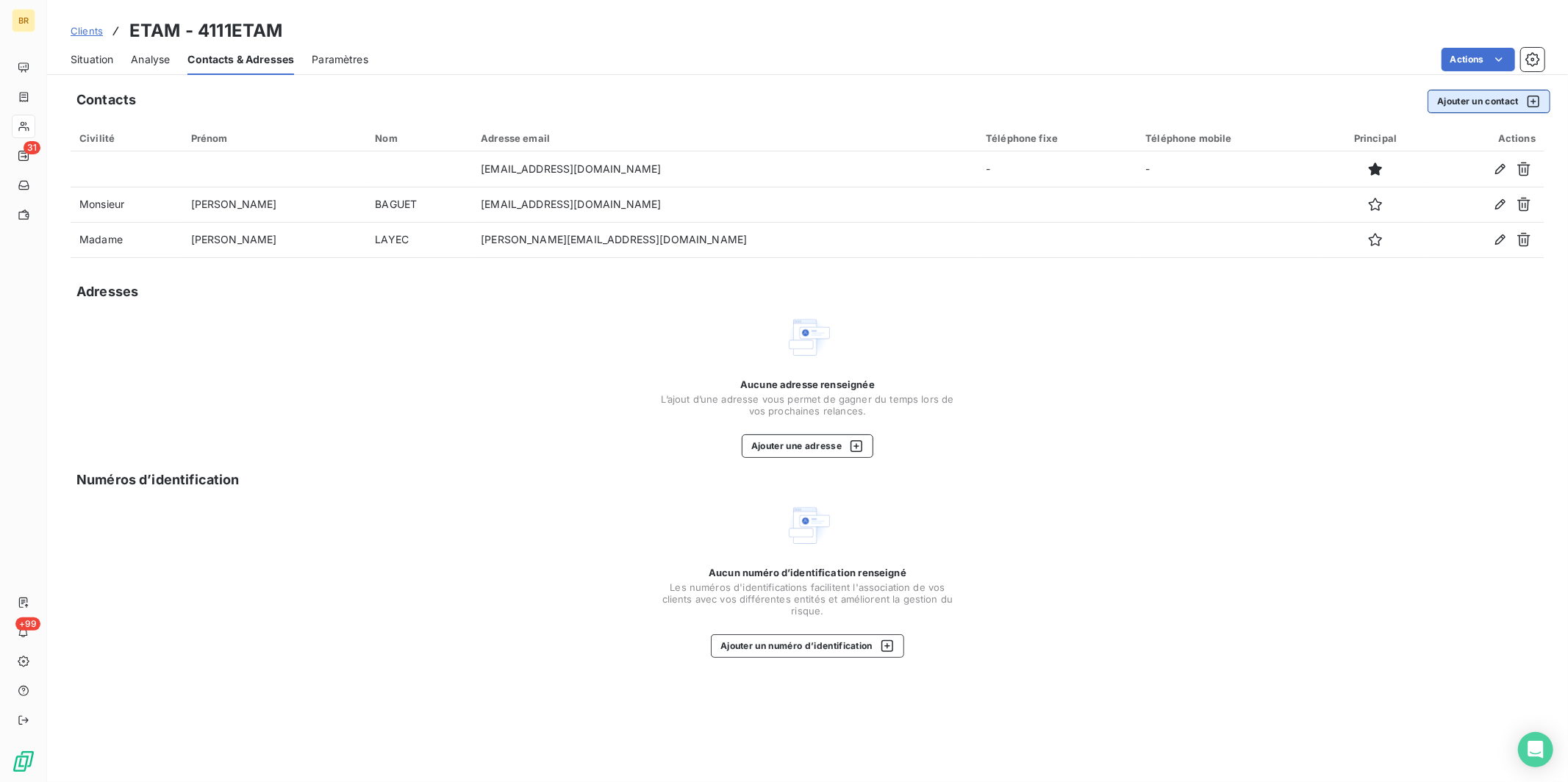
click at [1470, 101] on button "Ajouter un contact" at bounding box center [1488, 101] width 123 height 23
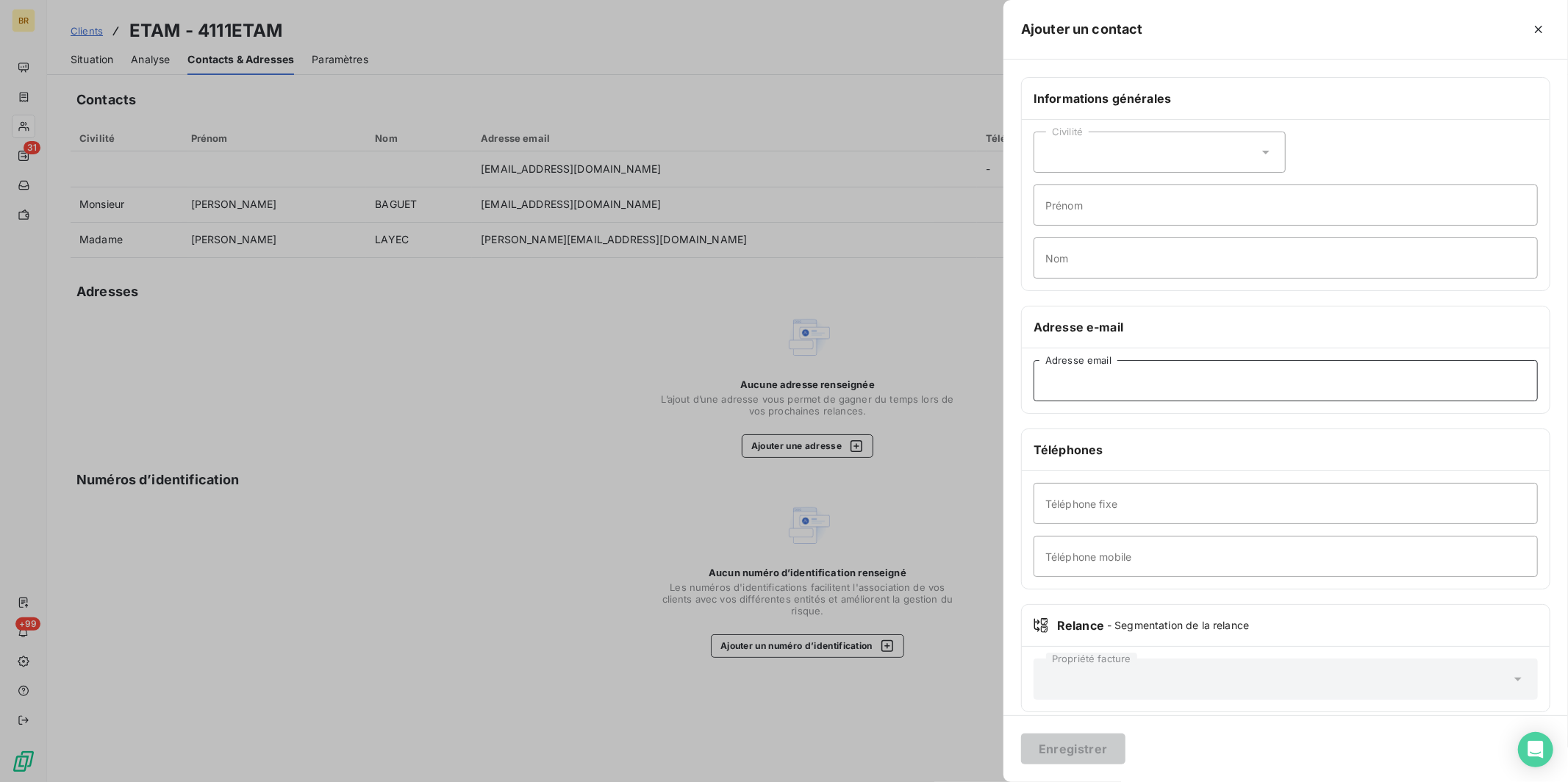
click at [1068, 377] on input "Adresse email" at bounding box center [1285, 380] width 504 height 41
paste input "comptabilite.fournisseurs@etam.fr"
type input "comptabilite.fournisseurs@etam.fr"
click at [1067, 746] on button "Enregistrer" at bounding box center [1073, 749] width 104 height 31
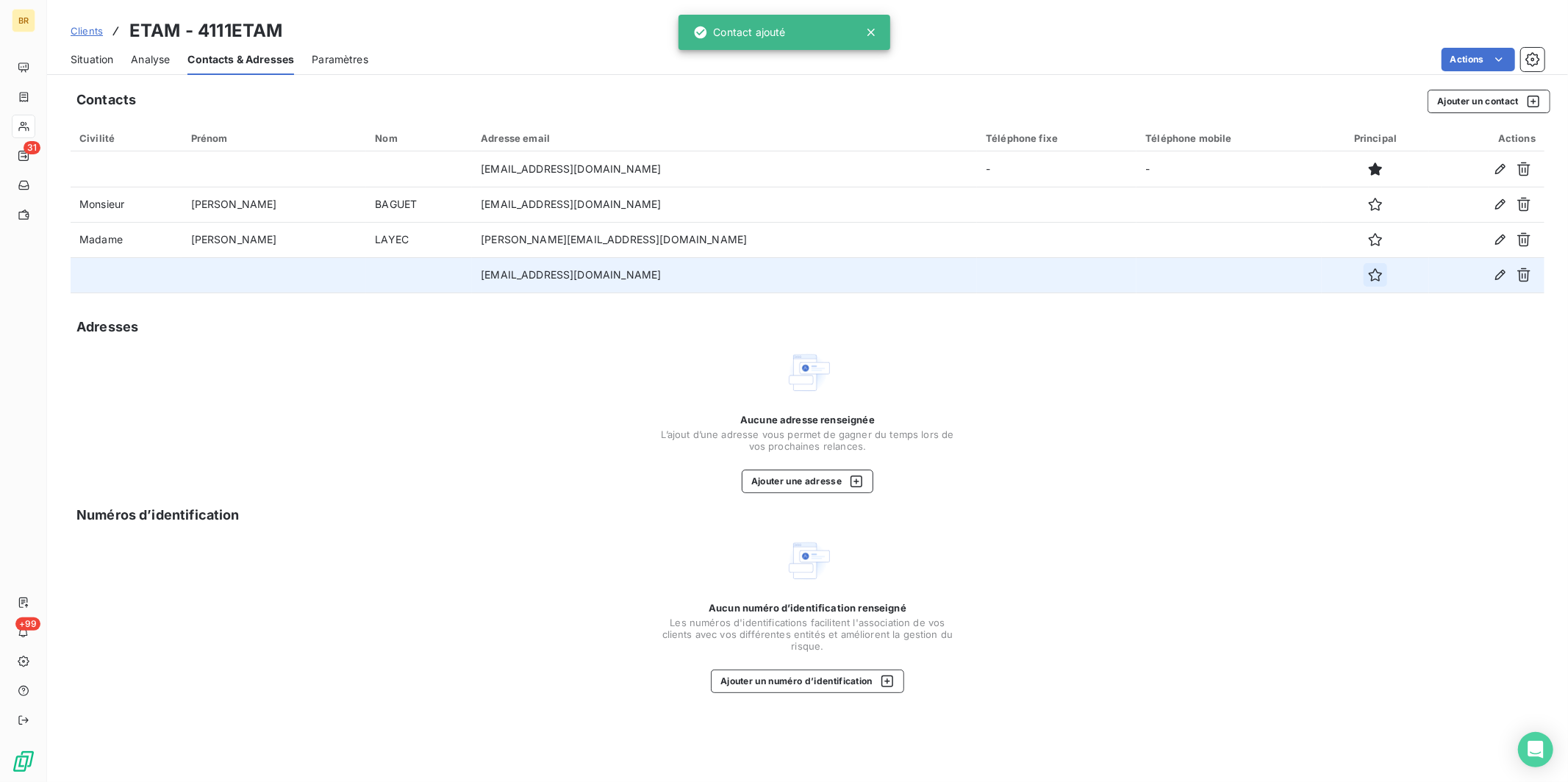
click at [1368, 276] on icon "button" at bounding box center [1375, 274] width 15 height 15
drag, startPoint x: 1047, startPoint y: 304, endPoint x: 548, endPoint y: 138, distance: 525.9
click at [1047, 304] on div "Contacts Ajouter un contact Civilité Prénom Nom Adresse email Téléphone fixe Té…" at bounding box center [807, 432] width 1521 height 701
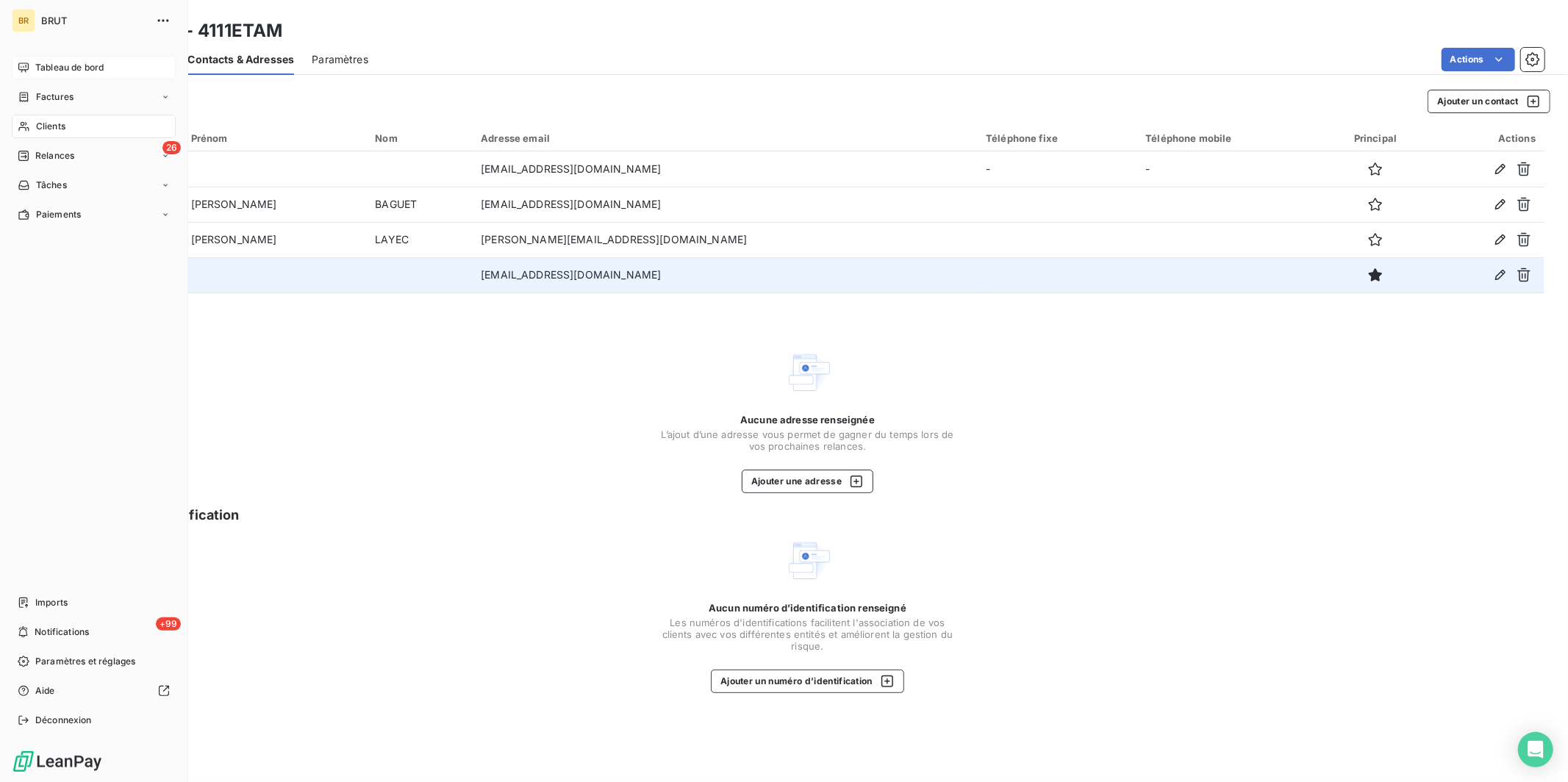
click at [55, 68] on span "Tableau de bord" at bounding box center [70, 67] width 68 height 13
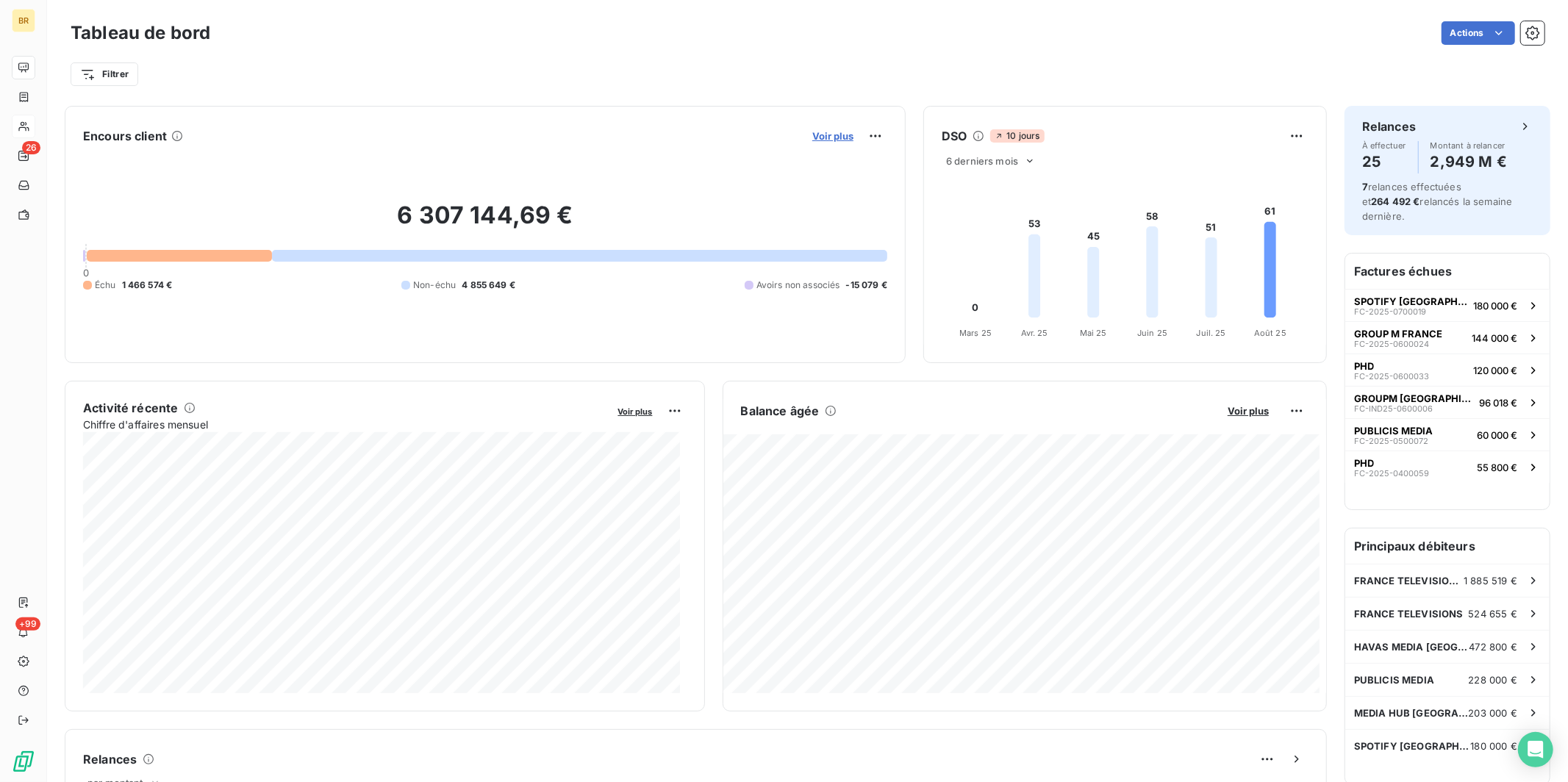
click at [814, 134] on span "Voir plus" at bounding box center [833, 135] width 41 height 12
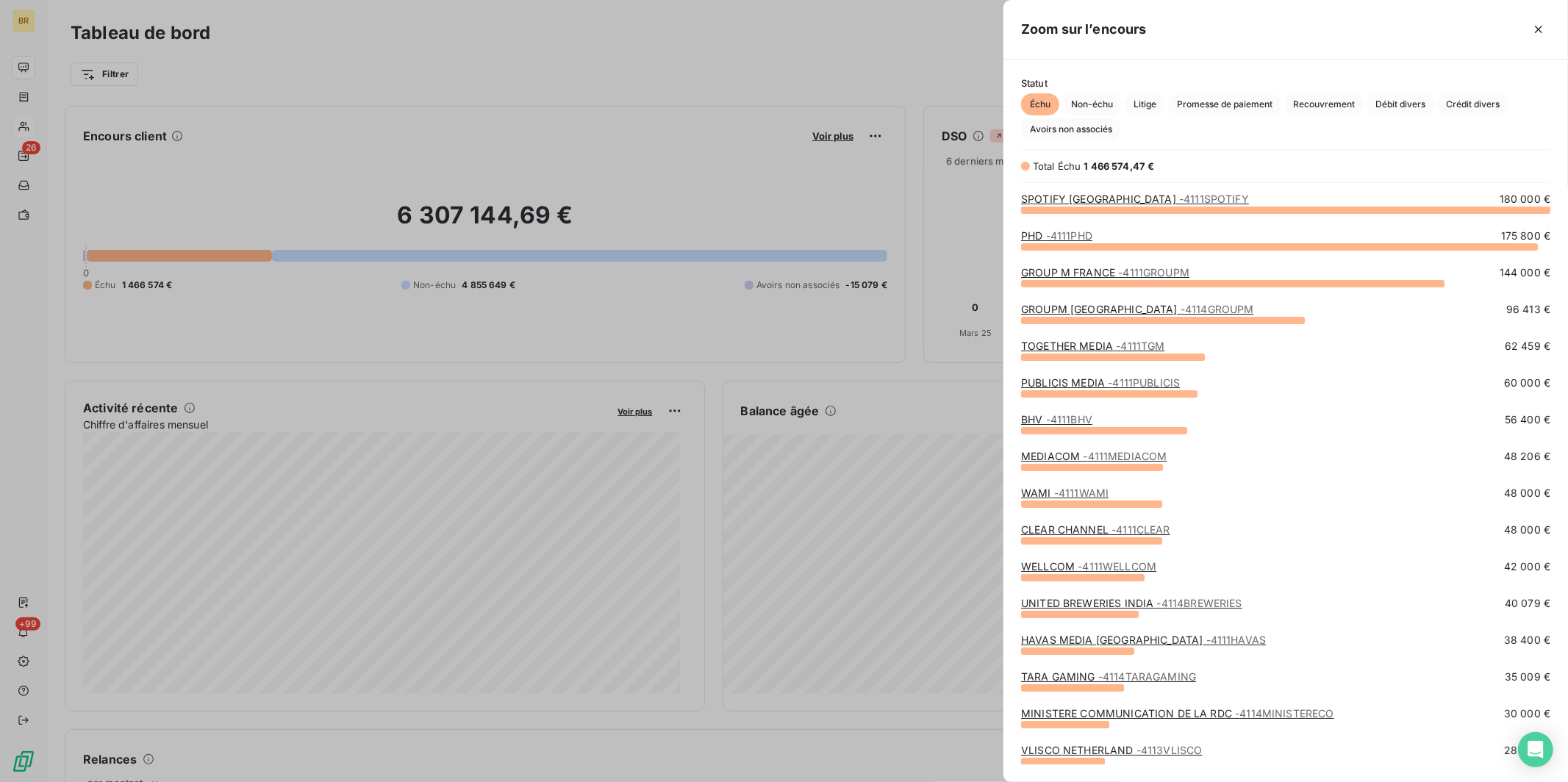
scroll to position [560, 552]
click at [597, 71] on div at bounding box center [784, 391] width 1568 height 782
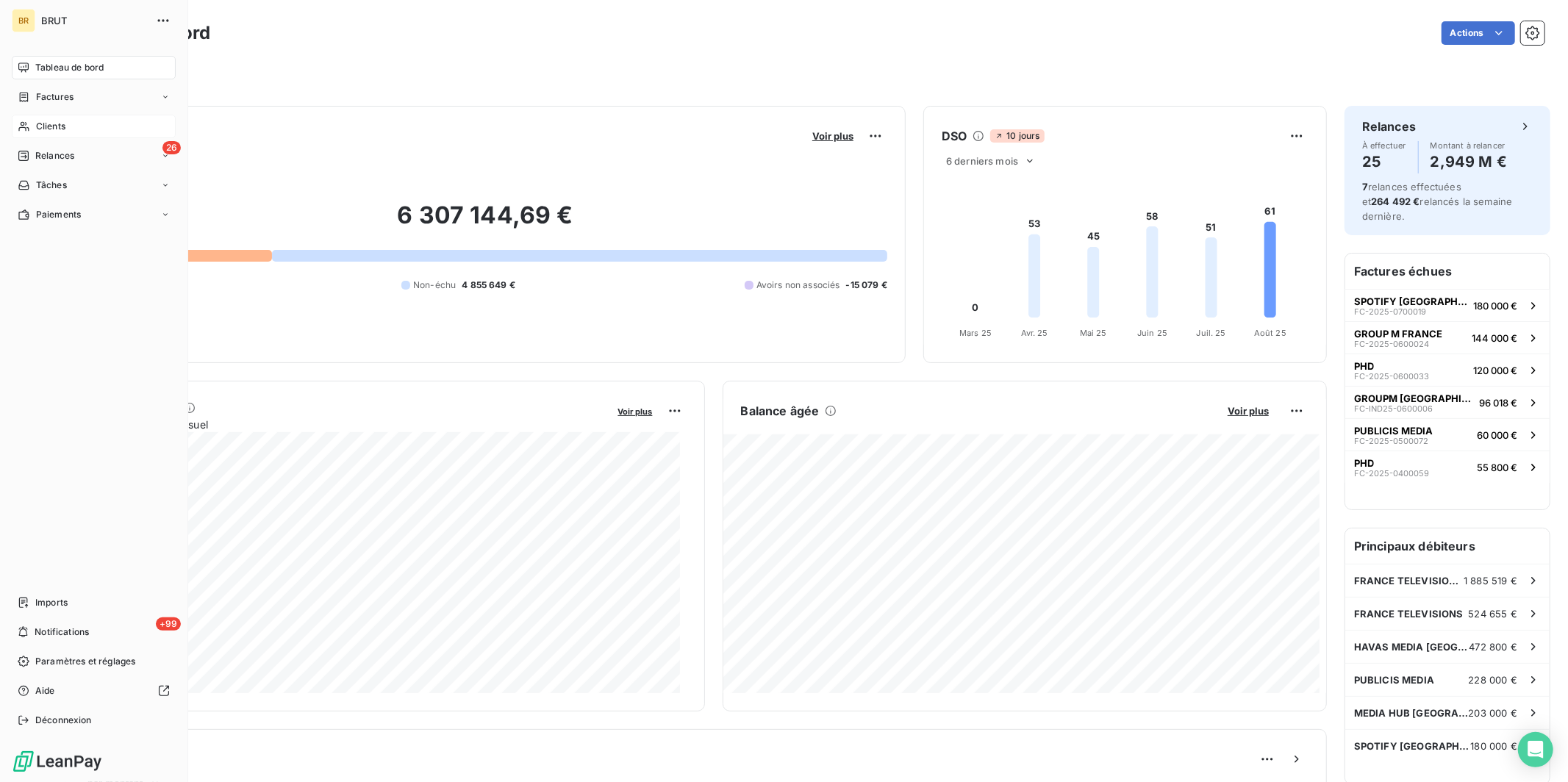
click at [36, 130] on span "Clients" at bounding box center [51, 126] width 29 height 13
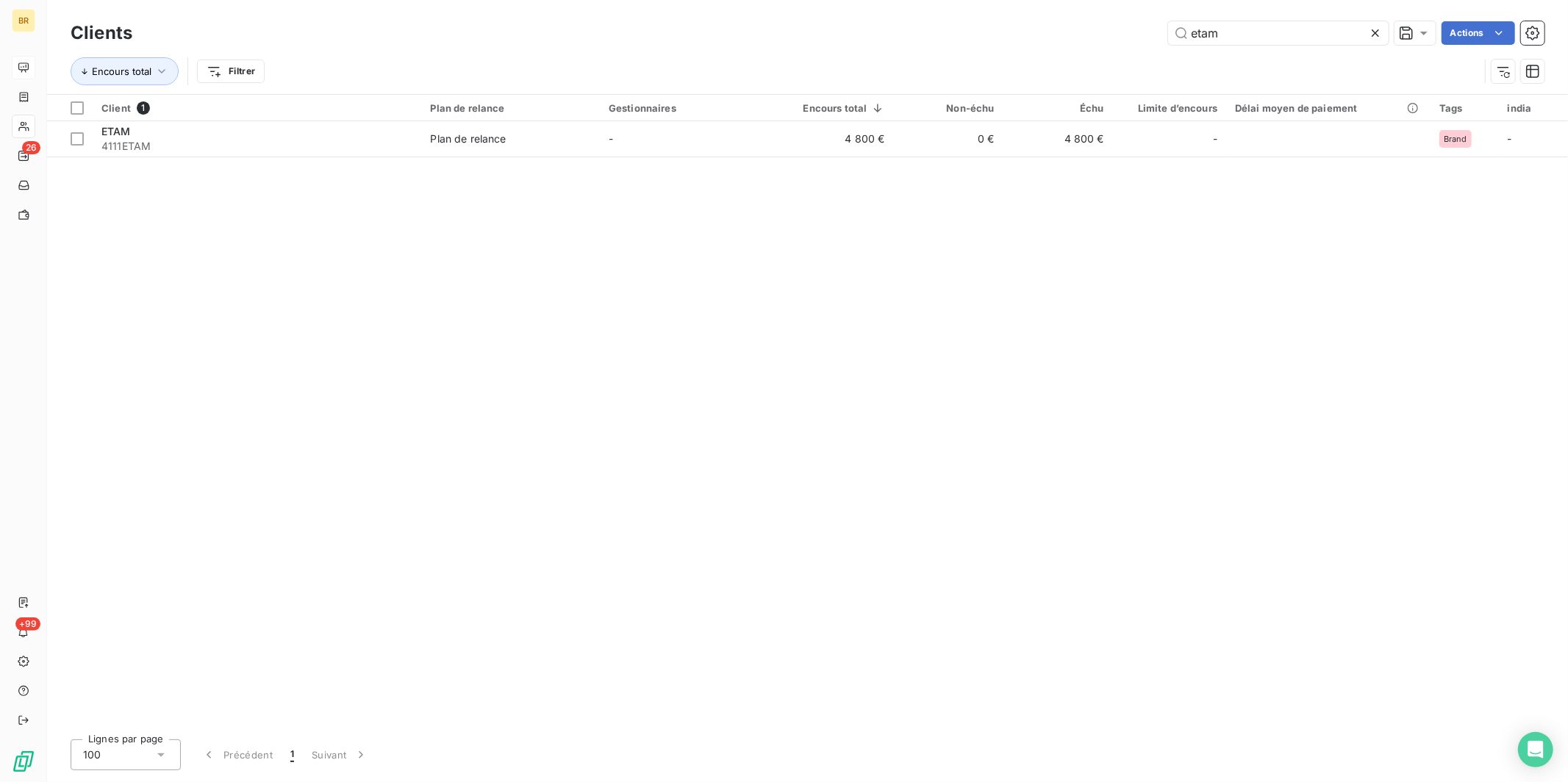
drag, startPoint x: 1215, startPoint y: 39, endPoint x: 1041, endPoint y: 20, distance: 175.0
click at [1044, 22] on div "etam Actions" at bounding box center [847, 33] width 1394 height 23
type input "spotif"
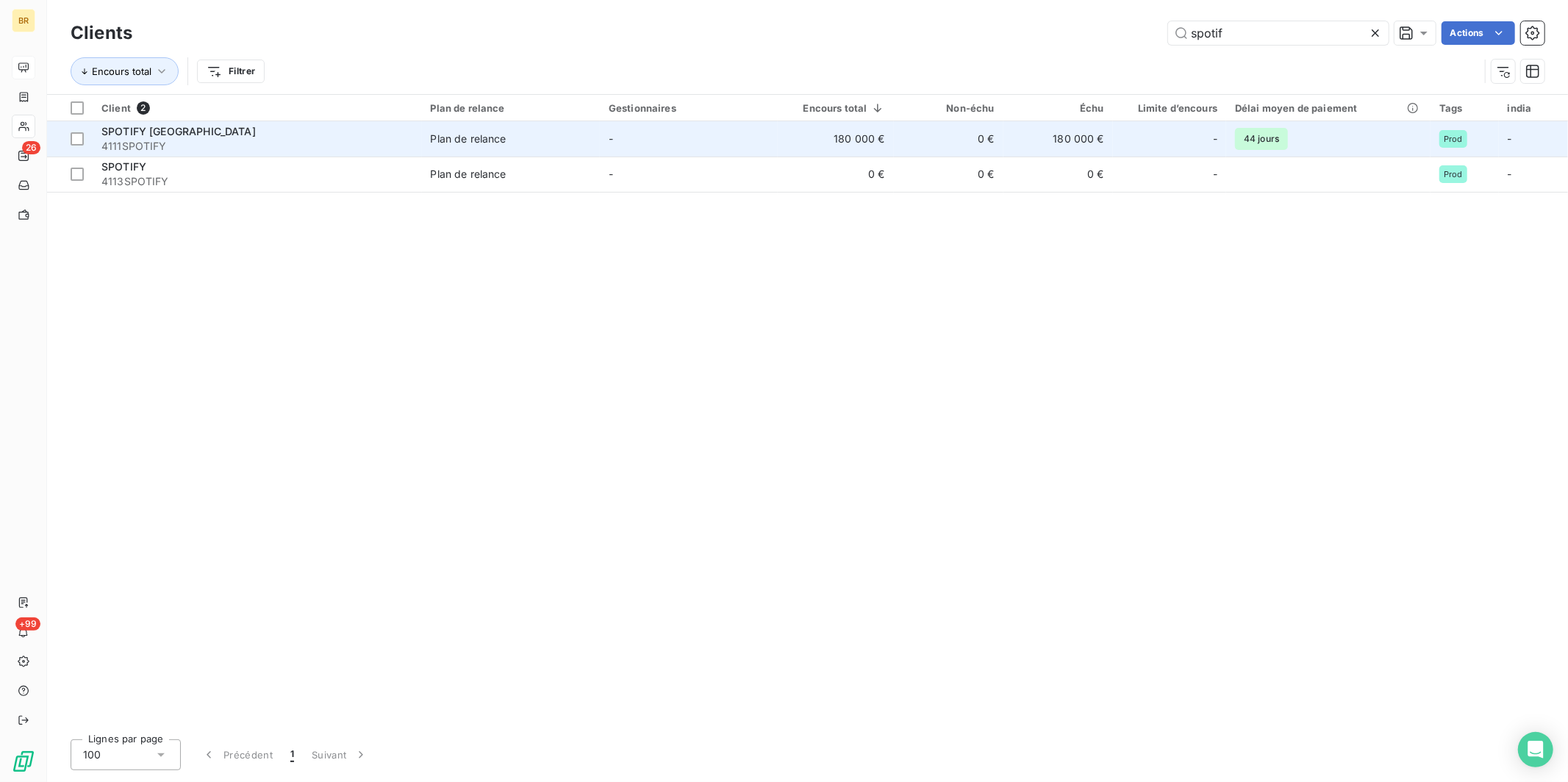
click at [600, 137] on td "Plan de relance" at bounding box center [511, 139] width 178 height 36
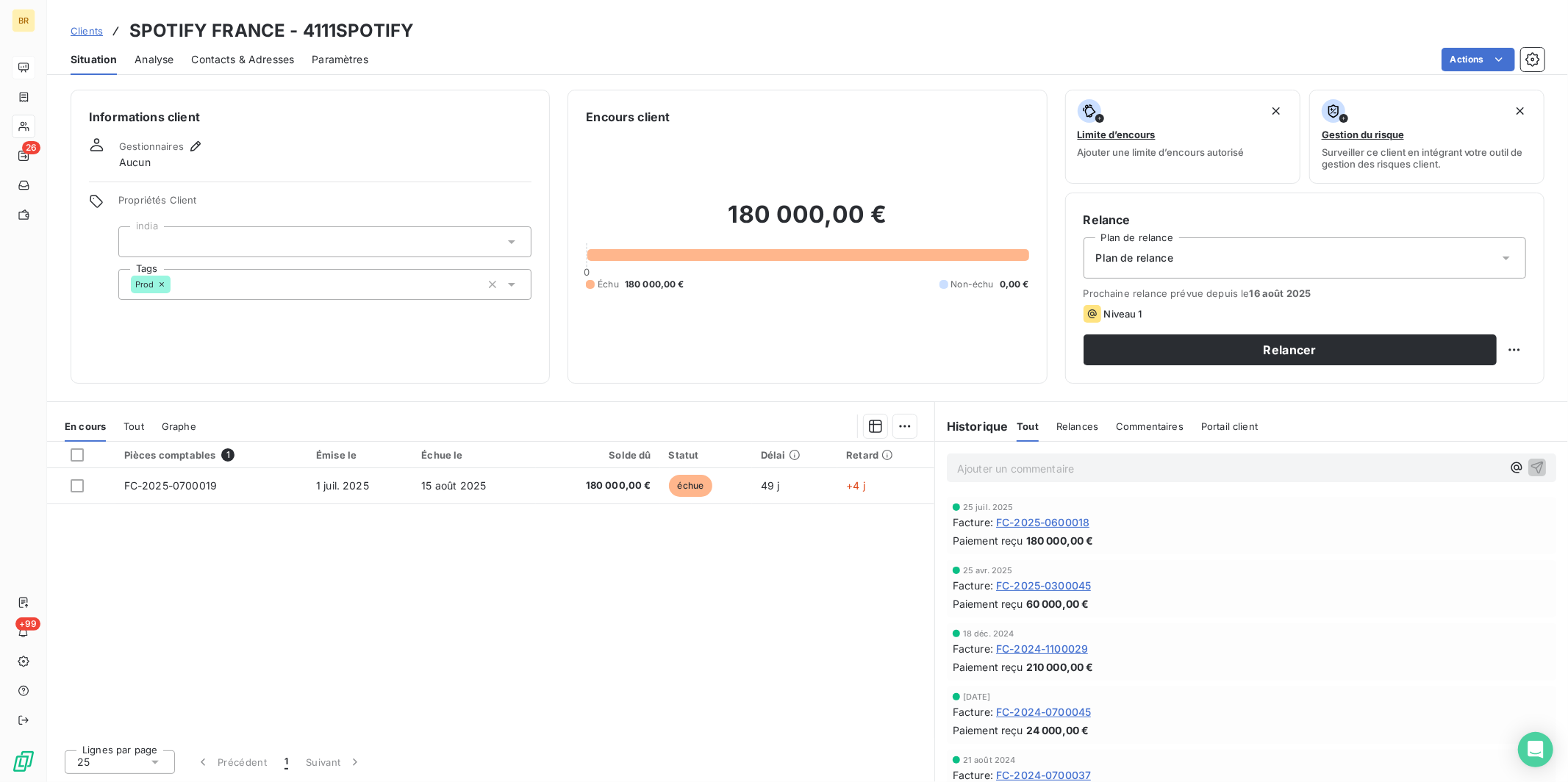
click at [1057, 521] on span "FC-2025-0600018" at bounding box center [1042, 522] width 93 height 15
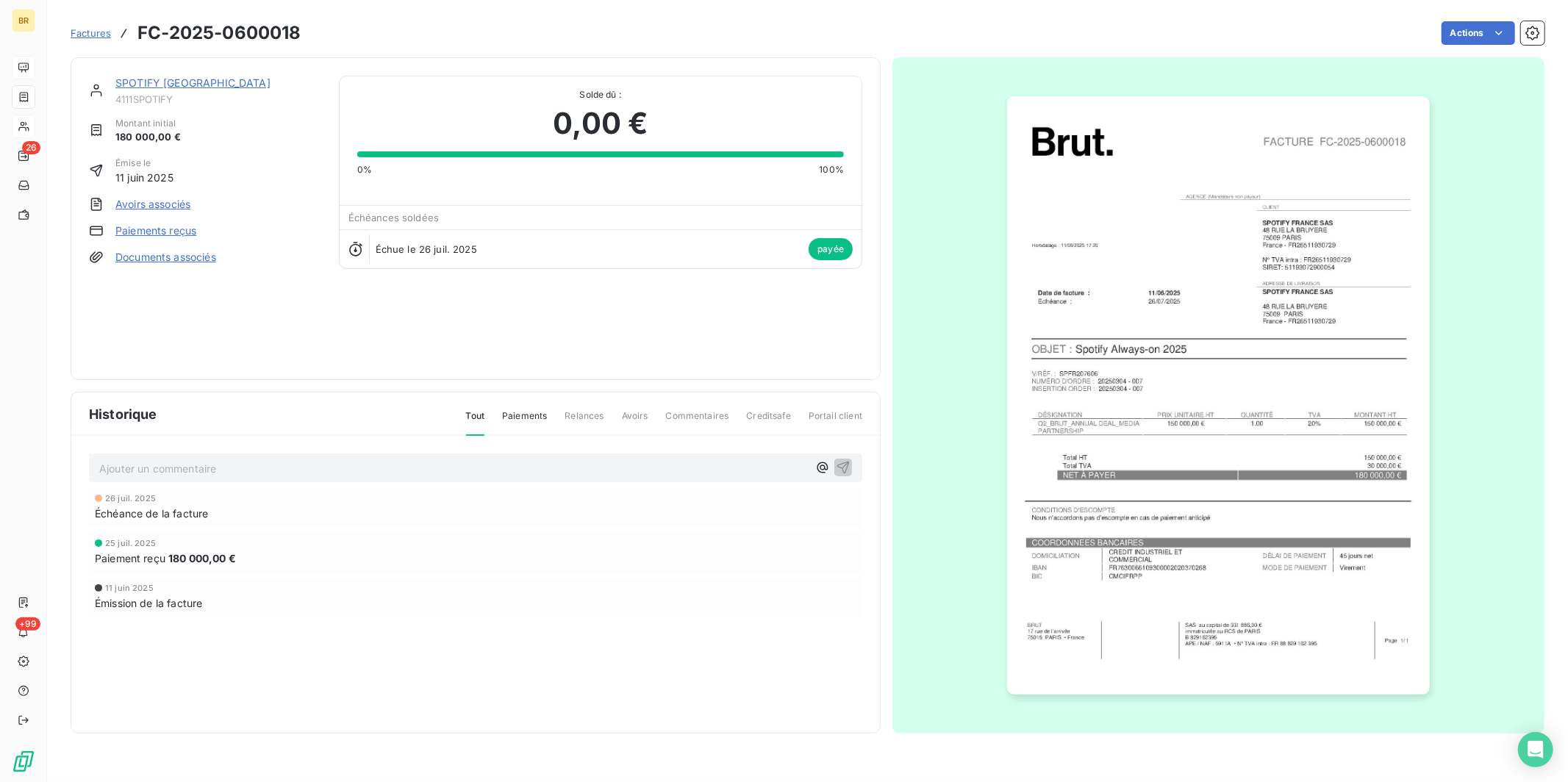
click at [538, 418] on span "Paiements" at bounding box center [524, 421] width 45 height 25
click at [484, 421] on span "Tout" at bounding box center [475, 421] width 19 height 25
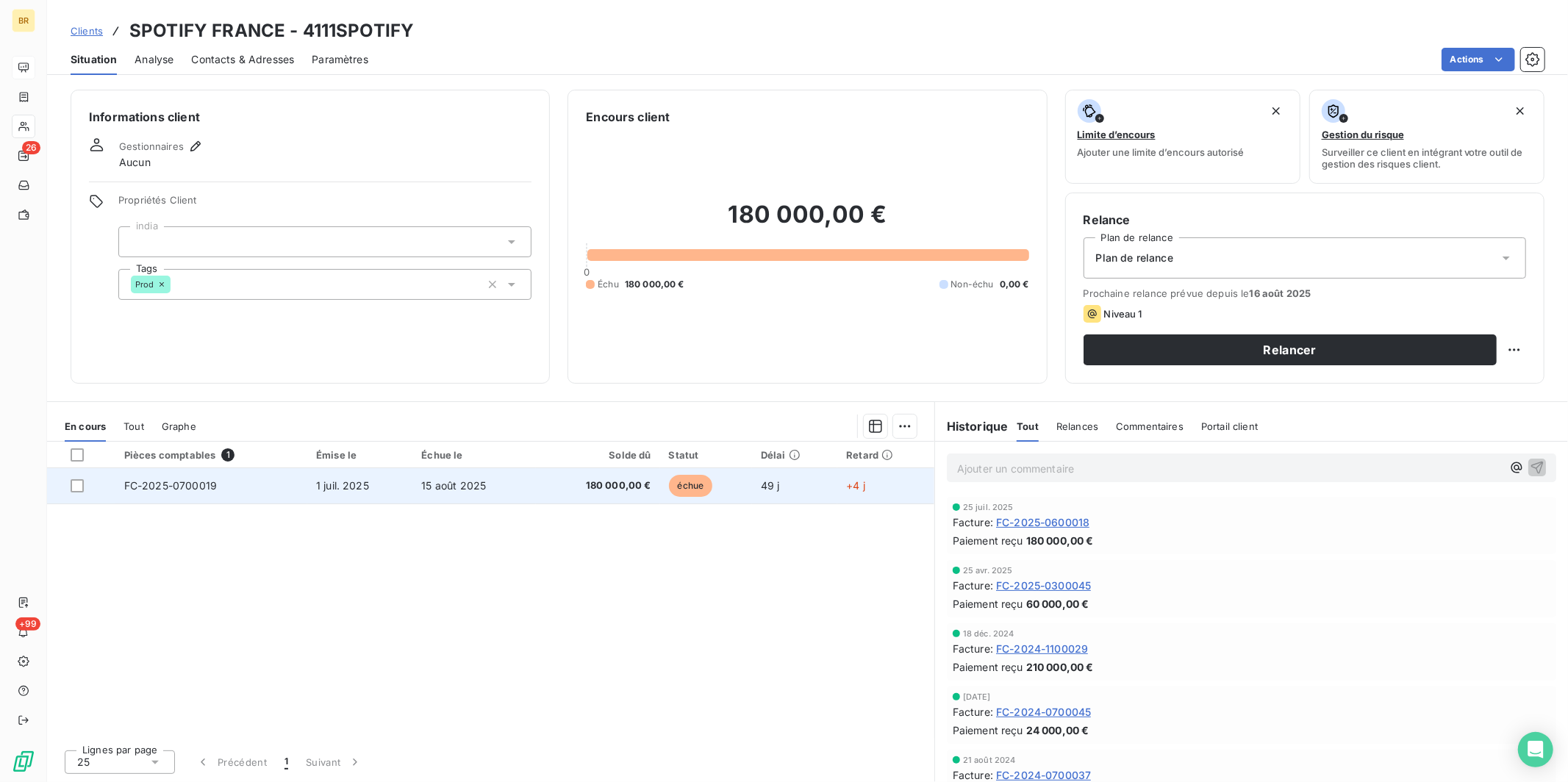
click at [487, 489] on td "15 août 2025" at bounding box center [473, 486] width 123 height 36
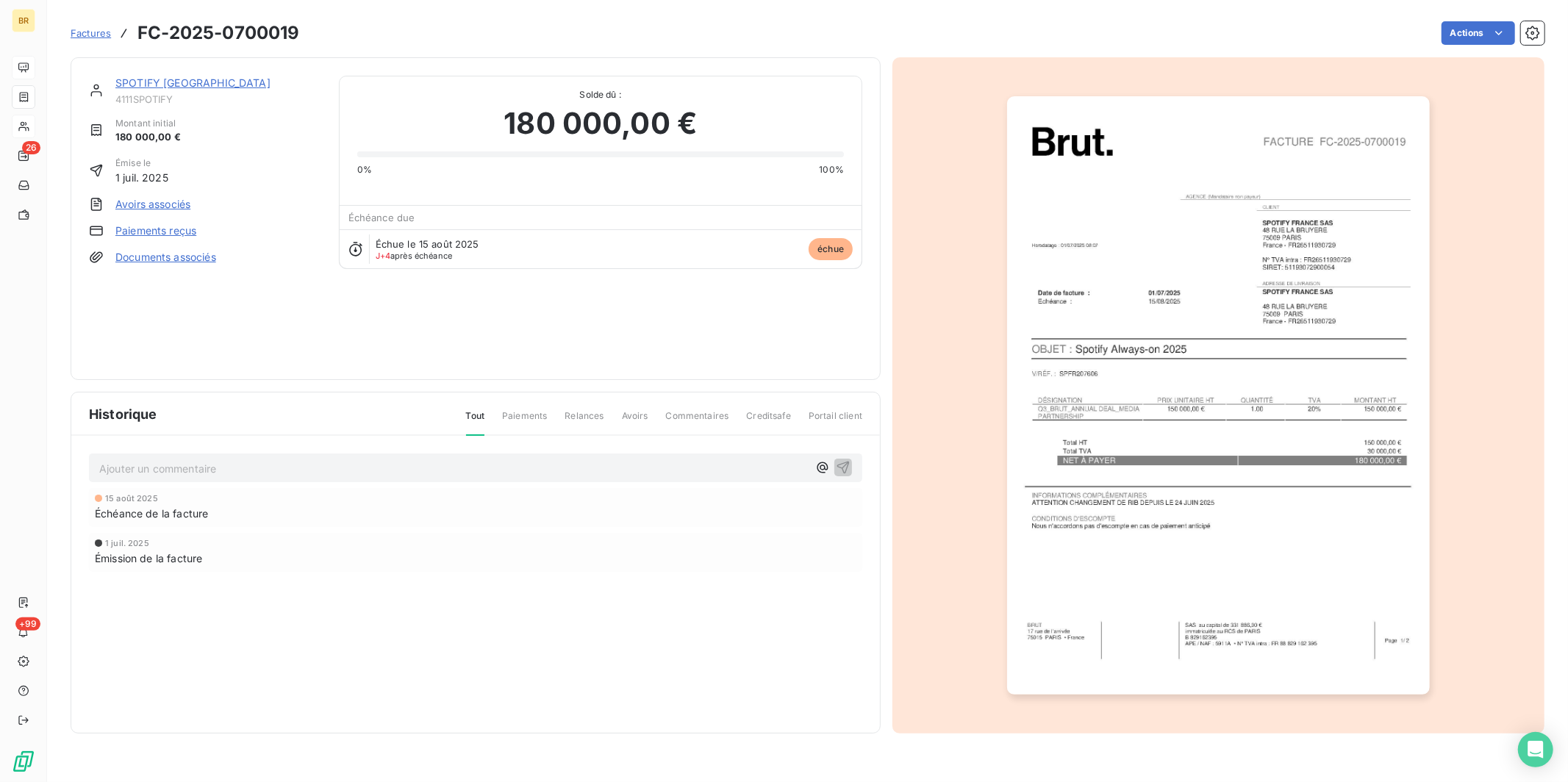
click at [1203, 474] on img "button" at bounding box center [1218, 395] width 423 height 598
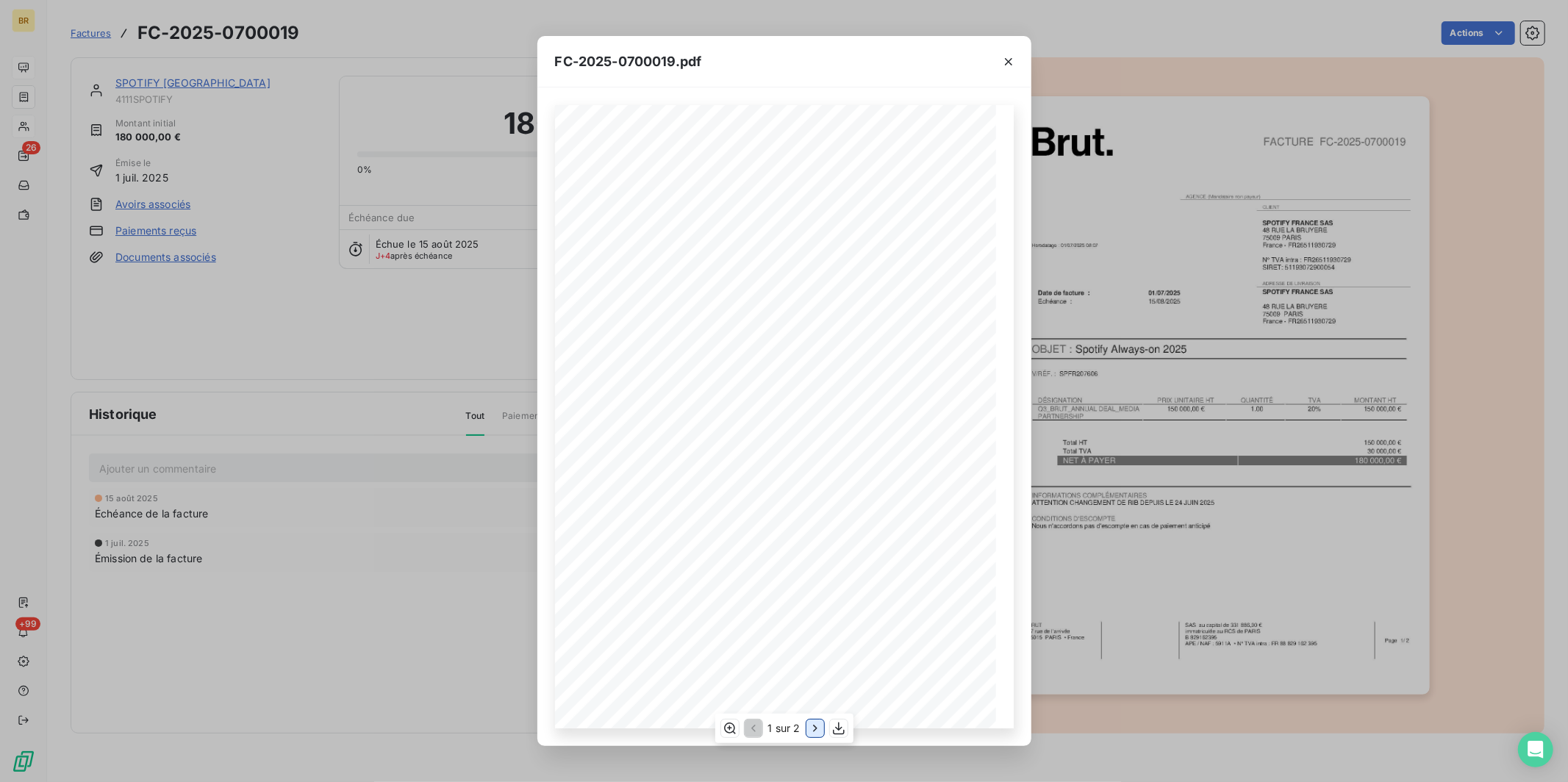
click at [813, 728] on icon "button" at bounding box center [815, 728] width 15 height 15
click at [448, 522] on div "FC-2025-0700019.pdf FACTURE FC-2025-0700019 BRUT 17 rue de l’arrivée 75015 PARI…" at bounding box center [784, 391] width 1568 height 782
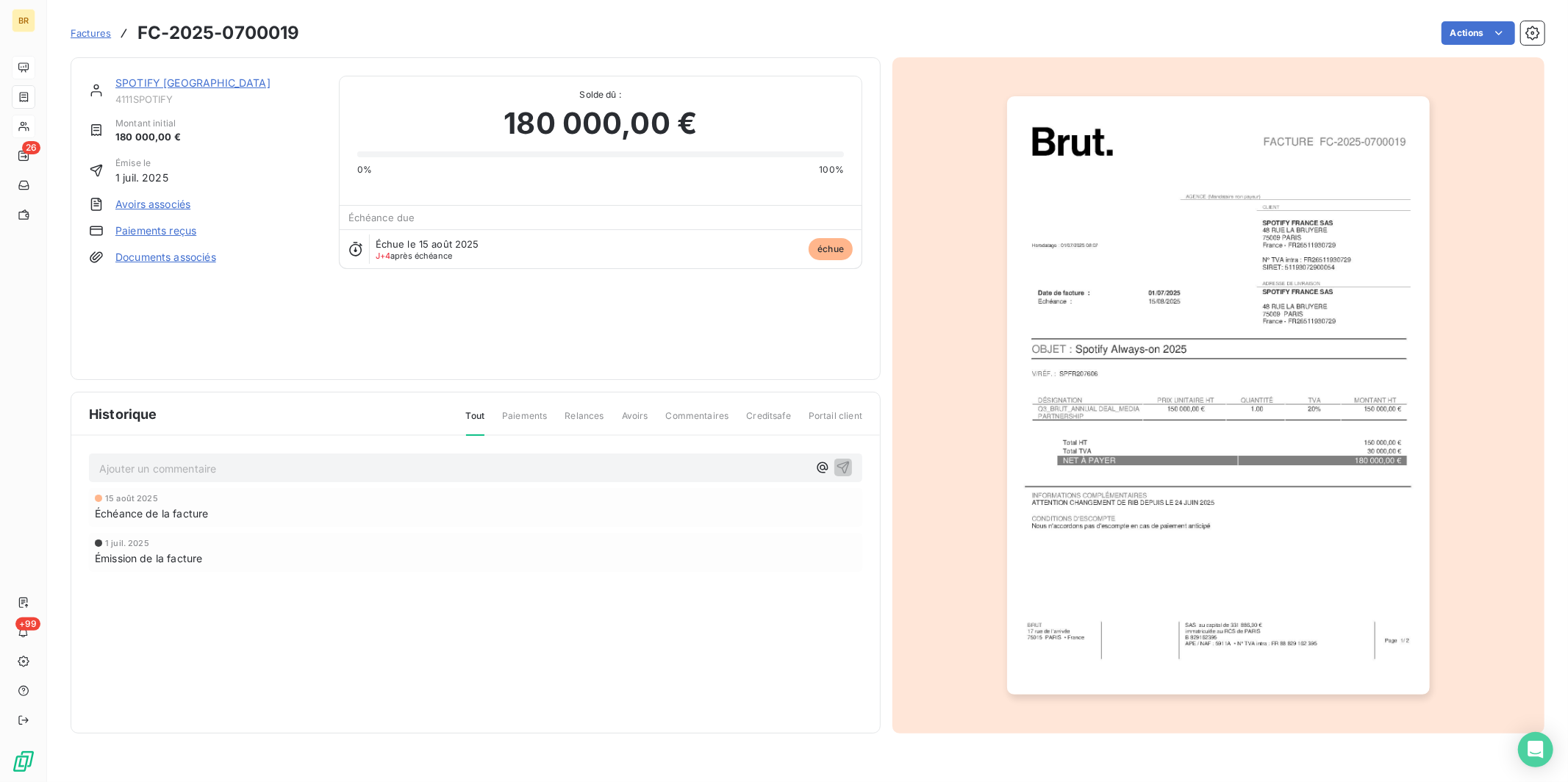
click at [216, 333] on div "SPOTIFY FRANCE 4111SPOTIFY Montant initial 180 000,00 € Émise le 1 juil. 2025 A…" at bounding box center [205, 218] width 232 height 286
click at [91, 33] on span "Factures" at bounding box center [90, 32] width 40 height 12
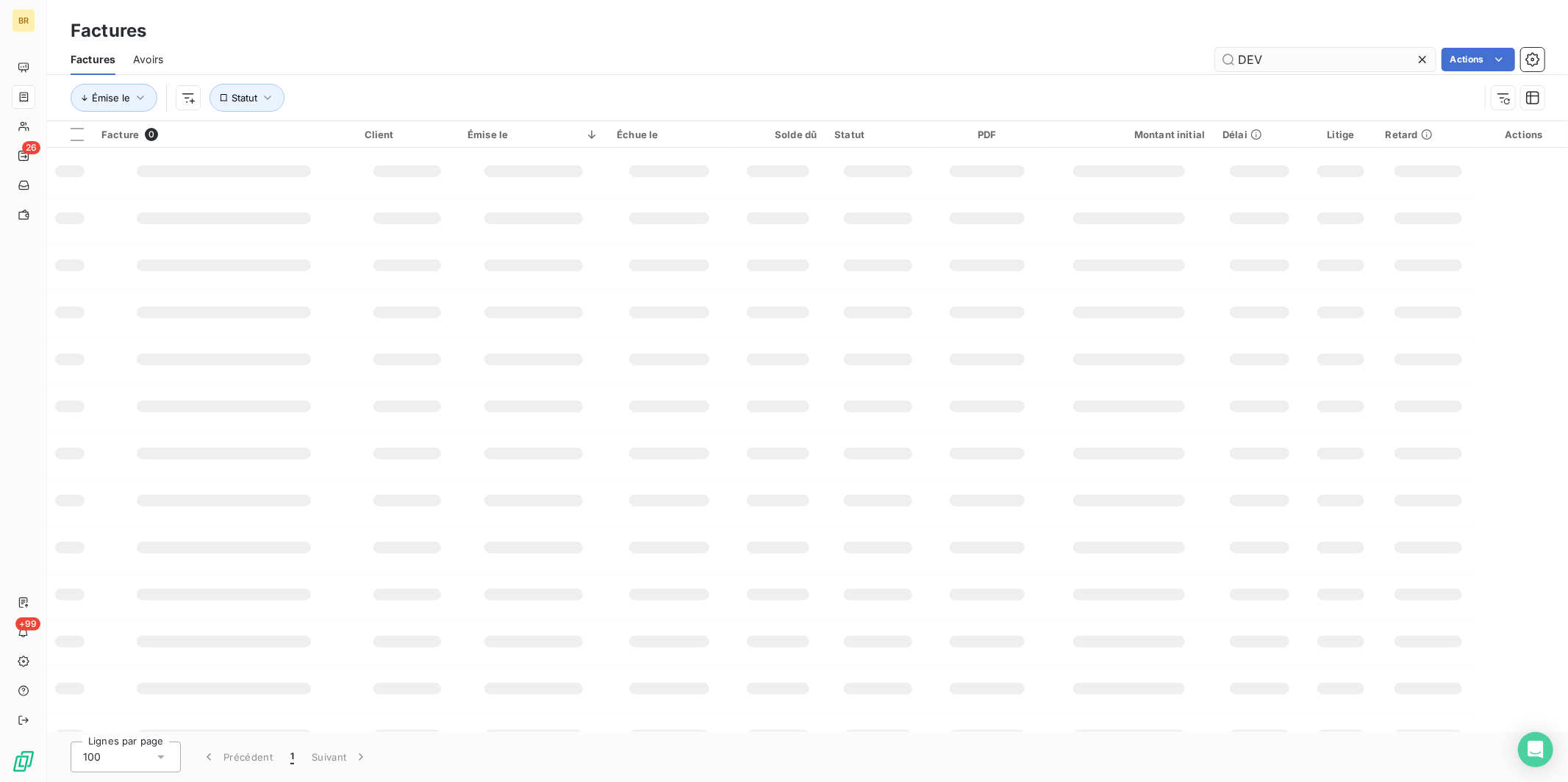
click at [1263, 57] on input "DEV" at bounding box center [1325, 59] width 220 height 23
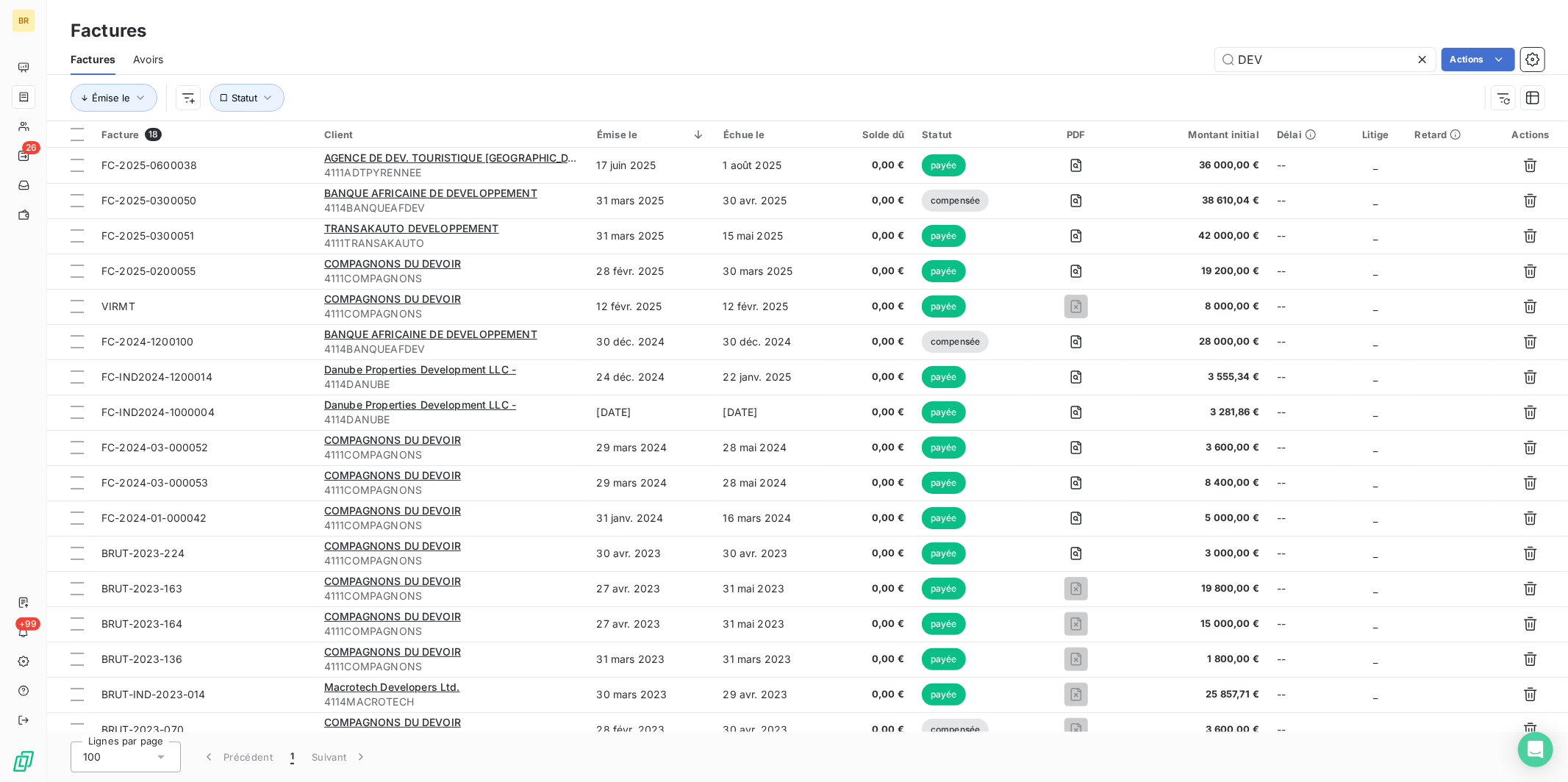
drag, startPoint x: 1281, startPoint y: 63, endPoint x: 1166, endPoint y: 47, distance: 116.1
click at [1169, 48] on div "DEV Actions" at bounding box center [862, 59] width 1363 height 23
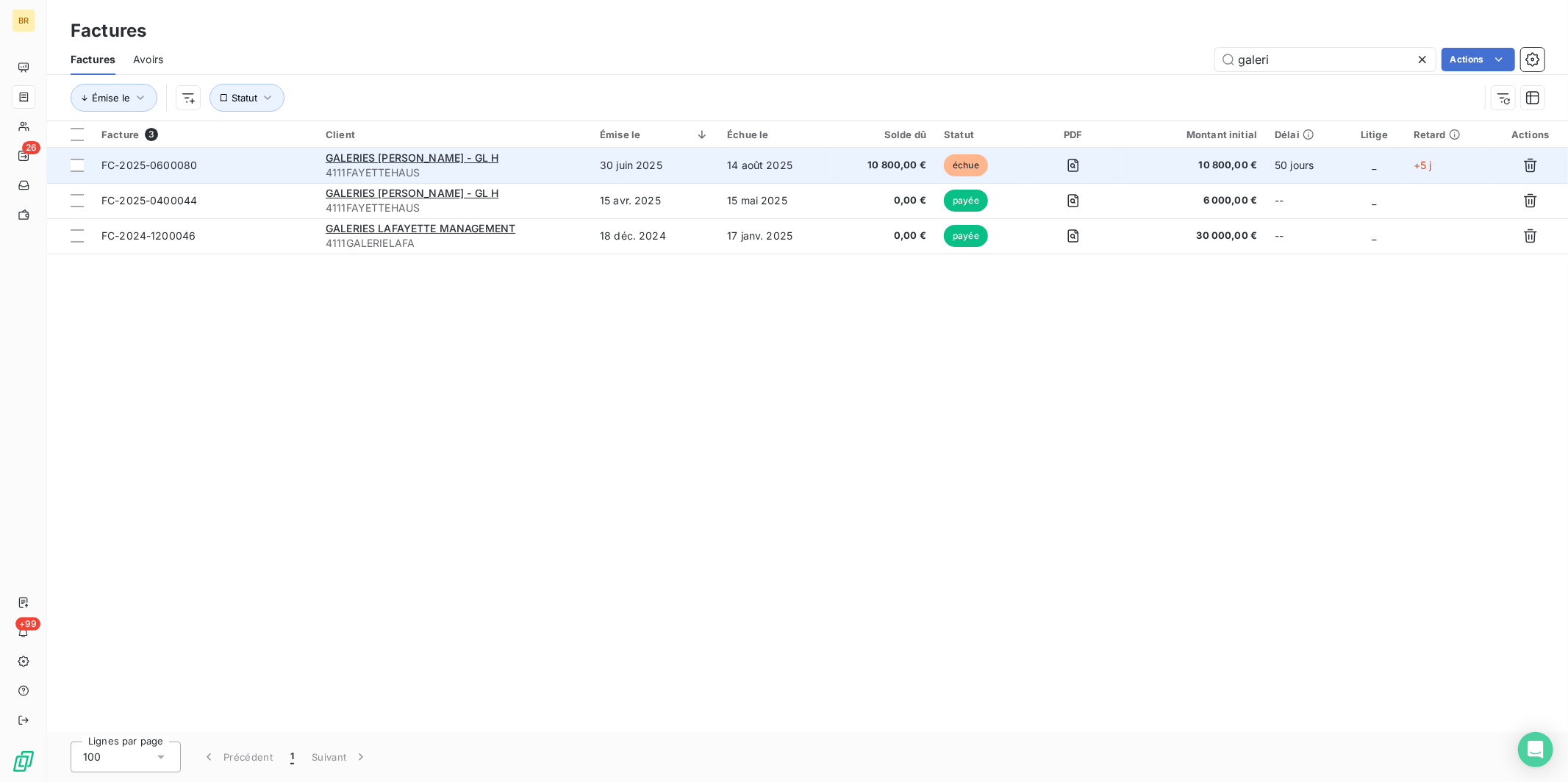
type input "galeri"
click at [686, 162] on td "30 juin 2025" at bounding box center [654, 165] width 127 height 36
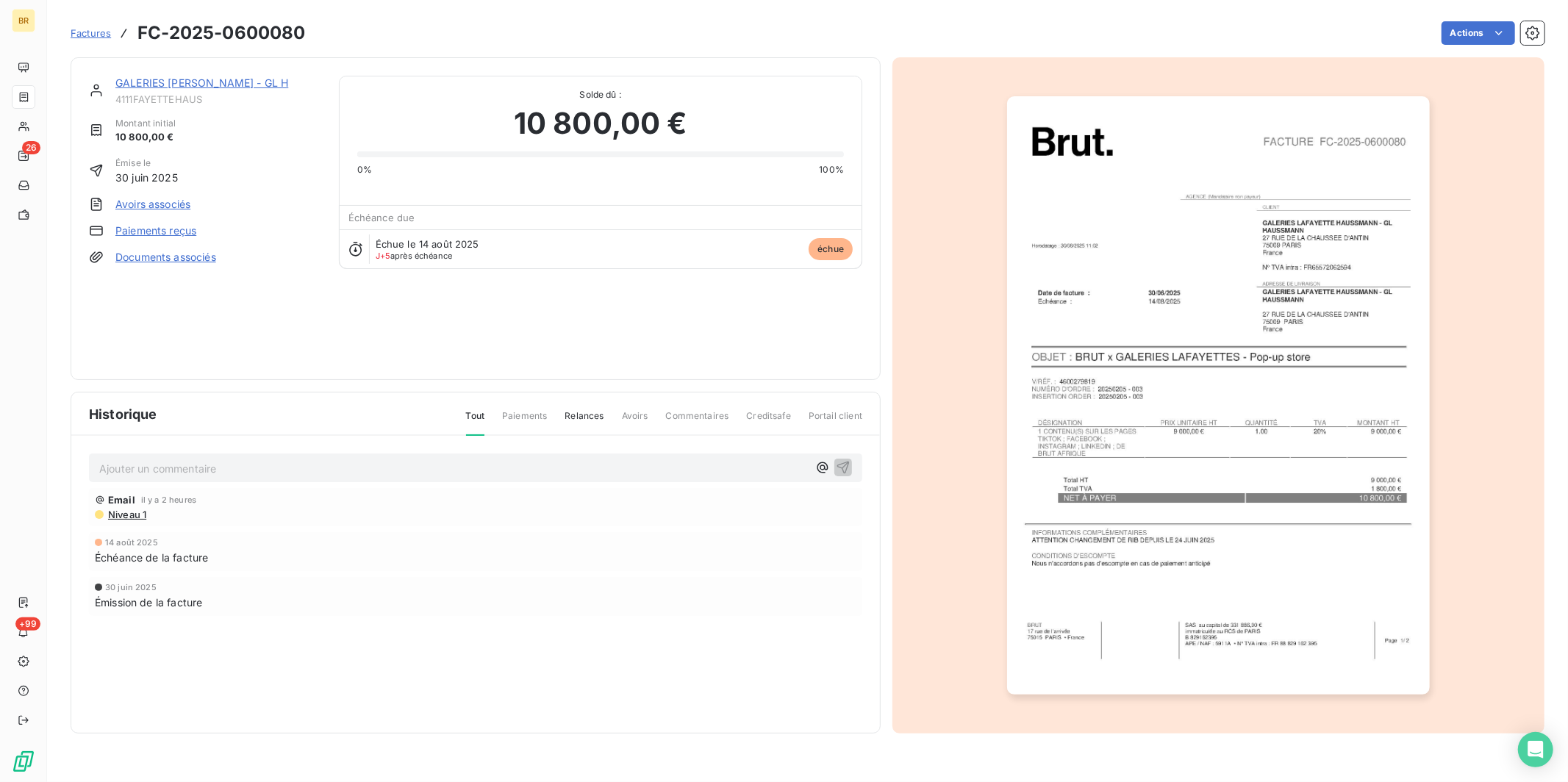
click at [173, 467] on p "Ajouter un commentaire ﻿" at bounding box center [453, 469] width 708 height 19
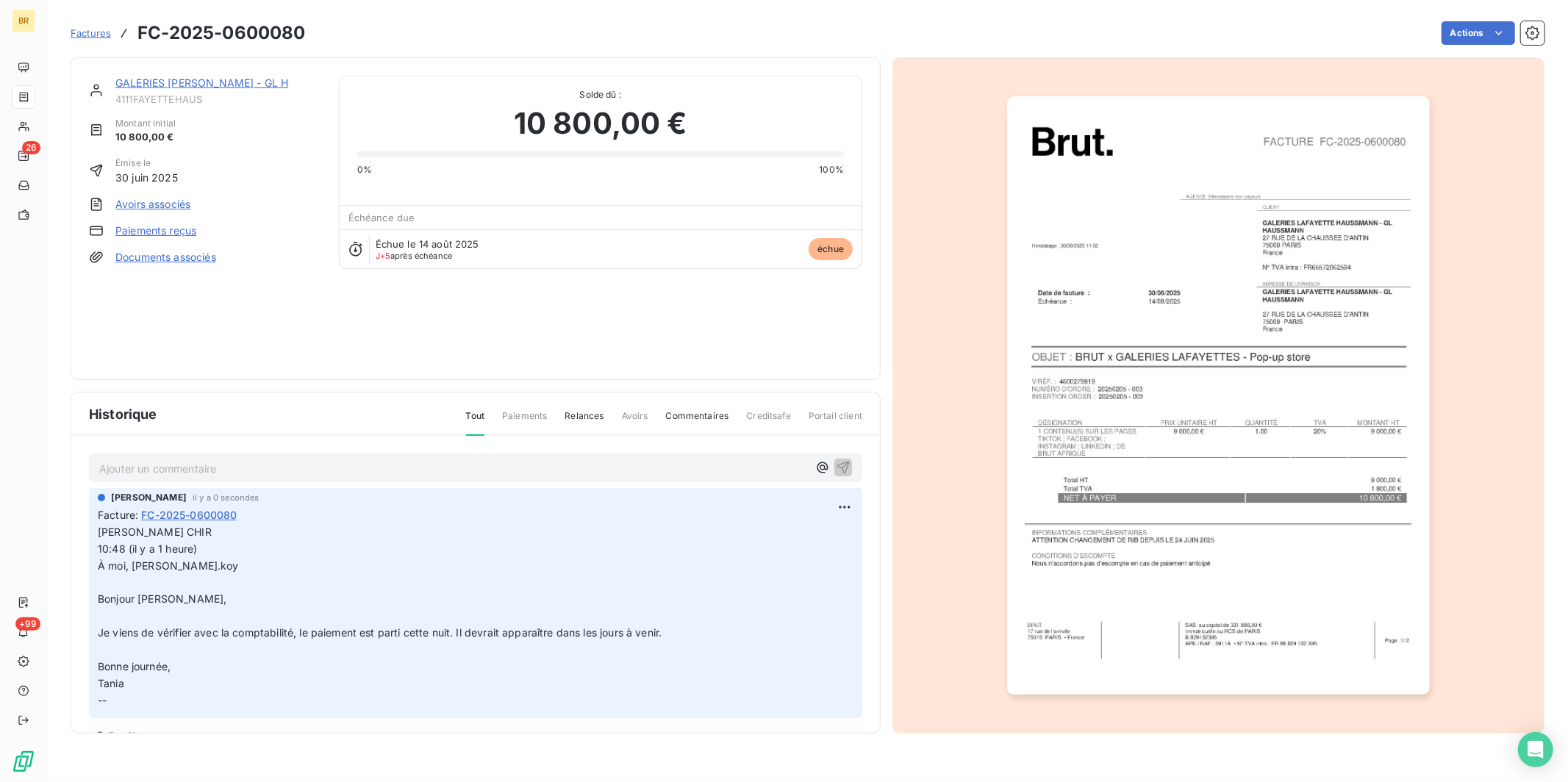
click at [95, 32] on span "Factures" at bounding box center [90, 32] width 40 height 12
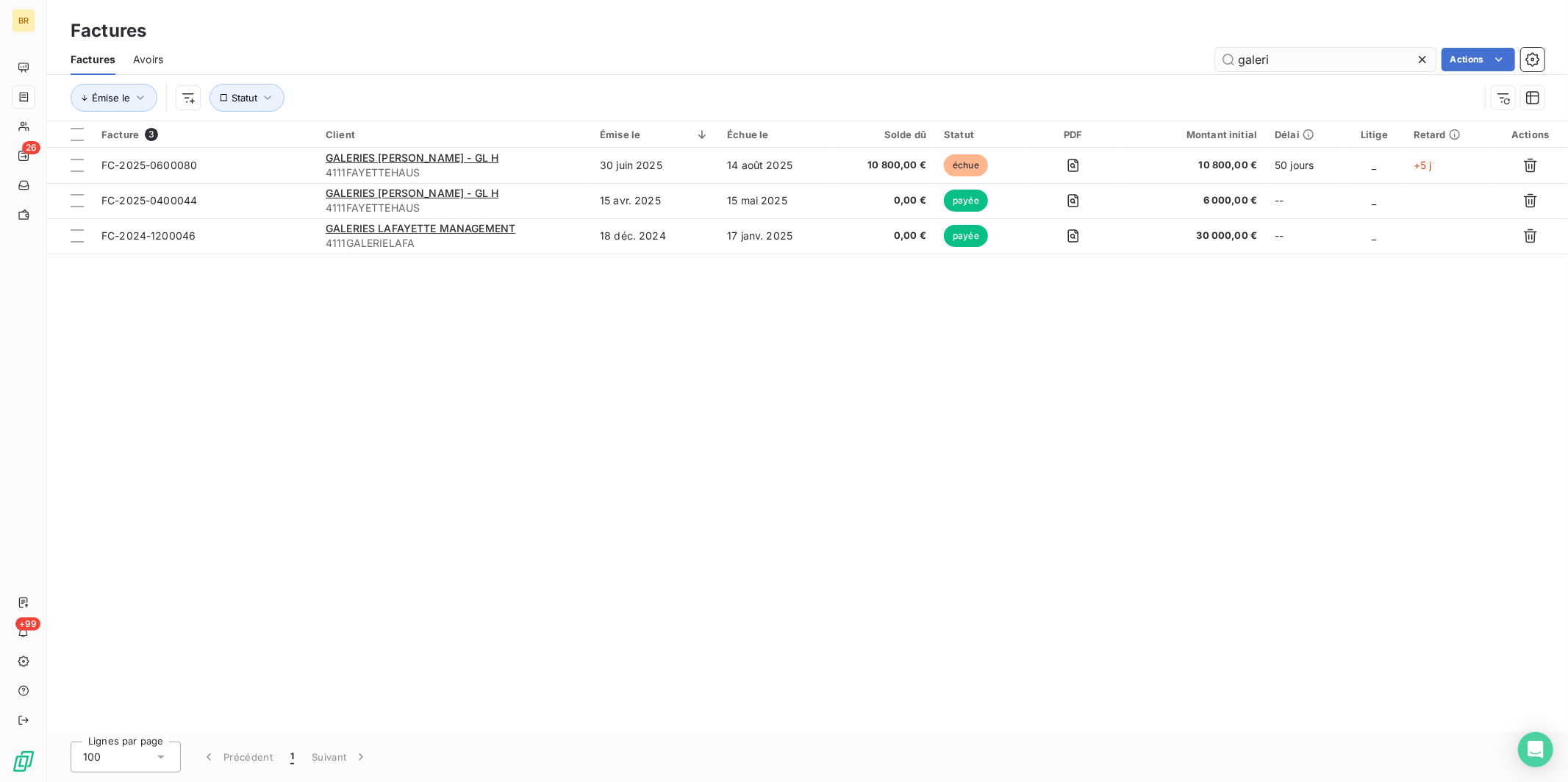
drag, startPoint x: 1292, startPoint y: 64, endPoint x: 1275, endPoint y: 59, distance: 17.7
click at [1275, 59] on input "galeri" at bounding box center [1325, 59] width 220 height 23
drag, startPoint x: 1277, startPoint y: 59, endPoint x: 1204, endPoint y: 52, distance: 73.3
click at [1204, 52] on div "galeri Actions" at bounding box center [862, 59] width 1363 height 23
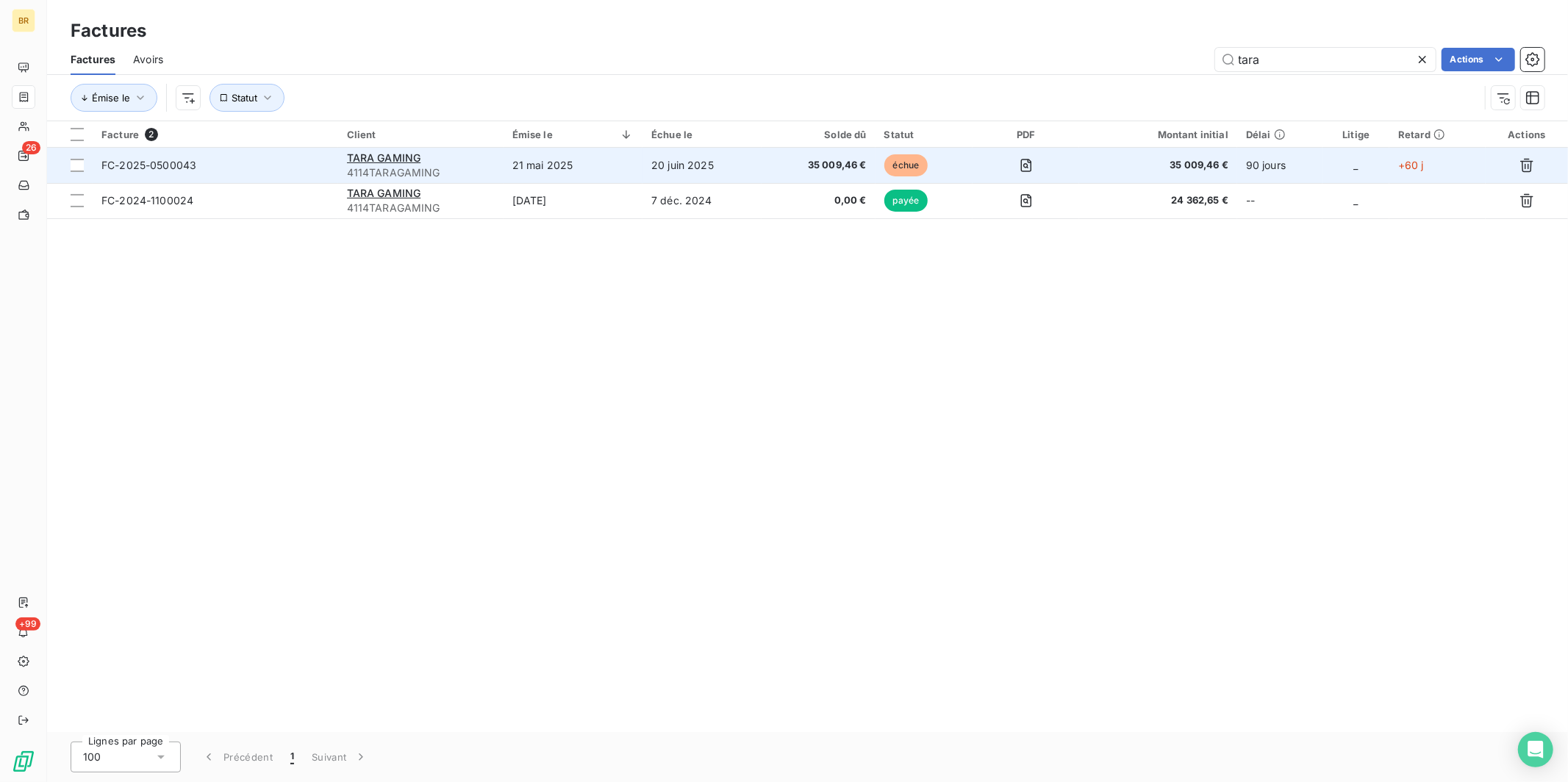
type input "tara"
click at [704, 161] on td "20 juin 2025" at bounding box center [702, 165] width 119 height 36
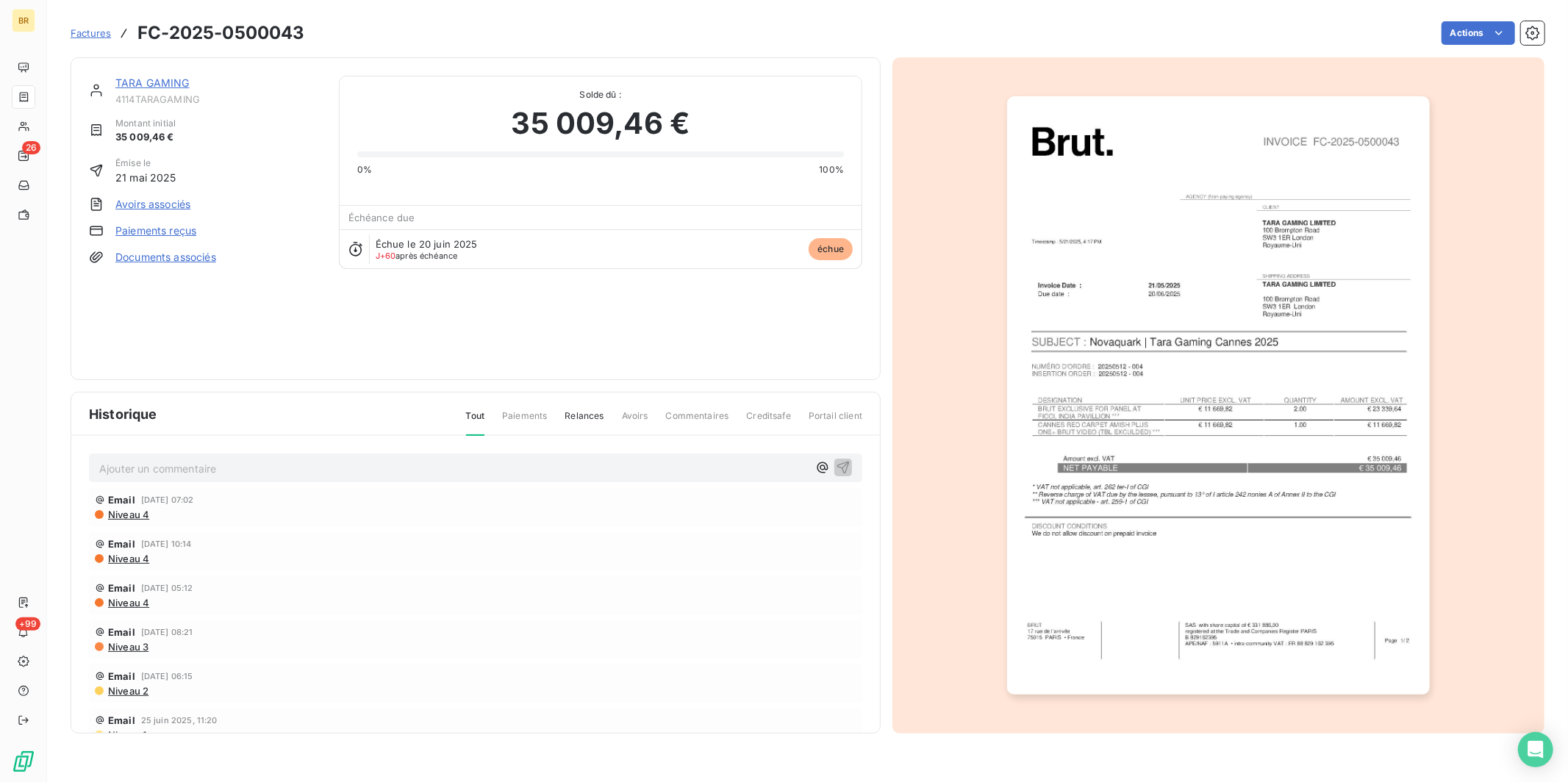
click at [123, 465] on p "Ajouter un commentaire ﻿" at bounding box center [453, 469] width 708 height 19
